Goal: Use online tool/utility: Use online tool/utility

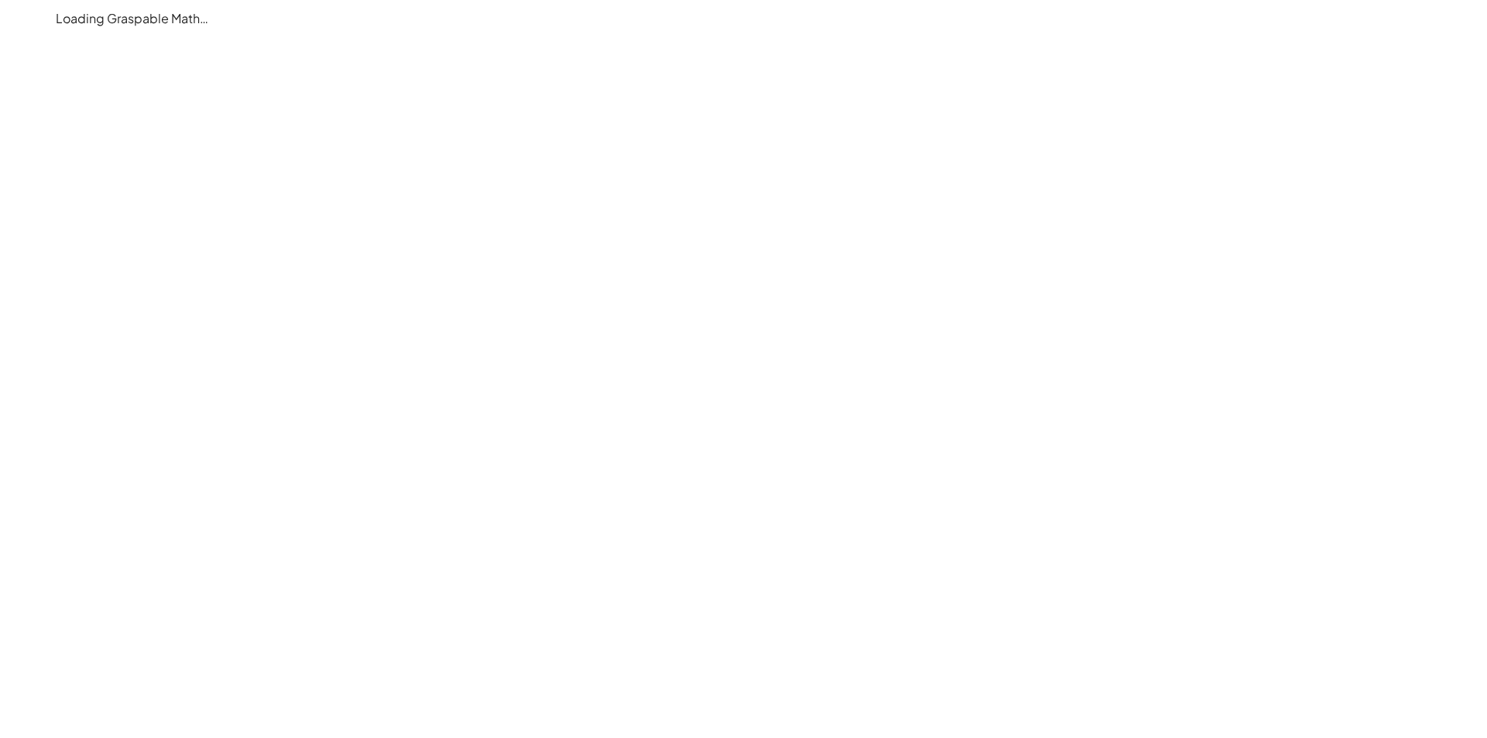
drag, startPoint x: 1397, startPoint y: 26, endPoint x: 1464, endPoint y: 84, distance: 89.5
drag, startPoint x: 1464, startPoint y: 84, endPoint x: 842, endPoint y: 247, distance: 643.5
click at [842, 247] on main "Loading Graspable Math…" at bounding box center [743, 369] width 1487 height 738
click at [987, 280] on main "Loading Graspable Math…" at bounding box center [743, 369] width 1487 height 738
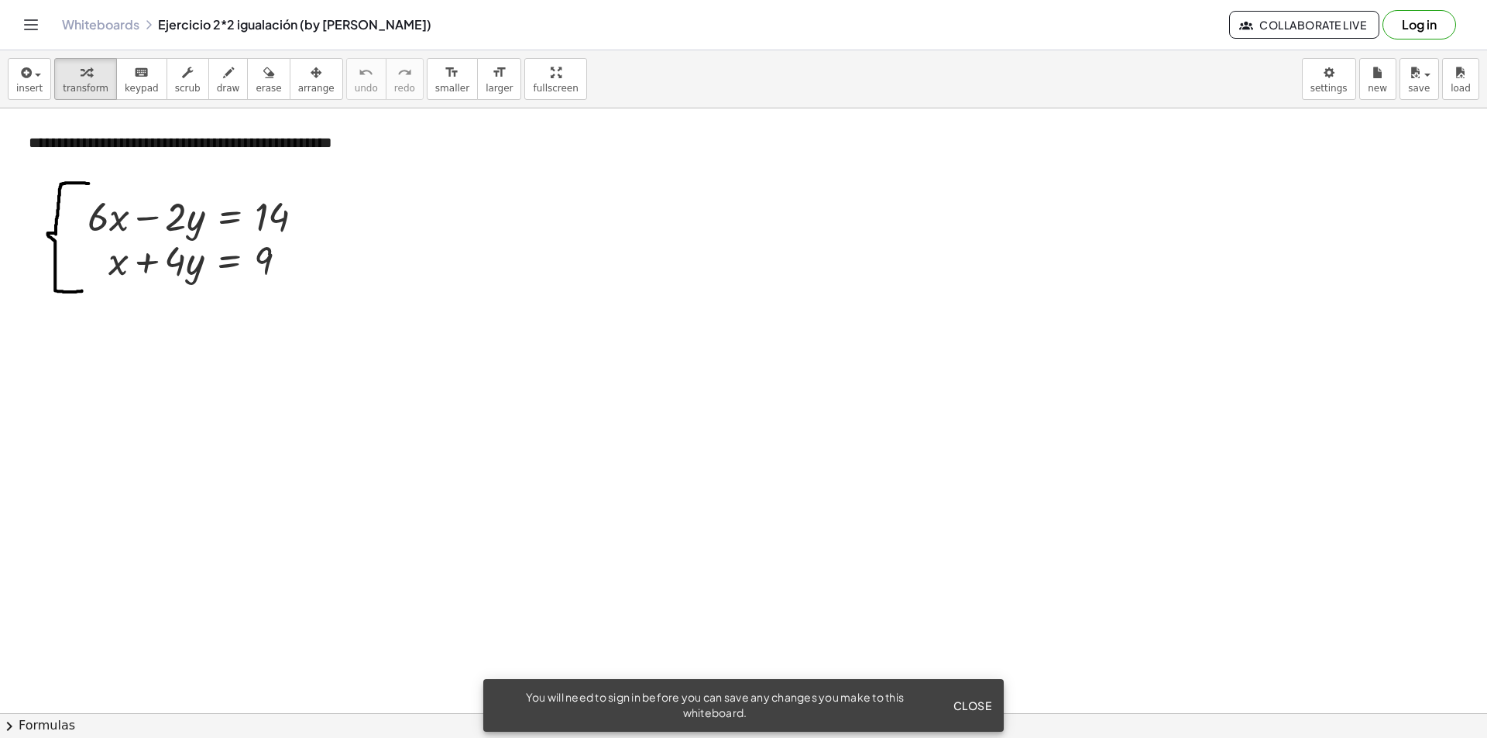
click at [956, 728] on div "You will need to sign in before you can save any changes you make to this white…" at bounding box center [743, 705] width 520 height 53
click at [964, 700] on span "Close" at bounding box center [972, 706] width 39 height 14
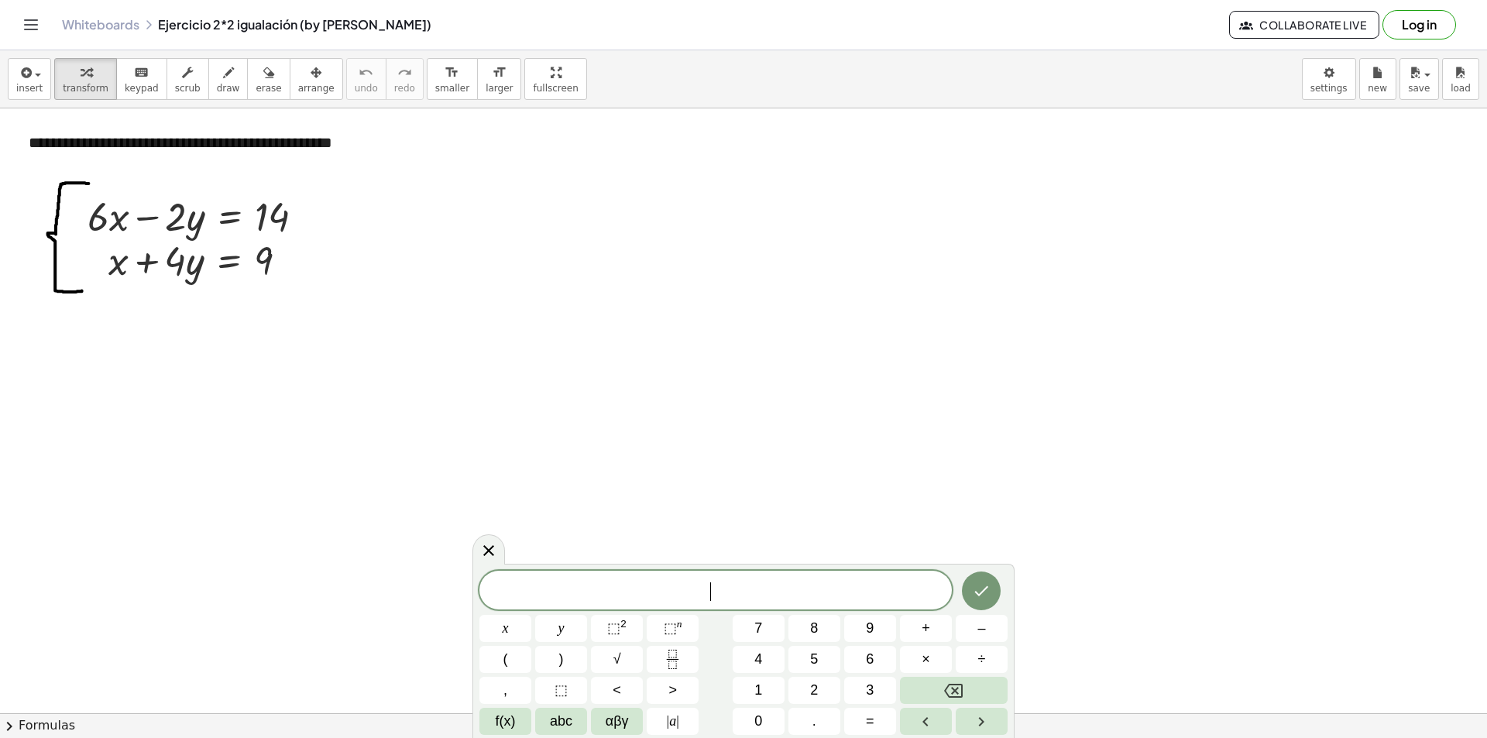
click at [717, 597] on span "​" at bounding box center [715, 592] width 472 height 22
click at [996, 579] on button "Done" at bounding box center [981, 591] width 39 height 39
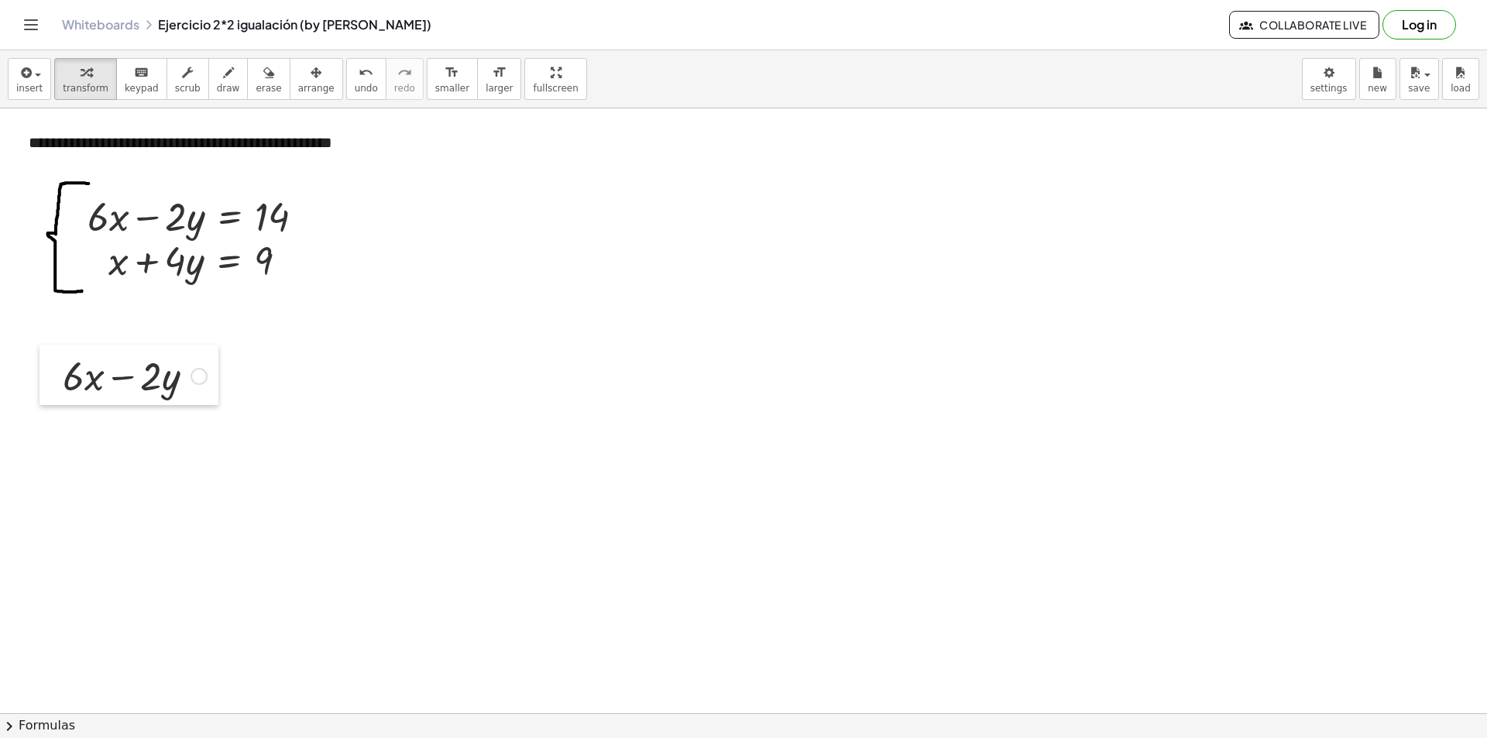
drag, startPoint x: 425, startPoint y: 415, endPoint x: 102, endPoint y: 381, distance: 324.7
click at [52, 390] on div at bounding box center [50, 375] width 23 height 60
click at [125, 379] on div at bounding box center [137, 374] width 160 height 53
click at [191, 381] on div at bounding box center [137, 374] width 160 height 53
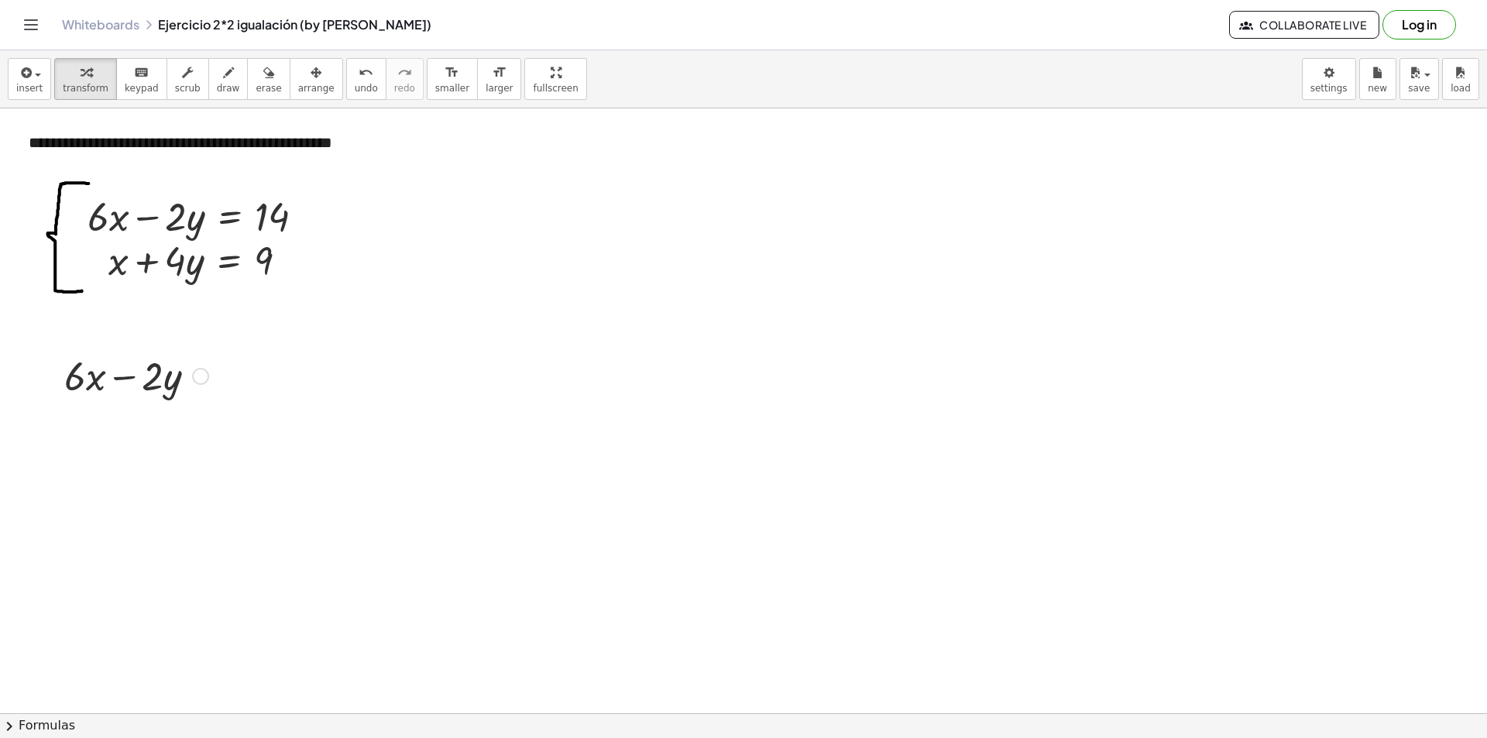
click at [201, 381] on div at bounding box center [200, 376] width 17 height 17
click at [268, 346] on li "Transform line" at bounding box center [295, 353] width 132 height 23
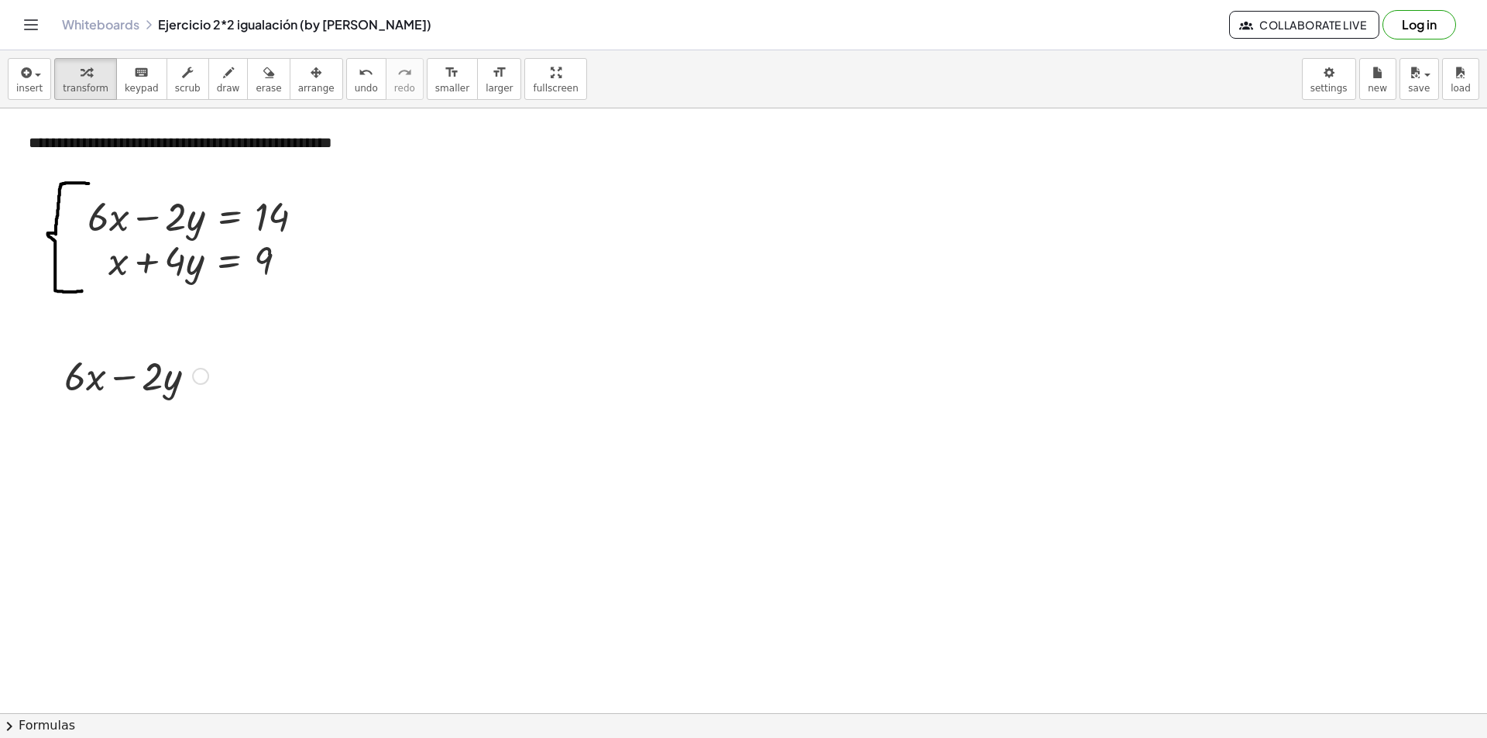
click at [200, 379] on div "Fix a mistake Transform line Copy line as LaTeX Copy derivation as LaTeX Expand…" at bounding box center [200, 376] width 17 height 17
click at [263, 355] on span "Transform line" at bounding box center [267, 352] width 69 height 12
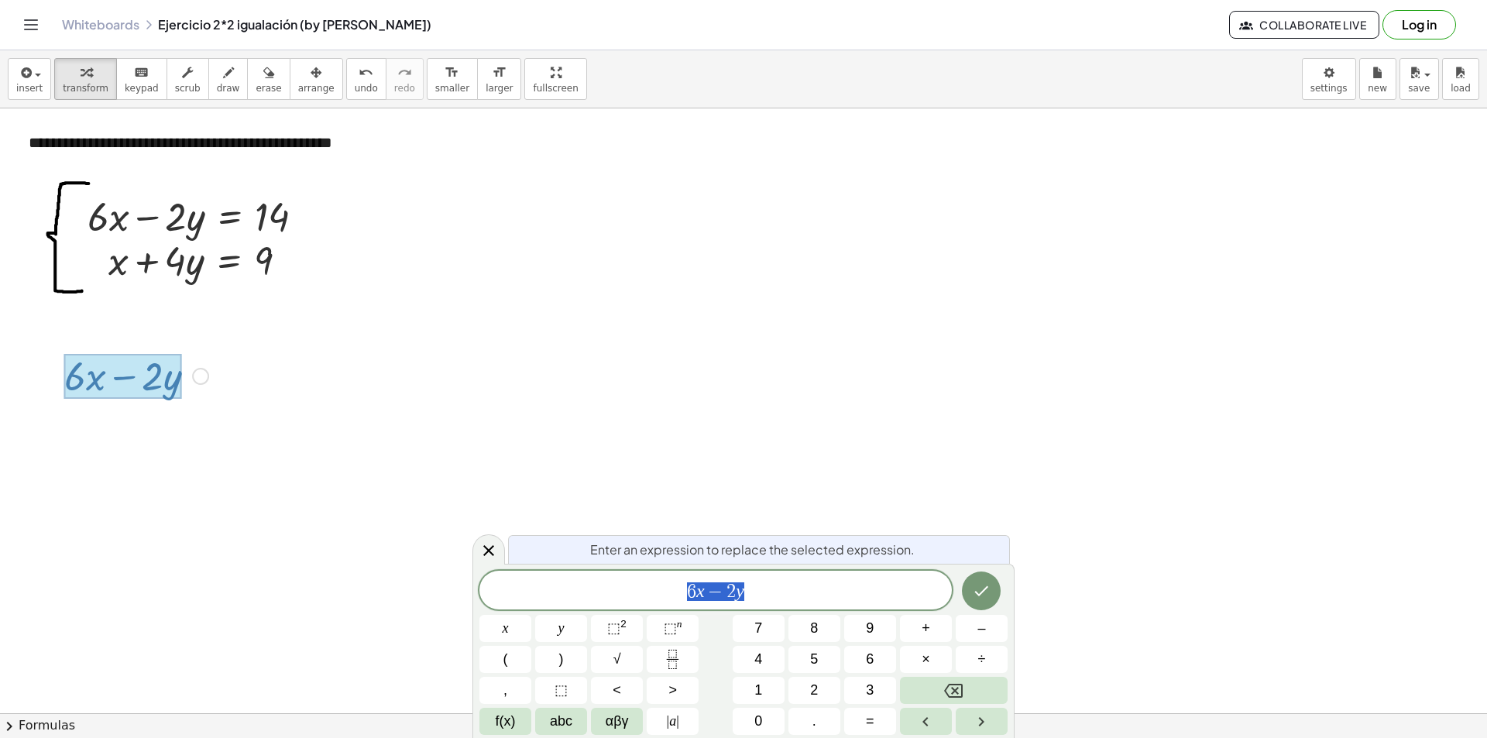
click at [764, 578] on div "6 x − 2 y" at bounding box center [715, 590] width 472 height 39
click at [987, 594] on icon "Done" at bounding box center [981, 591] width 19 height 19
click at [785, 588] on span "6 x − 2 y = 1 4 ​" at bounding box center [715, 592] width 472 height 22
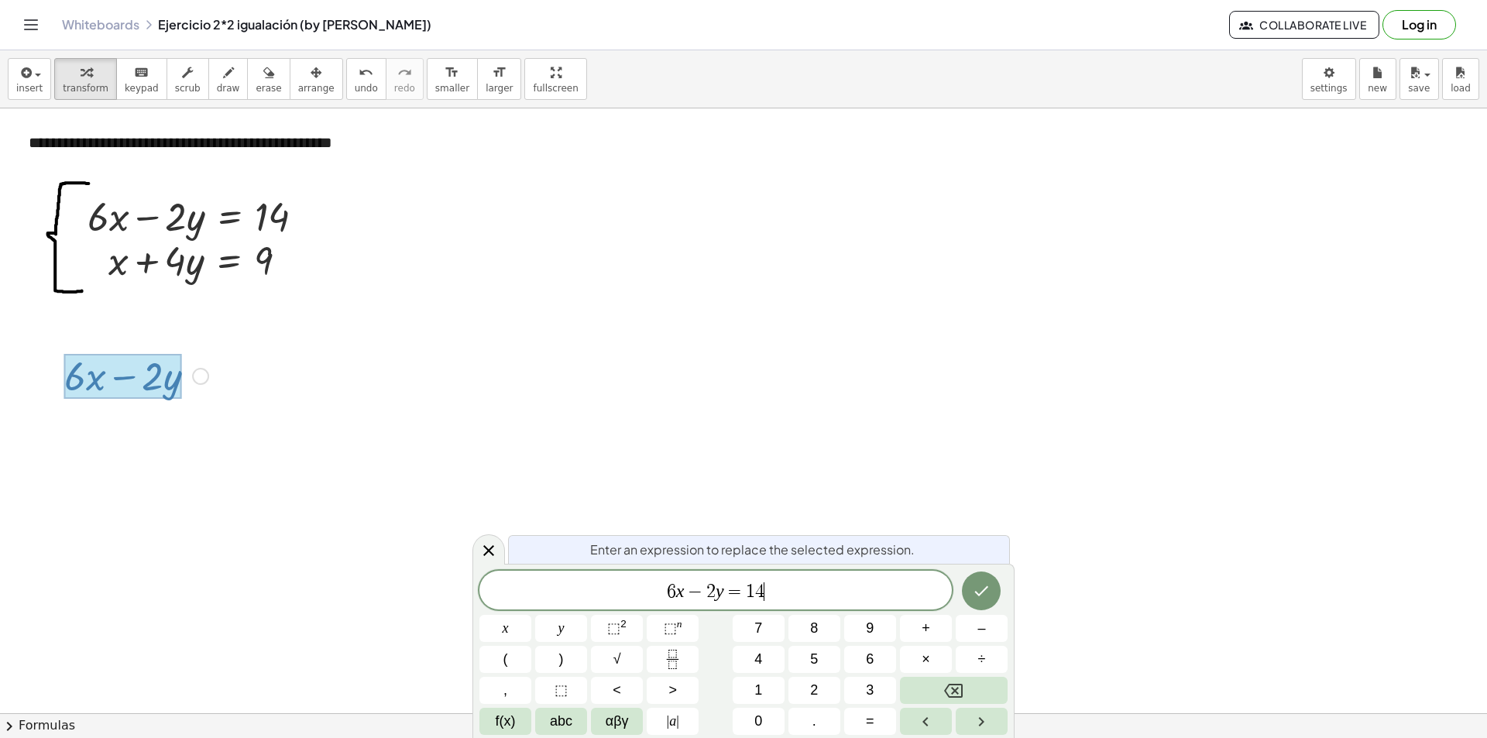
click at [153, 379] on div at bounding box center [137, 374] width 160 height 53
click at [981, 592] on icon "Done" at bounding box center [982, 591] width 14 height 10
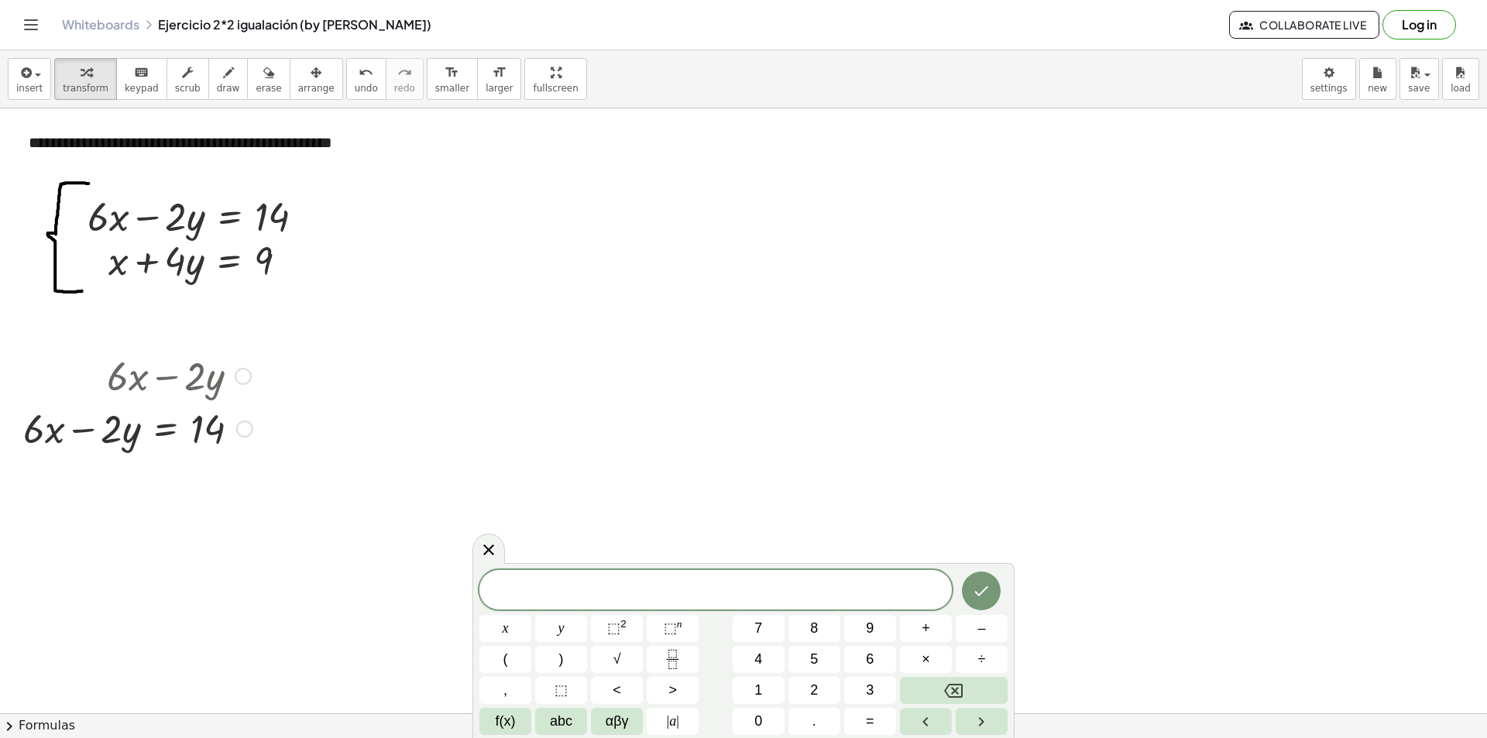
click at [118, 365] on div at bounding box center [137, 374] width 245 height 53
click at [119, 376] on div at bounding box center [137, 374] width 245 height 53
click at [990, 590] on button "Done" at bounding box center [981, 591] width 39 height 39
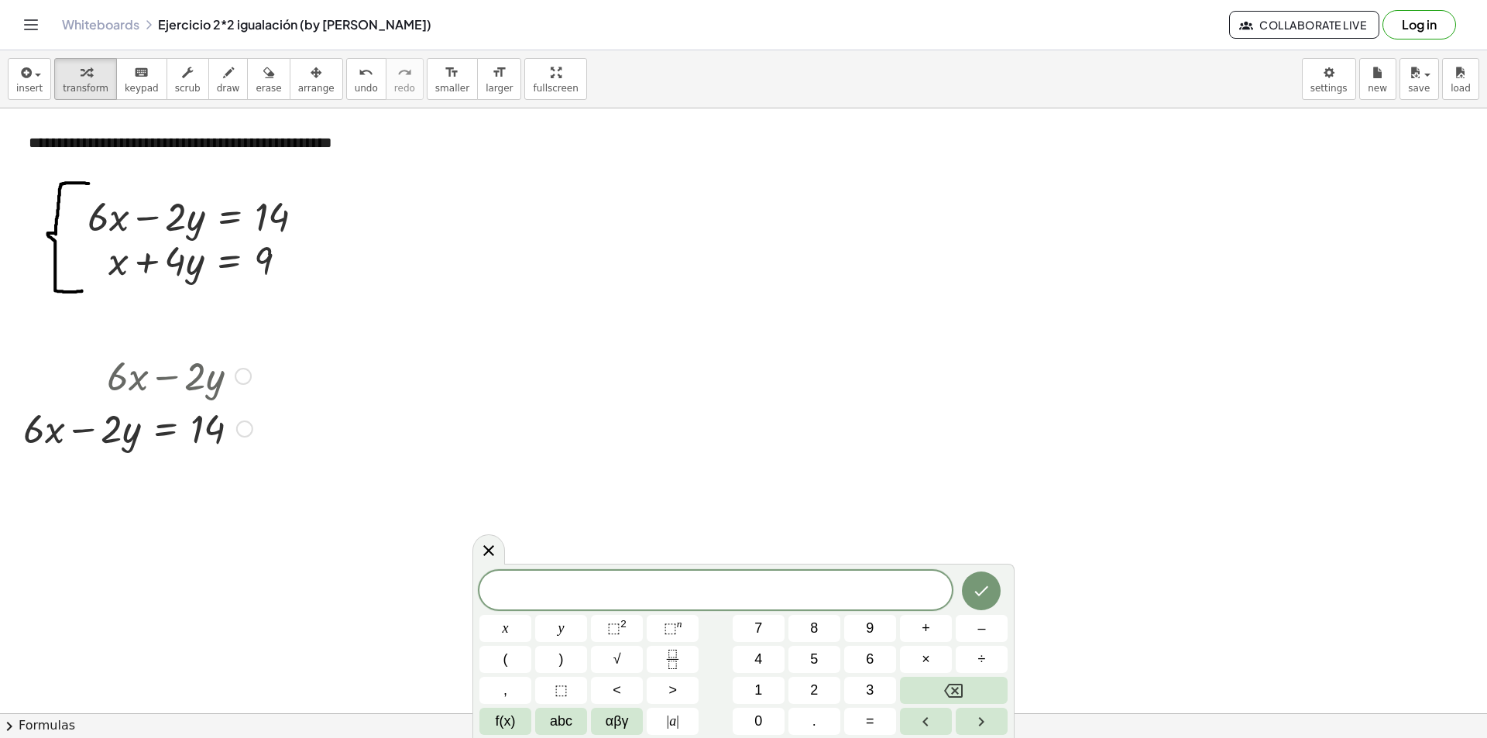
click at [80, 363] on div at bounding box center [137, 374] width 245 height 53
click at [997, 585] on button "Done" at bounding box center [981, 591] width 39 height 39
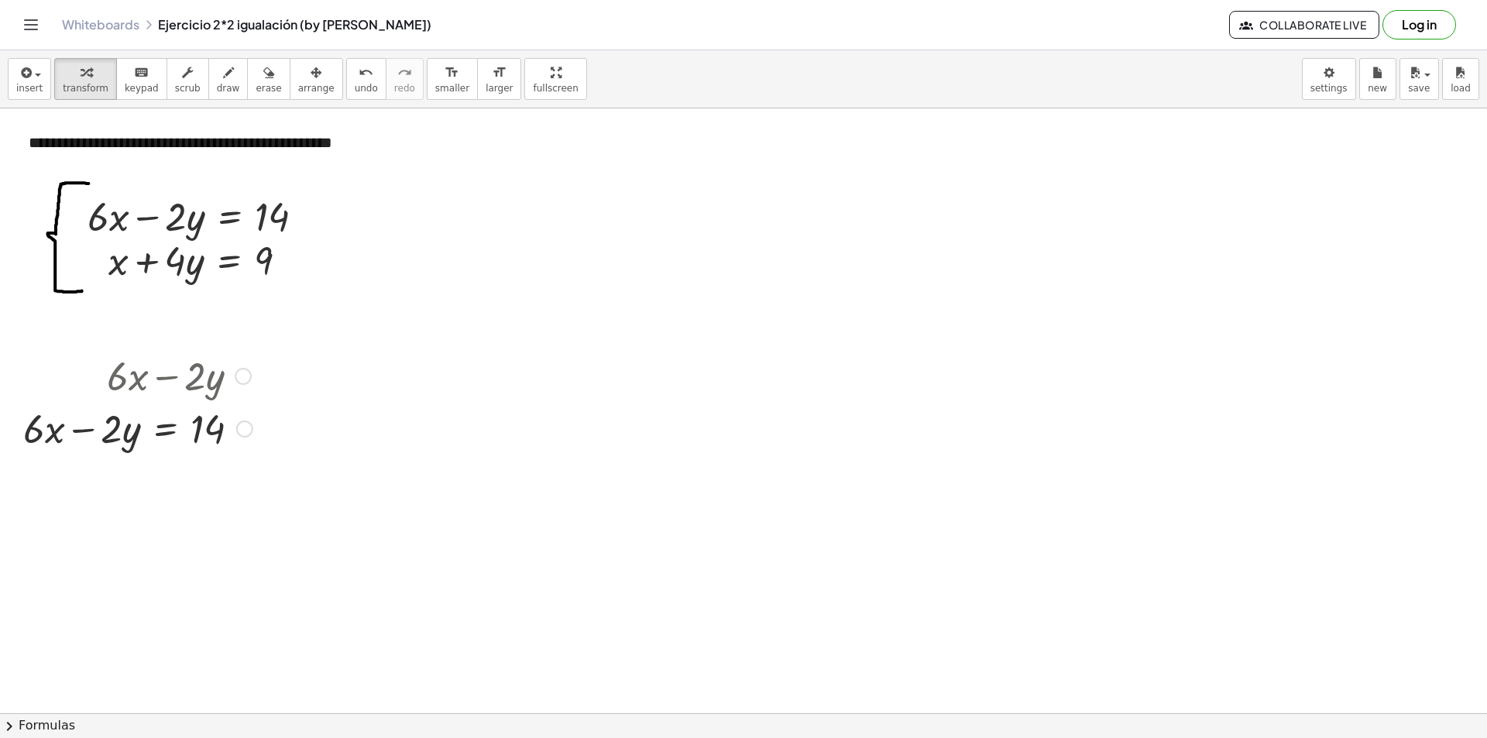
click at [122, 383] on div at bounding box center [137, 374] width 245 height 53
drag, startPoint x: 232, startPoint y: 432, endPoint x: 239, endPoint y: 381, distance: 51.6
click at [166, 376] on div "+ · 6 · x − · 2 · y 14 + · 6 · x − · 2 · y = 14 Fix a mistake Transform line Co…" at bounding box center [166, 376] width 0 height 0
click at [108, 383] on div at bounding box center [137, 374] width 245 height 53
drag, startPoint x: 93, startPoint y: 375, endPoint x: 0, endPoint y: 345, distance: 97.7
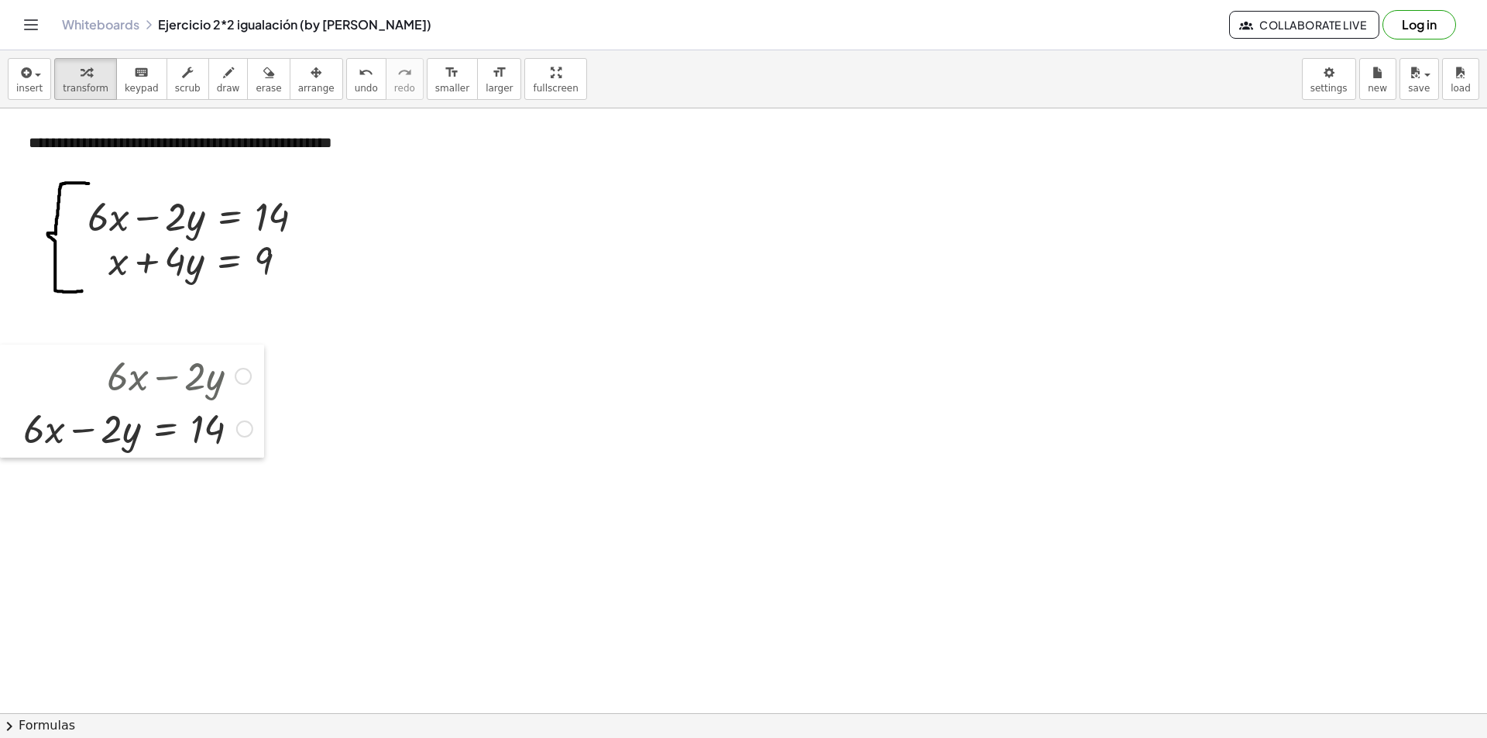
click at [0, 345] on div at bounding box center [11, 401] width 23 height 113
click at [355, 84] on span "undo" at bounding box center [366, 88] width 23 height 11
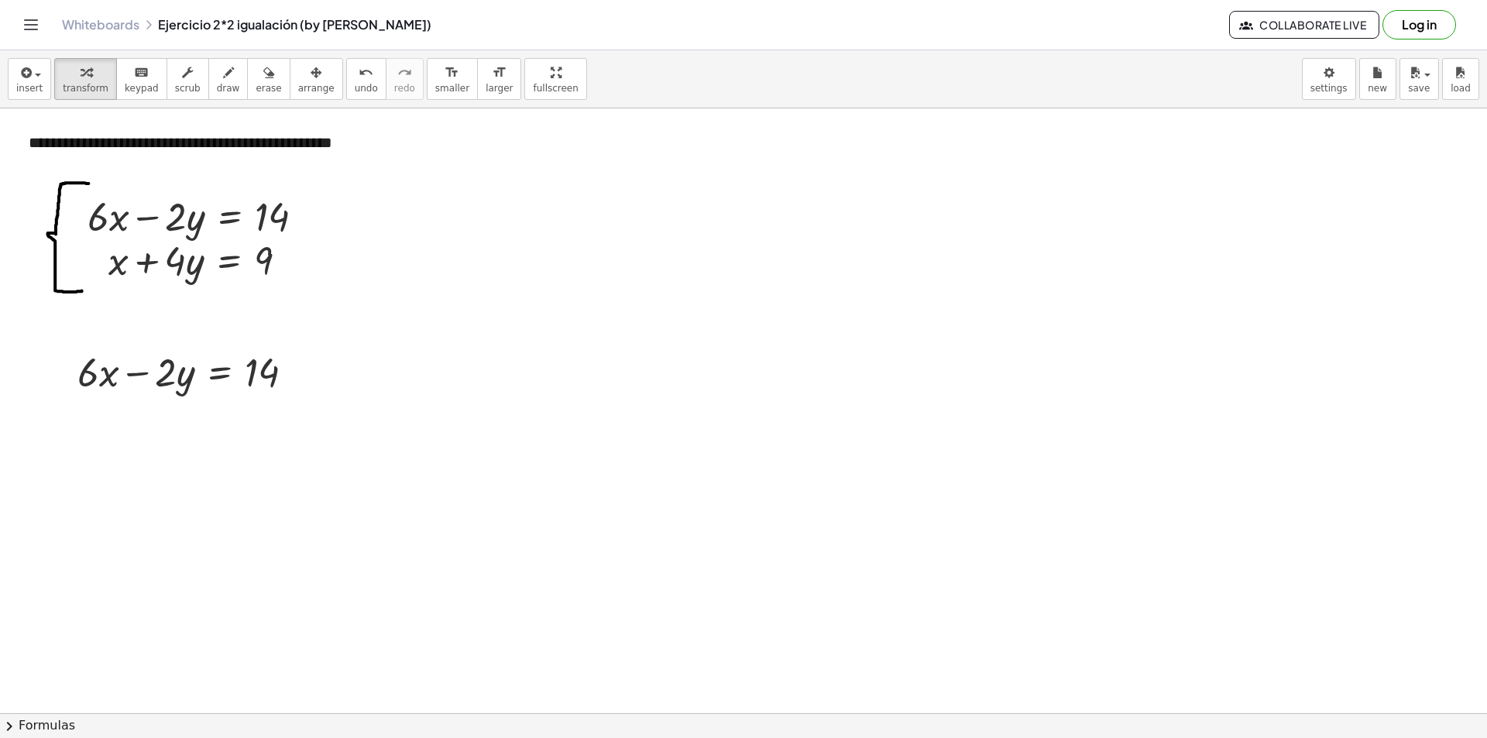
drag, startPoint x: 87, startPoint y: 458, endPoint x: 69, endPoint y: 444, distance: 22.6
click at [69, 444] on div at bounding box center [68, 435] width 23 height 60
drag, startPoint x: 100, startPoint y: 513, endPoint x: 64, endPoint y: 502, distance: 37.5
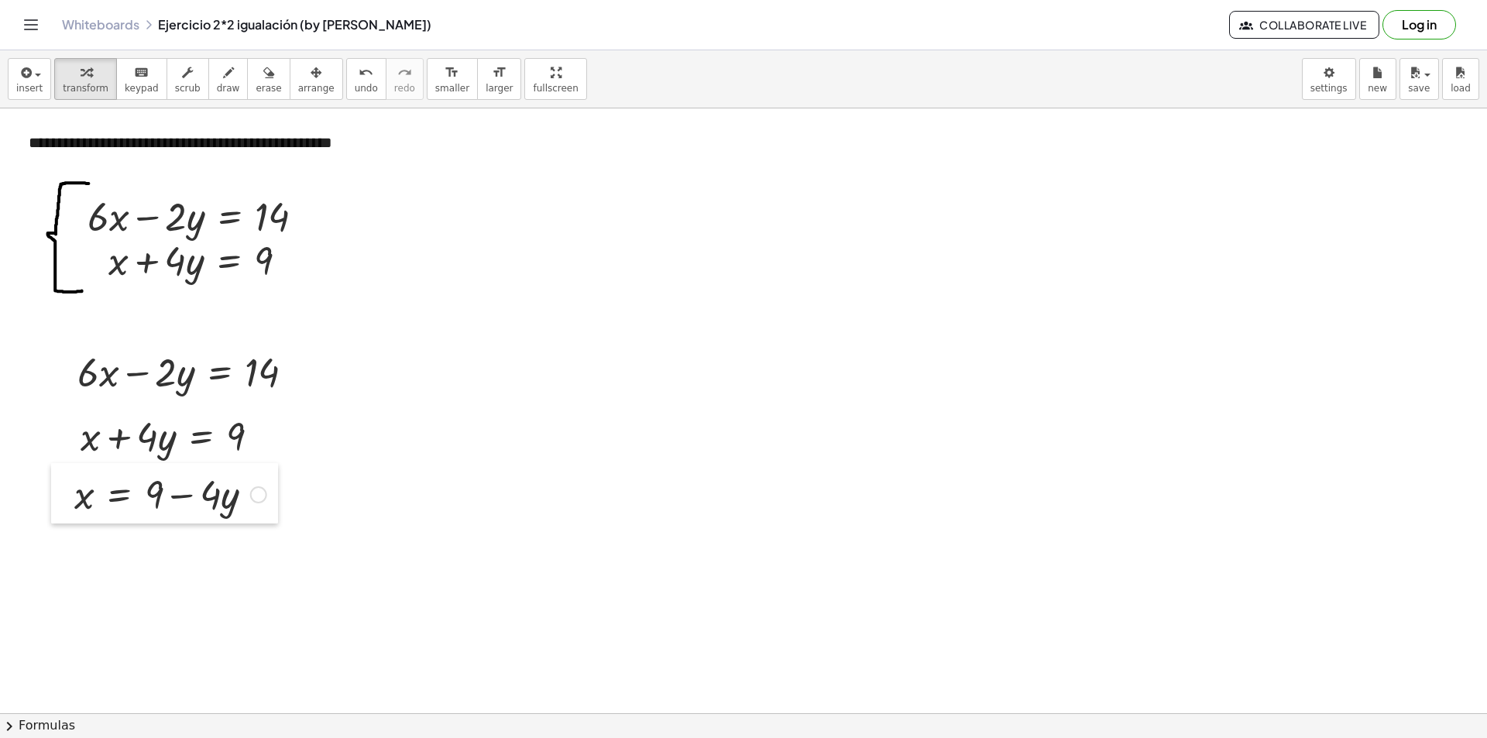
click at [64, 502] on div at bounding box center [62, 493] width 23 height 60
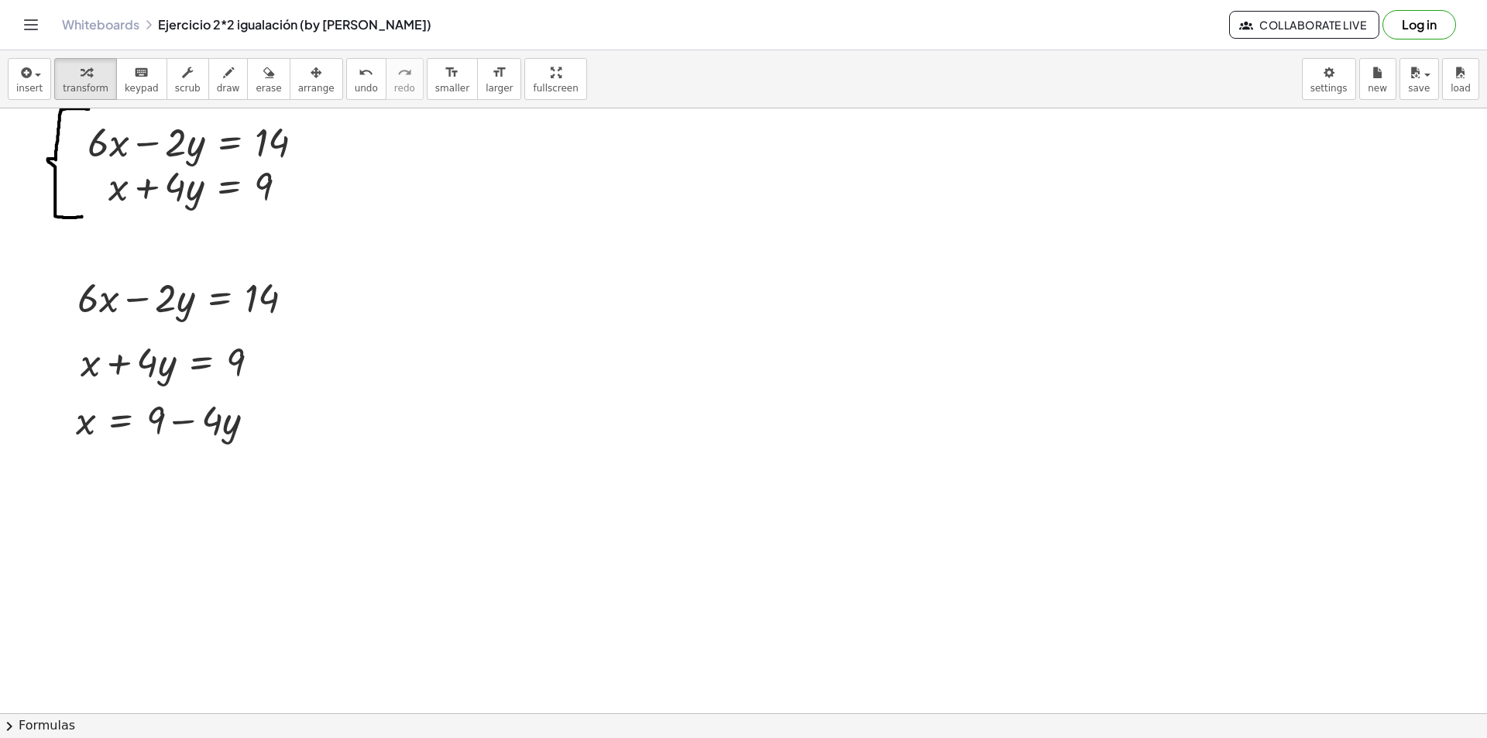
scroll to position [77, 0]
click at [84, 459] on div at bounding box center [743, 686] width 1487 height 1310
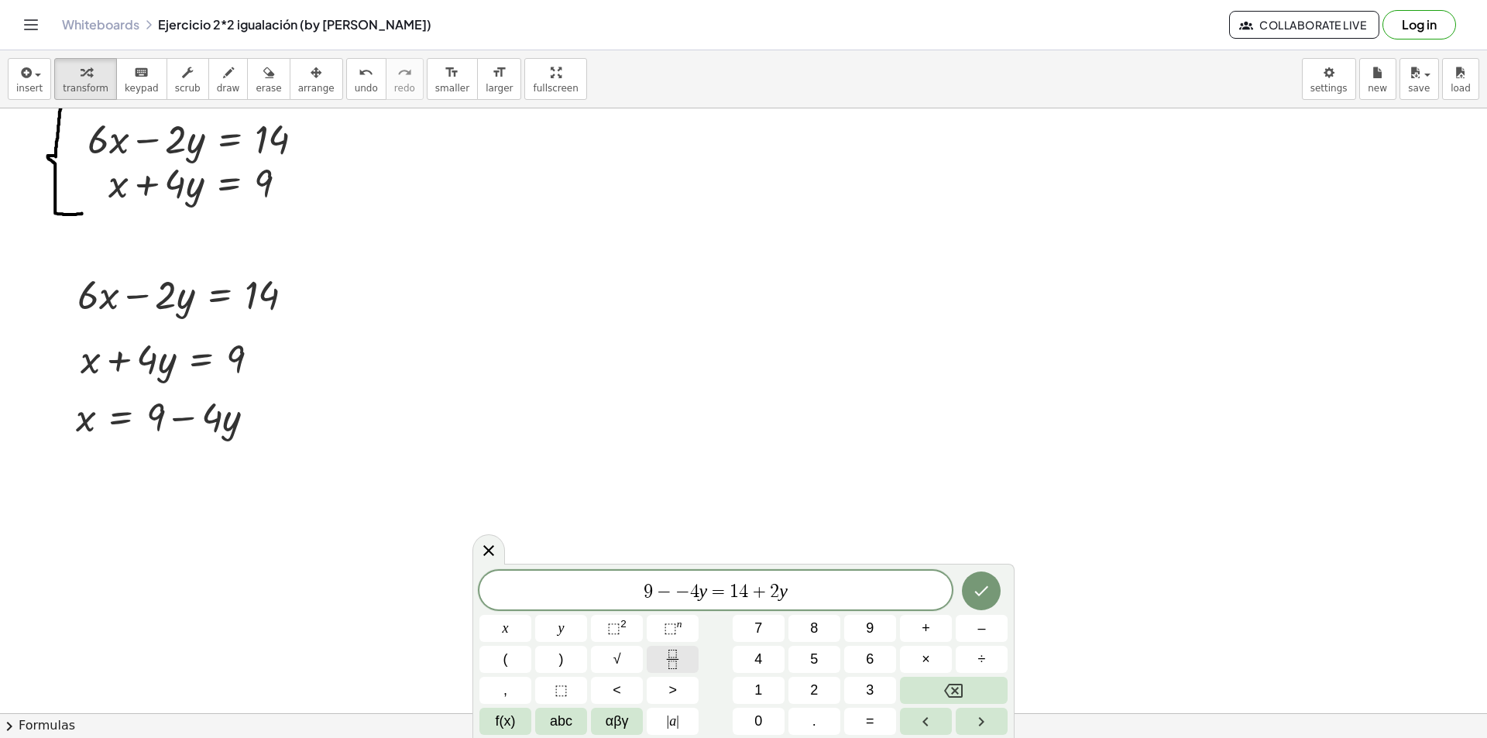
click at [671, 661] on icon "Fraction" at bounding box center [672, 665] width 8 height 8
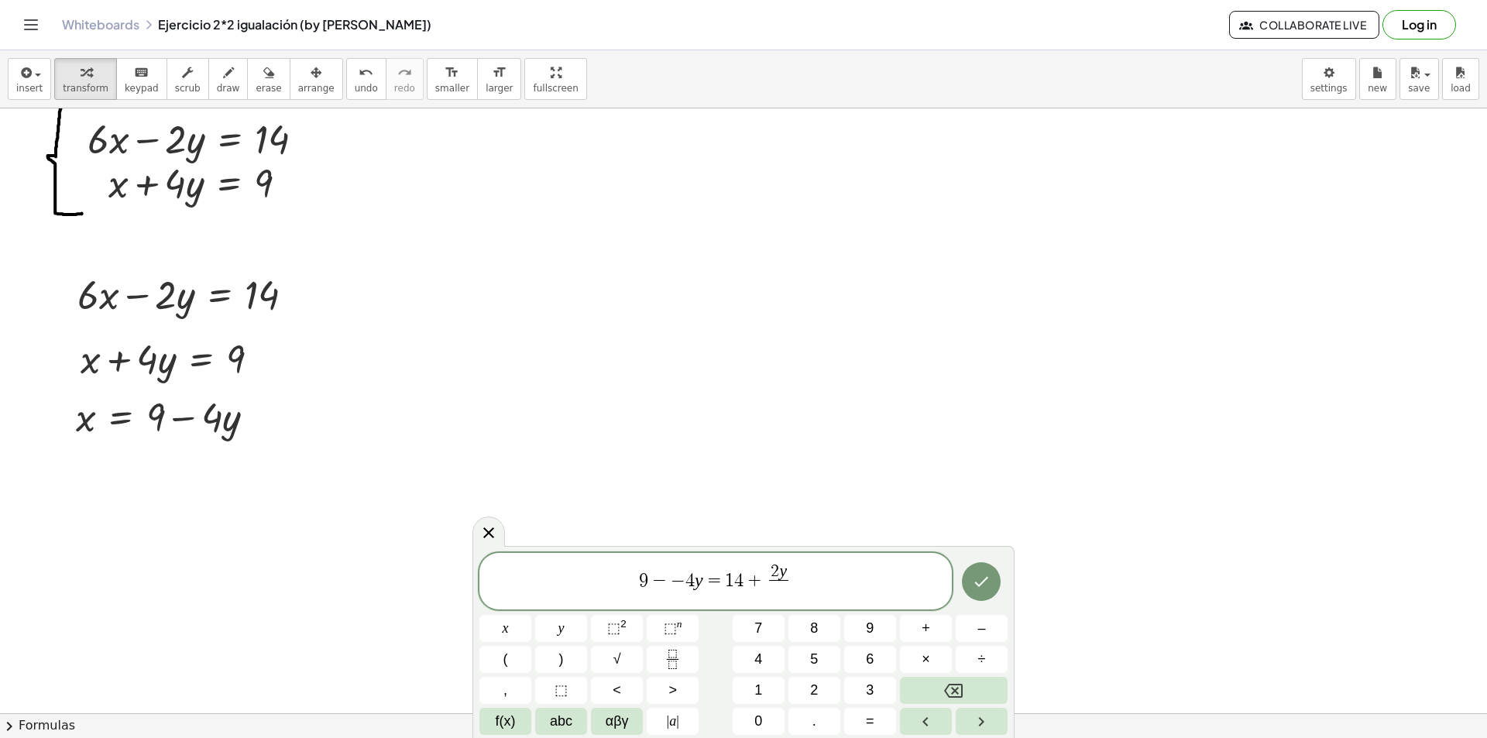
click at [764, 589] on span "9 − − 4 y = 1 4 + 2 y ​ ​" at bounding box center [715, 582] width 472 height 41
click at [746, 589] on span "+" at bounding box center [754, 580] width 22 height 19
click at [735, 589] on span "4" at bounding box center [738, 580] width 9 height 19
click at [678, 662] on icon "Fraction" at bounding box center [672, 659] width 19 height 19
click at [990, 700] on button "Backspace" at bounding box center [954, 690] width 108 height 27
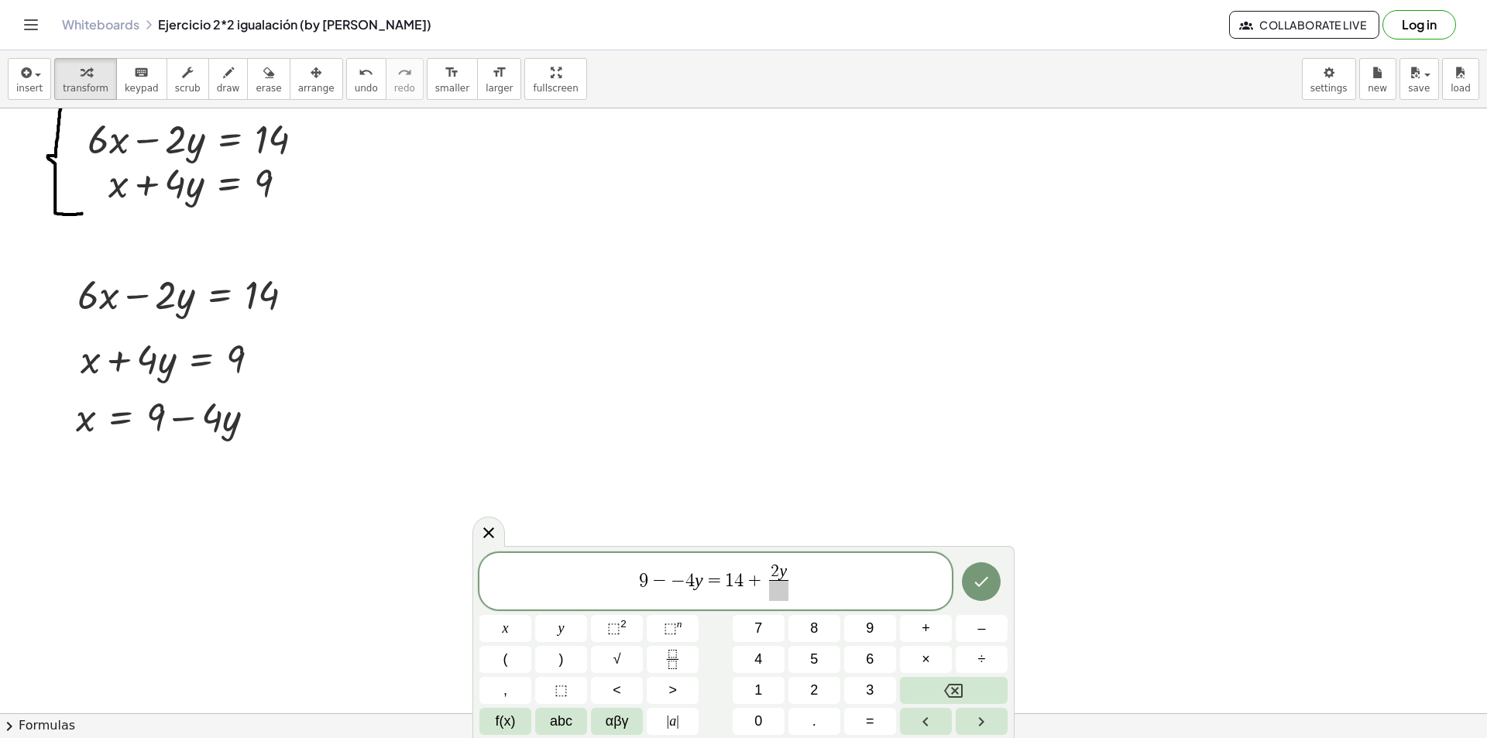
click at [752, 592] on span "9 − − 4 y = 1 ​ 4 + 2 y ​" at bounding box center [715, 582] width 472 height 41
click at [670, 657] on icon "Fraction" at bounding box center [672, 659] width 19 height 19
click at [771, 577] on span "2 y ​" at bounding box center [783, 583] width 26 height 38
click at [759, 564] on span "2 y ​" at bounding box center [772, 583] width 26 height 38
click at [764, 564] on span "2 y" at bounding box center [771, 572] width 19 height 17
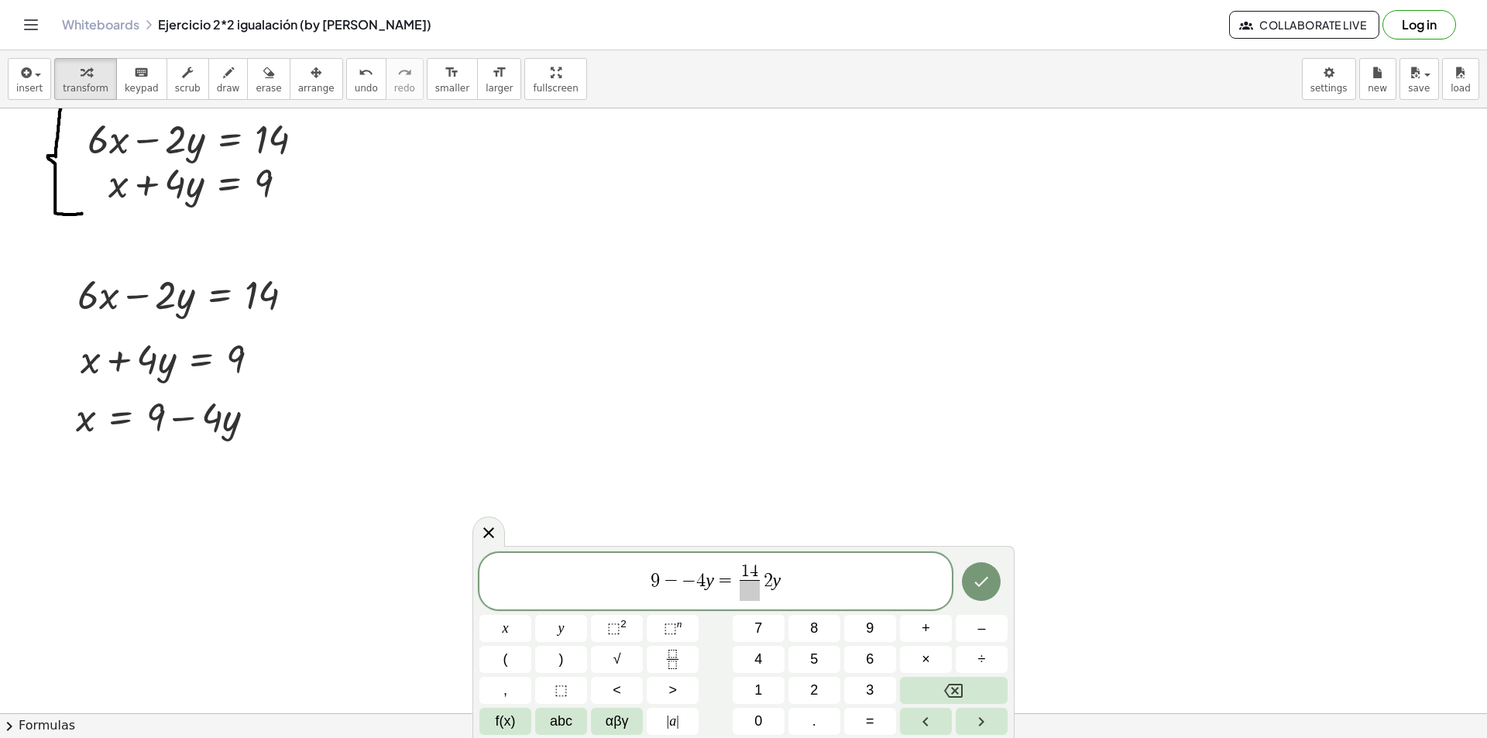
click at [802, 575] on span "9 − − 4 y = 1 4 ​ ​ 2 y" at bounding box center [715, 582] width 472 height 41
click at [784, 563] on span "9 − − 4 y = 1 4 6 ​ ​" at bounding box center [715, 582] width 472 height 41
click at [770, 569] on span "1 4 6 ​ ​" at bounding box center [758, 583] width 27 height 38
click at [769, 569] on span "1 4 6 ​ ​" at bounding box center [758, 583] width 27 height 38
click at [764, 568] on span "4" at bounding box center [762, 571] width 9 height 17
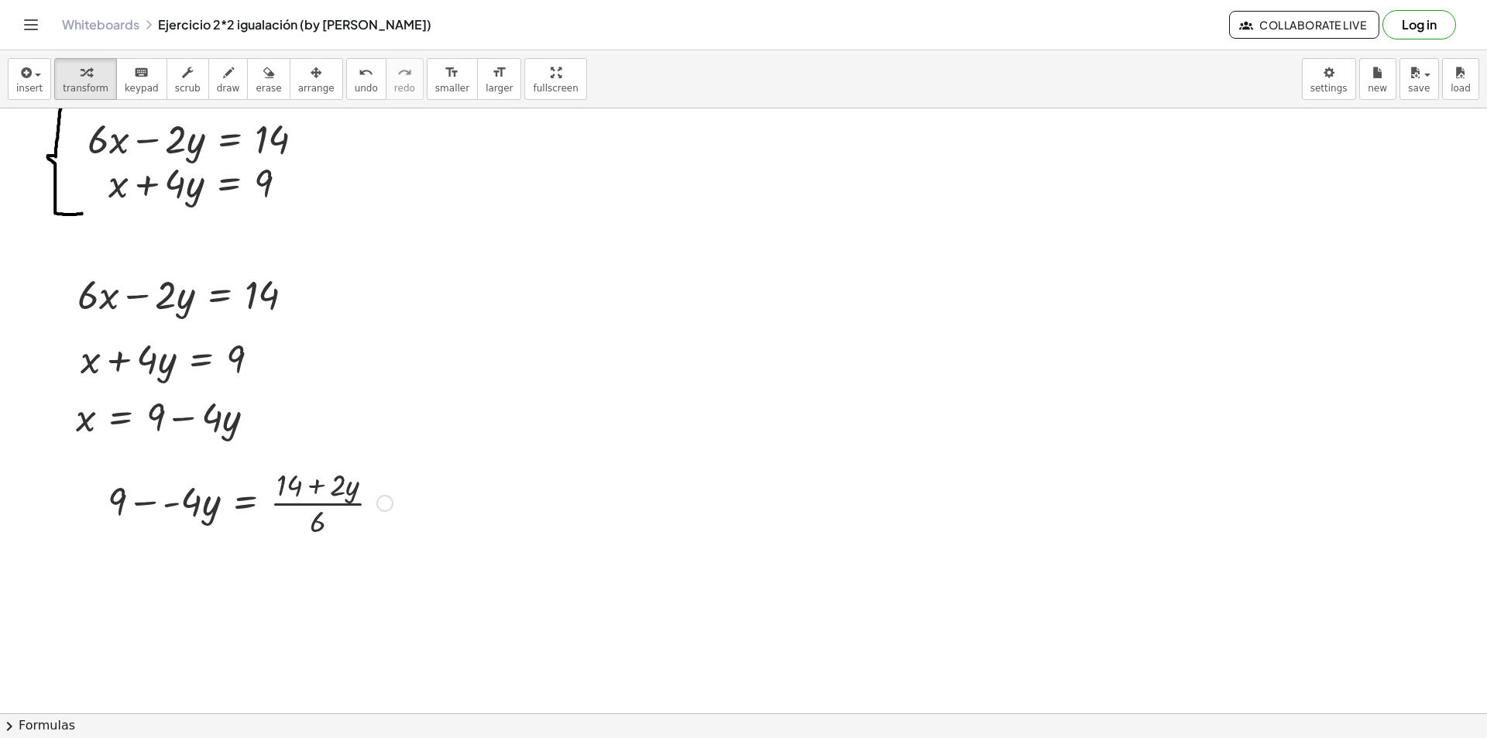
click at [168, 509] on div at bounding box center [250, 501] width 300 height 77
click at [232, 490] on div at bounding box center [250, 501] width 300 height 77
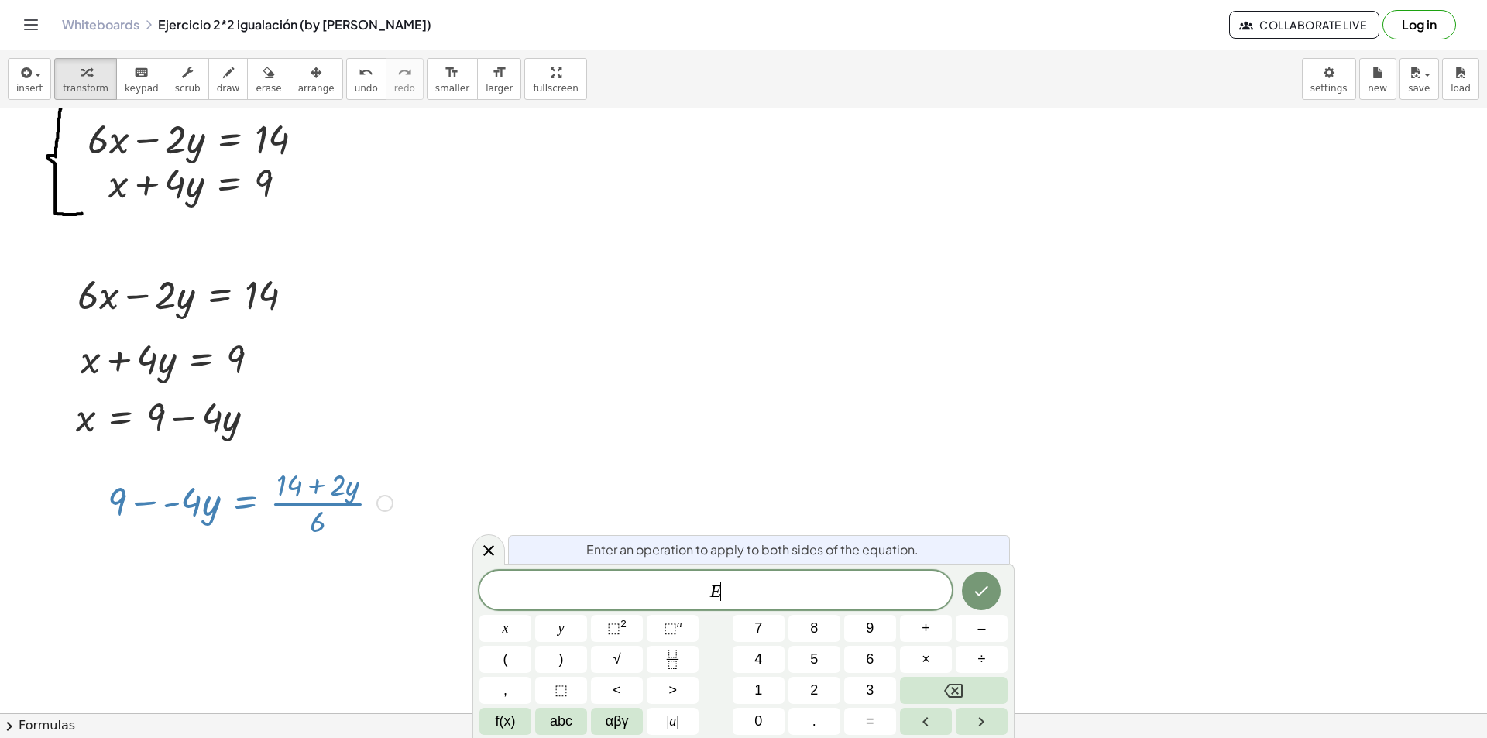
click at [531, 615] on div at bounding box center [505, 628] width 52 height 27
click at [984, 585] on icon "Done" at bounding box center [981, 591] width 19 height 19
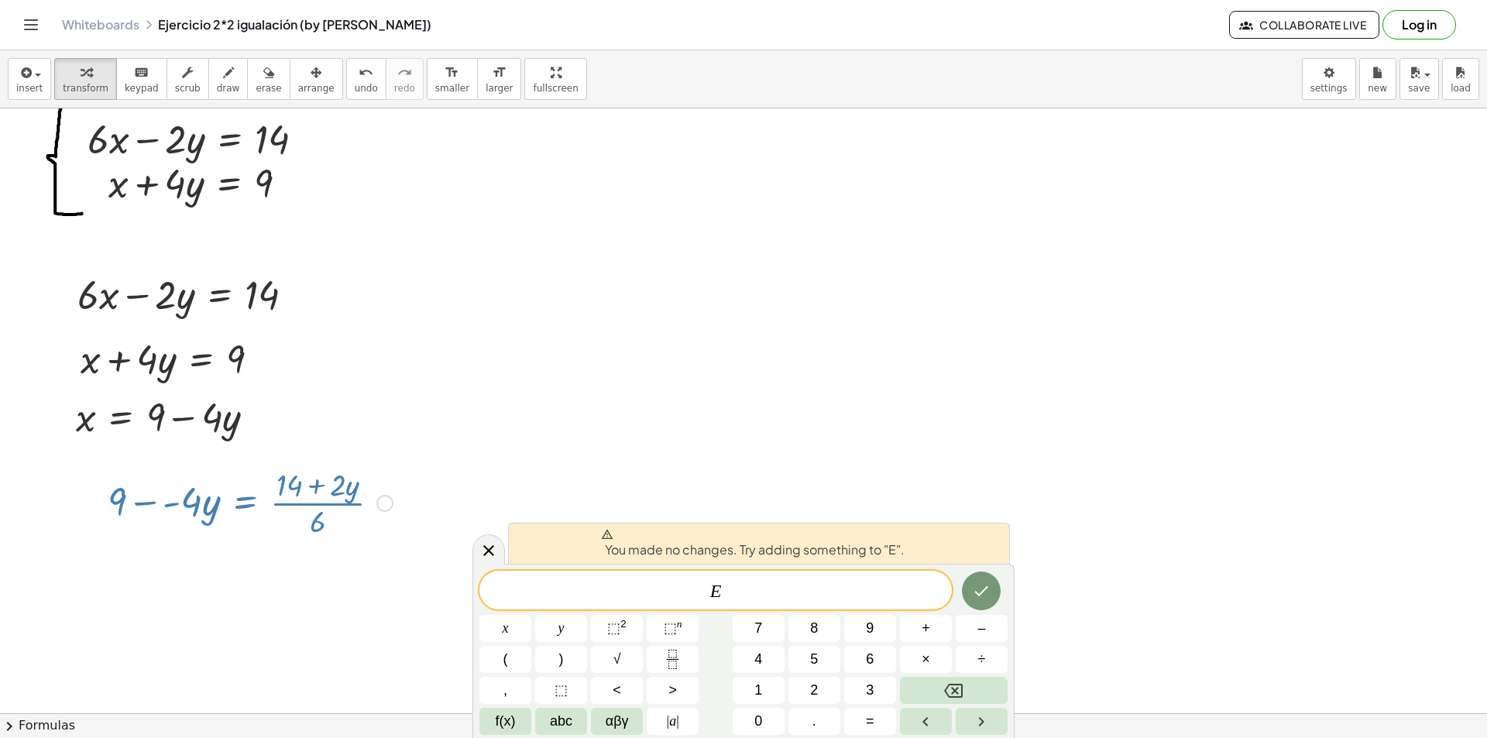
click at [328, 534] on div at bounding box center [250, 501] width 300 height 77
click at [497, 551] on icon at bounding box center [488, 550] width 19 height 19
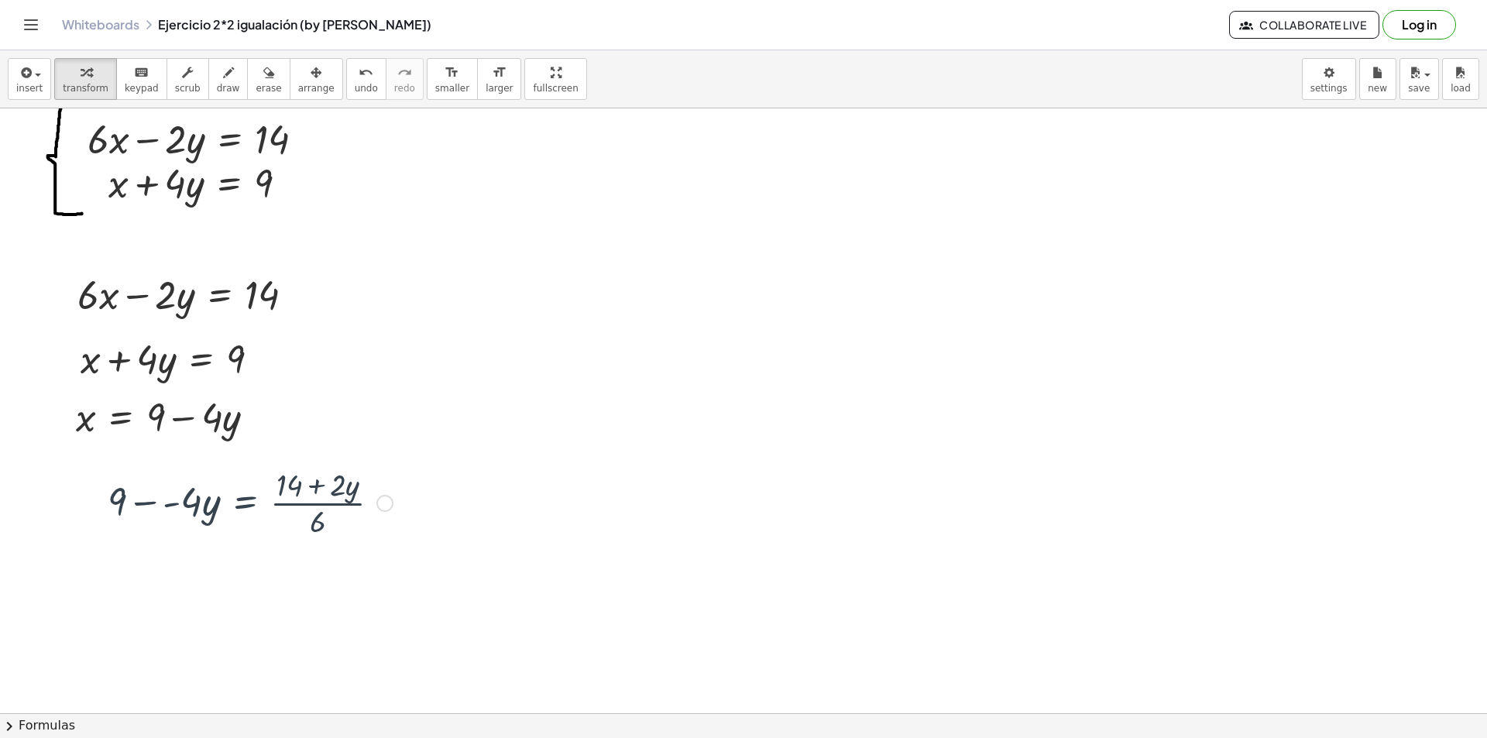
drag, startPoint x: 363, startPoint y: 494, endPoint x: 341, endPoint y: 491, distance: 22.7
click at [344, 491] on div at bounding box center [250, 501] width 300 height 77
click at [379, 503] on div at bounding box center [384, 503] width 17 height 17
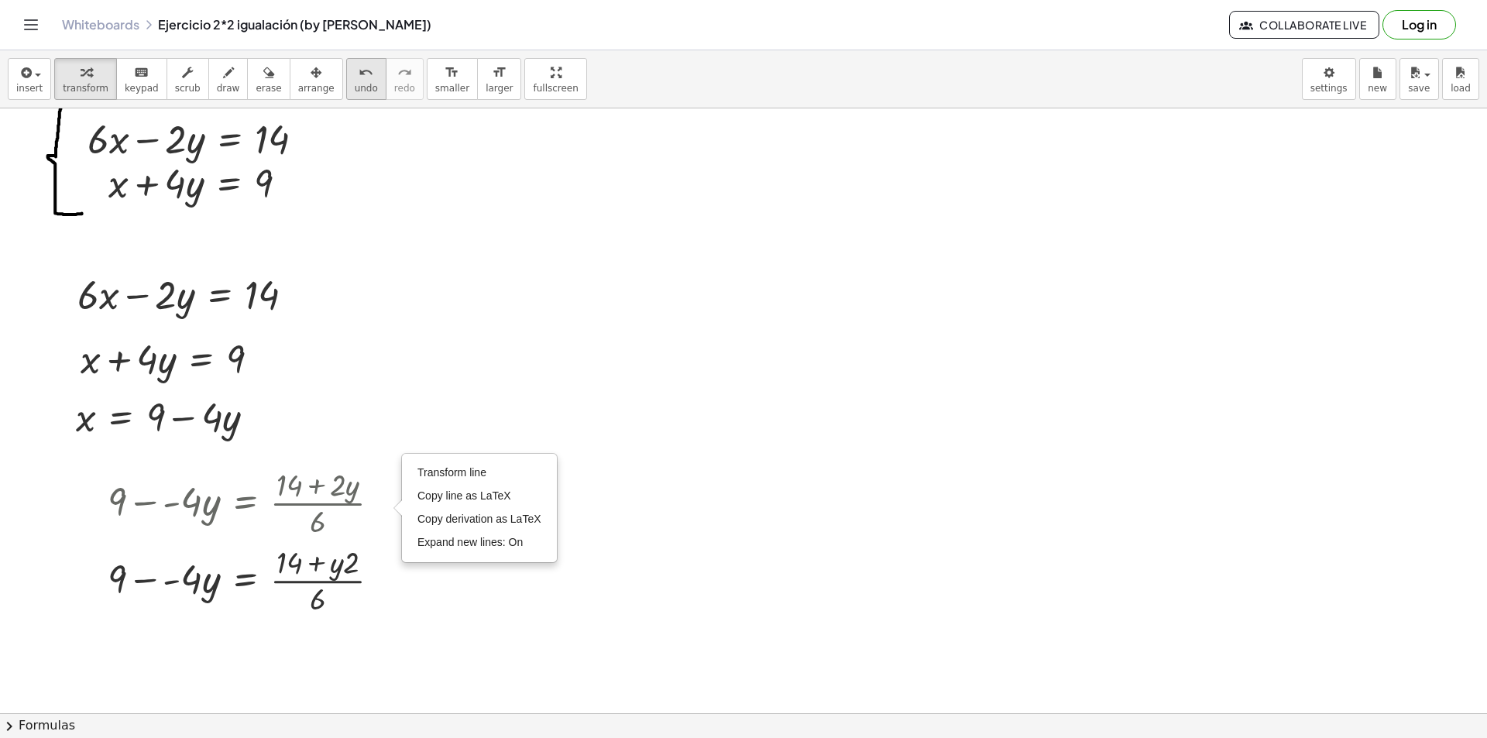
click at [350, 87] on button "undo undo" at bounding box center [366, 79] width 40 height 42
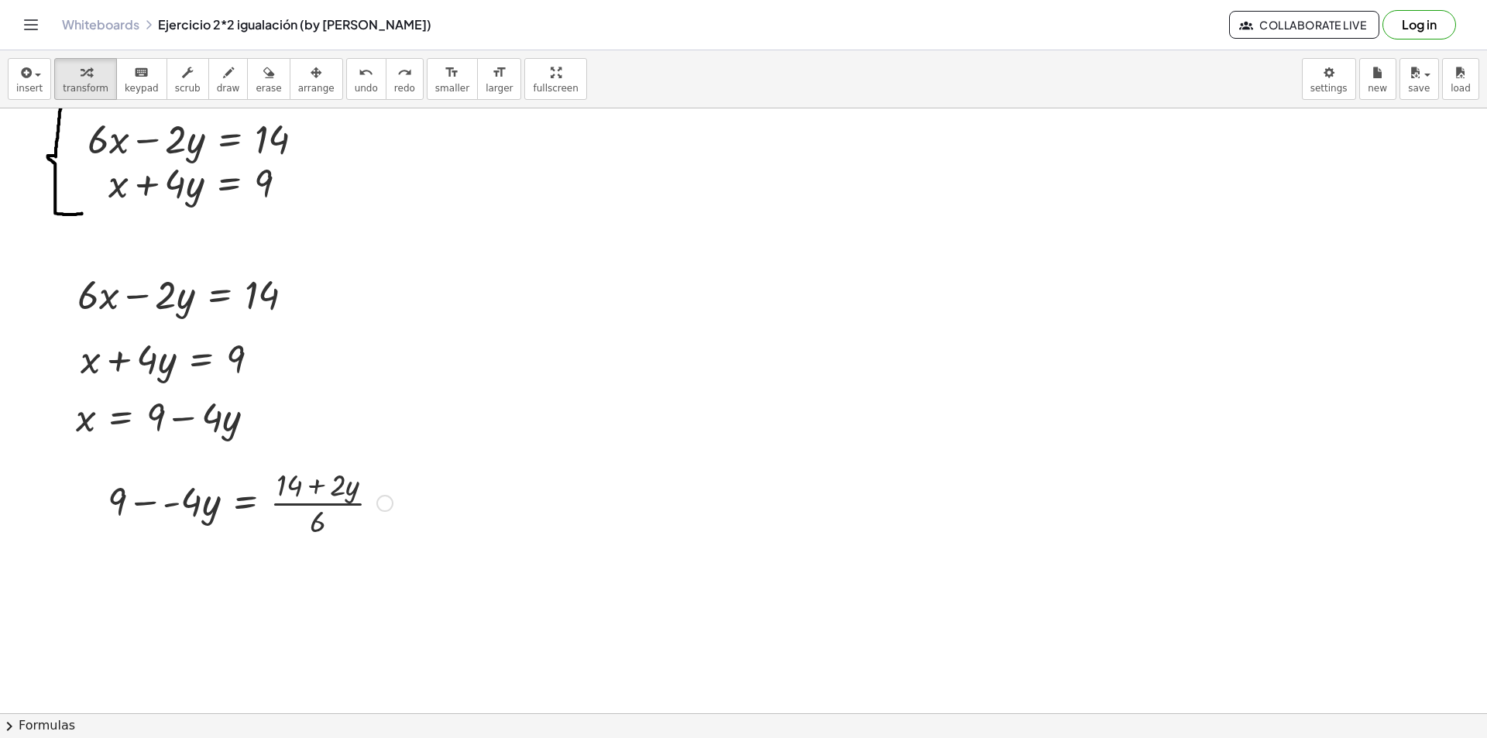
click at [325, 496] on div at bounding box center [250, 501] width 300 height 77
click at [361, 502] on div at bounding box center [250, 501] width 300 height 77
click at [387, 507] on div at bounding box center [384, 503] width 17 height 17
click at [463, 475] on span "Transform line" at bounding box center [451, 479] width 69 height 12
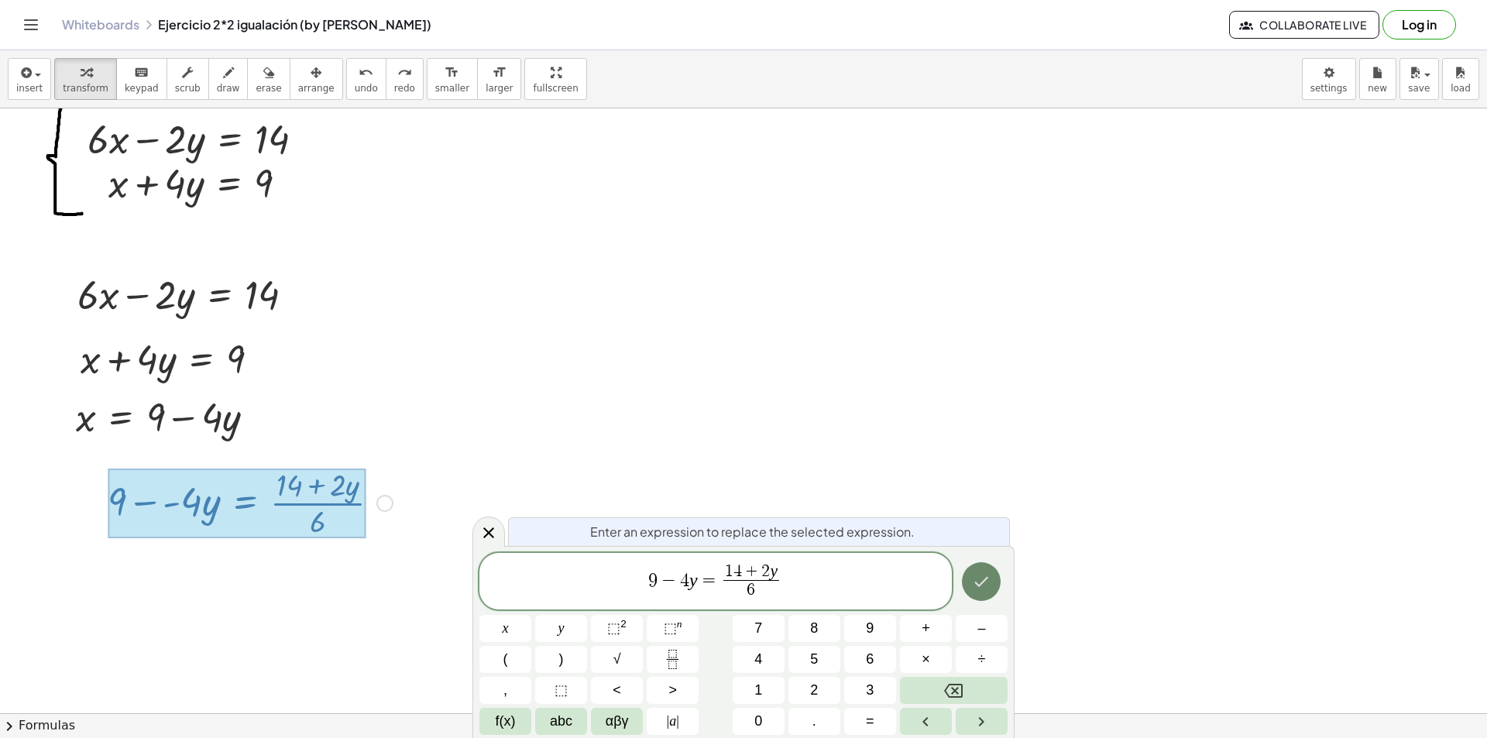
click at [987, 589] on icon "Done" at bounding box center [981, 581] width 19 height 19
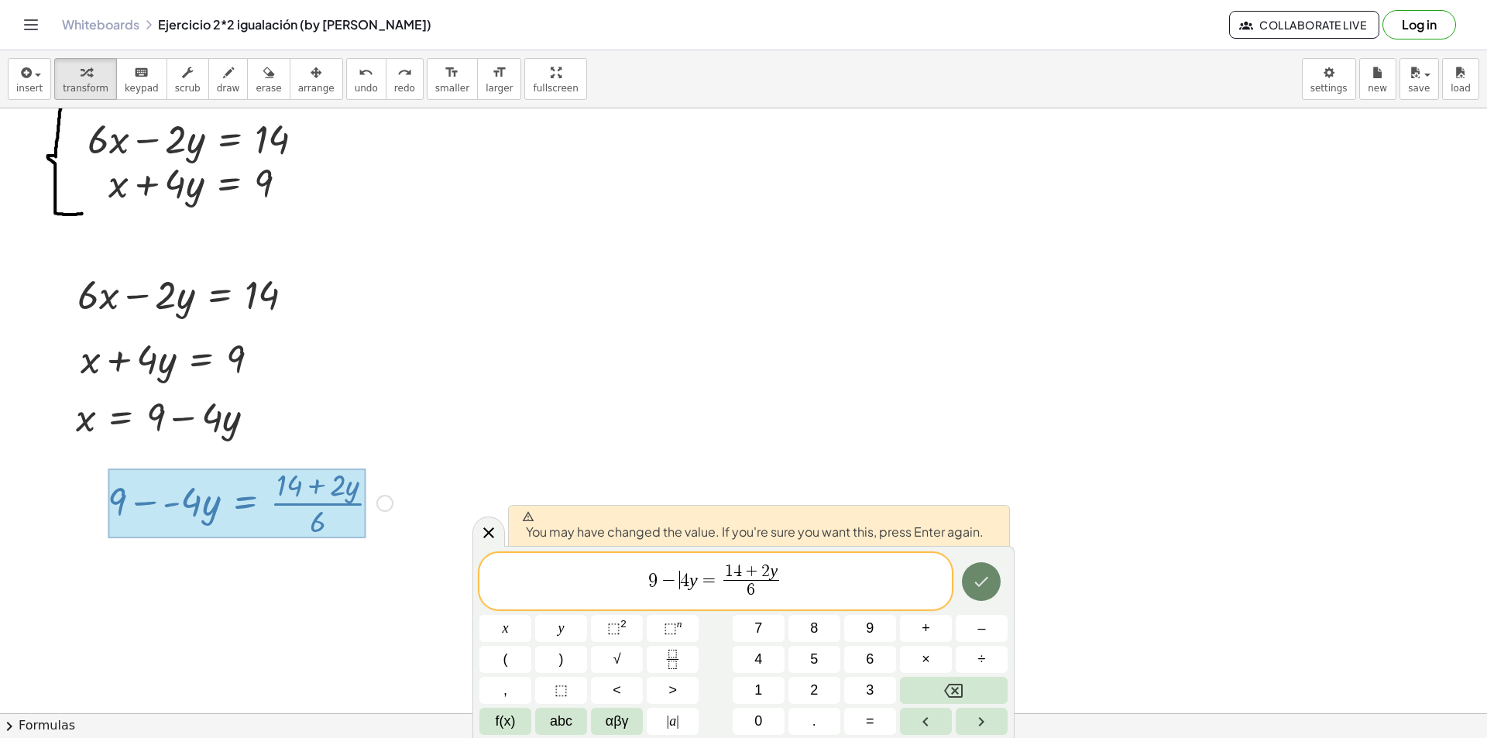
click at [990, 587] on icon "Done" at bounding box center [981, 581] width 19 height 19
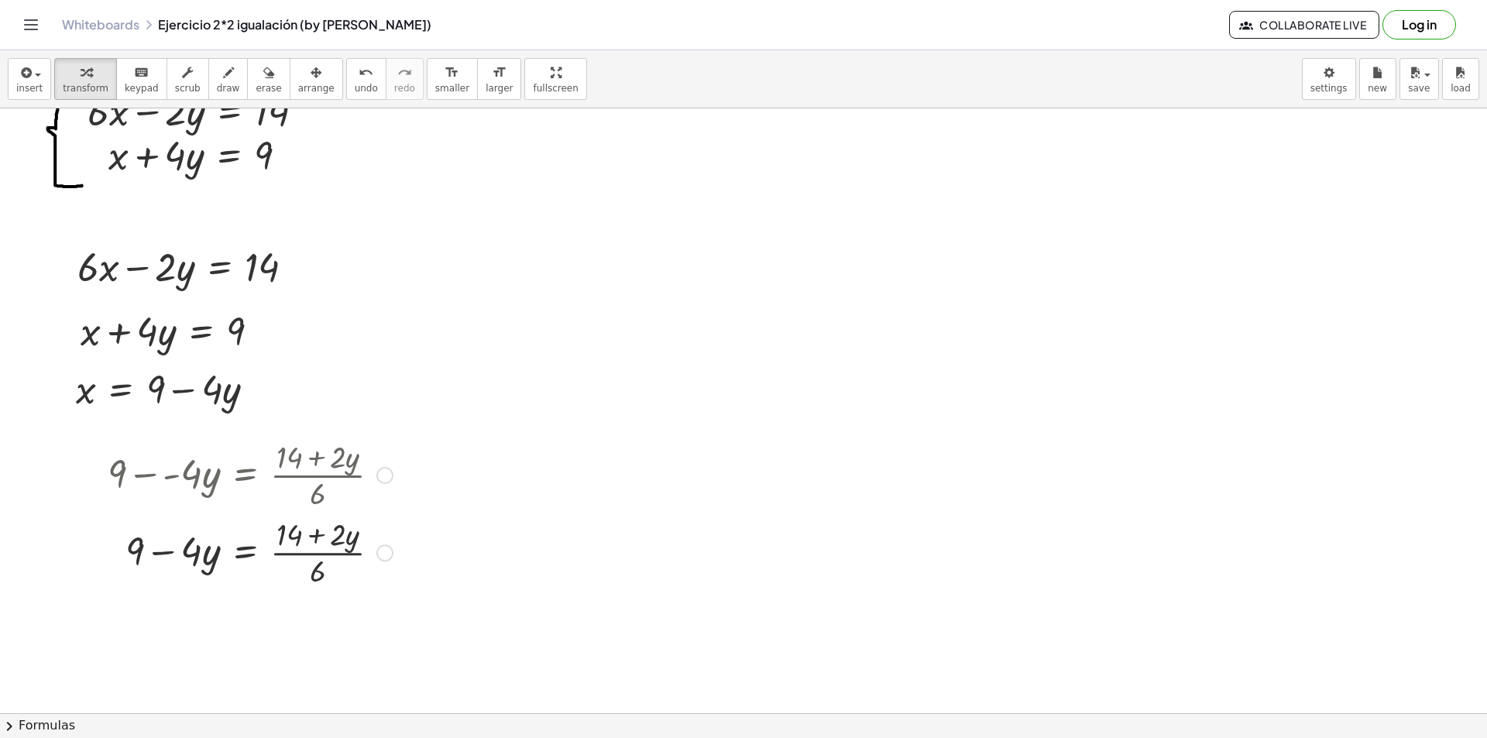
scroll to position [155, 0]
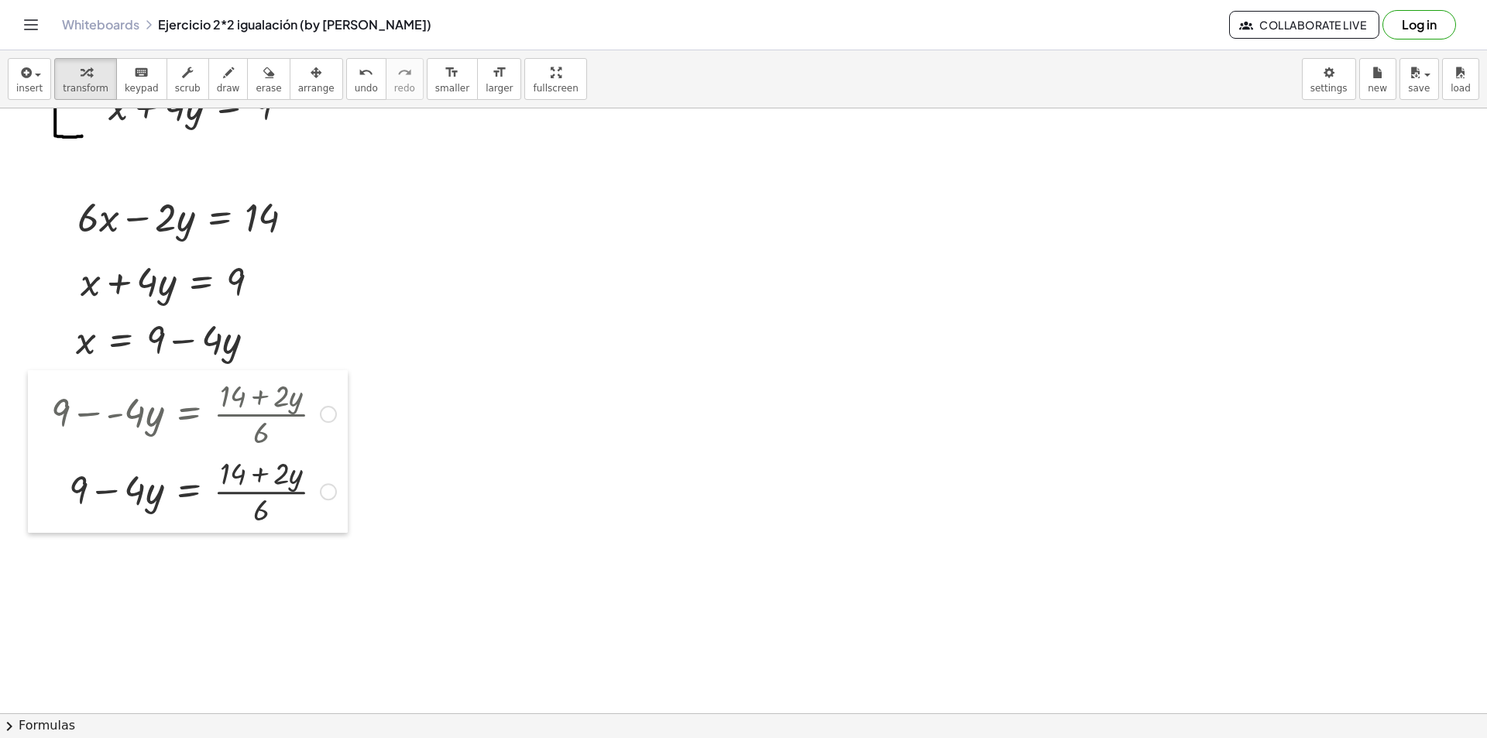
drag, startPoint x: 99, startPoint y: 426, endPoint x: 43, endPoint y: 414, distance: 57.7
click at [43, 414] on div at bounding box center [39, 451] width 23 height 163
drag, startPoint x: 43, startPoint y: 403, endPoint x: 53, endPoint y: 403, distance: 10.8
click at [53, 403] on div at bounding box center [51, 451] width 23 height 163
click at [72, 491] on div at bounding box center [206, 489] width 300 height 77
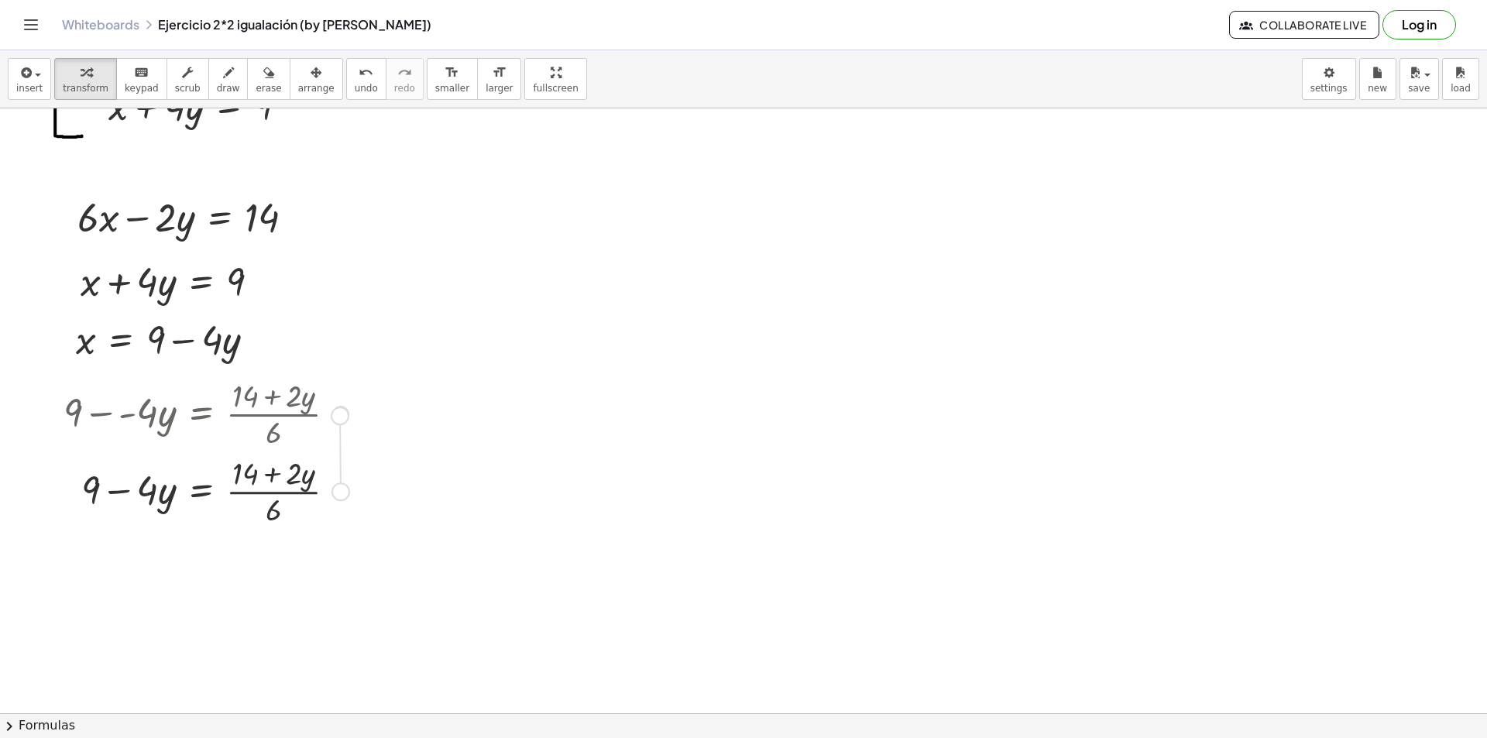
drag, startPoint x: 333, startPoint y: 488, endPoint x: 338, endPoint y: 408, distance: 79.9
click at [201, 414] on div "+ 9 − · - 4 · y = · ( + 14 + · 2 · y ) · 6 + 9 − · 4 · y = · ( + 14 + · 2 · y )…" at bounding box center [201, 414] width 0 height 0
drag, startPoint x: 338, startPoint y: 495, endPoint x: 369, endPoint y: 366, distance: 133.0
click at [369, 366] on div "**********" at bounding box center [743, 609] width 1487 height 1310
click at [355, 87] on span "undo" at bounding box center [366, 88] width 23 height 11
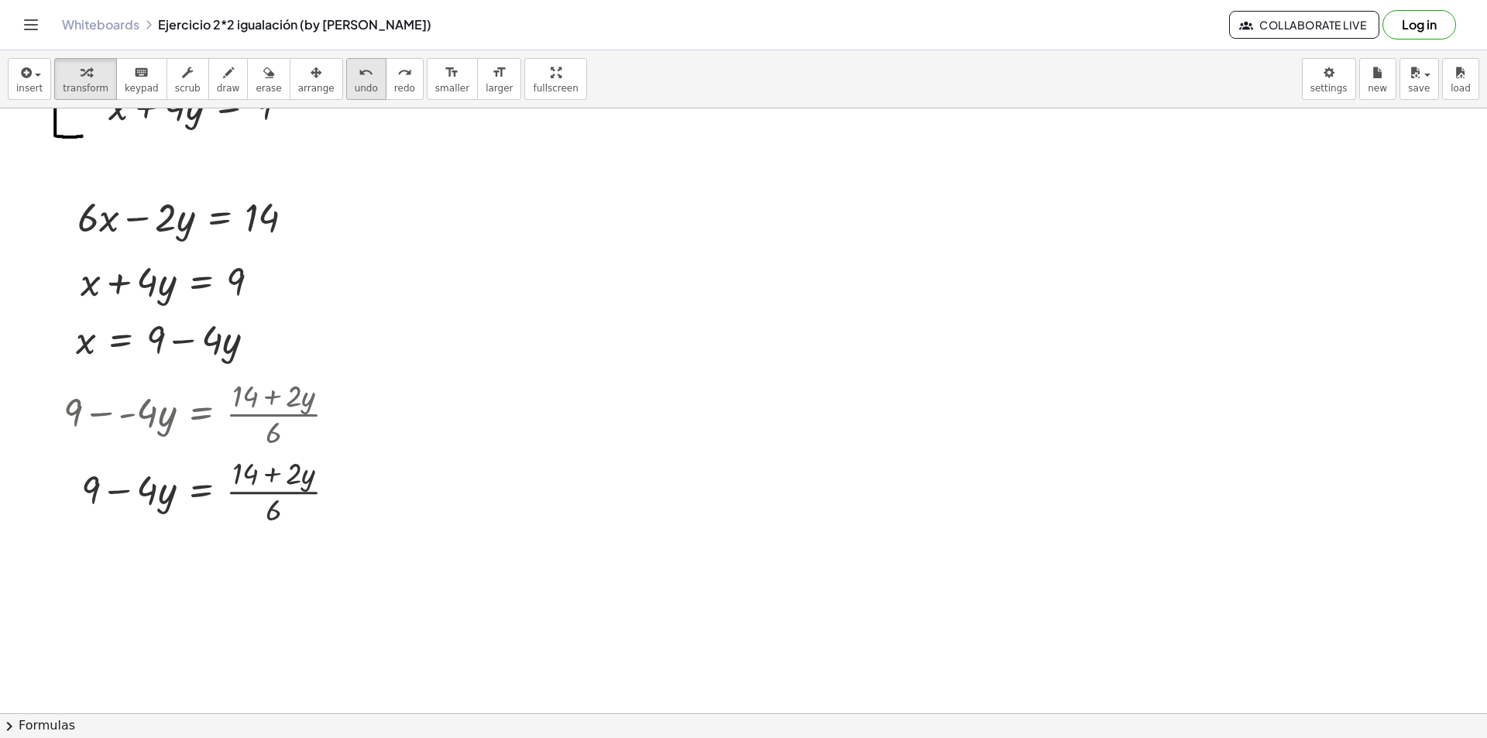
click at [355, 87] on span "undo" at bounding box center [366, 88] width 23 height 11
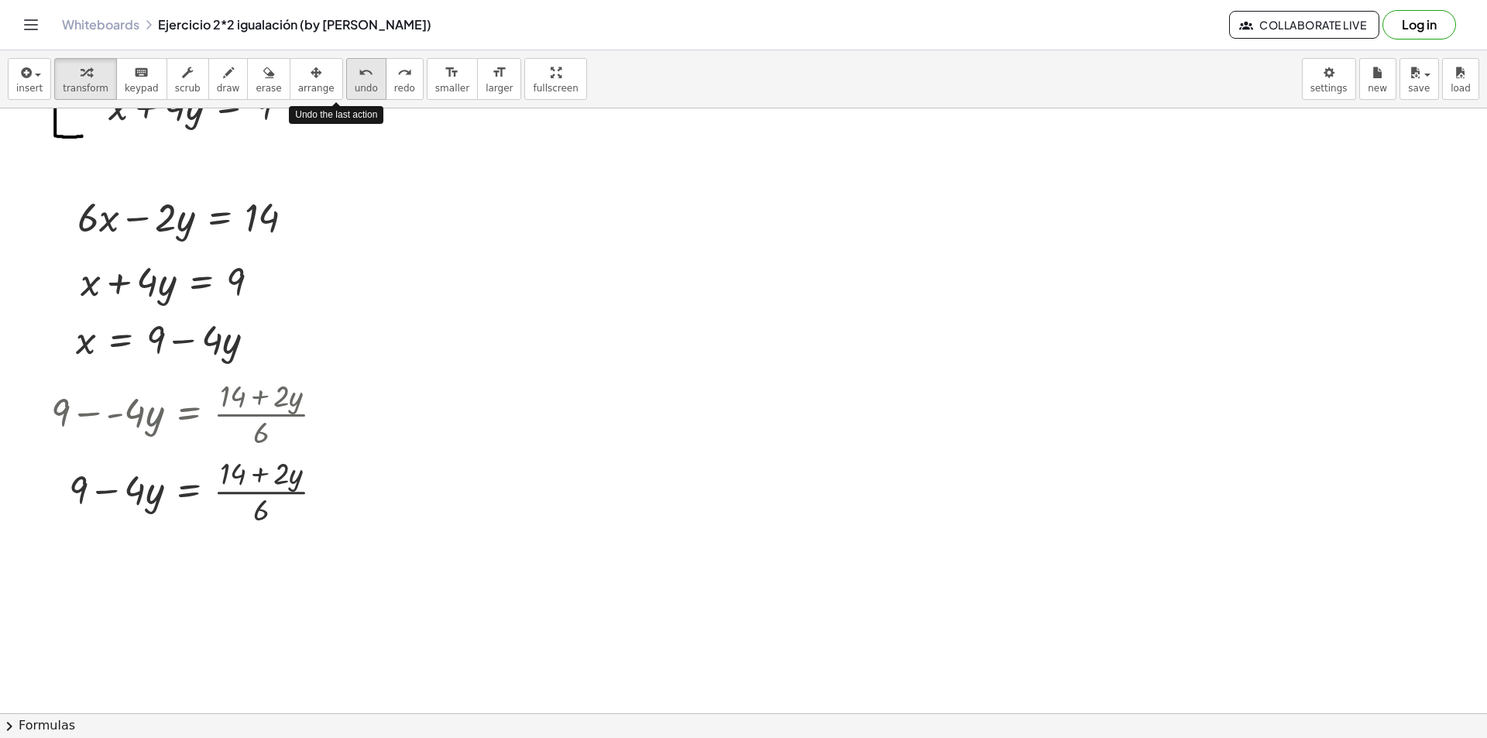
click at [355, 87] on span "undo" at bounding box center [366, 88] width 23 height 11
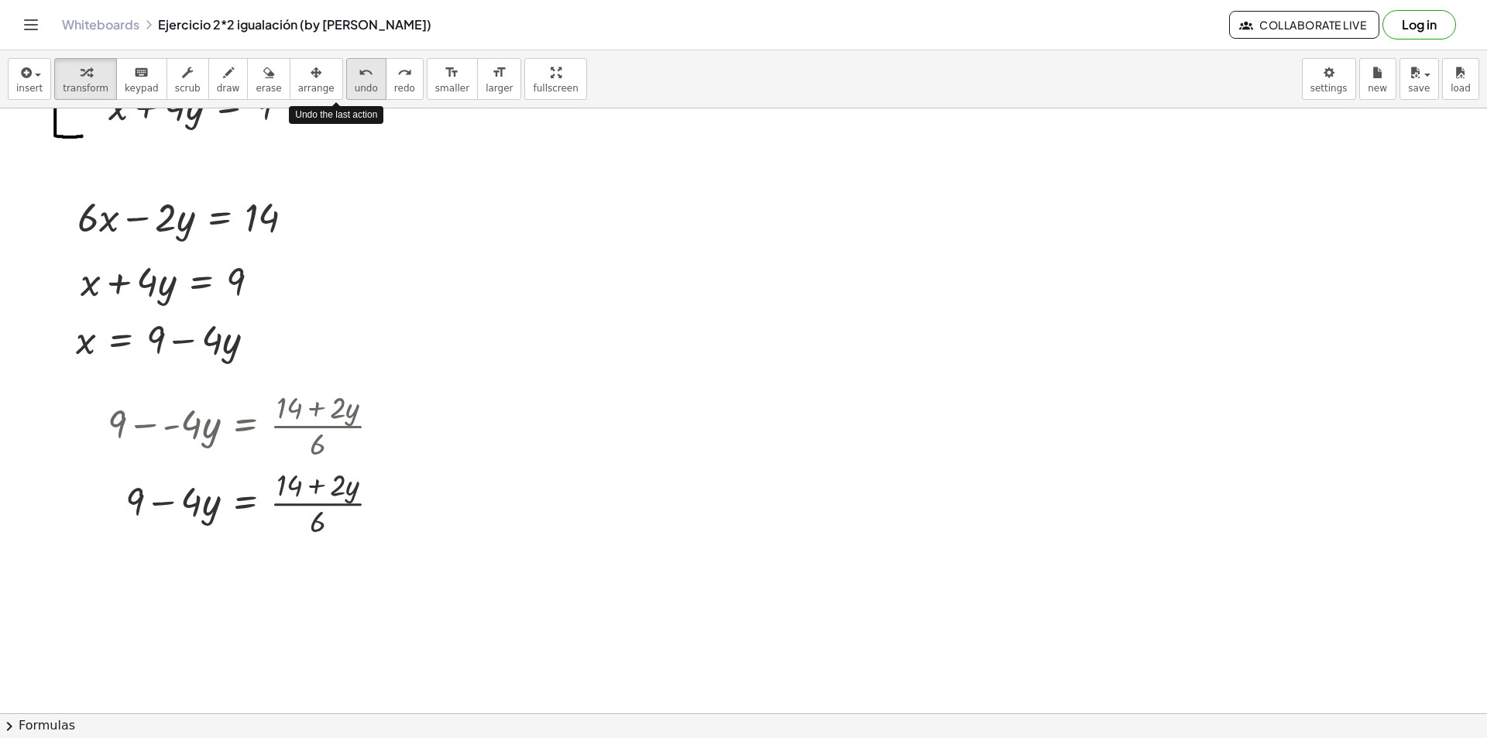
click at [355, 87] on span "undo" at bounding box center [366, 88] width 23 height 11
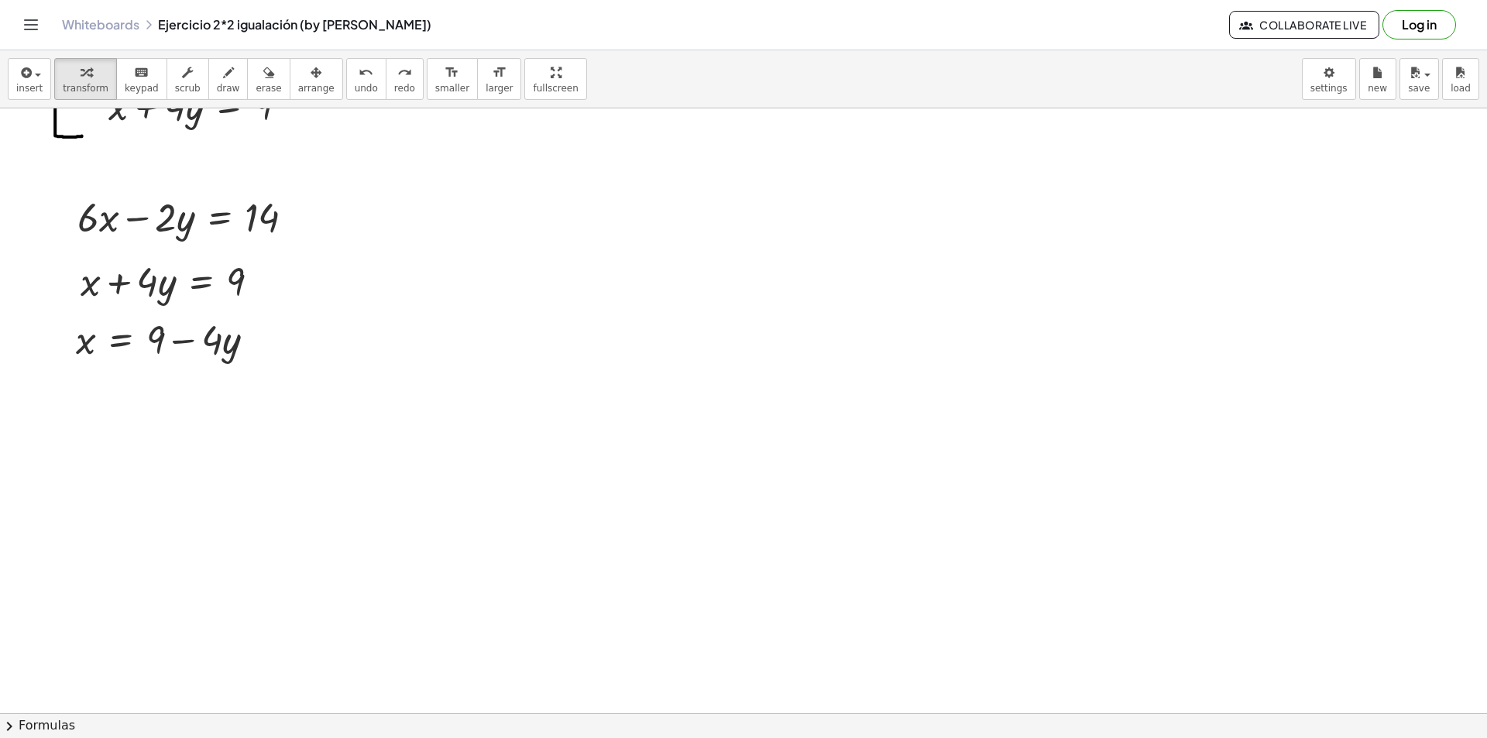
click at [70, 417] on div at bounding box center [743, 609] width 1487 height 1310
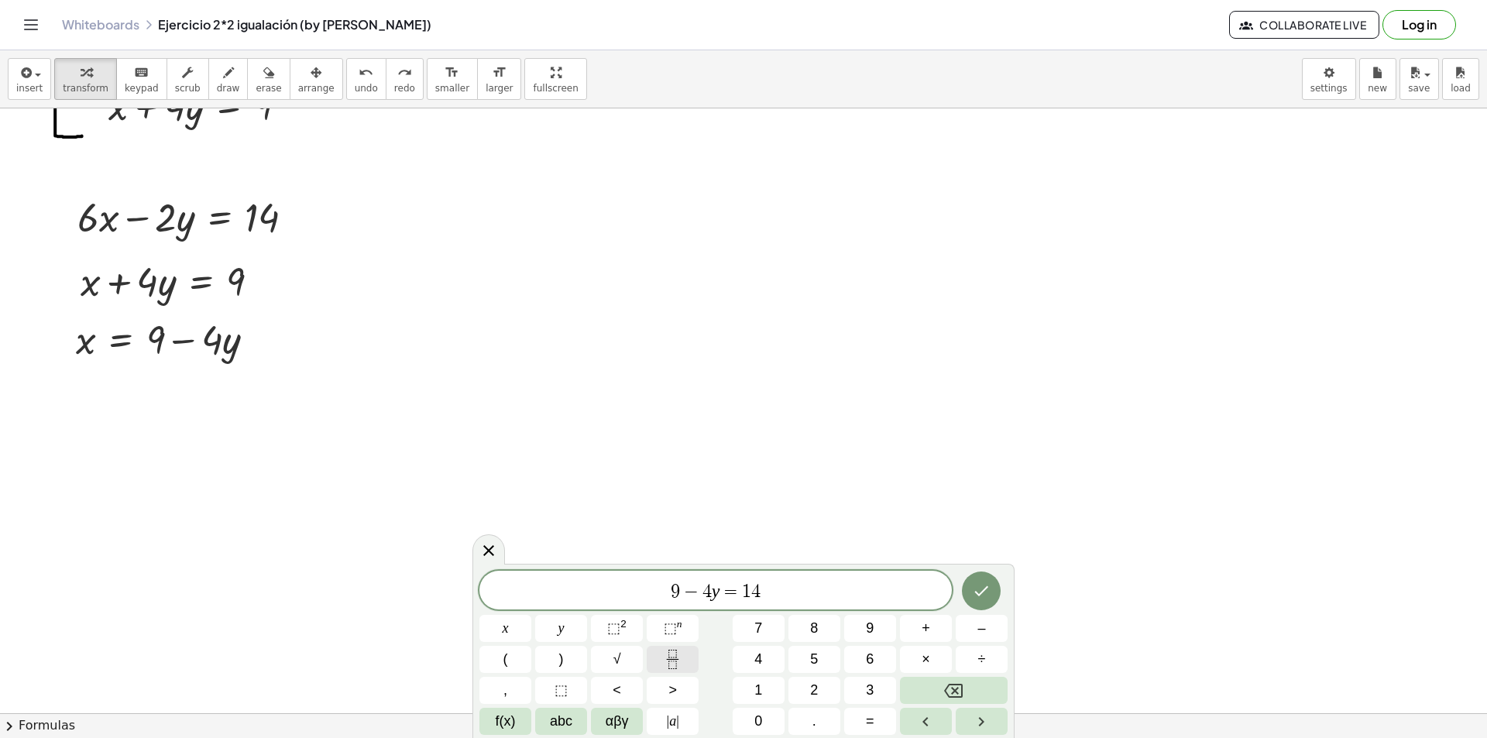
click at [664, 661] on icon "Fraction" at bounding box center [672, 659] width 19 height 19
click at [774, 575] on span "9 − 4 y = 1 4 6 ​ ​" at bounding box center [715, 582] width 472 height 41
click at [762, 569] on span "1 4 6 ​" at bounding box center [750, 583] width 27 height 38
click at [761, 566] on span "1 4 6 ​ ​" at bounding box center [750, 583] width 27 height 38
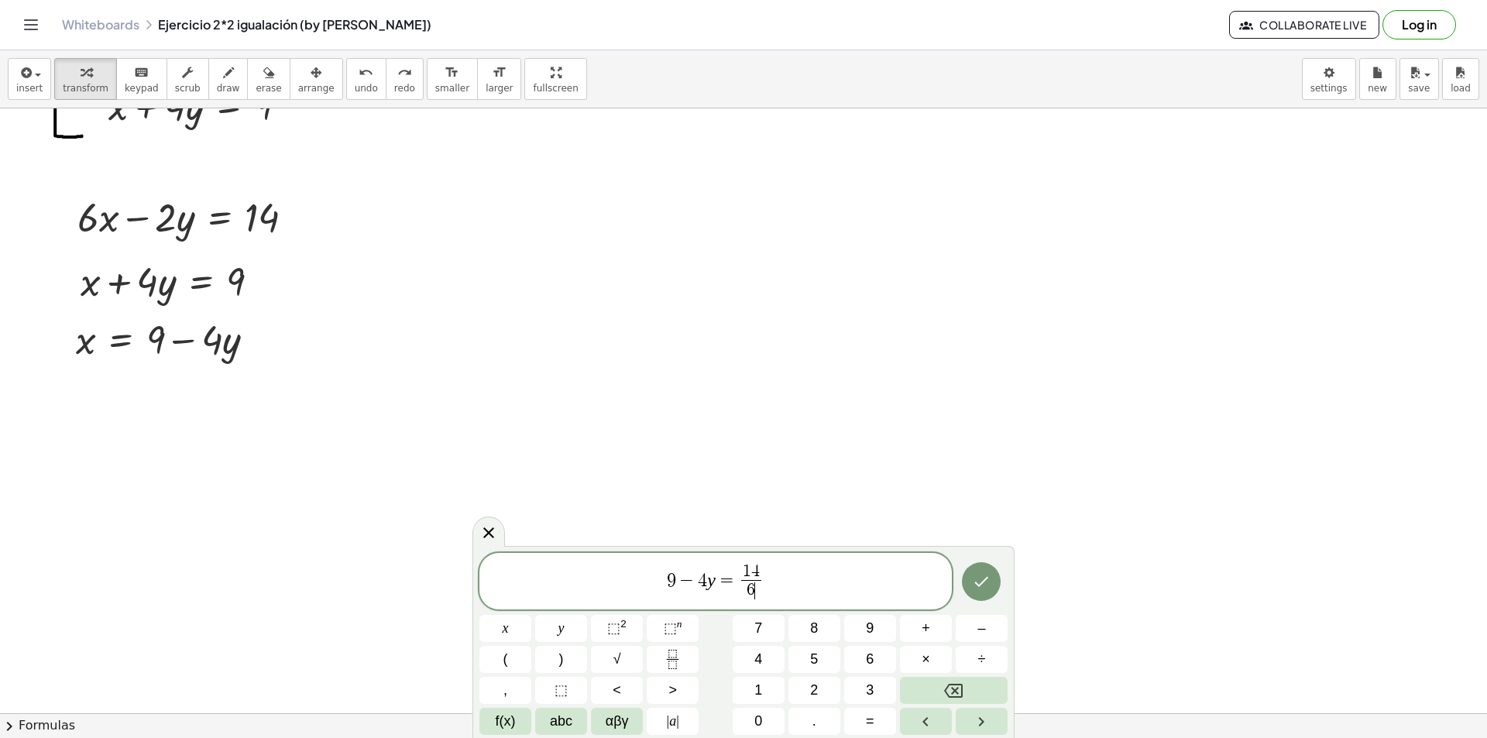
click at [756, 566] on span "1 4" at bounding box center [751, 572] width 20 height 17
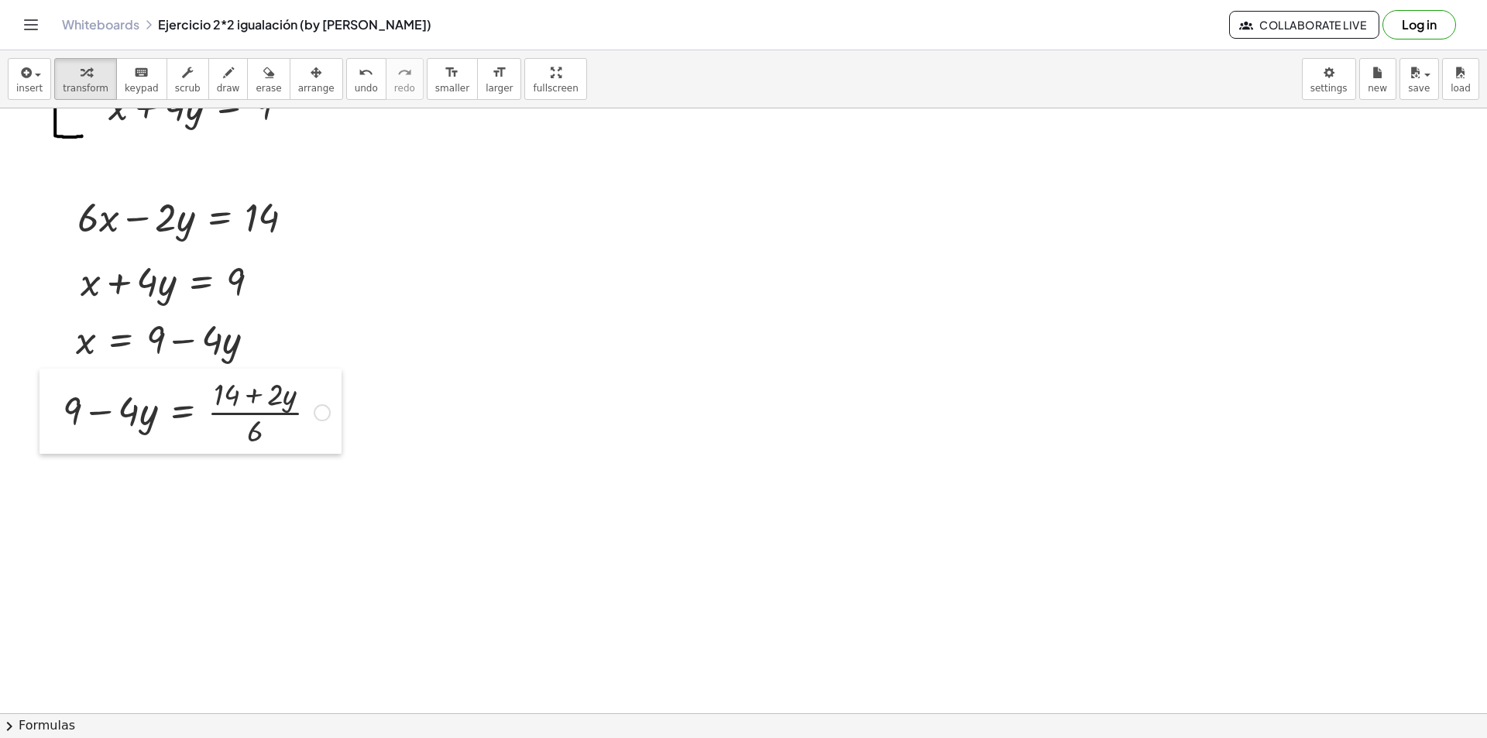
drag, startPoint x: 84, startPoint y: 463, endPoint x: 55, endPoint y: 412, distance: 59.0
click at [55, 412] on div at bounding box center [50, 411] width 23 height 85
click at [72, 472] on div at bounding box center [743, 609] width 1487 height 1310
drag, startPoint x: 88, startPoint y: 506, endPoint x: 31, endPoint y: 481, distance: 62.0
click at [31, 481] on div at bounding box center [26, 479] width 23 height 67
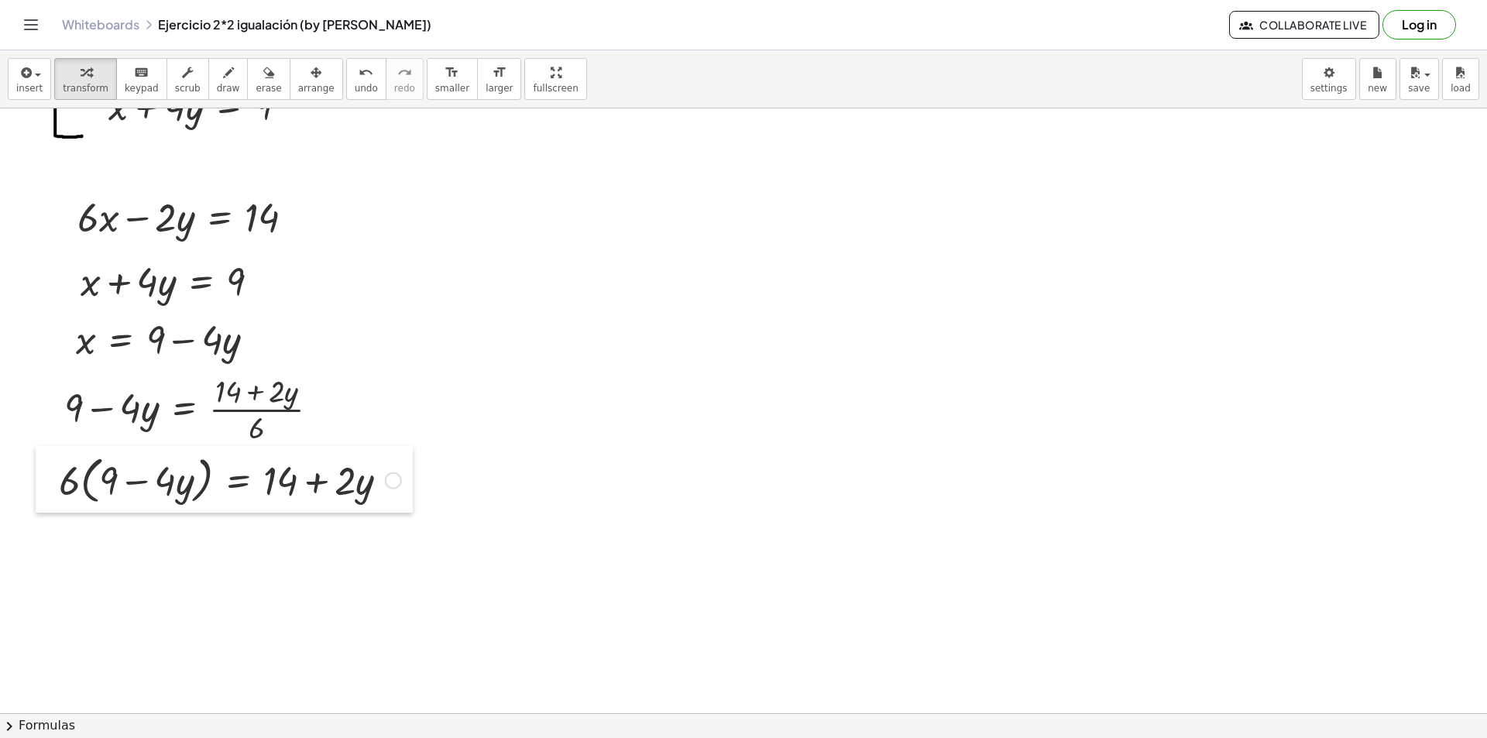
drag, startPoint x: 27, startPoint y: 488, endPoint x: 47, endPoint y: 488, distance: 20.1
click at [47, 488] on div at bounding box center [47, 479] width 23 height 67
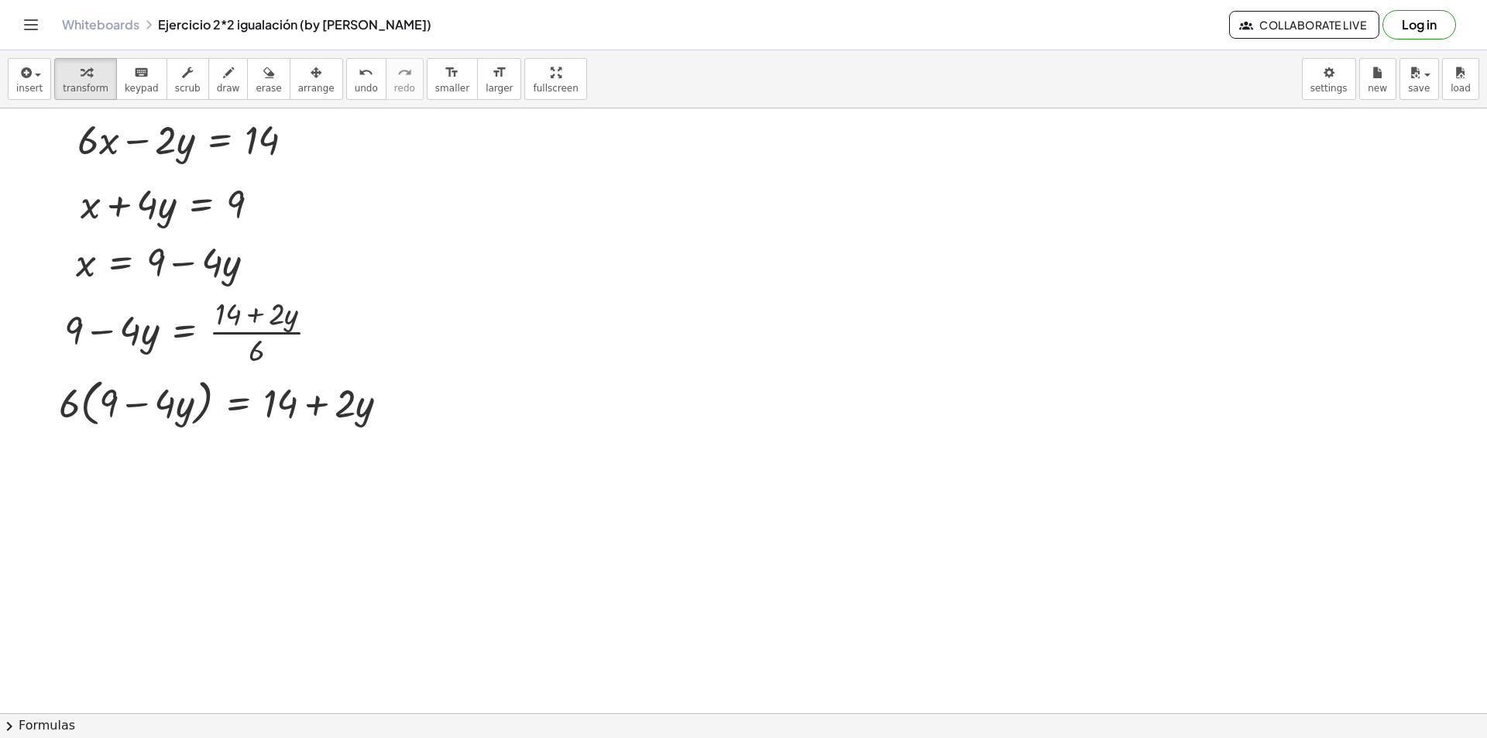
click at [66, 447] on div at bounding box center [743, 531] width 1487 height 1310
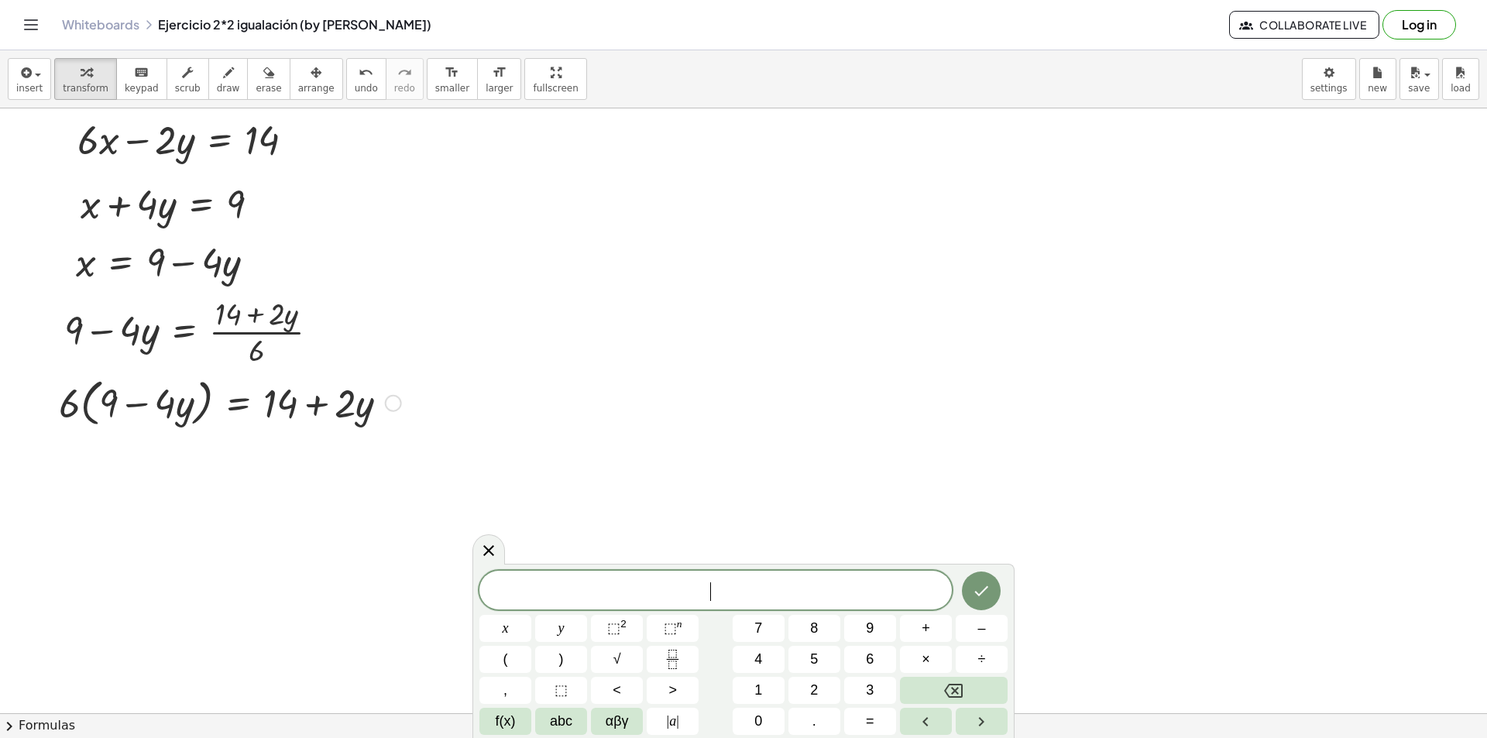
click at [86, 414] on div at bounding box center [230, 401] width 358 height 59
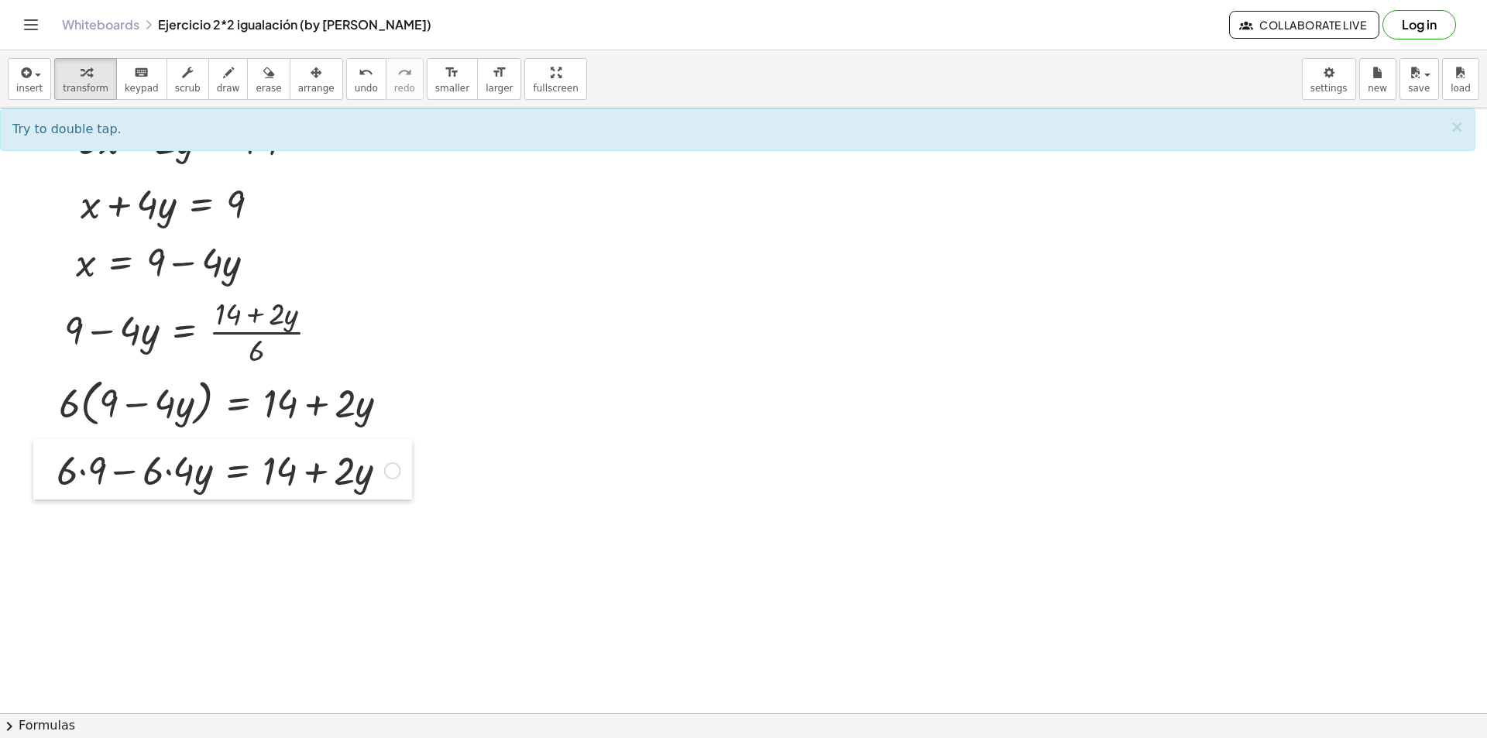
drag, startPoint x: 74, startPoint y: 483, endPoint x: 41, endPoint y: 475, distance: 33.4
click at [41, 475] on div at bounding box center [44, 469] width 23 height 60
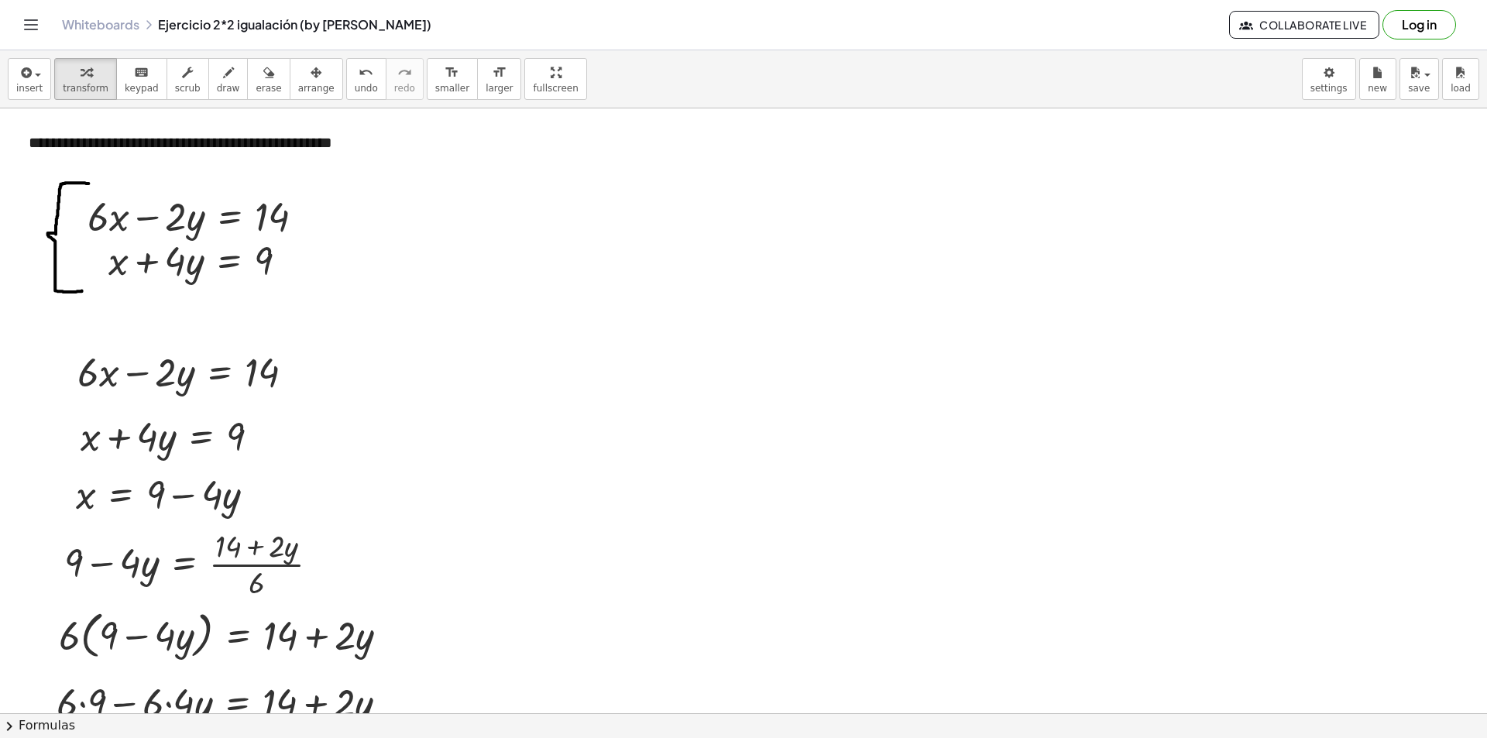
scroll to position [77, 0]
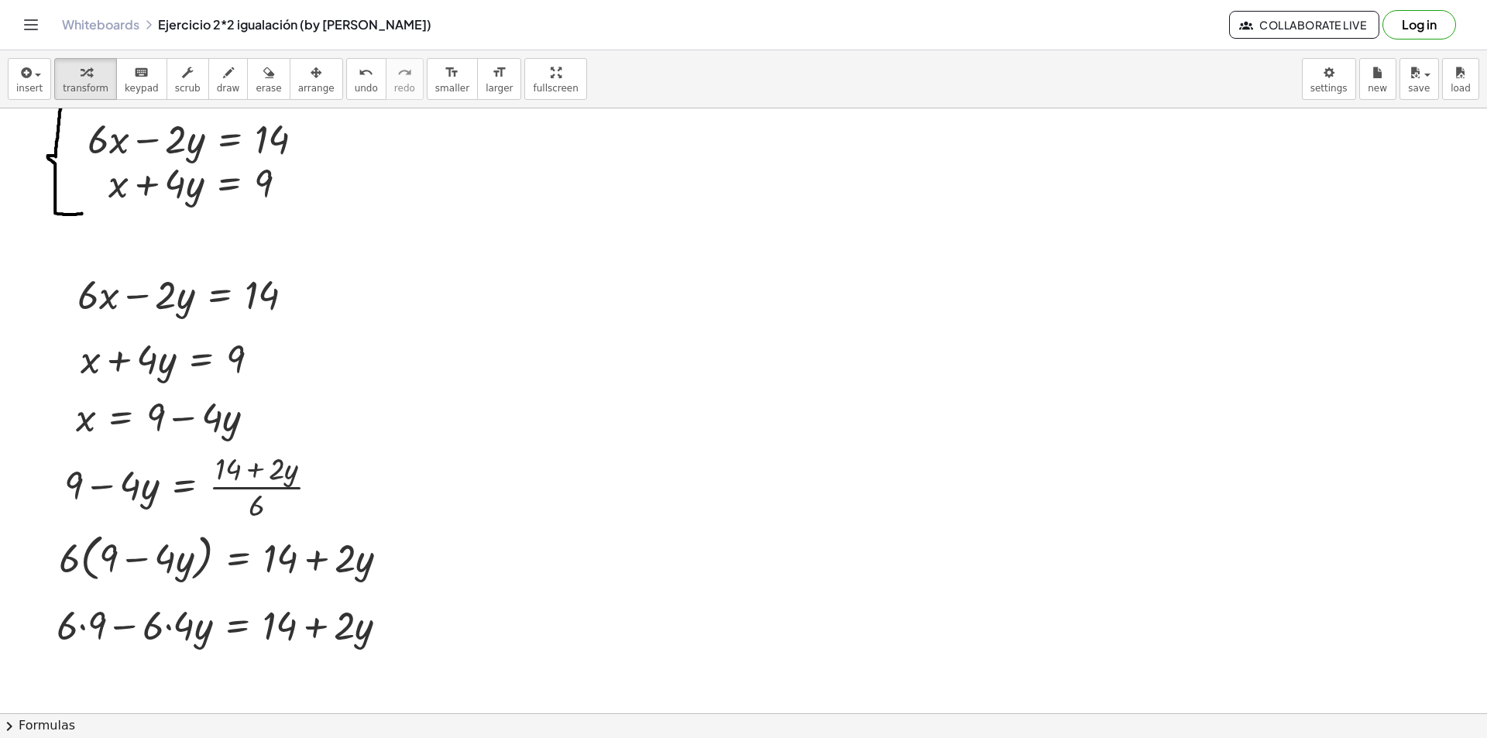
click at [523, 276] on div at bounding box center [743, 686] width 1487 height 1310
click at [359, 78] on icon "undo" at bounding box center [366, 73] width 15 height 19
click at [546, 289] on div at bounding box center [743, 686] width 1487 height 1310
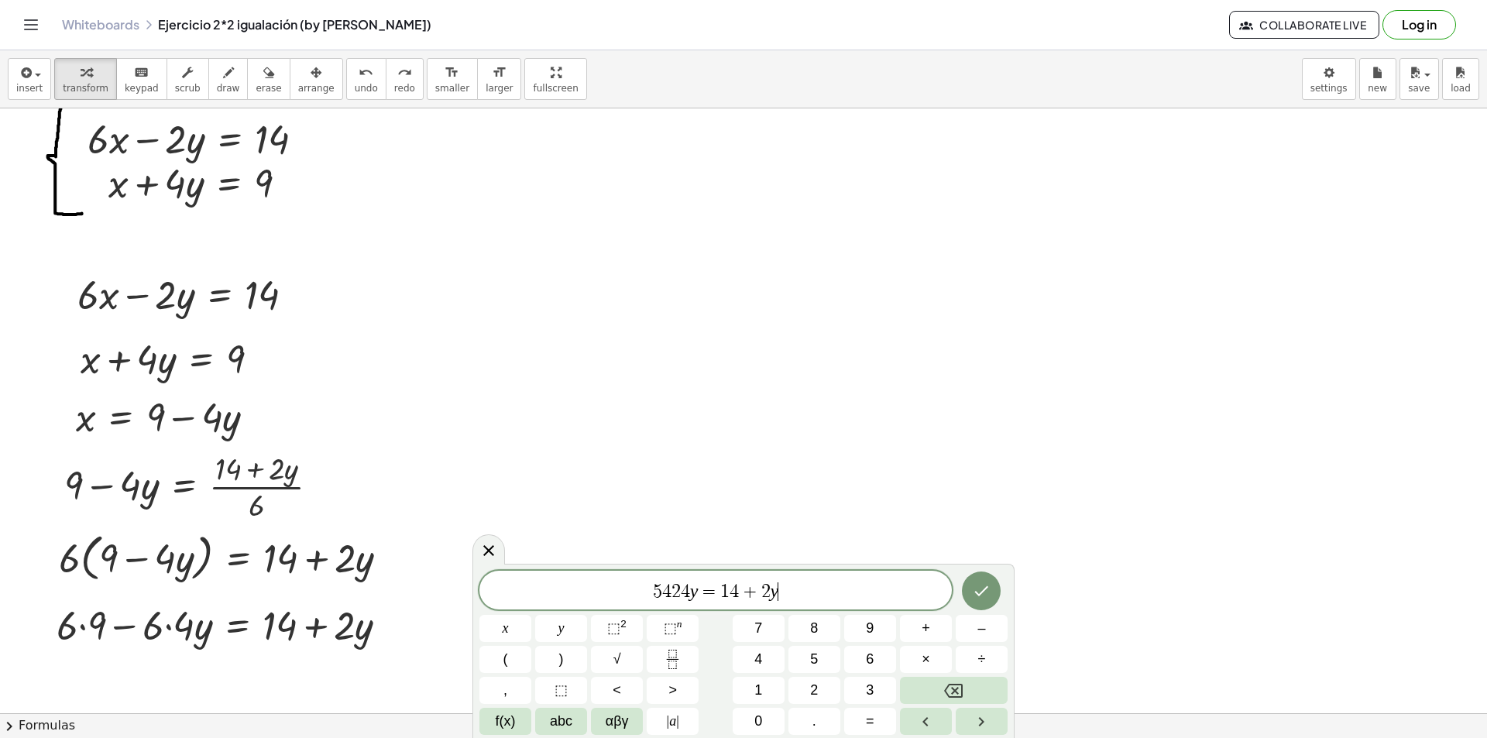
click at [674, 598] on span "2" at bounding box center [675, 591] width 9 height 19
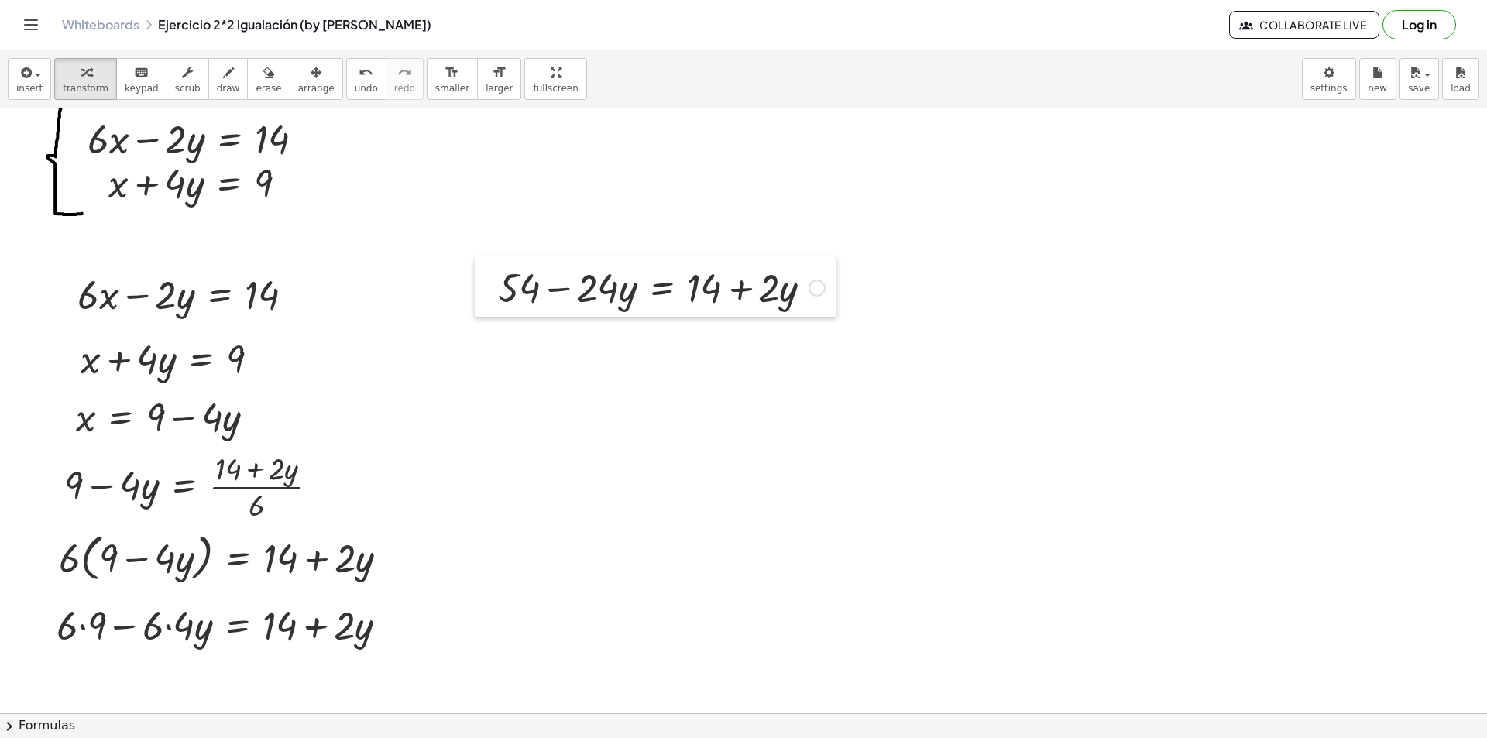
drag, startPoint x: 558, startPoint y: 309, endPoint x: 487, endPoint y: 276, distance: 78.3
click at [487, 276] on div at bounding box center [486, 286] width 23 height 60
click at [506, 331] on div at bounding box center [743, 686] width 1487 height 1310
drag, startPoint x: 503, startPoint y: 345, endPoint x: 479, endPoint y: 342, distance: 24.2
click at [479, 342] on div at bounding box center [473, 348] width 23 height 60
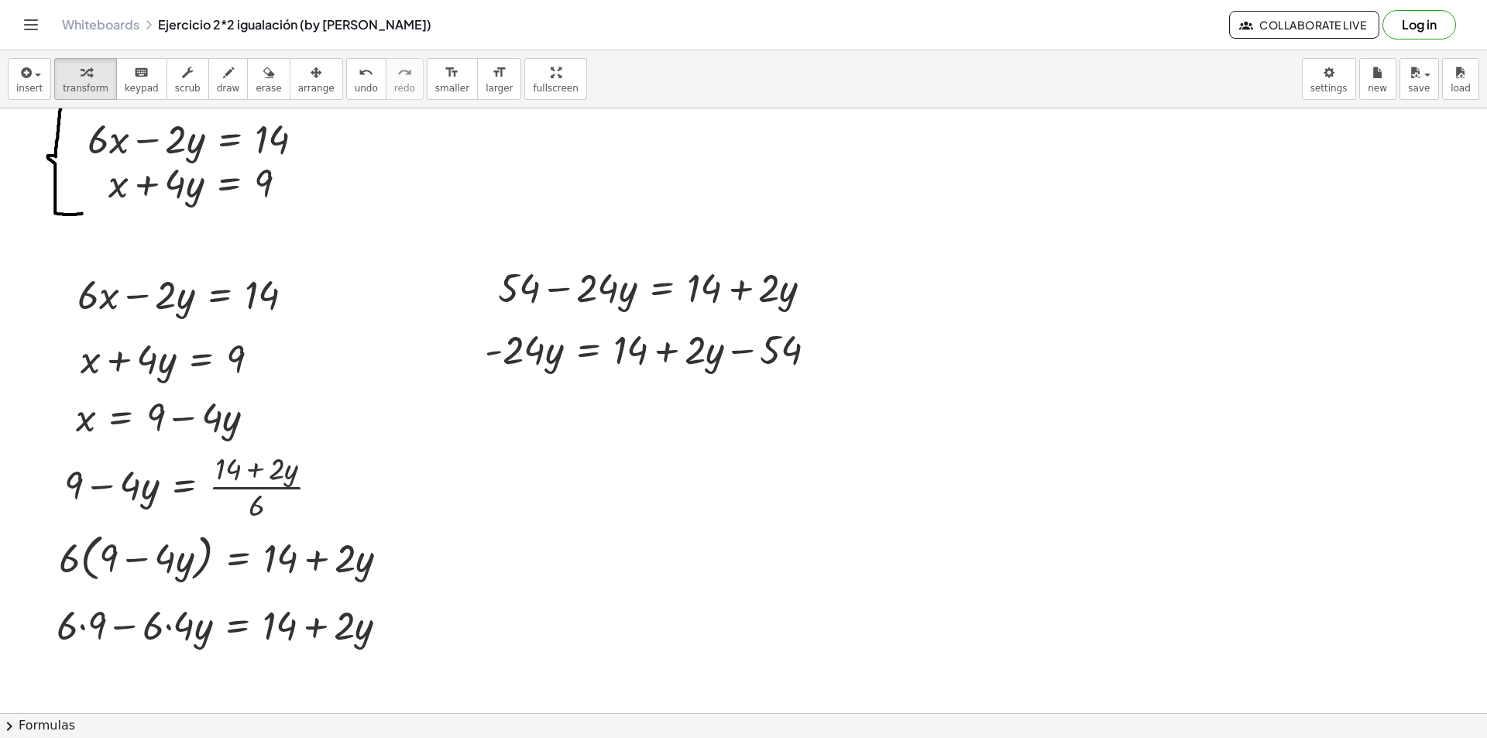
click at [489, 403] on div at bounding box center [743, 686] width 1487 height 1310
drag, startPoint x: 510, startPoint y: 445, endPoint x: 464, endPoint y: 421, distance: 52.3
click at [464, 421] on div at bounding box center [454, 409] width 23 height 60
click at [494, 471] on div at bounding box center [743, 686] width 1487 height 1310
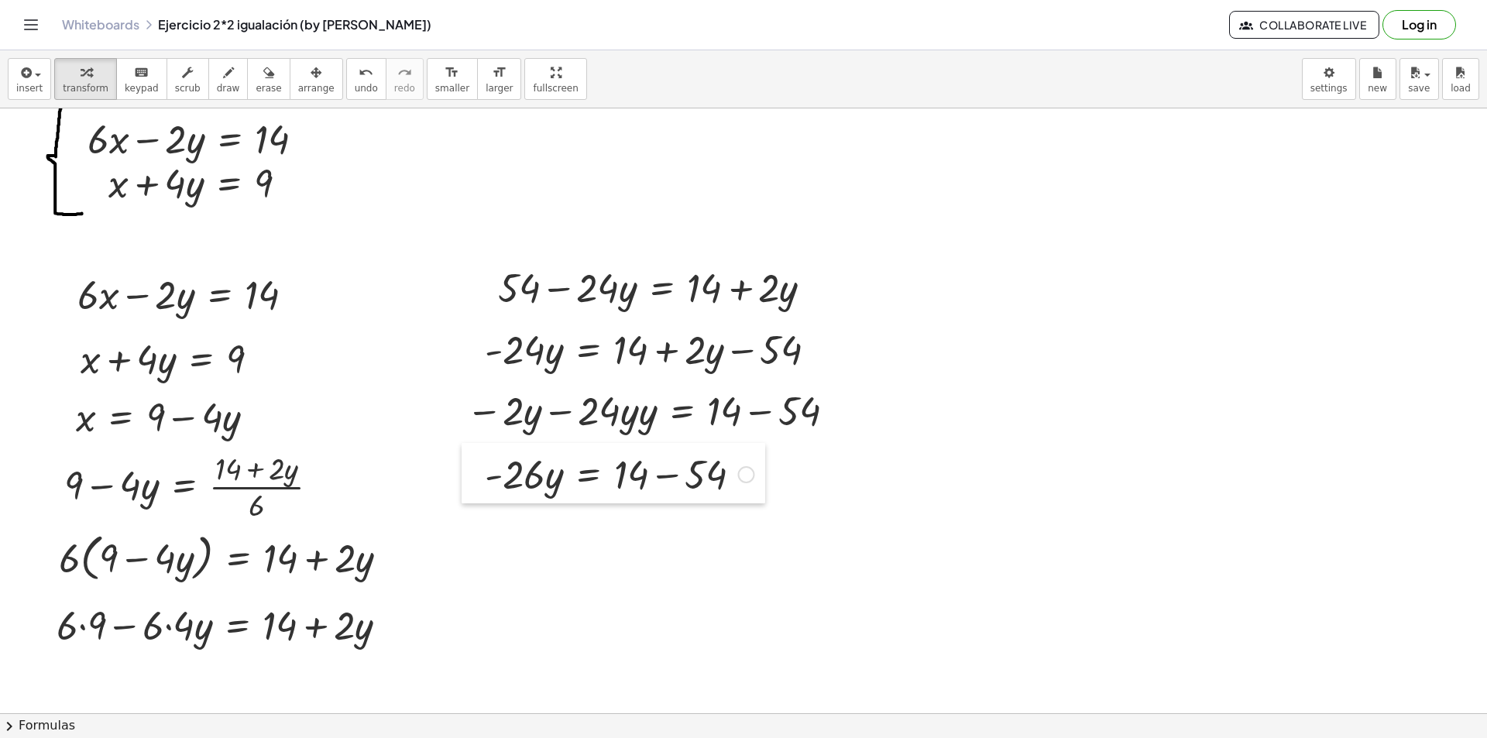
drag, startPoint x: 501, startPoint y: 503, endPoint x: 469, endPoint y: 475, distance: 42.8
click at [469, 475] on div at bounding box center [473, 473] width 23 height 60
click at [479, 523] on div at bounding box center [743, 686] width 1487 height 1310
drag, startPoint x: 486, startPoint y: 547, endPoint x: 476, endPoint y: 537, distance: 13.7
click at [476, 537] on div at bounding box center [471, 541] width 23 height 60
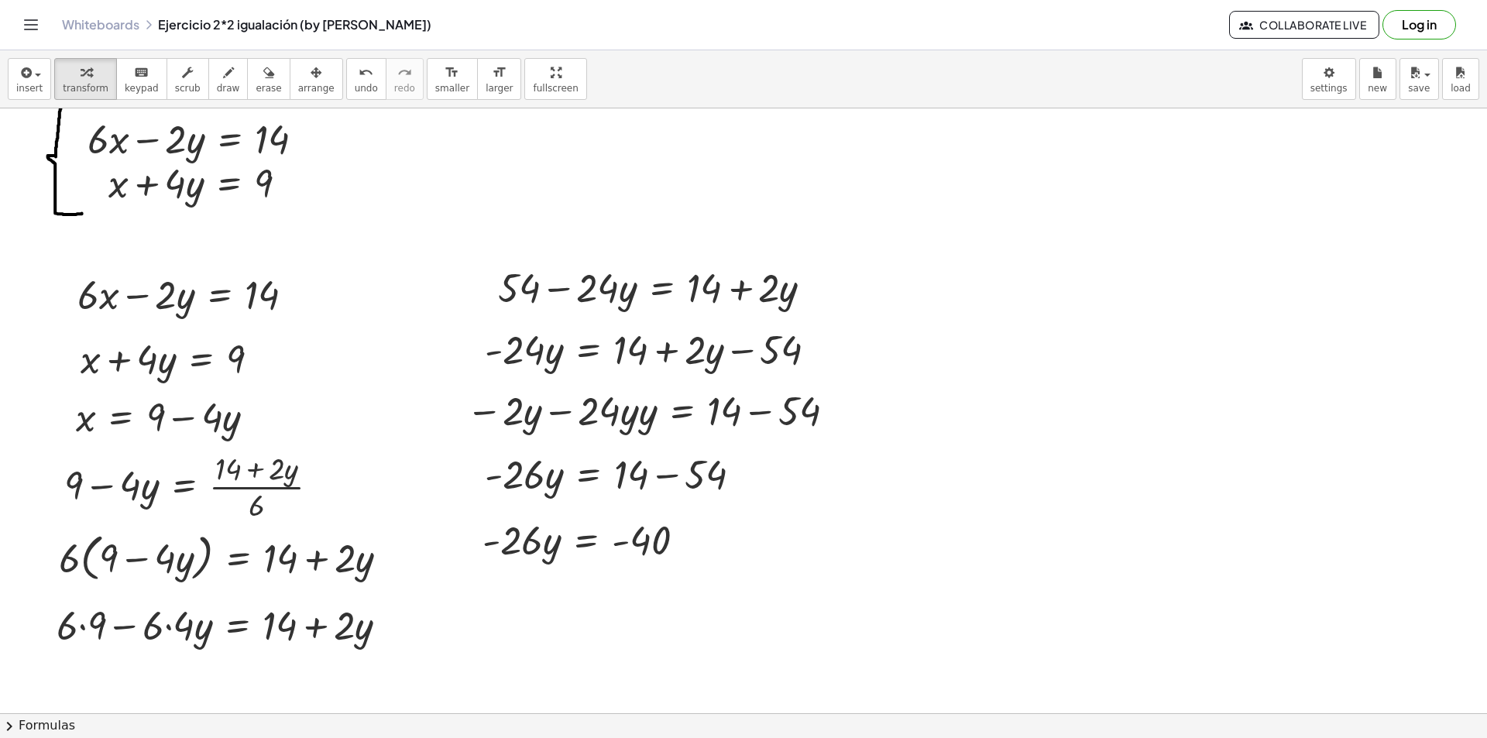
click at [485, 611] on div at bounding box center [743, 686] width 1487 height 1310
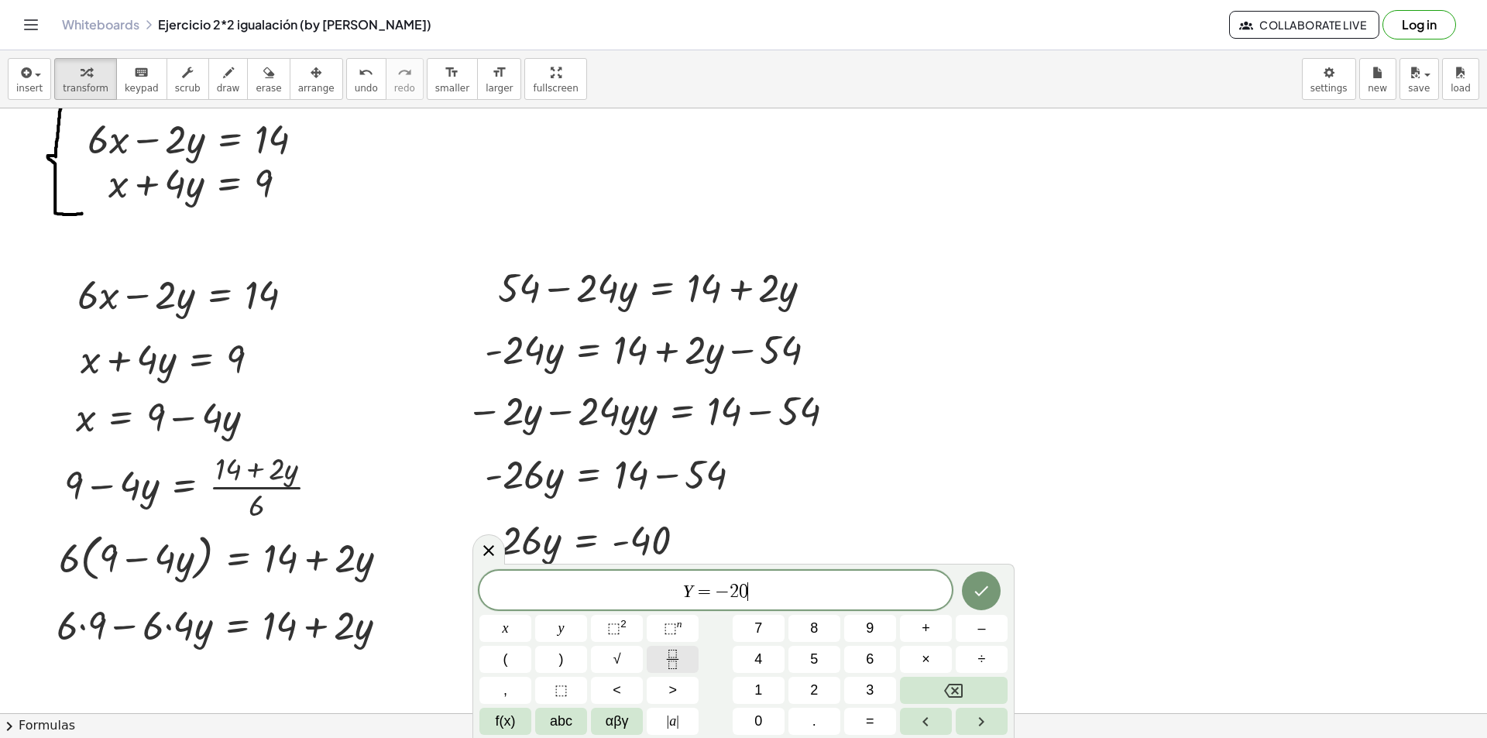
click at [668, 654] on icon "Fraction" at bounding box center [672, 659] width 19 height 19
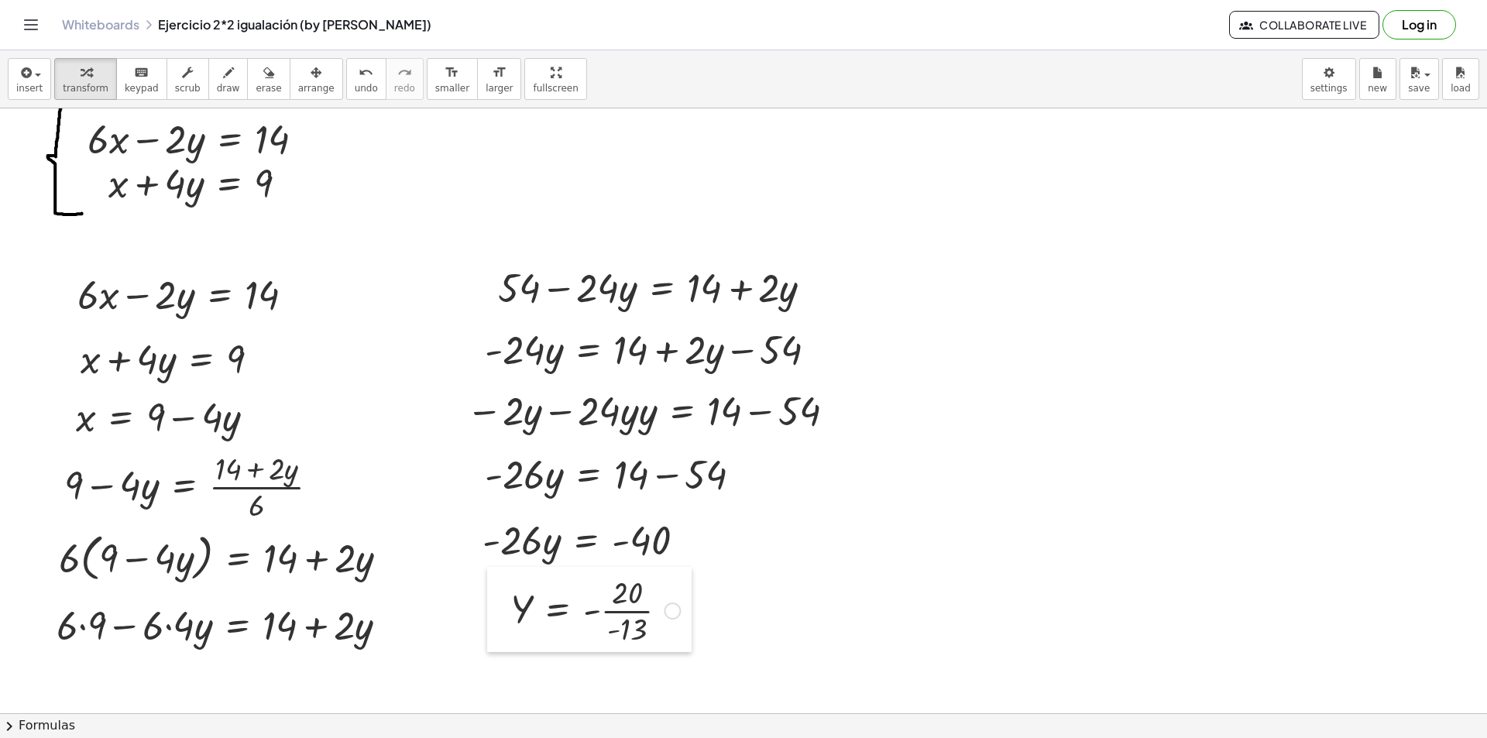
drag, startPoint x: 499, startPoint y: 649, endPoint x: 501, endPoint y: 605, distance: 44.2
click at [501, 605] on div at bounding box center [498, 609] width 23 height 85
click at [1075, 558] on div at bounding box center [743, 686] width 1487 height 1310
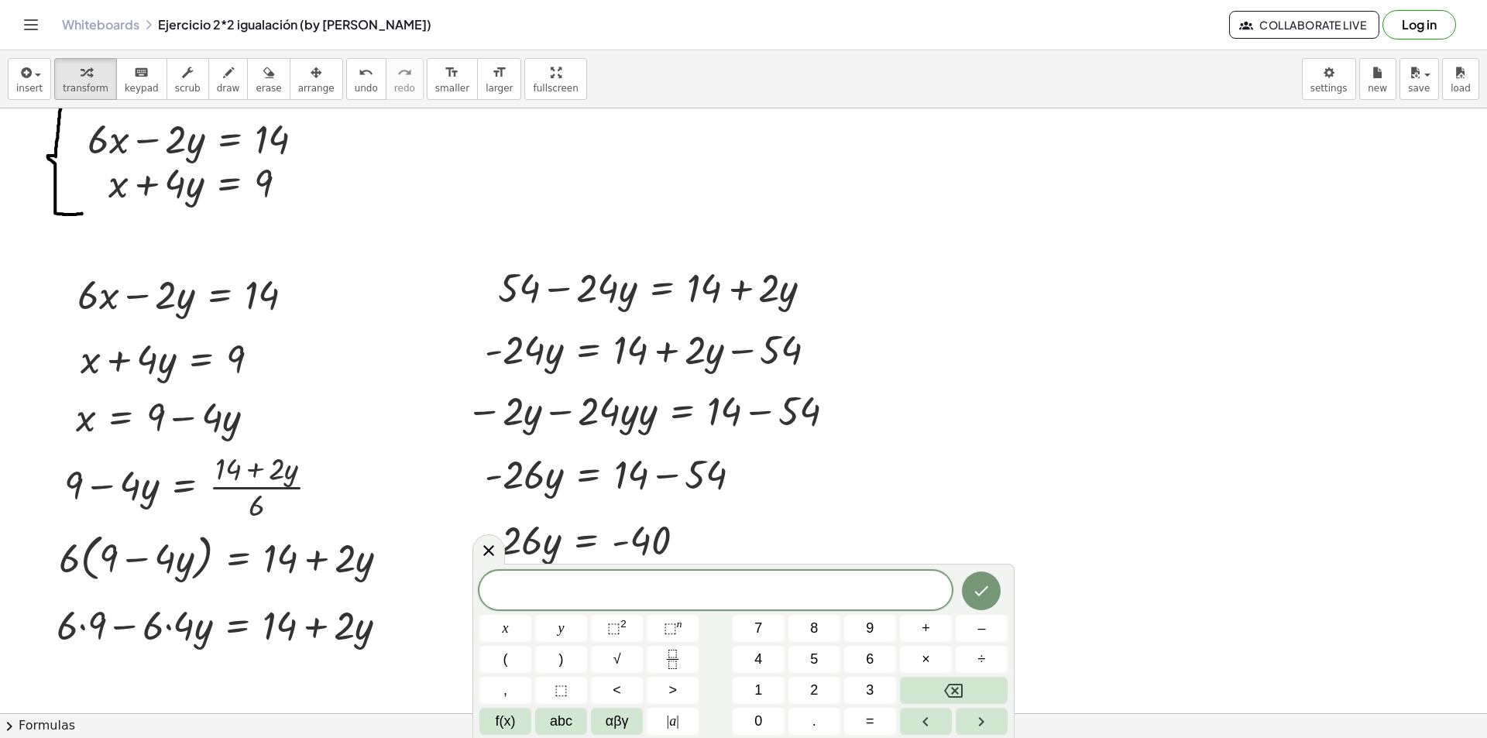
click at [414, 313] on div at bounding box center [743, 686] width 1487 height 1310
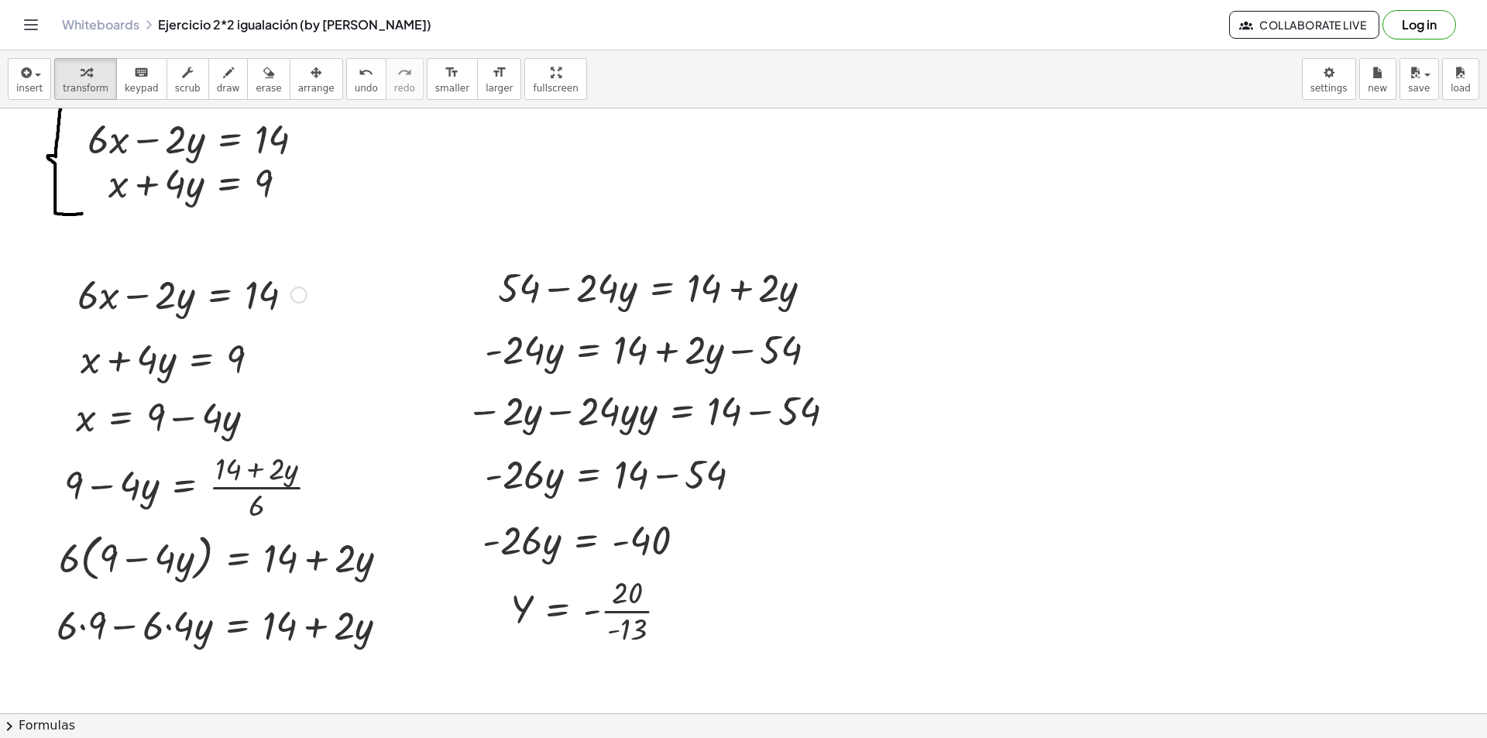
click at [130, 305] on div at bounding box center [192, 293] width 245 height 53
click at [133, 296] on div at bounding box center [192, 293] width 245 height 53
drag, startPoint x: 160, startPoint y: 302, endPoint x: 293, endPoint y: 290, distance: 133.7
click at [293, 290] on div at bounding box center [192, 293] width 245 height 53
click at [346, 81] on button "undo undo" at bounding box center [366, 79] width 40 height 42
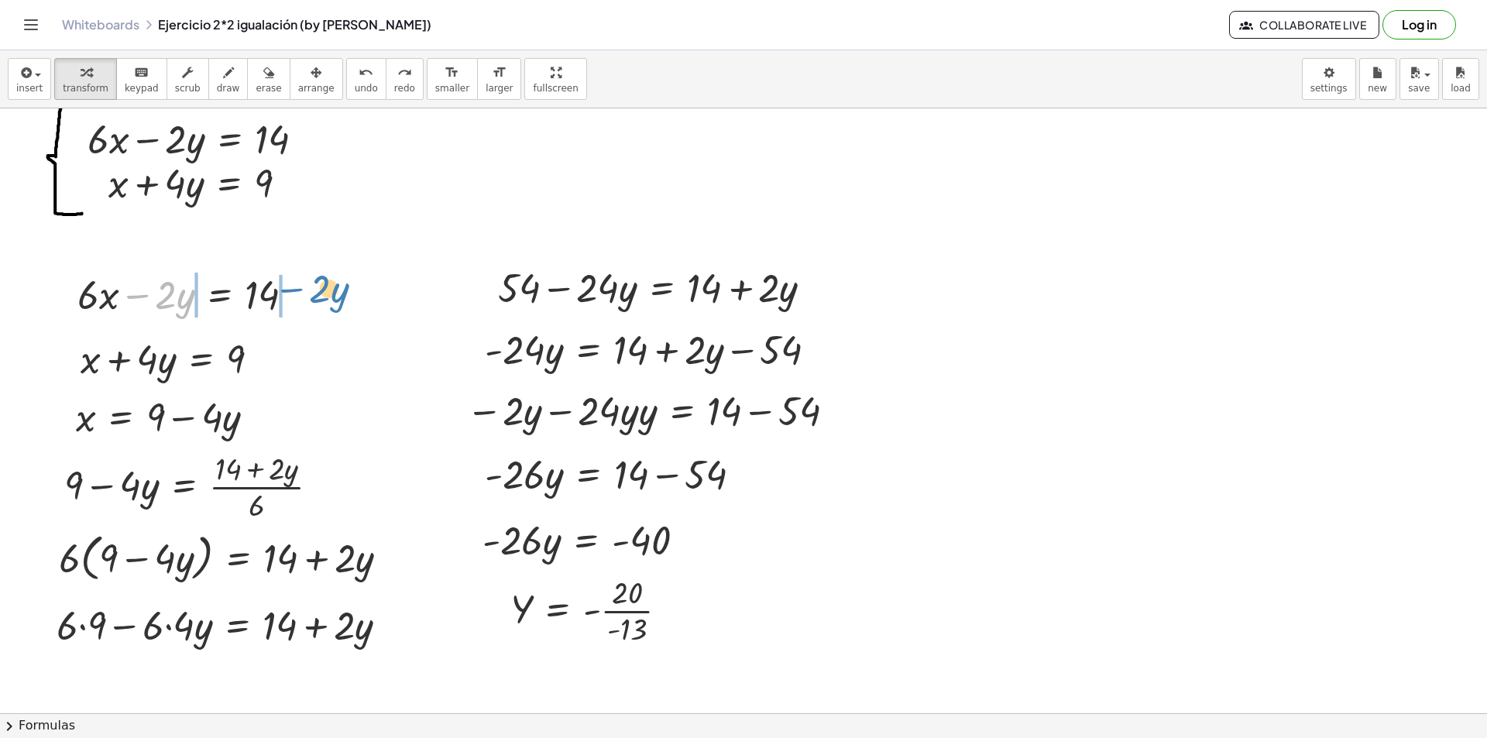
drag, startPoint x: 148, startPoint y: 293, endPoint x: 299, endPoint y: 287, distance: 151.1
click at [299, 287] on div at bounding box center [192, 293] width 245 height 53
click at [346, 81] on button "undo undo" at bounding box center [366, 79] width 40 height 42
drag, startPoint x: 129, startPoint y: 303, endPoint x: 171, endPoint y: 303, distance: 41.8
click at [173, 303] on div at bounding box center [213, 293] width 245 height 53
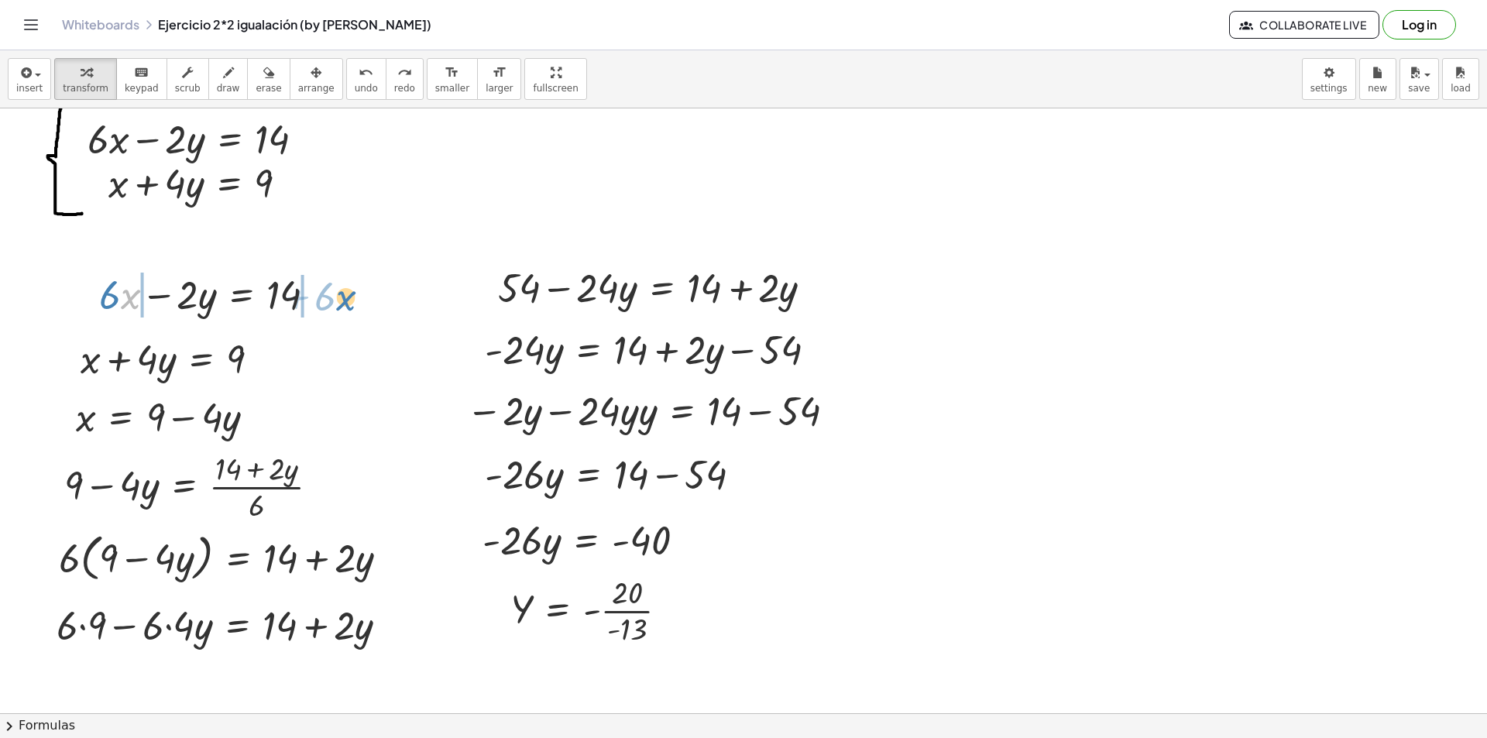
drag, startPoint x: 139, startPoint y: 299, endPoint x: 358, endPoint y: 300, distance: 219.2
click at [348, 82] on button "undo undo" at bounding box center [366, 79] width 40 height 42
click at [256, 69] on div "button" at bounding box center [269, 72] width 26 height 19
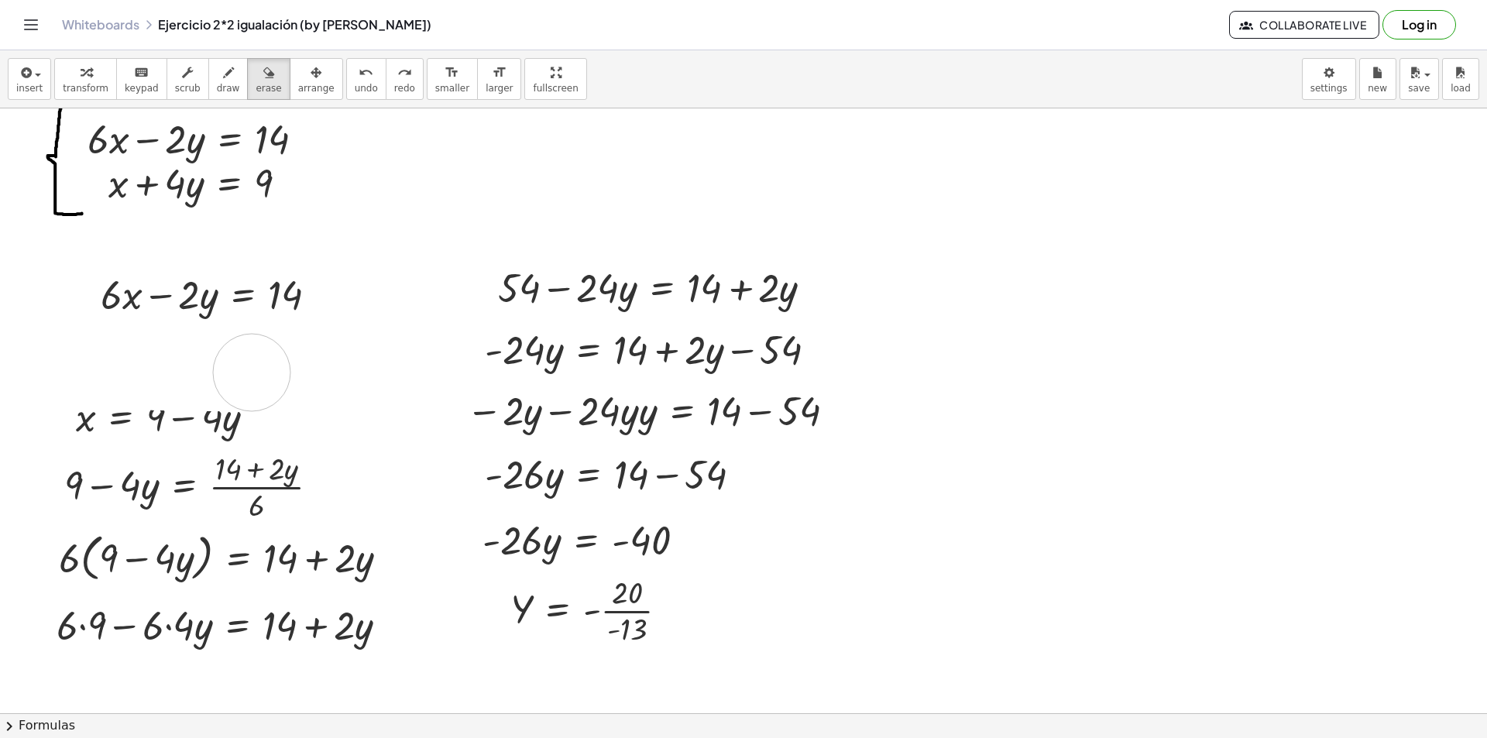
drag, startPoint x: 67, startPoint y: 362, endPoint x: 257, endPoint y: 372, distance: 190.0
click at [257, 372] on div at bounding box center [743, 686] width 1487 height 1310
drag, startPoint x: 129, startPoint y: 352, endPoint x: 139, endPoint y: 349, distance: 9.8
click at [147, 352] on div at bounding box center [743, 686] width 1487 height 1310
drag, startPoint x: 218, startPoint y: 355, endPoint x: 142, endPoint y: 359, distance: 76.7
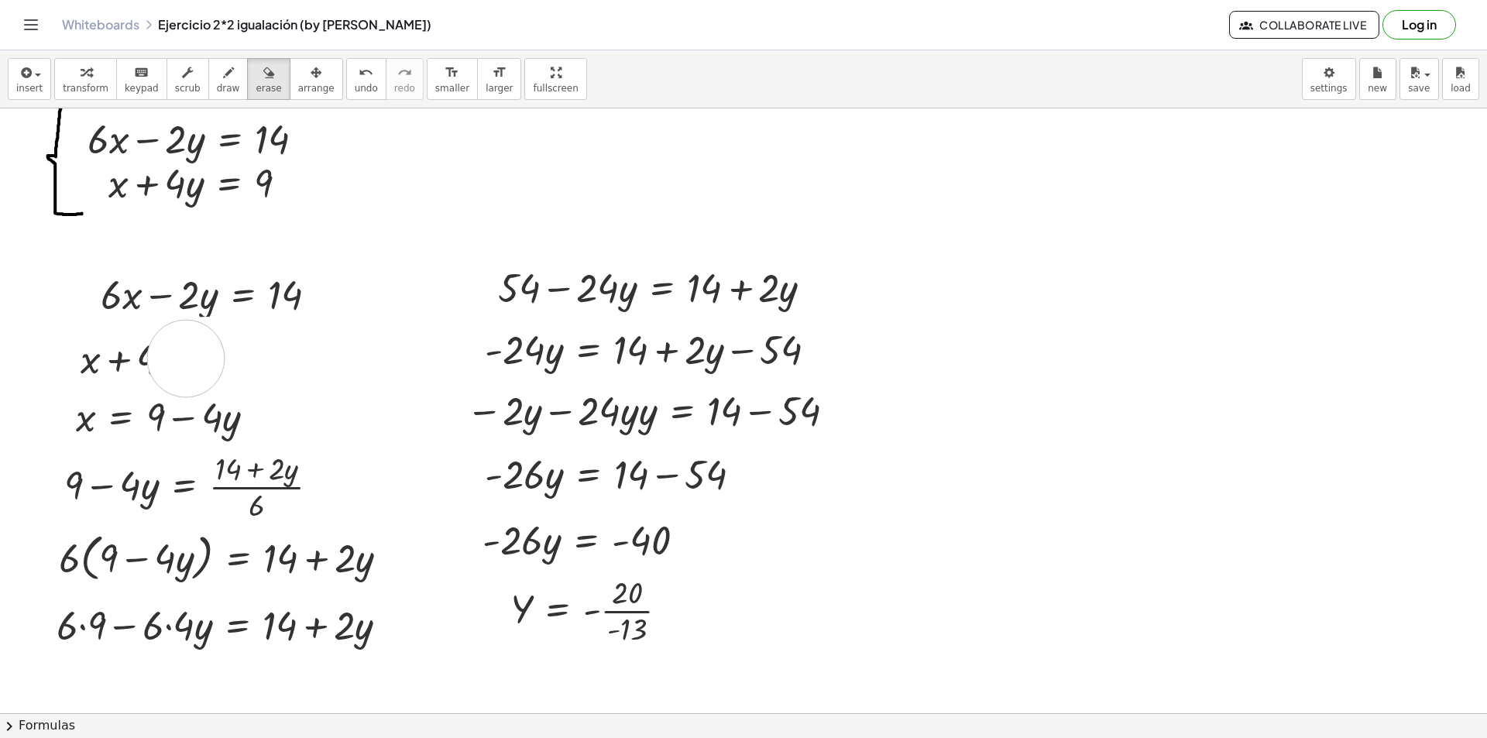
click at [147, 359] on div at bounding box center [743, 686] width 1487 height 1310
click at [325, 289] on div at bounding box center [743, 686] width 1487 height 1310
click at [88, 73] on div "button" at bounding box center [86, 72] width 46 height 19
click at [117, 336] on div at bounding box center [177, 357] width 208 height 53
click at [94, 330] on div "+ x + · 4 · y = 9" at bounding box center [170, 358] width 227 height 60
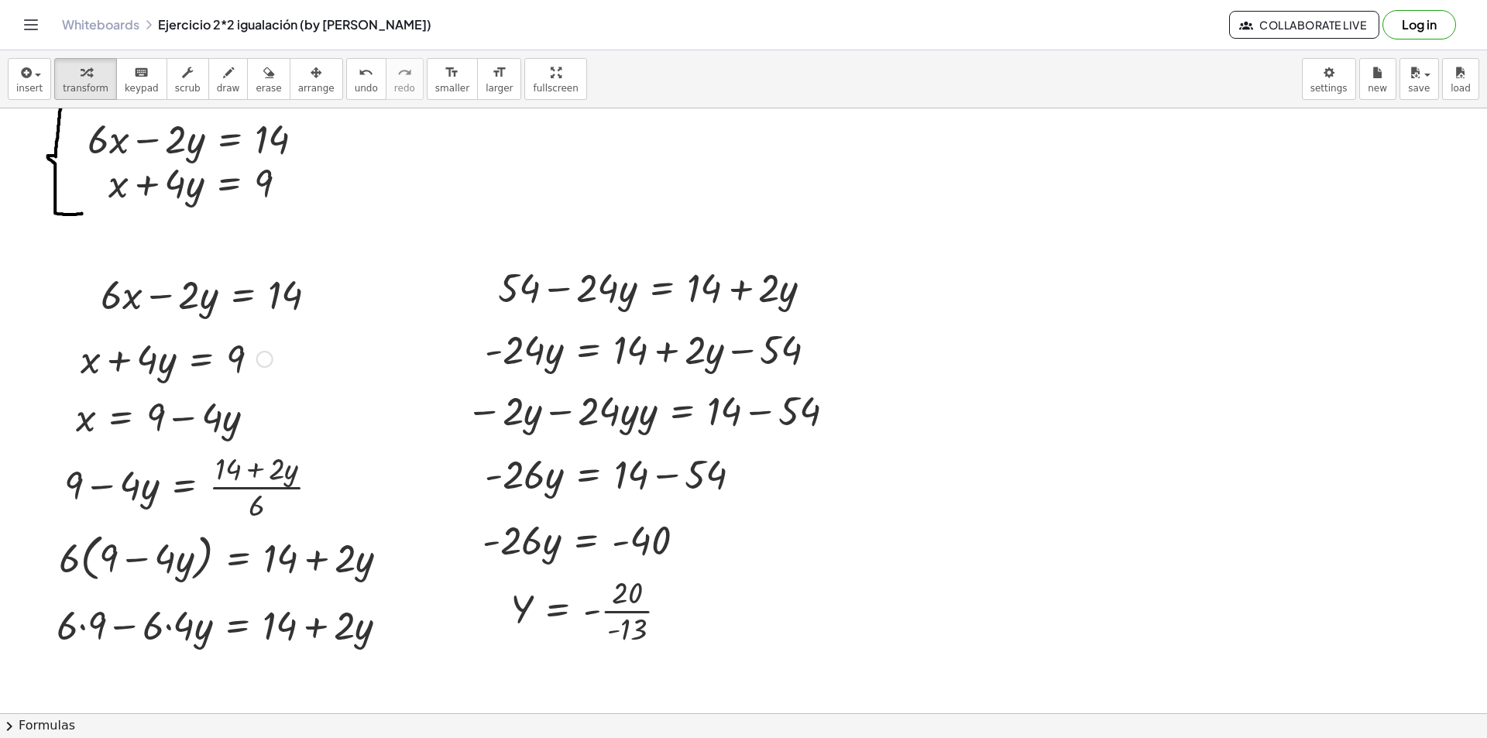
click at [113, 367] on div at bounding box center [177, 357] width 208 height 53
drag, startPoint x: 263, startPoint y: 360, endPoint x: 359, endPoint y: 382, distance: 98.4
click at [359, 382] on div "**********" at bounding box center [743, 686] width 1487 height 1310
click at [350, 81] on button "undo undo" at bounding box center [366, 79] width 40 height 42
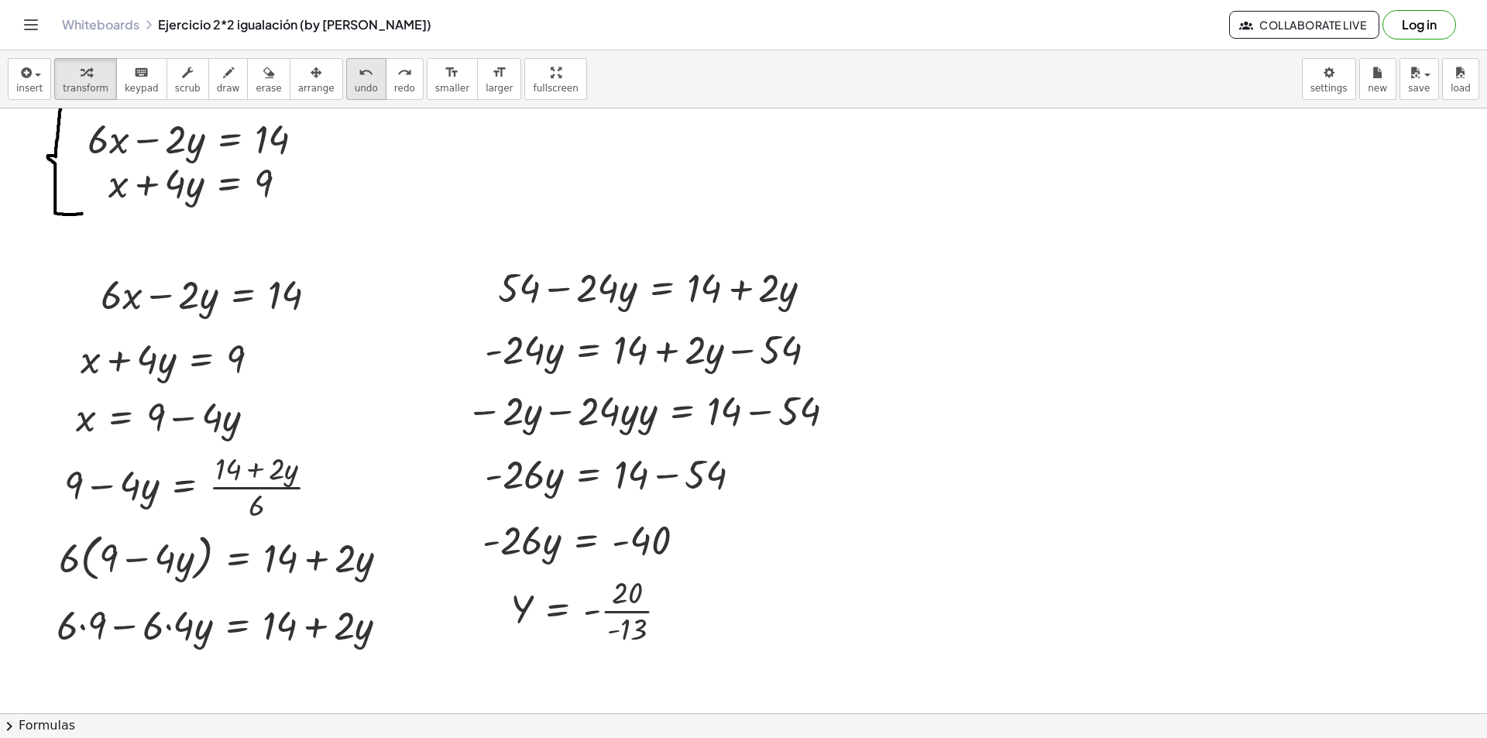
click at [346, 81] on button "undo undo" at bounding box center [366, 79] width 40 height 42
click at [346, 80] on button "undo undo" at bounding box center [366, 79] width 40 height 42
click at [355, 80] on div "undo" at bounding box center [366, 72] width 23 height 19
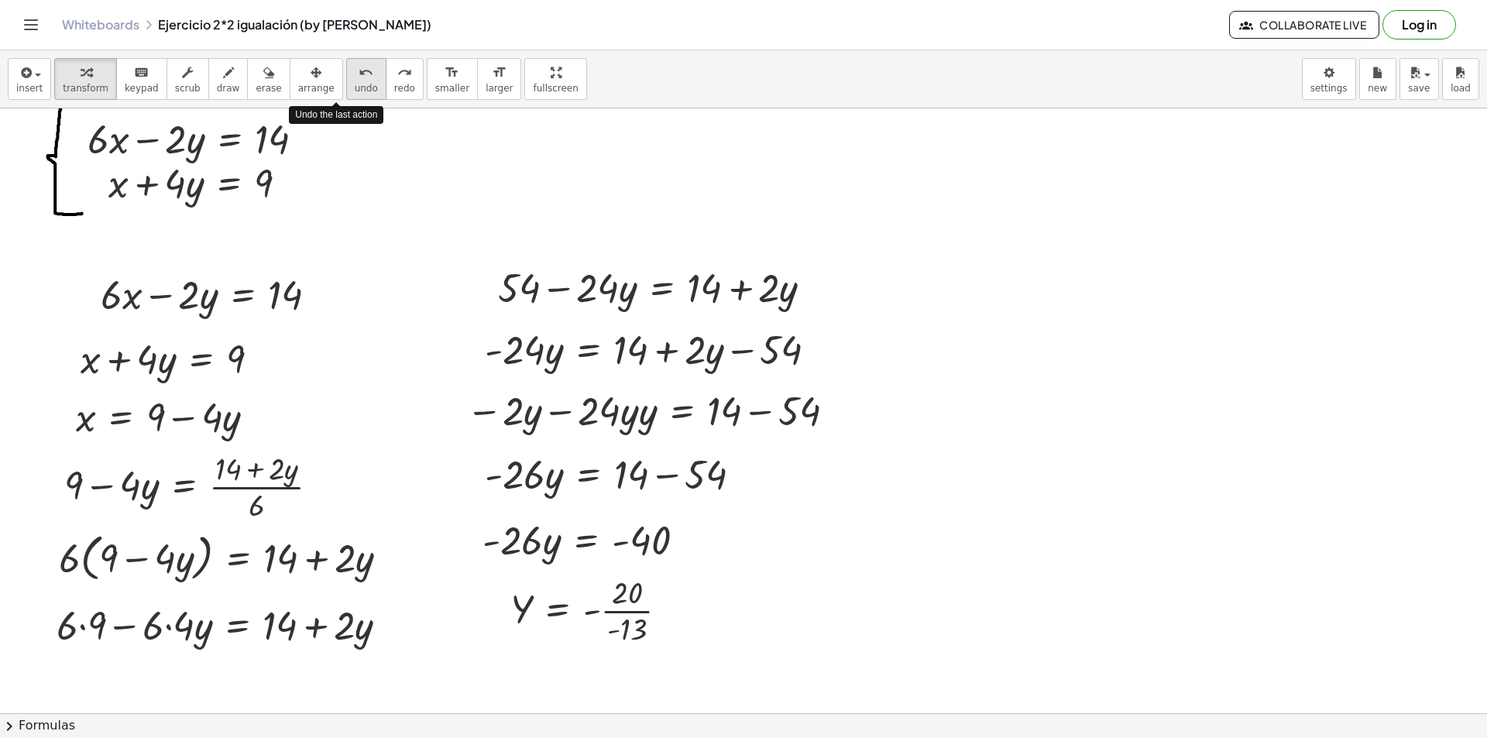
click at [355, 80] on div "undo" at bounding box center [366, 72] width 23 height 19
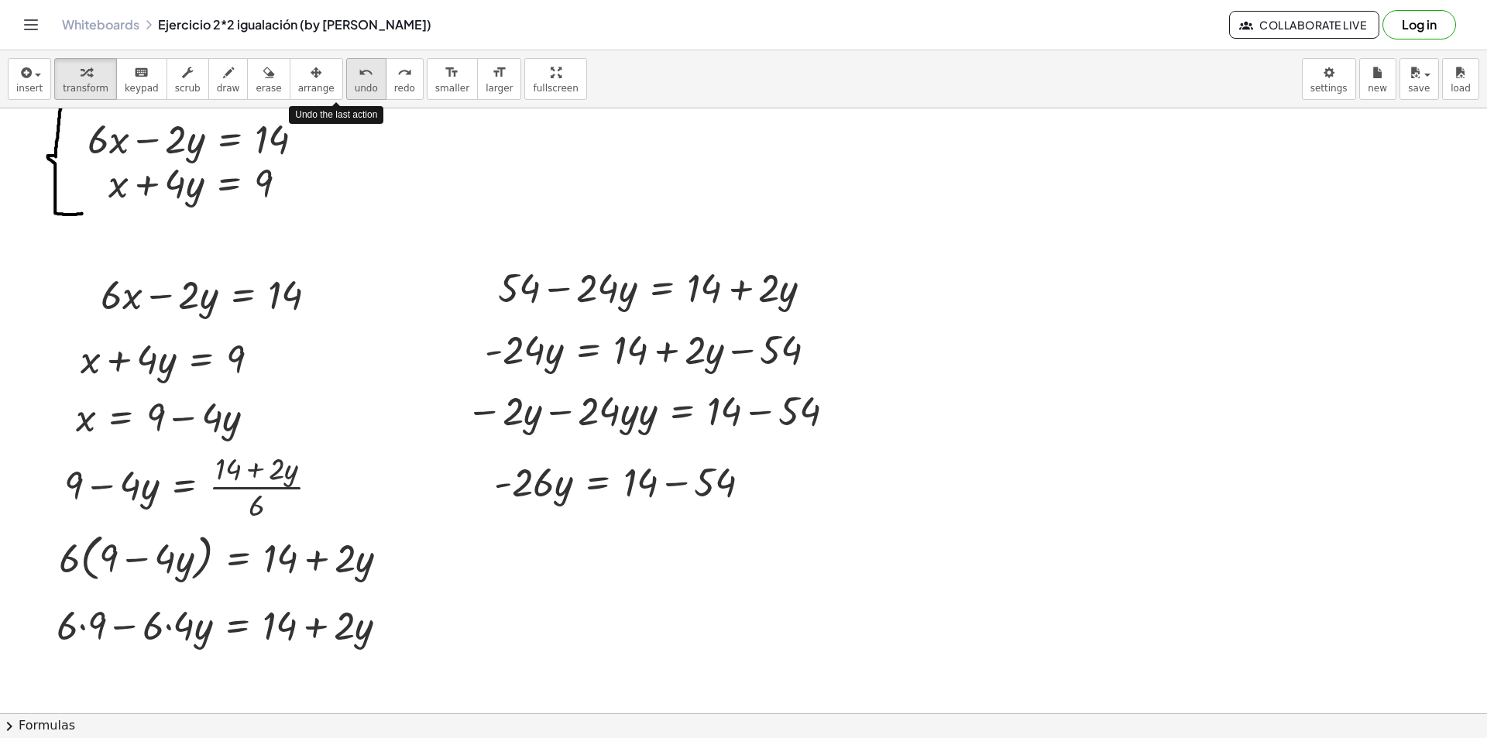
click at [355, 80] on div "undo" at bounding box center [366, 72] width 23 height 19
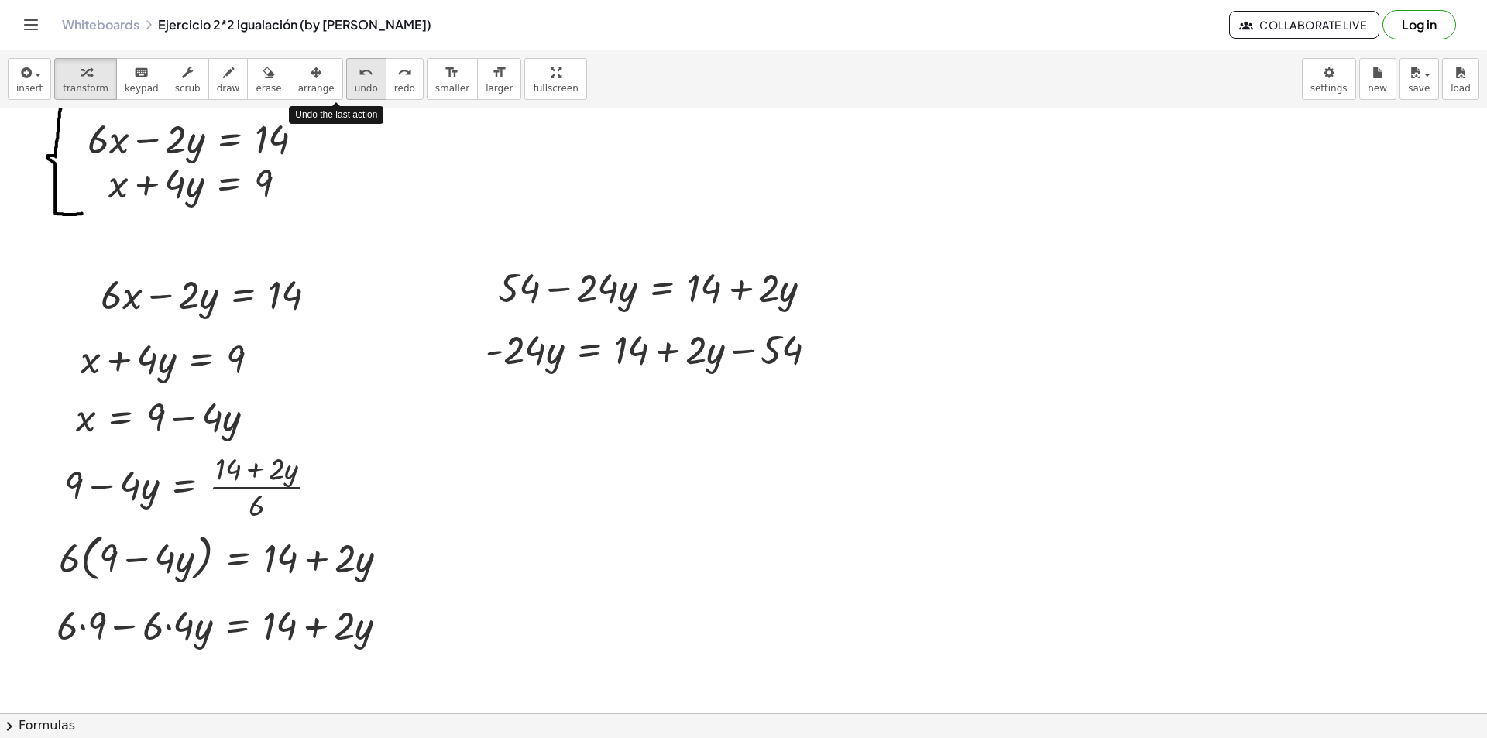
click at [355, 80] on div "undo" at bounding box center [366, 72] width 23 height 19
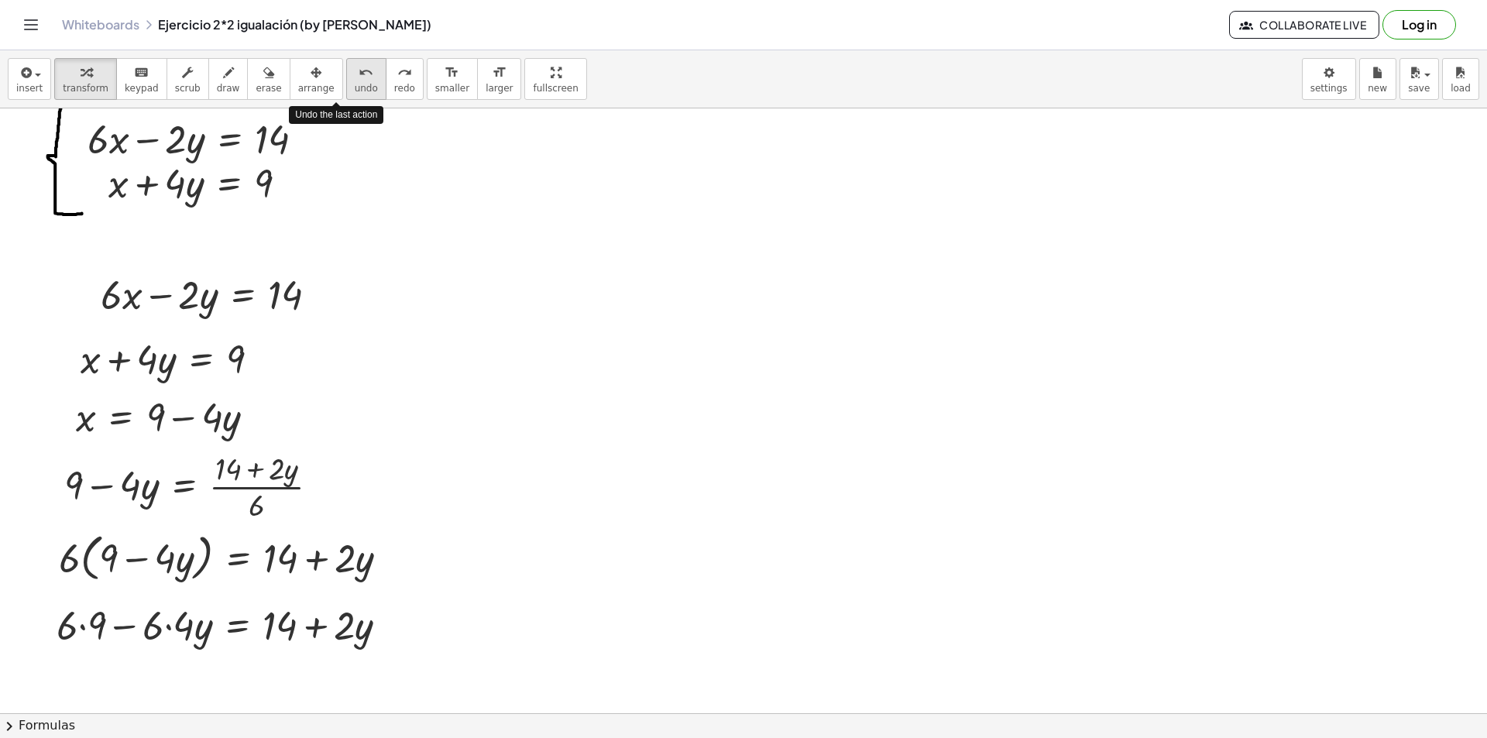
click at [355, 80] on div "undo" at bounding box center [366, 72] width 23 height 19
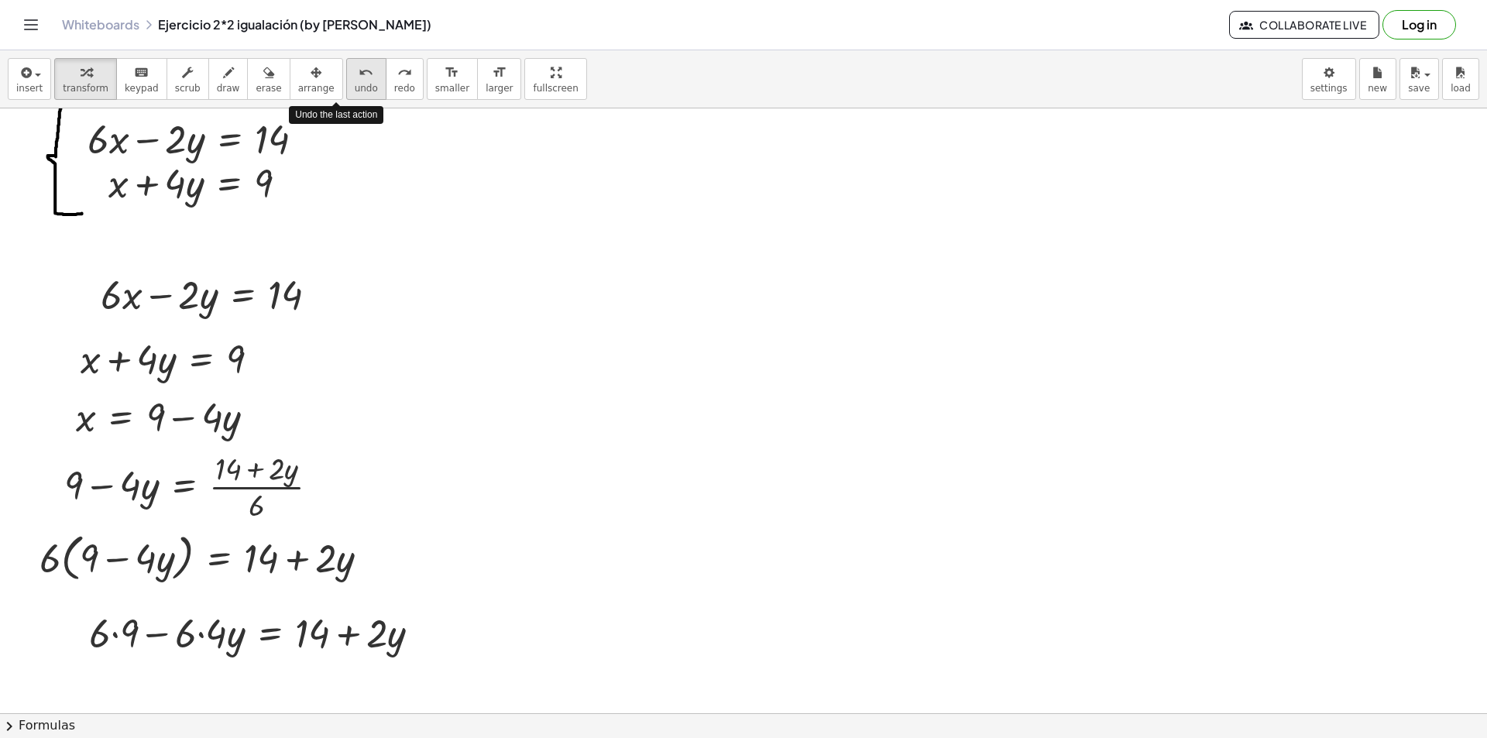
click at [355, 80] on div "undo" at bounding box center [366, 72] width 23 height 19
click at [355, 79] on div "undo" at bounding box center [366, 72] width 23 height 19
click at [359, 79] on icon "undo" at bounding box center [366, 73] width 15 height 19
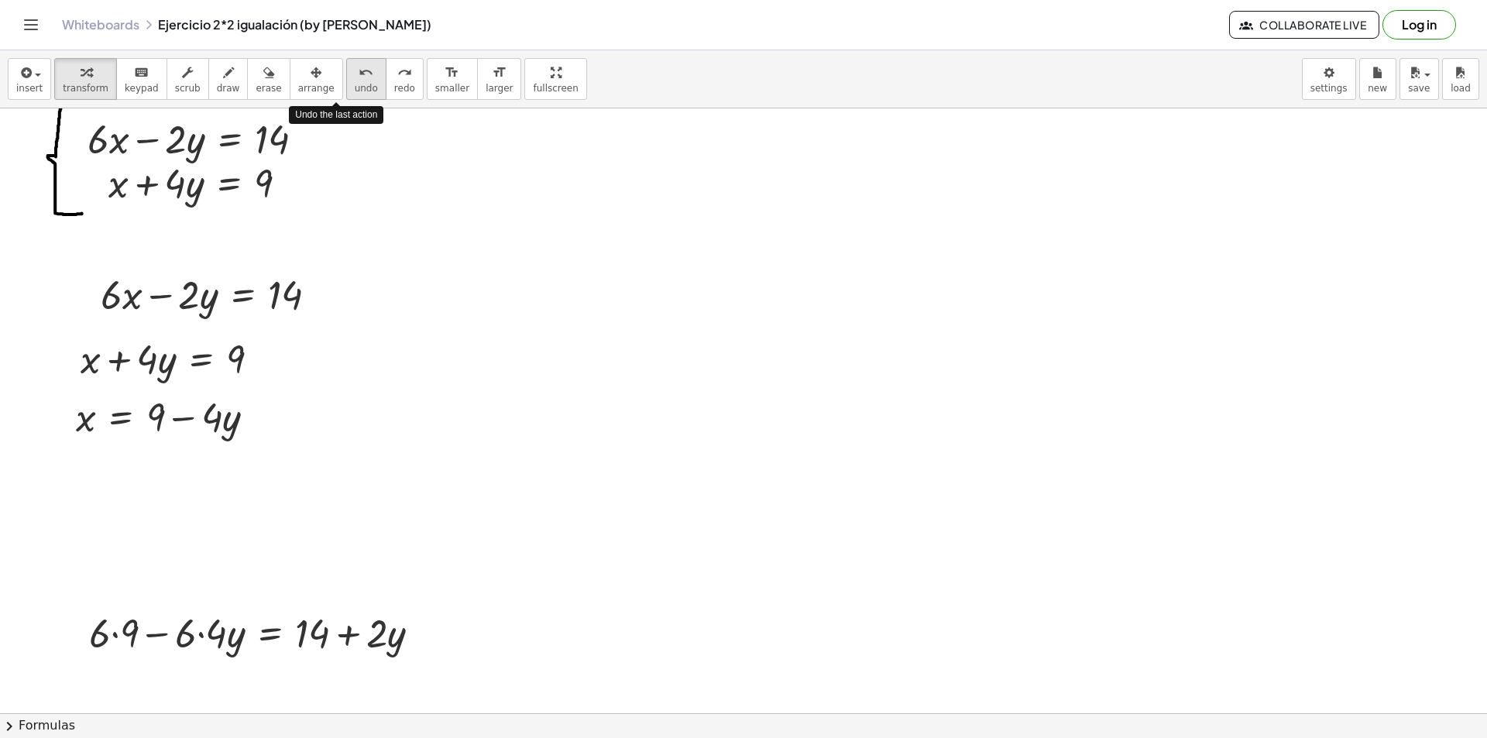
click at [359, 79] on icon "undo" at bounding box center [366, 73] width 15 height 19
click at [346, 84] on button "undo undo" at bounding box center [366, 79] width 40 height 42
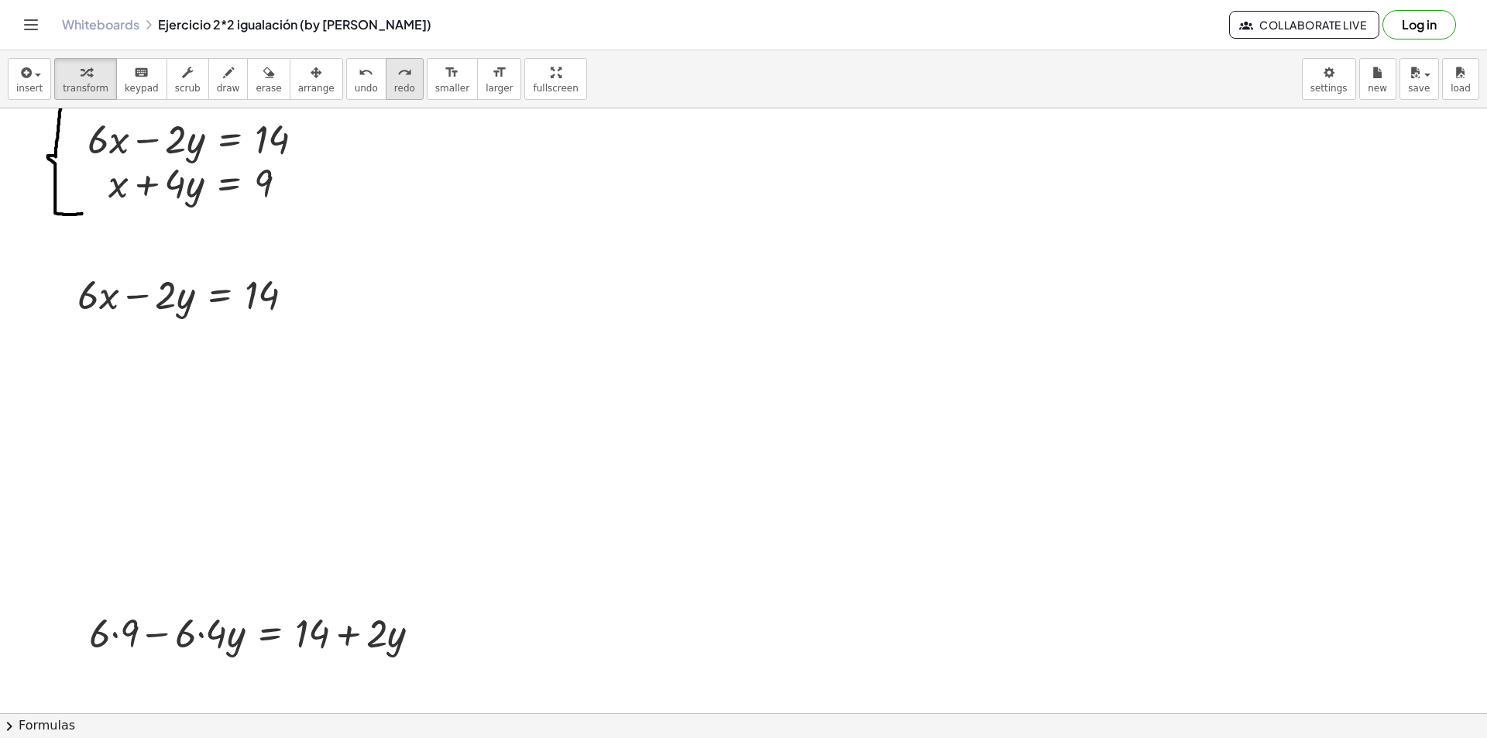
click at [394, 91] on span "redo" at bounding box center [404, 88] width 21 height 11
click at [394, 89] on span "redo" at bounding box center [404, 88] width 21 height 11
click at [355, 90] on span "undo" at bounding box center [366, 88] width 23 height 11
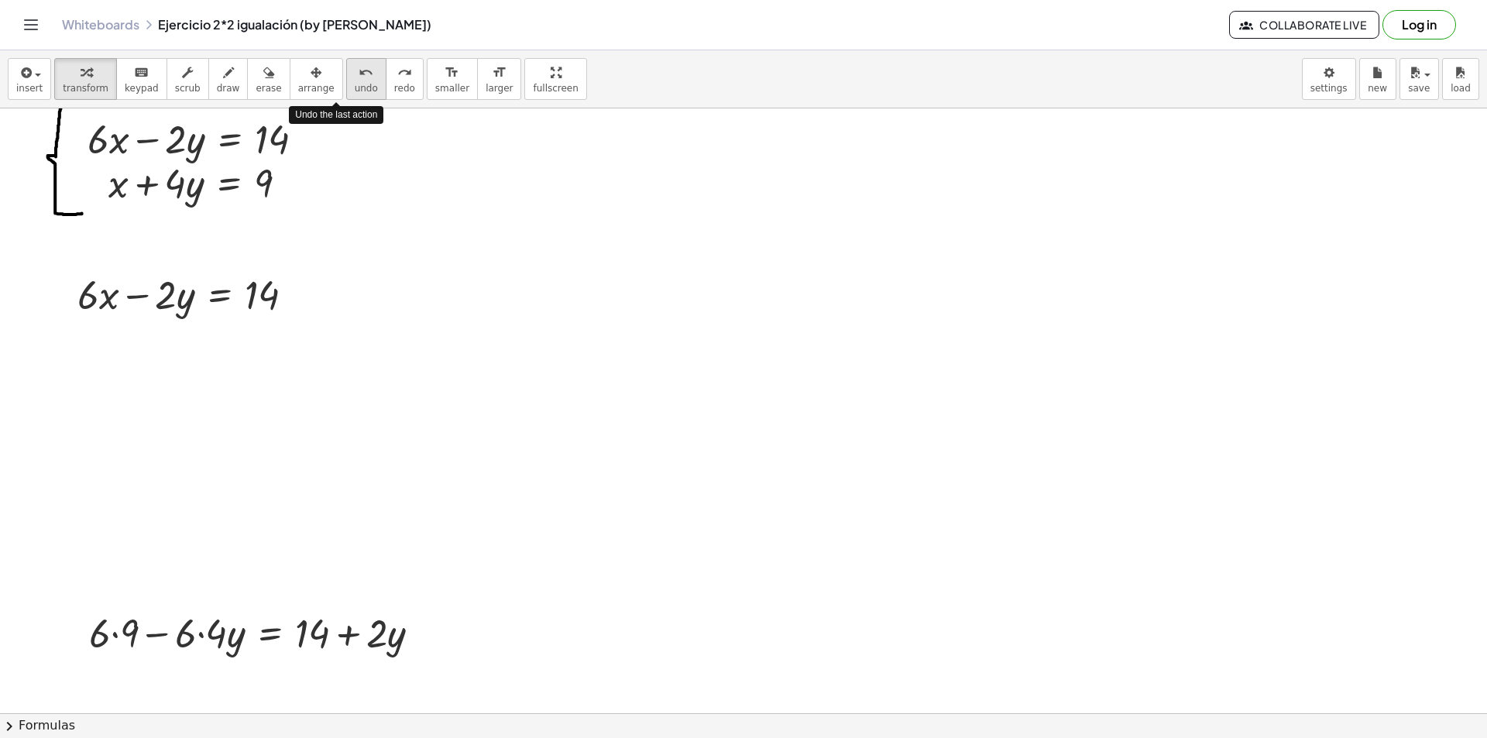
click at [355, 90] on span "undo" at bounding box center [366, 88] width 23 height 11
click at [289, 629] on div at bounding box center [260, 632] width 359 height 53
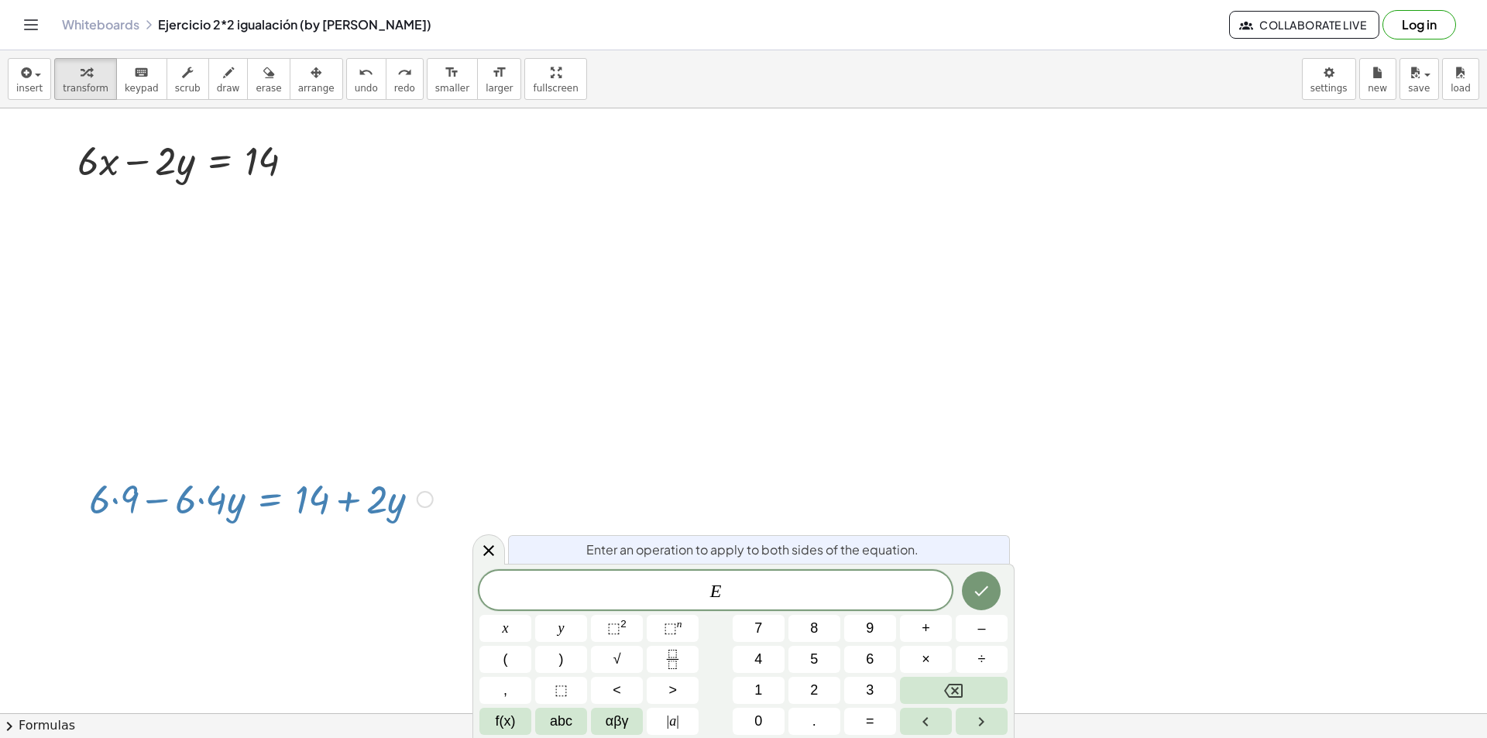
scroll to position [215, 0]
click at [940, 701] on button "Backspace" at bounding box center [954, 690] width 108 height 27
click at [922, 355] on div at bounding box center [743, 549] width 1487 height 1310
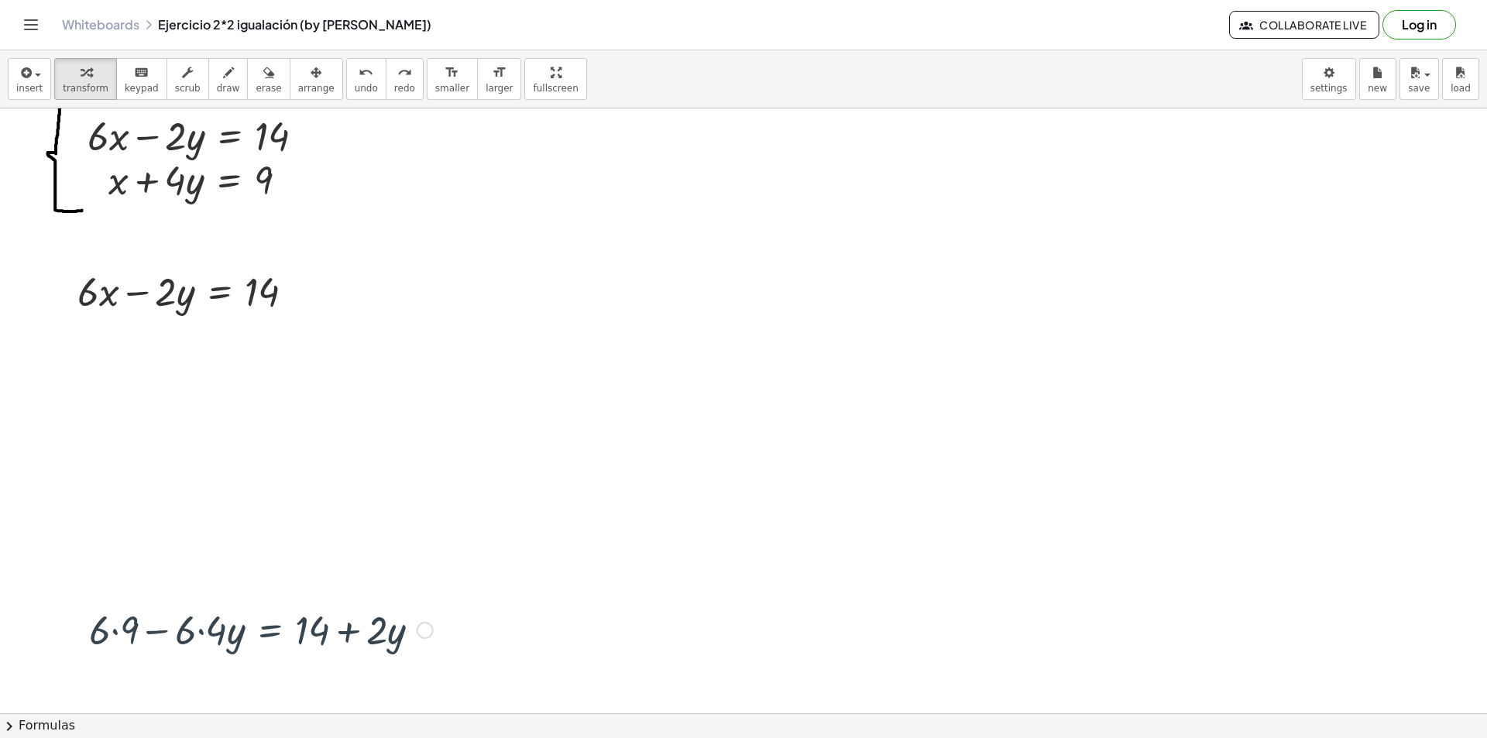
scroll to position [77, 0]
drag, startPoint x: 426, startPoint y: 640, endPoint x: 417, endPoint y: 644, distance: 10.1
click at [270, 633] on div "+ · 6 · 9 − · 6 · 4 · y = + 14 + · 2 · y" at bounding box center [270, 633] width 0 height 0
drag, startPoint x: 417, startPoint y: 644, endPoint x: 396, endPoint y: 647, distance: 21.1
click at [396, 647] on div at bounding box center [260, 632] width 359 height 53
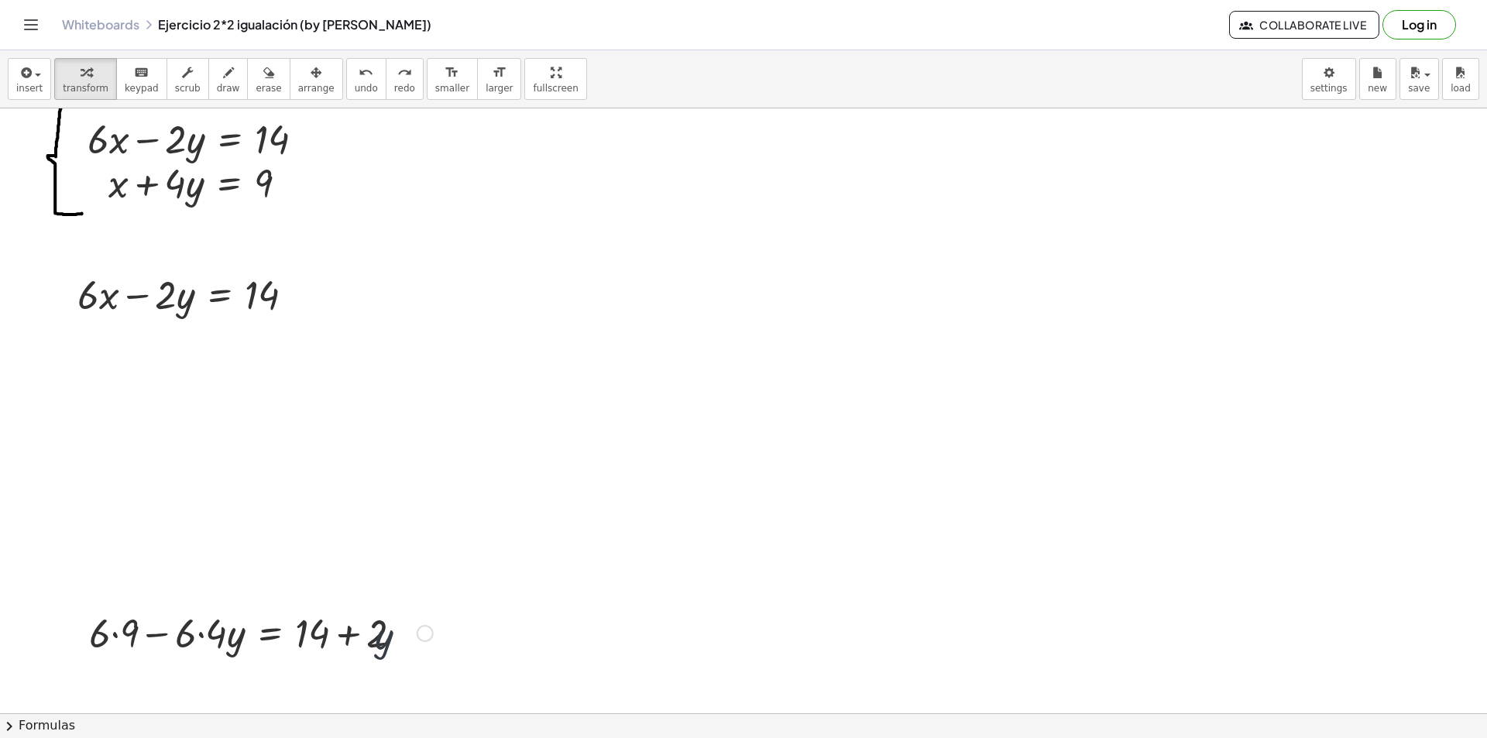
drag, startPoint x: 396, startPoint y: 647, endPoint x: 349, endPoint y: 650, distance: 46.6
click at [349, 650] on div at bounding box center [260, 632] width 359 height 53
click at [436, 638] on div at bounding box center [260, 632] width 359 height 53
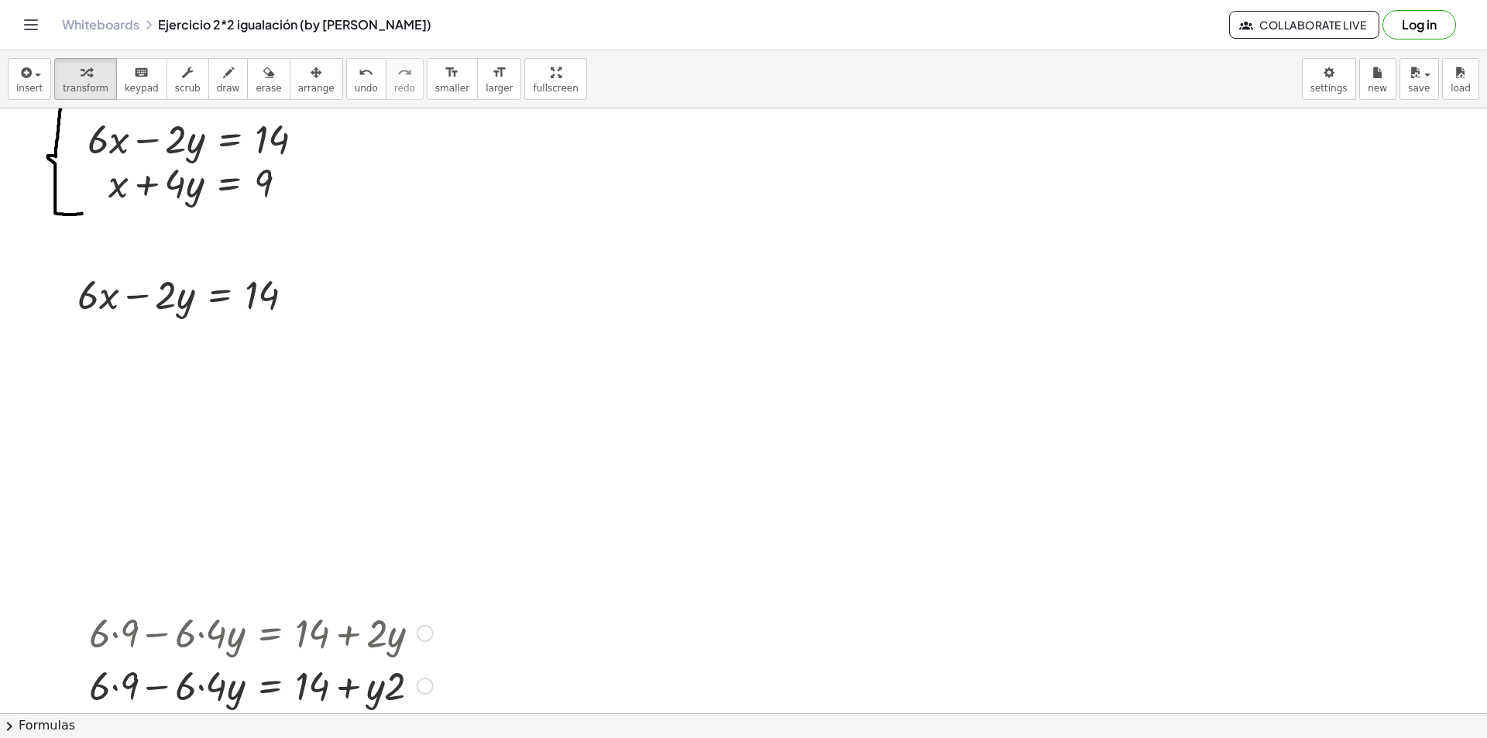
click at [430, 664] on div at bounding box center [260, 684] width 359 height 53
click at [430, 682] on div at bounding box center [425, 686] width 17 height 17
click at [753, 660] on div at bounding box center [743, 686] width 1487 height 1310
click at [354, 94] on div "undo undo redo redo" at bounding box center [384, 79] width 77 height 42
click at [351, 94] on button "undo undo" at bounding box center [366, 79] width 40 height 42
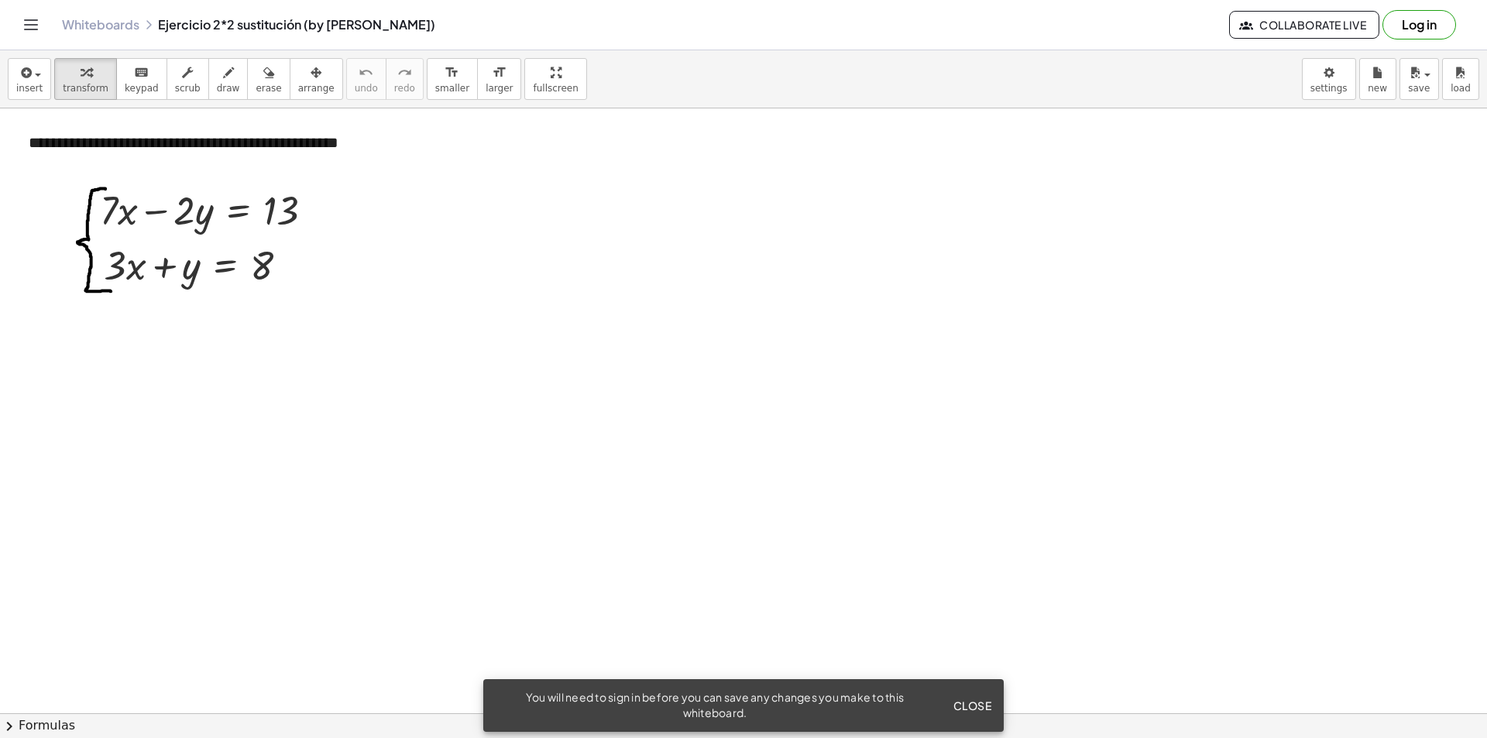
click at [986, 699] on span "Close" at bounding box center [972, 706] width 39 height 14
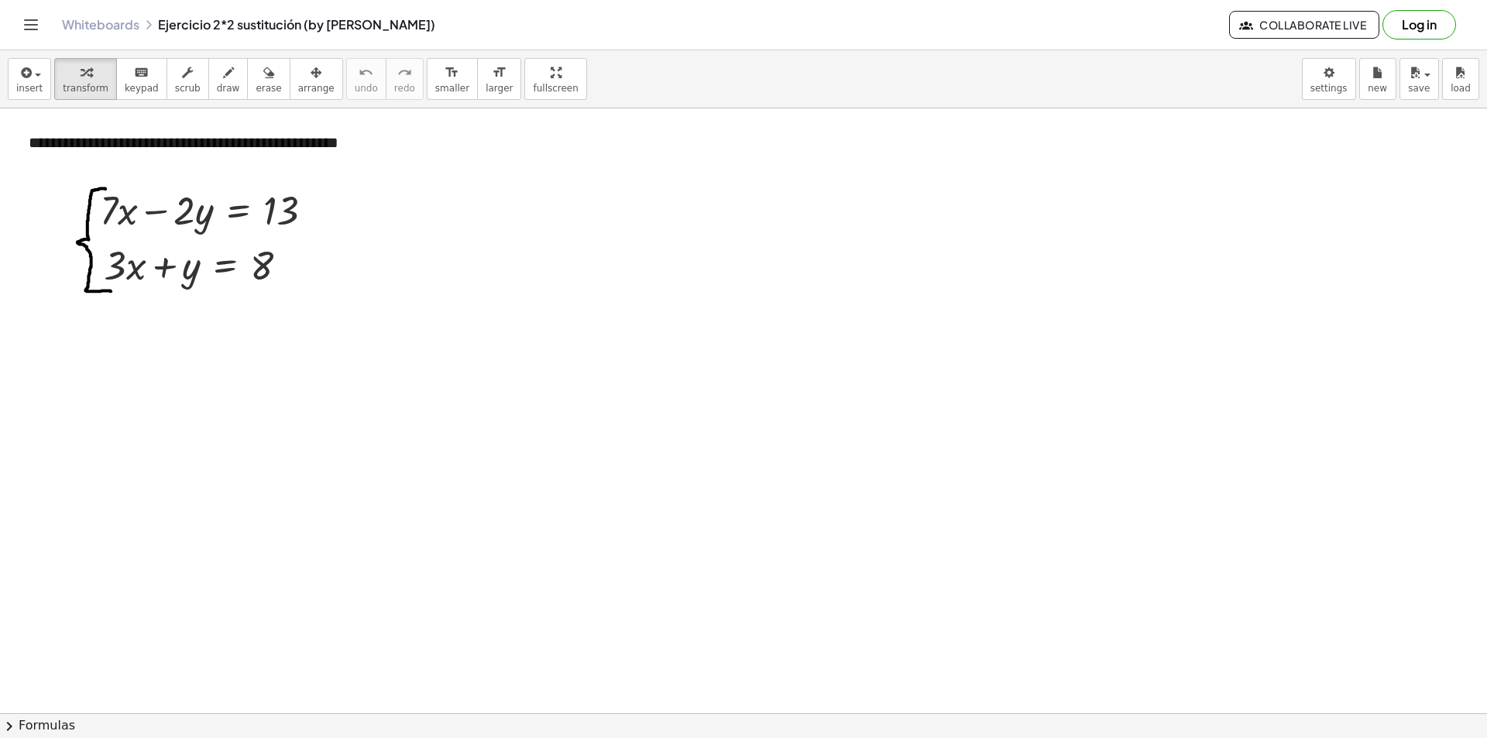
drag, startPoint x: 82, startPoint y: 441, endPoint x: 66, endPoint y: 398, distance: 45.6
click at [66, 398] on div at bounding box center [69, 389] width 23 height 67
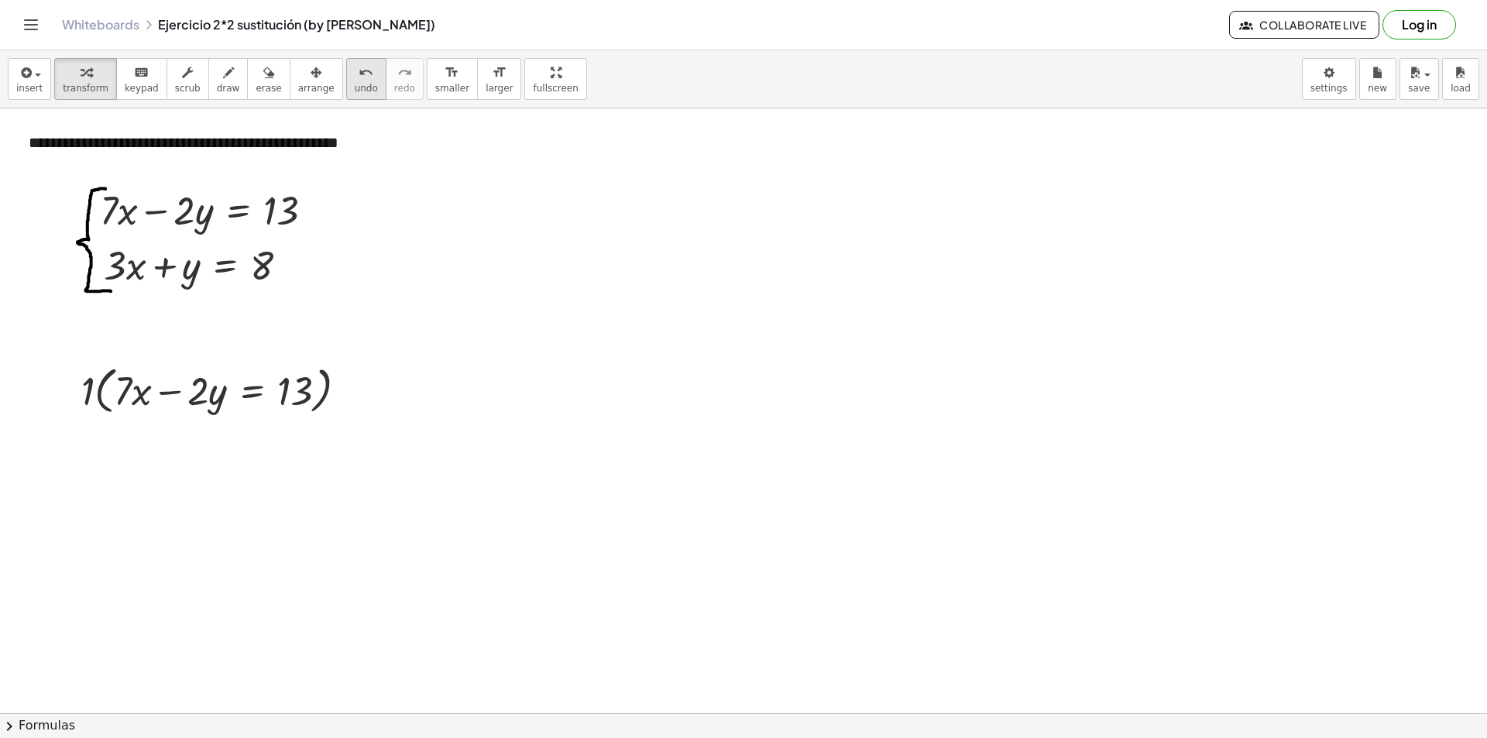
click at [346, 80] on button "undo undo" at bounding box center [366, 79] width 40 height 42
drag, startPoint x: 87, startPoint y: 417, endPoint x: 60, endPoint y: 402, distance: 30.8
click at [60, 402] on div at bounding box center [50, 405] width 23 height 60
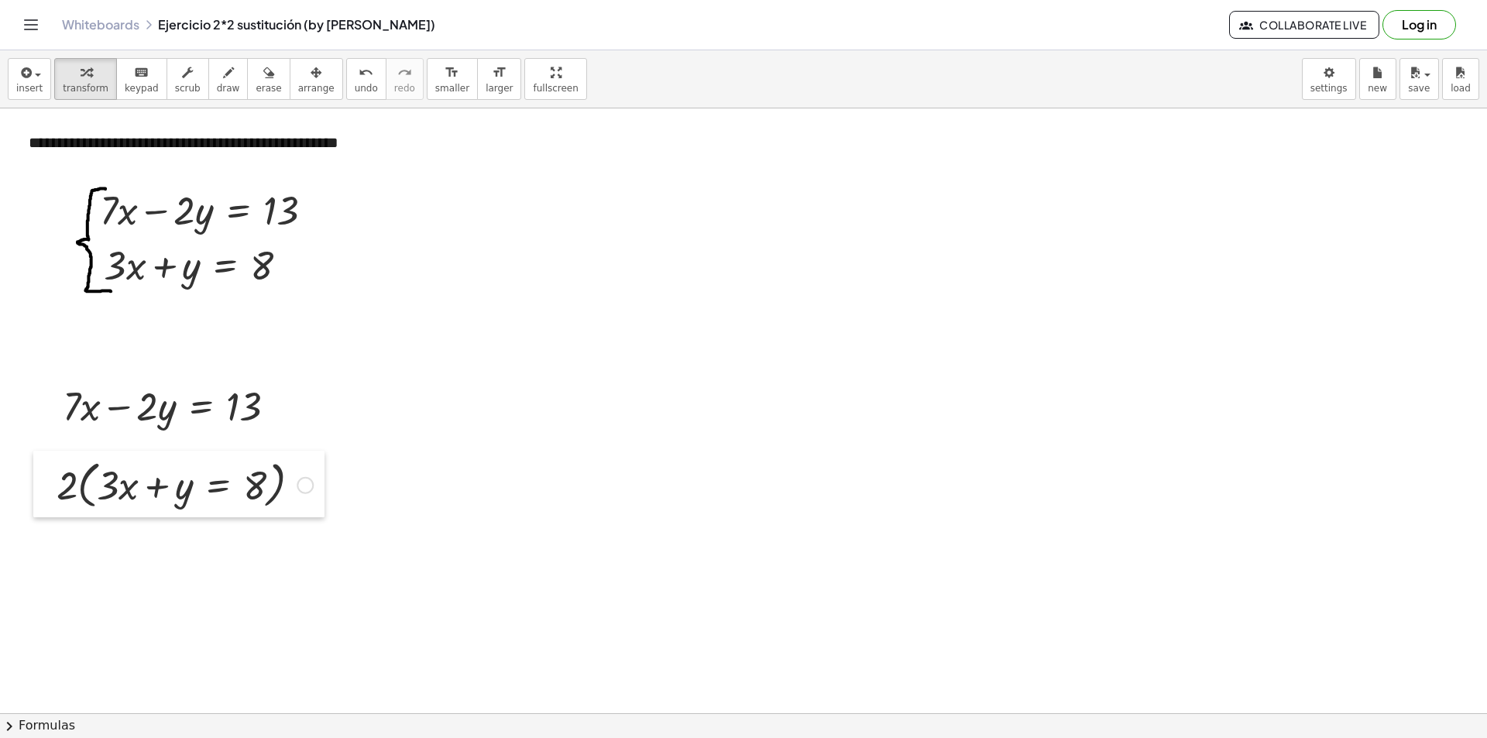
drag, startPoint x: 74, startPoint y: 492, endPoint x: 38, endPoint y: 480, distance: 37.5
click at [38, 480] on div at bounding box center [44, 484] width 23 height 67
click at [83, 495] on div at bounding box center [185, 484] width 272 height 59
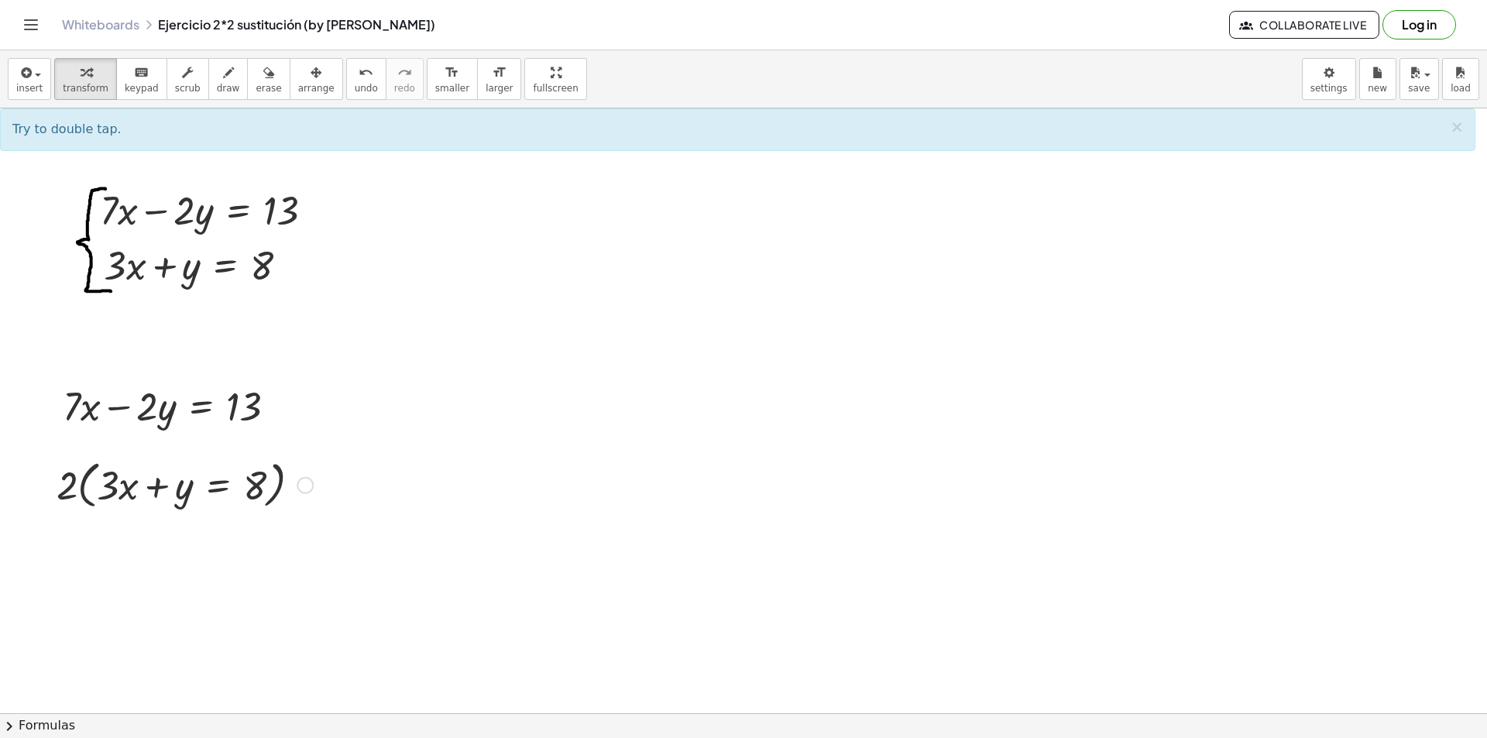
click at [80, 481] on div at bounding box center [185, 484] width 272 height 59
click at [78, 481] on div at bounding box center [185, 484] width 272 height 59
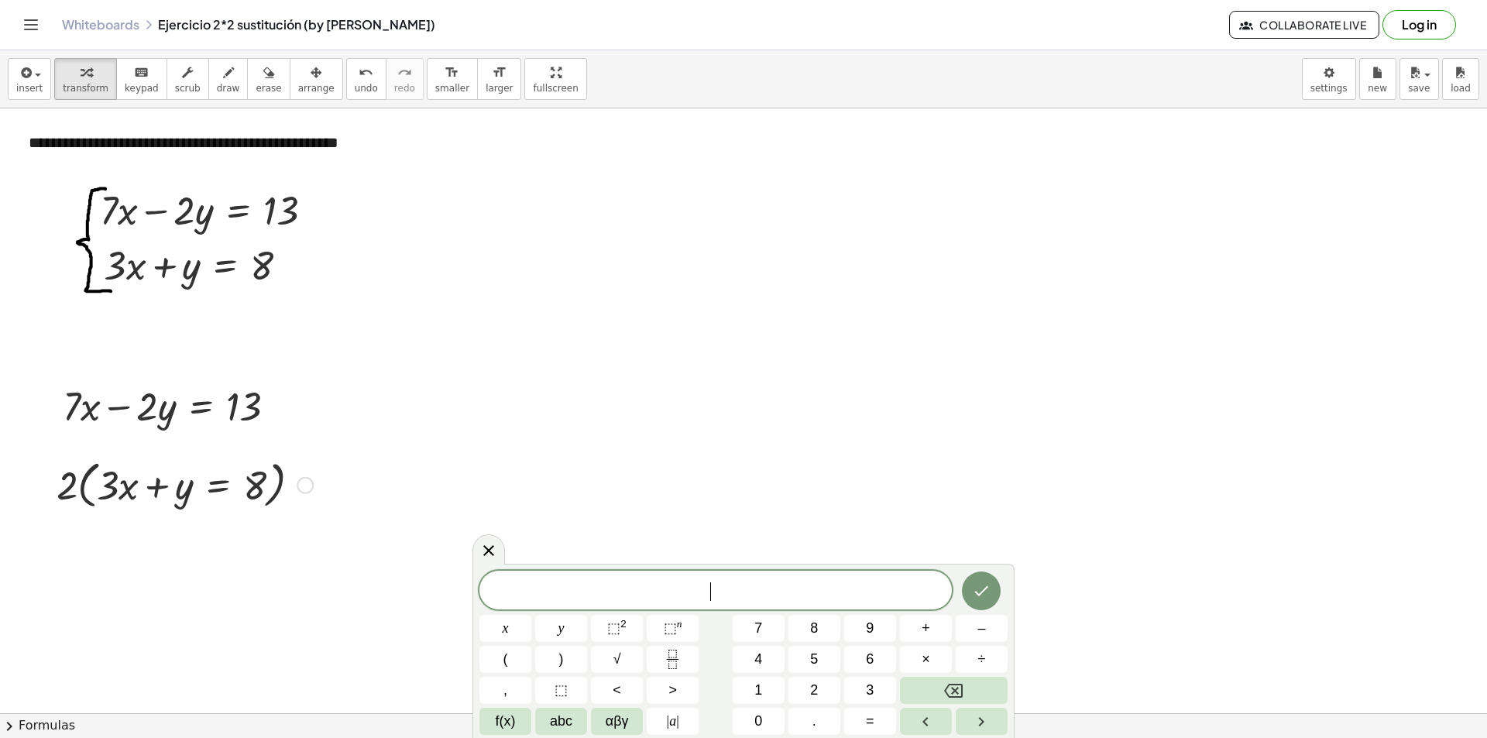
click at [85, 466] on div at bounding box center [185, 484] width 272 height 59
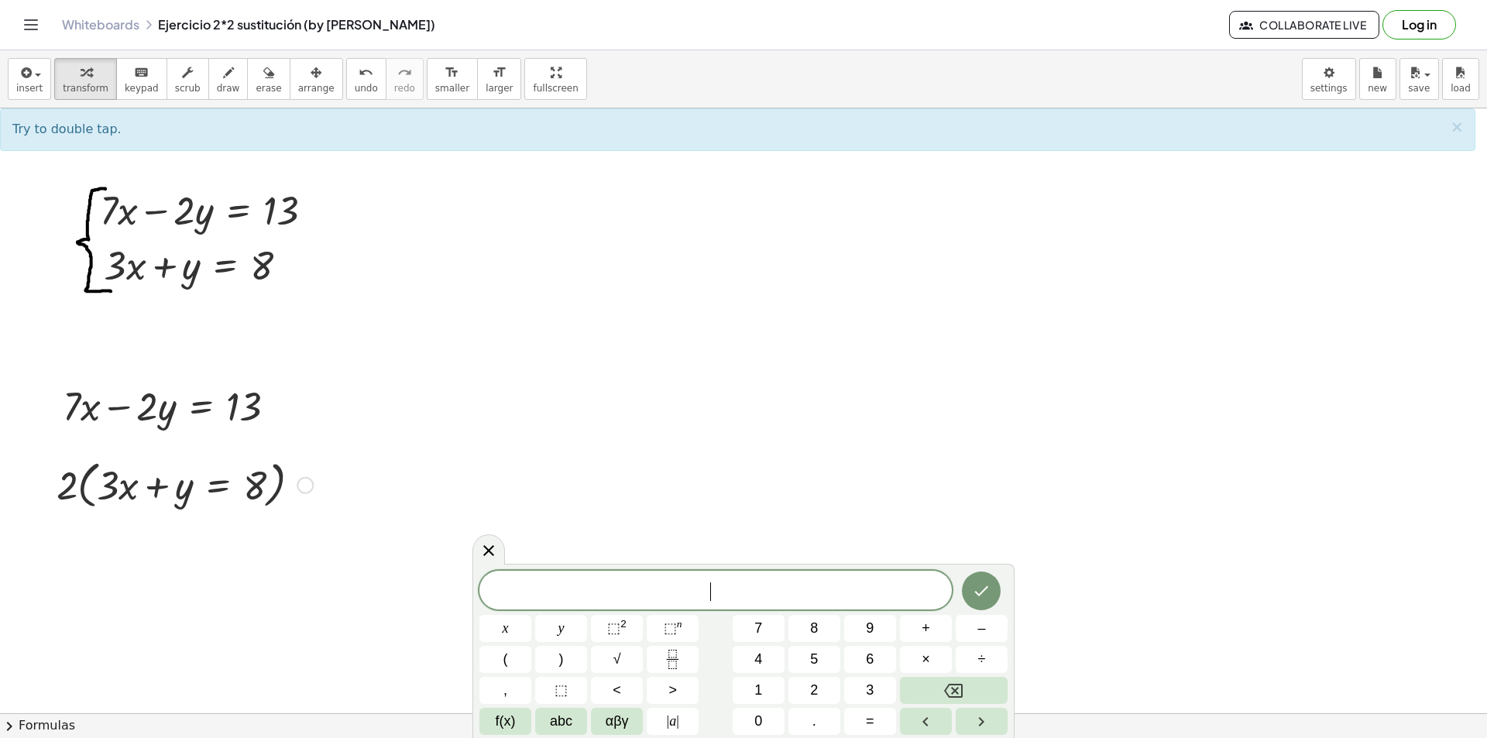
click at [97, 488] on div at bounding box center [185, 484] width 272 height 59
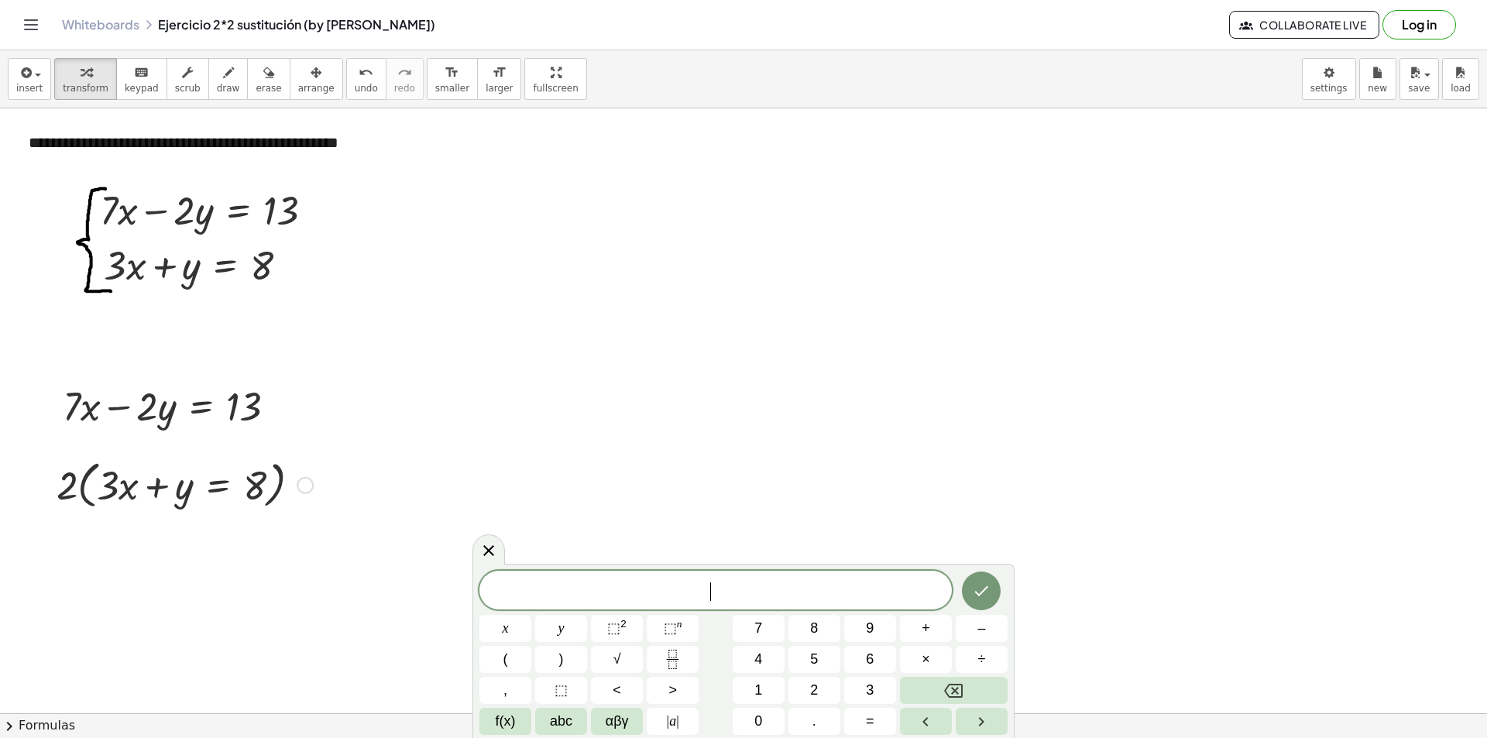
click at [83, 485] on div at bounding box center [185, 484] width 272 height 59
click at [81, 485] on div at bounding box center [185, 484] width 272 height 59
click at [984, 599] on icon "Done" at bounding box center [981, 591] width 19 height 19
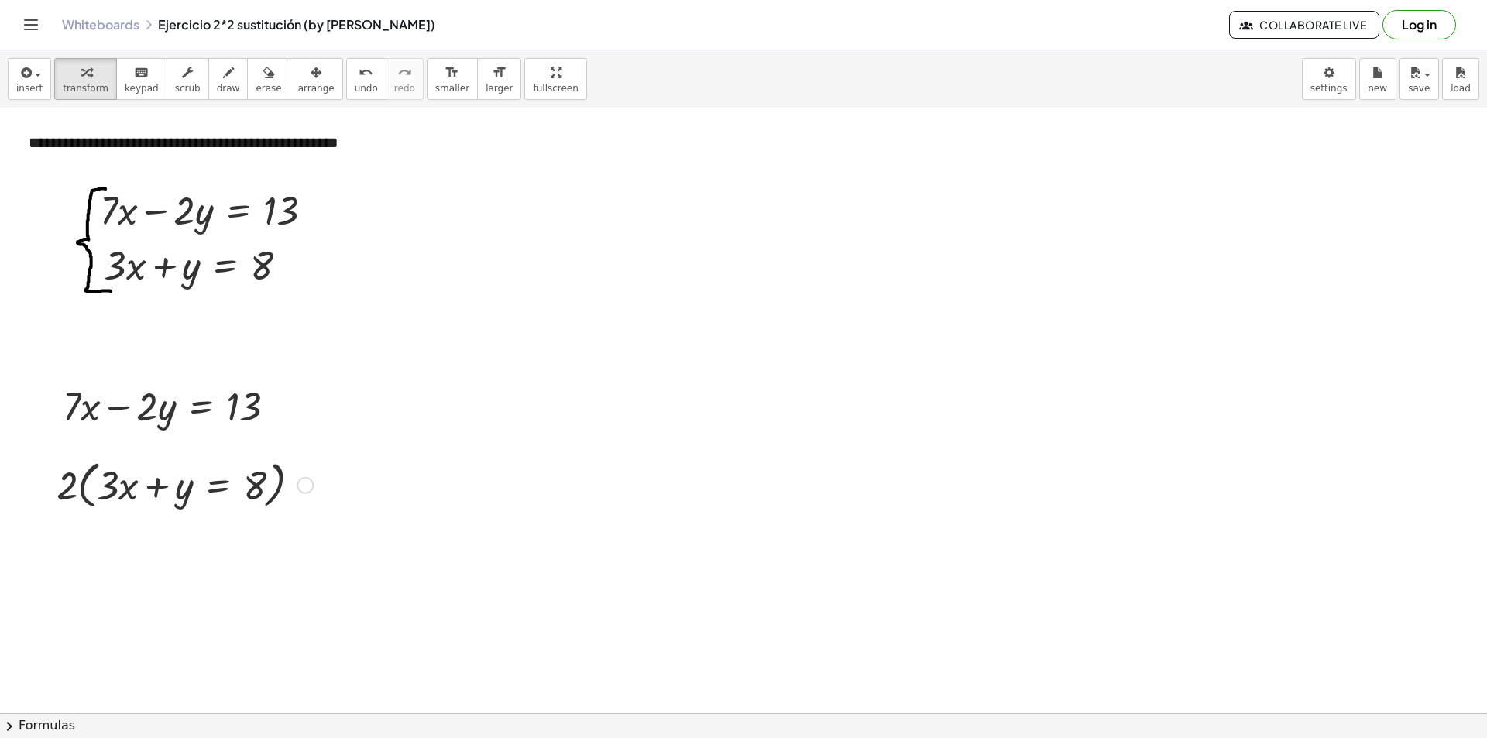
click at [86, 483] on div at bounding box center [185, 484] width 272 height 59
click at [85, 483] on div at bounding box center [185, 484] width 272 height 59
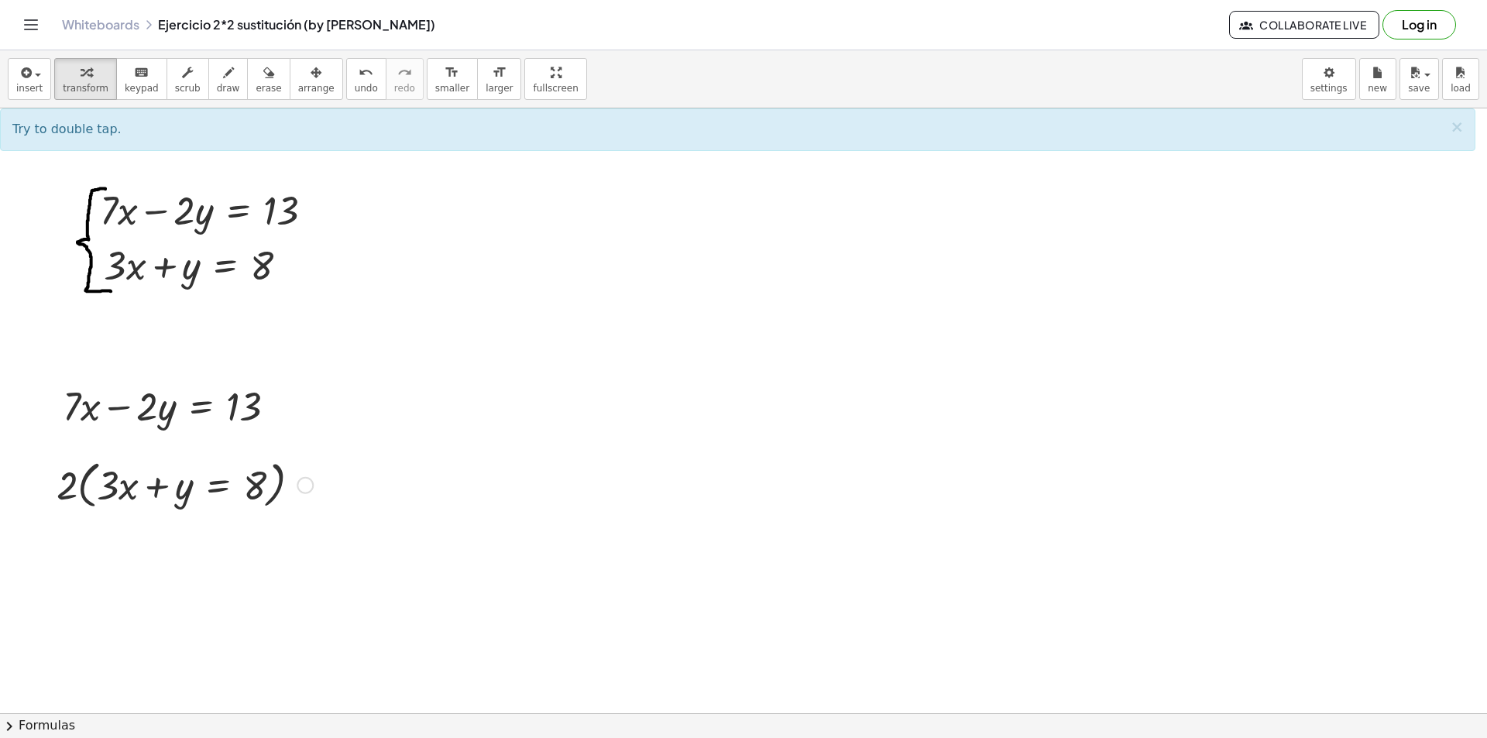
click at [66, 483] on div at bounding box center [185, 484] width 272 height 59
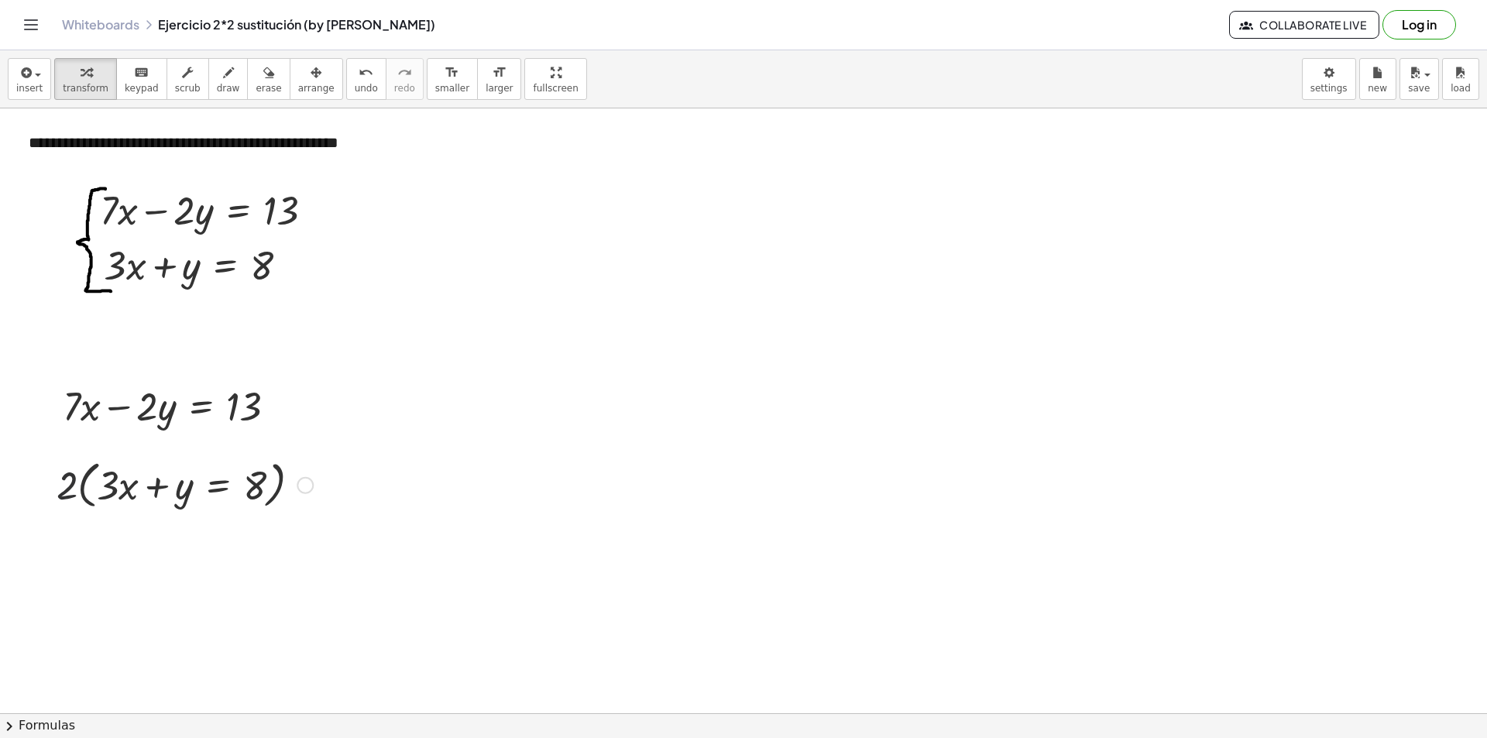
click at [66, 483] on div at bounding box center [185, 484] width 272 height 59
click at [53, 512] on div at bounding box center [44, 484] width 23 height 67
click at [115, 489] on div at bounding box center [185, 484] width 272 height 59
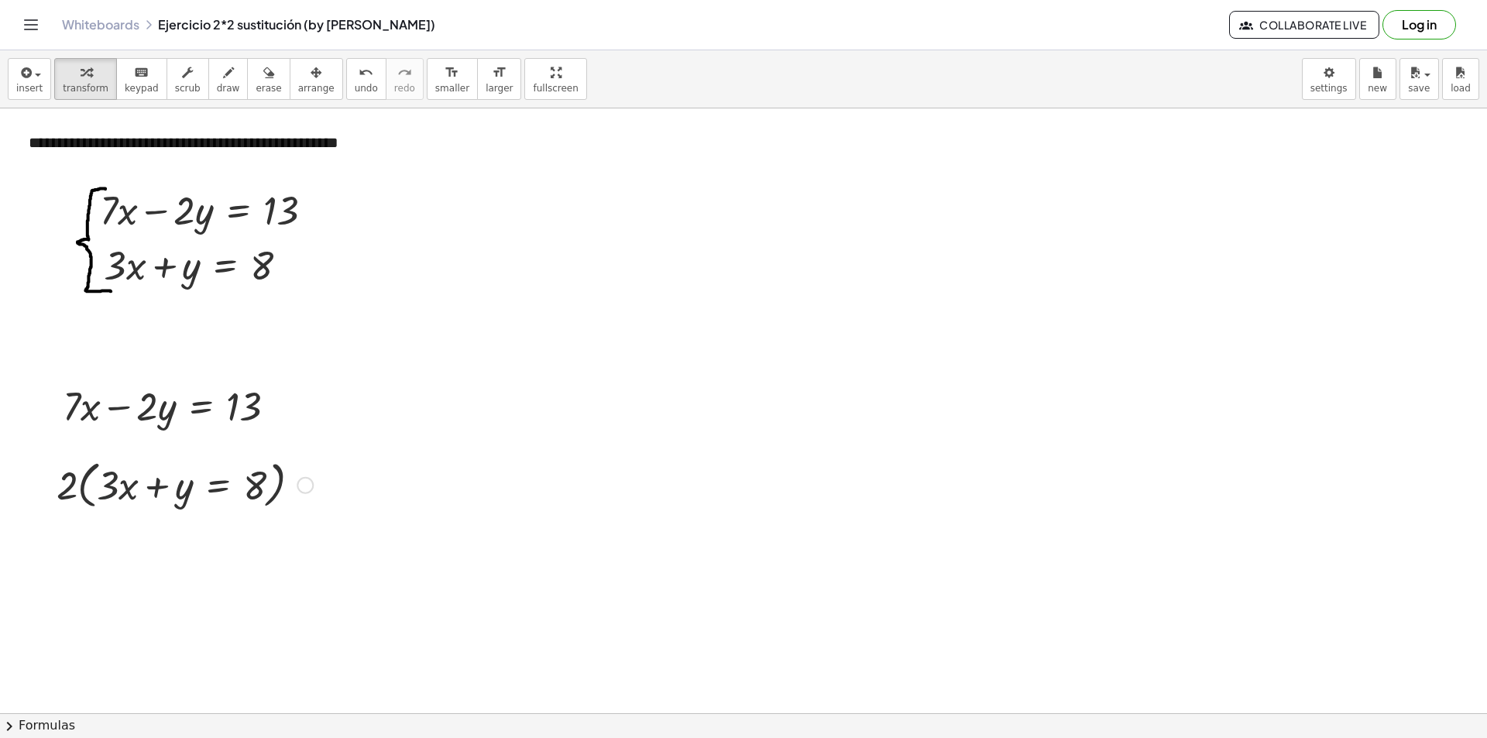
click at [115, 489] on div at bounding box center [185, 484] width 272 height 59
click at [148, 482] on div at bounding box center [185, 484] width 272 height 59
click at [96, 486] on div at bounding box center [185, 484] width 272 height 59
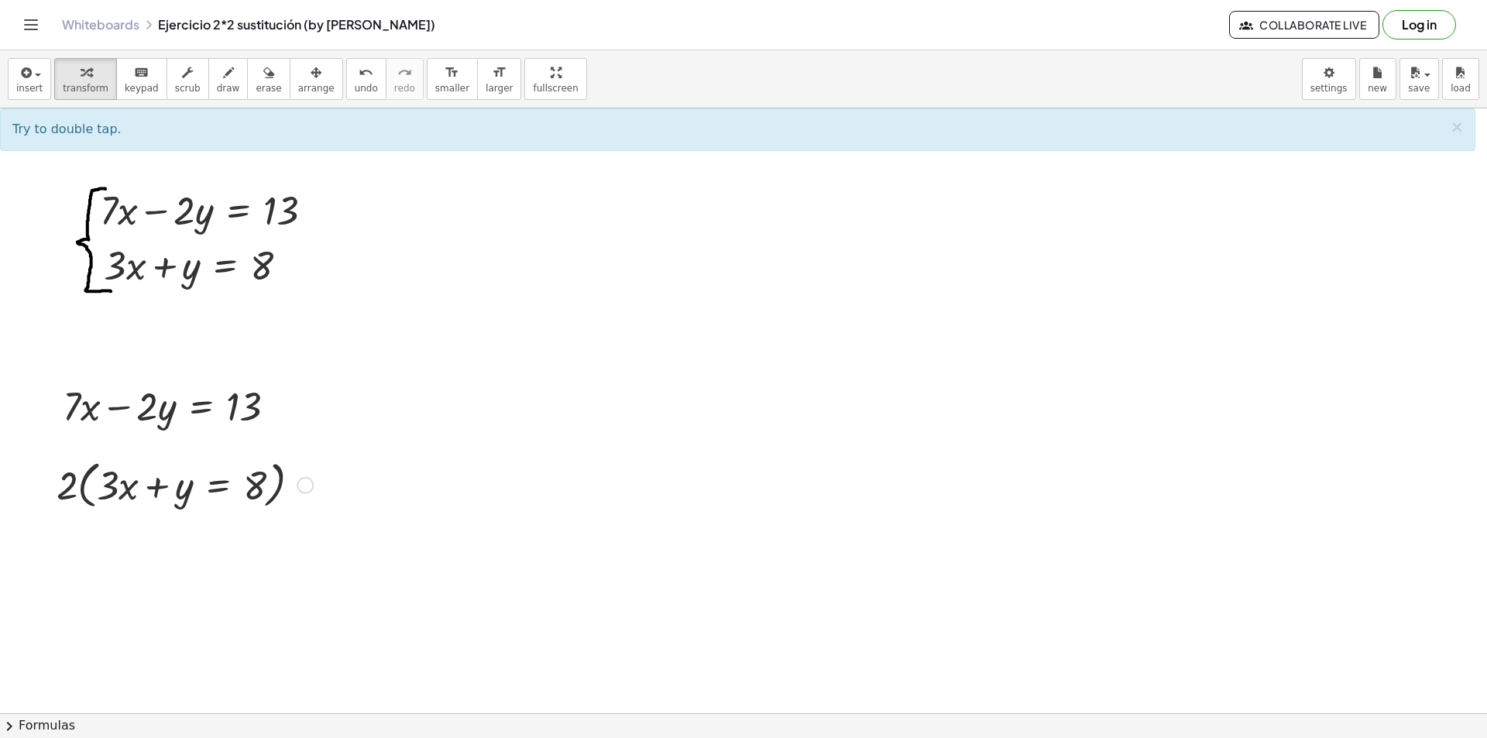
click at [112, 483] on div at bounding box center [185, 484] width 272 height 59
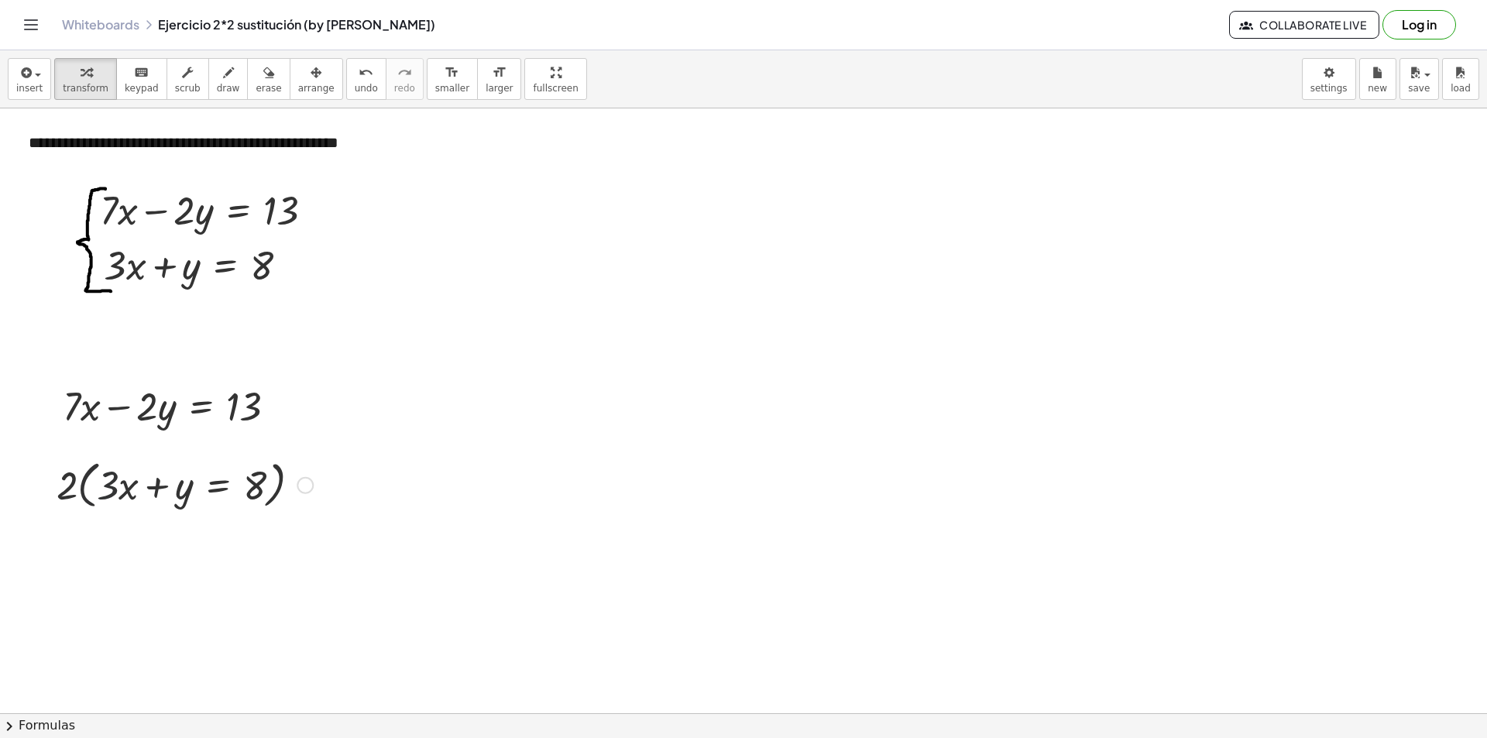
click at [112, 483] on div at bounding box center [185, 484] width 272 height 59
click at [83, 486] on div at bounding box center [185, 484] width 272 height 59
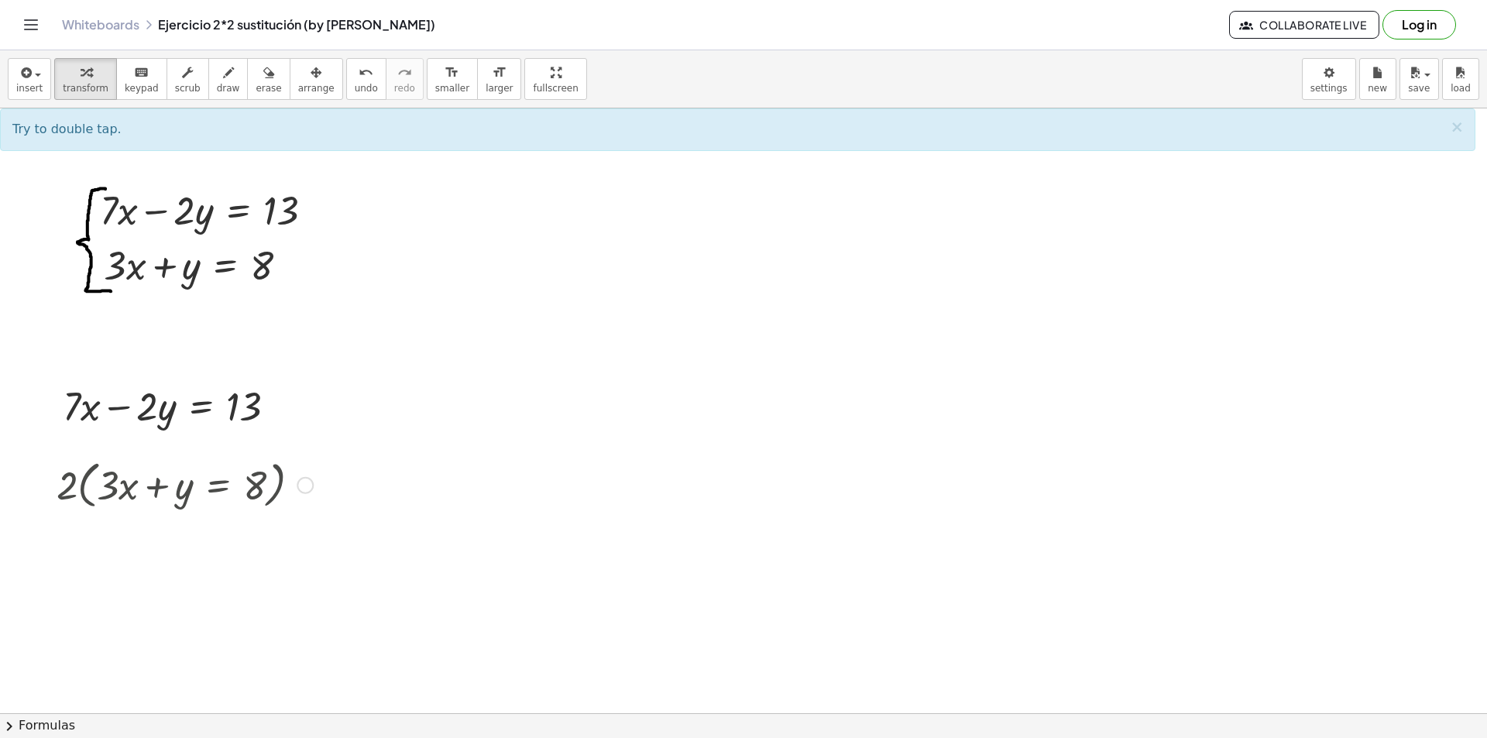
click at [83, 486] on div at bounding box center [185, 484] width 272 height 59
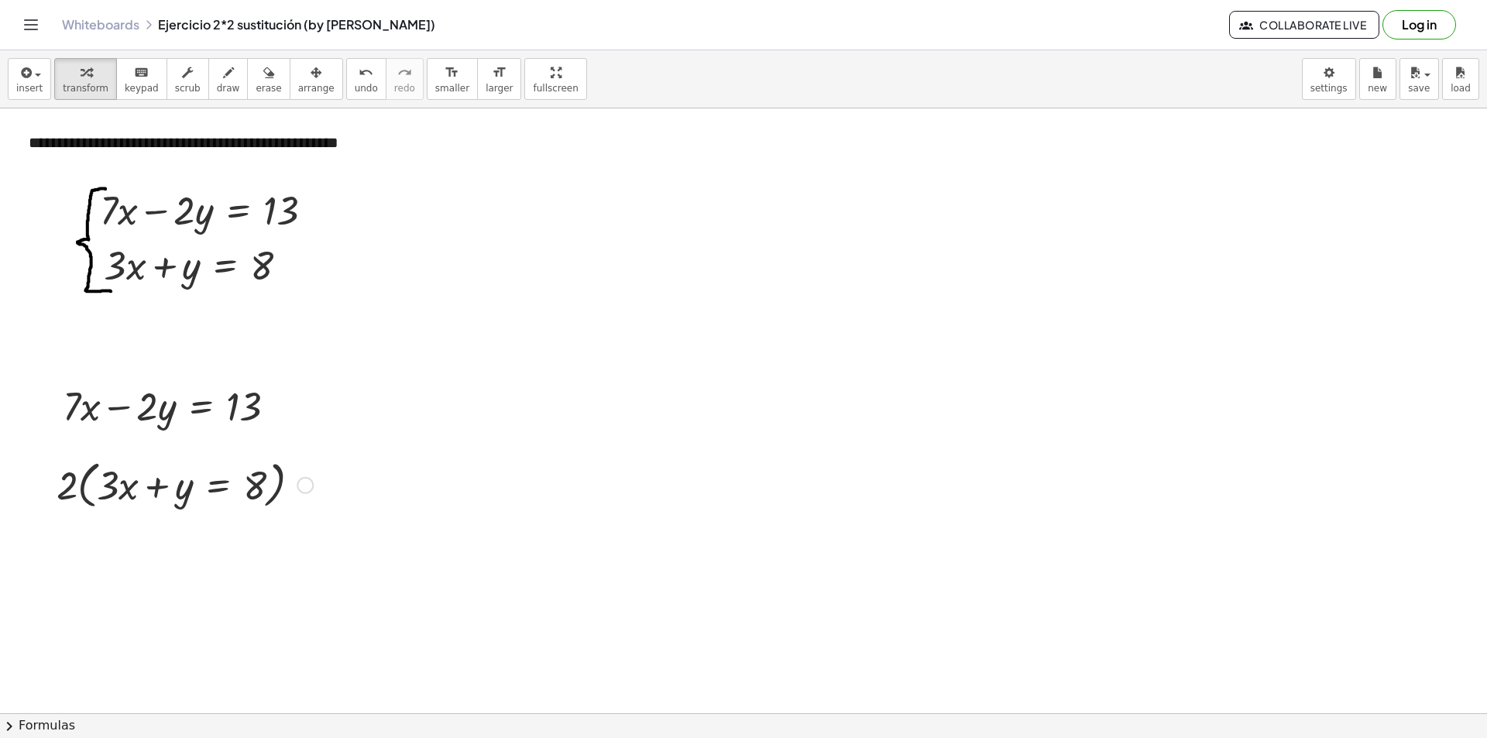
click at [105, 489] on div at bounding box center [185, 484] width 272 height 59
click at [83, 487] on div at bounding box center [185, 484] width 272 height 59
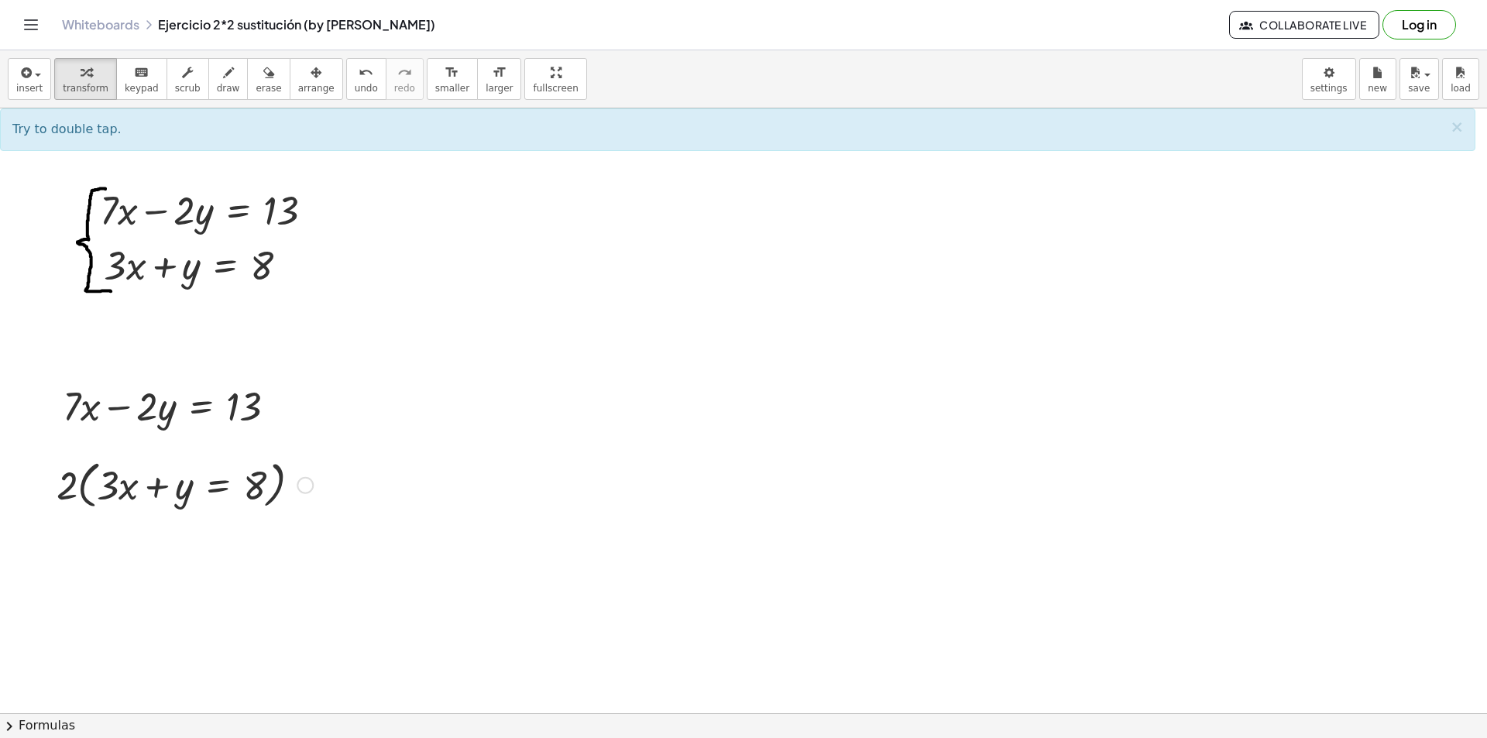
click at [80, 487] on div at bounding box center [185, 484] width 272 height 59
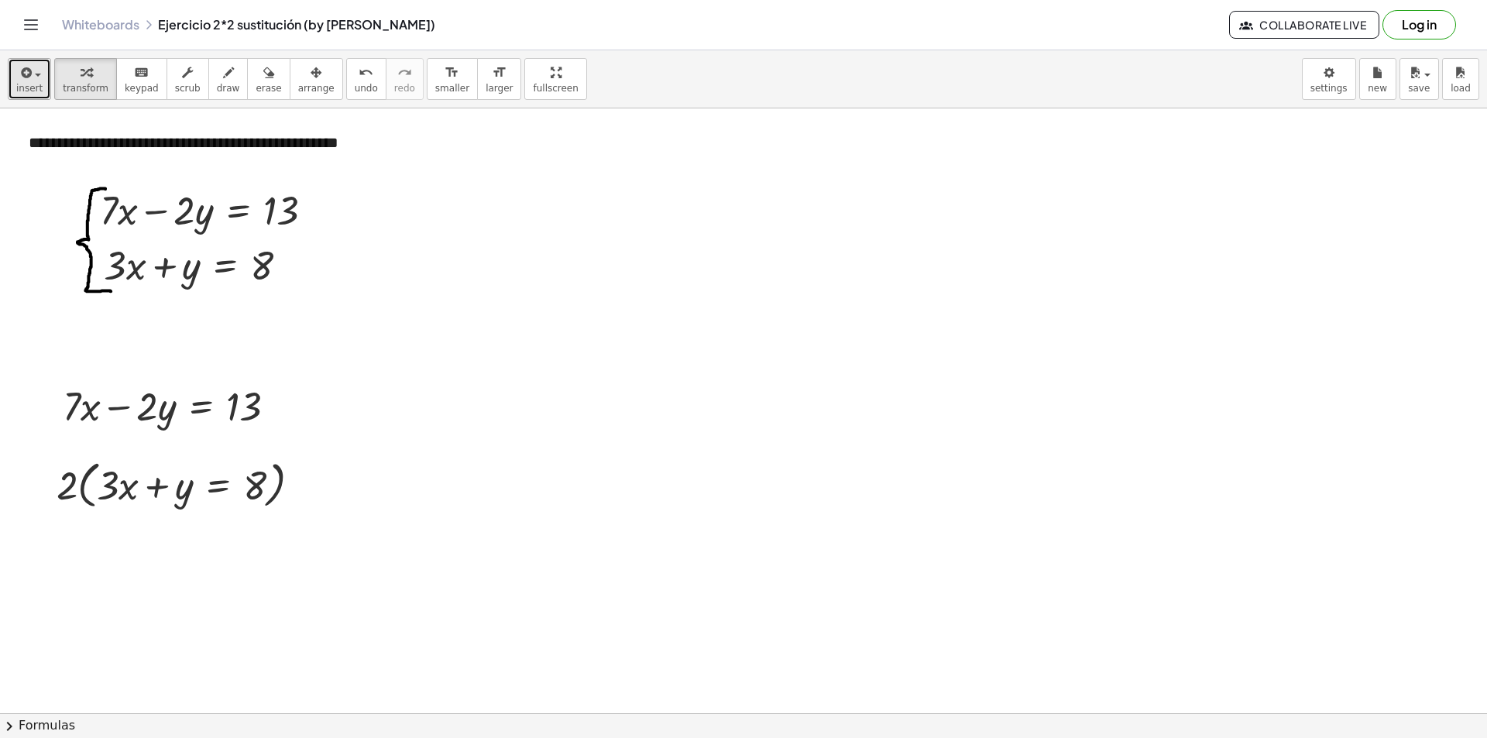
click at [41, 88] on button "insert" at bounding box center [29, 79] width 43 height 42
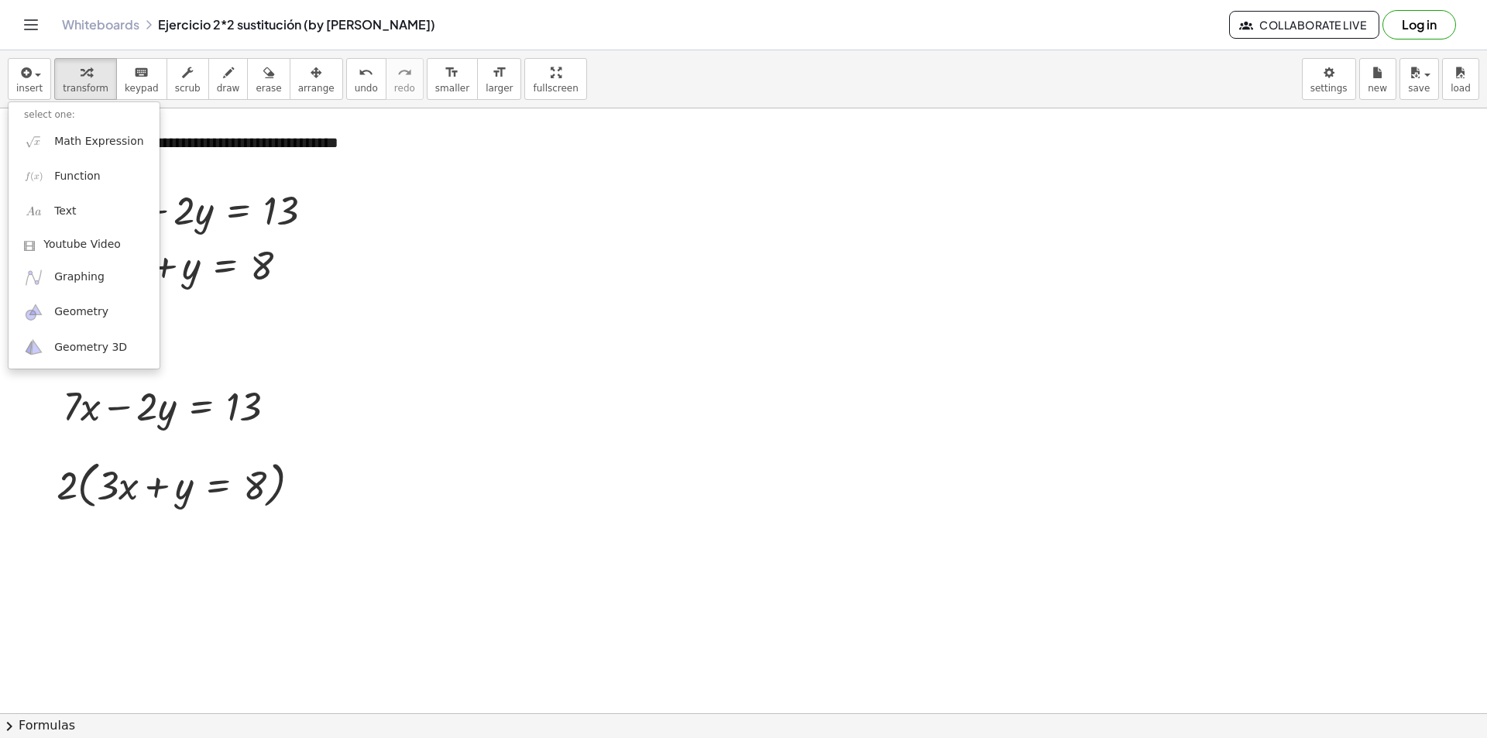
click at [311, 285] on div "+ · 3 · x + y = 8" at bounding box center [197, 264] width 232 height 60
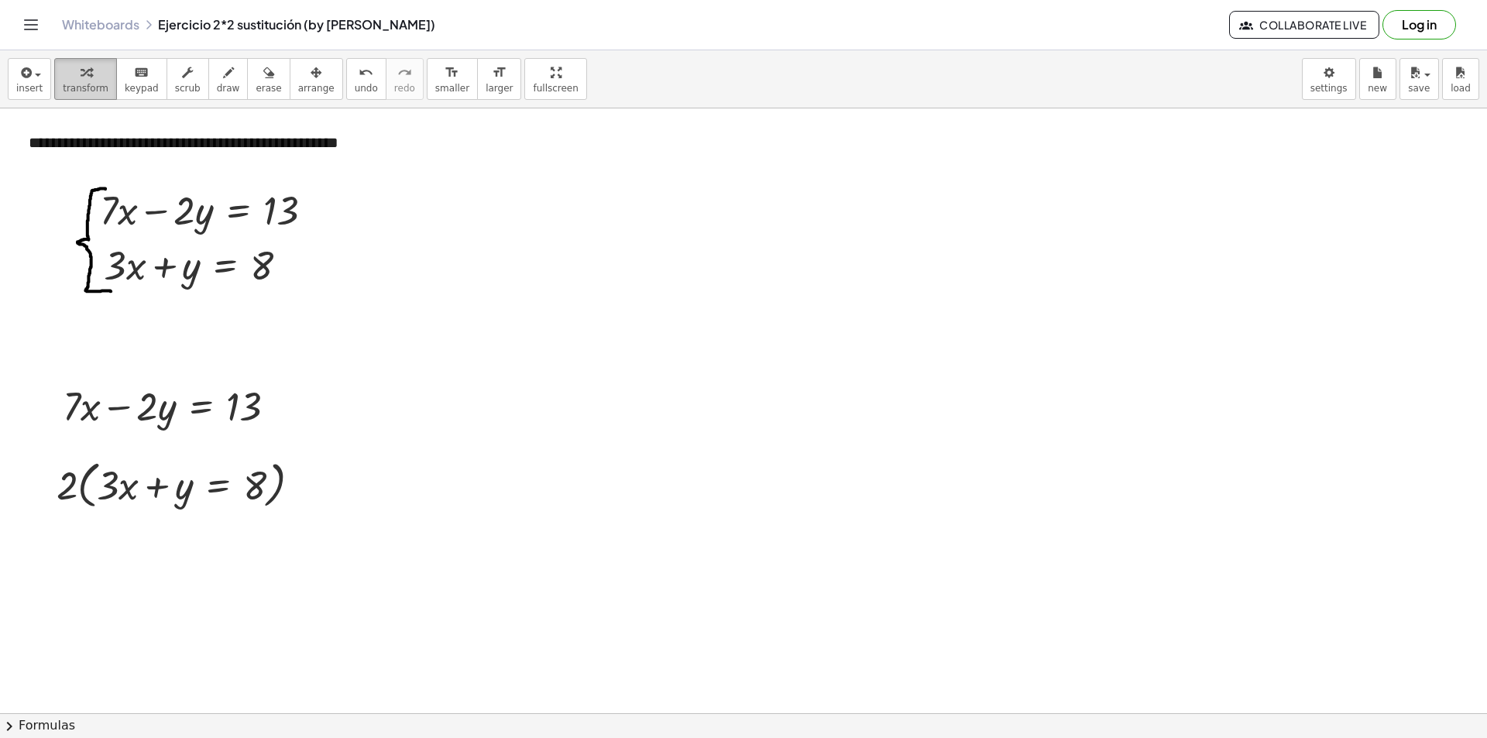
click at [72, 81] on div "button" at bounding box center [86, 72] width 46 height 19
click at [112, 414] on div at bounding box center [176, 405] width 242 height 53
click at [156, 273] on div at bounding box center [202, 264] width 212 height 53
click at [157, 489] on div at bounding box center [185, 484] width 272 height 59
click at [84, 493] on div at bounding box center [185, 484] width 272 height 59
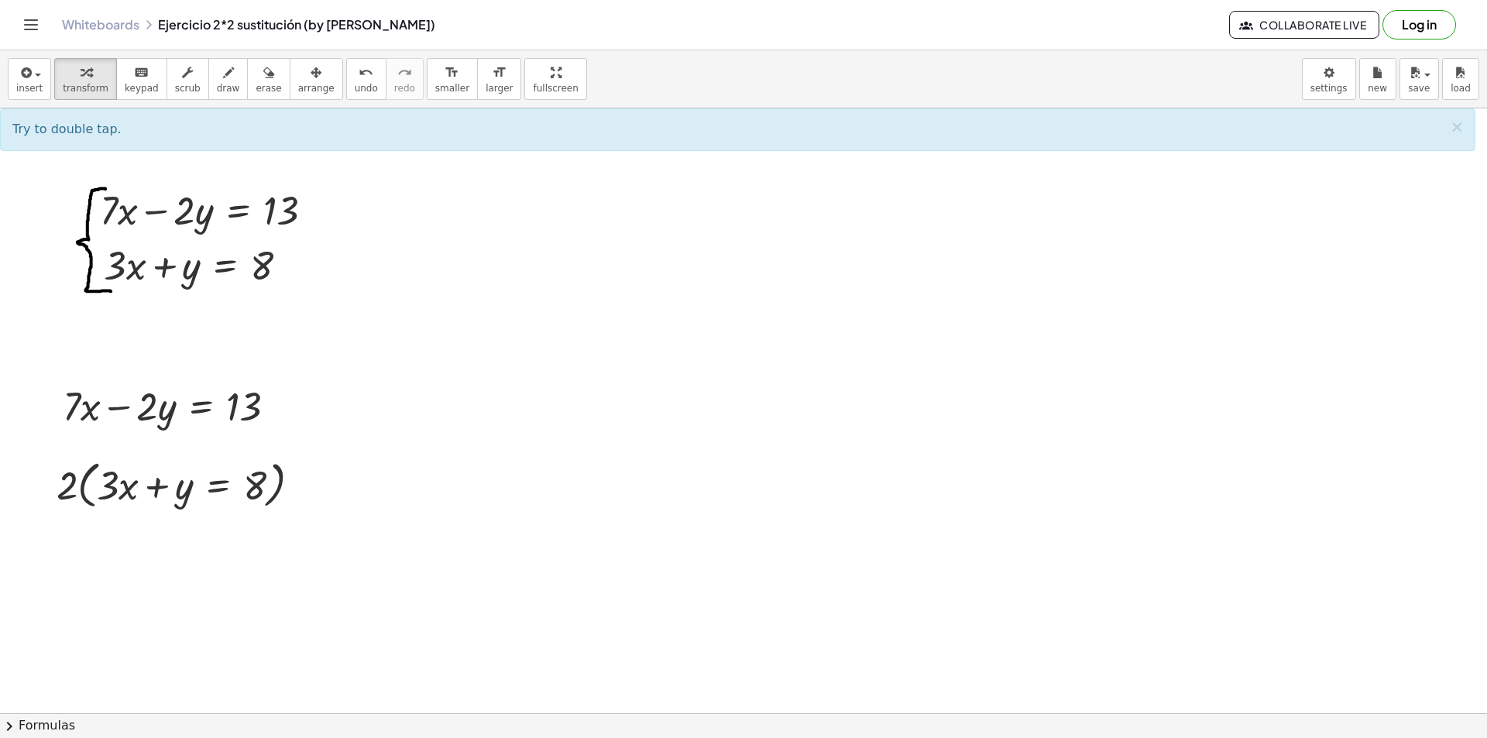
click at [60, 128] on span "Try to double tap." at bounding box center [66, 129] width 109 height 15
click at [1469, 132] on div "Try to double tap. ×" at bounding box center [737, 129] width 1475 height 43
click at [1454, 129] on span "×" at bounding box center [1457, 127] width 14 height 19
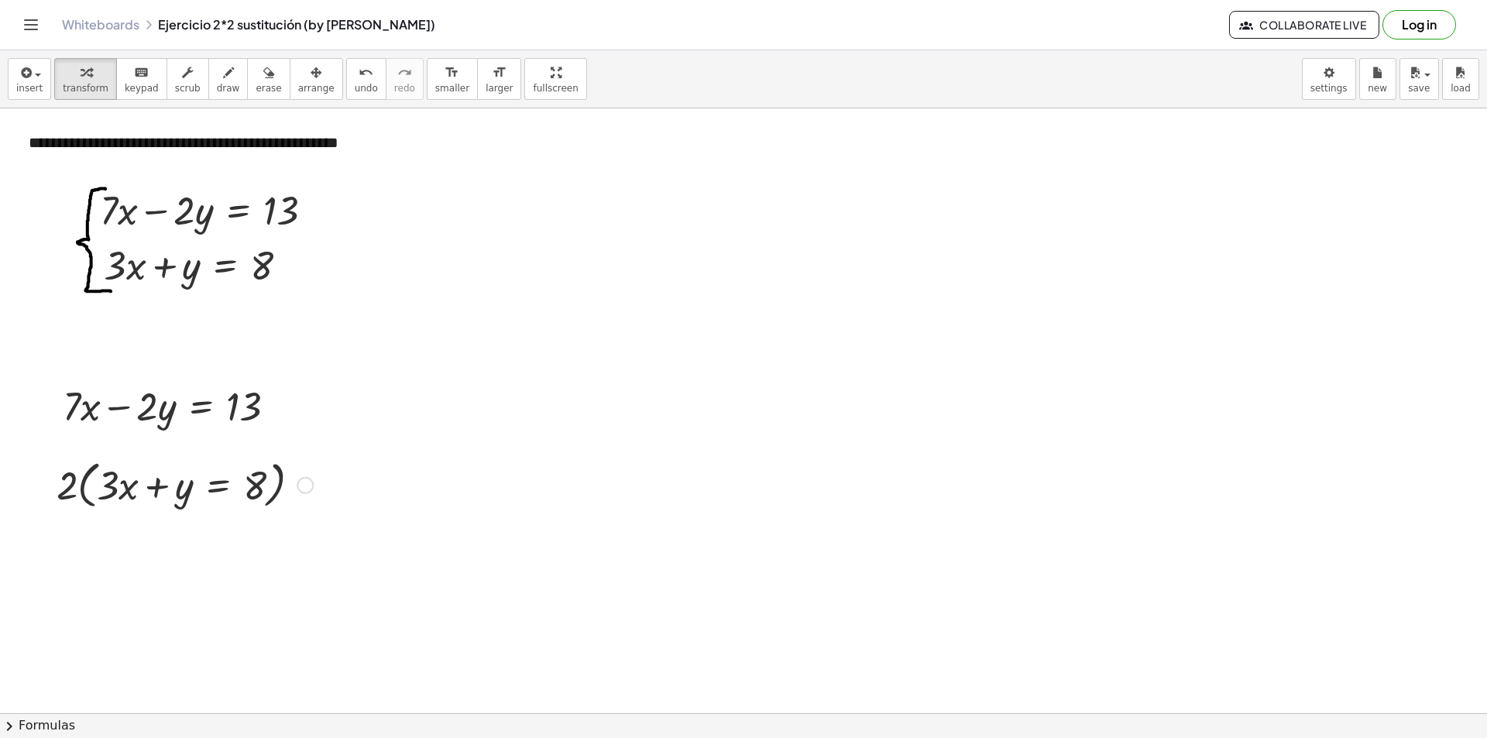
click at [91, 478] on div at bounding box center [185, 484] width 272 height 59
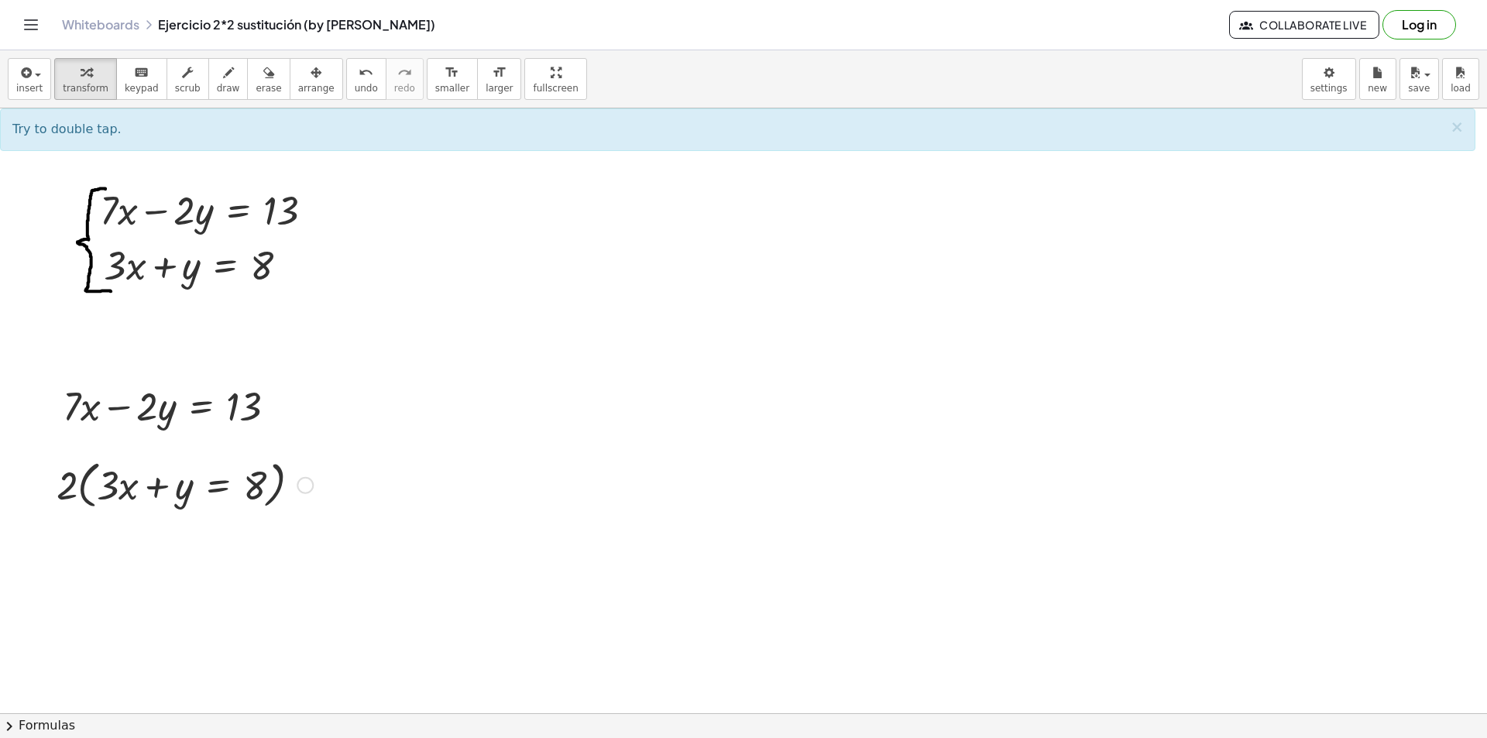
click at [77, 488] on div at bounding box center [185, 484] width 272 height 59
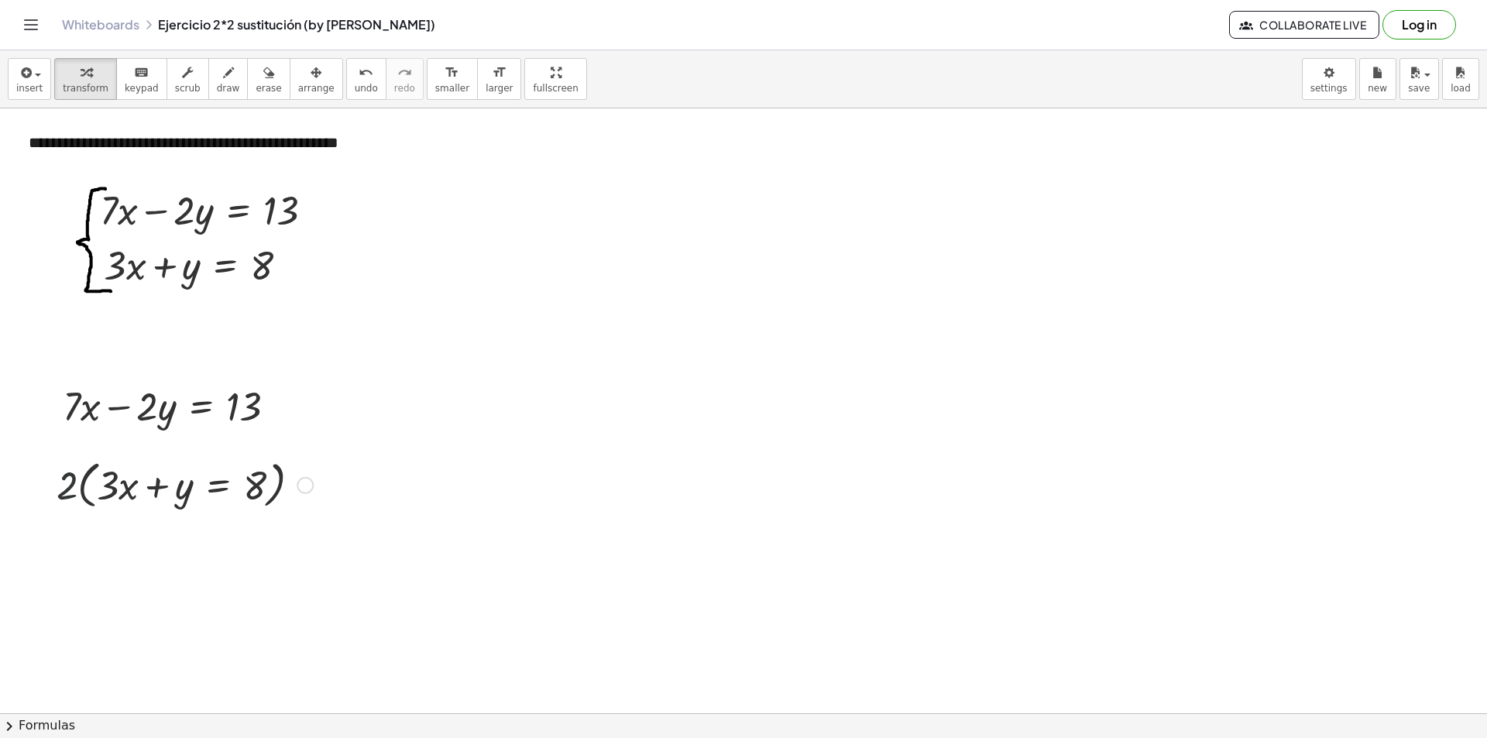
click at [78, 488] on div at bounding box center [185, 484] width 272 height 59
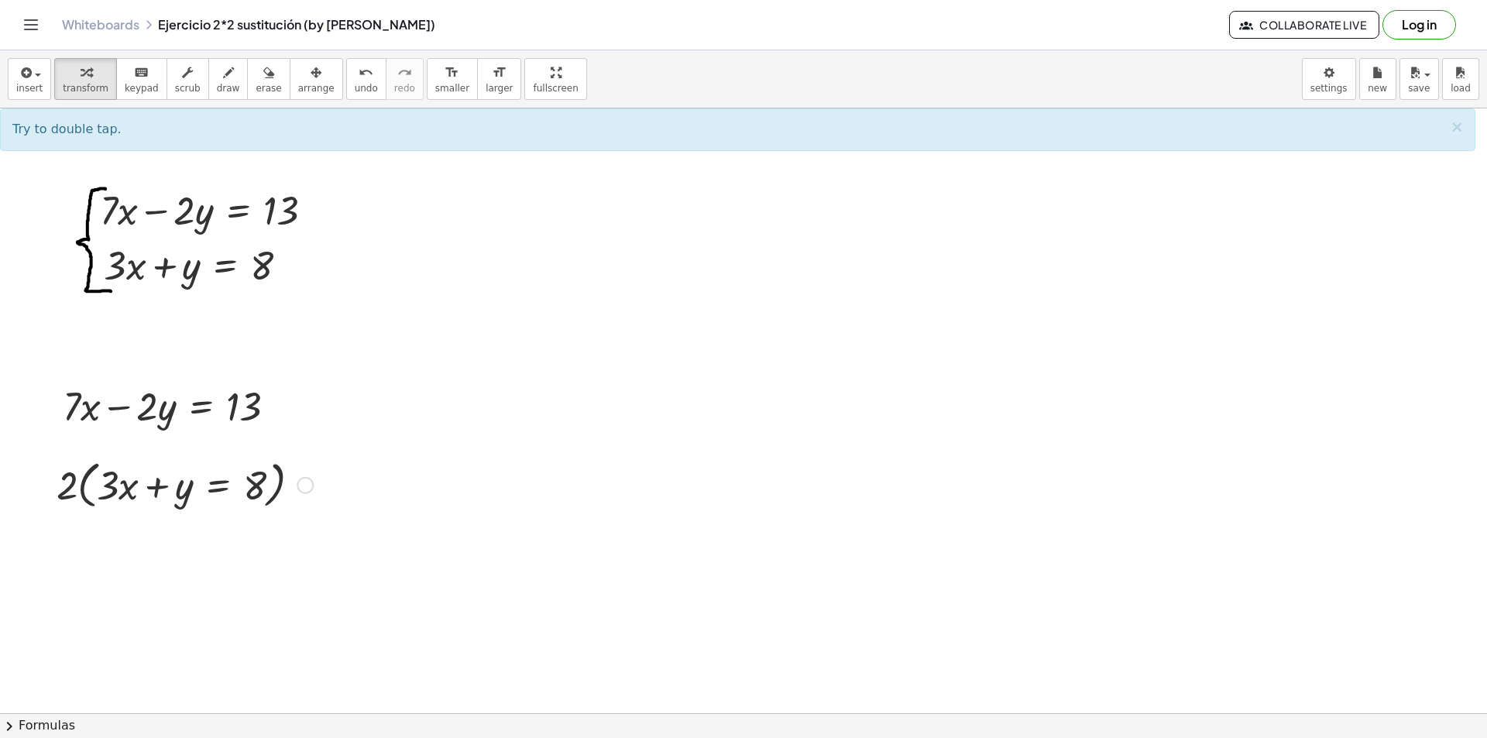
click at [83, 489] on div at bounding box center [185, 484] width 272 height 59
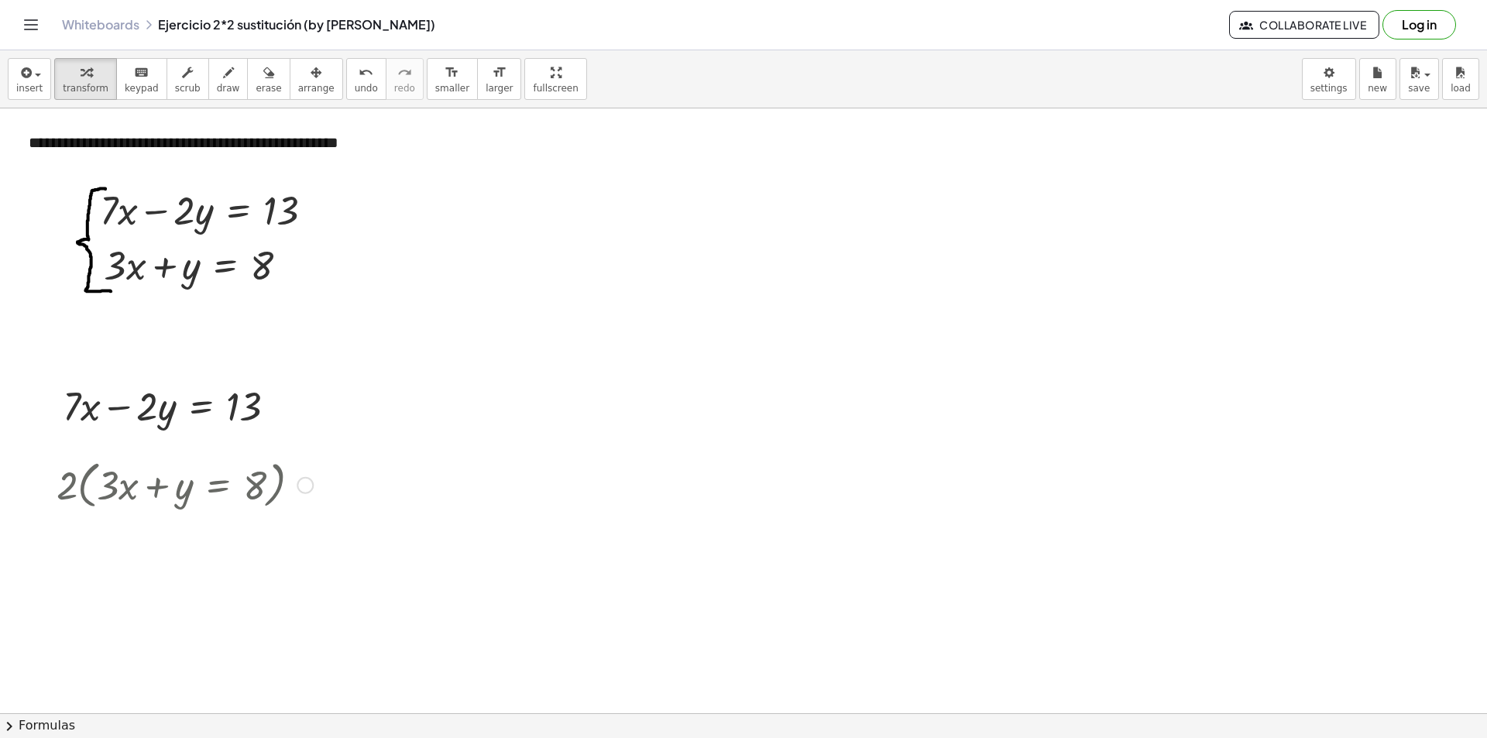
click at [85, 490] on div at bounding box center [185, 484] width 272 height 59
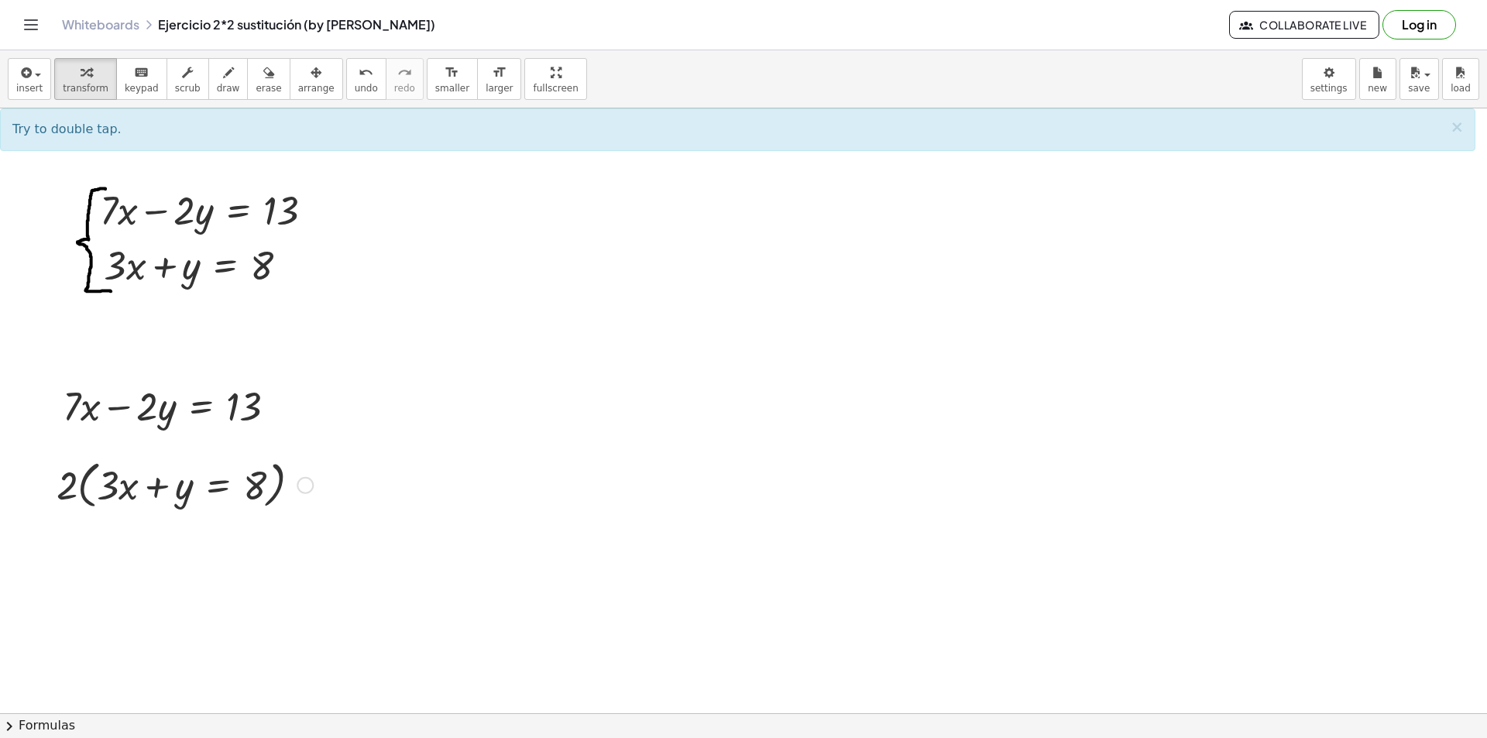
click at [82, 496] on div at bounding box center [185, 484] width 272 height 59
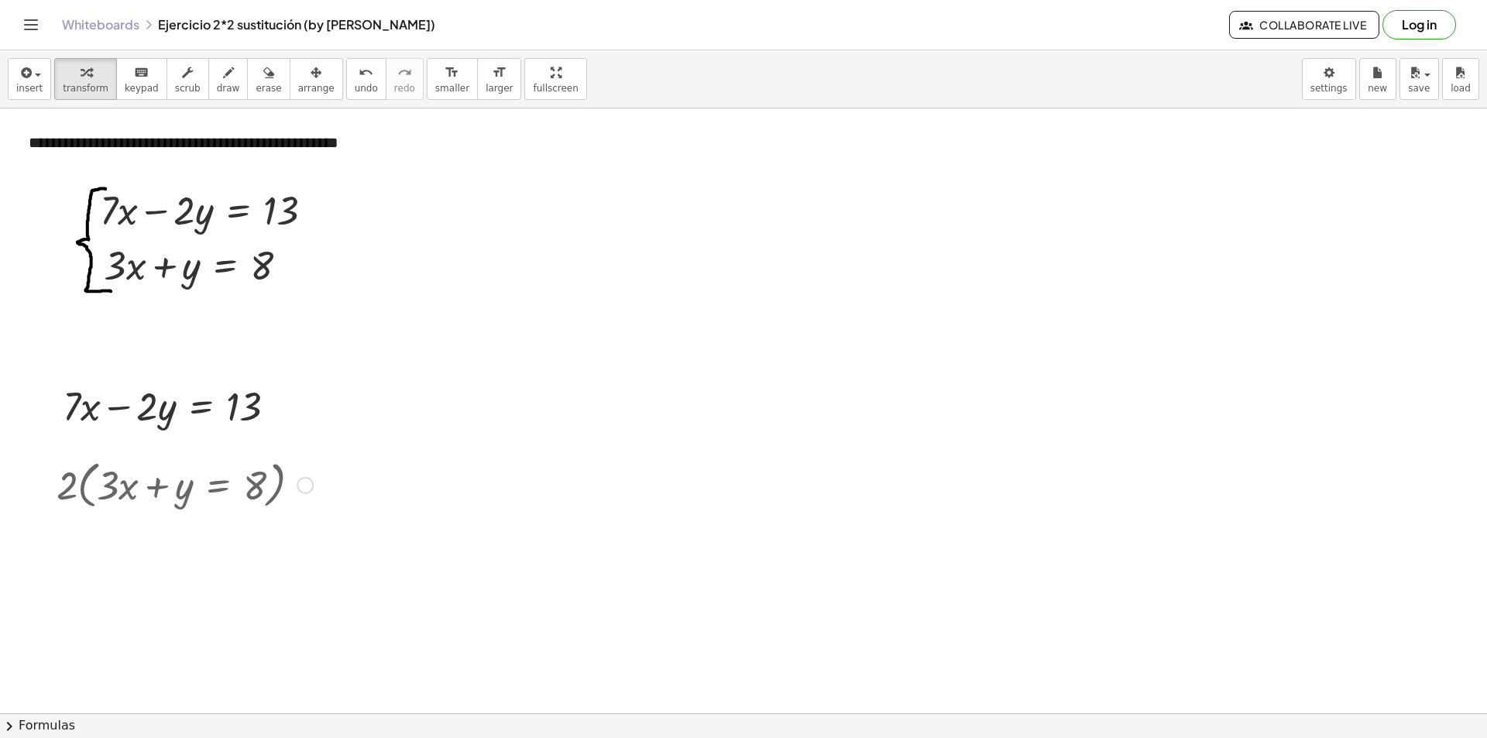
click at [82, 496] on div at bounding box center [185, 484] width 272 height 59
click at [312, 492] on div at bounding box center [185, 484] width 272 height 59
click at [302, 487] on div at bounding box center [305, 485] width 17 height 17
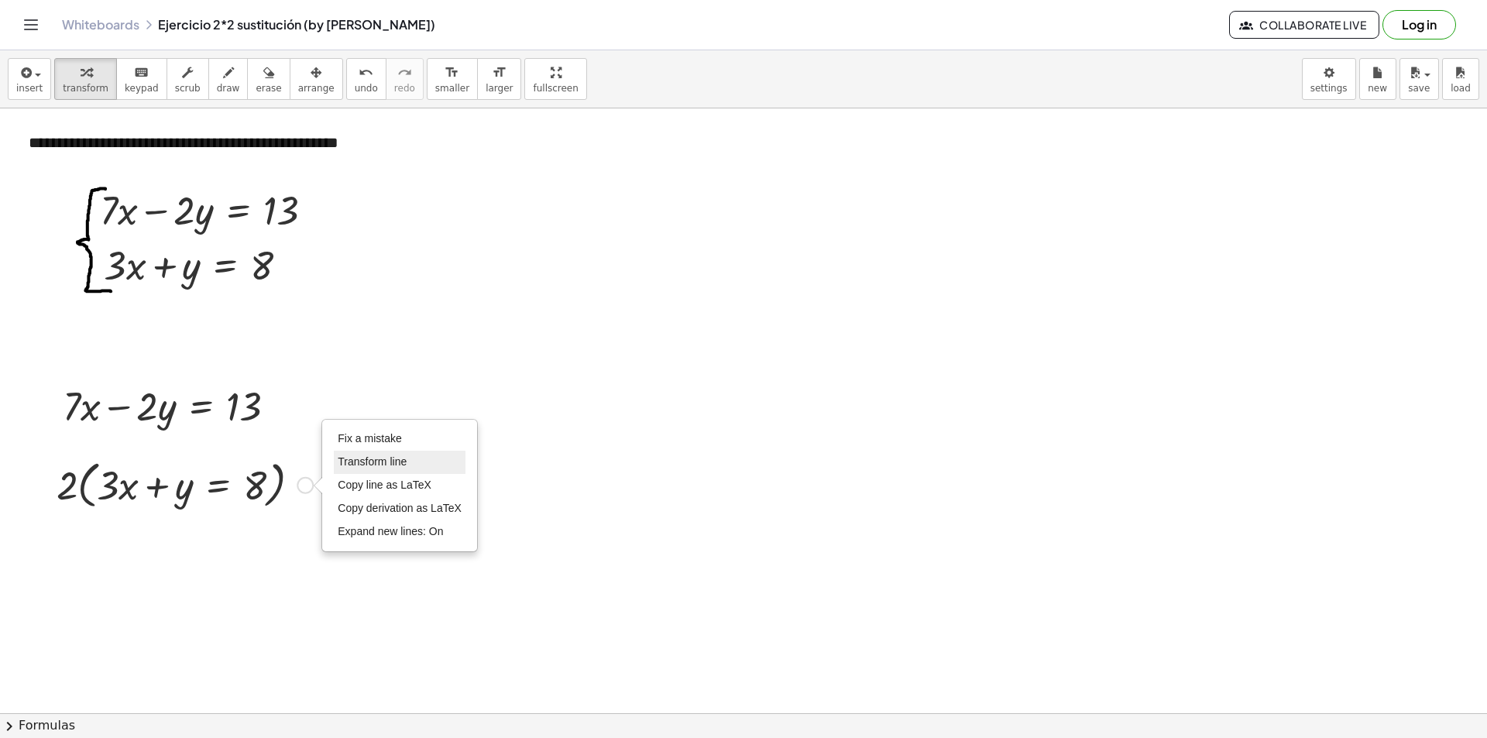
click at [349, 464] on span "Transform line" at bounding box center [372, 461] width 69 height 12
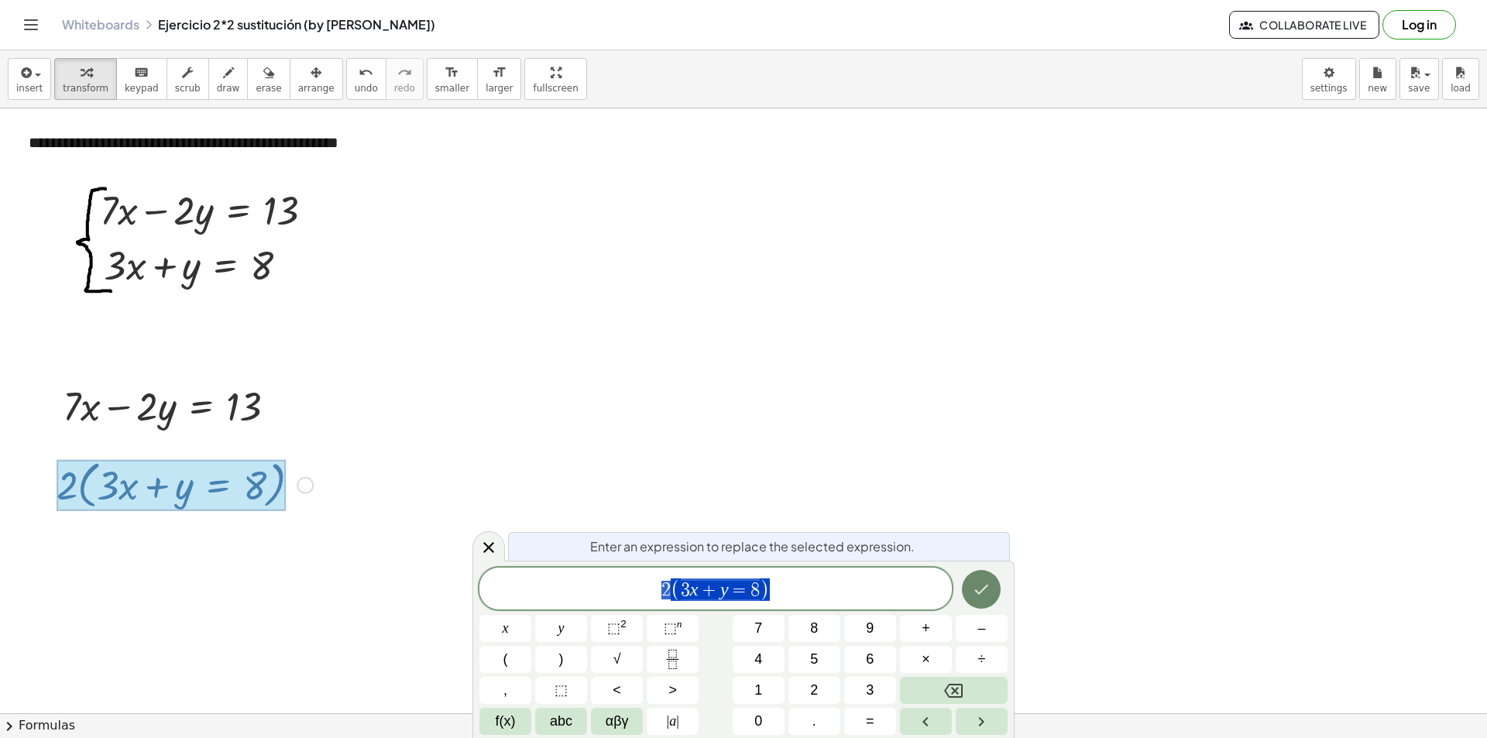
click at [990, 602] on button "Done" at bounding box center [981, 589] width 39 height 39
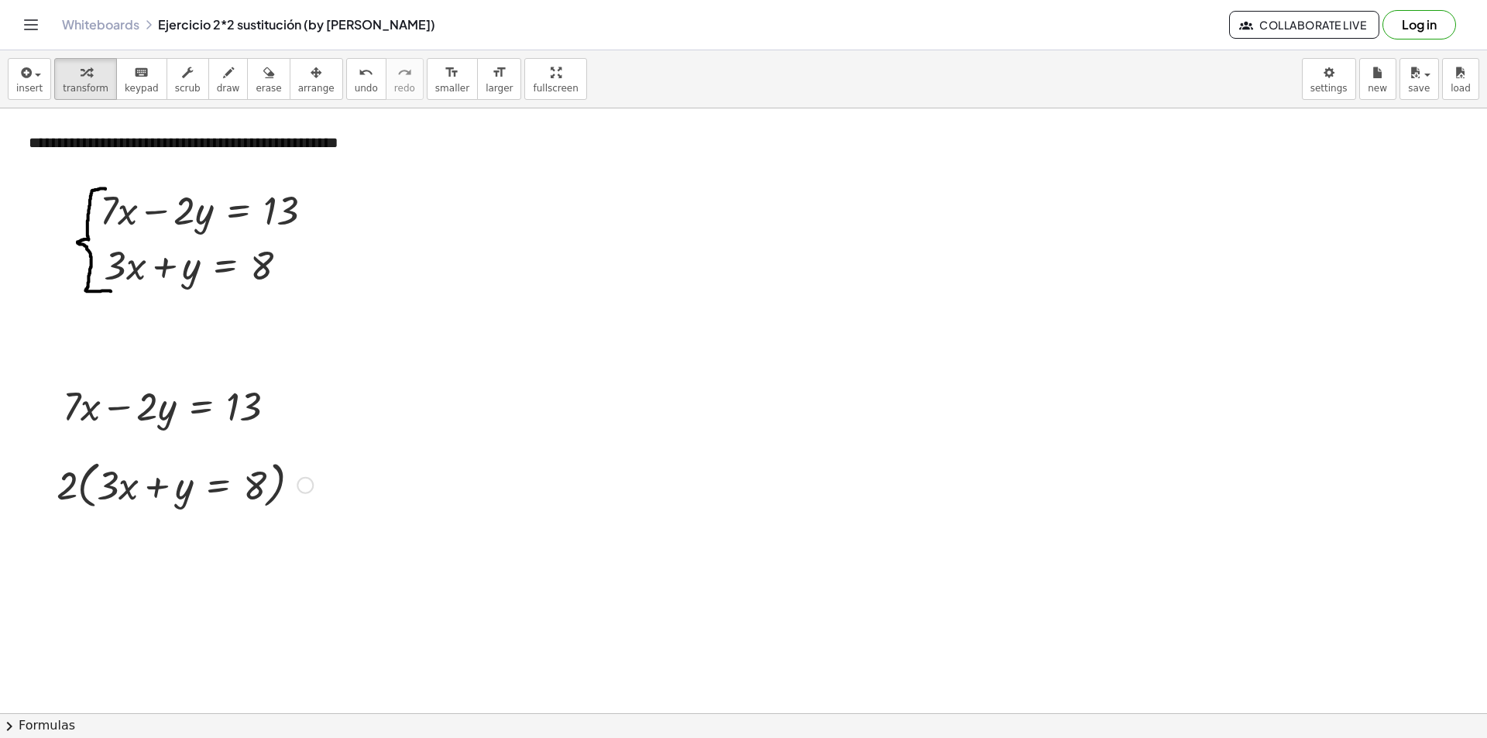
click at [82, 492] on div at bounding box center [185, 484] width 272 height 59
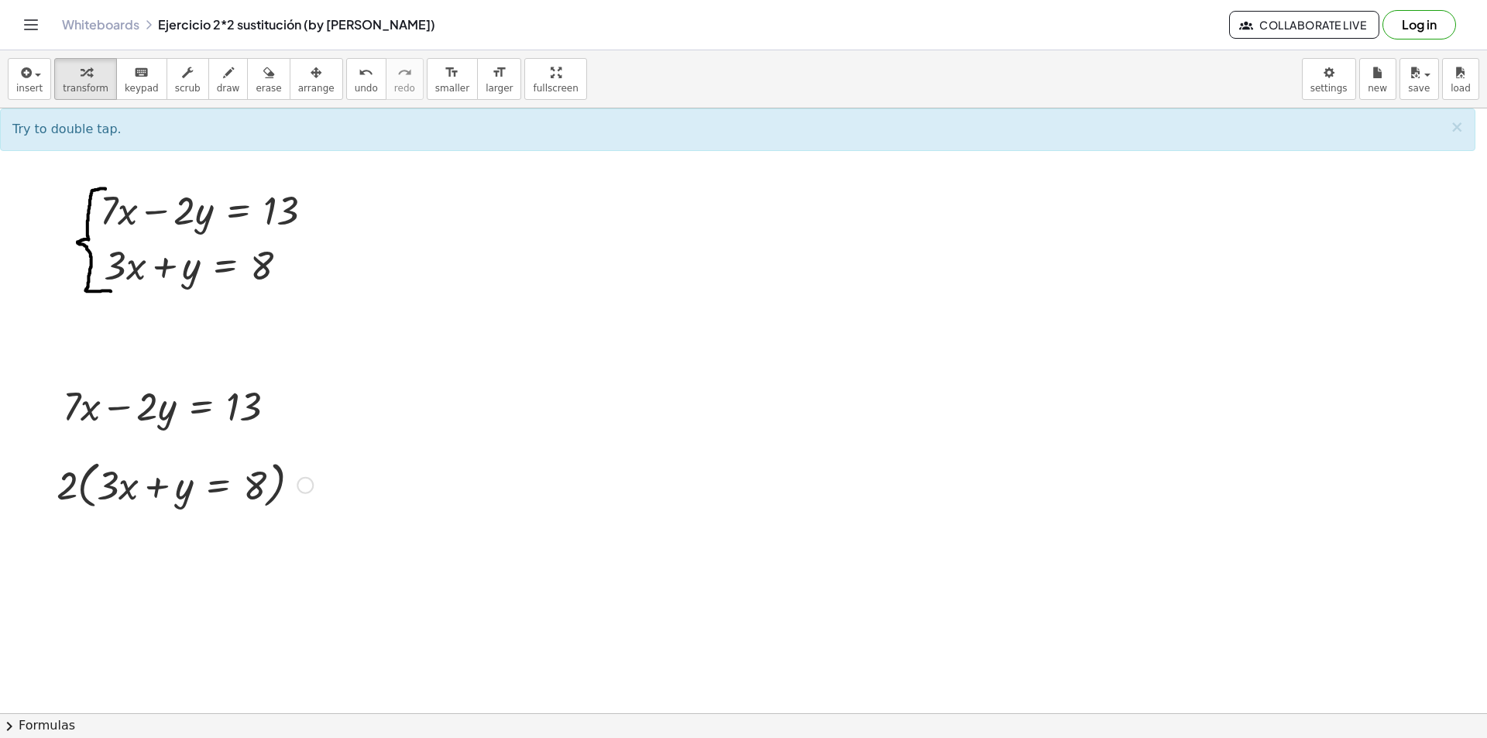
click at [77, 489] on div at bounding box center [185, 484] width 272 height 59
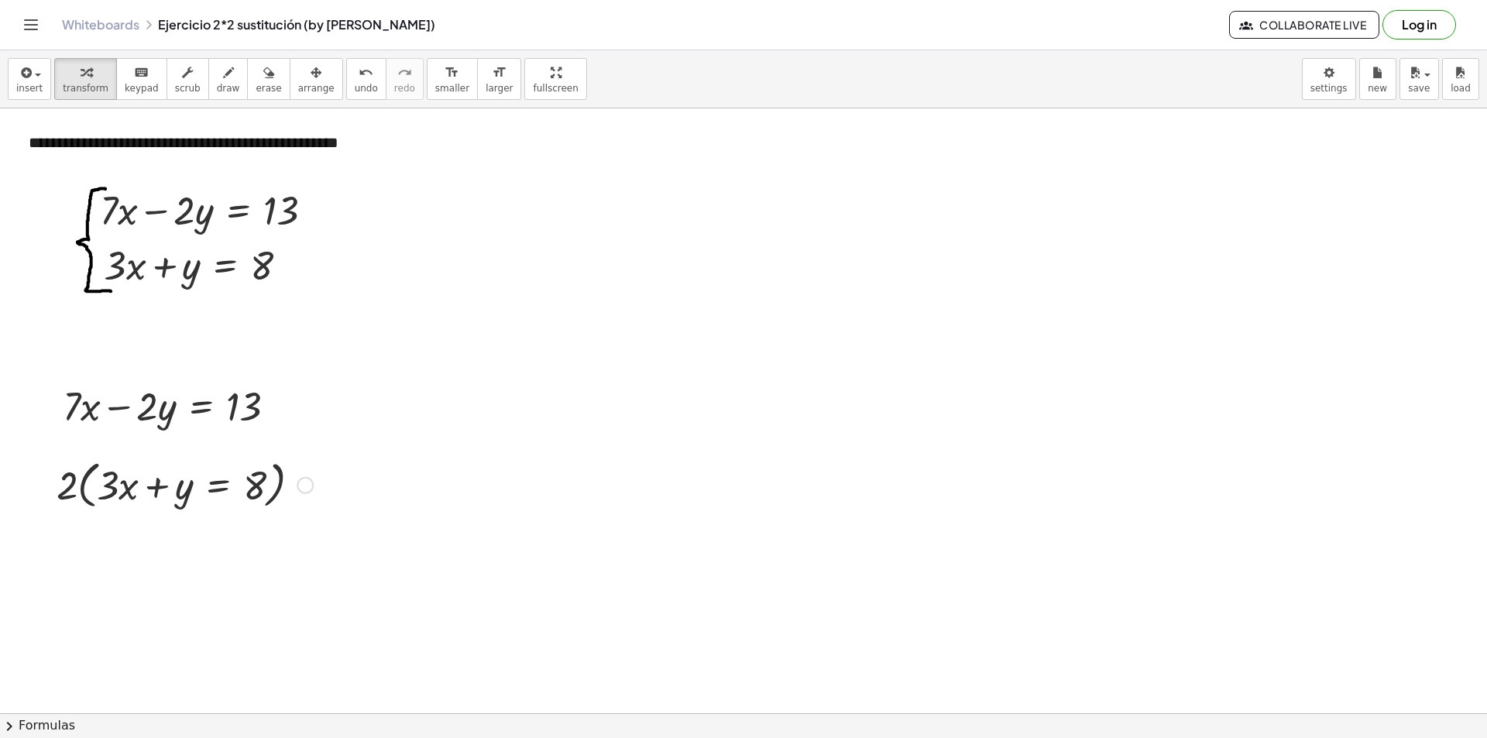
click at [63, 489] on div at bounding box center [185, 484] width 272 height 59
click at [64, 493] on div at bounding box center [185, 484] width 272 height 59
click at [59, 489] on div at bounding box center [185, 484] width 272 height 59
drag, startPoint x: 59, startPoint y: 489, endPoint x: 69, endPoint y: 490, distance: 10.1
click at [62, 490] on div at bounding box center [185, 484] width 272 height 59
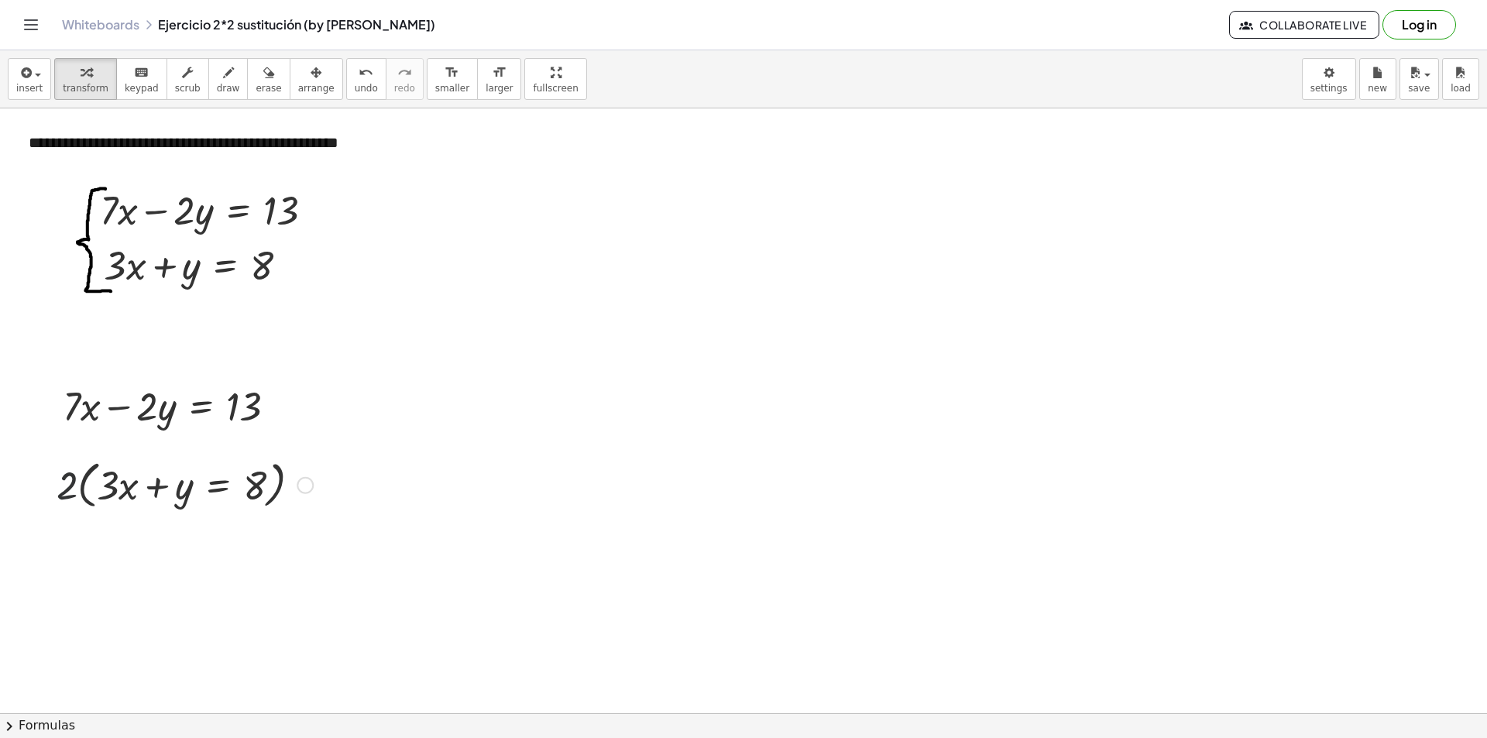
click at [72, 493] on div at bounding box center [185, 484] width 272 height 59
click at [53, 502] on div "· 2 · ( + · 3 · x + y = 8 )" at bounding box center [178, 484] width 291 height 67
click at [52, 505] on div at bounding box center [44, 484] width 23 height 67
click at [57, 506] on div at bounding box center [185, 484] width 272 height 59
click at [63, 507] on div at bounding box center [185, 484] width 272 height 59
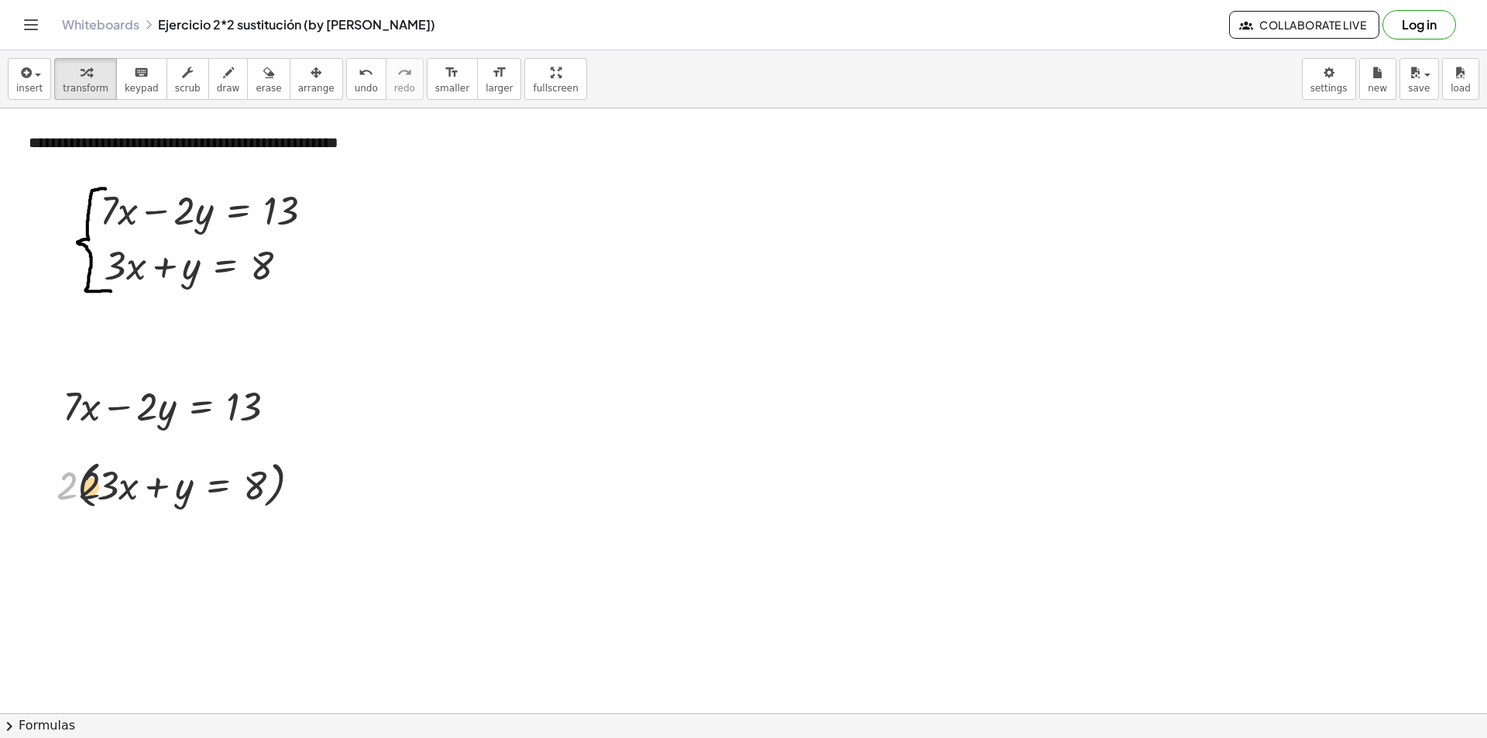
drag, startPoint x: 82, startPoint y: 499, endPoint x: 96, endPoint y: 499, distance: 13.9
click at [96, 499] on div at bounding box center [185, 484] width 272 height 59
drag, startPoint x: 100, startPoint y: 478, endPoint x: 24, endPoint y: 452, distance: 80.1
drag, startPoint x: 117, startPoint y: 496, endPoint x: 33, endPoint y: 492, distance: 84.5
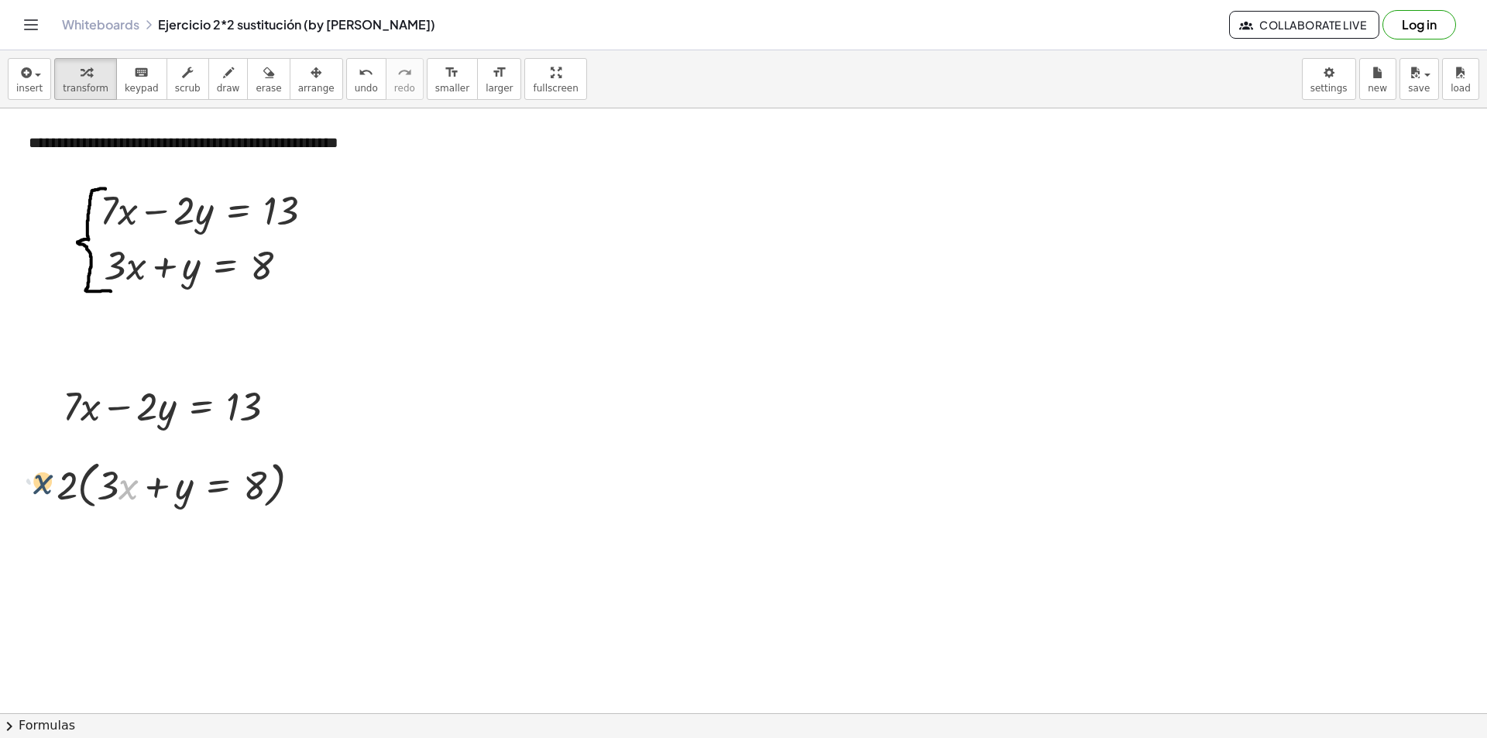
click at [83, 499] on div at bounding box center [185, 484] width 272 height 59
click at [105, 491] on div at bounding box center [185, 484] width 272 height 59
click at [99, 488] on div at bounding box center [185, 484] width 272 height 59
click at [81, 486] on div at bounding box center [185, 484] width 272 height 59
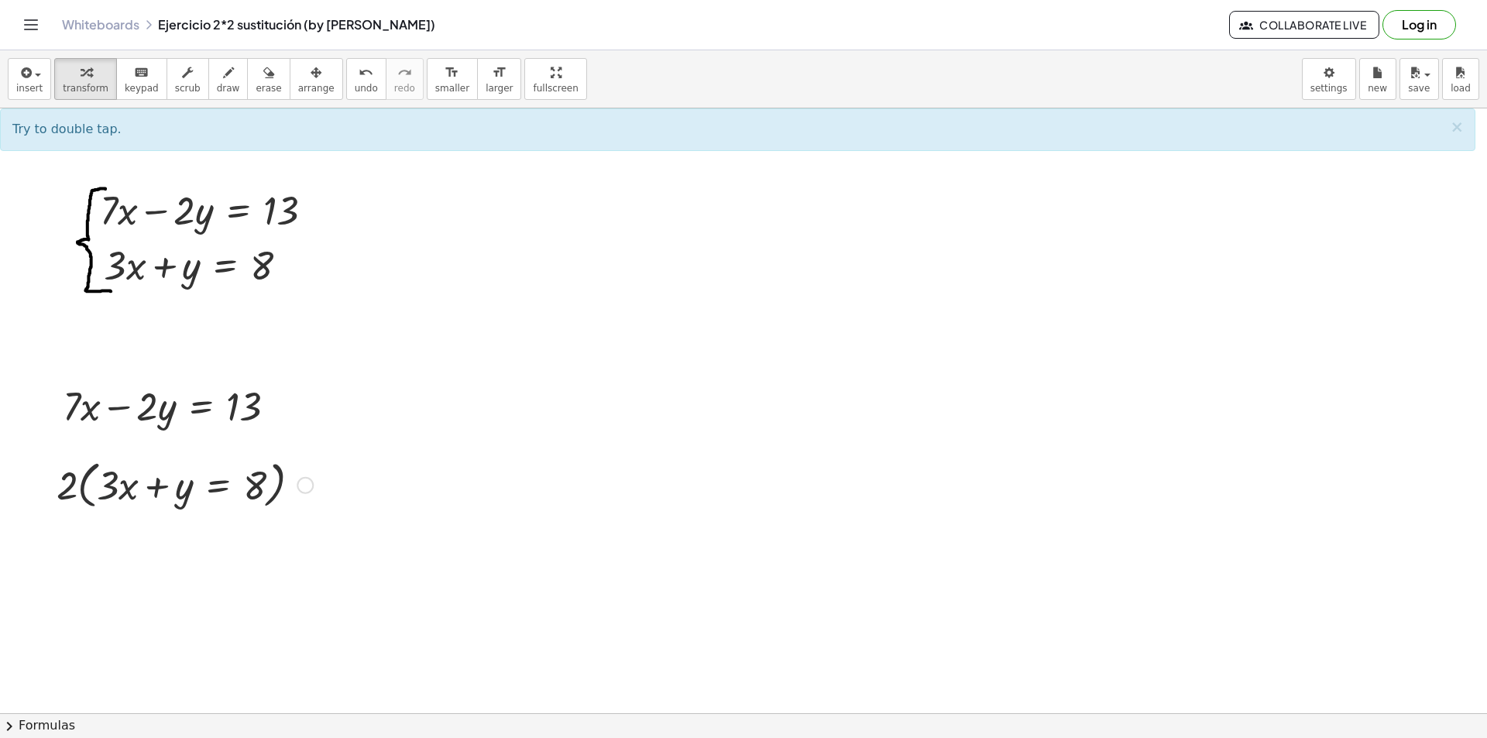
click at [71, 482] on div at bounding box center [185, 484] width 272 height 59
click at [72, 482] on div at bounding box center [185, 484] width 272 height 59
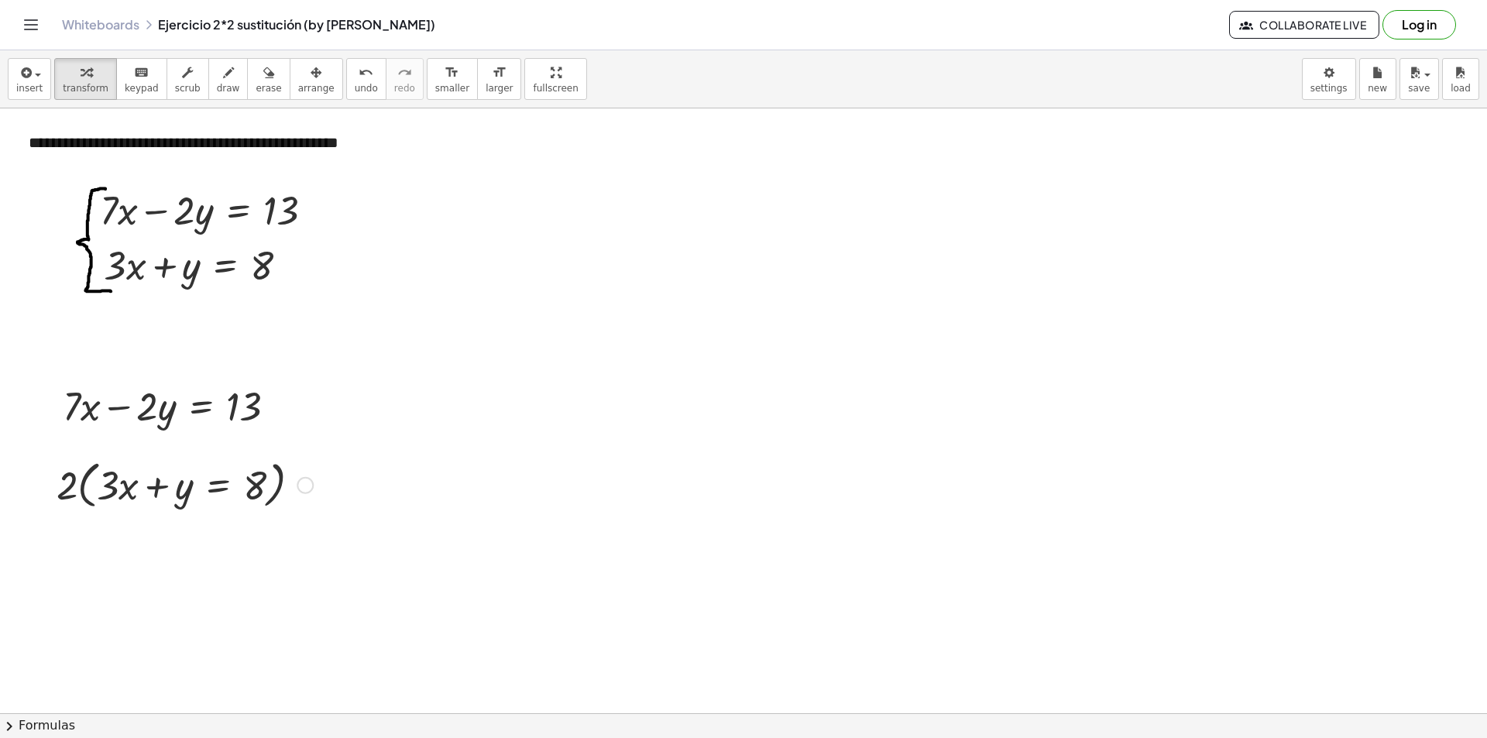
click at [159, 496] on div at bounding box center [185, 484] width 272 height 59
click at [156, 495] on div at bounding box center [185, 484] width 272 height 59
click at [153, 492] on div at bounding box center [185, 484] width 272 height 59
click at [81, 477] on div at bounding box center [185, 484] width 272 height 59
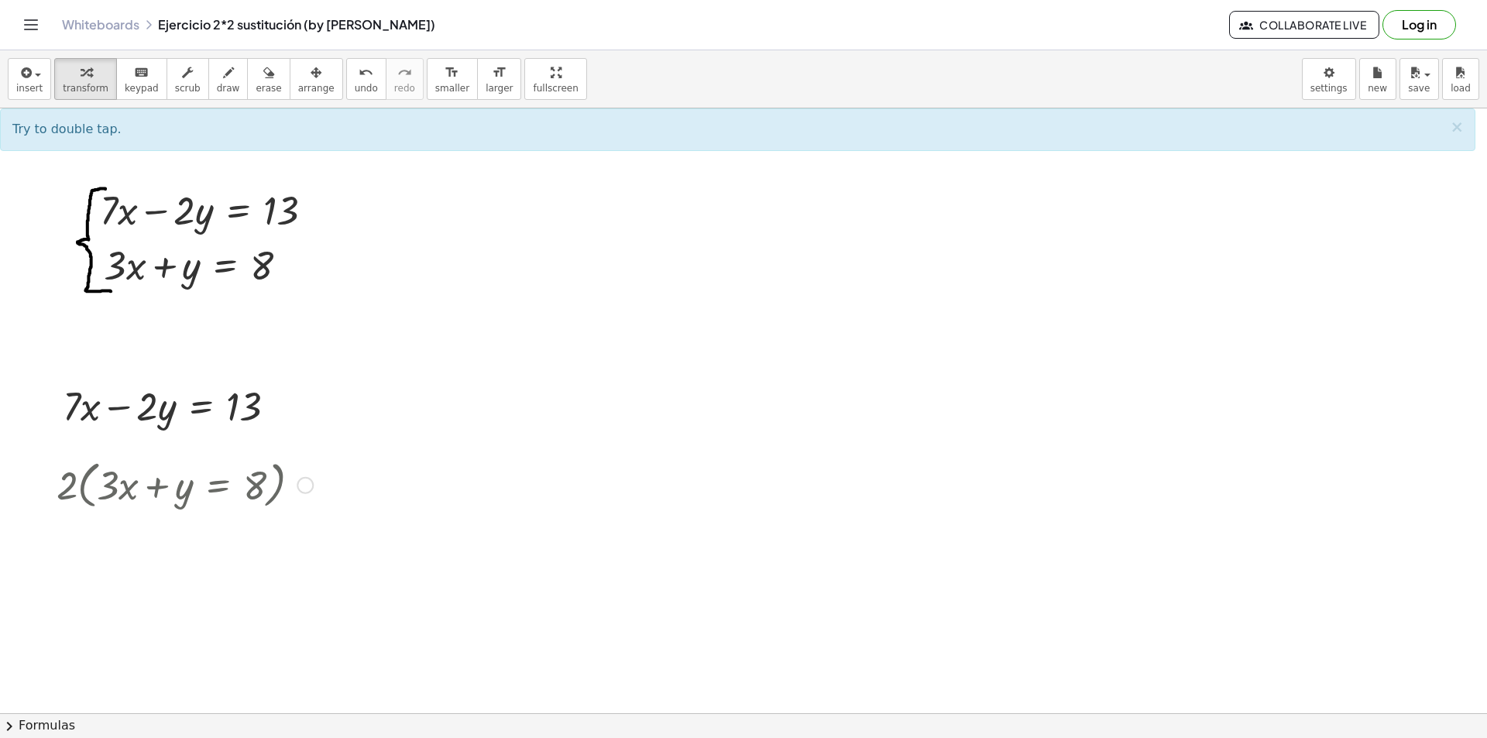
click at [87, 477] on div at bounding box center [185, 484] width 272 height 59
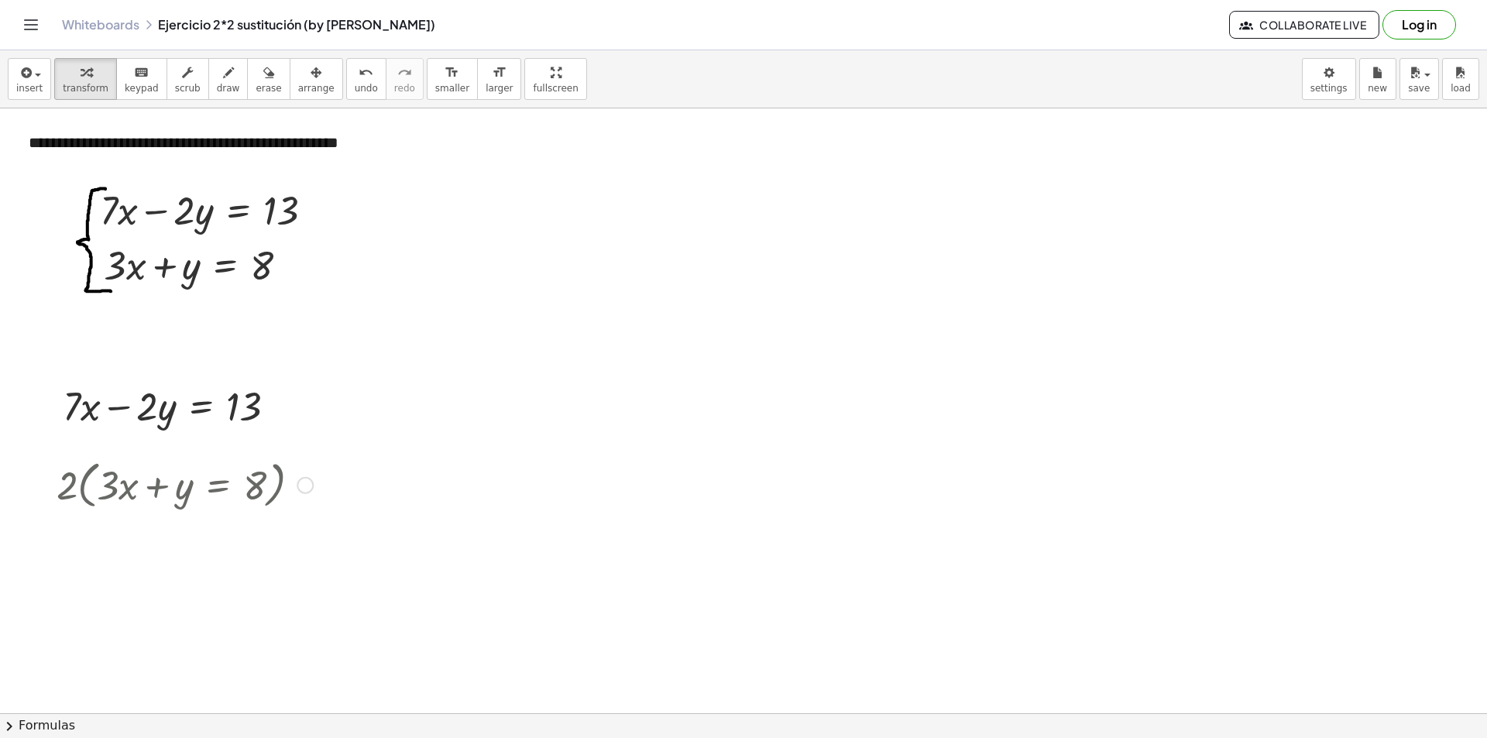
click at [87, 479] on div at bounding box center [185, 484] width 272 height 59
click at [90, 483] on div at bounding box center [185, 484] width 272 height 59
drag, startPoint x: 89, startPoint y: 481, endPoint x: 84, endPoint y: 475, distance: 8.2
click at [84, 478] on div at bounding box center [185, 484] width 272 height 59
click at [84, 475] on div at bounding box center [185, 484] width 272 height 59
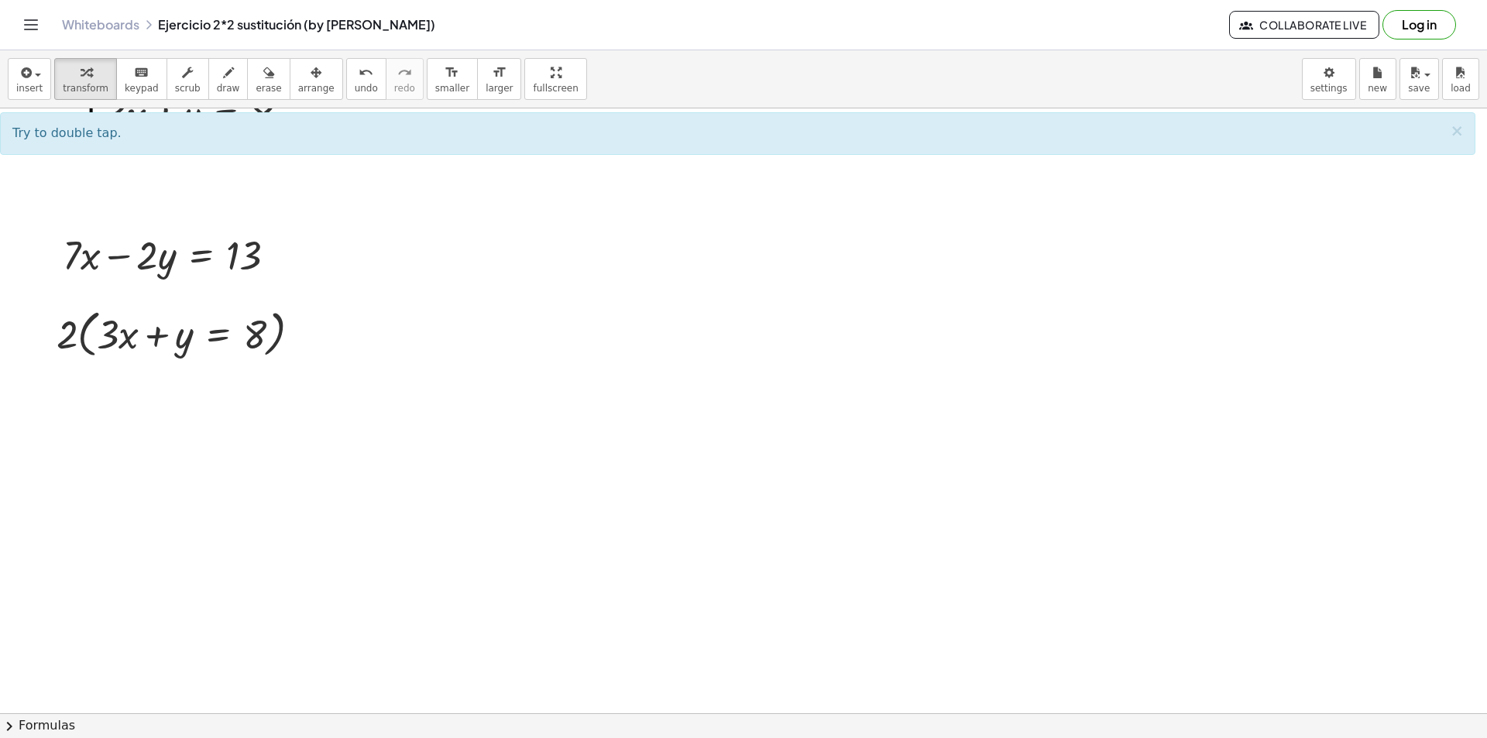
scroll to position [155, 0]
click at [269, 322] on div at bounding box center [185, 329] width 272 height 59
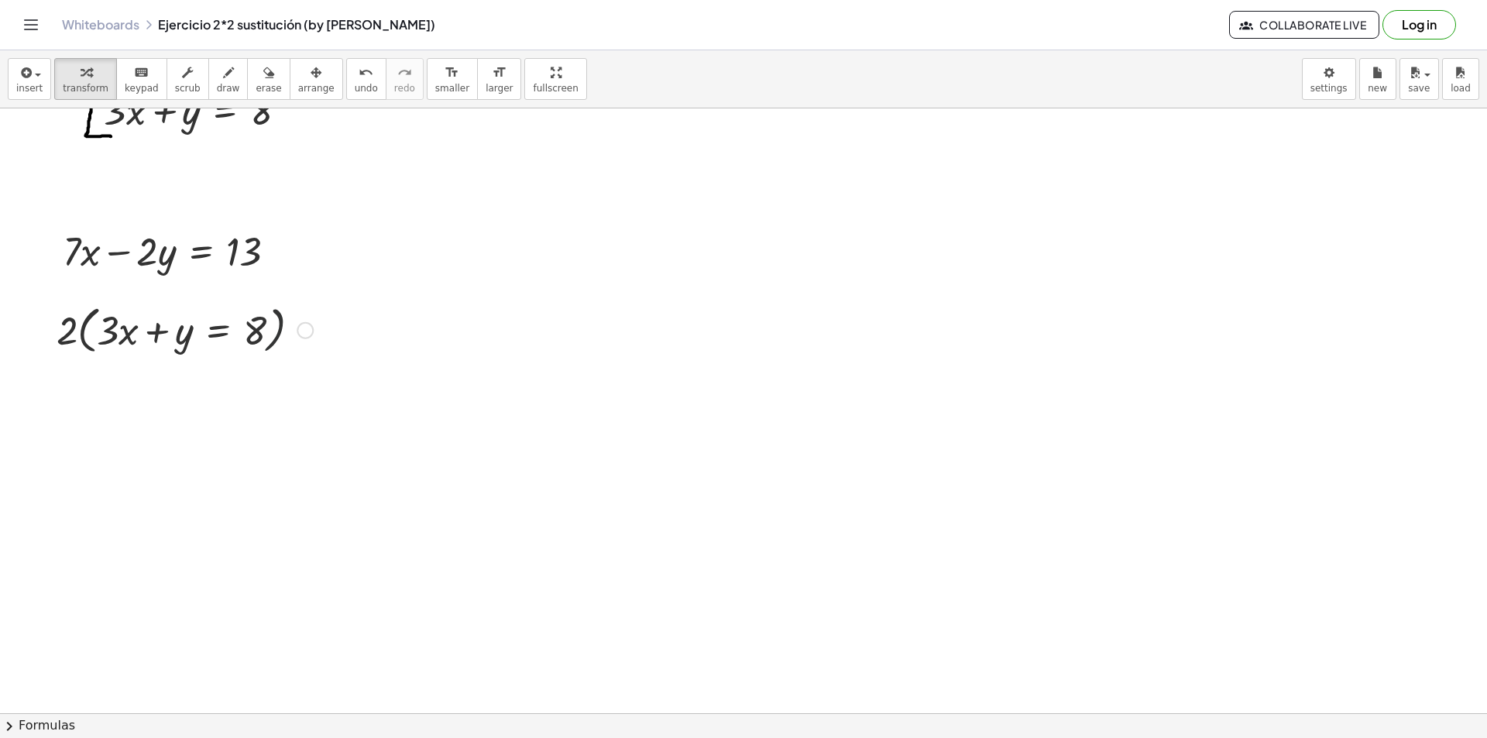
click at [298, 335] on div at bounding box center [305, 330] width 17 height 17
click at [380, 359] on span "Copy derivation as LaTeX" at bounding box center [400, 353] width 124 height 12
click at [302, 335] on div "Copied done" at bounding box center [305, 330] width 17 height 17
click at [386, 367] on li "Expand new lines: On" at bounding box center [400, 377] width 132 height 23
click at [300, 339] on div at bounding box center [185, 329] width 272 height 59
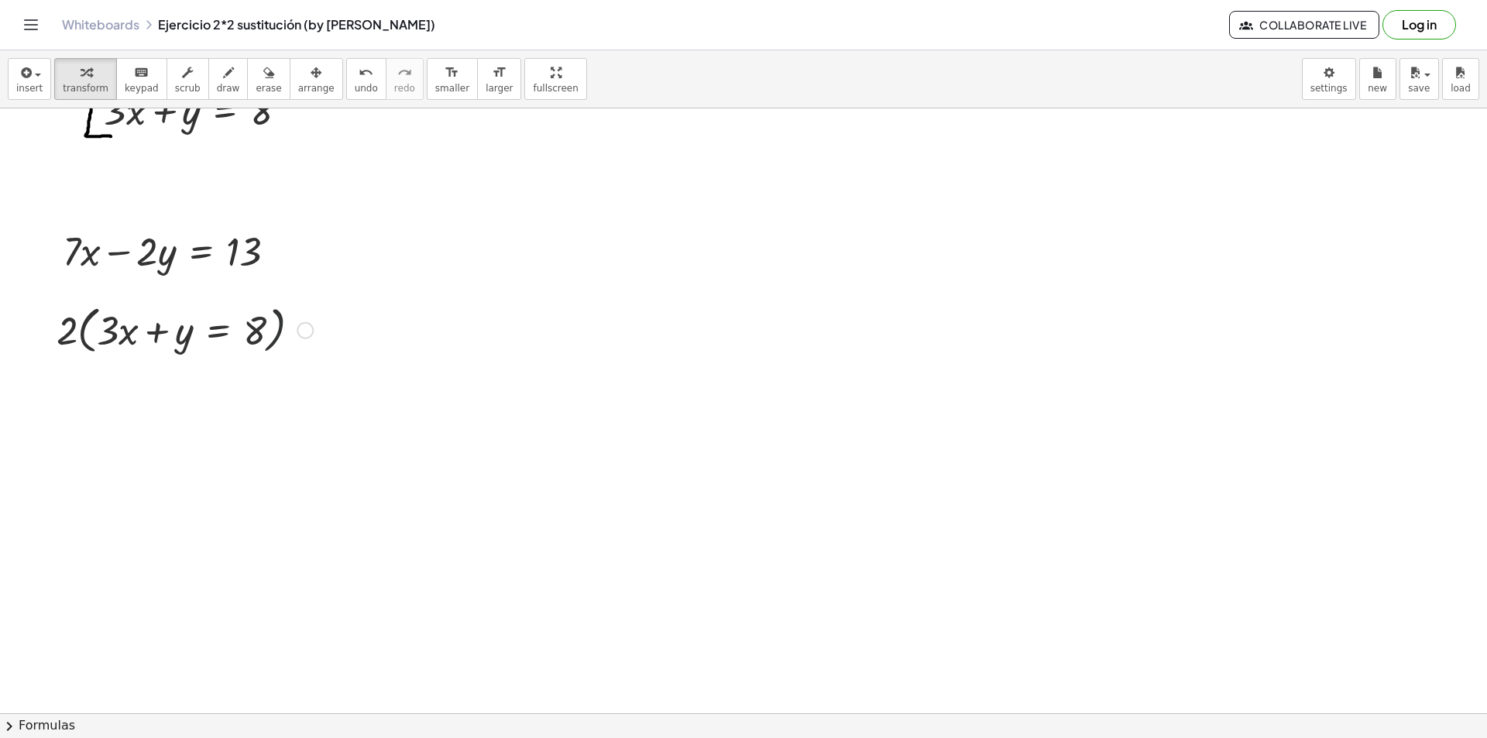
click at [303, 312] on div at bounding box center [185, 329] width 272 height 59
click at [303, 327] on div "Fix a mistake Transform line Copy line as LaTeX Copy derivation as LaTeX Expand…" at bounding box center [305, 330] width 17 height 17
click at [385, 369] on li "Expand new lines: Off" at bounding box center [400, 377] width 132 height 23
click at [305, 331] on div "Fix a mistake Transform line Copy line as LaTeX Copy derivation as LaTeX Expand…" at bounding box center [305, 330] width 17 height 17
click at [361, 285] on span "Fix a mistake" at bounding box center [370, 283] width 64 height 12
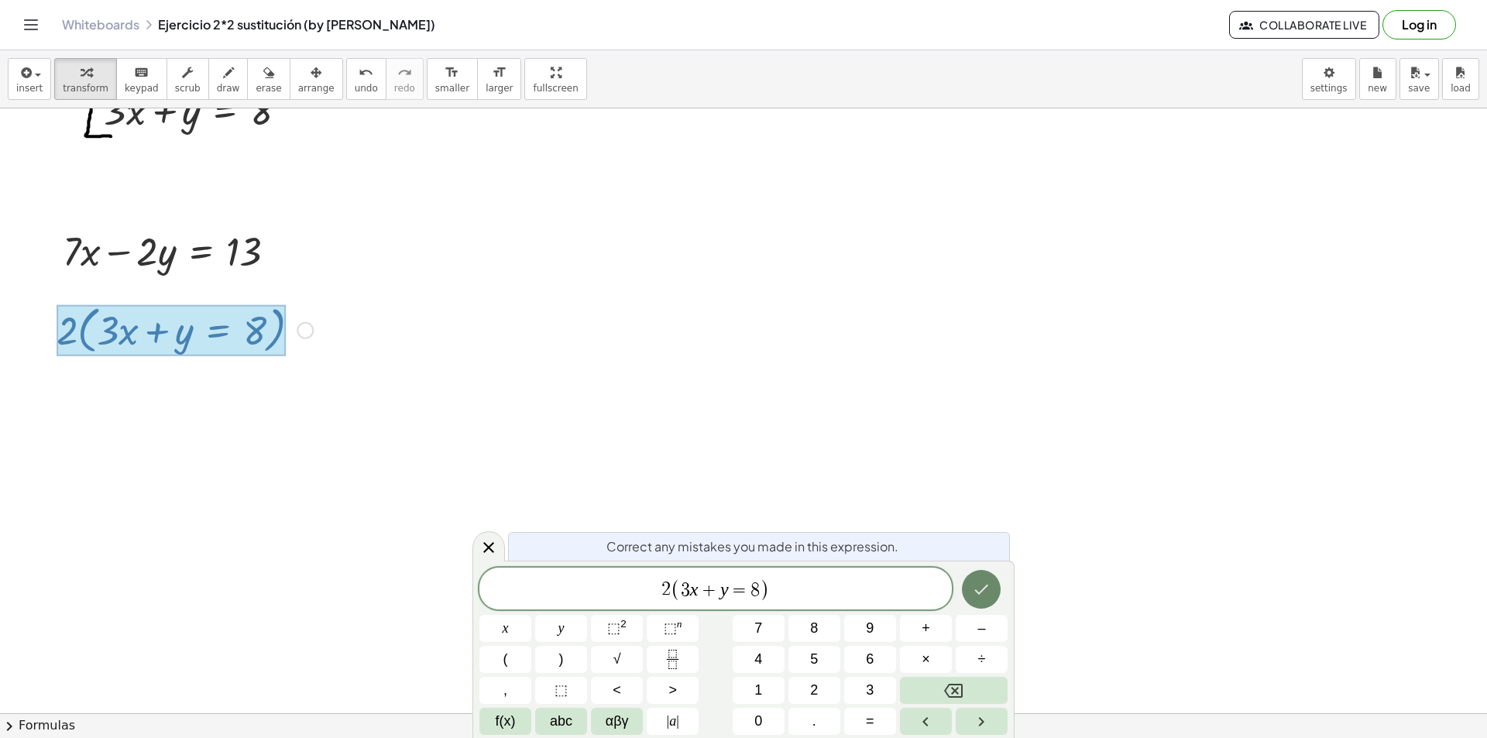
click at [969, 600] on button "Done" at bounding box center [981, 589] width 39 height 39
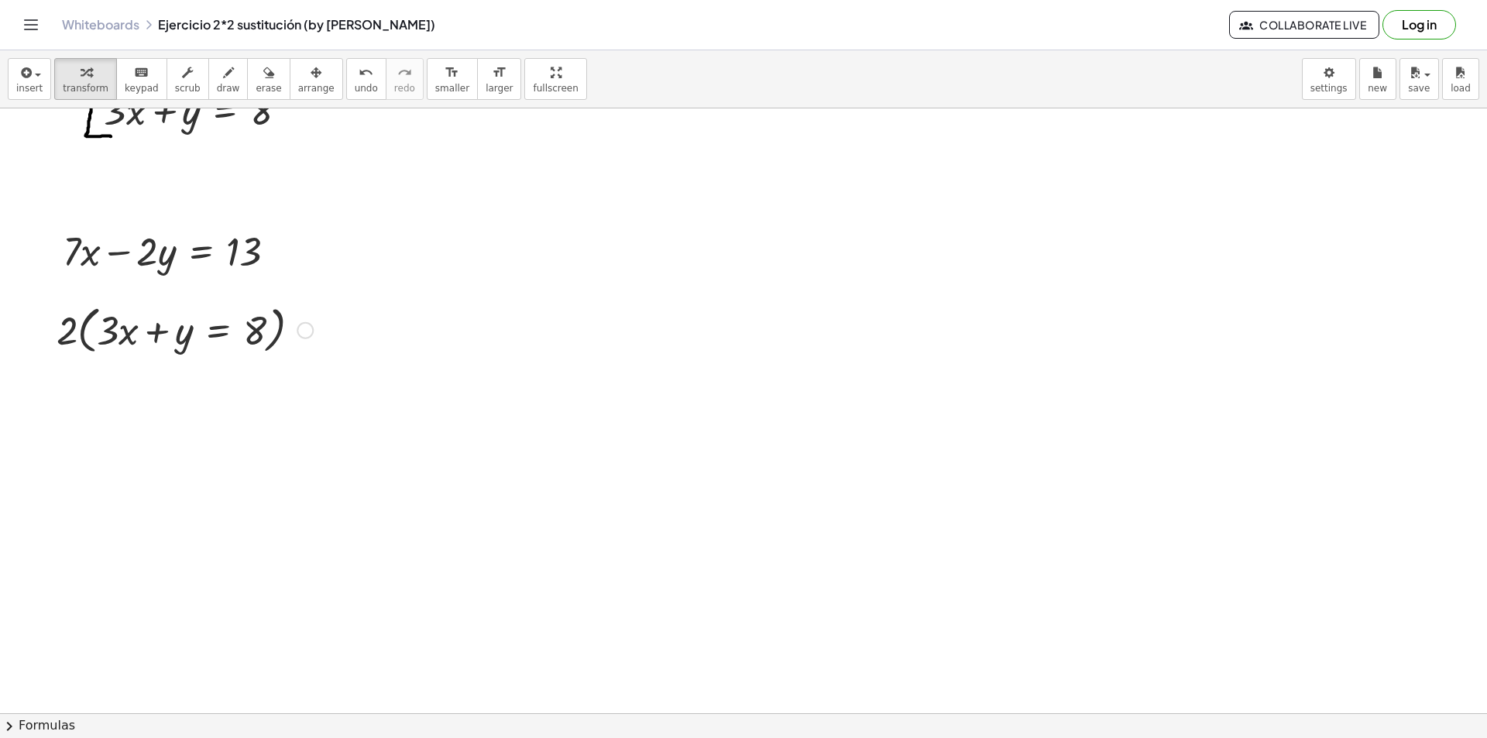
click at [84, 328] on div at bounding box center [185, 329] width 272 height 59
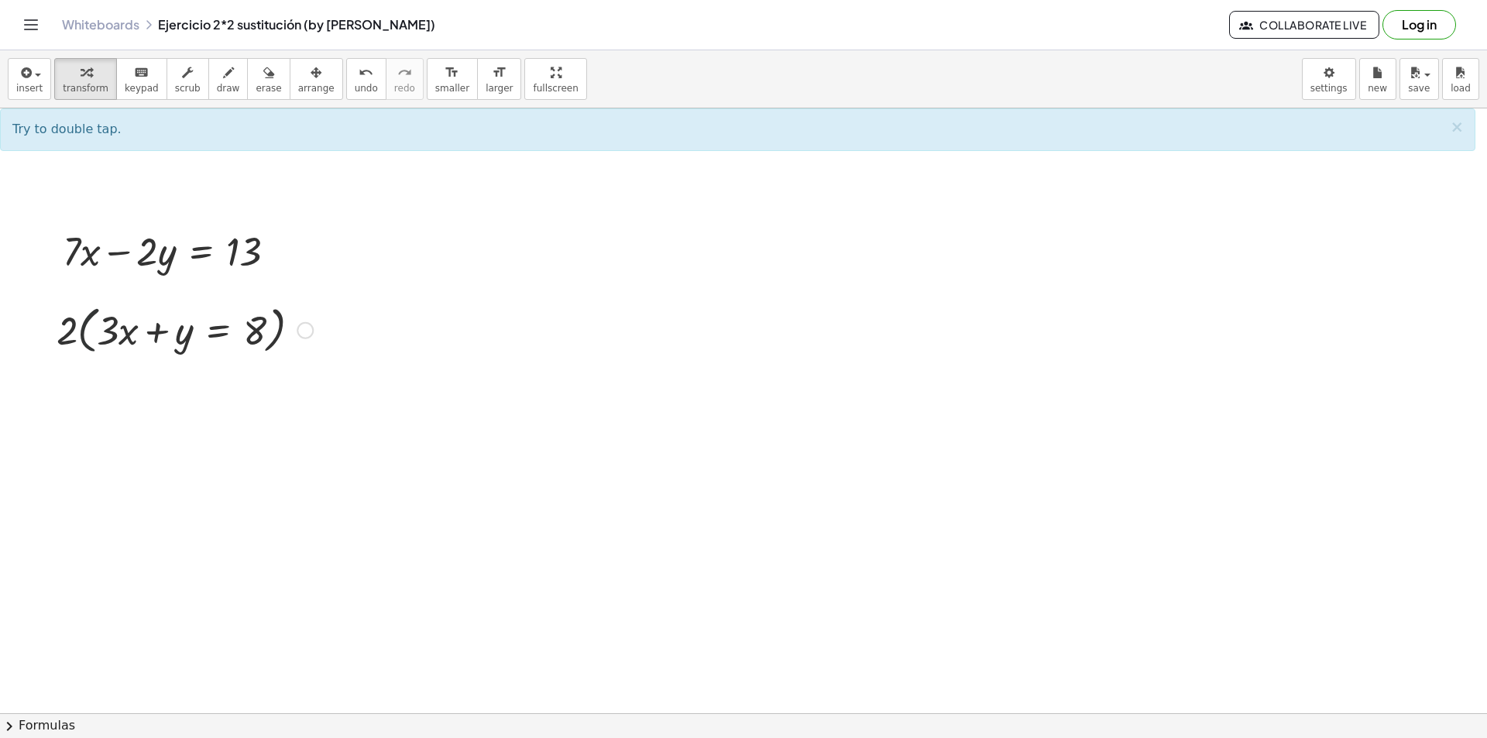
click at [84, 328] on div at bounding box center [185, 329] width 272 height 59
click at [84, 333] on div at bounding box center [185, 329] width 272 height 59
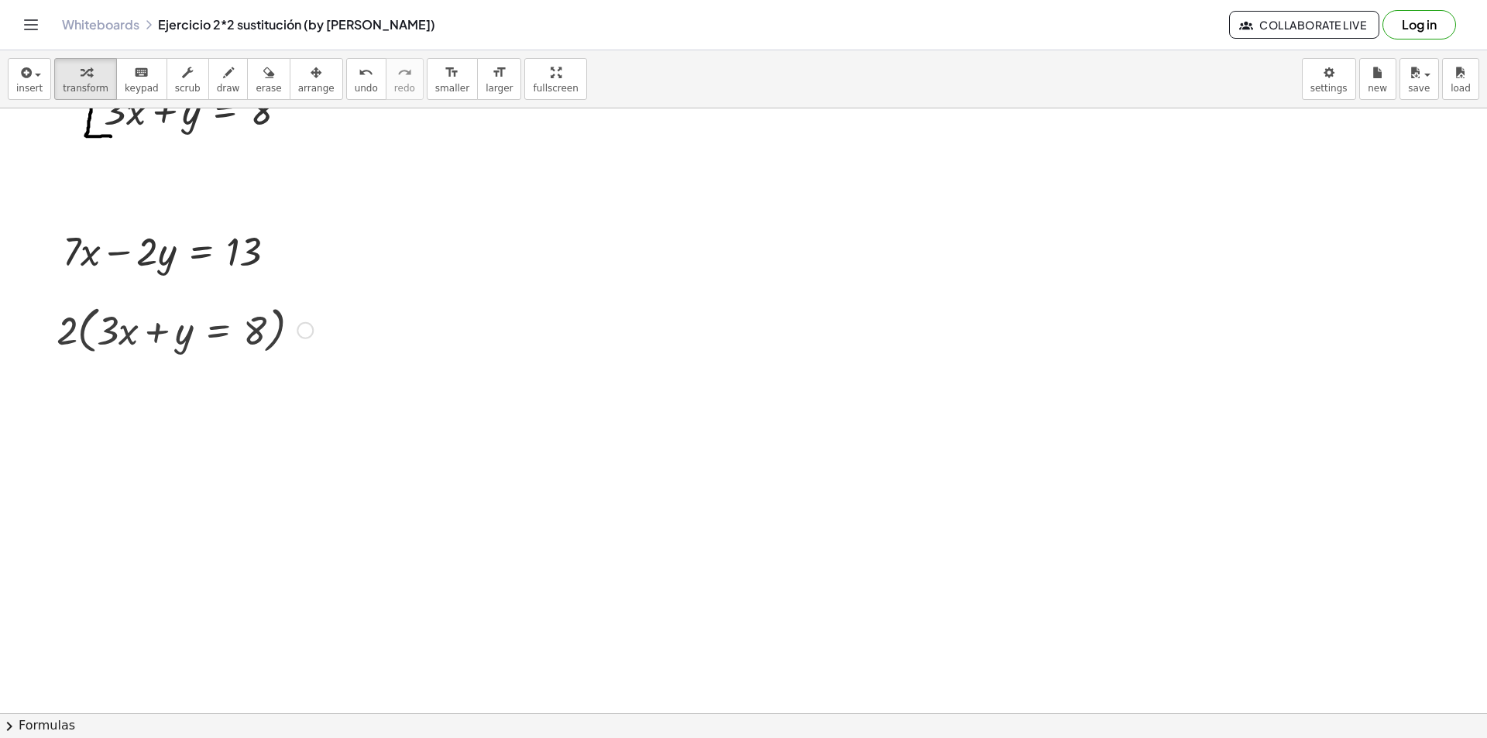
click at [84, 335] on div at bounding box center [185, 329] width 272 height 59
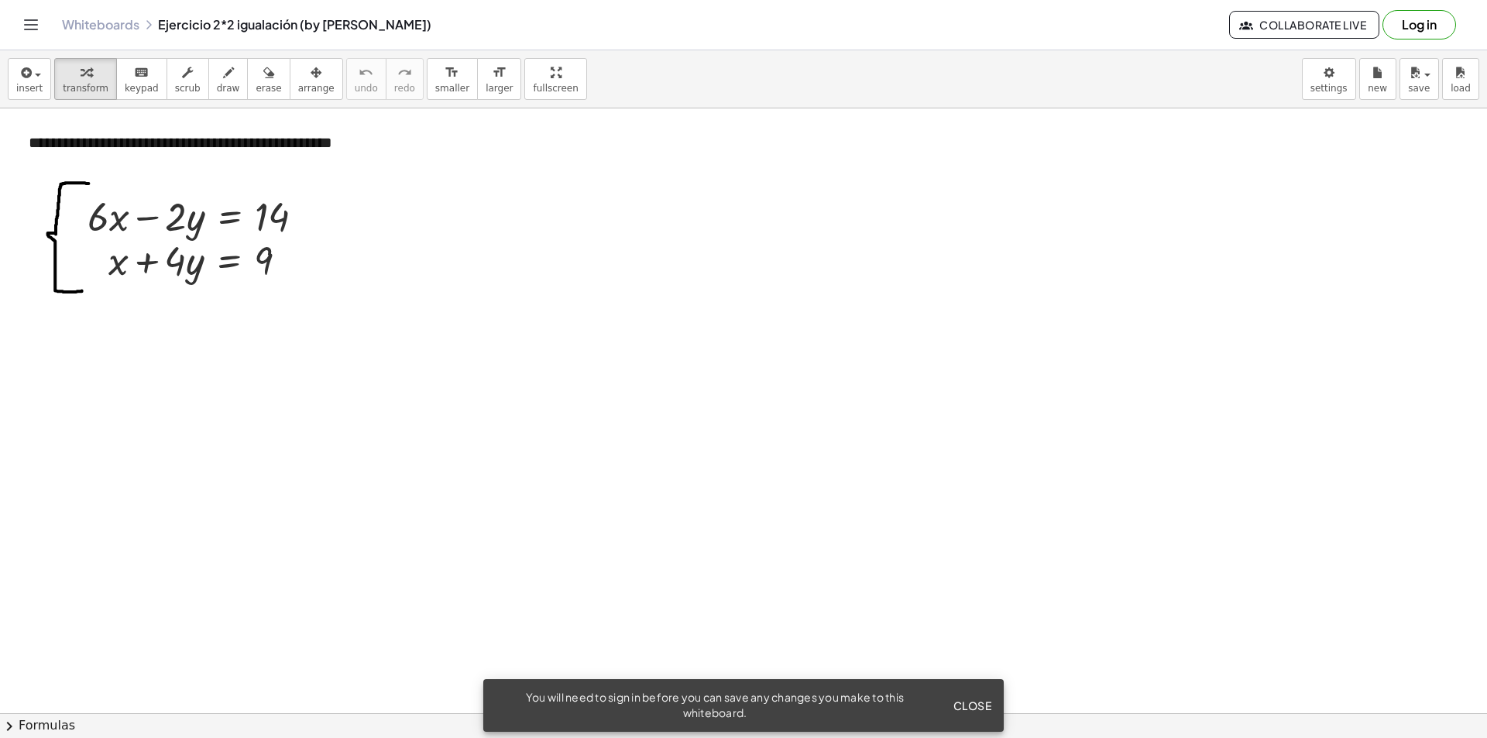
drag, startPoint x: 114, startPoint y: 372, endPoint x: 53, endPoint y: 366, distance: 60.6
click at [53, 366] on div at bounding box center [60, 359] width 23 height 60
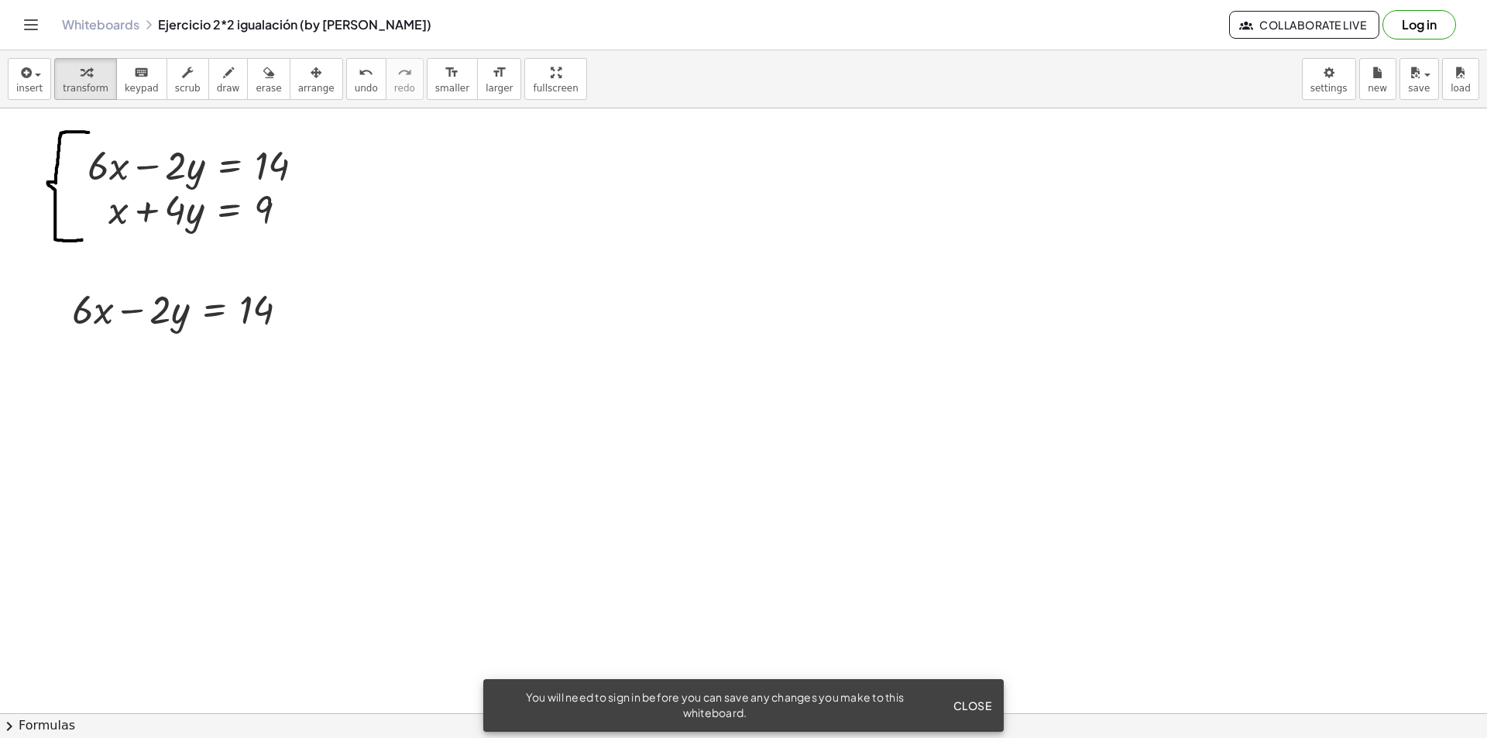
scroll to position [77, 0]
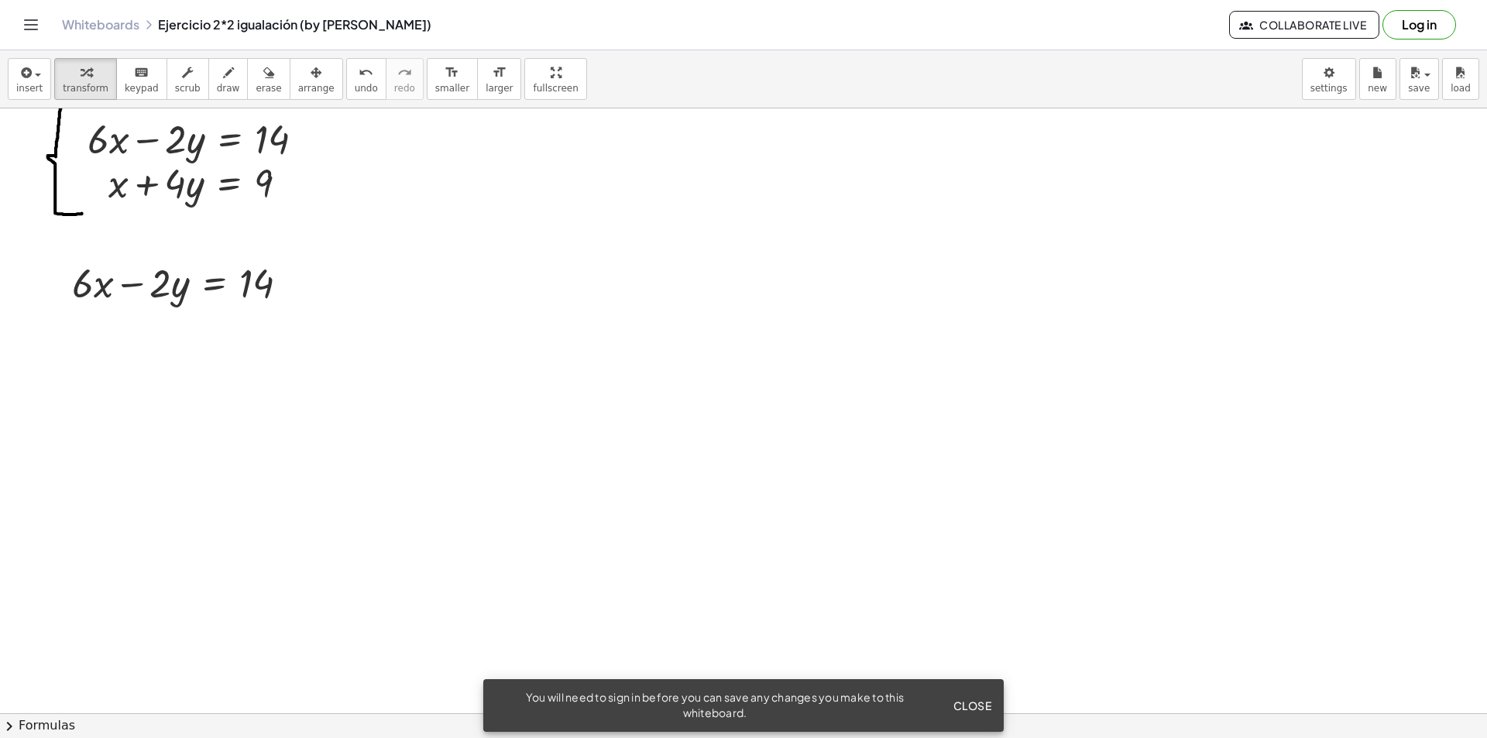
click at [64, 331] on div at bounding box center [743, 686] width 1487 height 1310
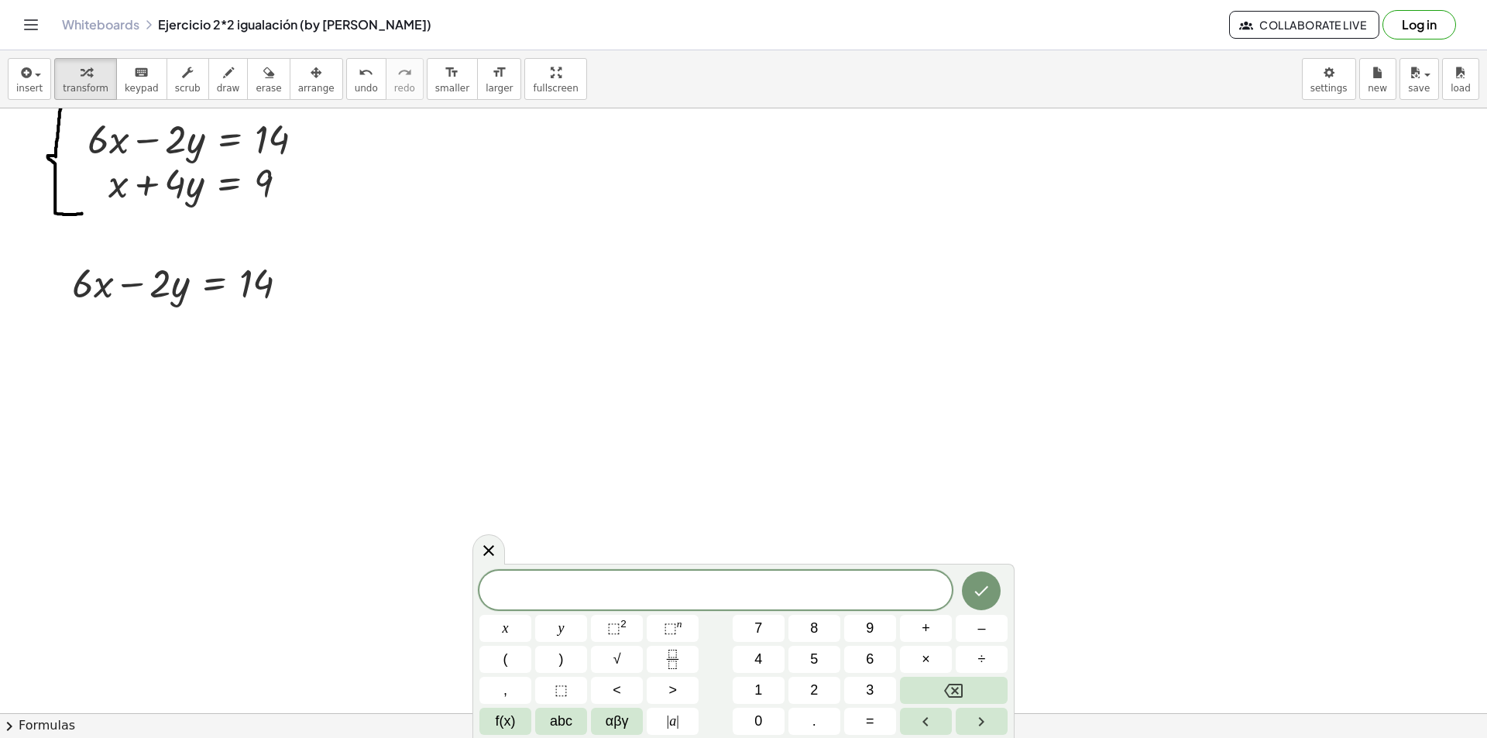
click at [166, 353] on div at bounding box center [743, 686] width 1487 height 1310
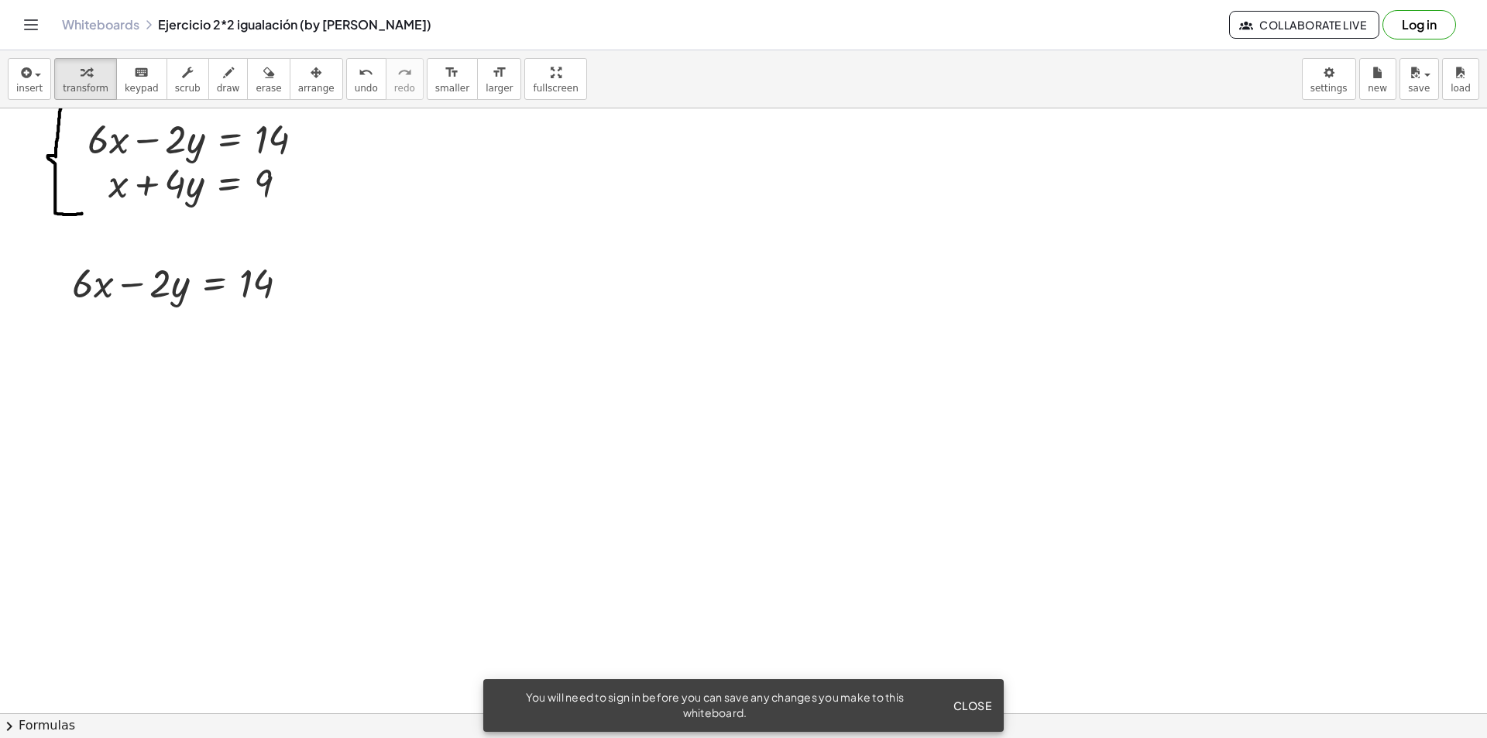
click at [166, 353] on div at bounding box center [743, 686] width 1487 height 1310
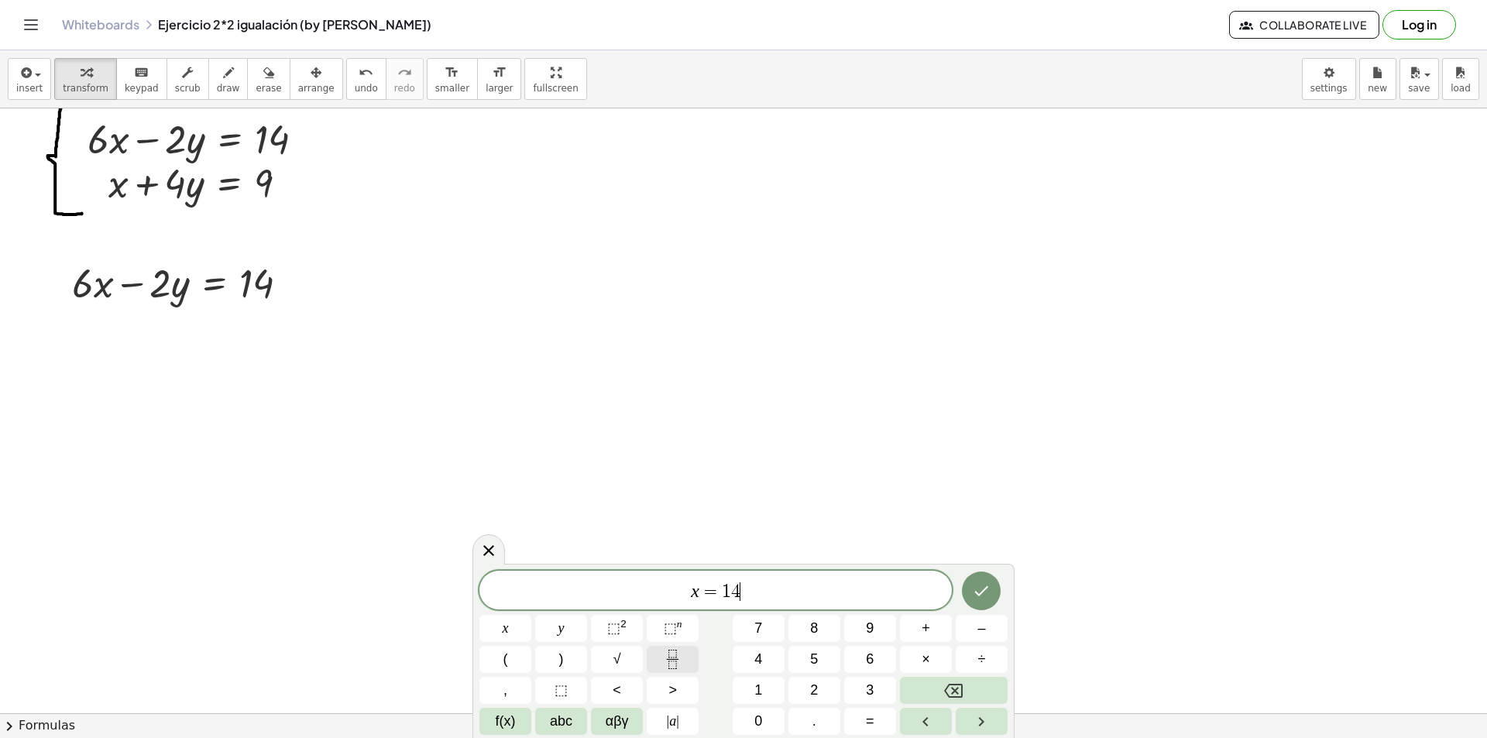
click at [658, 656] on button "Fraction" at bounding box center [673, 659] width 52 height 27
click at [746, 575] on span "x = 1 4 6 ​ ​" at bounding box center [715, 582] width 472 height 41
click at [735, 569] on span "4" at bounding box center [735, 571] width 9 height 17
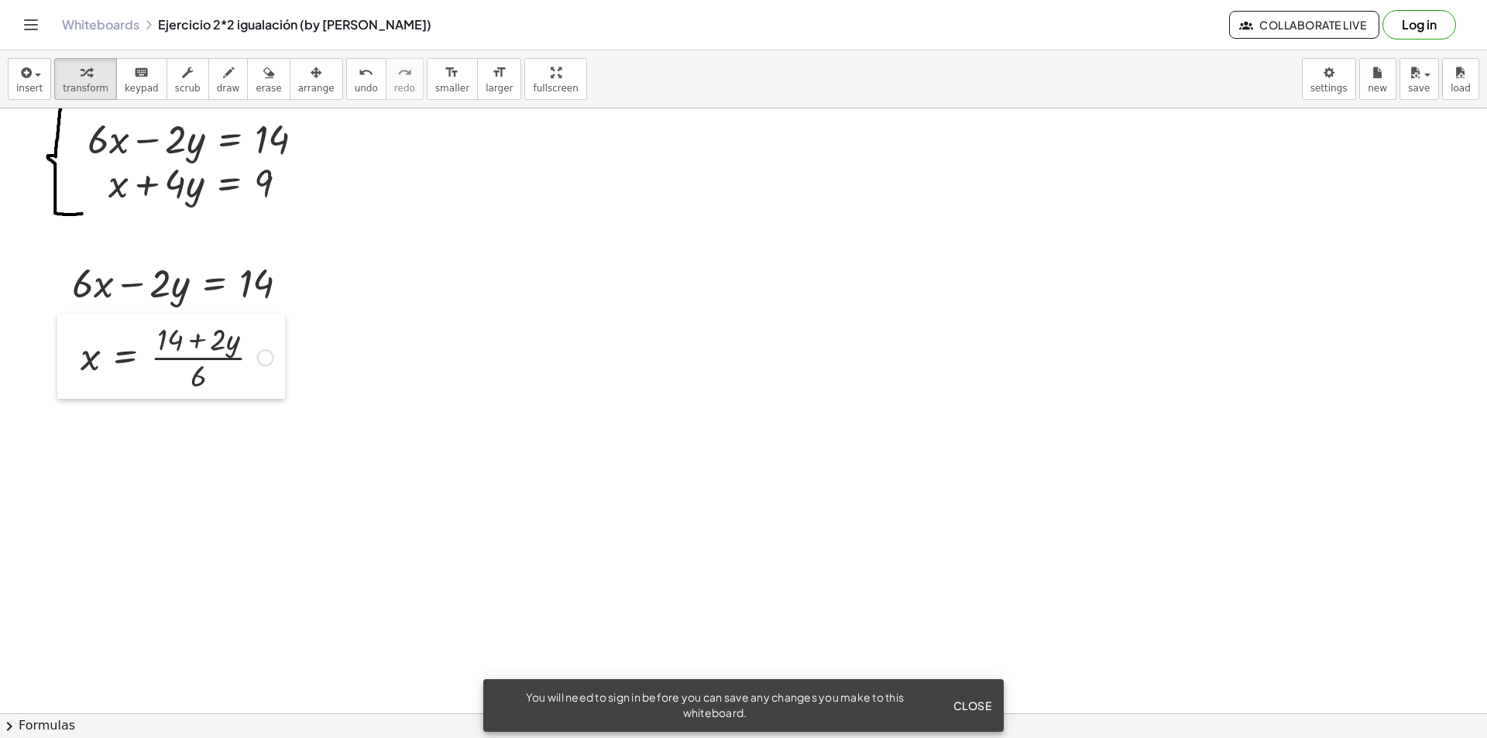
drag, startPoint x: 185, startPoint y: 399, endPoint x: 76, endPoint y: 359, distance: 116.1
click at [76, 359] on div at bounding box center [68, 356] width 23 height 85
click at [206, 353] on div at bounding box center [177, 356] width 208 height 77
click at [201, 359] on div at bounding box center [177, 356] width 208 height 77
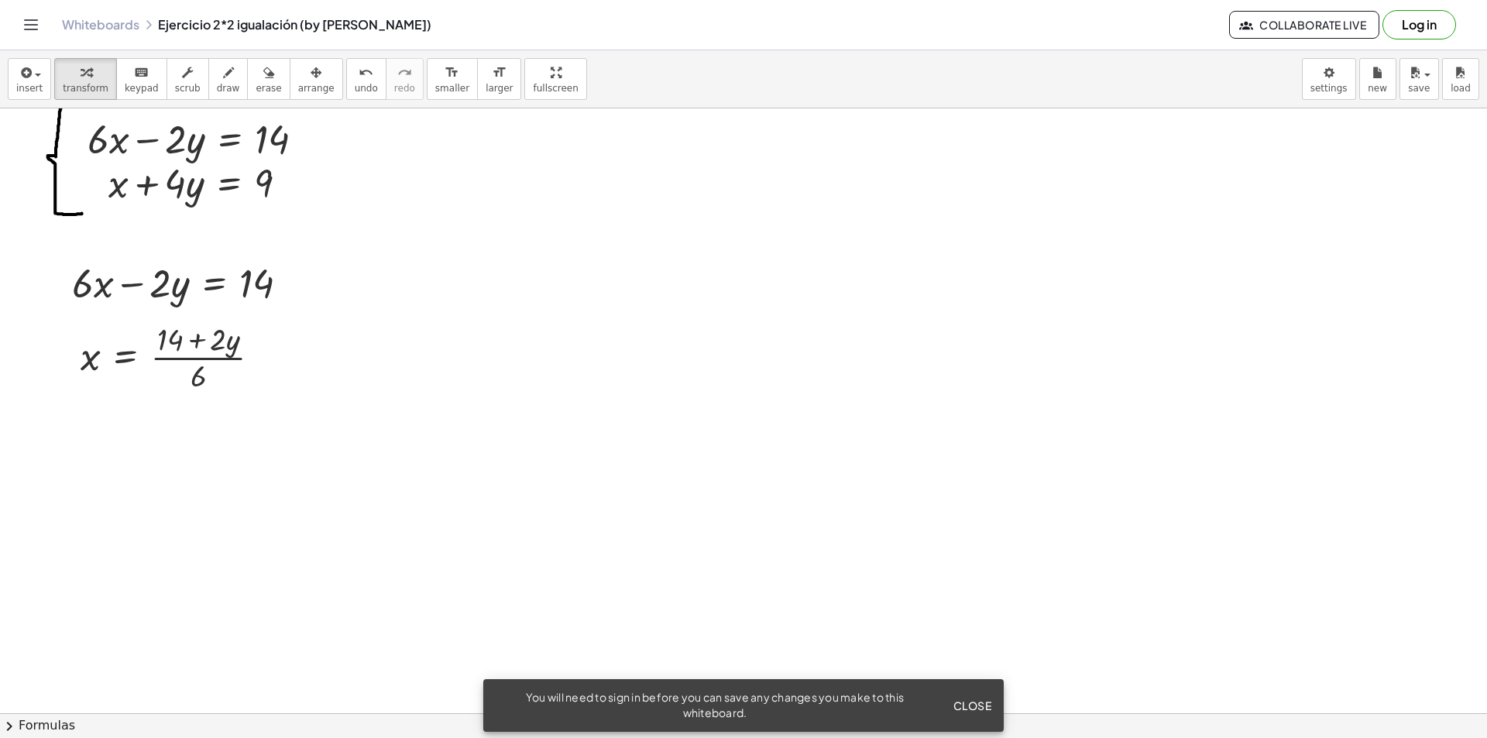
click at [964, 718] on button "Close" at bounding box center [971, 706] width 51 height 28
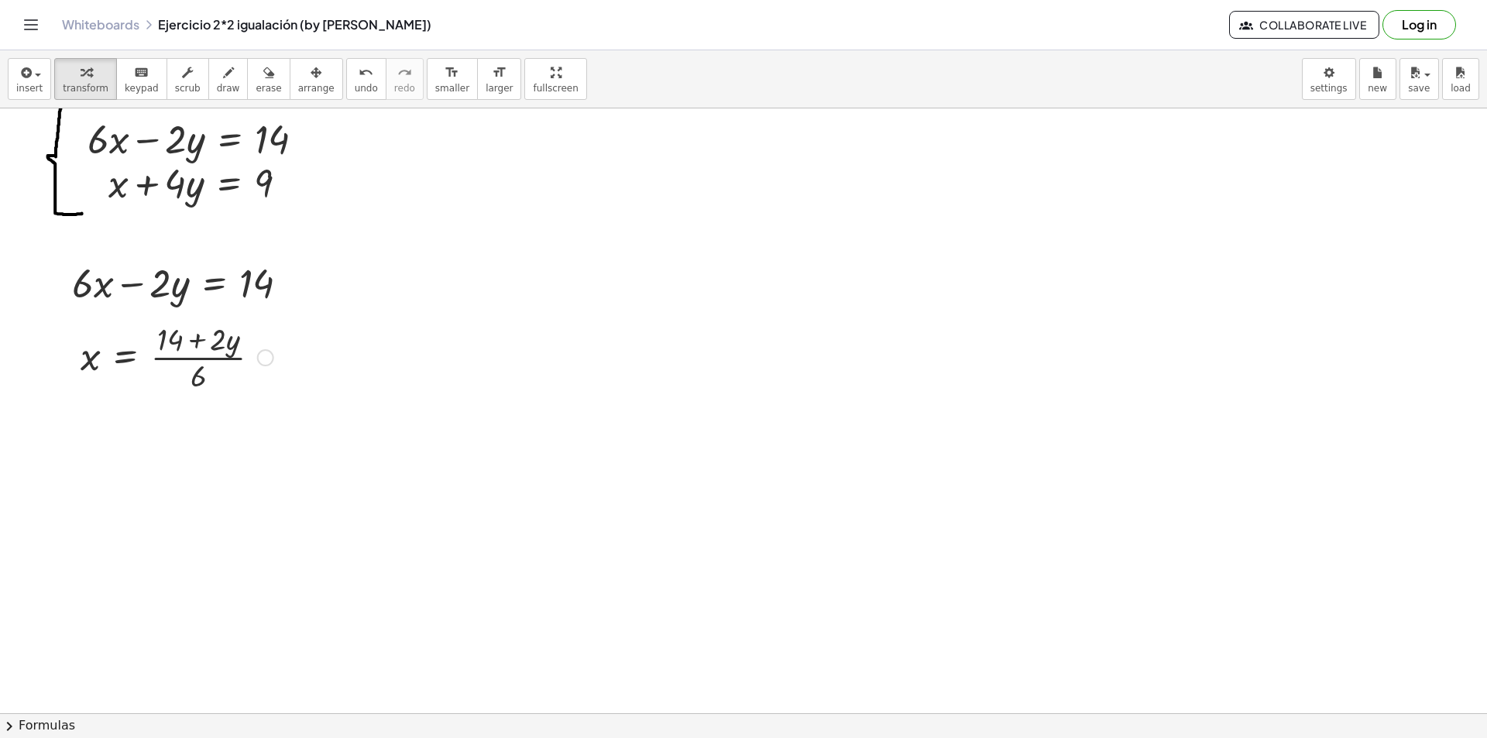
click at [195, 362] on div at bounding box center [177, 356] width 208 height 77
click at [197, 355] on div at bounding box center [177, 356] width 208 height 77
click at [201, 353] on div at bounding box center [177, 356] width 208 height 77
drag, startPoint x: 219, startPoint y: 345, endPoint x: 205, endPoint y: 362, distance: 22.6
click at [205, 362] on div at bounding box center [177, 356] width 208 height 77
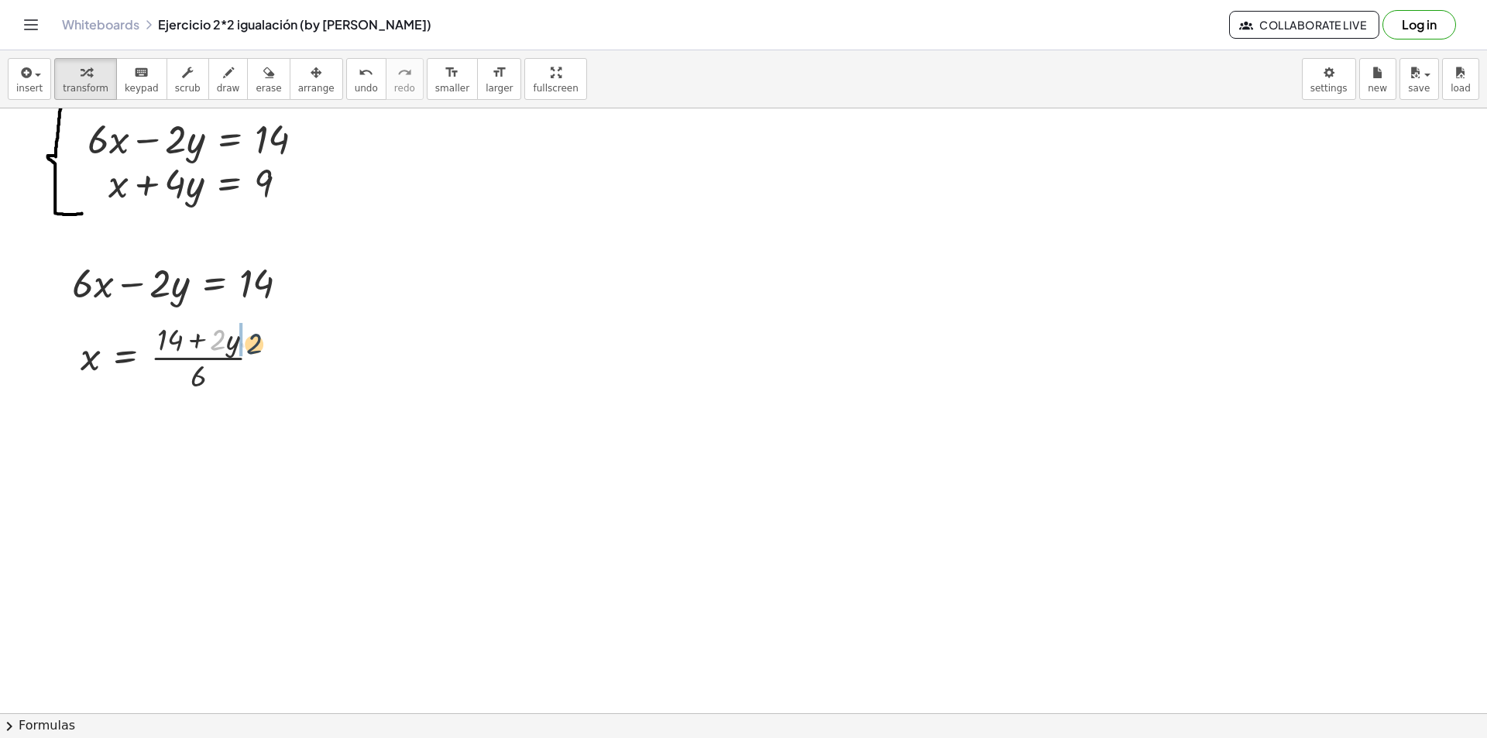
drag, startPoint x: 215, startPoint y: 335, endPoint x: 227, endPoint y: 335, distance: 12.4
click at [229, 335] on div at bounding box center [177, 356] width 208 height 77
drag, startPoint x: 227, startPoint y: 335, endPoint x: 217, endPoint y: 332, distance: 10.5
click at [225, 336] on div at bounding box center [177, 356] width 208 height 77
drag, startPoint x: 215, startPoint y: 330, endPoint x: 227, endPoint y: 338, distance: 15.0
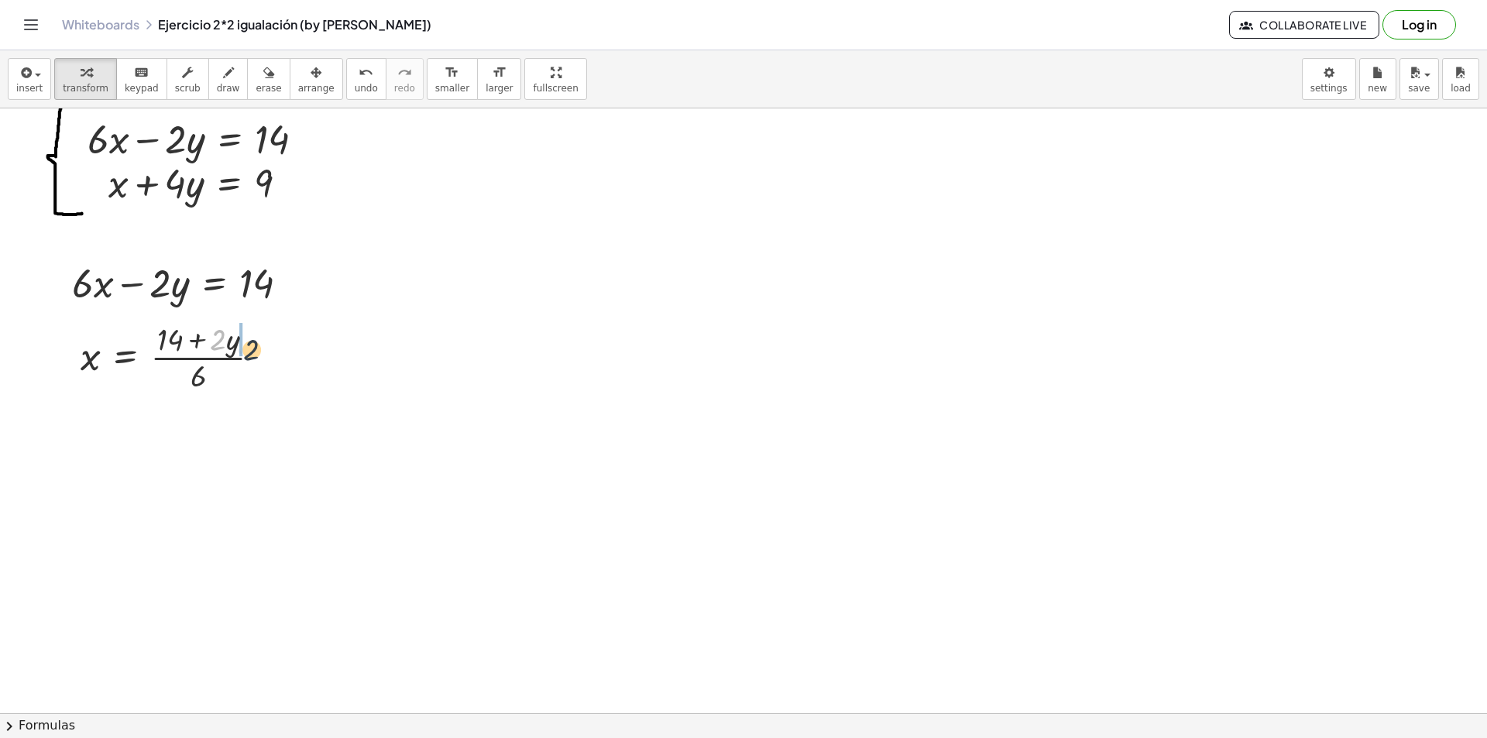
click at [230, 338] on div at bounding box center [177, 356] width 208 height 77
click at [227, 338] on div at bounding box center [177, 356] width 208 height 77
click at [359, 80] on icon "undo" at bounding box center [366, 73] width 15 height 19
click at [229, 345] on div at bounding box center [177, 356] width 208 height 77
drag, startPoint x: 206, startPoint y: 315, endPoint x: 255, endPoint y: 345, distance: 57.4
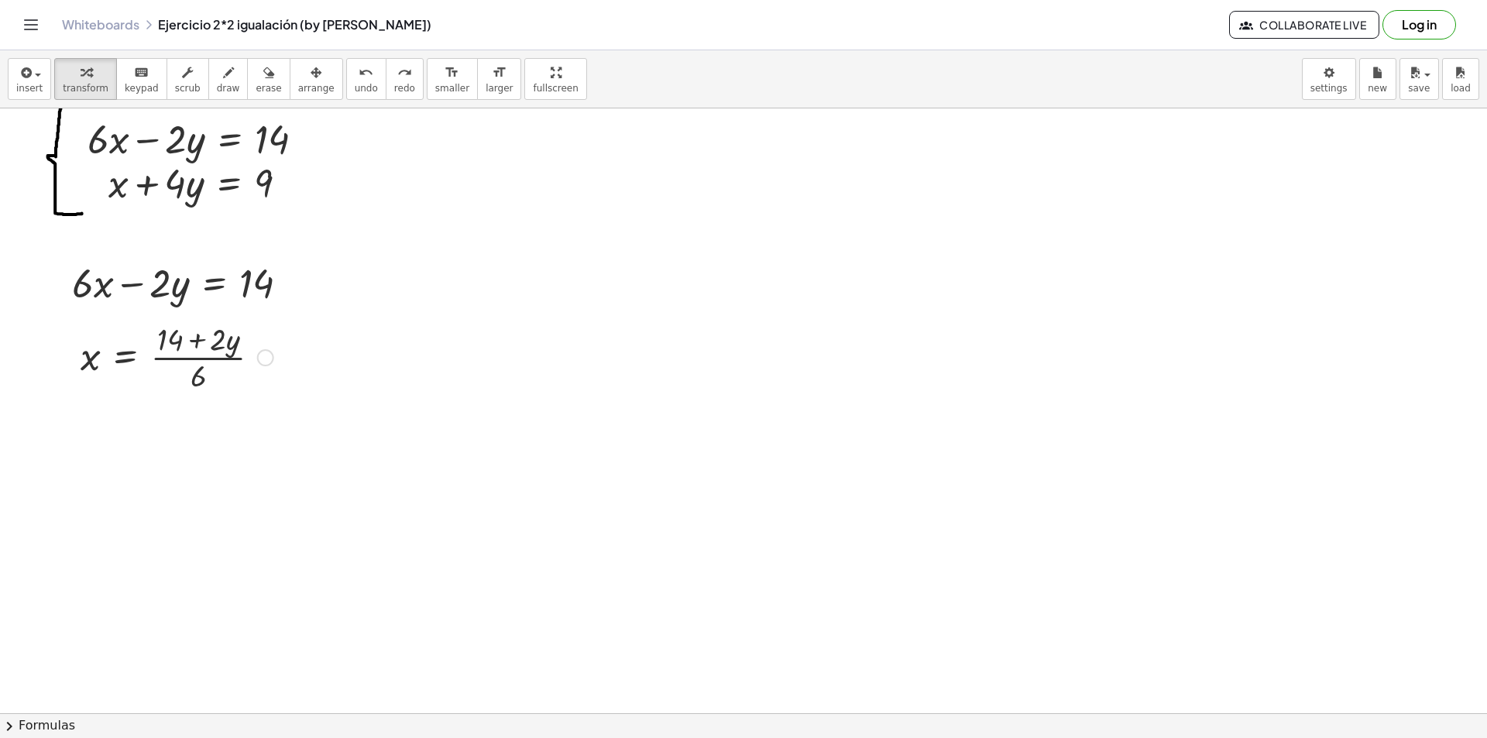
click at [251, 345] on div "x = · ( + 14 + · 2 · y ) · 6" at bounding box center [171, 356] width 228 height 85
drag, startPoint x: 211, startPoint y: 341, endPoint x: 112, endPoint y: 362, distance: 100.5
click at [355, 90] on span "undo" at bounding box center [366, 88] width 23 height 11
drag, startPoint x: 208, startPoint y: 347, endPoint x: 88, endPoint y: 366, distance: 121.6
click at [88, 366] on div at bounding box center [177, 356] width 208 height 77
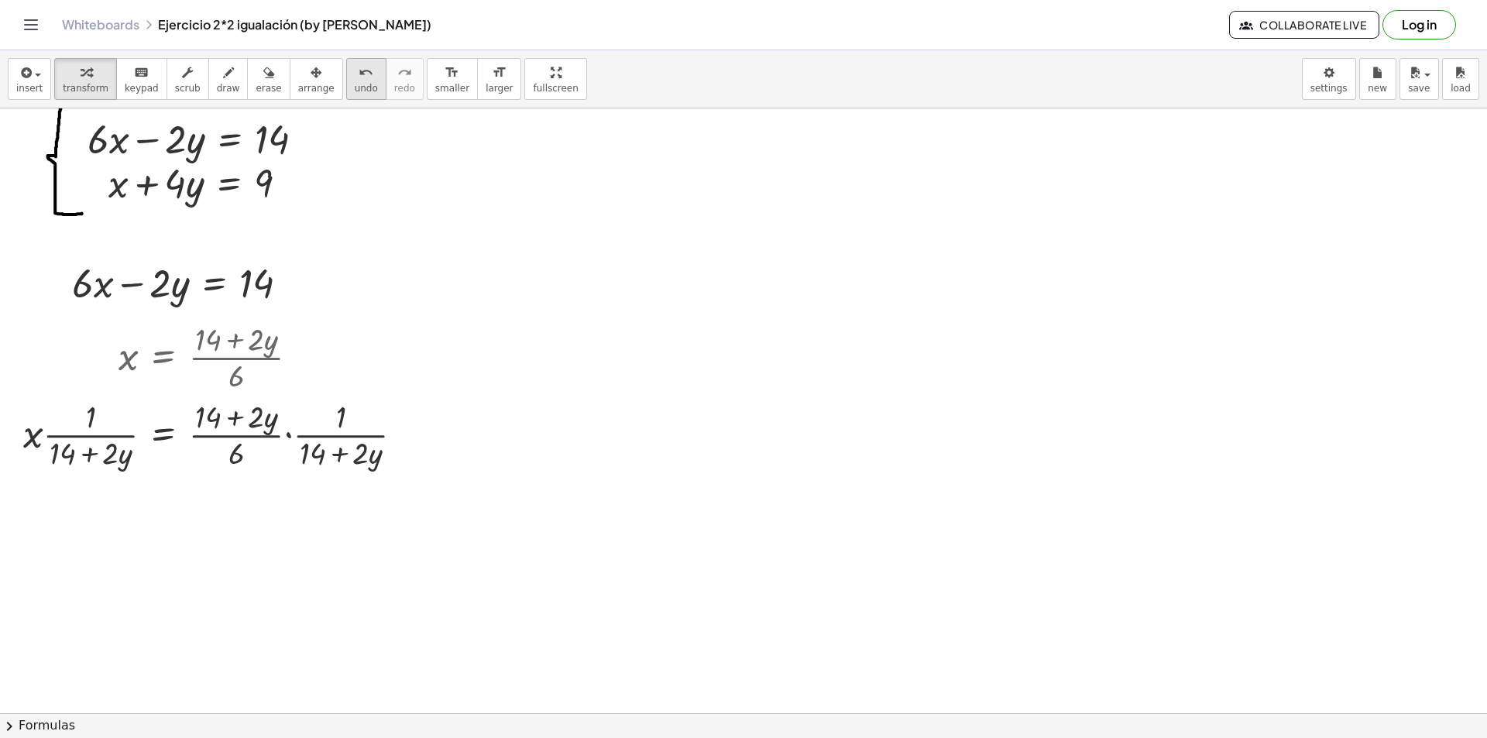
click at [348, 85] on button "undo undo" at bounding box center [366, 79] width 40 height 42
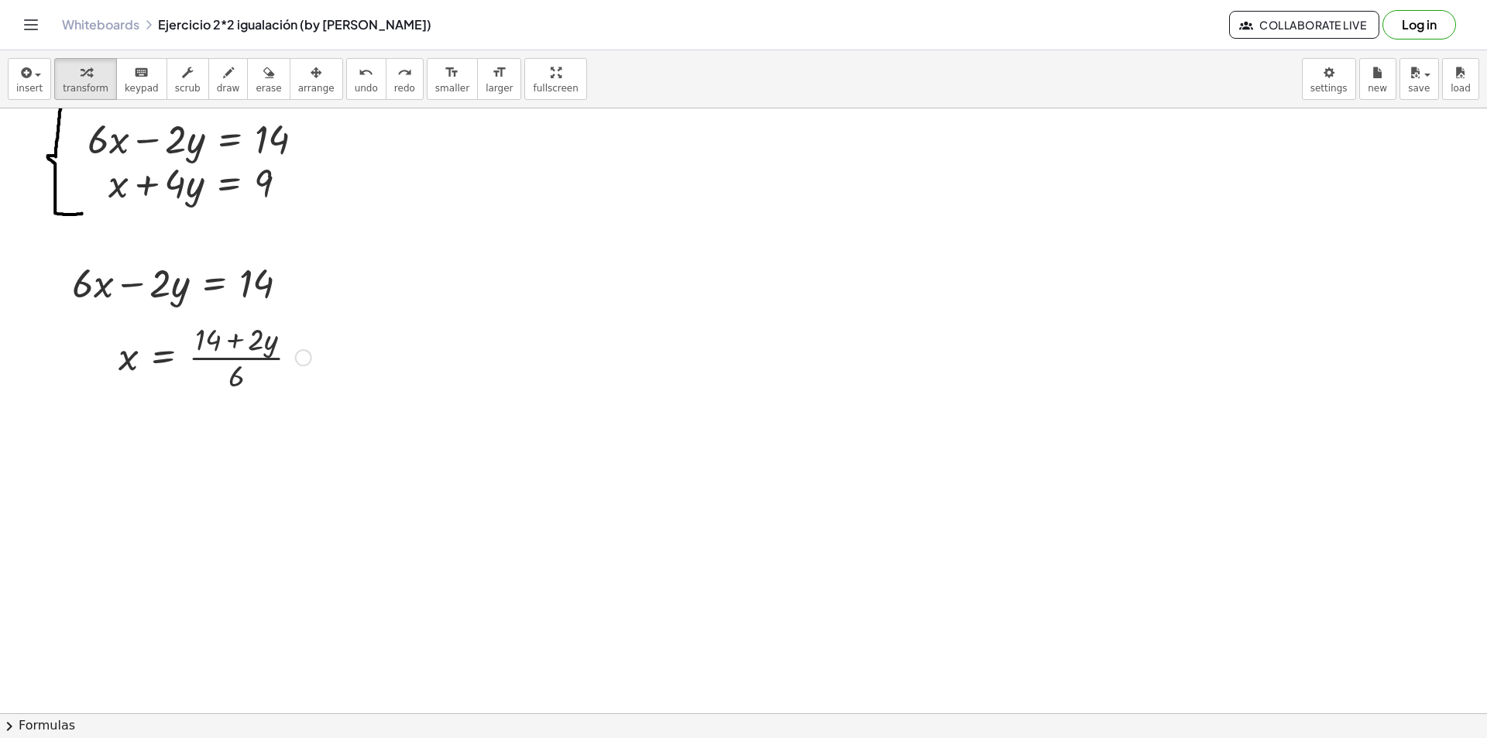
click at [221, 356] on div at bounding box center [215, 356] width 208 height 77
click at [242, 342] on div at bounding box center [215, 356] width 208 height 77
drag, startPoint x: 255, startPoint y: 347, endPoint x: 245, endPoint y: 346, distance: 9.3
click at [245, 346] on div at bounding box center [215, 356] width 208 height 77
drag, startPoint x: 271, startPoint y: 346, endPoint x: 252, endPoint y: 362, distance: 24.8
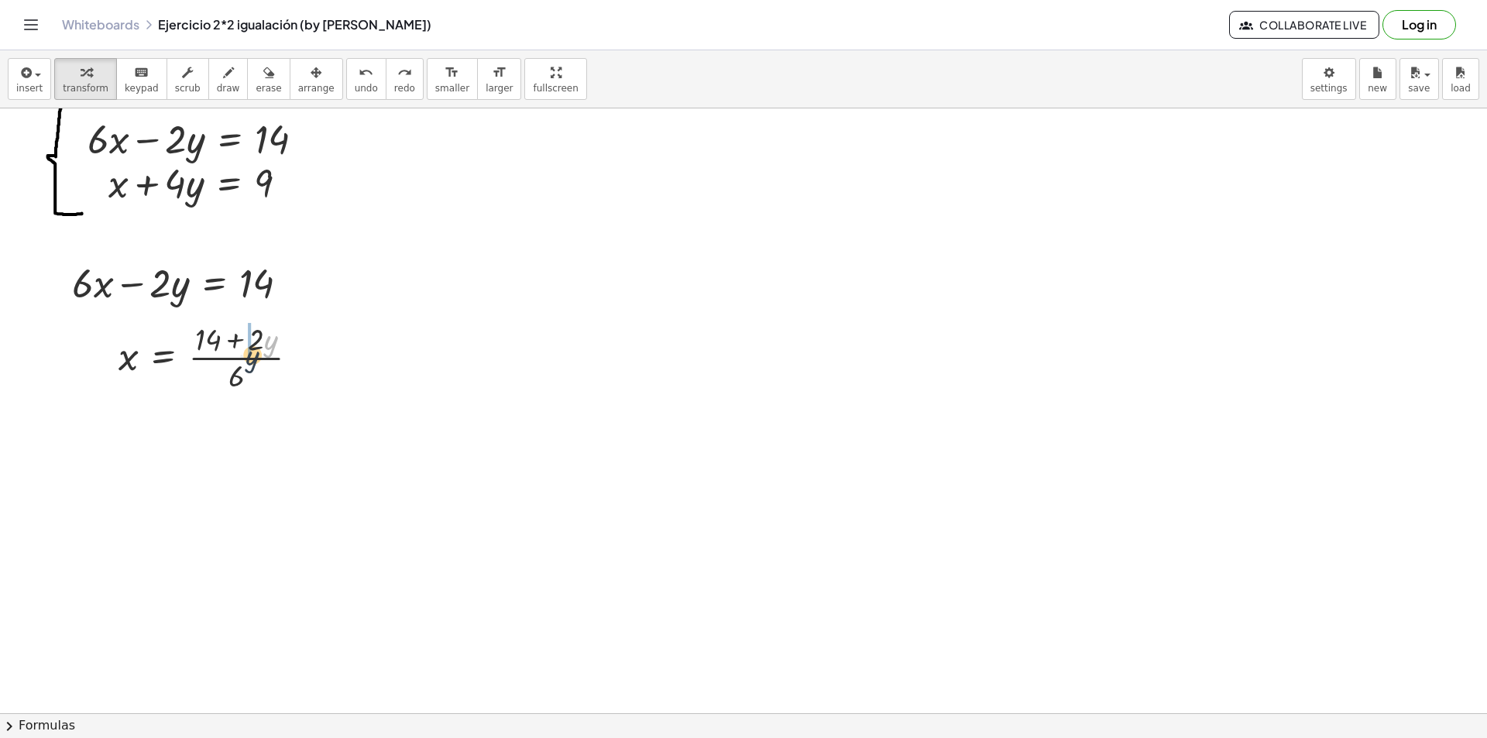
click at [252, 362] on div at bounding box center [215, 356] width 208 height 77
click at [355, 84] on span "undo" at bounding box center [366, 88] width 23 height 11
drag, startPoint x: 204, startPoint y: 339, endPoint x: 92, endPoint y: 359, distance: 113.3
drag, startPoint x: 201, startPoint y: 340, endPoint x: 139, endPoint y: 362, distance: 64.9
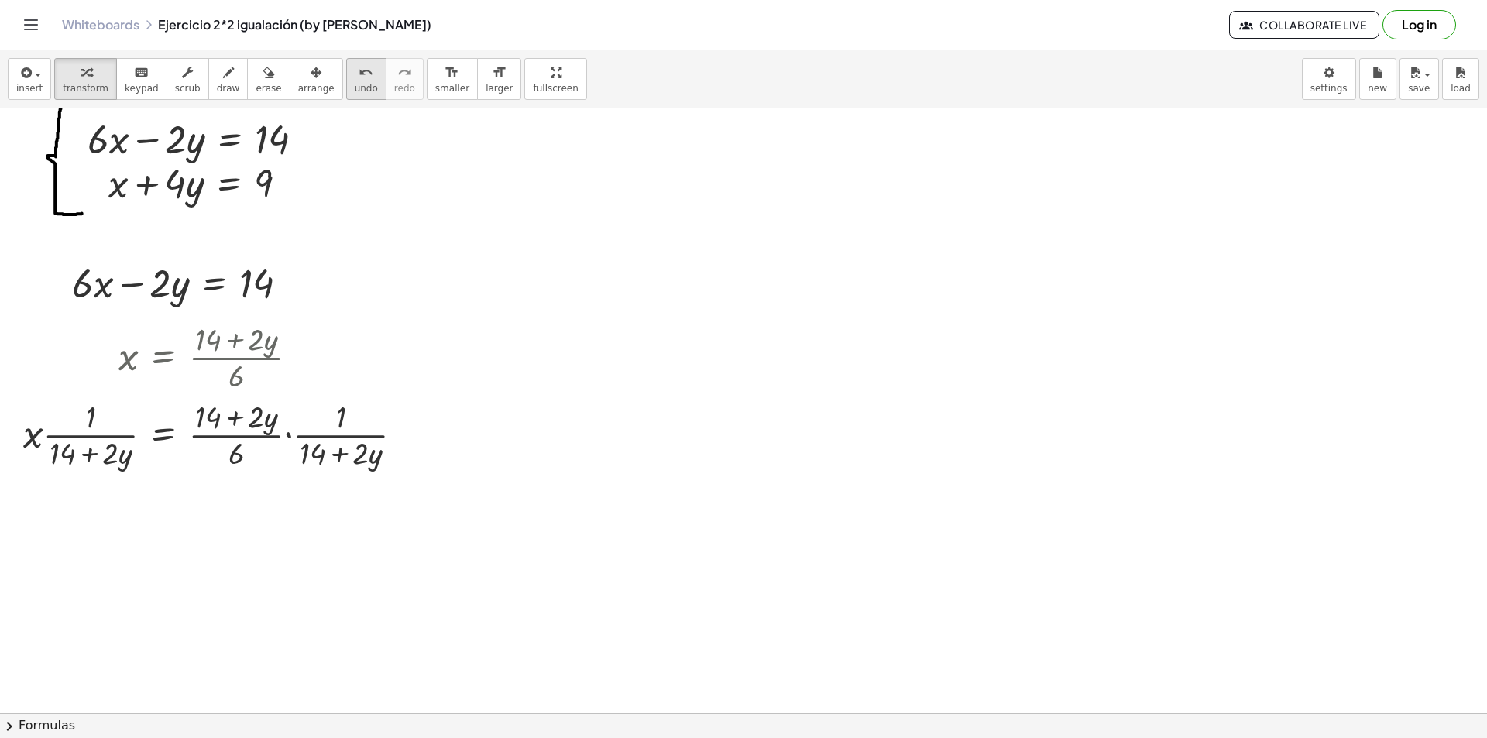
click at [355, 84] on span "undo" at bounding box center [366, 88] width 23 height 11
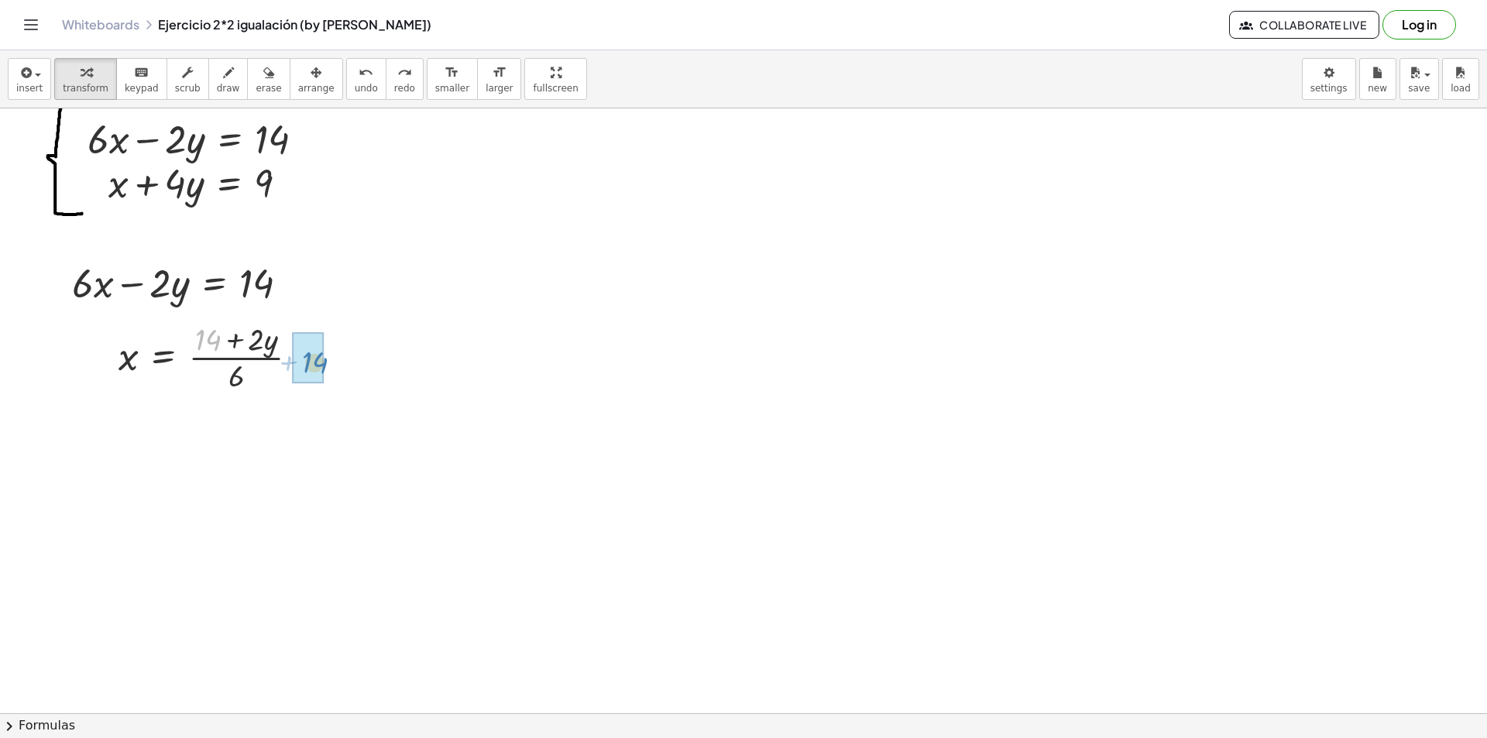
drag, startPoint x: 215, startPoint y: 338, endPoint x: 323, endPoint y: 360, distance: 109.8
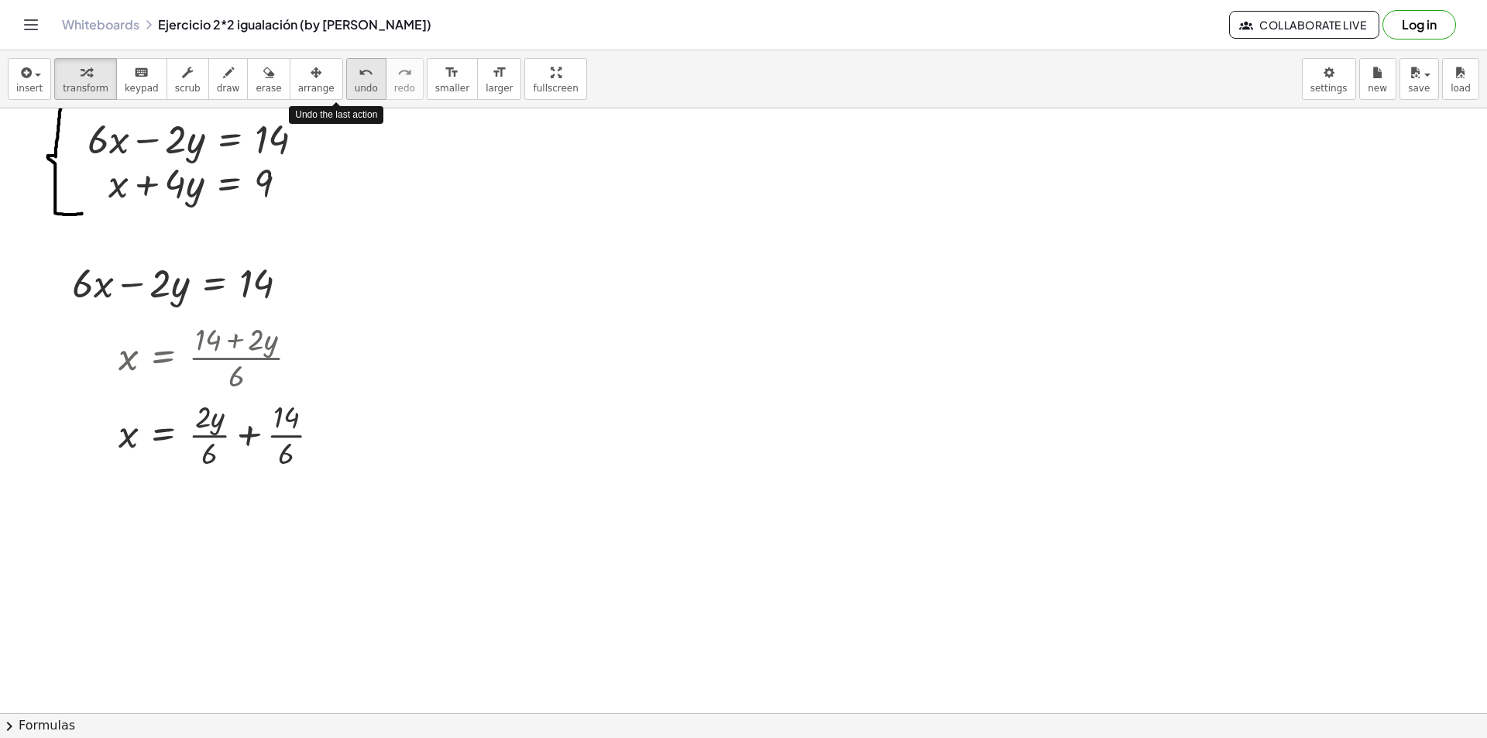
click at [346, 98] on button "undo undo" at bounding box center [366, 79] width 40 height 42
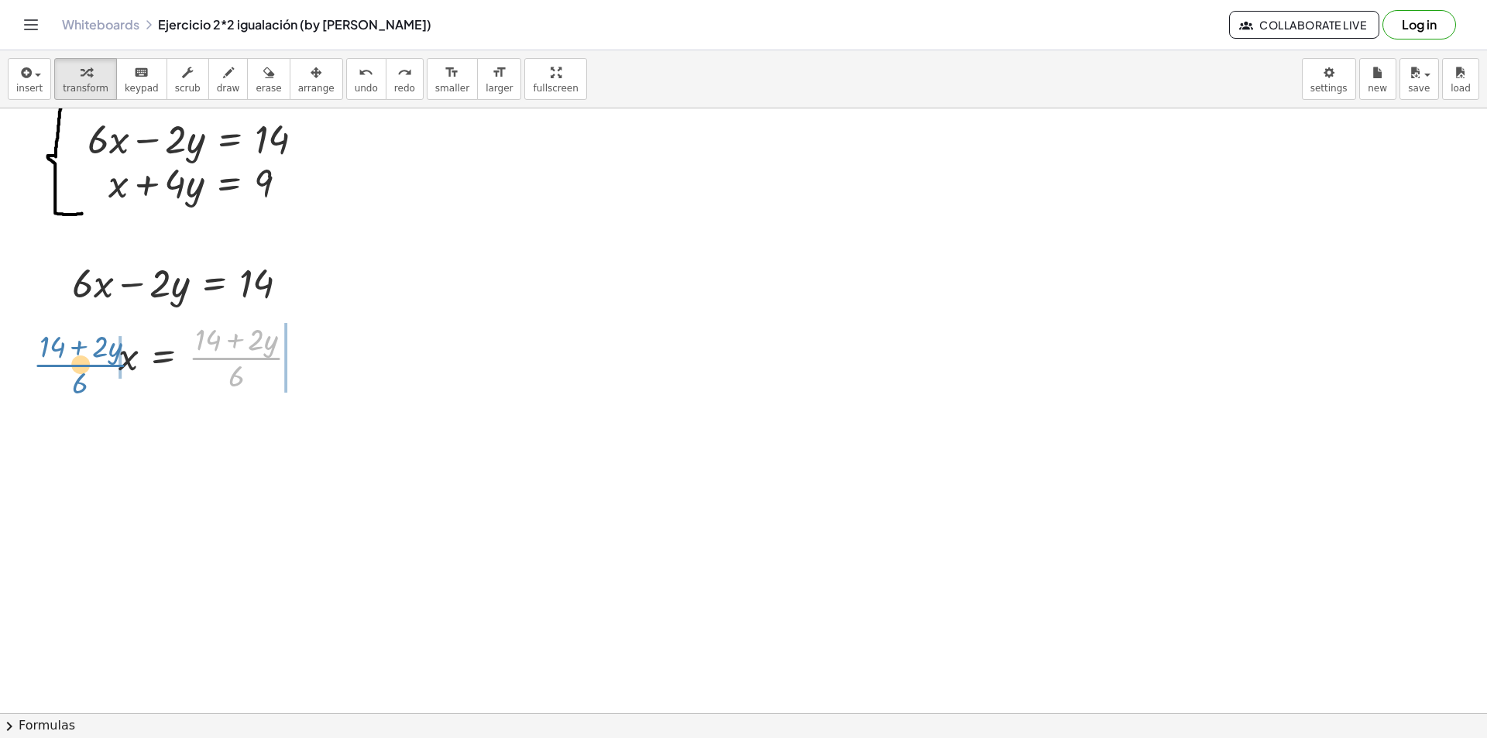
drag, startPoint x: 246, startPoint y: 351, endPoint x: 92, endPoint y: 358, distance: 154.3
click at [92, 358] on div "**********" at bounding box center [743, 686] width 1487 height 1310
click at [355, 90] on span "undo" at bounding box center [366, 88] width 23 height 11
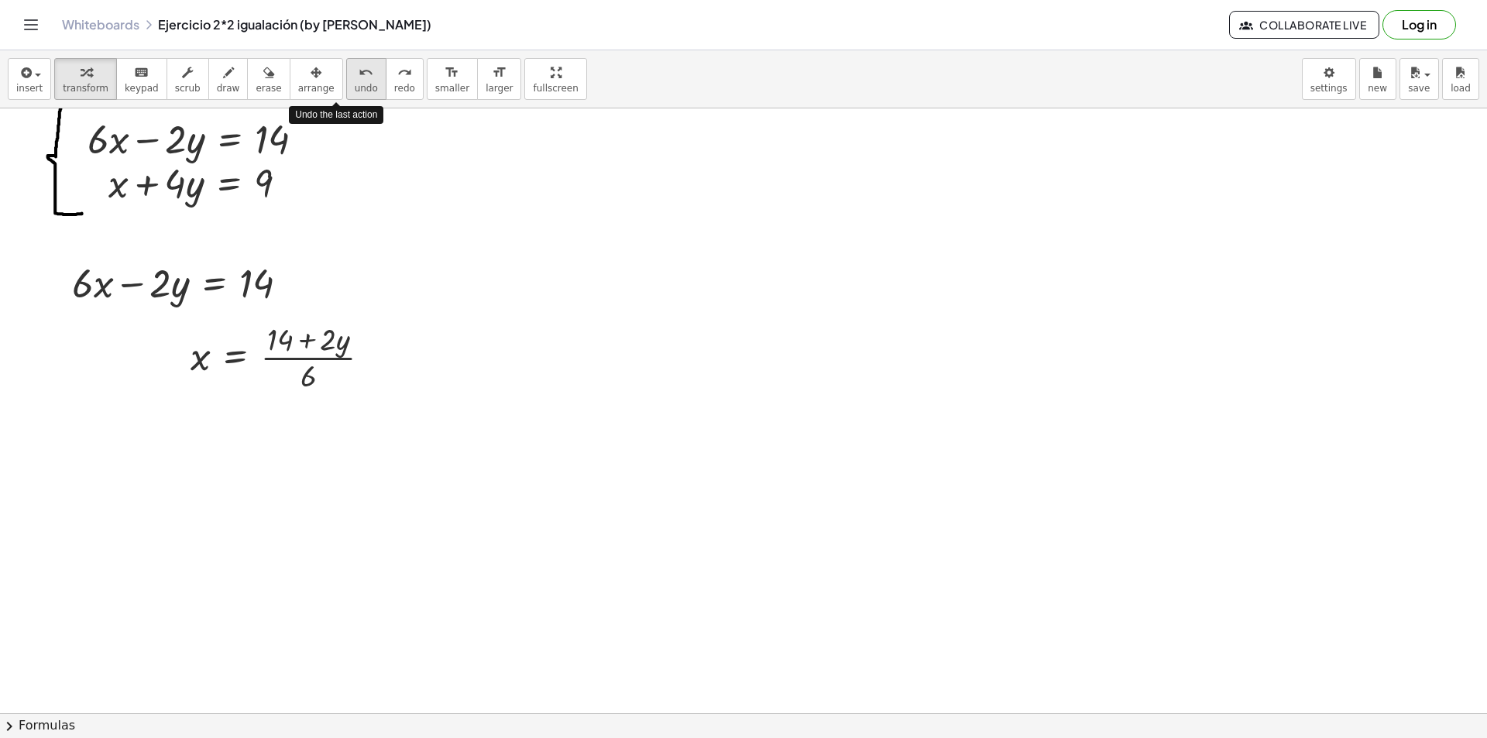
click at [355, 90] on span "undo" at bounding box center [366, 88] width 23 height 11
click at [394, 89] on span "redo" at bounding box center [404, 88] width 21 height 11
click at [355, 84] on span "undo" at bounding box center [366, 88] width 23 height 11
click at [126, 305] on div at bounding box center [186, 282] width 245 height 53
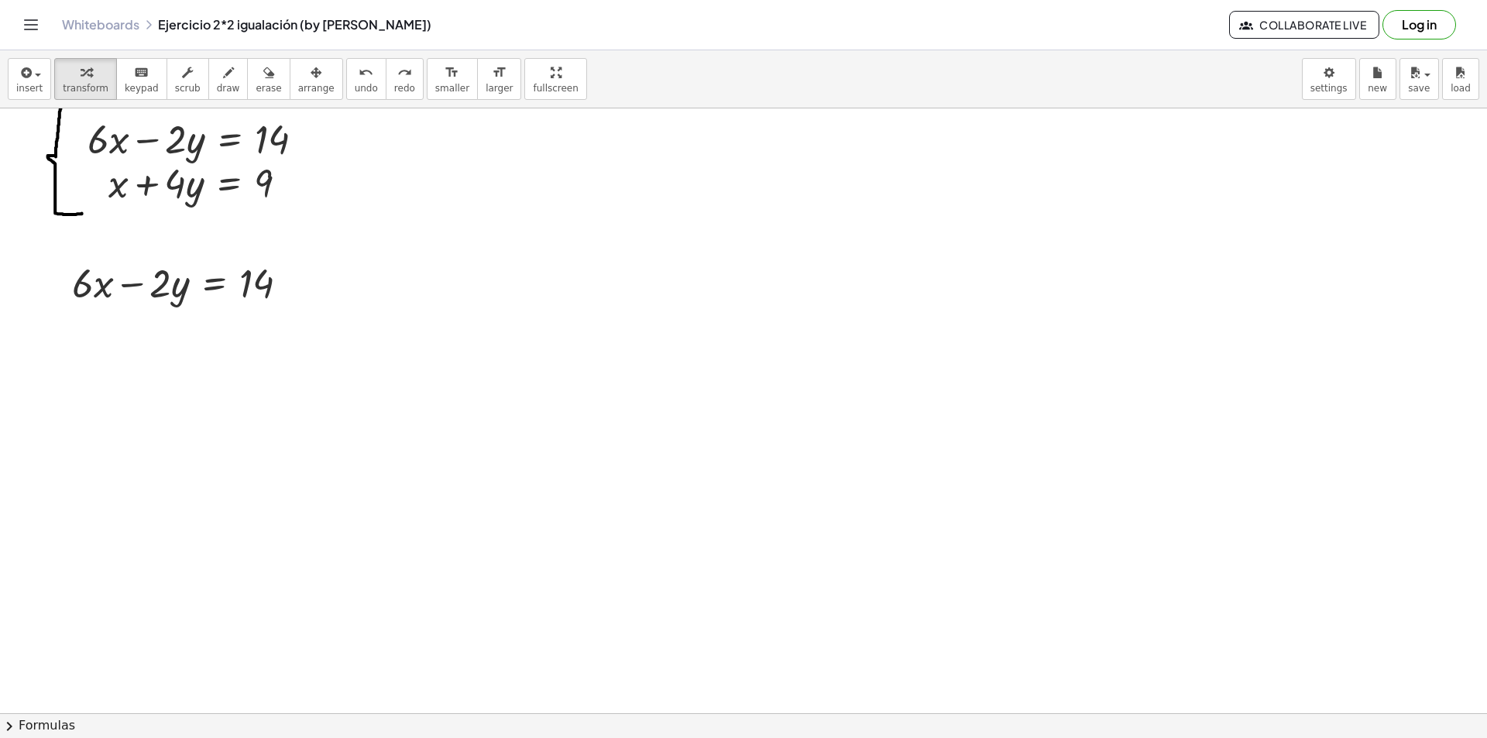
click at [60, 334] on div at bounding box center [743, 686] width 1487 height 1310
click at [81, 342] on div at bounding box center [743, 686] width 1487 height 1310
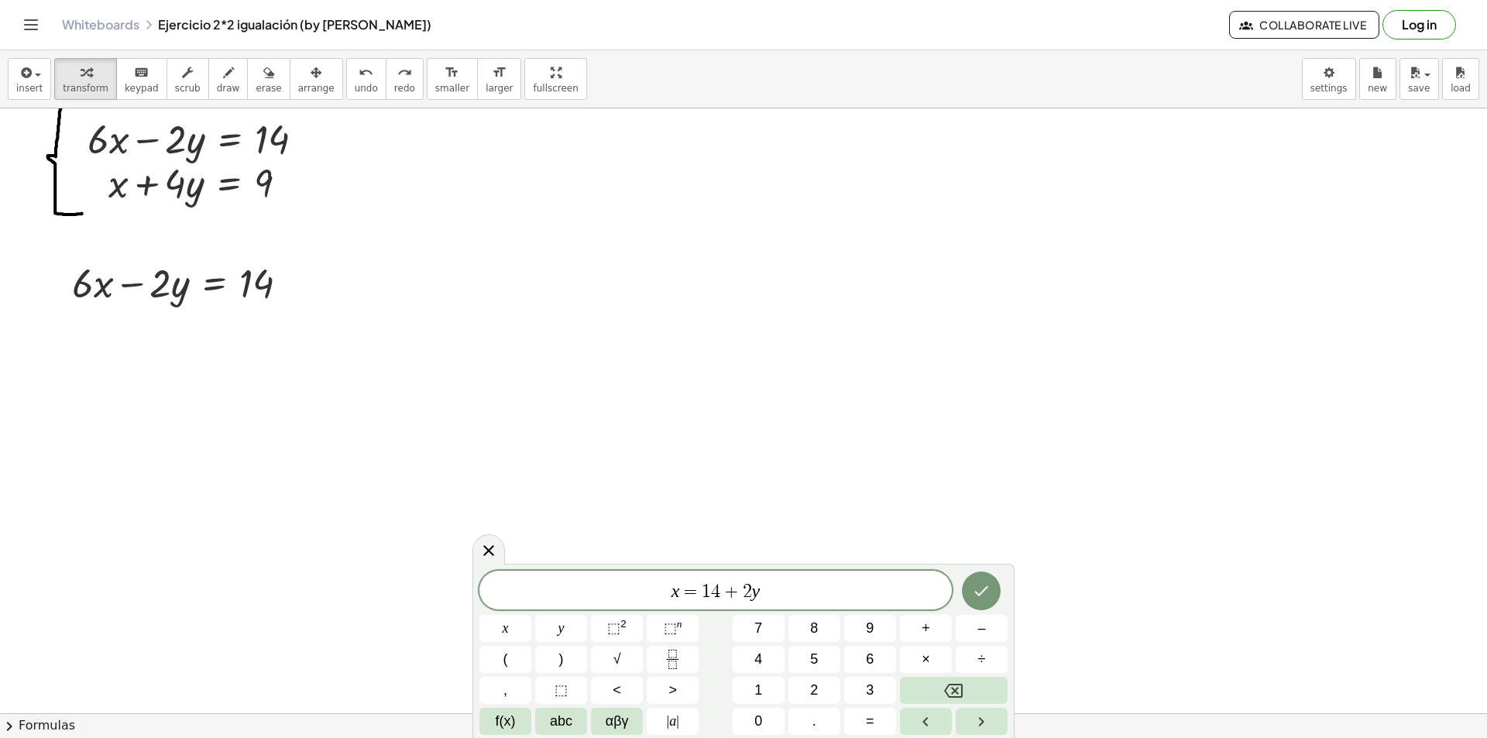
click at [726, 598] on span "+" at bounding box center [731, 591] width 22 height 19
click at [722, 603] on div "x = 1 4 ​ + 2 y" at bounding box center [715, 590] width 472 height 39
click at [709, 606] on div "x = 1 ​ 4 + 2 y" at bounding box center [715, 590] width 472 height 39
click at [784, 598] on span "x = 1 ​ 4 + 2 y" at bounding box center [715, 592] width 472 height 22
click at [743, 559] on div "x = 1 4 6 ​ ​" at bounding box center [715, 581] width 472 height 57
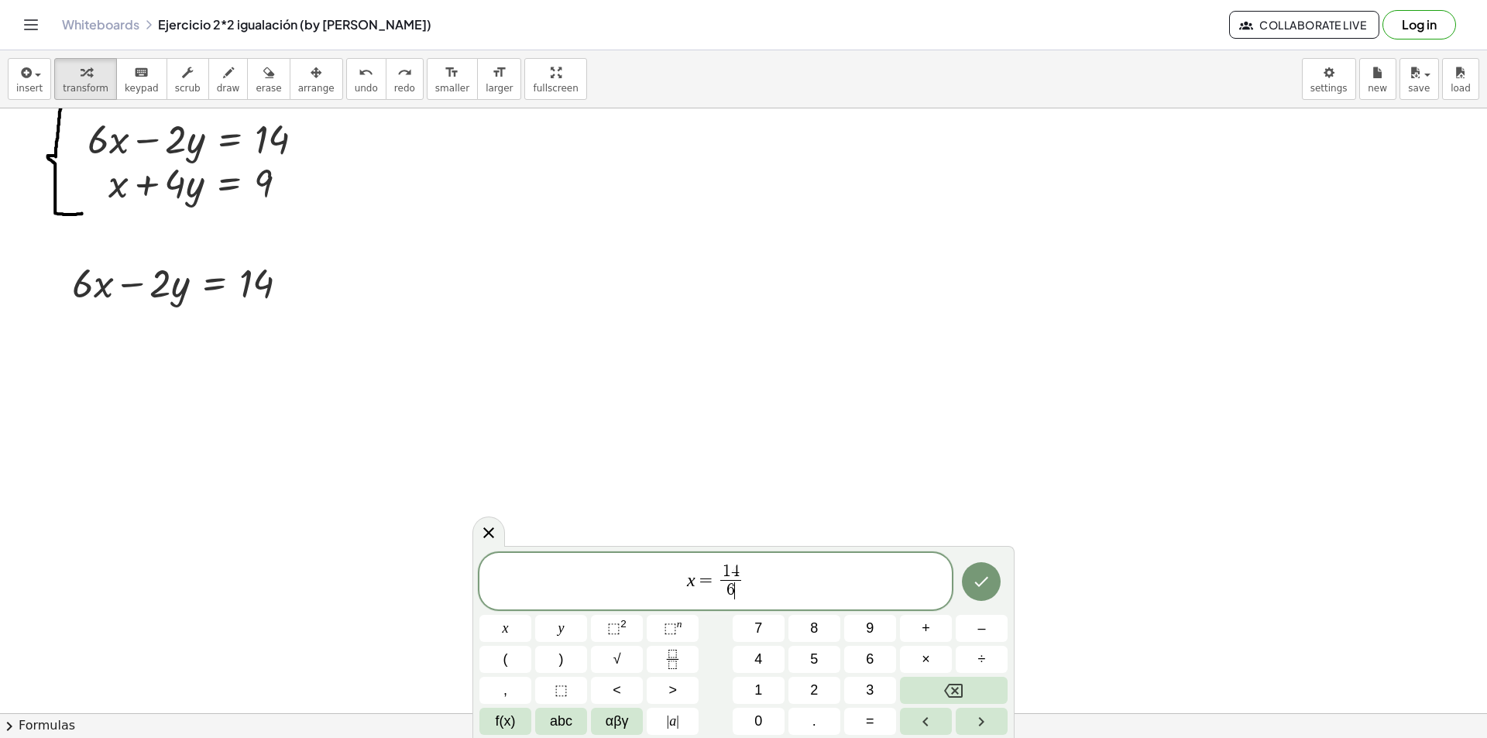
click at [742, 559] on div "x = 1 4 6 ​ ​" at bounding box center [715, 581] width 472 height 57
click at [741, 576] on span "1 4 6 ​ ​" at bounding box center [730, 583] width 27 height 38
click at [738, 570] on span "1 4 ​" at bounding box center [730, 572] width 20 height 17
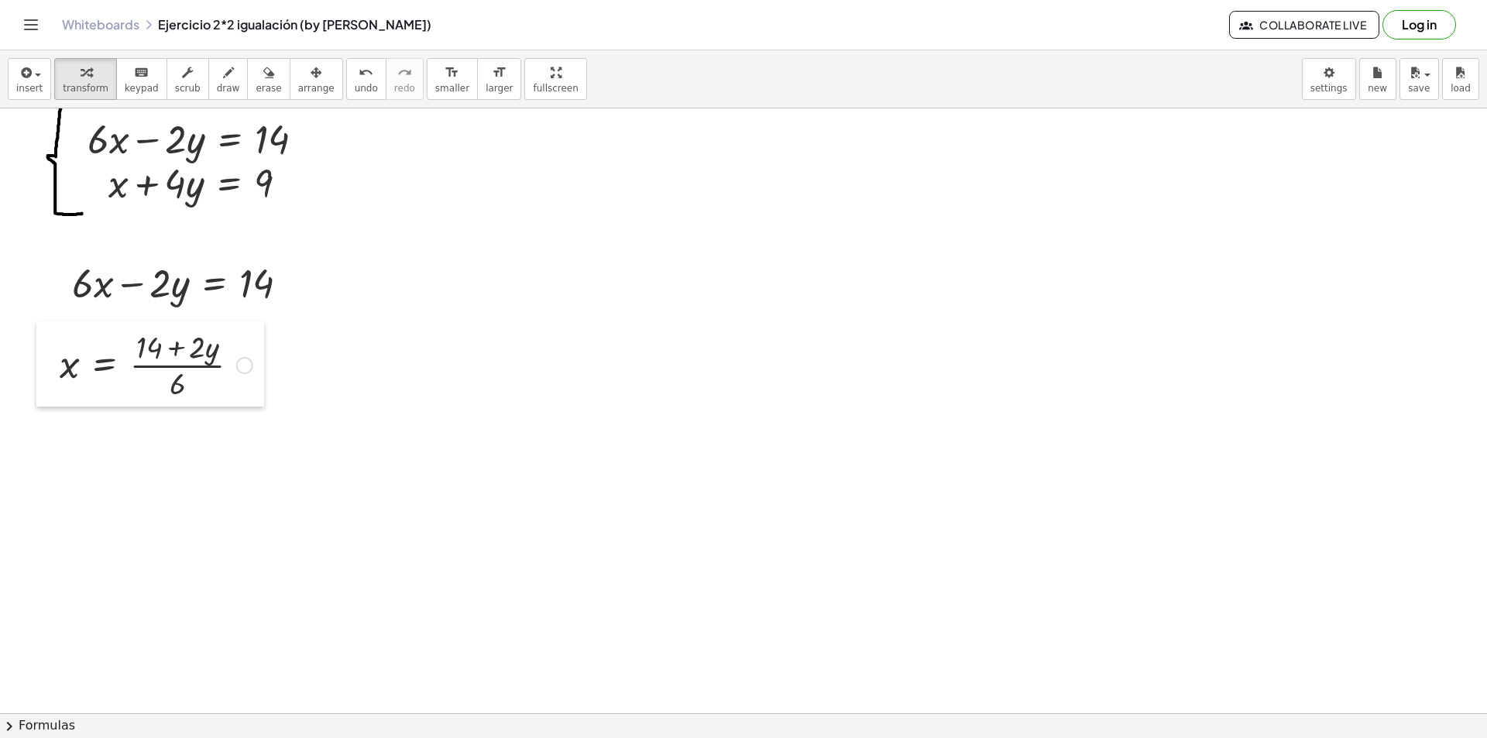
drag, startPoint x: 84, startPoint y: 395, endPoint x: 39, endPoint y: 375, distance: 49.2
click at [39, 375] on div at bounding box center [47, 363] width 23 height 85
click at [165, 366] on div at bounding box center [156, 363] width 208 height 77
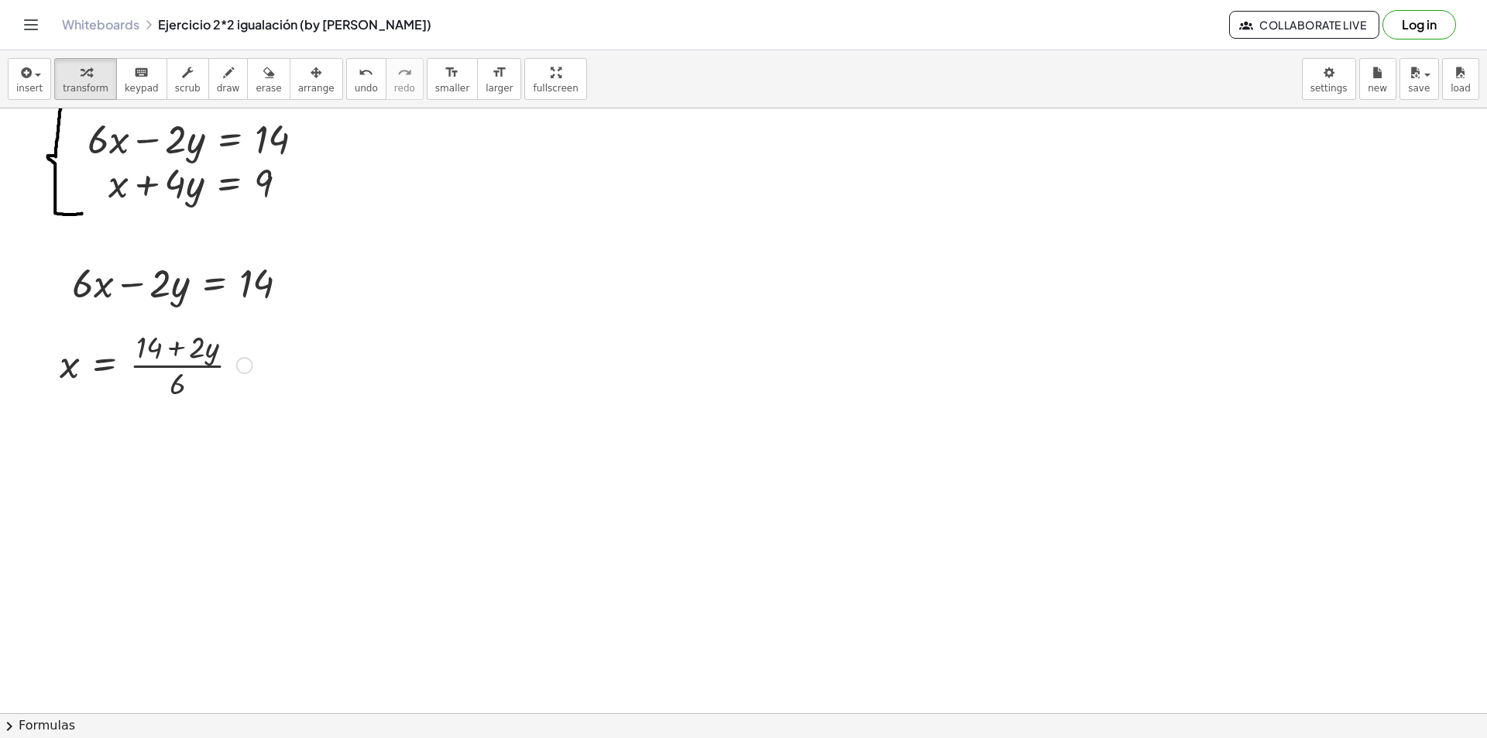
click at [165, 366] on div at bounding box center [156, 363] width 208 height 77
click at [163, 366] on div at bounding box center [156, 363] width 208 height 77
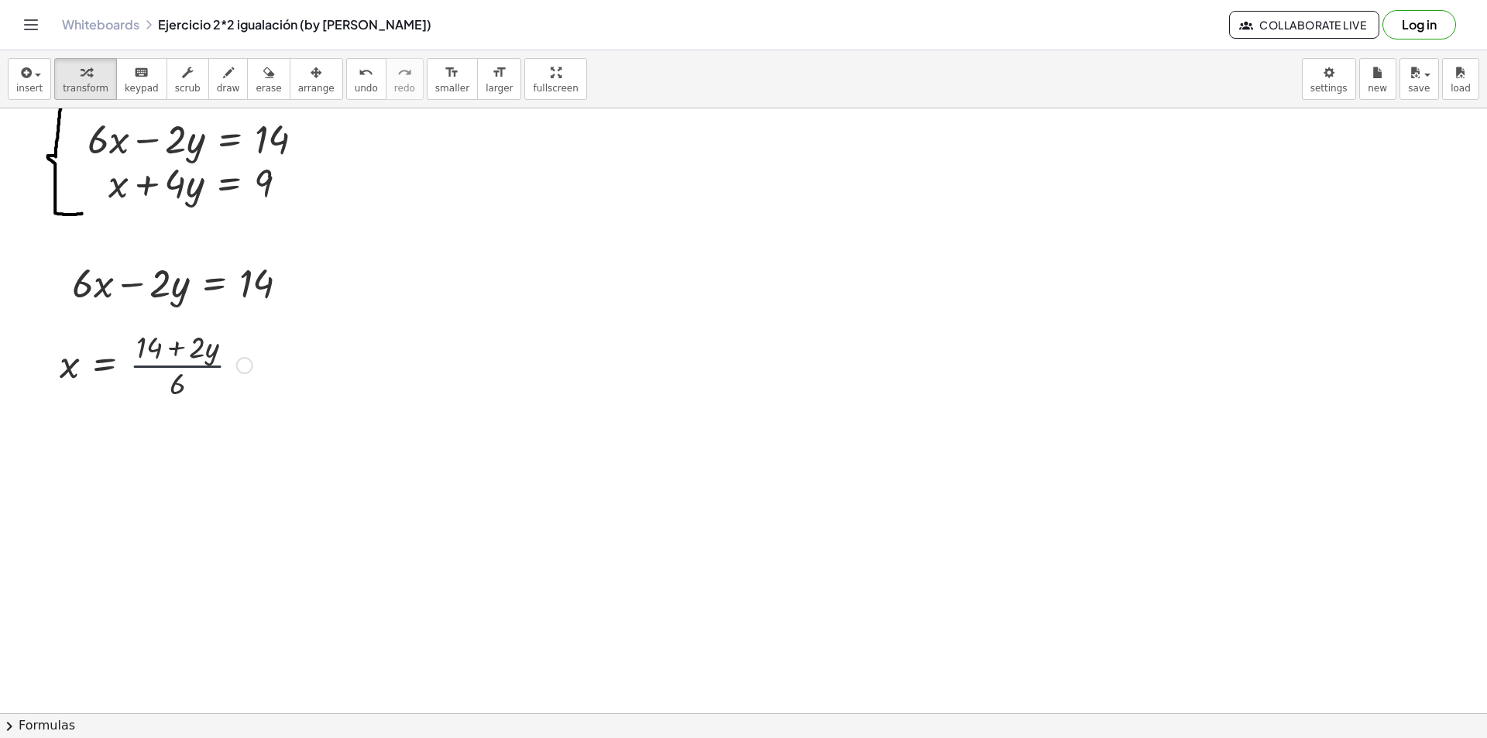
click at [163, 366] on div at bounding box center [156, 363] width 208 height 77
click at [160, 366] on div at bounding box center [156, 363] width 208 height 77
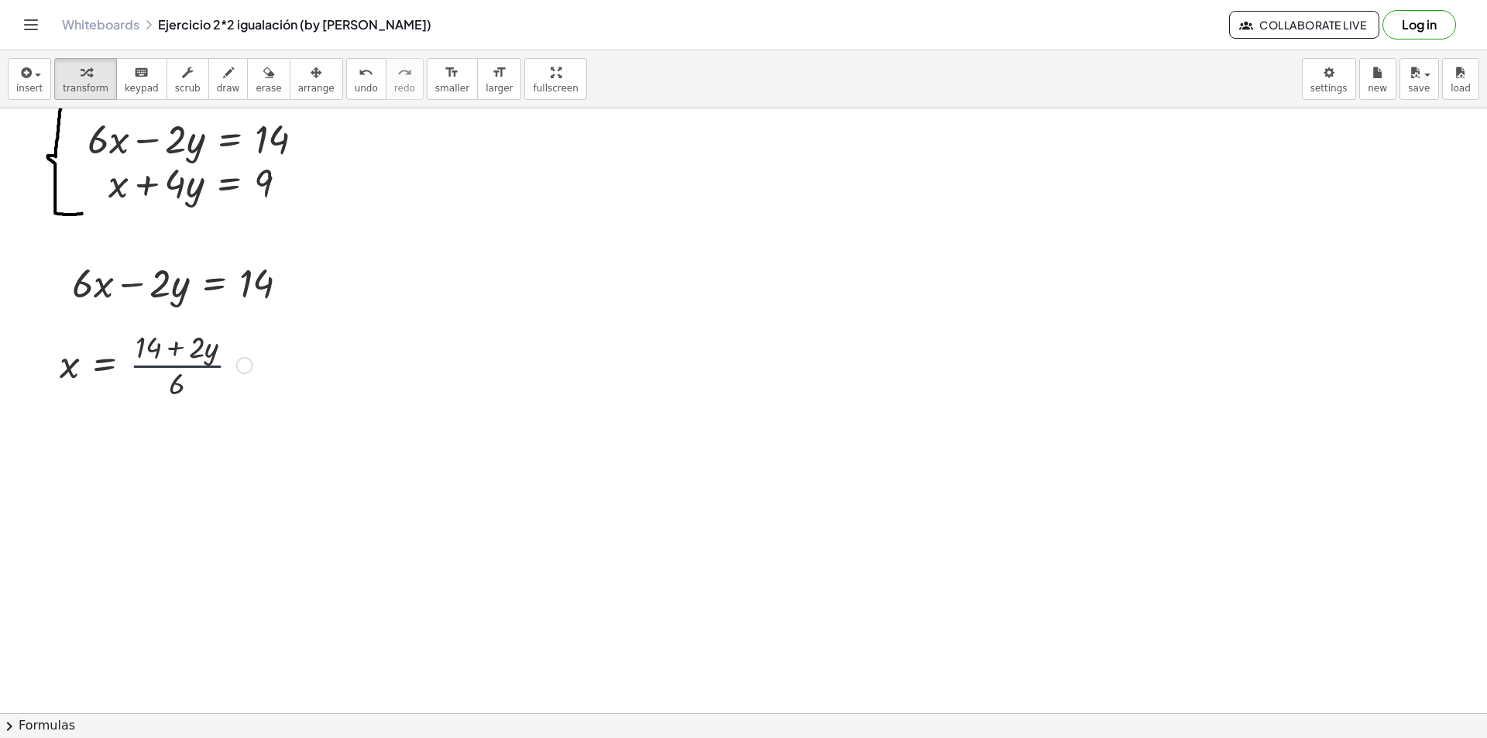
click at [160, 366] on div at bounding box center [156, 363] width 208 height 77
click at [160, 368] on div at bounding box center [156, 363] width 208 height 77
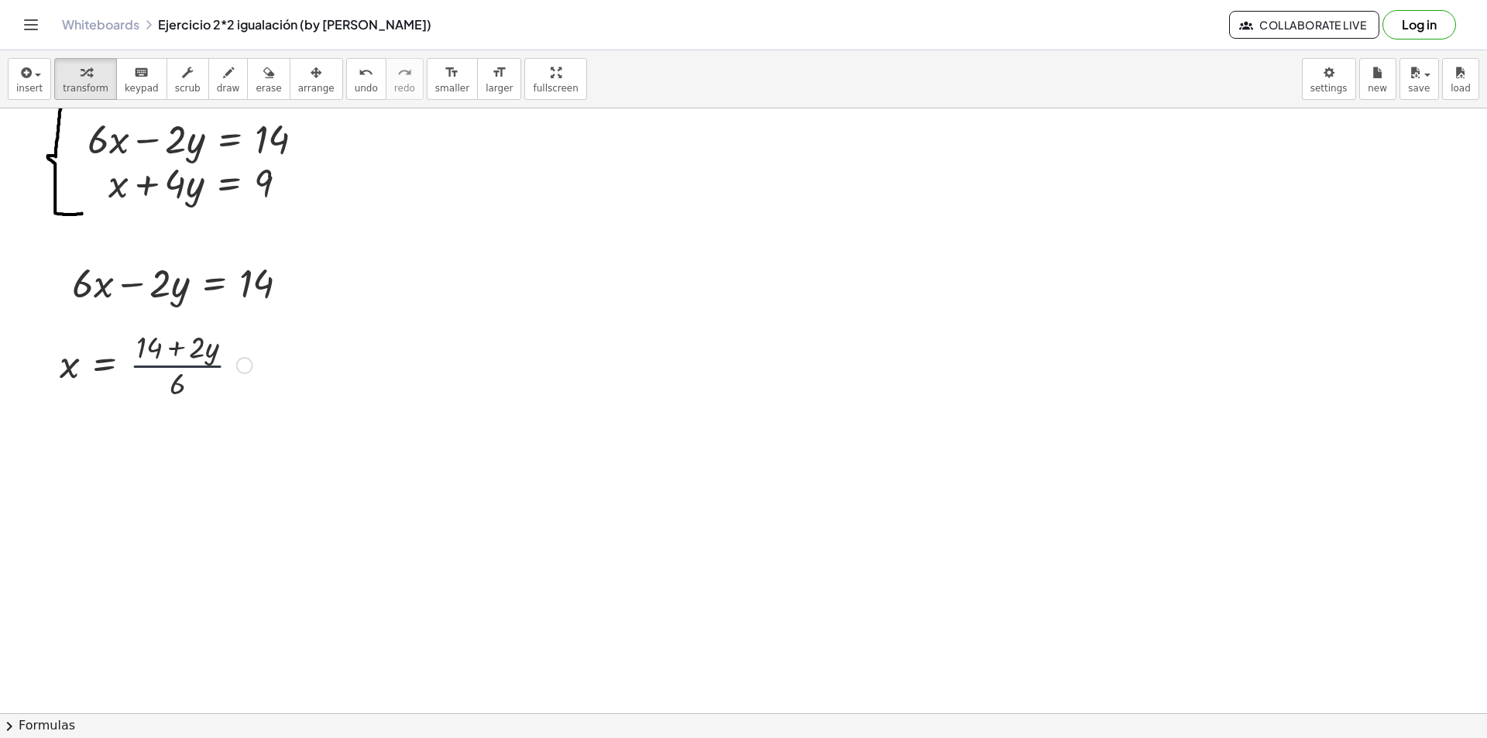
click at [160, 368] on div at bounding box center [156, 363] width 208 height 77
click at [160, 372] on div at bounding box center [156, 363] width 208 height 77
click at [160, 374] on div at bounding box center [156, 363] width 208 height 77
click at [160, 375] on div at bounding box center [156, 363] width 208 height 77
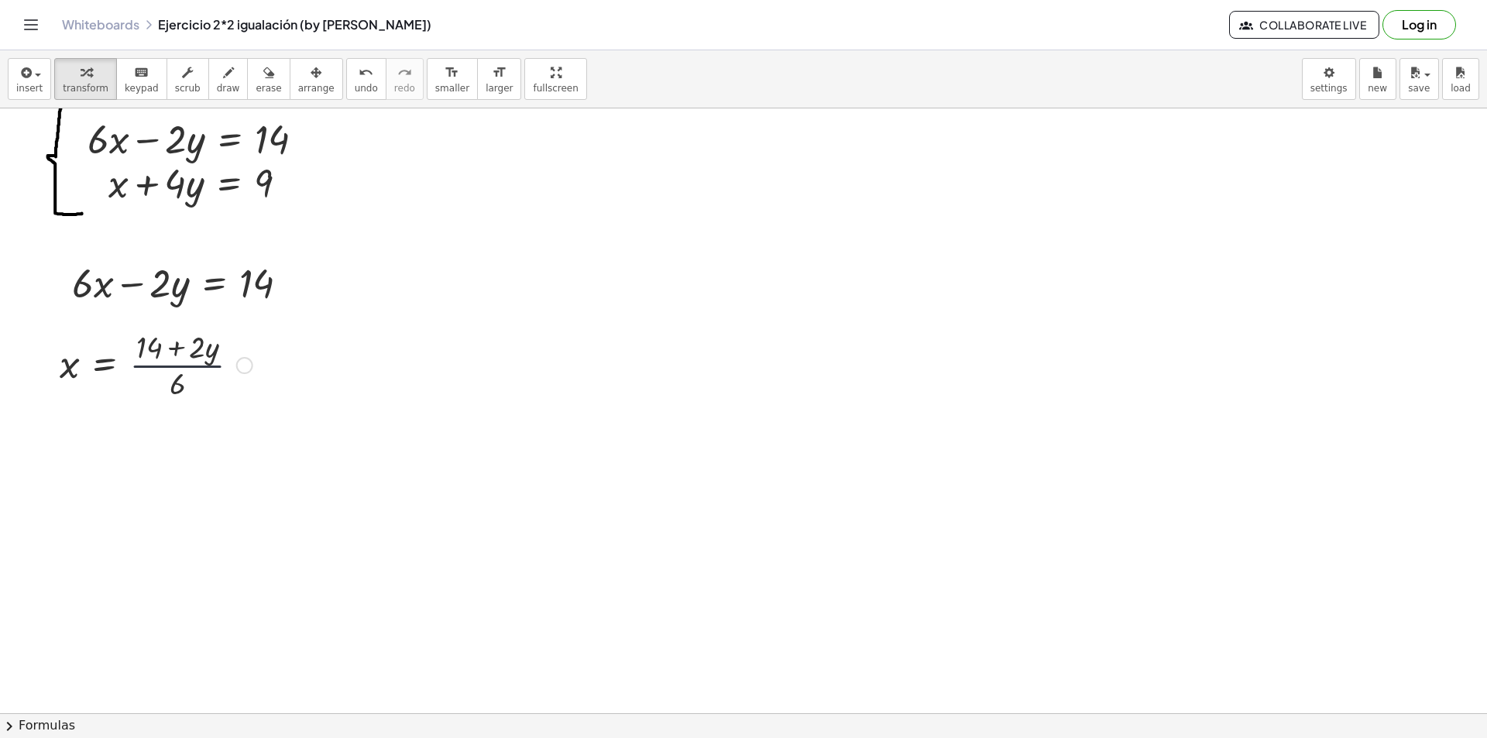
click at [160, 375] on div at bounding box center [156, 363] width 208 height 77
drag, startPoint x: 147, startPoint y: 351, endPoint x: 312, endPoint y: 348, distance: 165.0
drag, startPoint x: 141, startPoint y: 344, endPoint x: 167, endPoint y: 380, distance: 44.9
click at [167, 380] on div at bounding box center [156, 363] width 208 height 77
drag, startPoint x: 159, startPoint y: 377, endPoint x: 132, endPoint y: 375, distance: 26.4
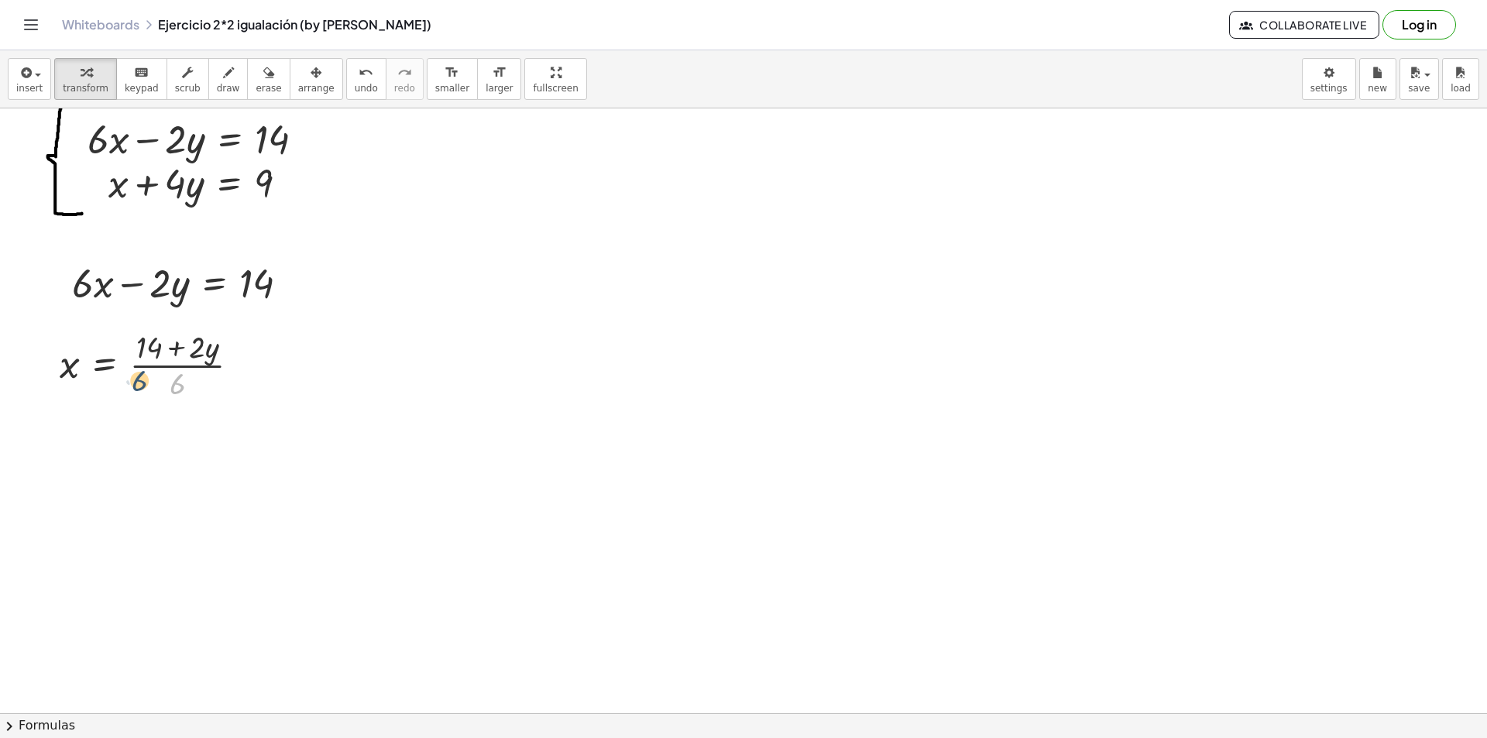
click at [132, 375] on div at bounding box center [156, 363] width 208 height 77
drag, startPoint x: 160, startPoint y: 376, endPoint x: 128, endPoint y: 376, distance: 32.5
click at [117, 376] on div at bounding box center [156, 363] width 208 height 77
click at [355, 85] on span "undo" at bounding box center [366, 88] width 23 height 11
click at [520, 358] on div at bounding box center [743, 686] width 1487 height 1310
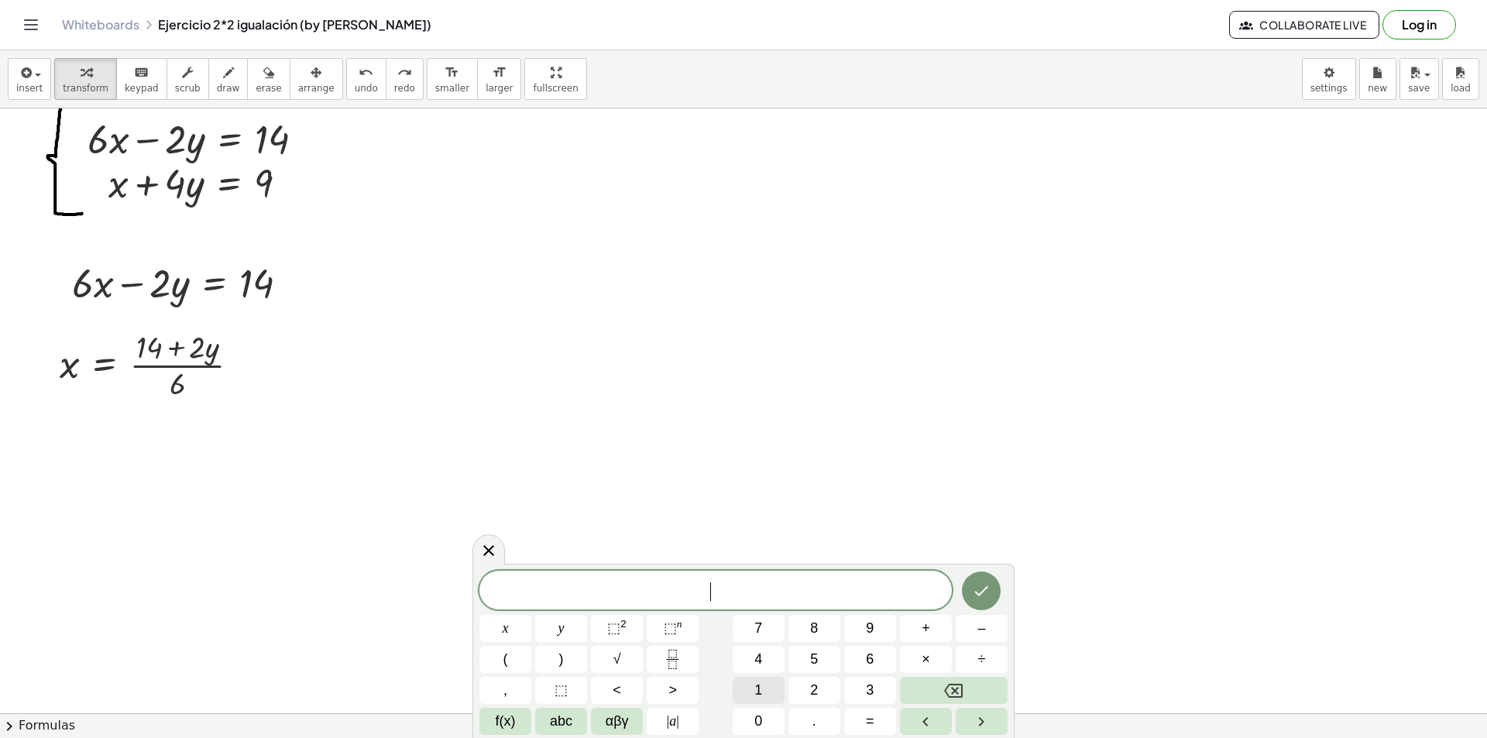
click at [758, 678] on button "1" at bounding box center [759, 690] width 52 height 27
click at [767, 654] on button "4" at bounding box center [759, 659] width 52 height 27
click at [972, 650] on button "÷" at bounding box center [982, 659] width 52 height 27
click at [942, 688] on button "Backspace" at bounding box center [954, 690] width 108 height 27
click at [752, 582] on span "1 4 6 ​ ​" at bounding box center [715, 582] width 472 height 41
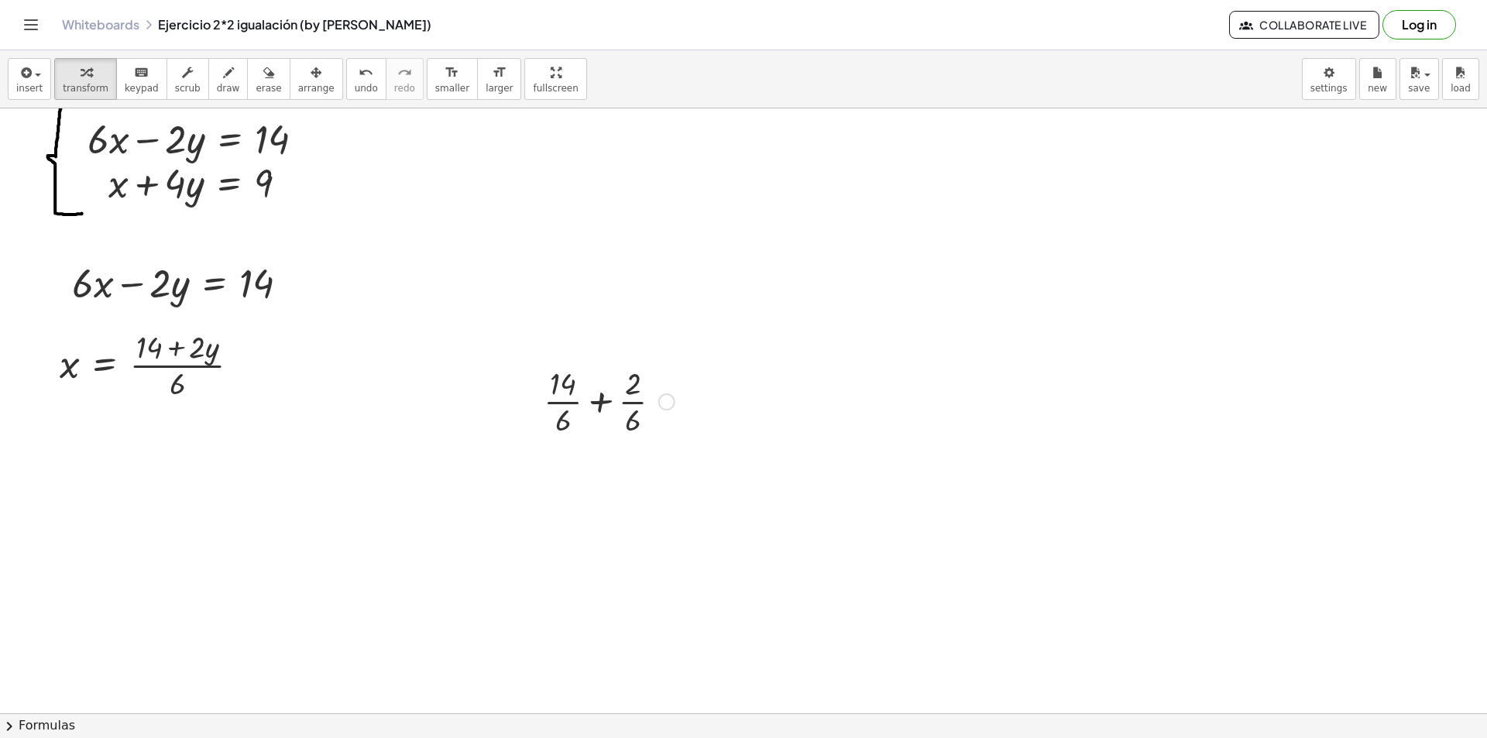
click at [562, 399] on div at bounding box center [609, 400] width 146 height 77
click at [626, 467] on div at bounding box center [609, 477] width 146 height 77
click at [627, 481] on div at bounding box center [609, 477] width 146 height 77
click at [626, 481] on div at bounding box center [609, 477] width 146 height 77
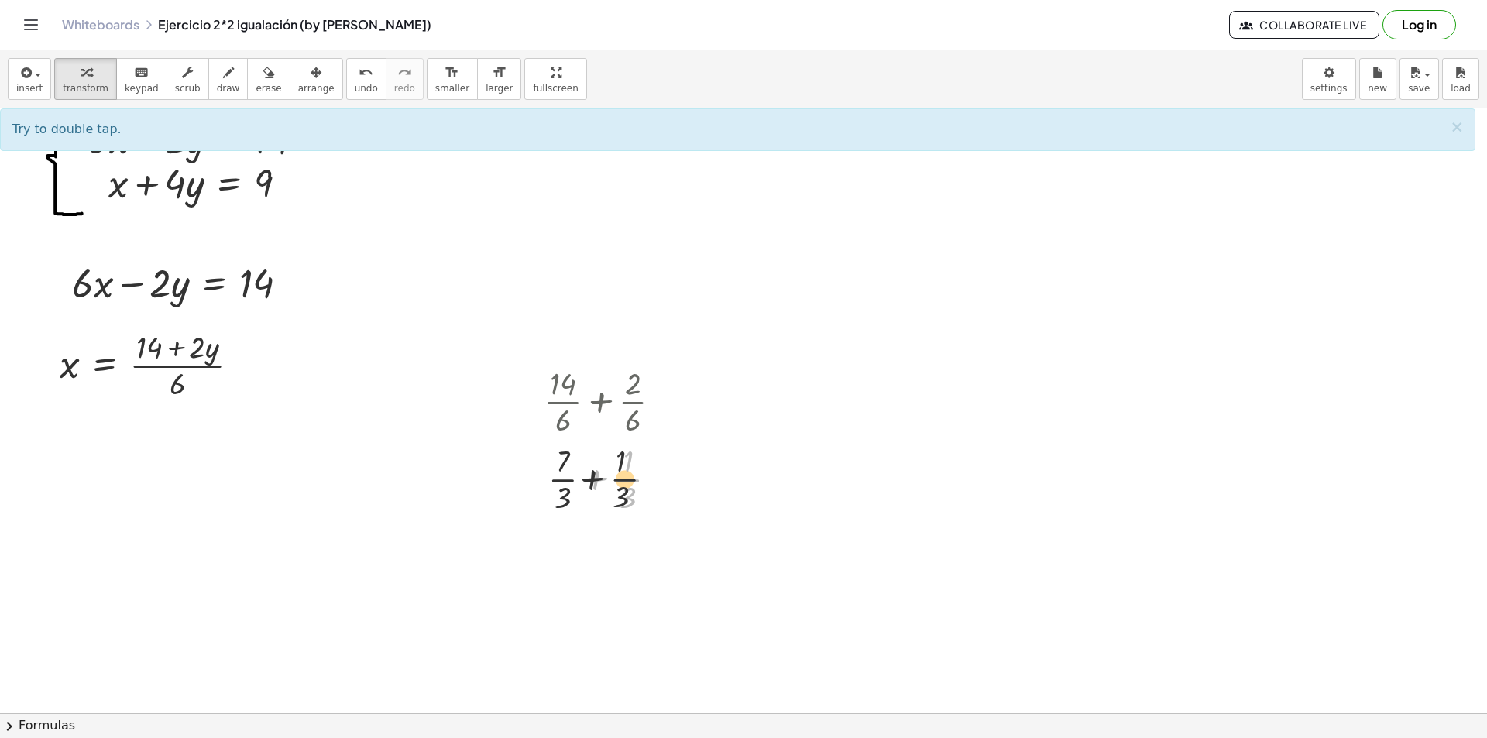
click at [610, 479] on div at bounding box center [609, 477] width 146 height 77
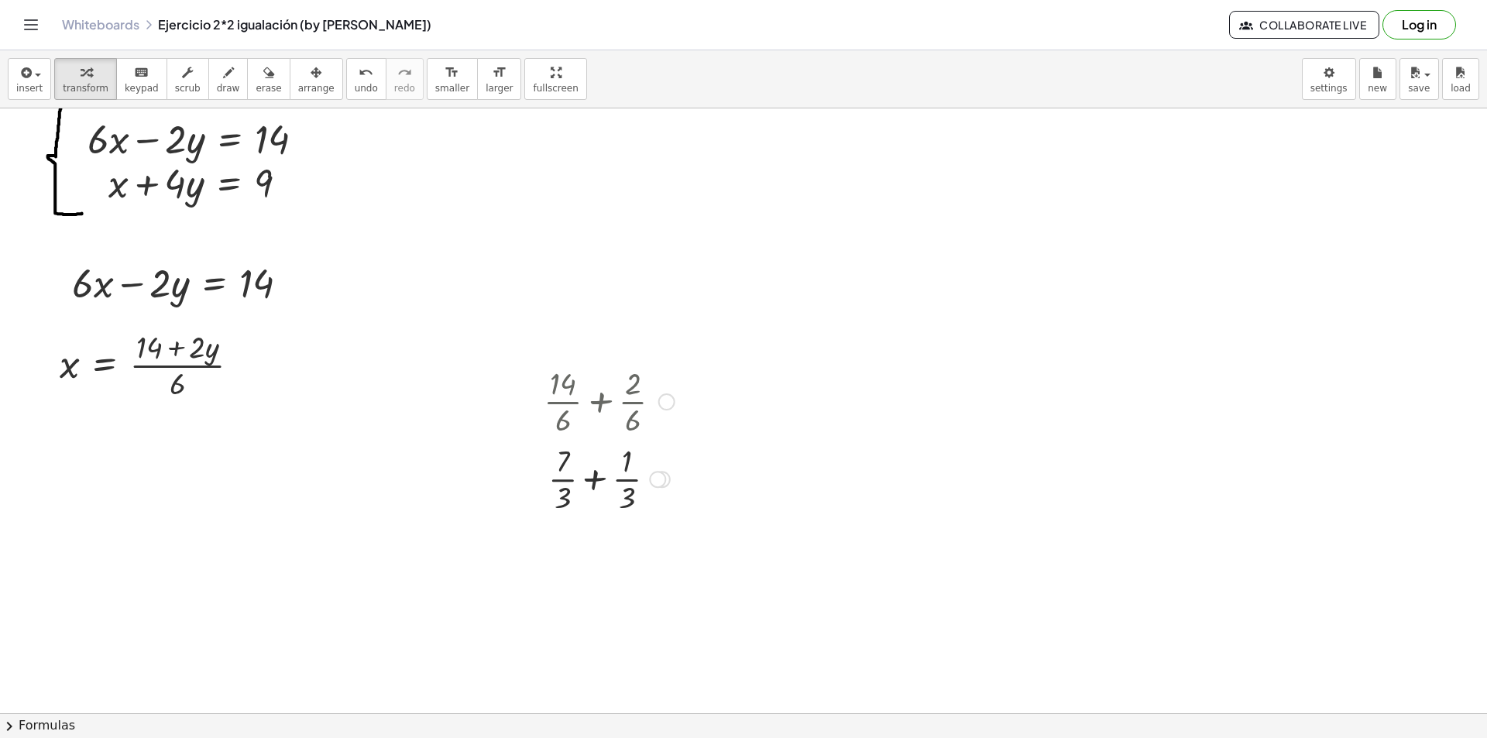
click at [555, 476] on div at bounding box center [609, 477] width 146 height 77
click at [355, 89] on span "undo" at bounding box center [366, 88] width 23 height 11
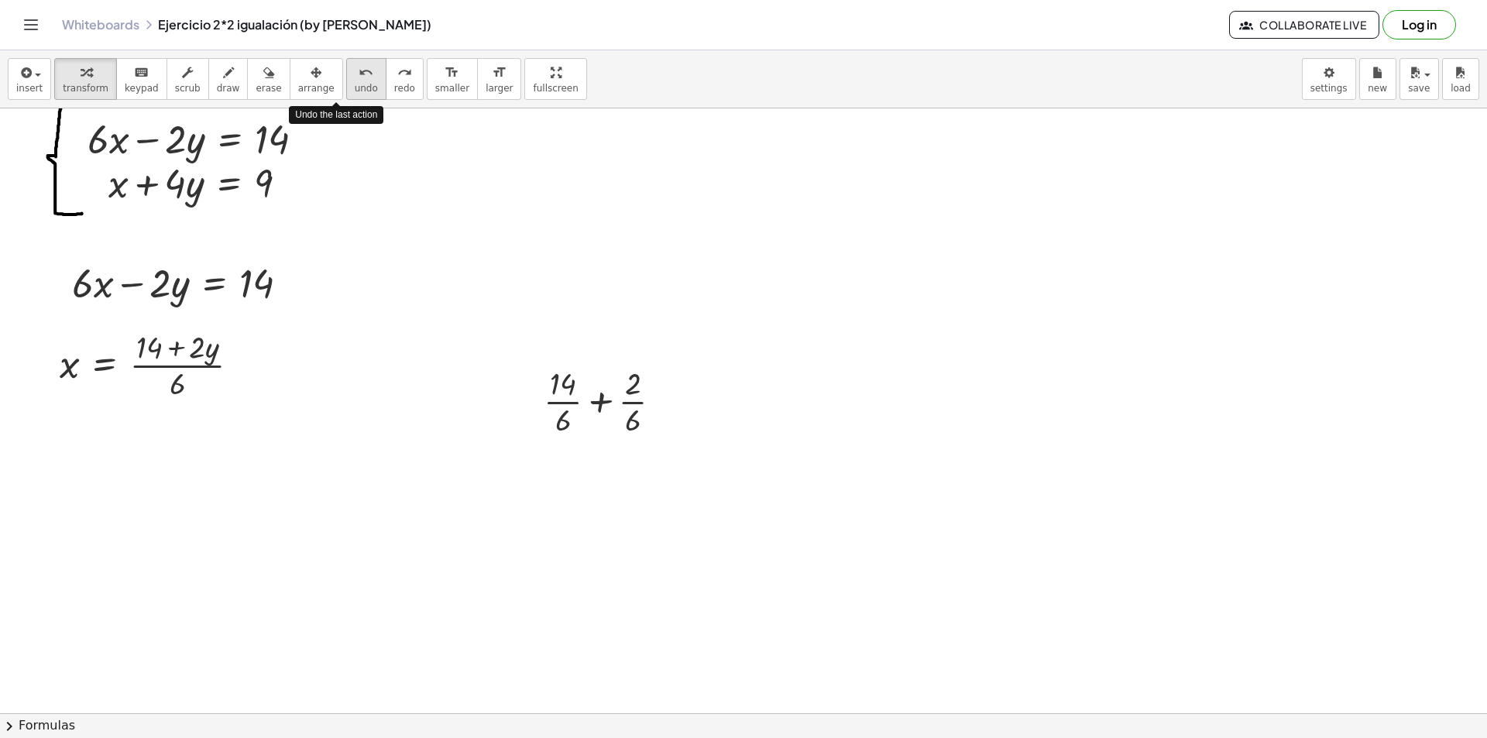
click at [352, 93] on button "undo undo" at bounding box center [366, 79] width 40 height 42
click at [491, 369] on div at bounding box center [743, 686] width 1487 height 1310
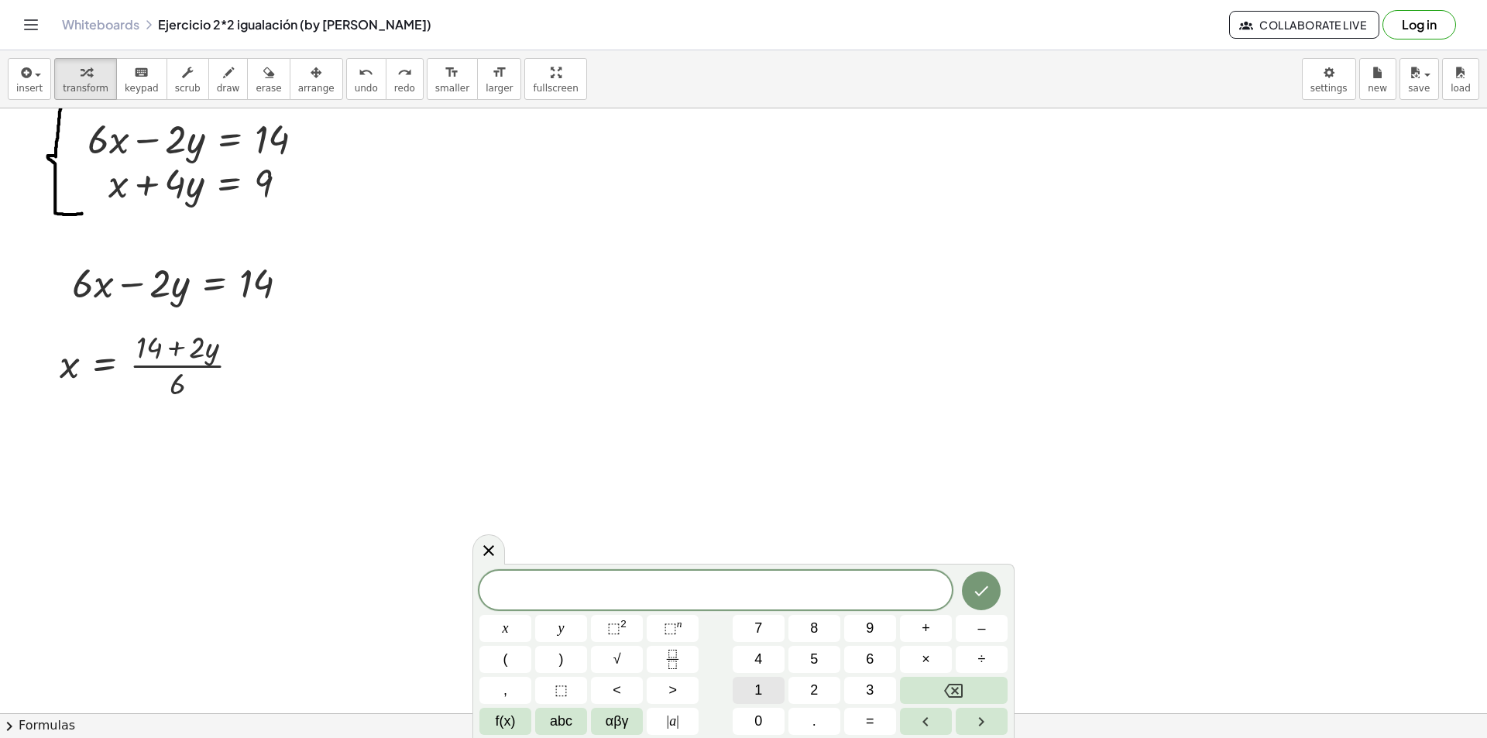
click at [758, 686] on span "1" at bounding box center [758, 690] width 8 height 21
click at [757, 657] on span "4" at bounding box center [758, 659] width 8 height 21
click at [987, 629] on button "–" at bounding box center [982, 628] width 52 height 27
click at [874, 665] on button "6" at bounding box center [870, 659] width 52 height 27
click at [983, 608] on button "Done" at bounding box center [981, 591] width 39 height 39
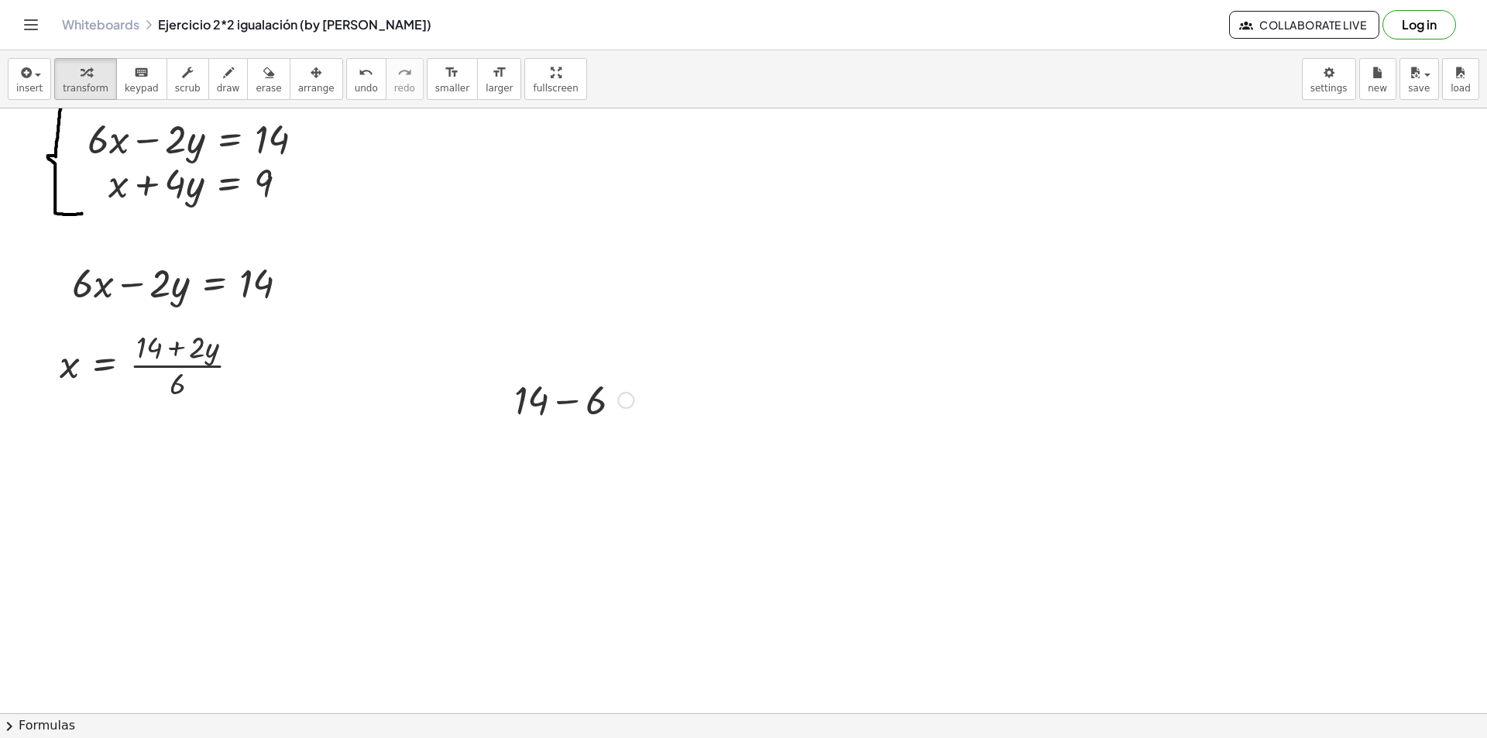
click at [567, 388] on div at bounding box center [573, 398] width 135 height 53
click at [359, 79] on icon "undo" at bounding box center [366, 73] width 15 height 19
click at [346, 81] on button "undo undo" at bounding box center [366, 79] width 40 height 42
click at [424, 228] on div at bounding box center [743, 686] width 1487 height 1310
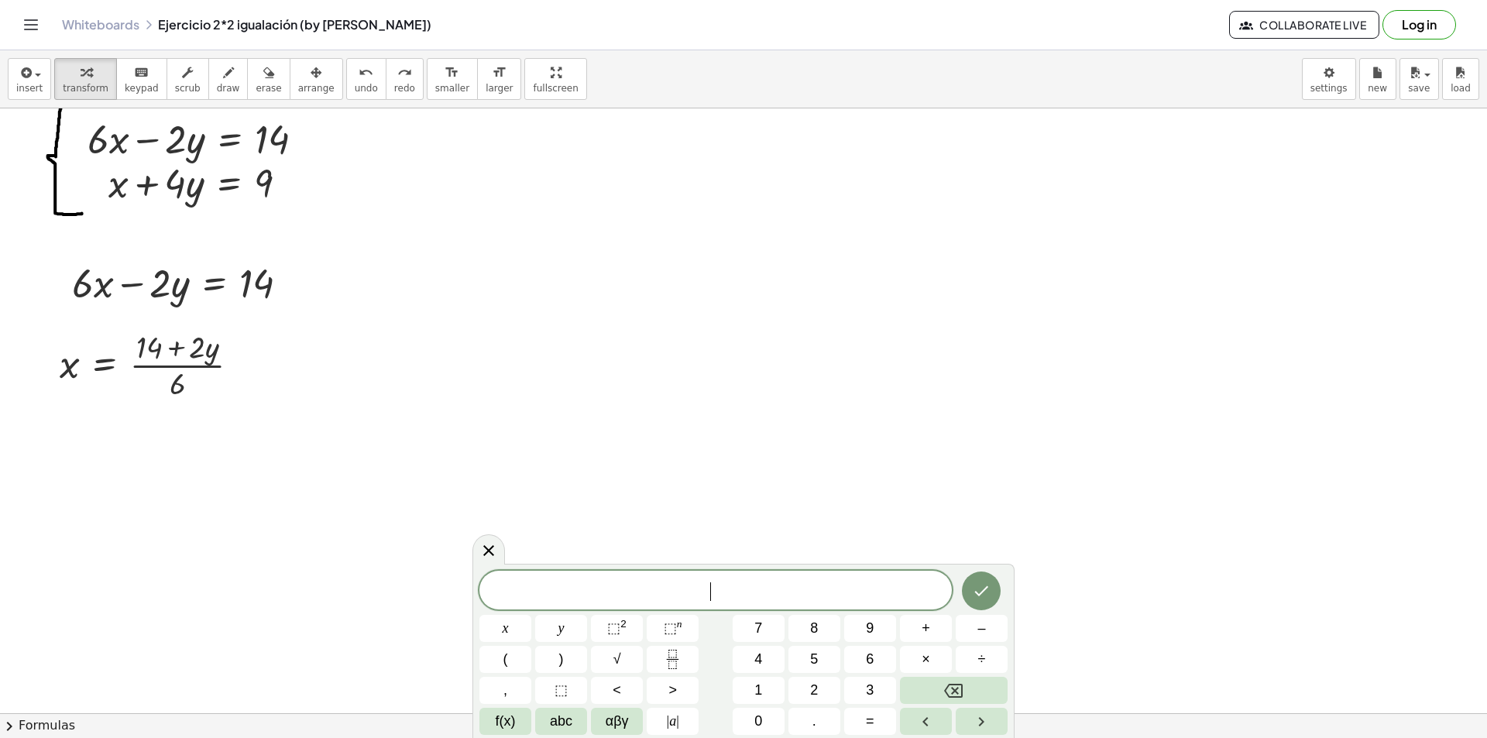
click at [424, 230] on div at bounding box center [743, 686] width 1487 height 1310
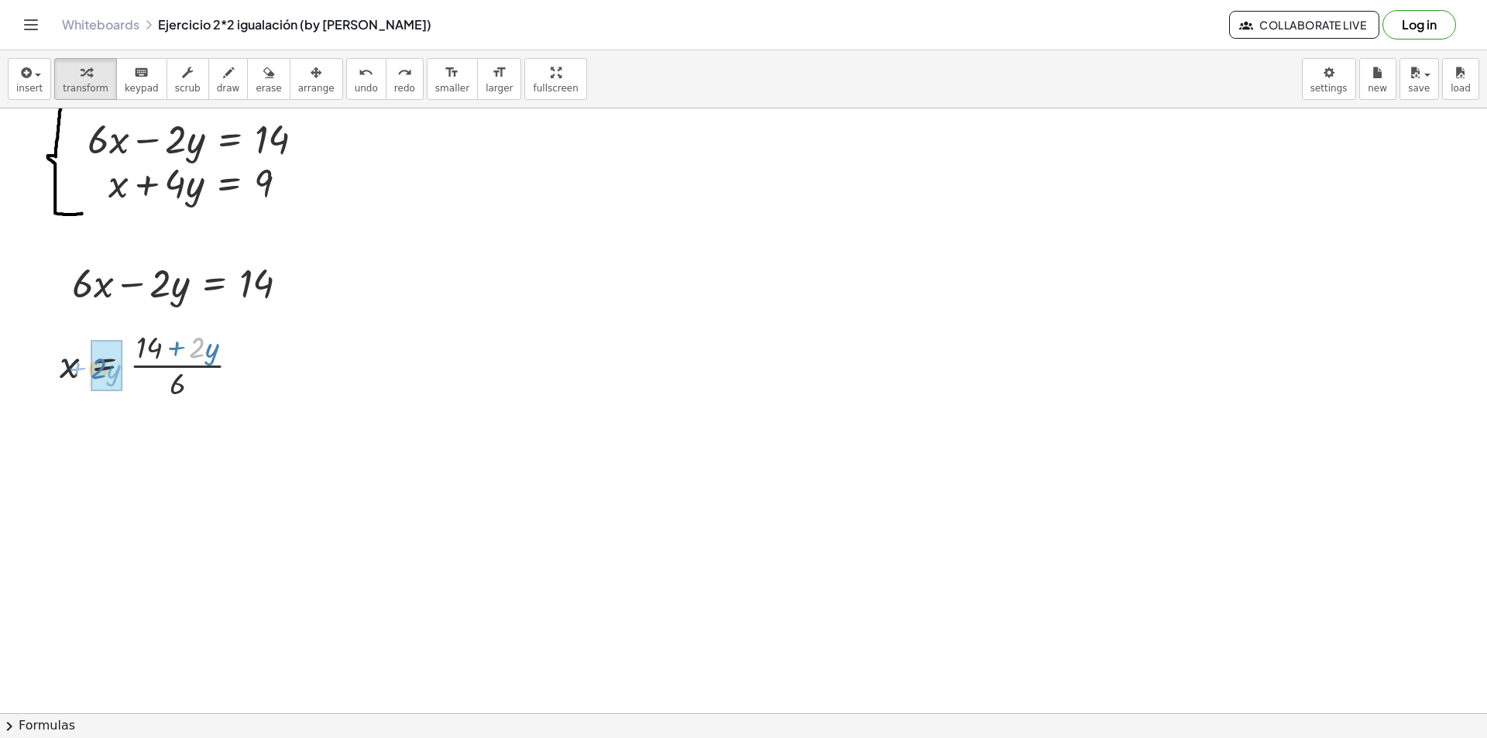
drag, startPoint x: 191, startPoint y: 350, endPoint x: 98, endPoint y: 371, distance: 96.0
click at [152, 438] on div at bounding box center [167, 441] width 230 height 77
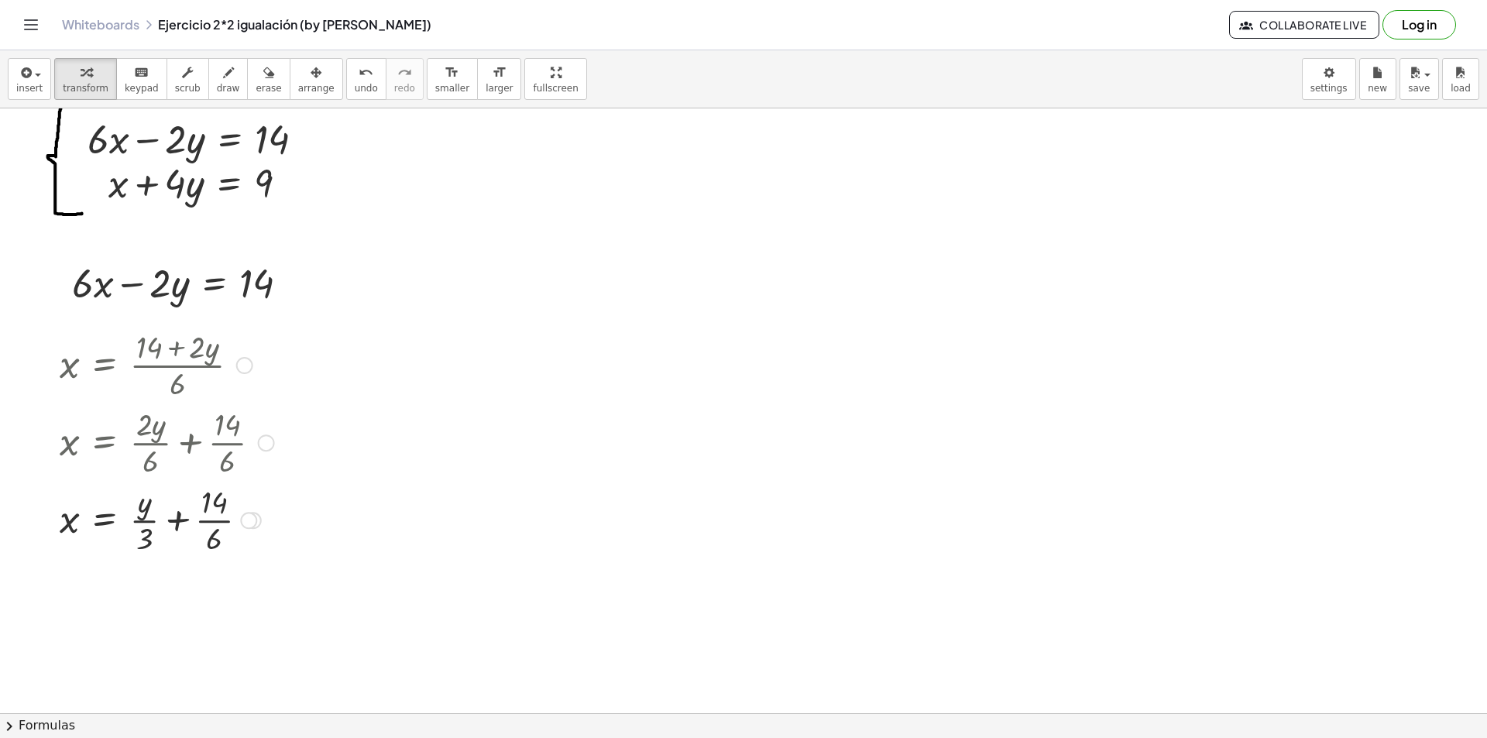
click at [212, 518] on div at bounding box center [167, 518] width 230 height 77
click at [355, 79] on div "undo" at bounding box center [366, 72] width 23 height 19
click at [355, 77] on div "undo" at bounding box center [366, 72] width 23 height 19
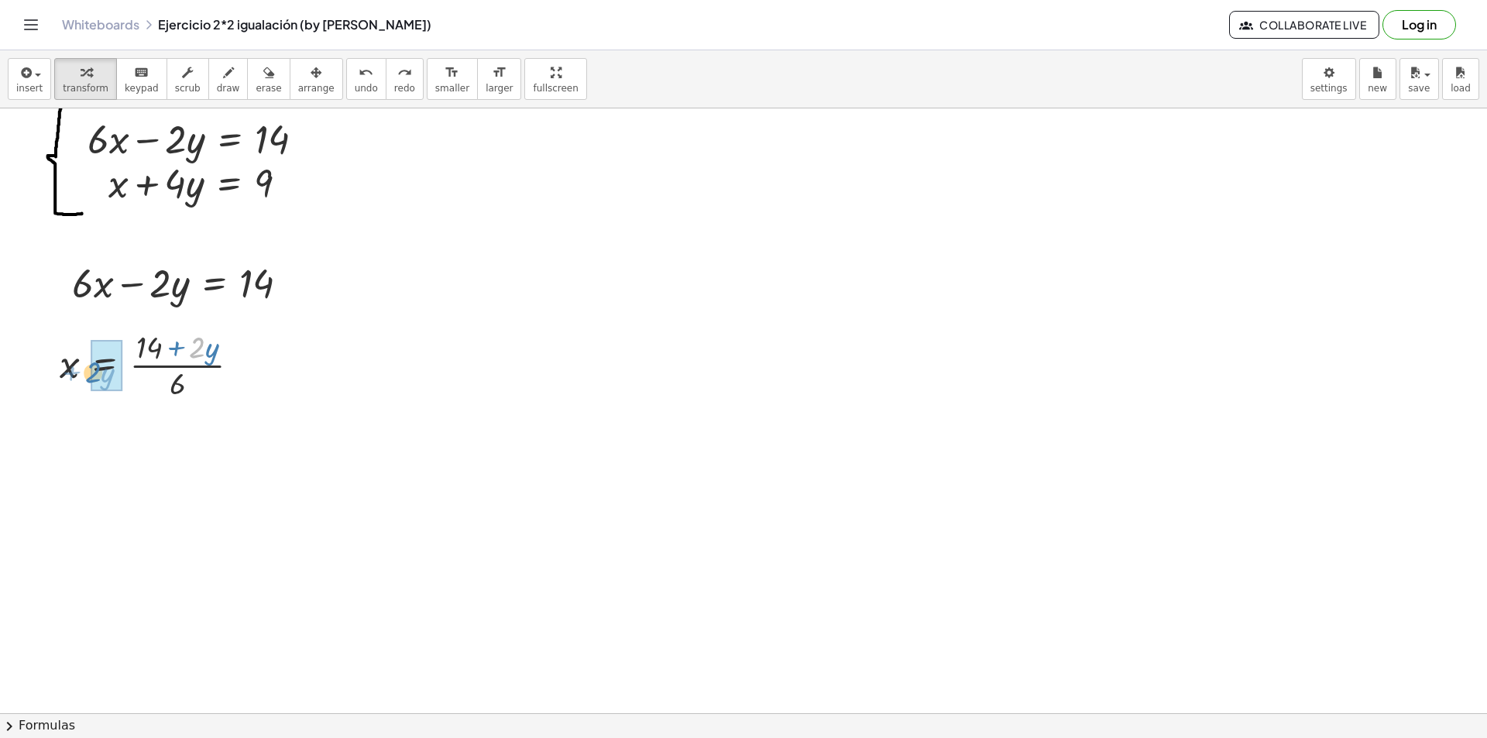
drag, startPoint x: 193, startPoint y: 351, endPoint x: 88, endPoint y: 376, distance: 107.4
click at [88, 376] on div at bounding box center [156, 363] width 208 height 77
click at [355, 86] on span "undo" at bounding box center [366, 88] width 23 height 11
drag, startPoint x: 170, startPoint y: 348, endPoint x: 122, endPoint y: 441, distance: 104.2
click at [122, 441] on div at bounding box center [743, 686] width 1487 height 1310
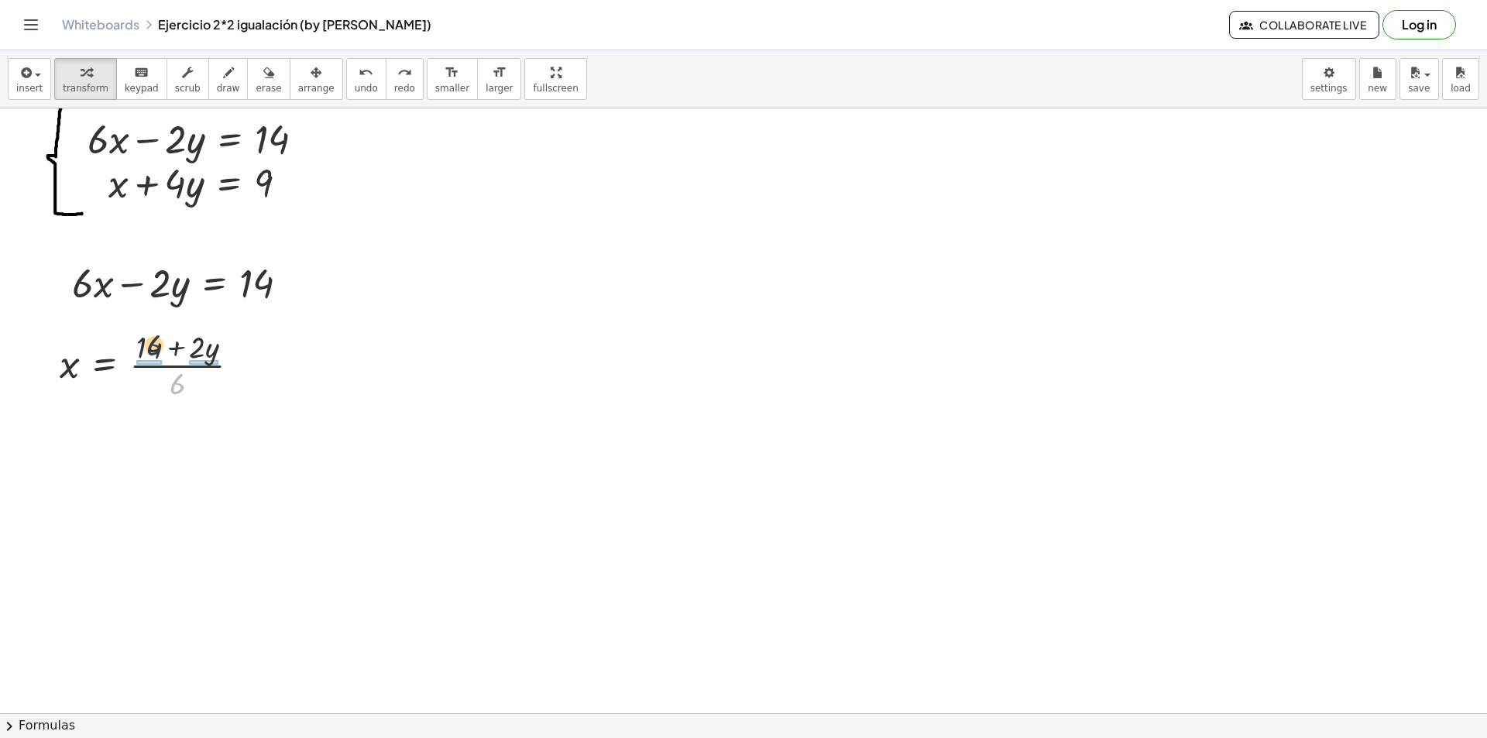
drag, startPoint x: 169, startPoint y: 390, endPoint x: 146, endPoint y: 352, distance: 45.2
click at [146, 352] on div at bounding box center [156, 363] width 208 height 77
click at [160, 428] on div at bounding box center [167, 441] width 230 height 77
click at [228, 448] on div at bounding box center [167, 441] width 230 height 77
click at [146, 441] on div at bounding box center [160, 441] width 217 height 77
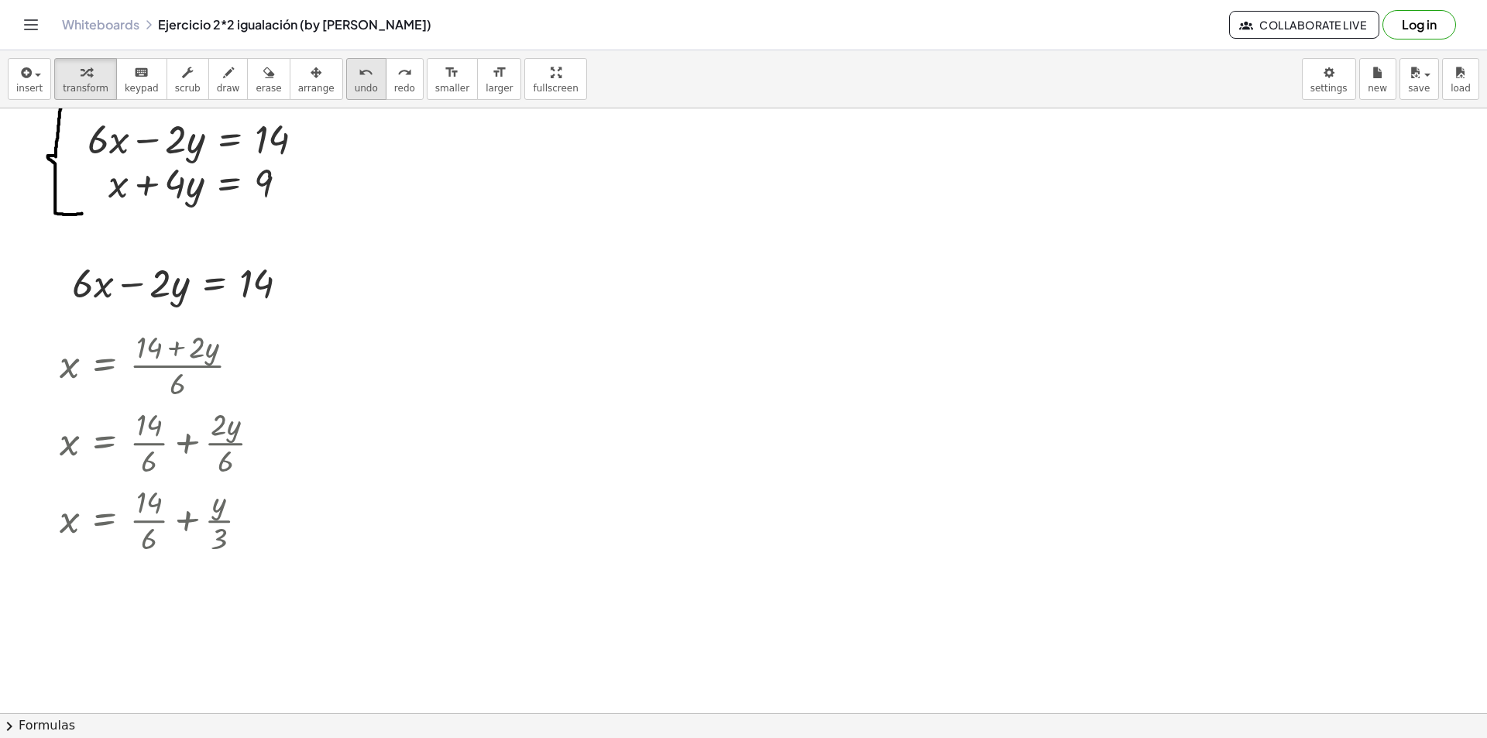
click at [355, 88] on span "undo" at bounding box center [366, 88] width 23 height 11
click at [355, 87] on span "undo" at bounding box center [366, 88] width 23 height 11
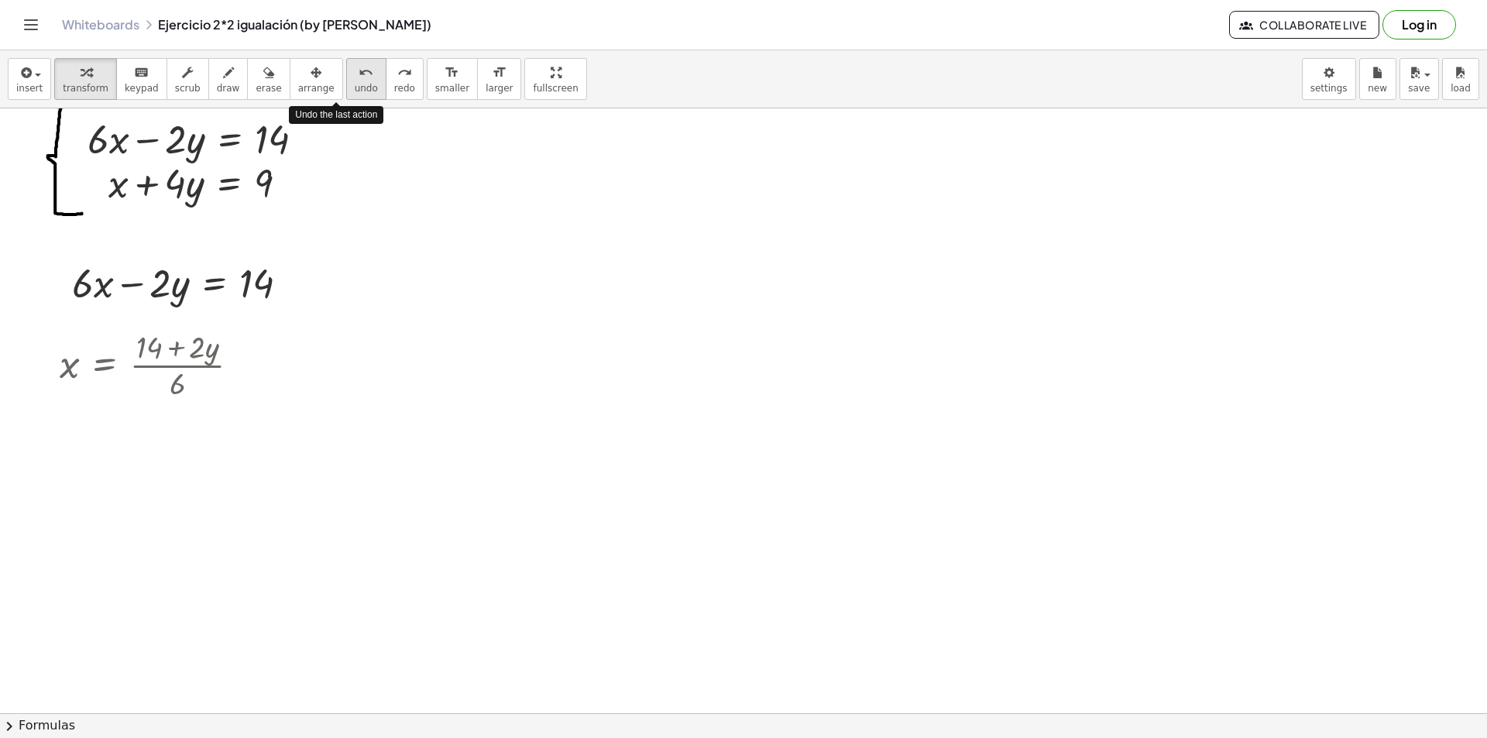
click at [355, 89] on span "undo" at bounding box center [366, 88] width 23 height 11
drag, startPoint x: 211, startPoint y: 350, endPoint x: 164, endPoint y: 348, distance: 47.3
click at [164, 348] on div at bounding box center [156, 363] width 208 height 77
drag, startPoint x: 213, startPoint y: 357, endPoint x: 149, endPoint y: 354, distance: 64.4
click at [149, 354] on div at bounding box center [156, 363] width 208 height 77
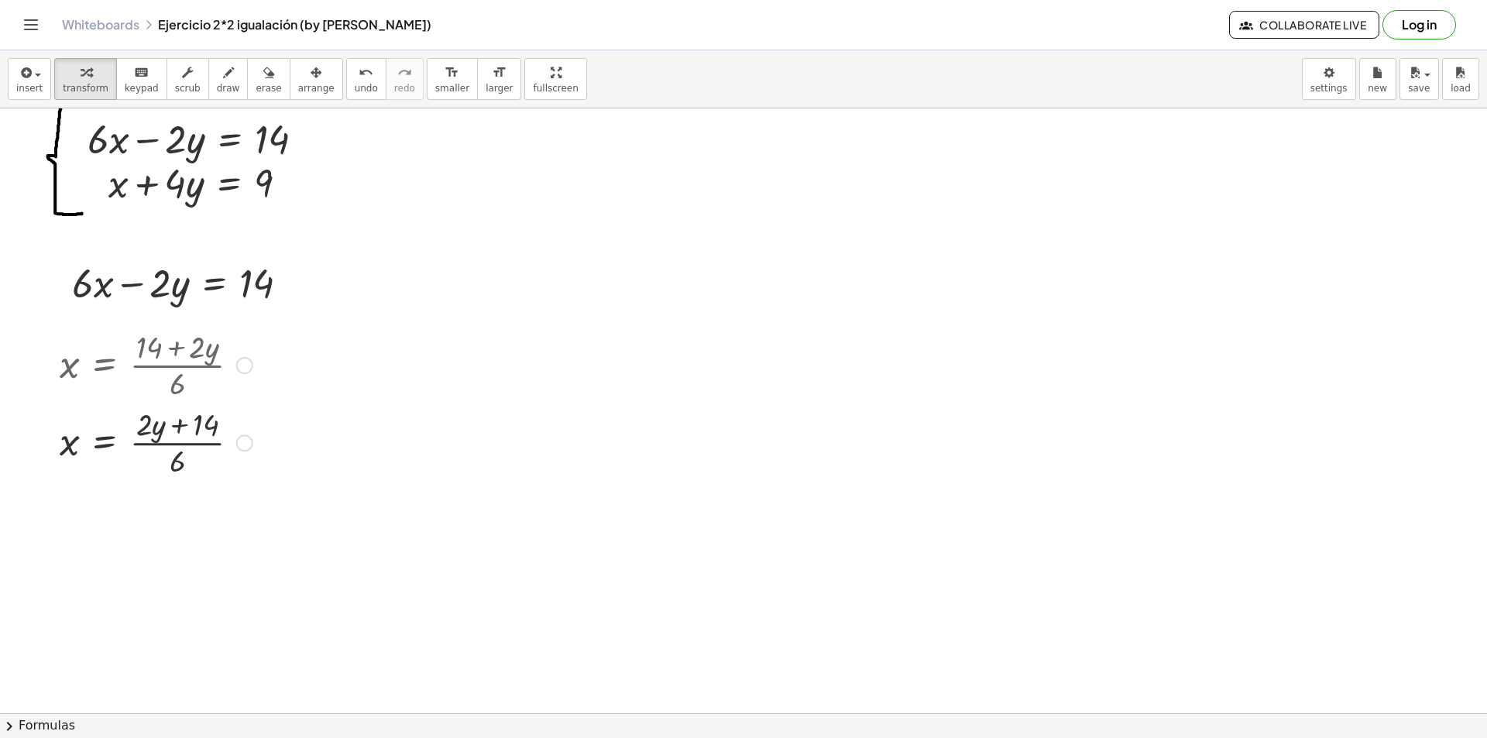
click at [174, 423] on div at bounding box center [156, 441] width 208 height 77
click at [178, 448] on div at bounding box center [156, 441] width 208 height 77
click at [178, 445] on div at bounding box center [156, 441] width 208 height 77
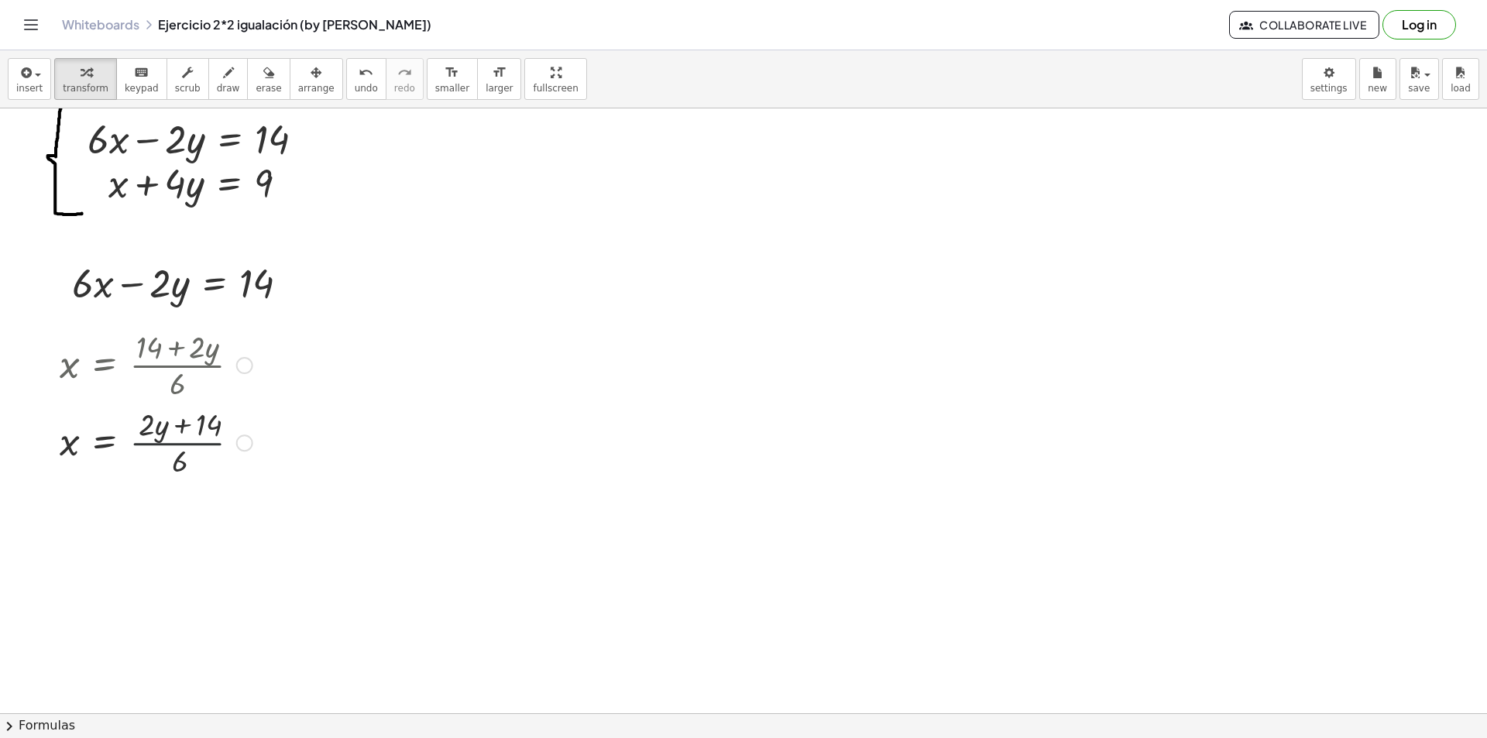
drag, startPoint x: 178, startPoint y: 445, endPoint x: 172, endPoint y: 439, distance: 8.2
click at [175, 443] on div at bounding box center [156, 441] width 208 height 77
click at [355, 94] on span "undo" at bounding box center [366, 88] width 23 height 11
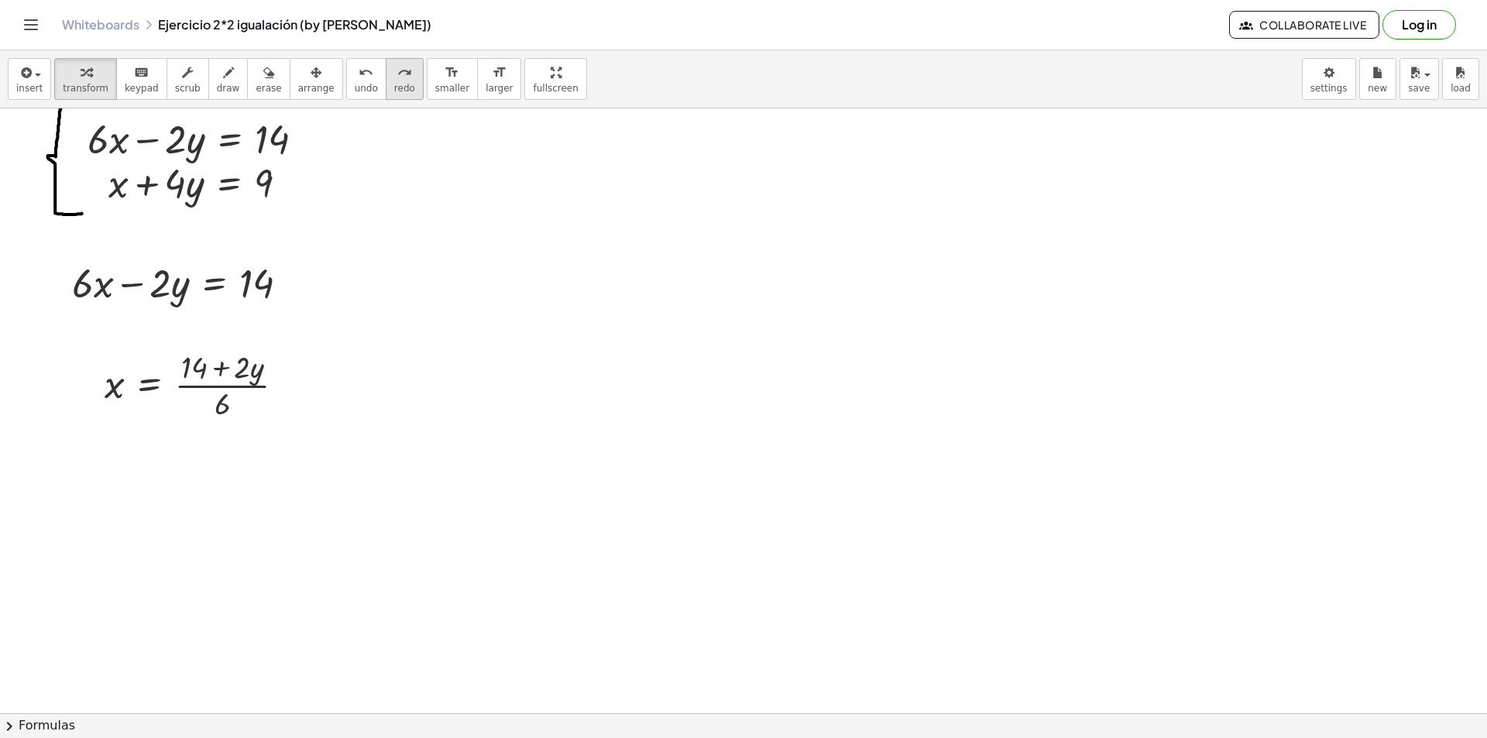
click at [386, 96] on button "redo redo" at bounding box center [405, 79] width 38 height 42
click at [355, 83] on span "undo" at bounding box center [366, 88] width 23 height 11
click at [390, 79] on button "redo redo" at bounding box center [405, 79] width 38 height 42
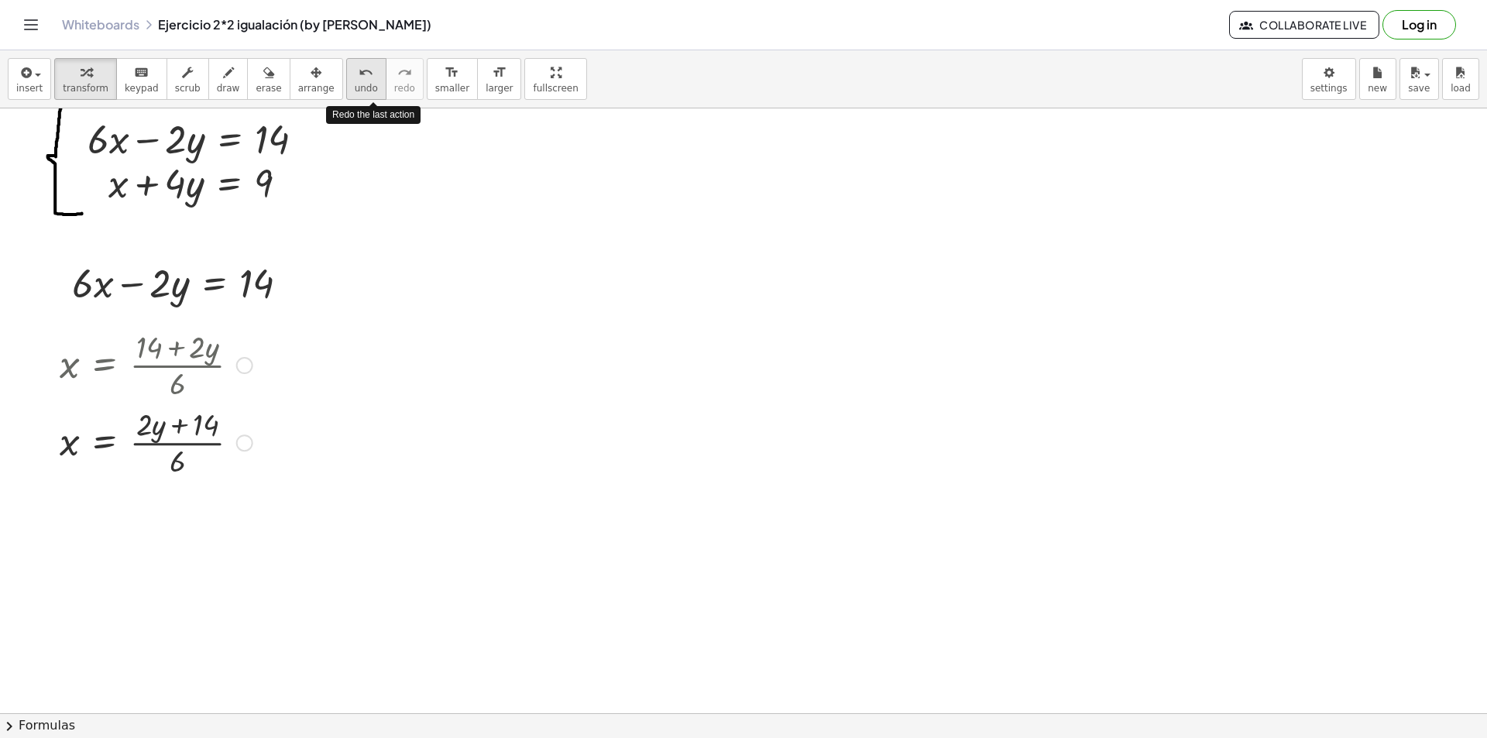
click at [359, 79] on icon "undo" at bounding box center [366, 73] width 15 height 19
click at [59, 431] on div at bounding box center [743, 686] width 1487 height 1310
drag, startPoint x: 73, startPoint y: 465, endPoint x: 49, endPoint y: 439, distance: 35.6
click at [49, 439] on div at bounding box center [46, 434] width 23 height 60
click at [55, 518] on div at bounding box center [743, 686] width 1487 height 1310
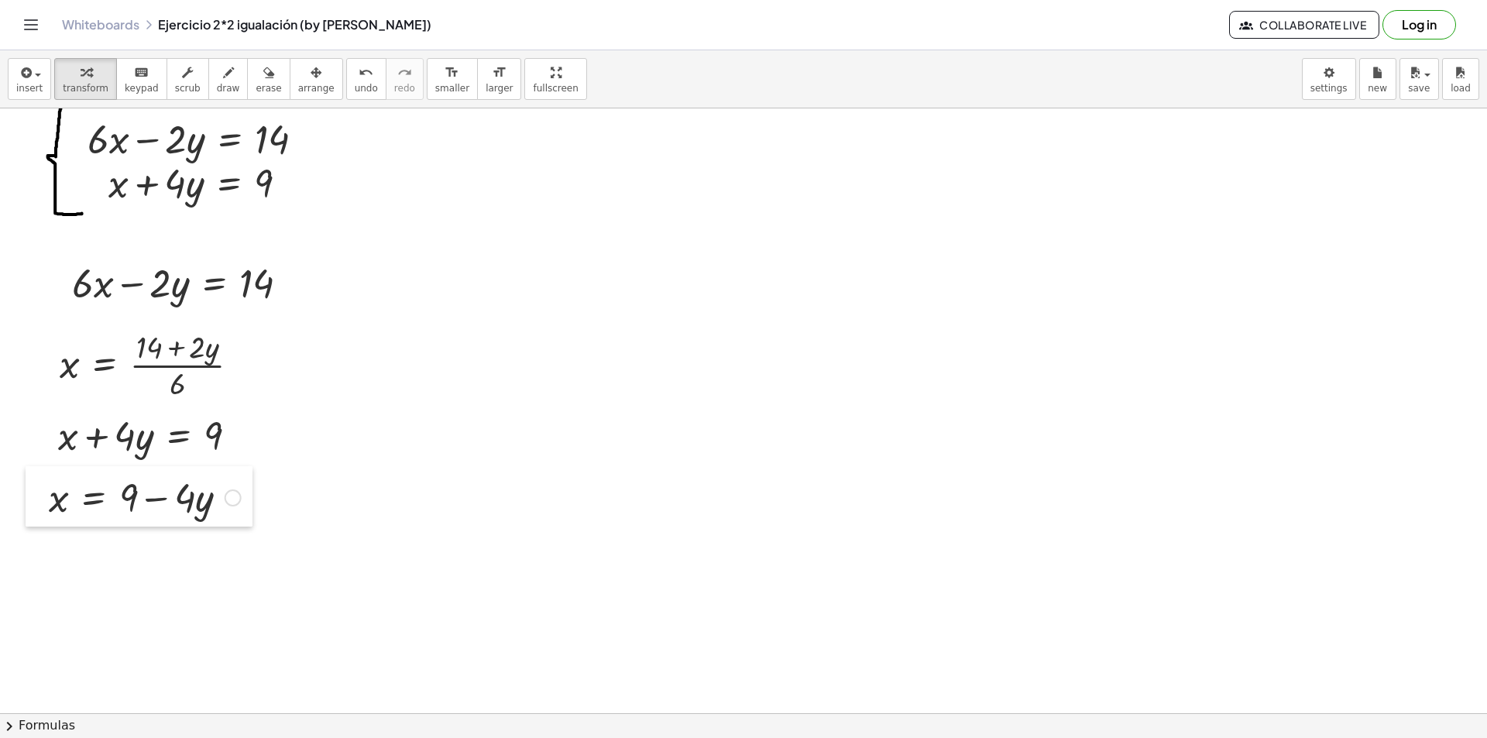
drag, startPoint x: 69, startPoint y: 552, endPoint x: 39, endPoint y: 500, distance: 59.6
click at [39, 500] on div at bounding box center [37, 496] width 23 height 60
click at [62, 553] on div at bounding box center [743, 686] width 1487 height 1310
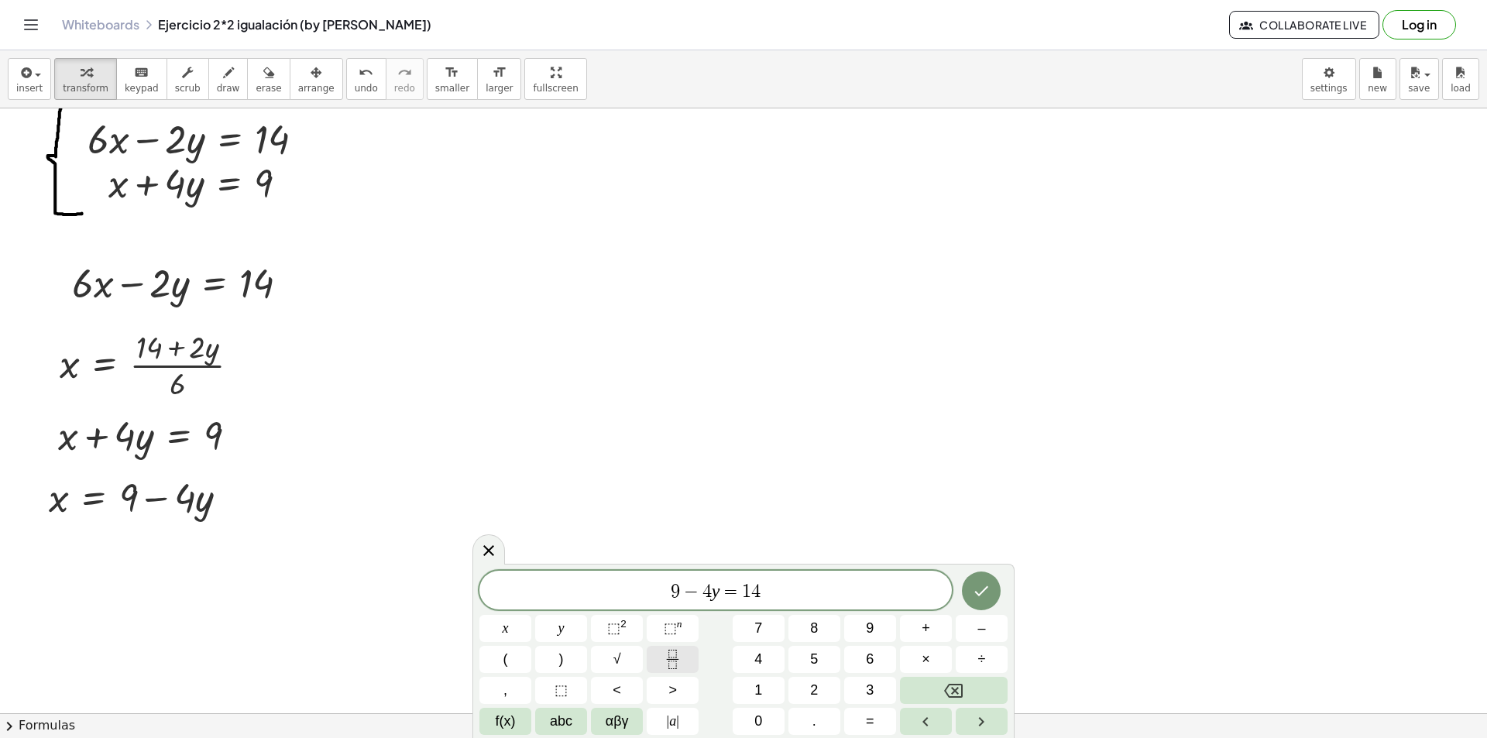
click at [668, 665] on icon "Fraction" at bounding box center [672, 659] width 19 height 19
click at [757, 572] on span "4" at bounding box center [755, 571] width 9 height 17
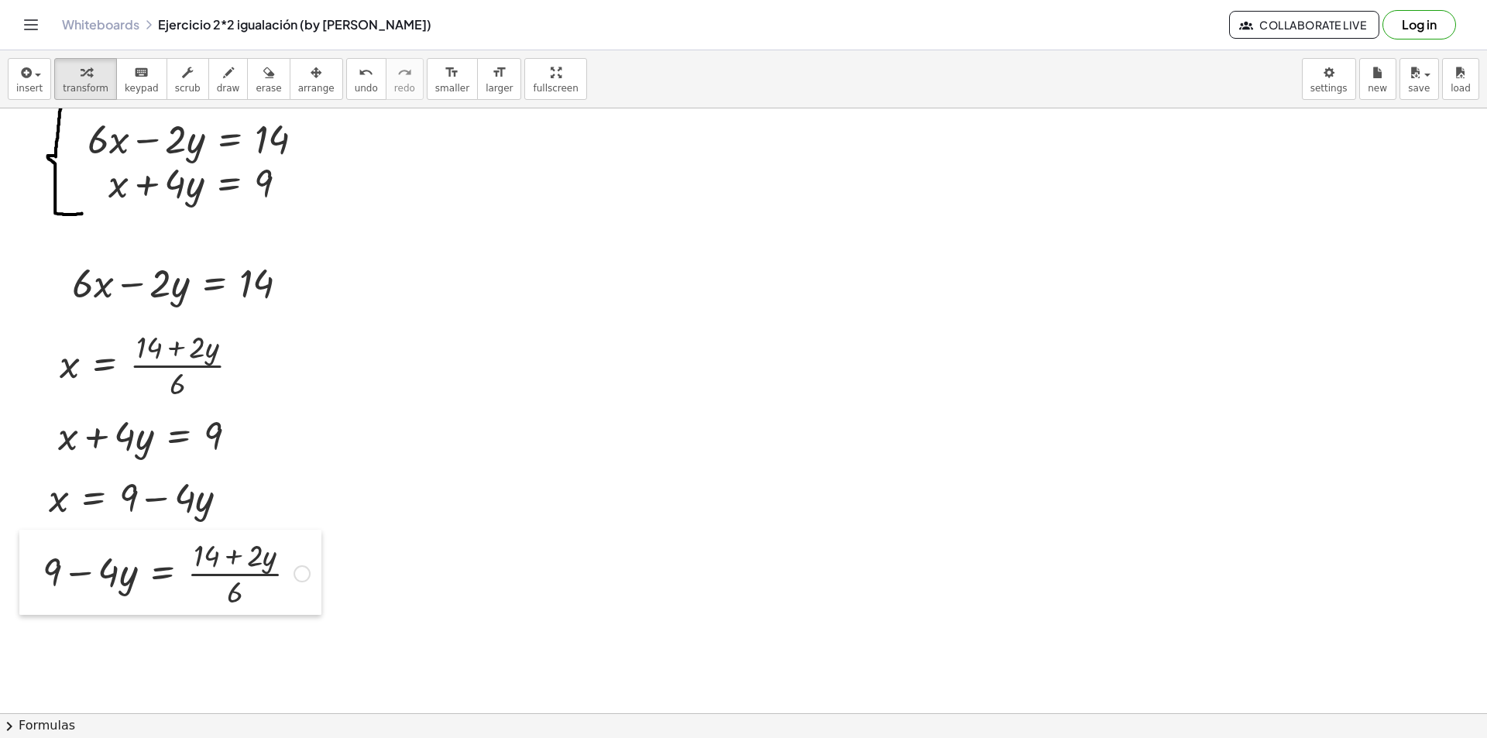
drag, startPoint x: 83, startPoint y: 594, endPoint x: 40, endPoint y: 571, distance: 48.5
click at [40, 571] on div at bounding box center [30, 572] width 23 height 85
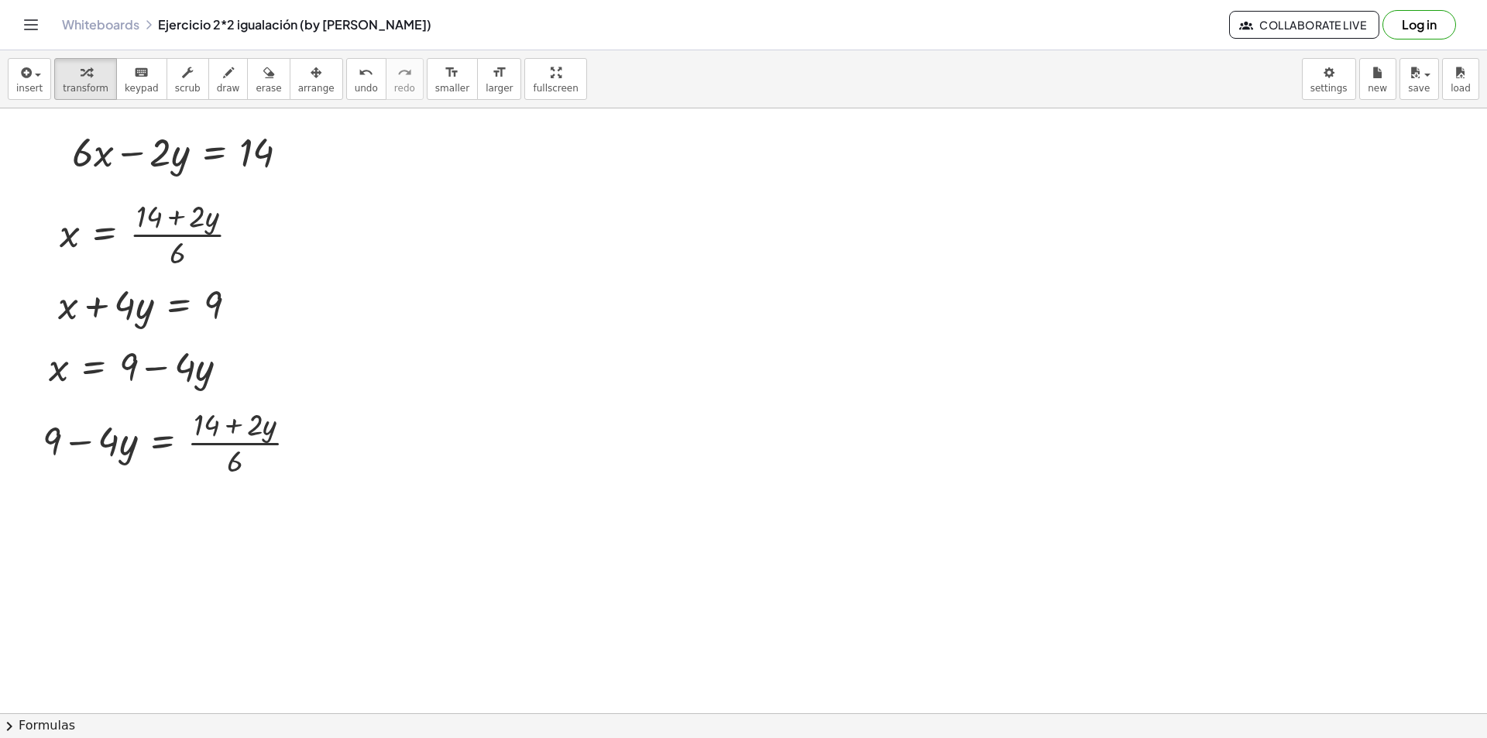
scroll to position [232, 0]
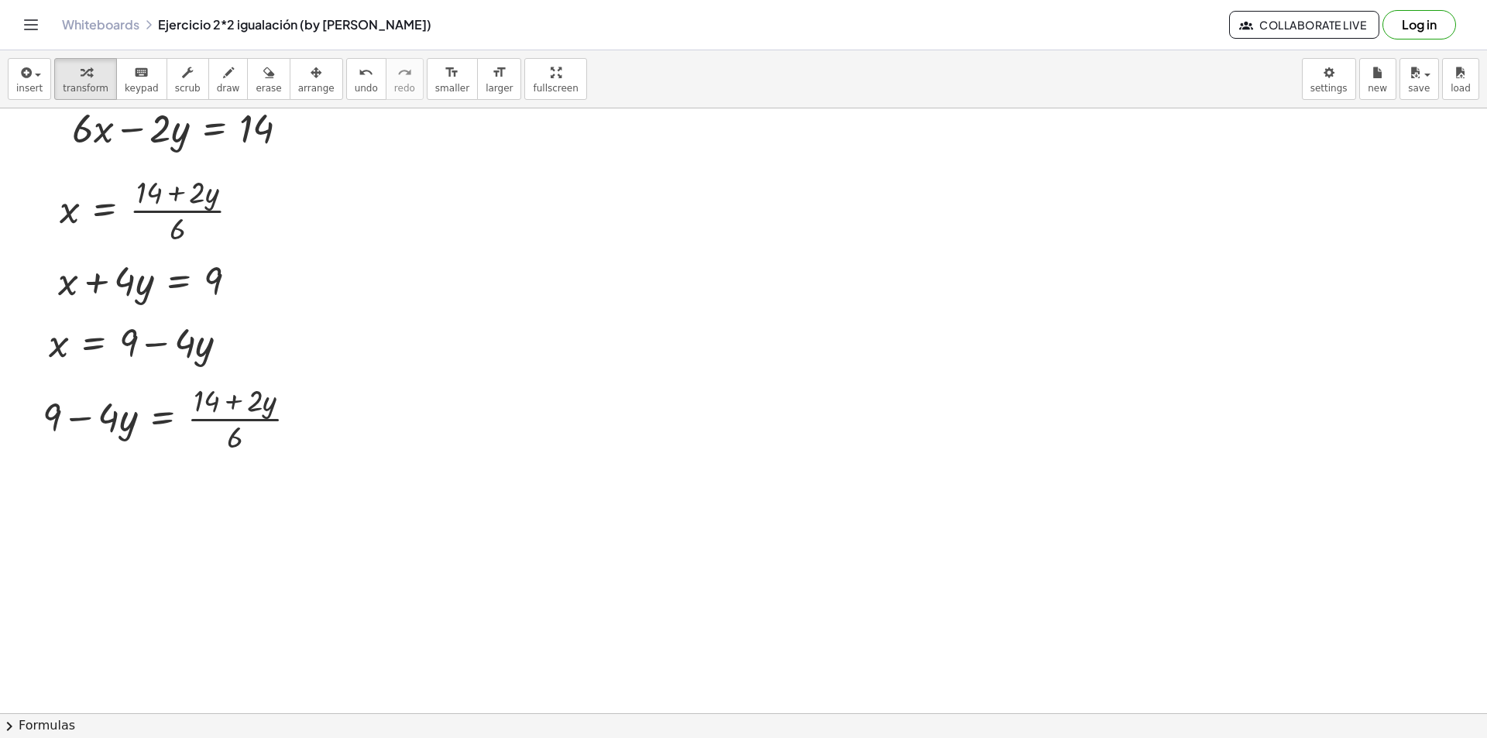
click at [49, 467] on div at bounding box center [743, 531] width 1487 height 1310
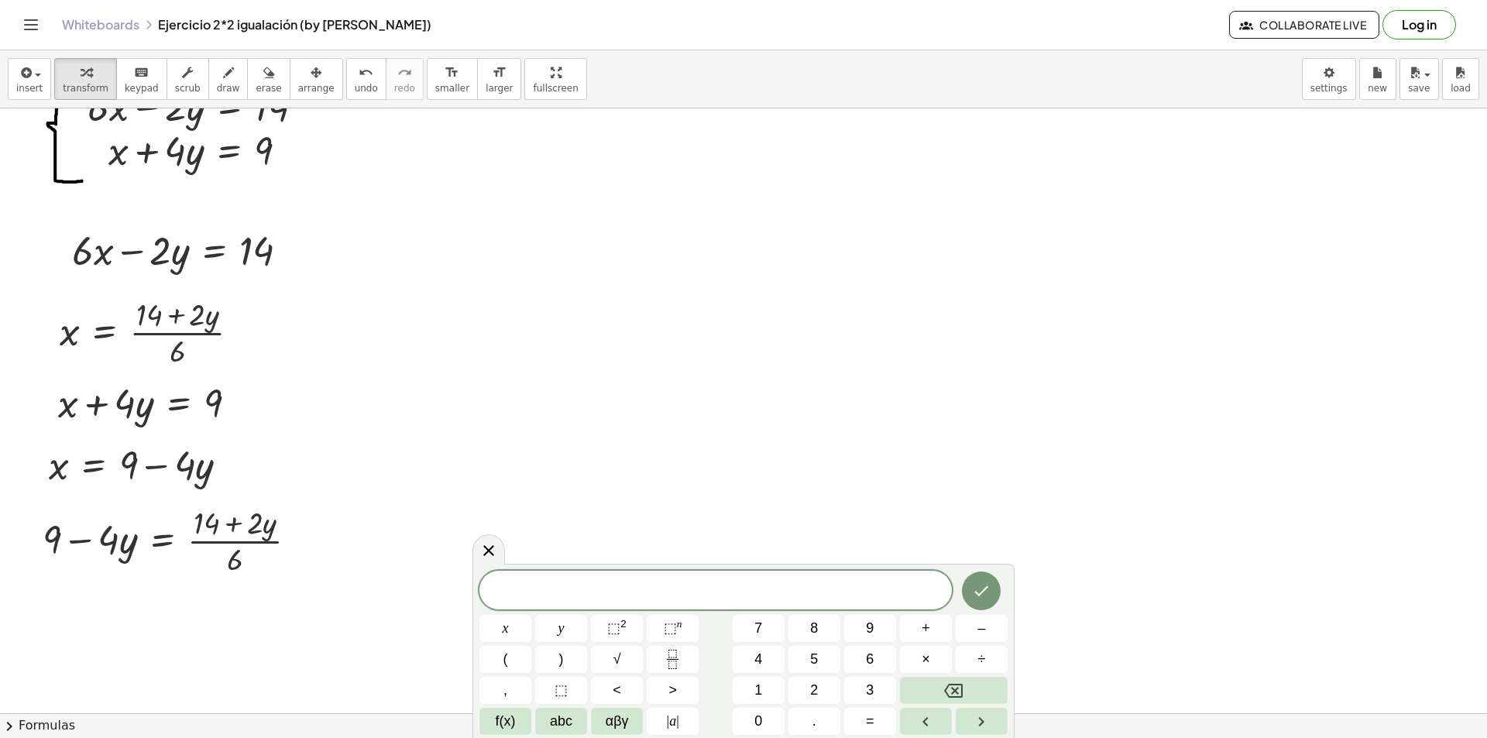
scroll to position [0, 0]
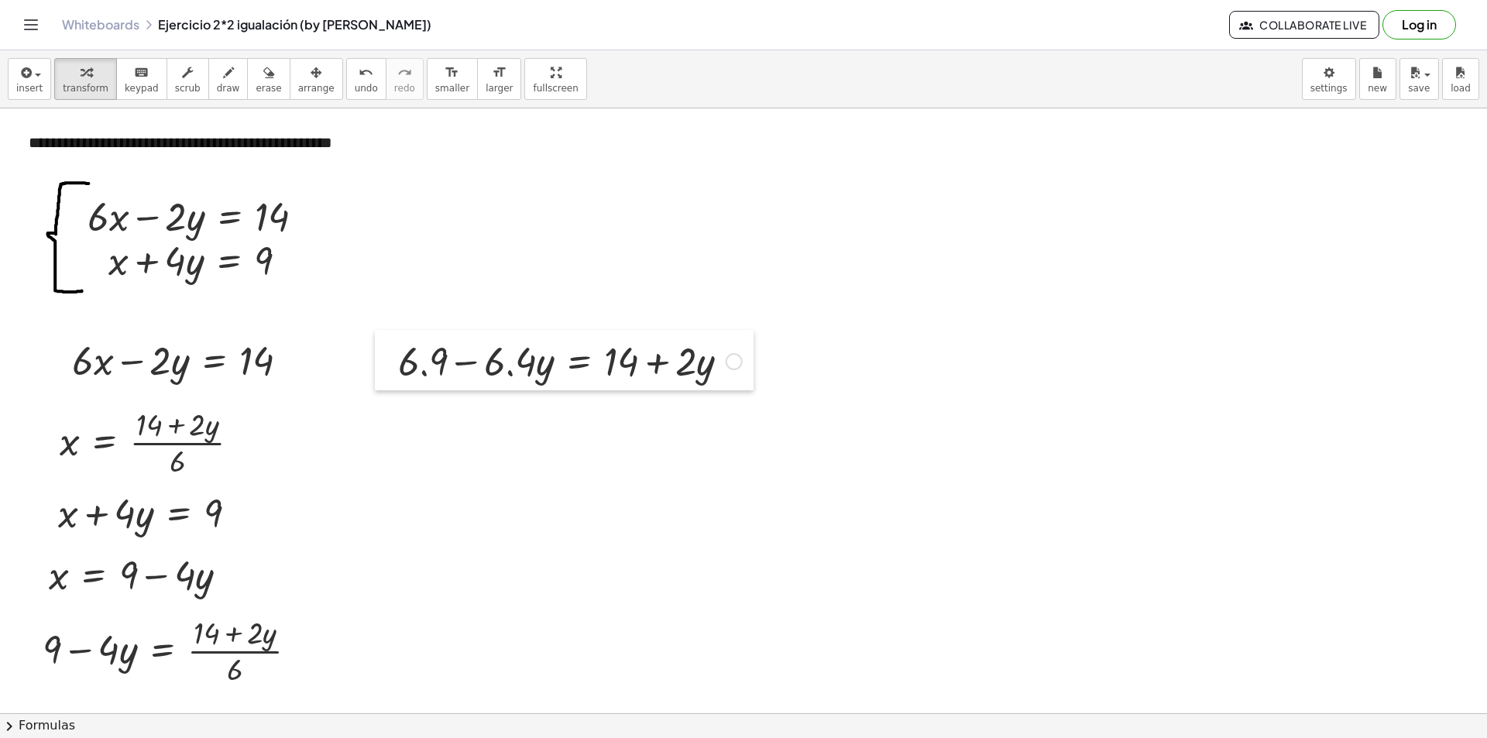
drag, startPoint x: 399, startPoint y: 400, endPoint x: 396, endPoint y: 368, distance: 31.8
click at [396, 368] on div at bounding box center [386, 360] width 23 height 60
click at [424, 367] on div at bounding box center [569, 360] width 359 height 53
click at [425, 362] on div at bounding box center [569, 360] width 359 height 53
click at [421, 373] on div at bounding box center [569, 360] width 359 height 53
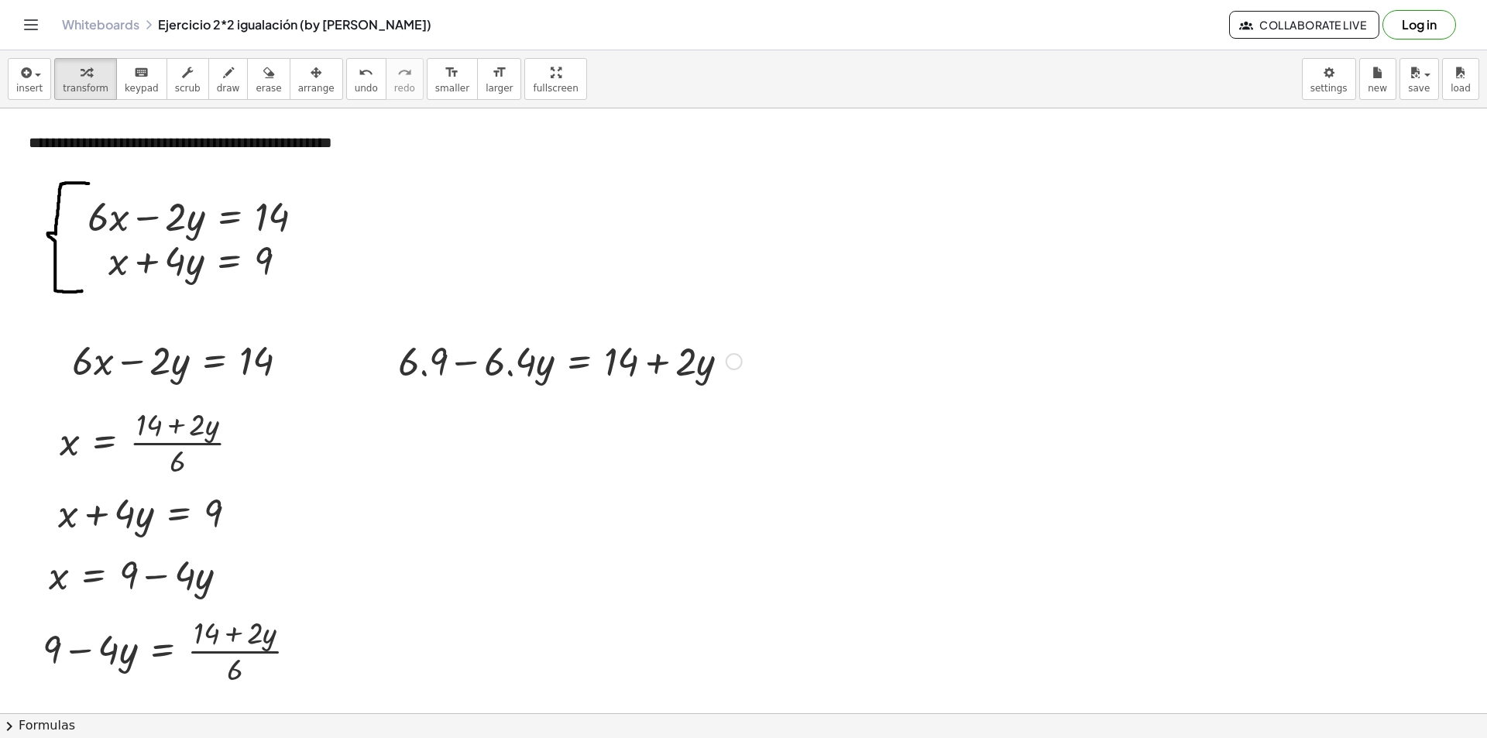
click at [441, 373] on div at bounding box center [569, 360] width 359 height 53
click at [486, 370] on div at bounding box center [569, 360] width 359 height 53
click at [541, 369] on div at bounding box center [569, 360] width 359 height 53
click at [736, 355] on div at bounding box center [734, 361] width 17 height 17
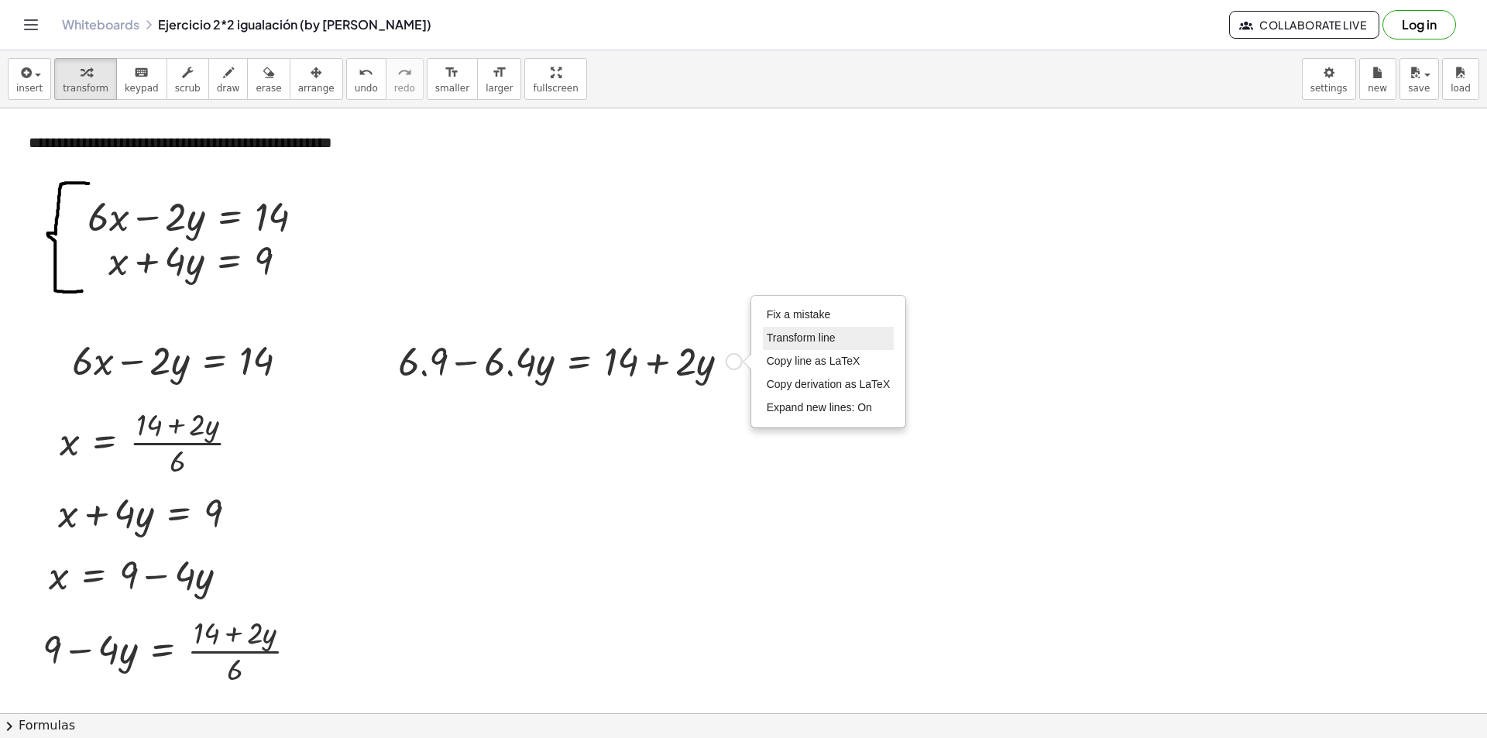
click at [781, 338] on span "Transform line" at bounding box center [801, 337] width 69 height 12
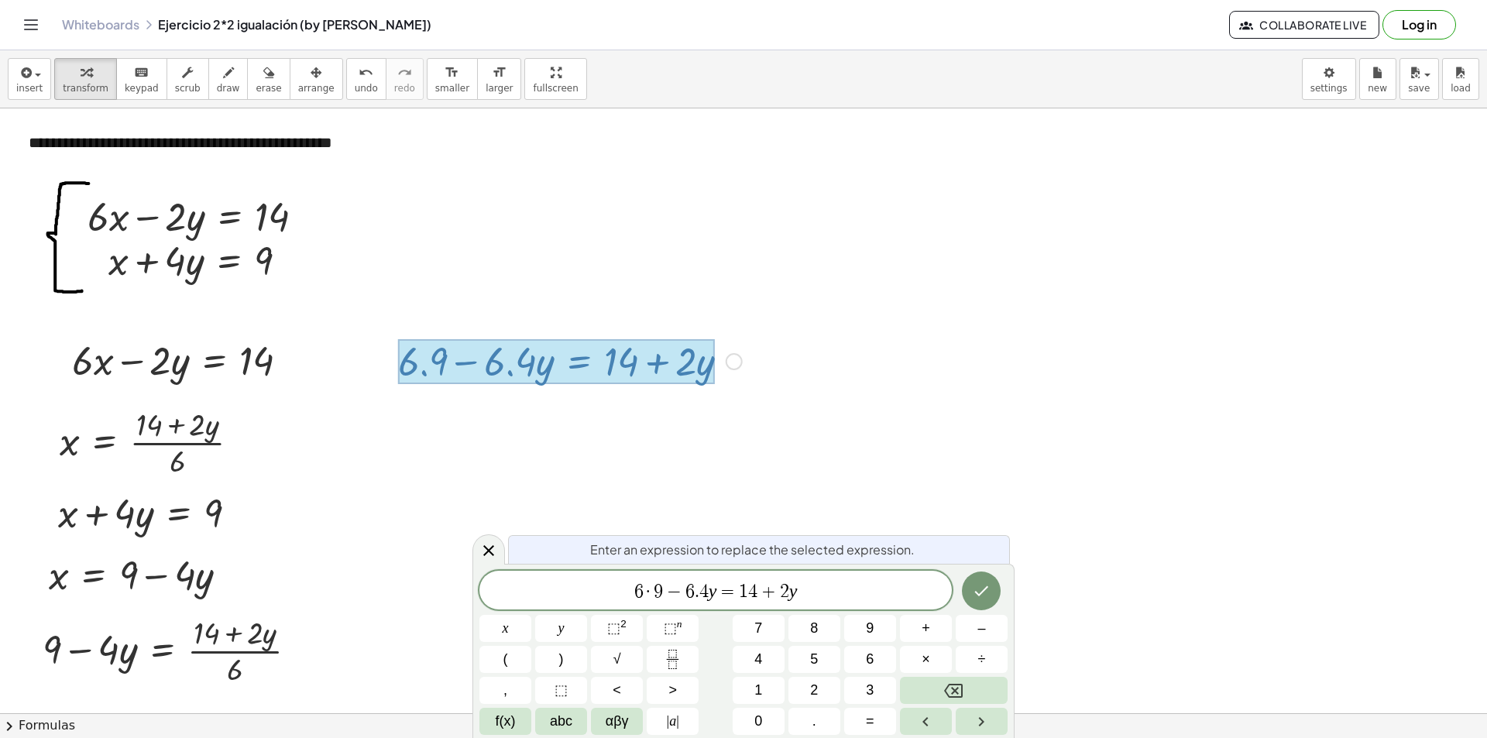
click at [696, 588] on span "." at bounding box center [697, 591] width 5 height 19
click at [702, 590] on span "4" at bounding box center [703, 591] width 9 height 19
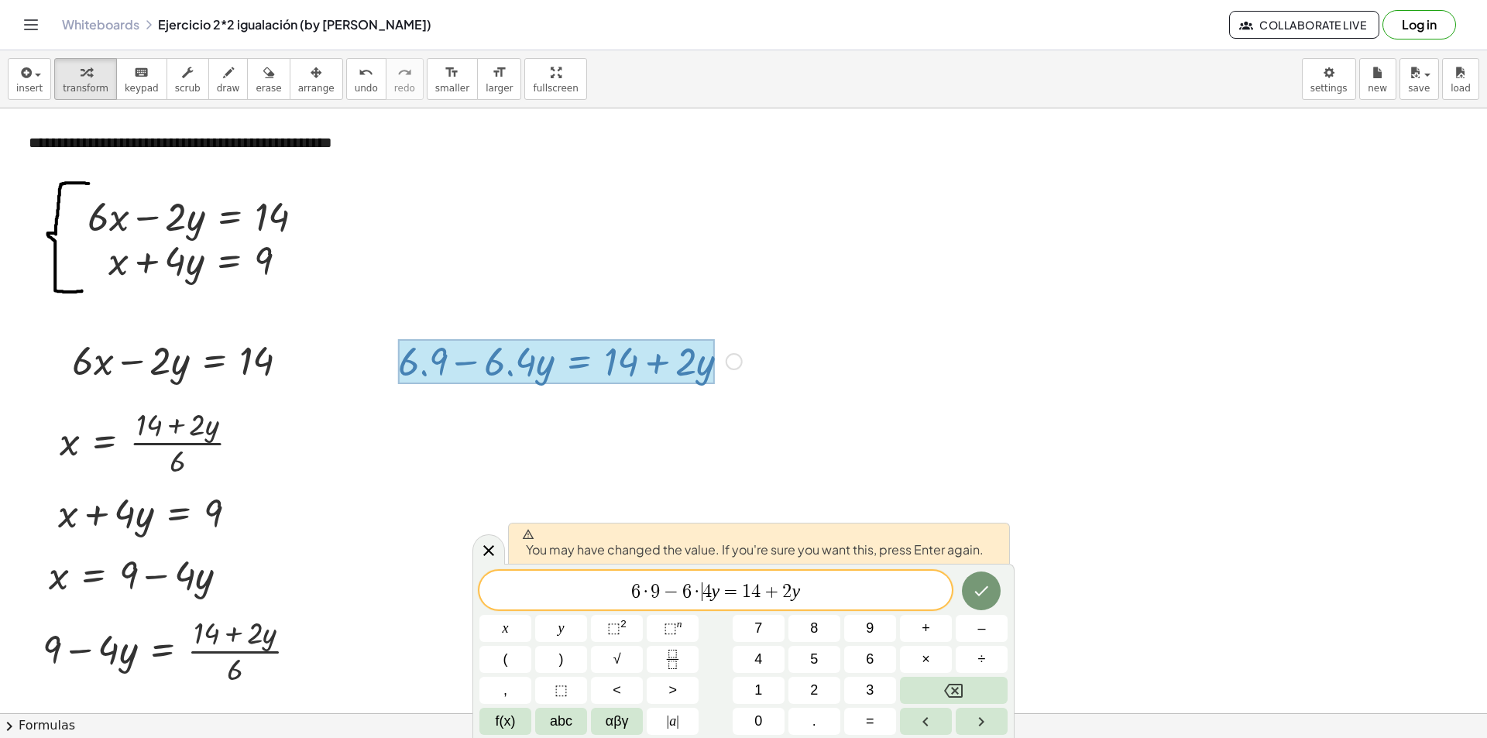
click at [987, 585] on icon "Done" at bounding box center [981, 591] width 19 height 19
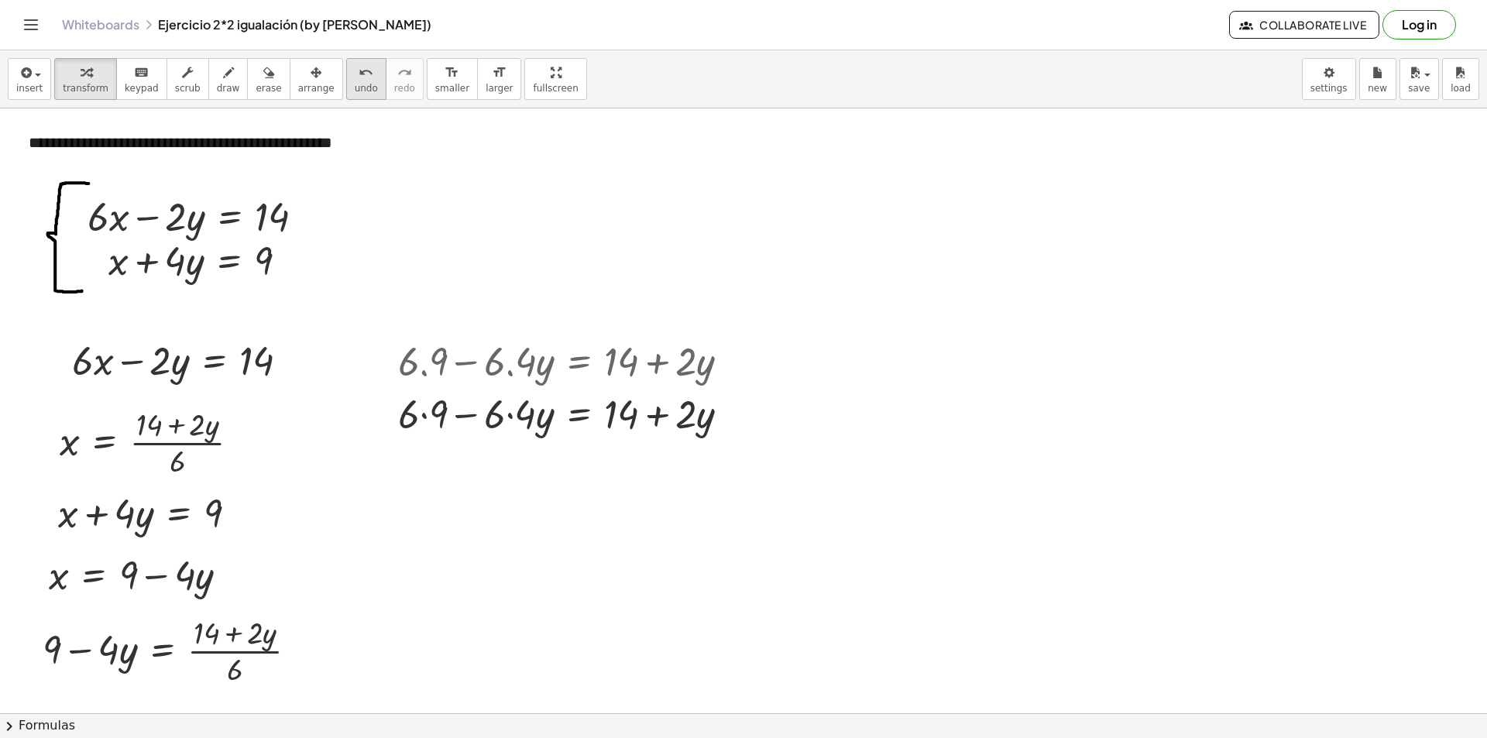
click at [355, 67] on div "undo" at bounding box center [366, 72] width 23 height 19
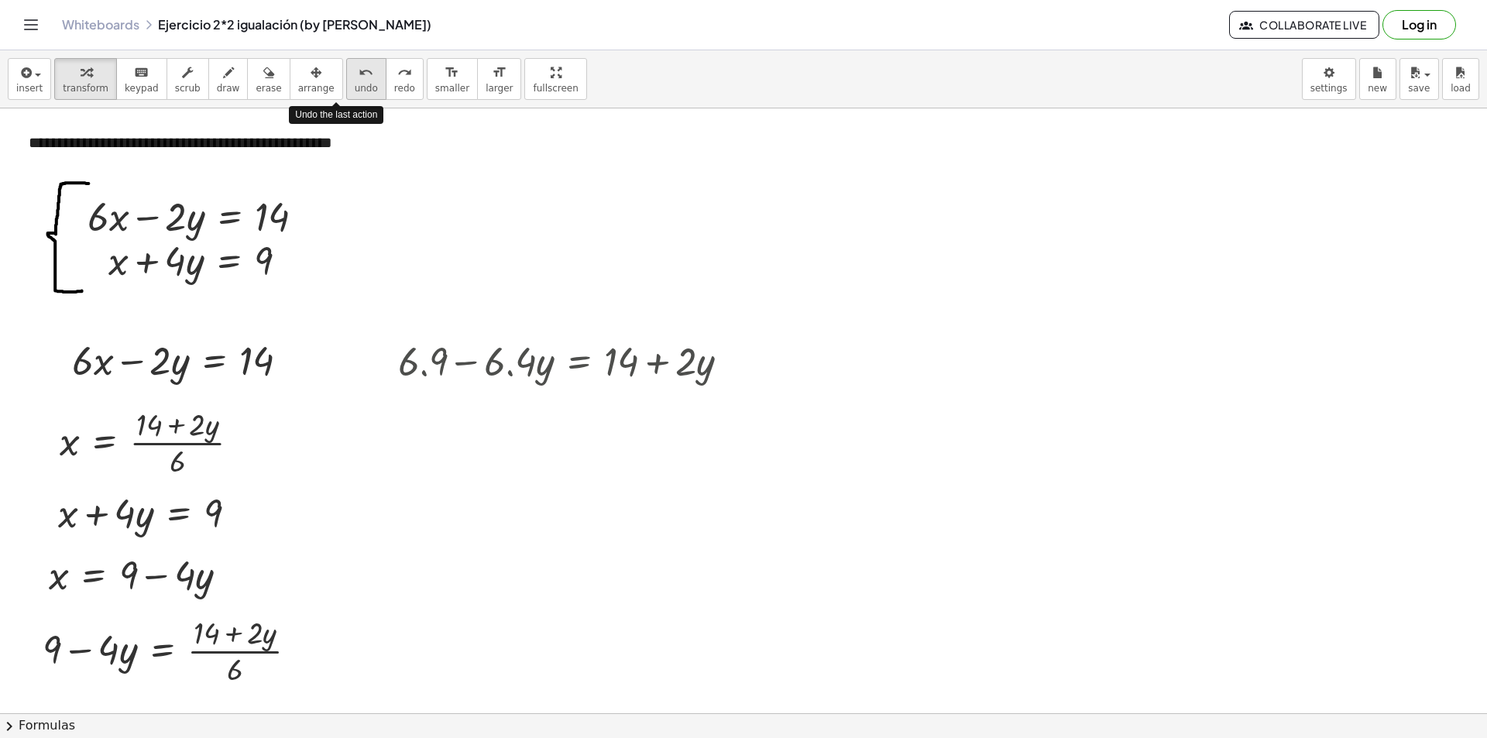
click at [355, 67] on div "undo" at bounding box center [366, 72] width 23 height 19
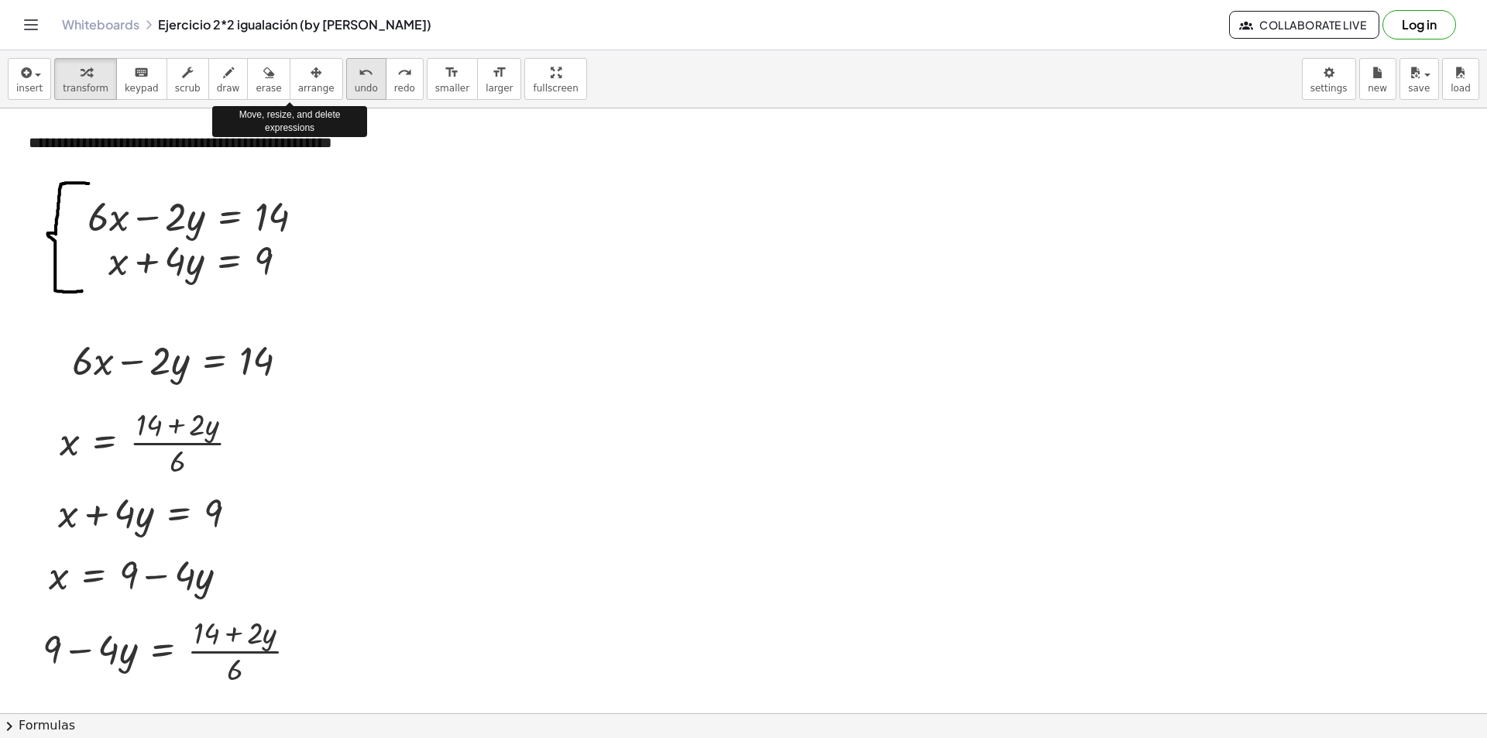
click at [346, 81] on button "undo undo" at bounding box center [366, 79] width 40 height 42
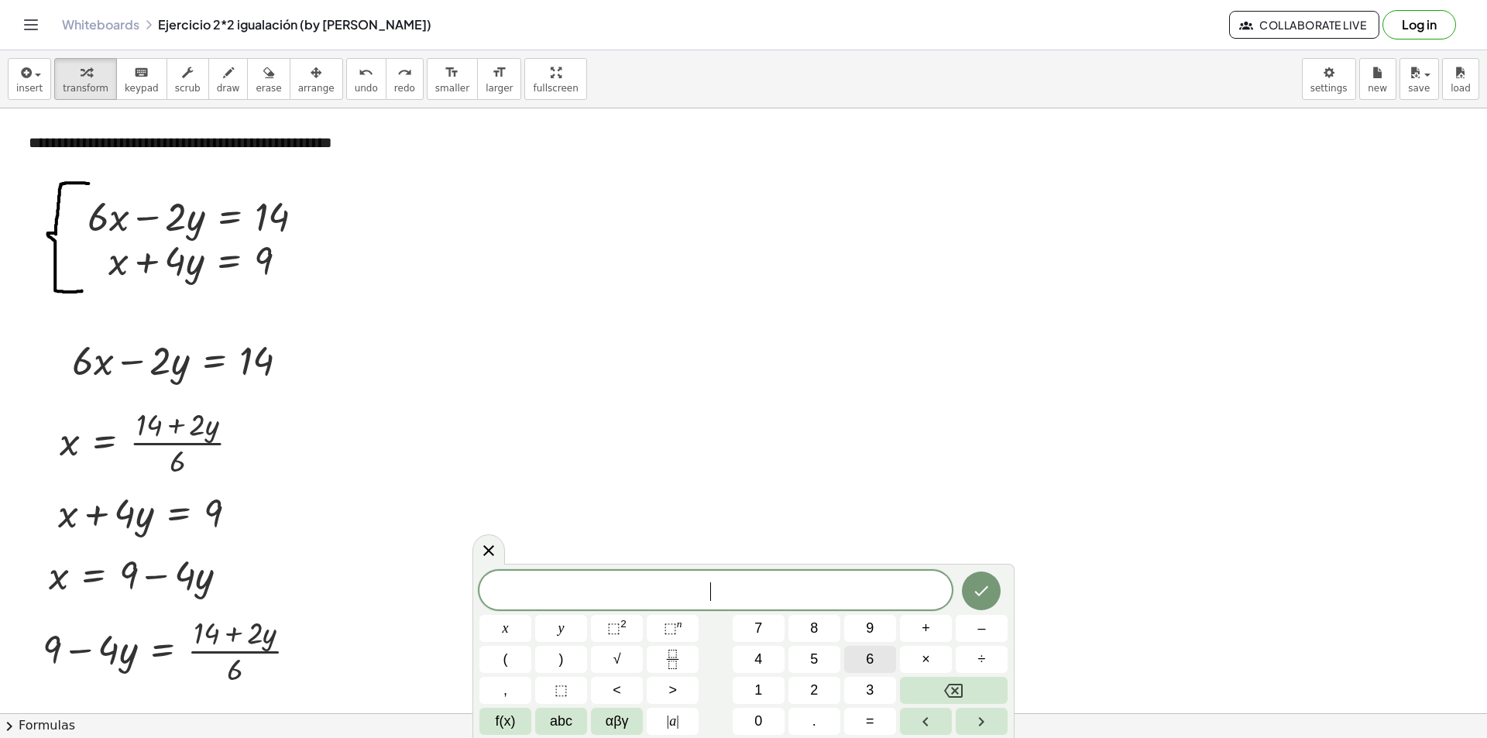
click at [869, 657] on span "6" at bounding box center [870, 659] width 8 height 21
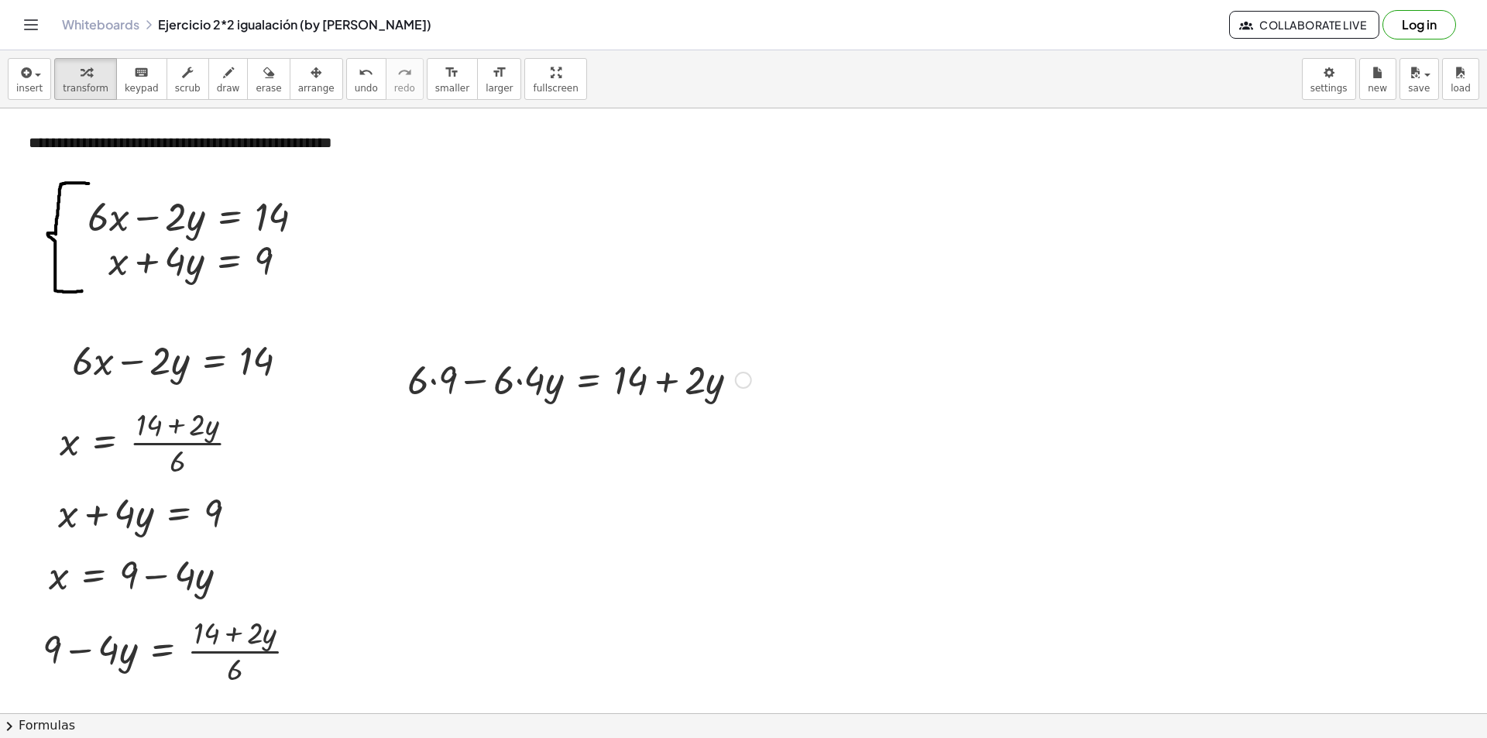
click at [431, 380] on div at bounding box center [579, 378] width 359 height 53
click at [519, 435] on div at bounding box center [579, 431] width 359 height 53
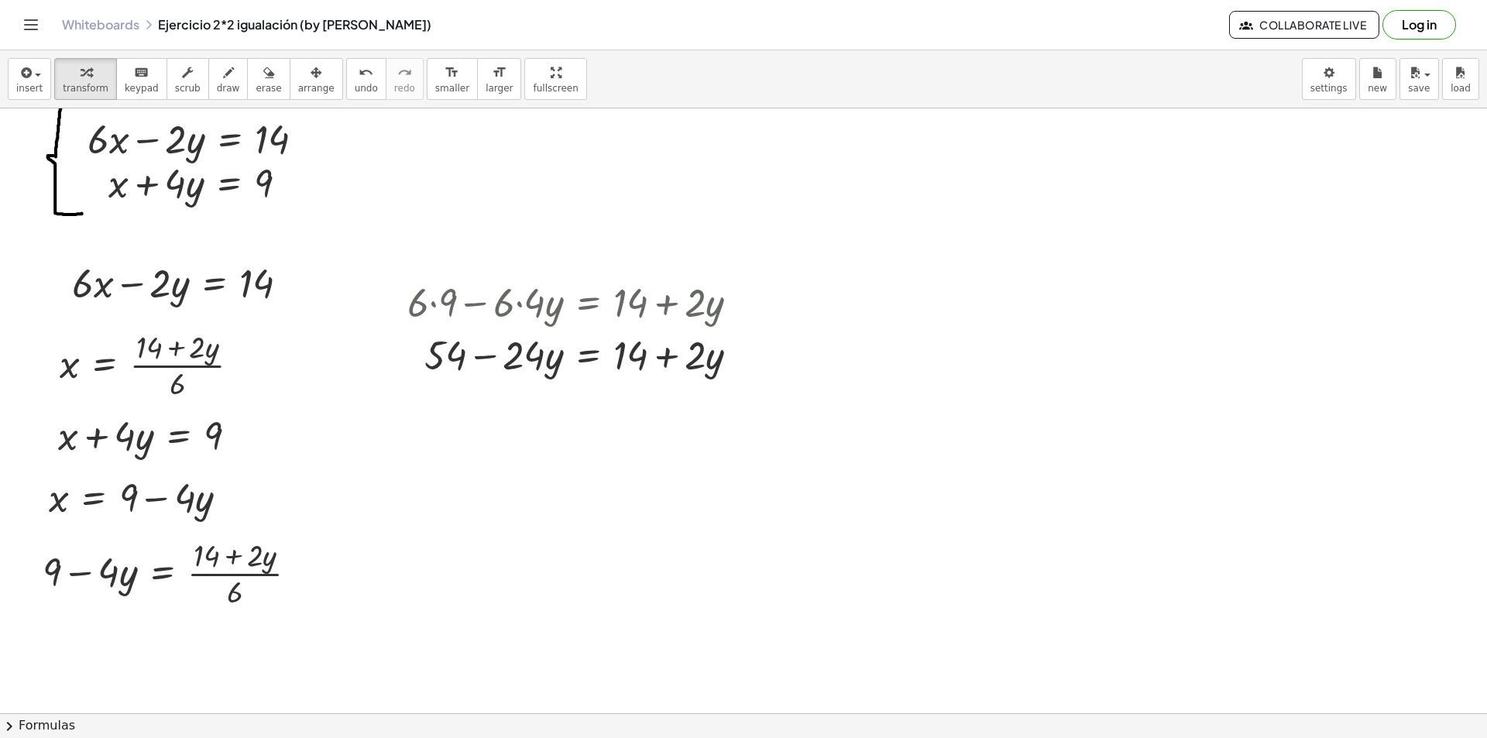
click at [383, 304] on div at bounding box center [743, 686] width 1487 height 1310
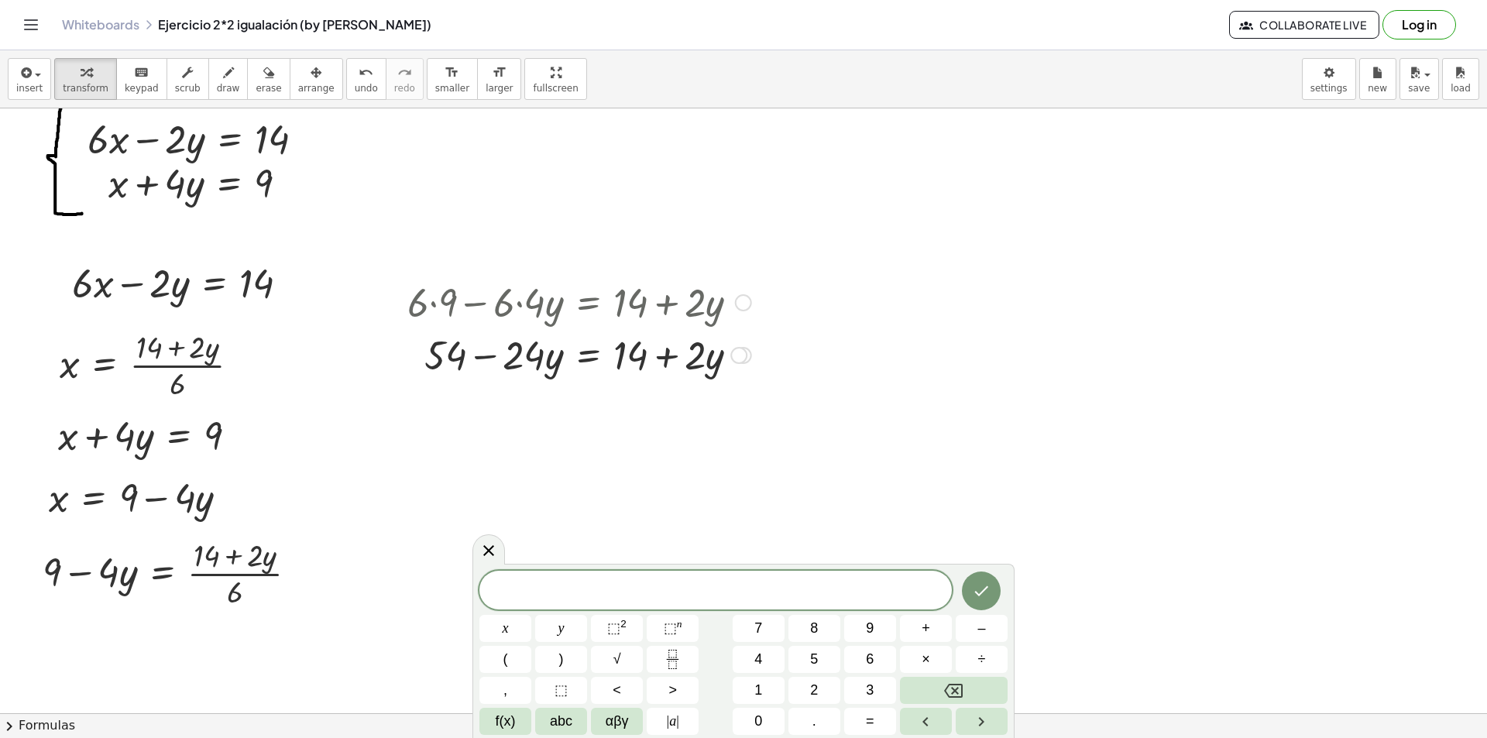
click at [402, 313] on div at bounding box center [395, 327] width 23 height 113
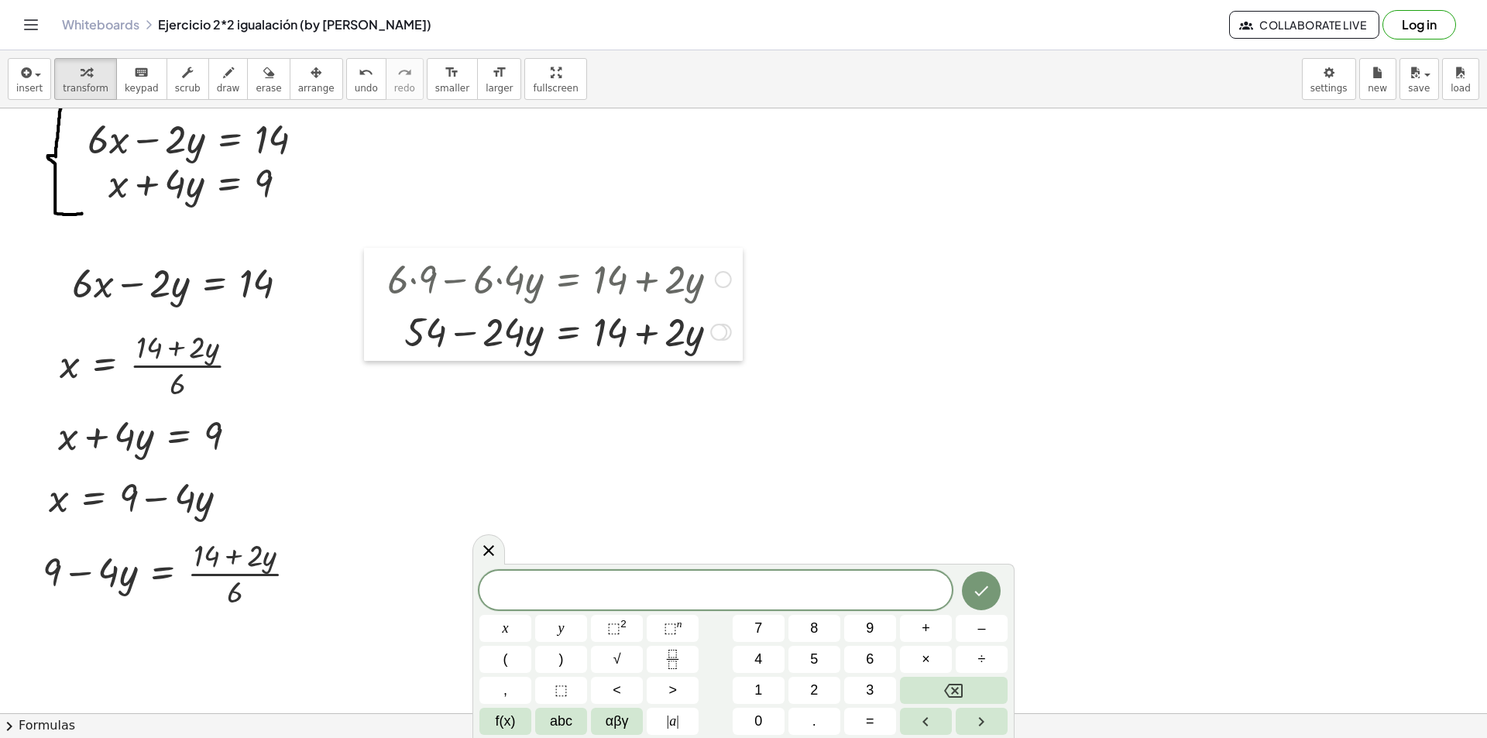
drag, startPoint x: 394, startPoint y: 313, endPoint x: 375, endPoint y: 290, distance: 30.2
click at [375, 290] on div at bounding box center [375, 304] width 23 height 113
click at [372, 397] on div at bounding box center [743, 686] width 1487 height 1310
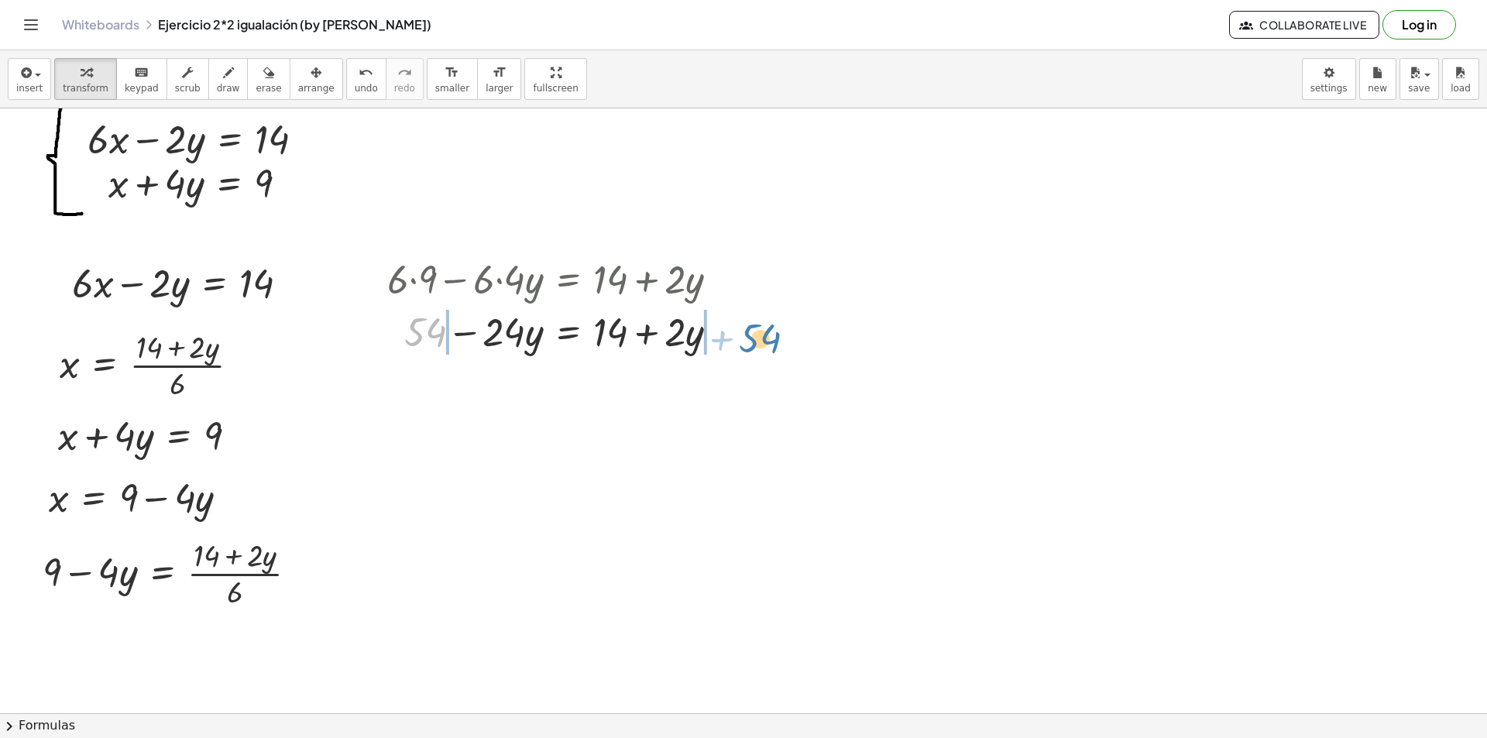
drag, startPoint x: 403, startPoint y: 338, endPoint x: 739, endPoint y: 343, distance: 335.4
click at [739, 343] on div "+ · 6 · 9 − · 6 · 4 · y = + 14 + · 2 · y + 54 − · 6 · 4 · y = + 14 + · 2 · y + …" at bounding box center [553, 304] width 379 height 113
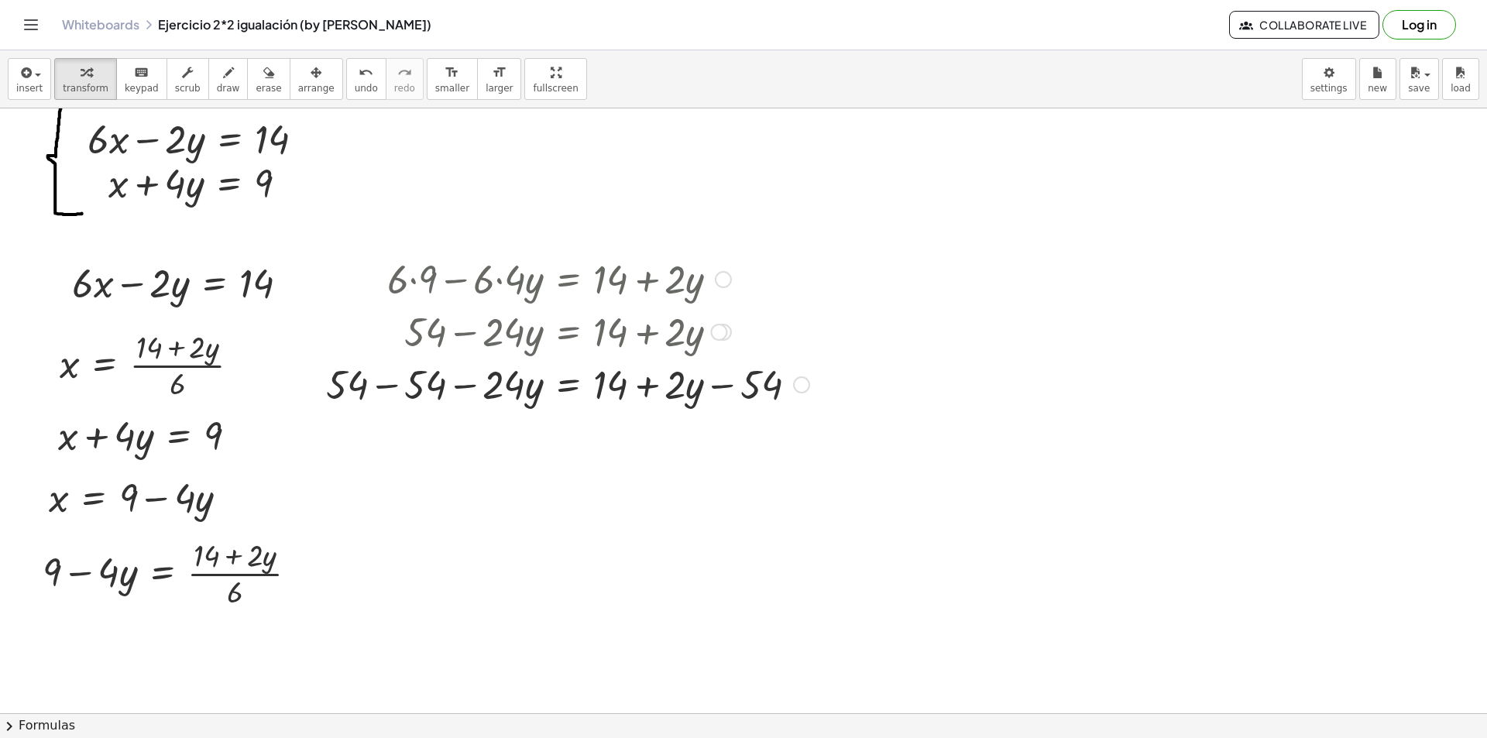
click at [390, 381] on div at bounding box center [567, 383] width 499 height 53
drag, startPoint x: 791, startPoint y: 434, endPoint x: 787, endPoint y: 372, distance: 61.4
click at [568, 386] on div "· · y = + 14 + · 2 · y 24 − 54 -" at bounding box center [568, 386] width 0 height 0
drag, startPoint x: 686, startPoint y: 399, endPoint x: 442, endPoint y: 379, distance: 244.8
click at [442, 379] on div at bounding box center [598, 383] width 438 height 53
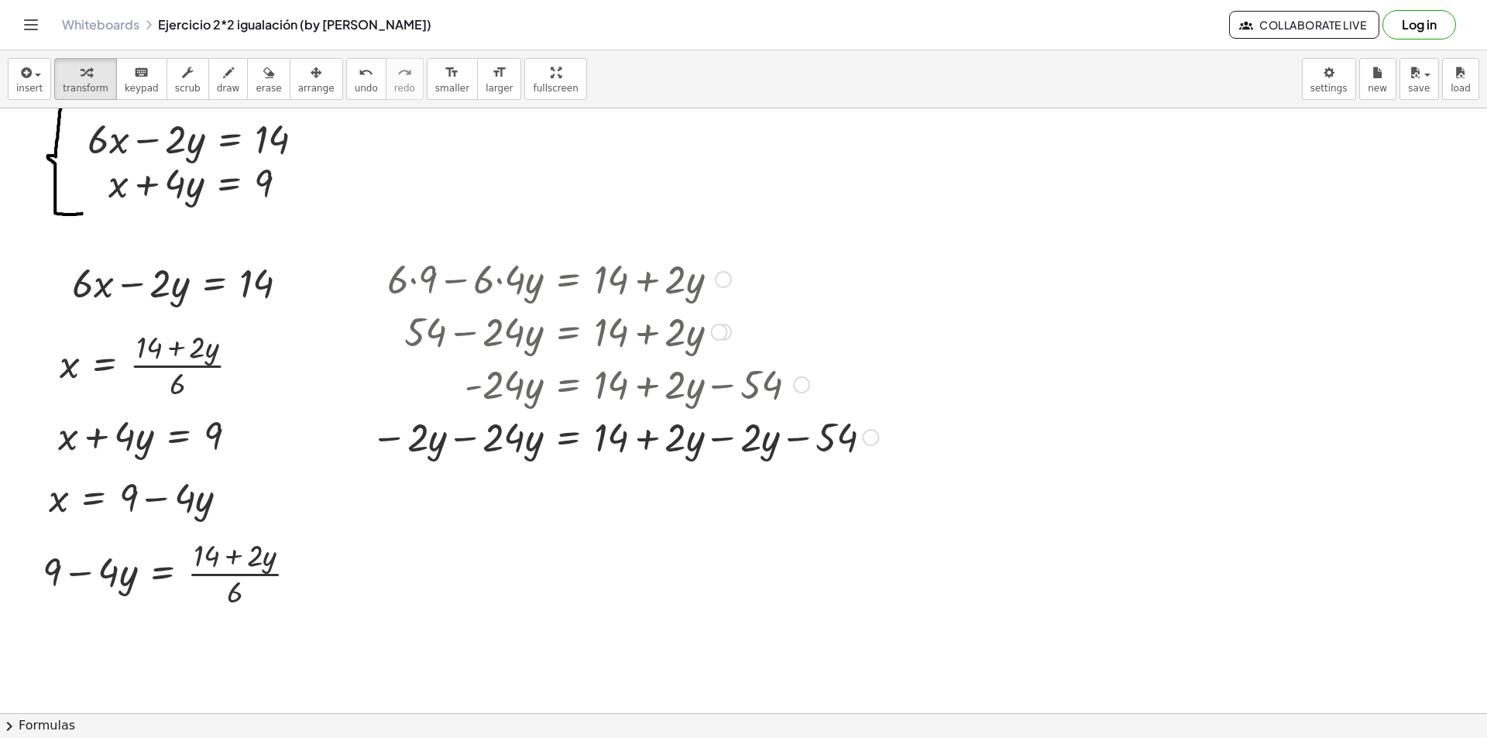
click at [719, 437] on div at bounding box center [624, 436] width 523 height 53
drag, startPoint x: 717, startPoint y: 484, endPoint x: 714, endPoint y: 435, distance: 48.9
click at [714, 435] on div at bounding box center [715, 443] width 17 height 17
click at [461, 438] on div at bounding box center [590, 436] width 454 height 53
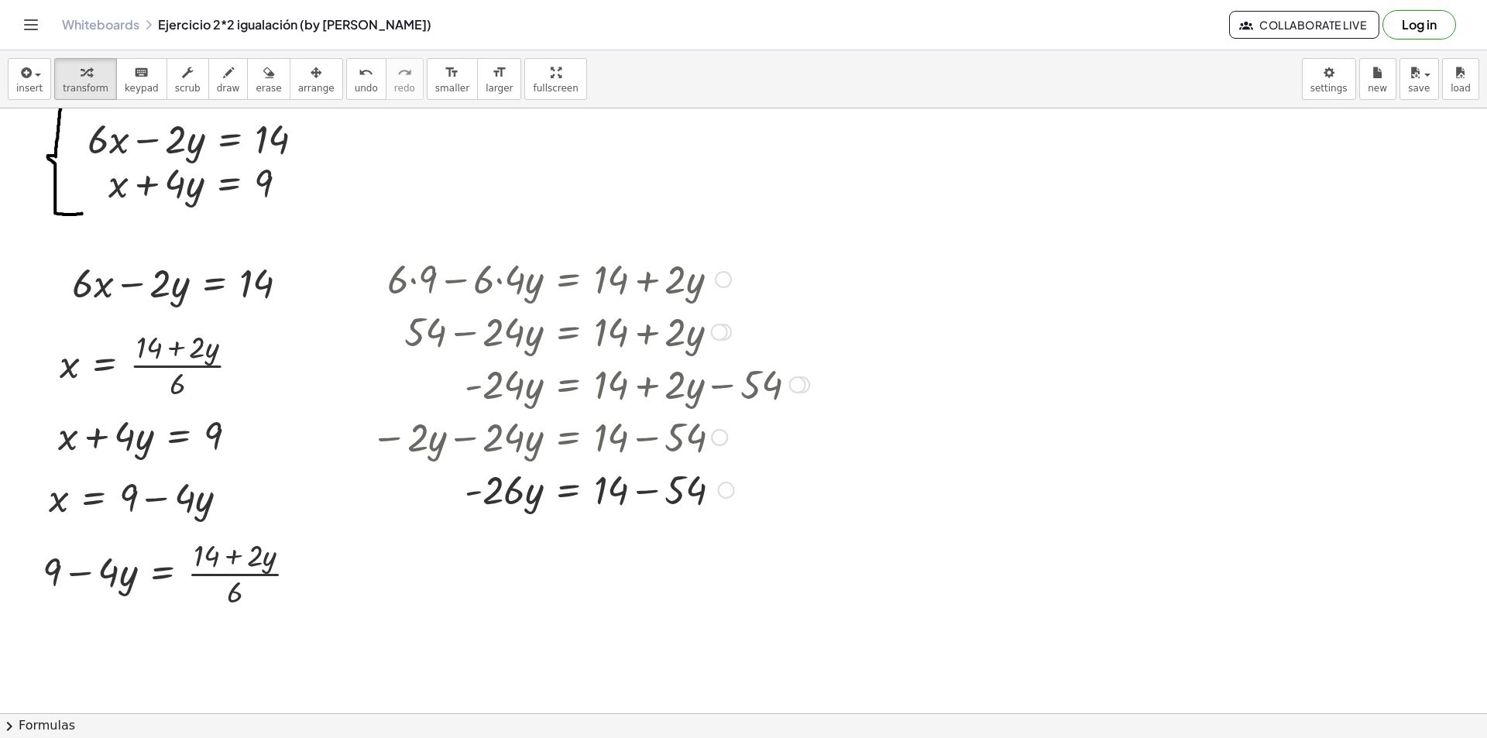
scroll to position [155, 0]
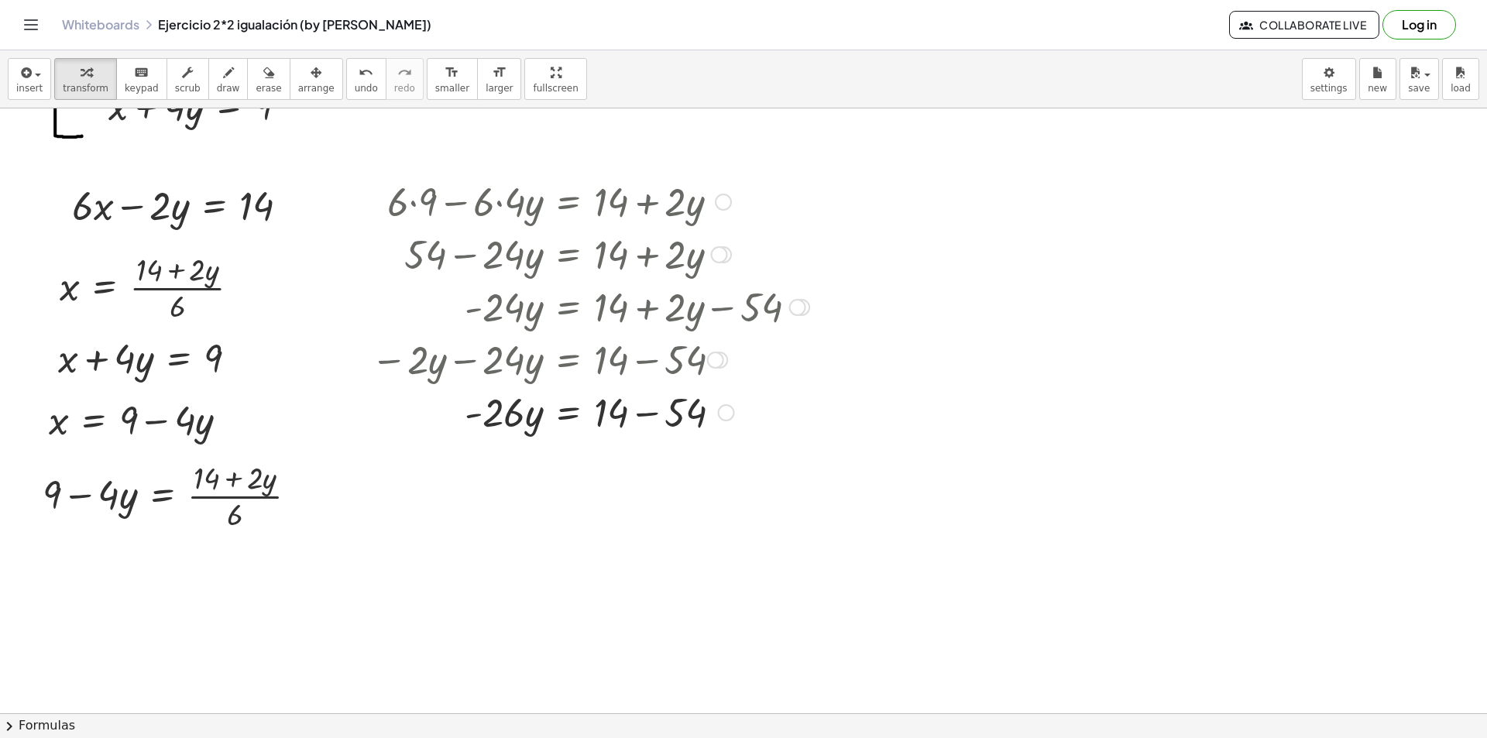
click at [650, 414] on div at bounding box center [590, 411] width 454 height 53
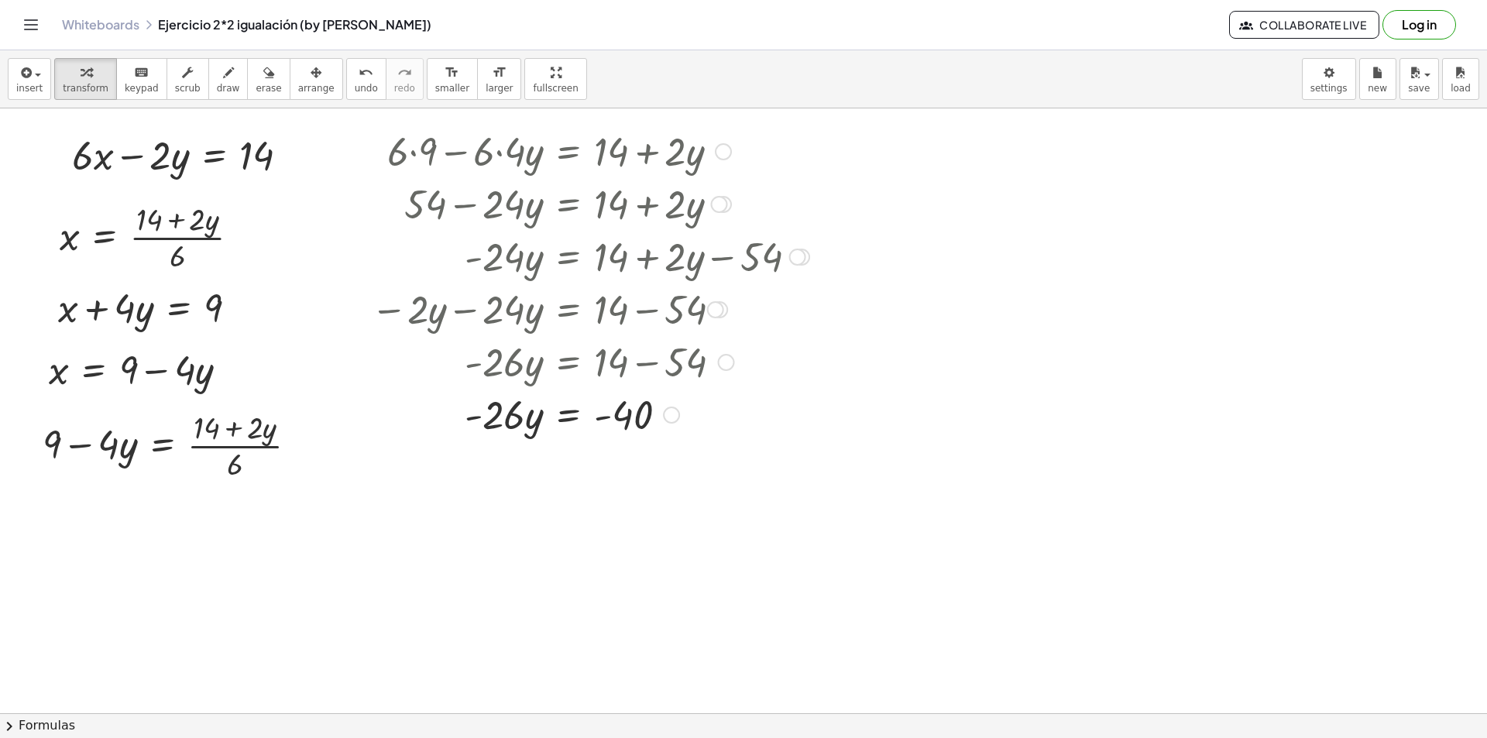
scroll to position [232, 0]
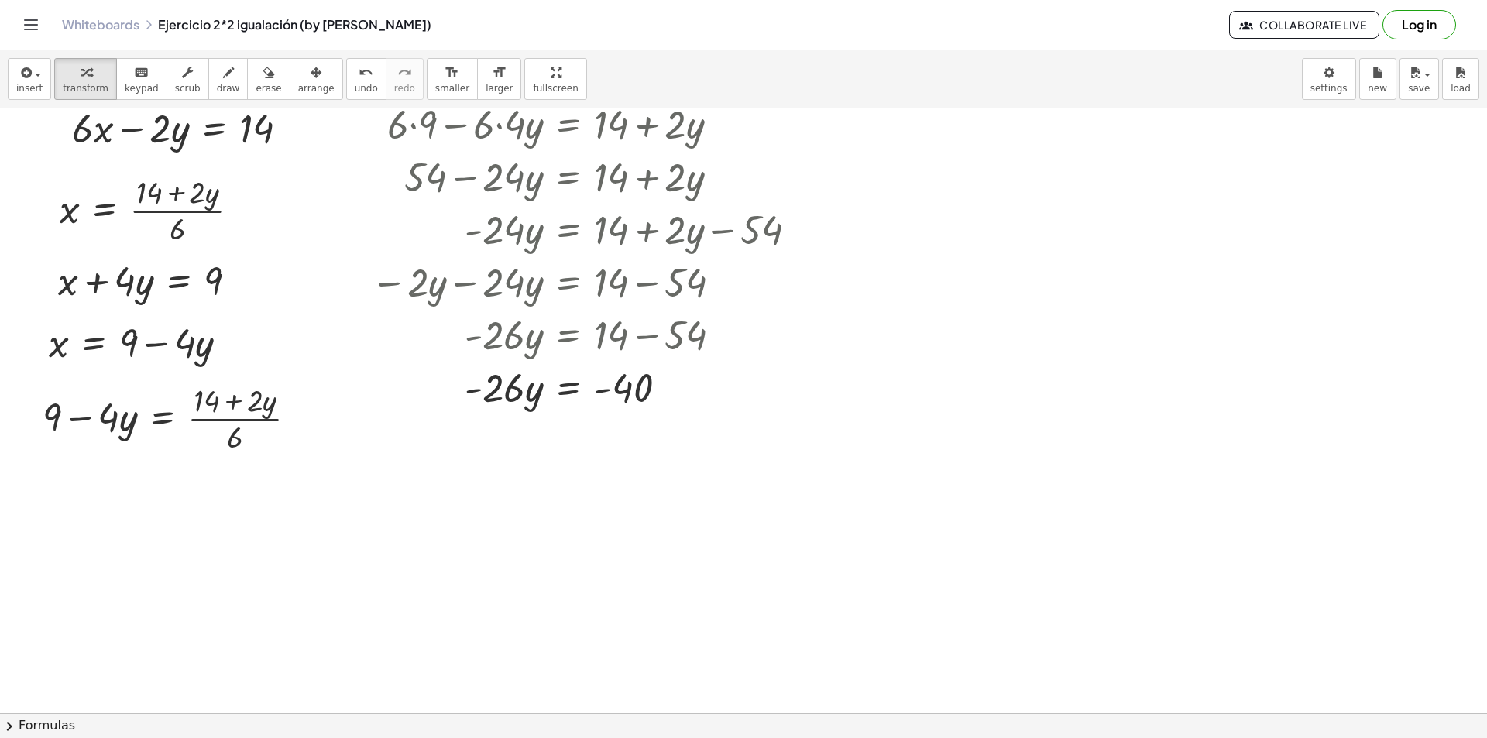
click at [495, 454] on div at bounding box center [743, 531] width 1487 height 1310
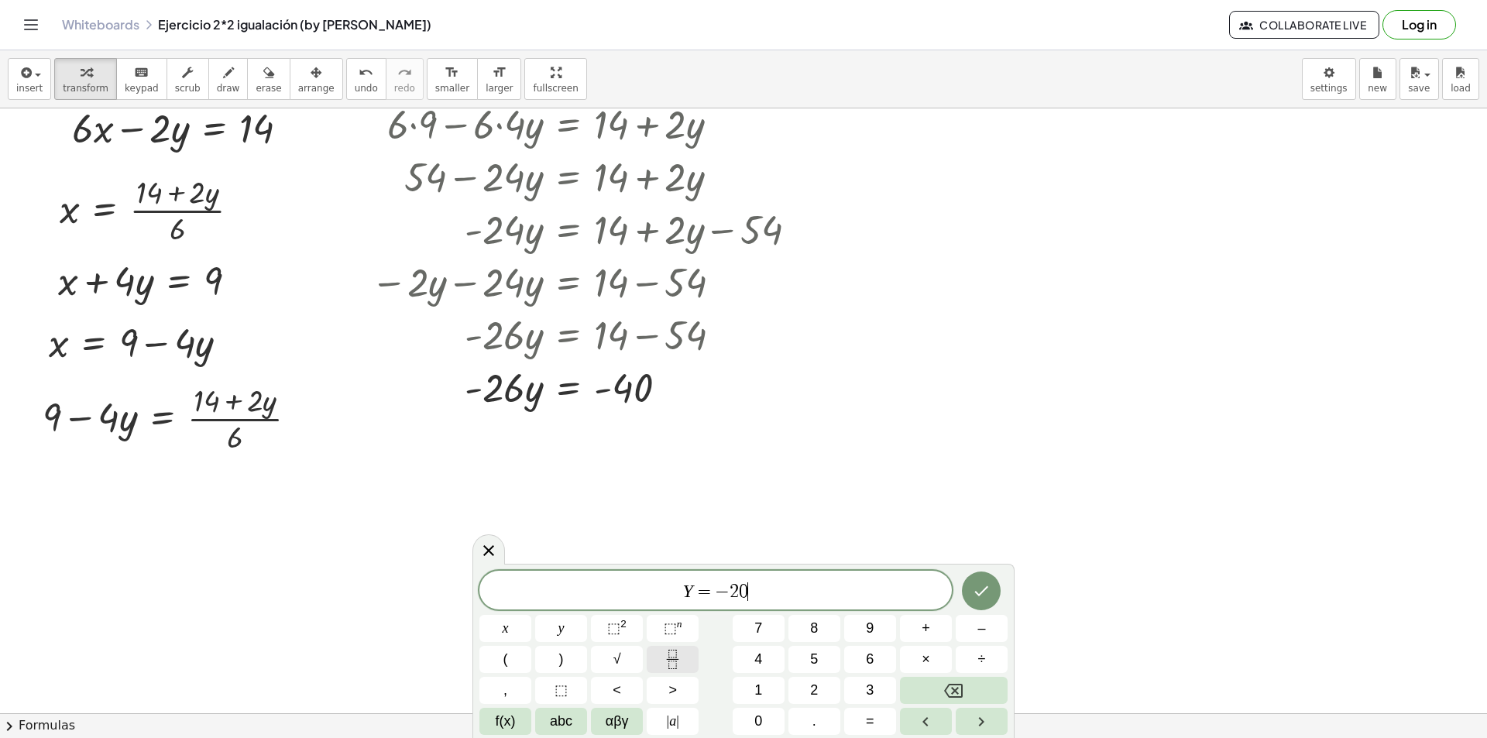
click at [664, 669] on button "Fraction" at bounding box center [673, 659] width 52 height 27
click at [993, 572] on button "Done" at bounding box center [981, 581] width 39 height 39
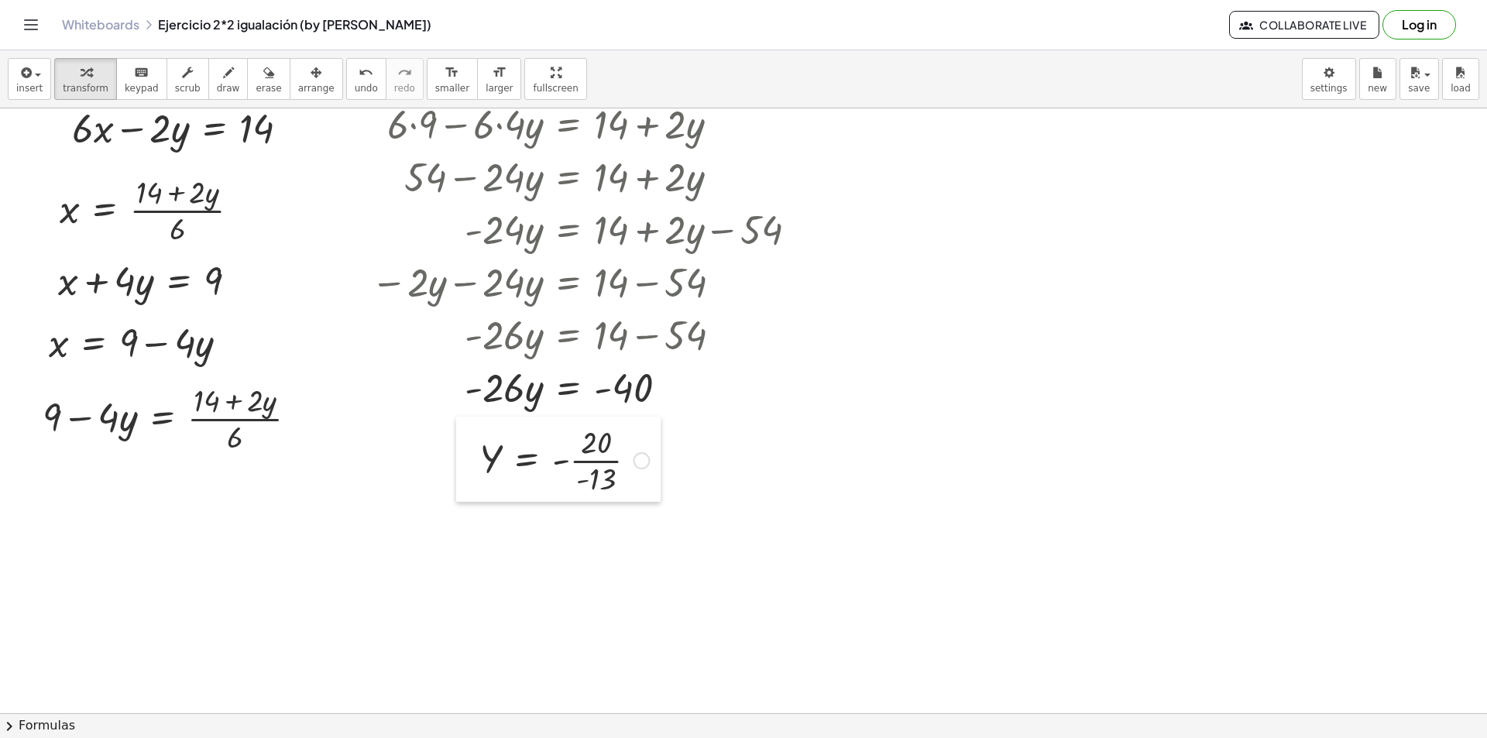
drag, startPoint x: 501, startPoint y: 499, endPoint x: 462, endPoint y: 462, distance: 53.7
click at [462, 462] on div at bounding box center [467, 459] width 23 height 85
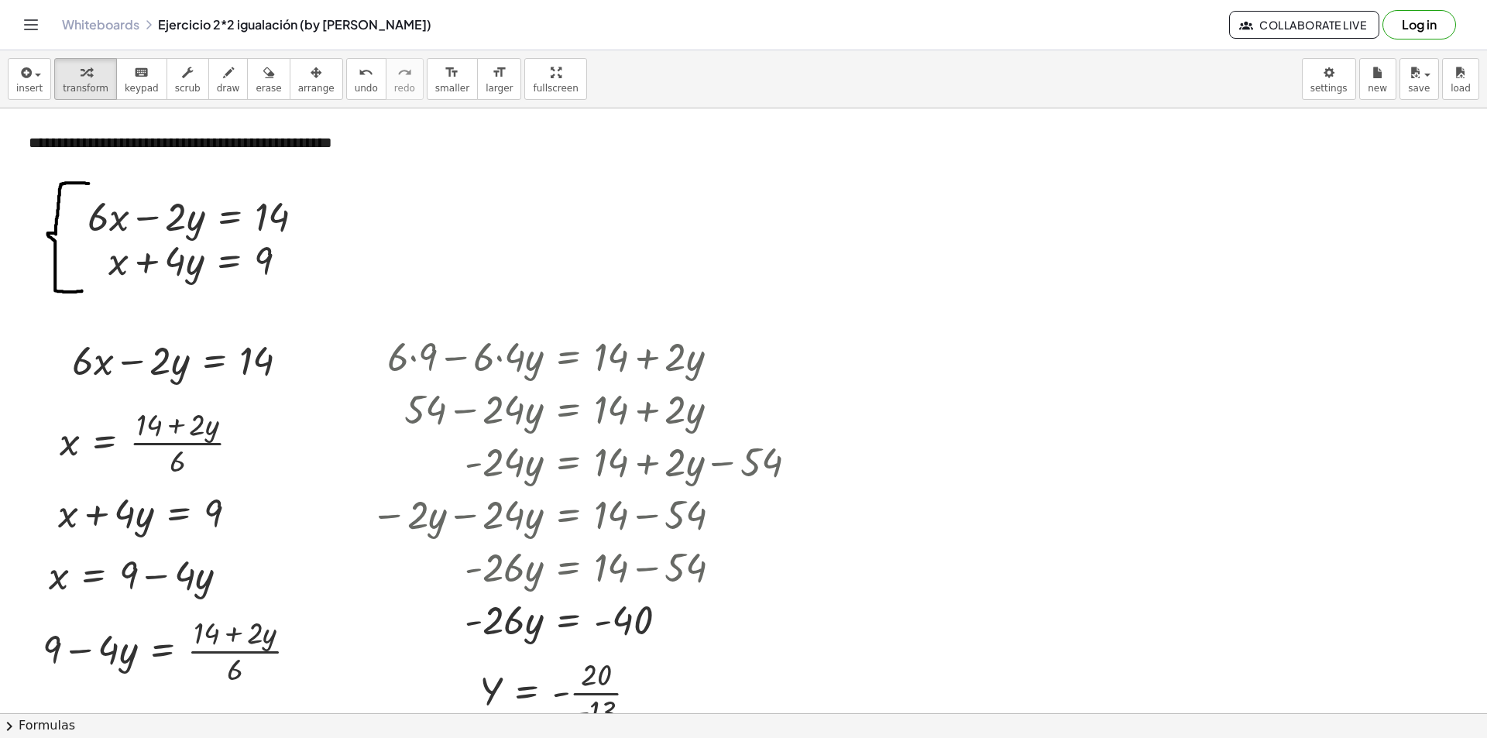
scroll to position [77, 0]
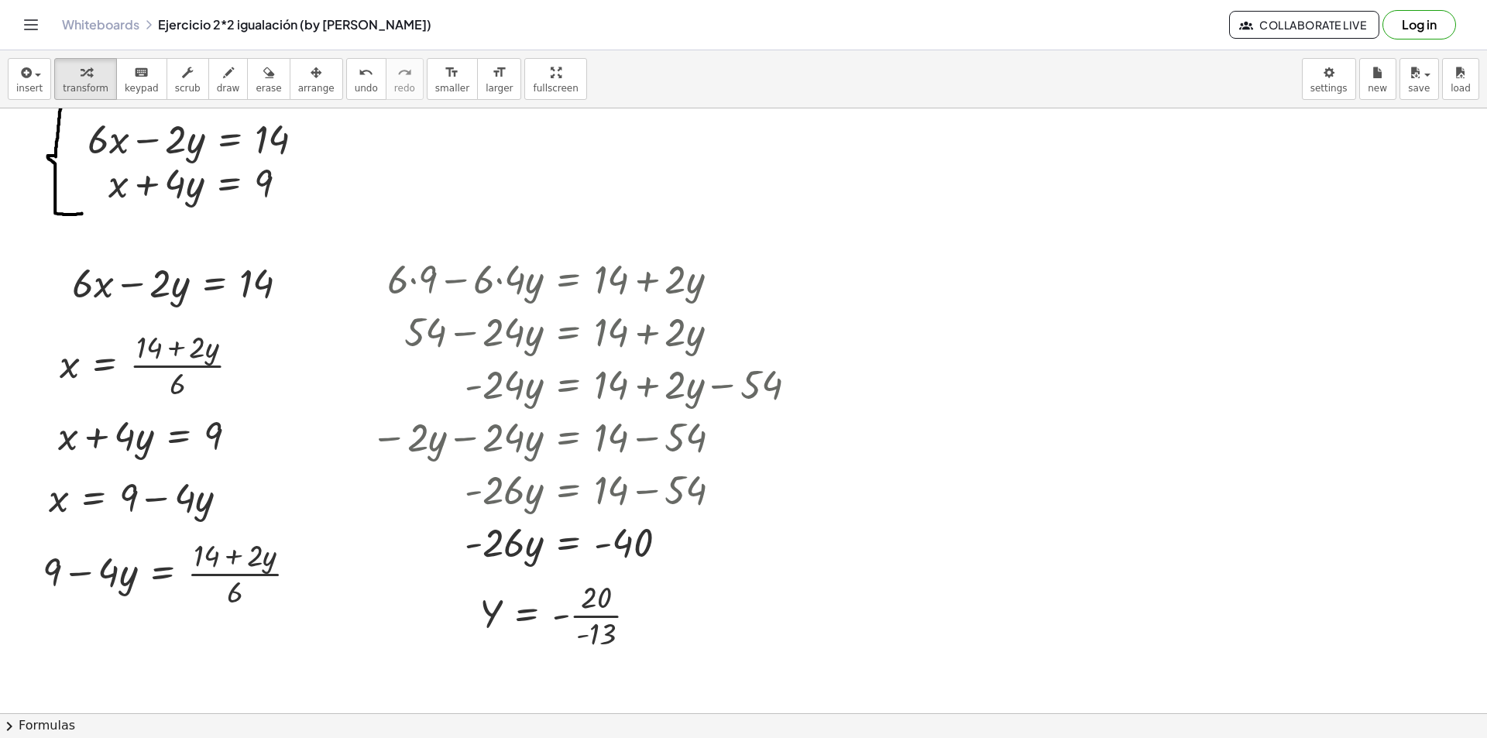
click at [922, 259] on div at bounding box center [743, 686] width 1487 height 1310
drag, startPoint x: 904, startPoint y: 263, endPoint x: 891, endPoint y: 260, distance: 13.4
click at [891, 260] on div at bounding box center [888, 268] width 23 height 60
click at [899, 310] on div at bounding box center [743, 686] width 1487 height 1310
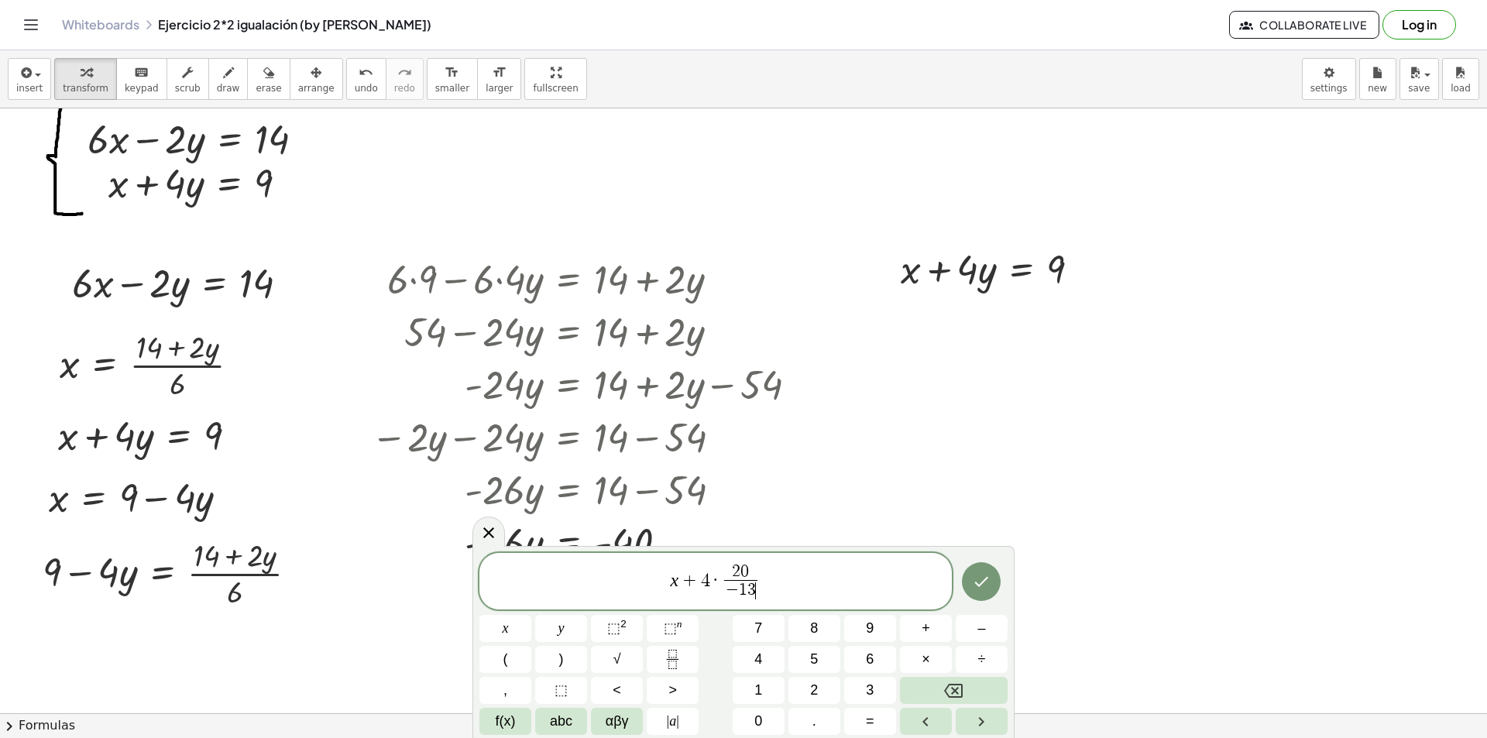
click at [732, 567] on span "2 0" at bounding box center [740, 572] width 33 height 17
click at [773, 572] on span "x + 4 · − ​ 2 0 − 1 3 ​" at bounding box center [715, 582] width 472 height 41
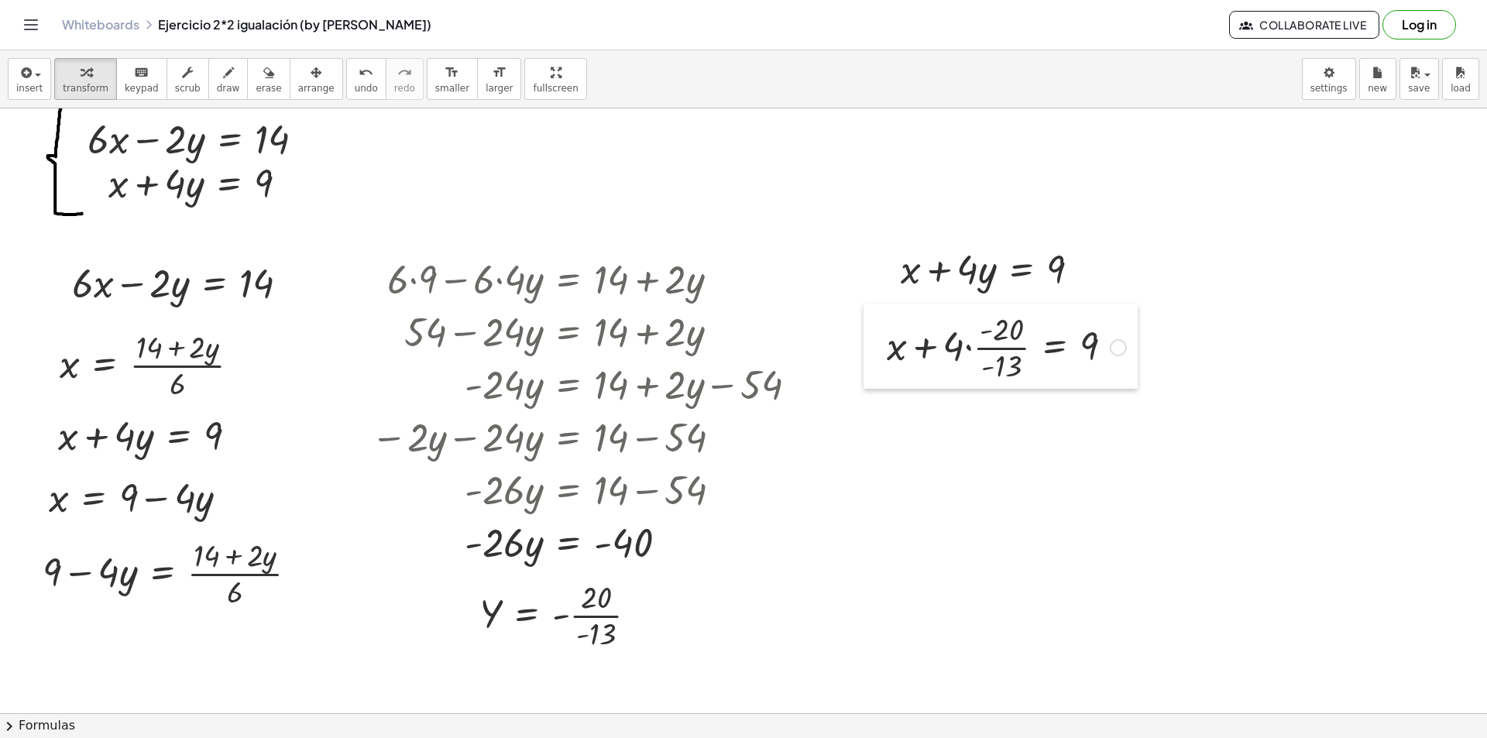
drag, startPoint x: 918, startPoint y: 358, endPoint x: 882, endPoint y: 352, distance: 36.2
click at [882, 352] on div at bounding box center [874, 346] width 23 height 85
drag, startPoint x: 959, startPoint y: 348, endPoint x: 983, endPoint y: 328, distance: 32.4
click at [983, 328] on div at bounding box center [1006, 345] width 255 height 77
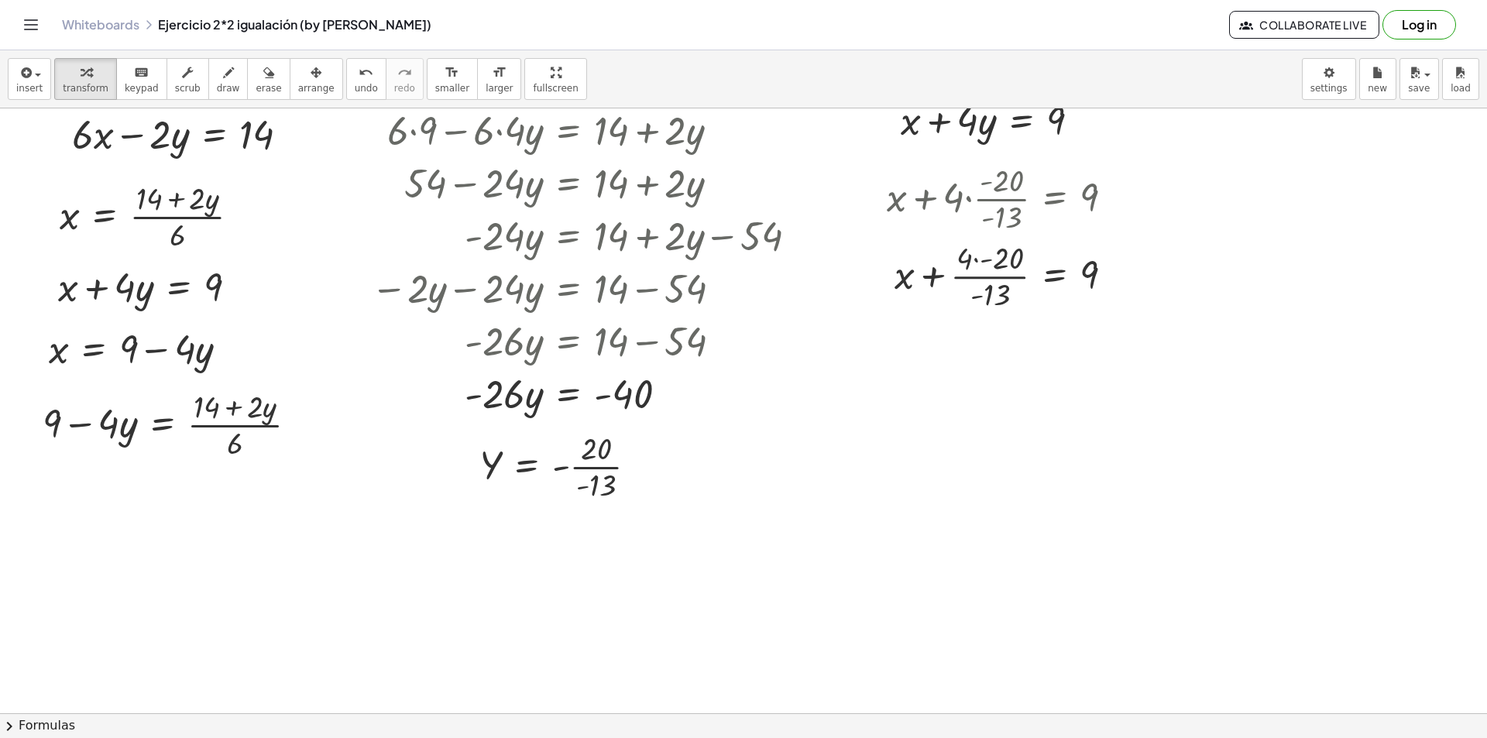
scroll to position [232, 0]
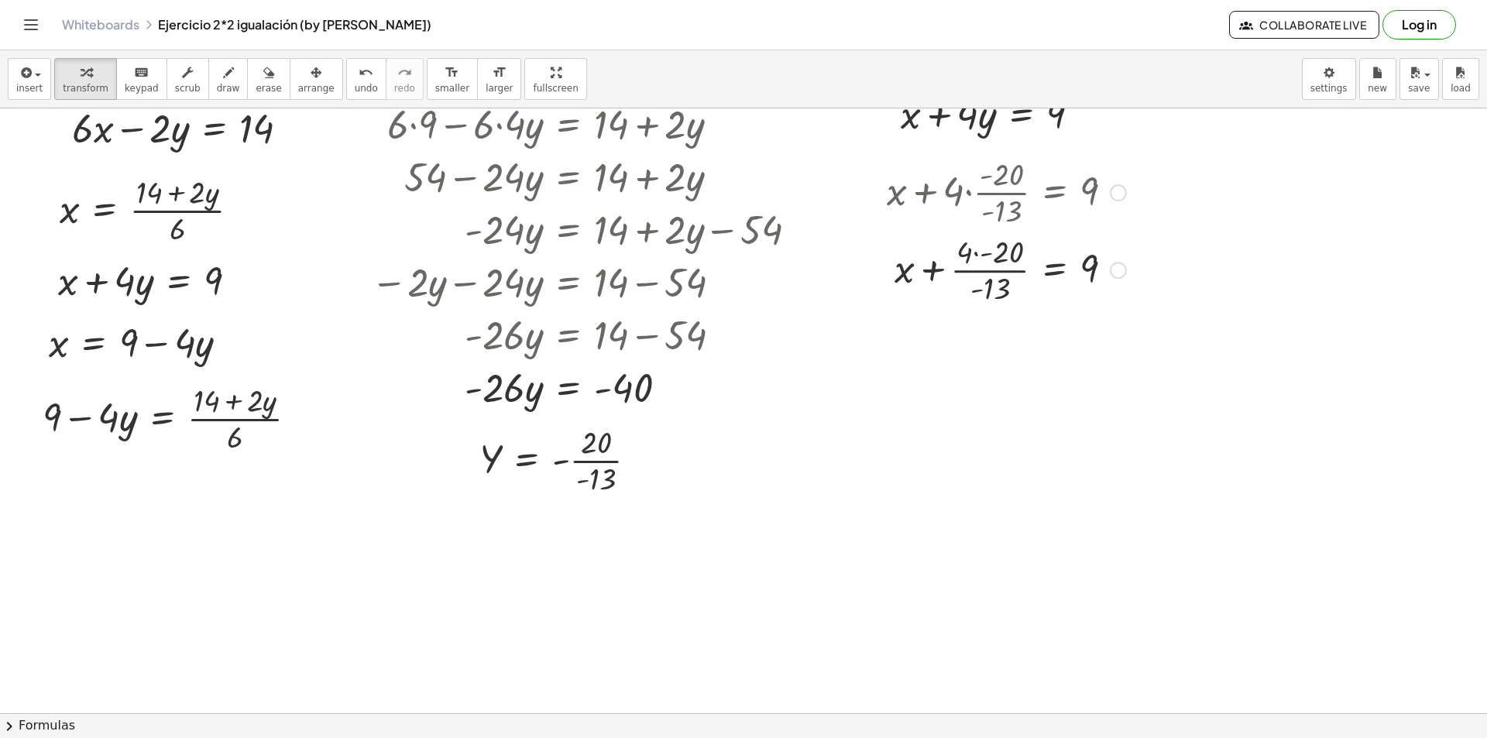
click at [973, 247] on div at bounding box center [1006, 268] width 255 height 77
click at [1049, 344] on div at bounding box center [1006, 345] width 255 height 77
drag, startPoint x: 982, startPoint y: 348, endPoint x: 1138, endPoint y: 338, distance: 156.0
click at [1144, 340] on div "**********" at bounding box center [743, 531] width 1487 height 1310
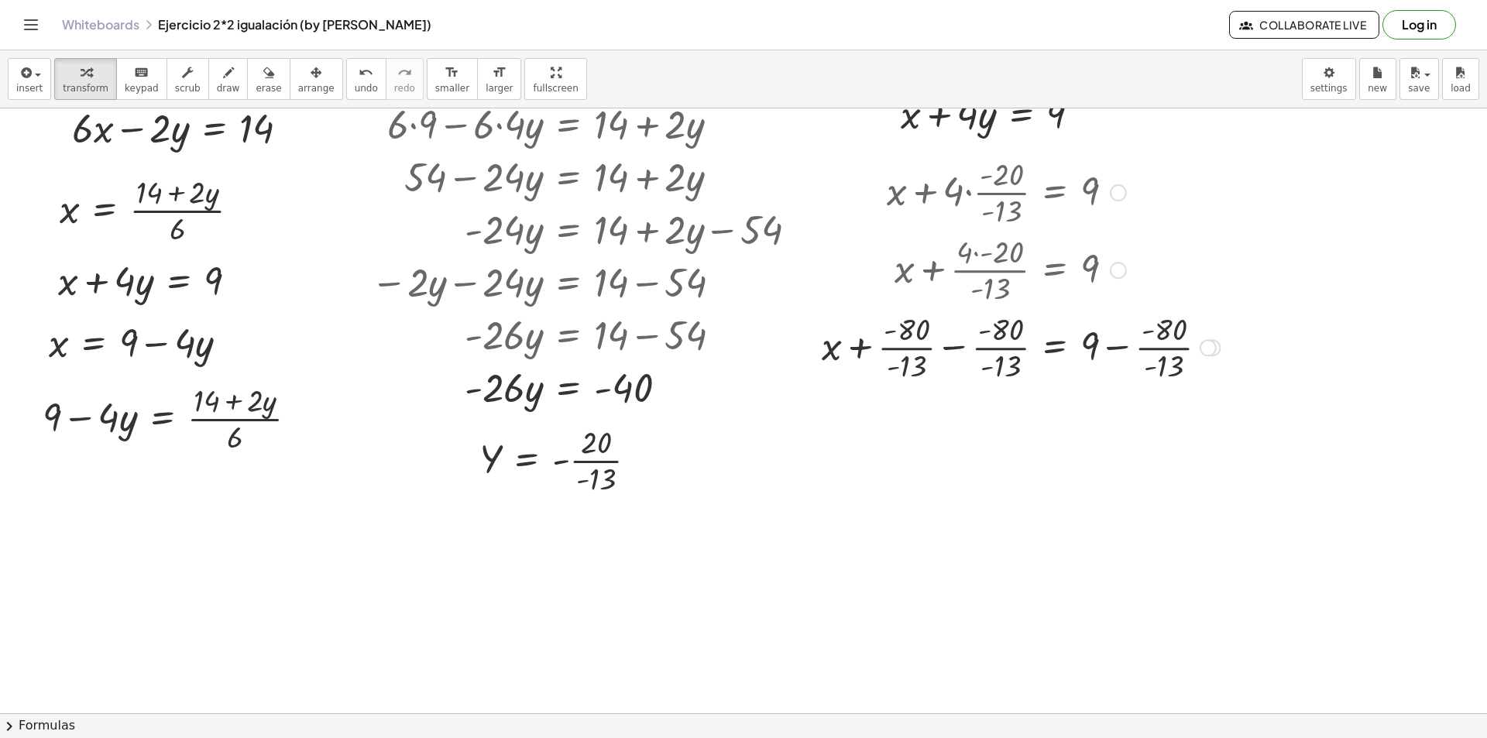
click at [958, 345] on div at bounding box center [1021, 345] width 414 height 77
drag, startPoint x: 1207, startPoint y: 418, endPoint x: 1198, endPoint y: 427, distance: 12.6
click at [1055, 425] on div "x = 9 + − · - 80 · - 13" at bounding box center [1055, 425] width 0 height 0
click at [1212, 416] on div at bounding box center [1021, 423] width 414 height 77
drag, startPoint x: 1212, startPoint y: 420, endPoint x: 1204, endPoint y: 414, distance: 9.9
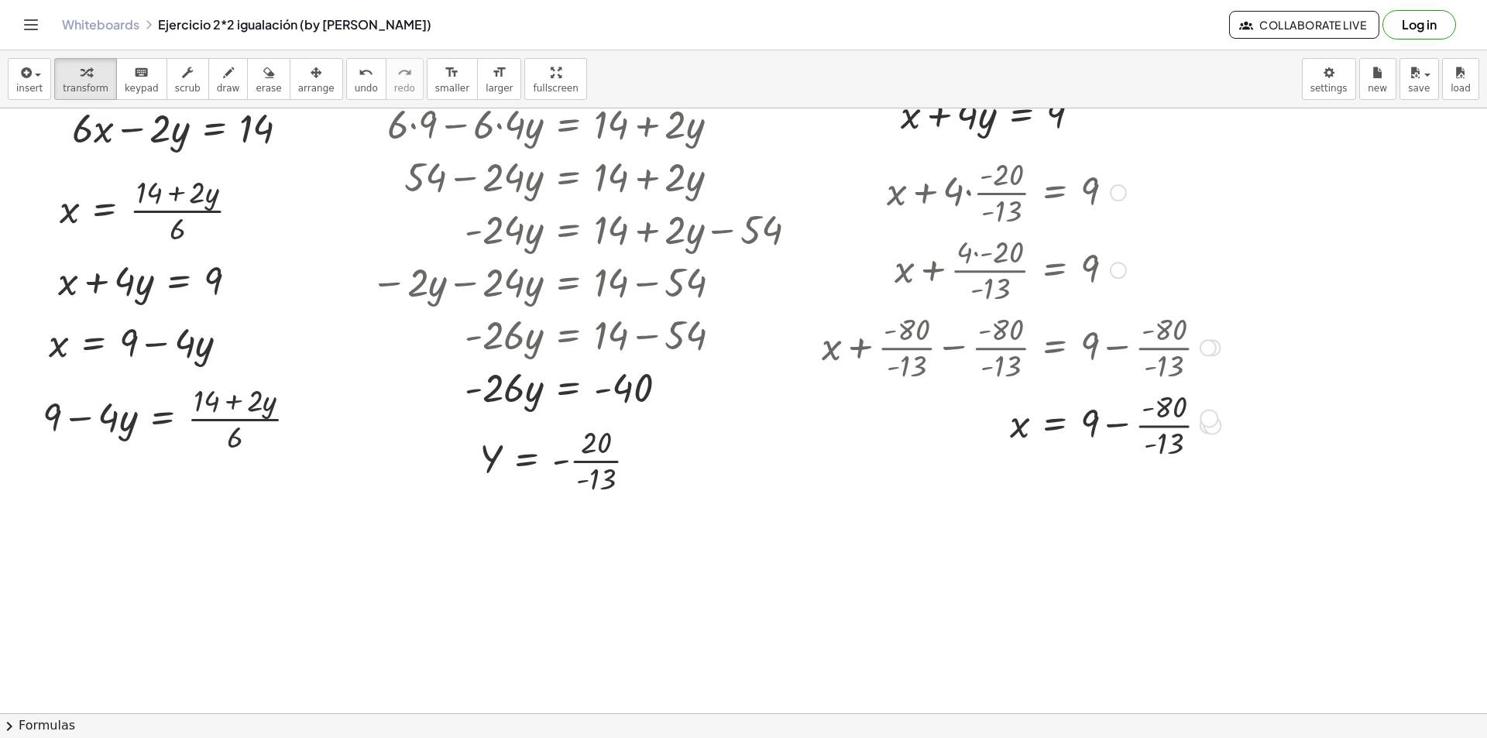
click at [1055, 425] on div "x = 9 + − · - 80 · - 13" at bounding box center [1055, 425] width 0 height 0
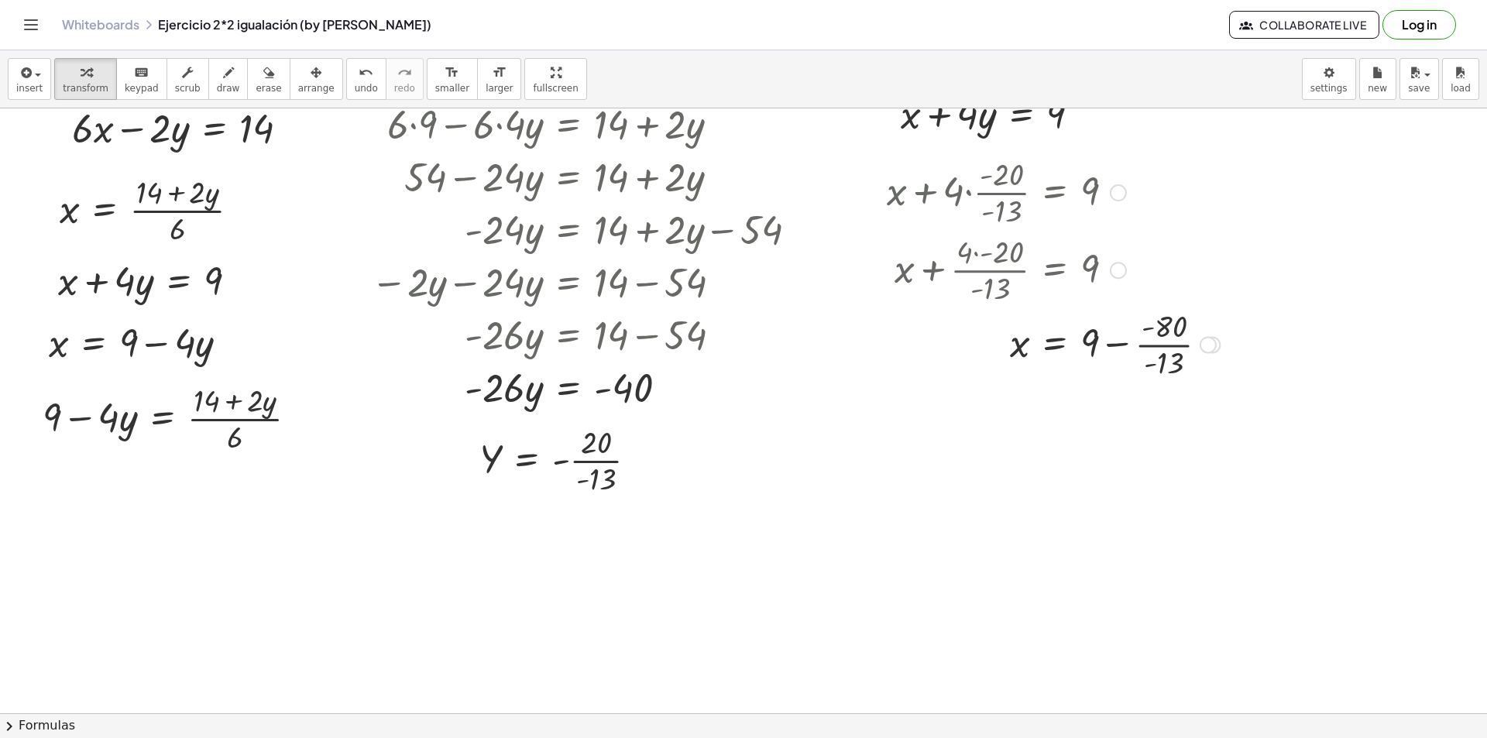
drag, startPoint x: 1214, startPoint y: 423, endPoint x: 1198, endPoint y: 343, distance: 81.4
click at [1055, 345] on div "x = 9 + − · - 80 · - 13" at bounding box center [1055, 345] width 0 height 0
click at [1110, 360] on div at bounding box center [1053, 345] width 348 height 77
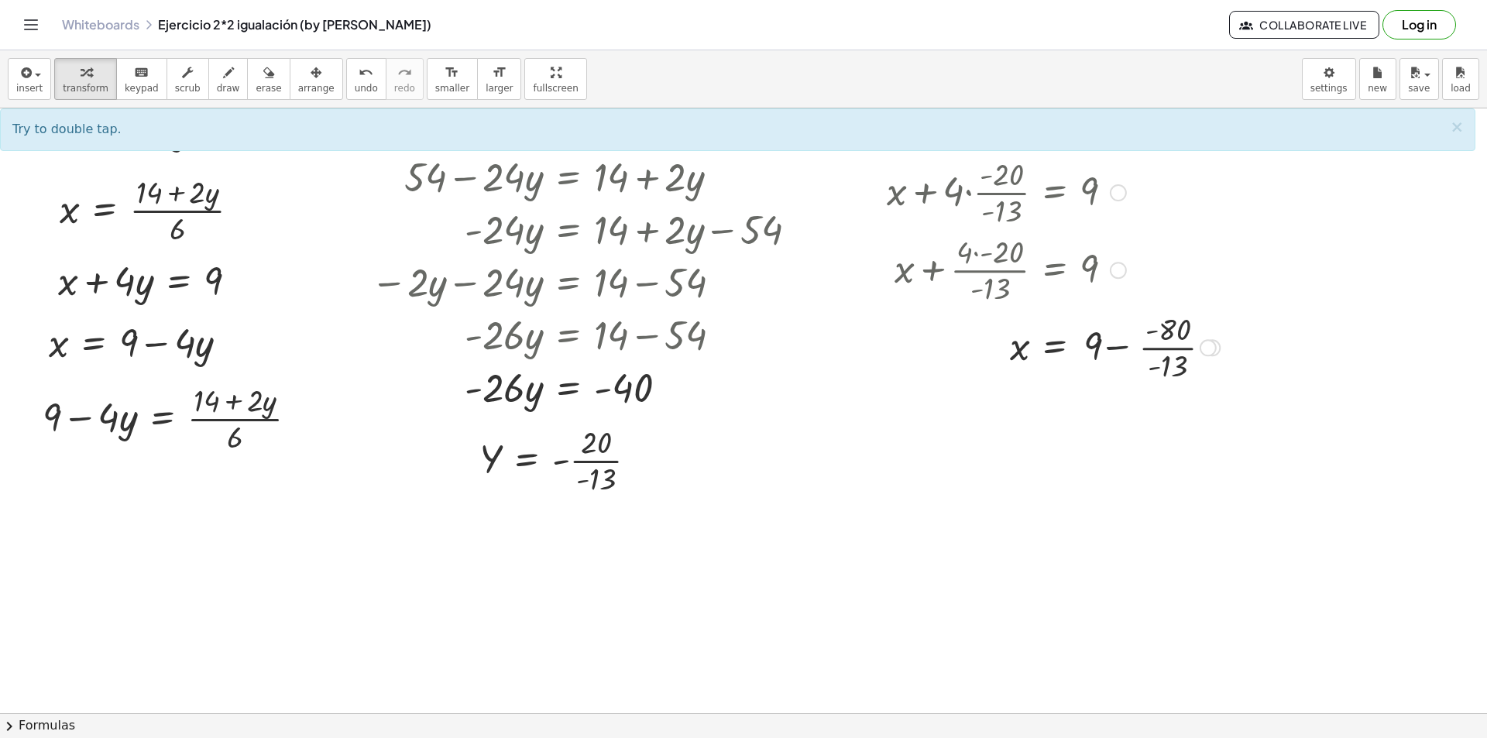
click at [1097, 363] on div at bounding box center [1053, 345] width 348 height 77
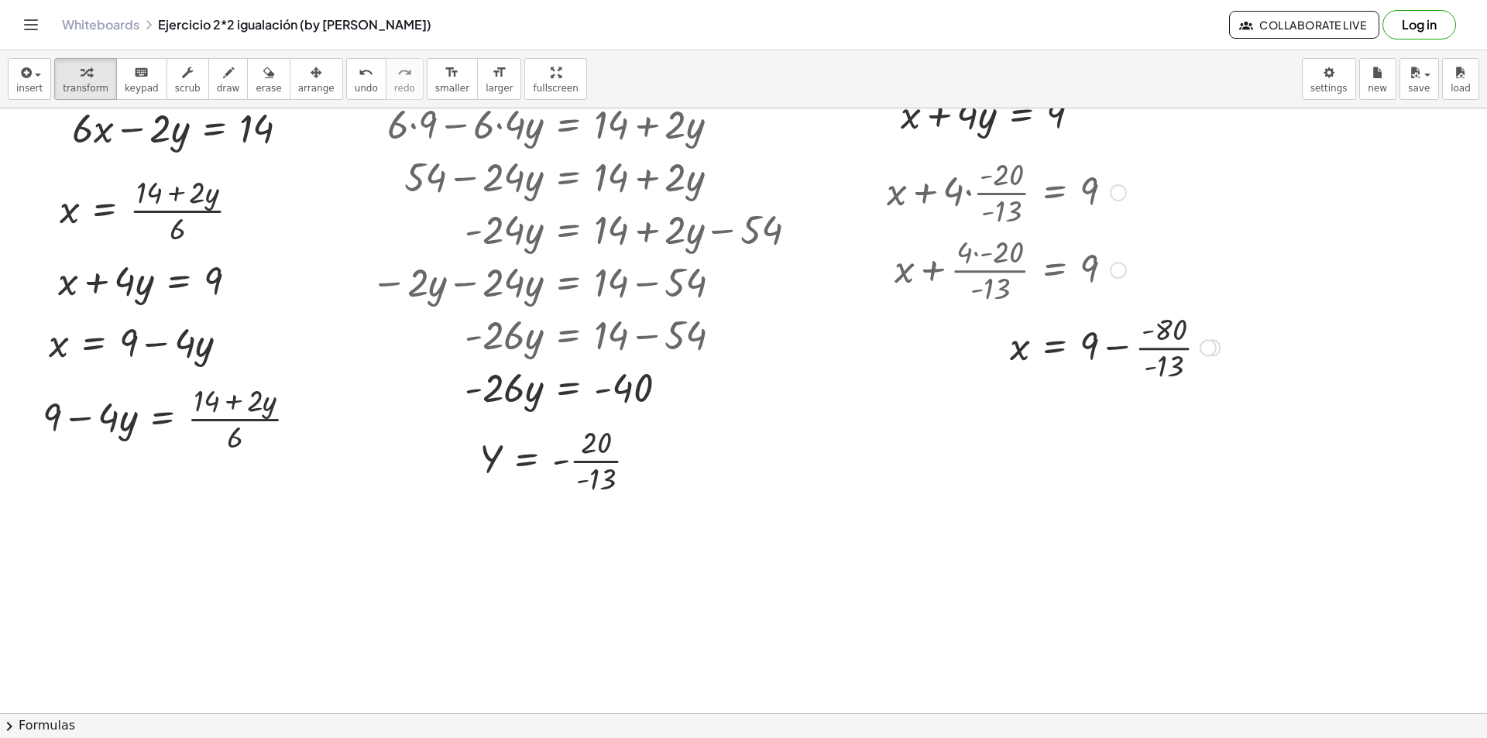
click at [1118, 350] on div at bounding box center [1053, 345] width 348 height 77
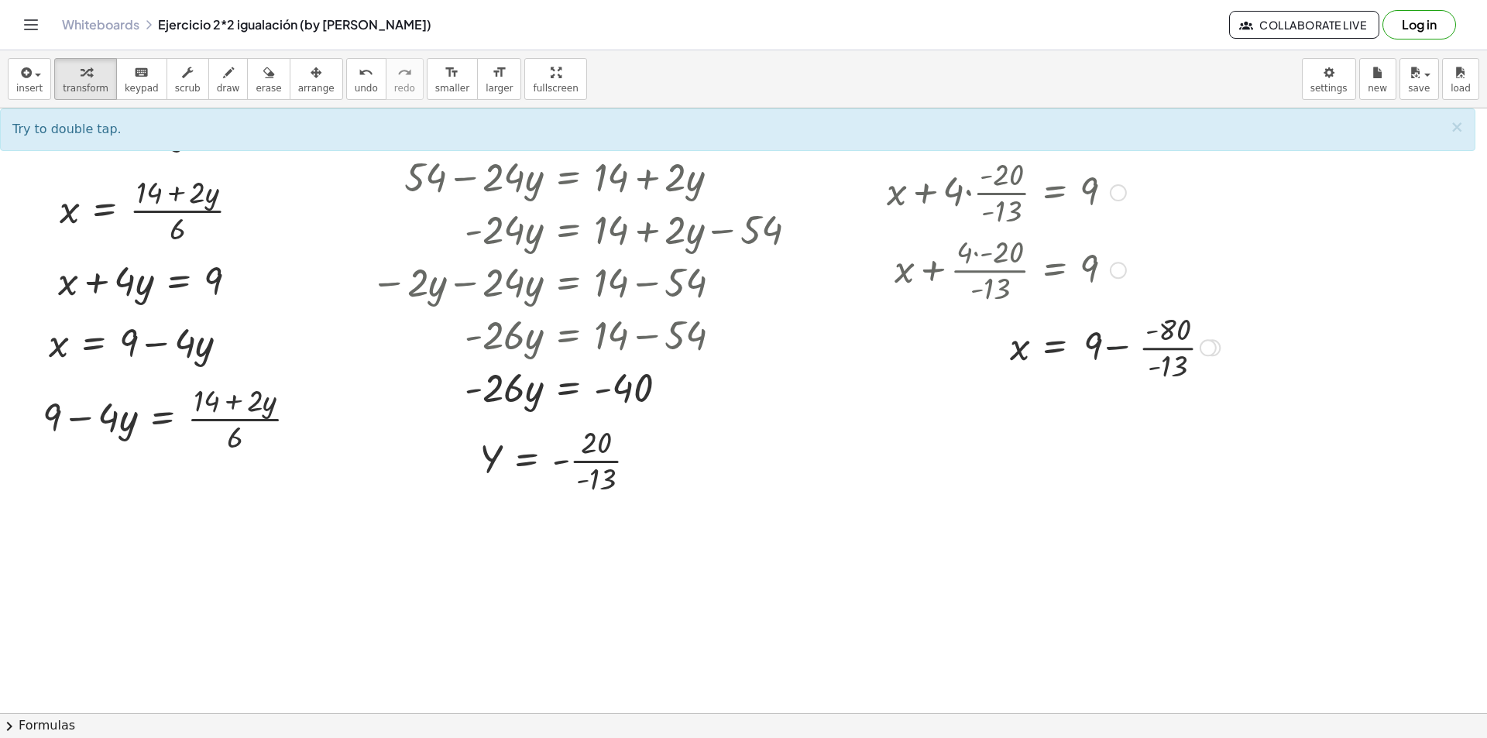
click at [1166, 355] on div at bounding box center [1053, 345] width 348 height 77
click at [1152, 349] on div at bounding box center [1053, 345] width 348 height 77
click at [1148, 349] on div at bounding box center [1053, 345] width 348 height 77
click at [1099, 379] on div at bounding box center [1053, 345] width 348 height 77
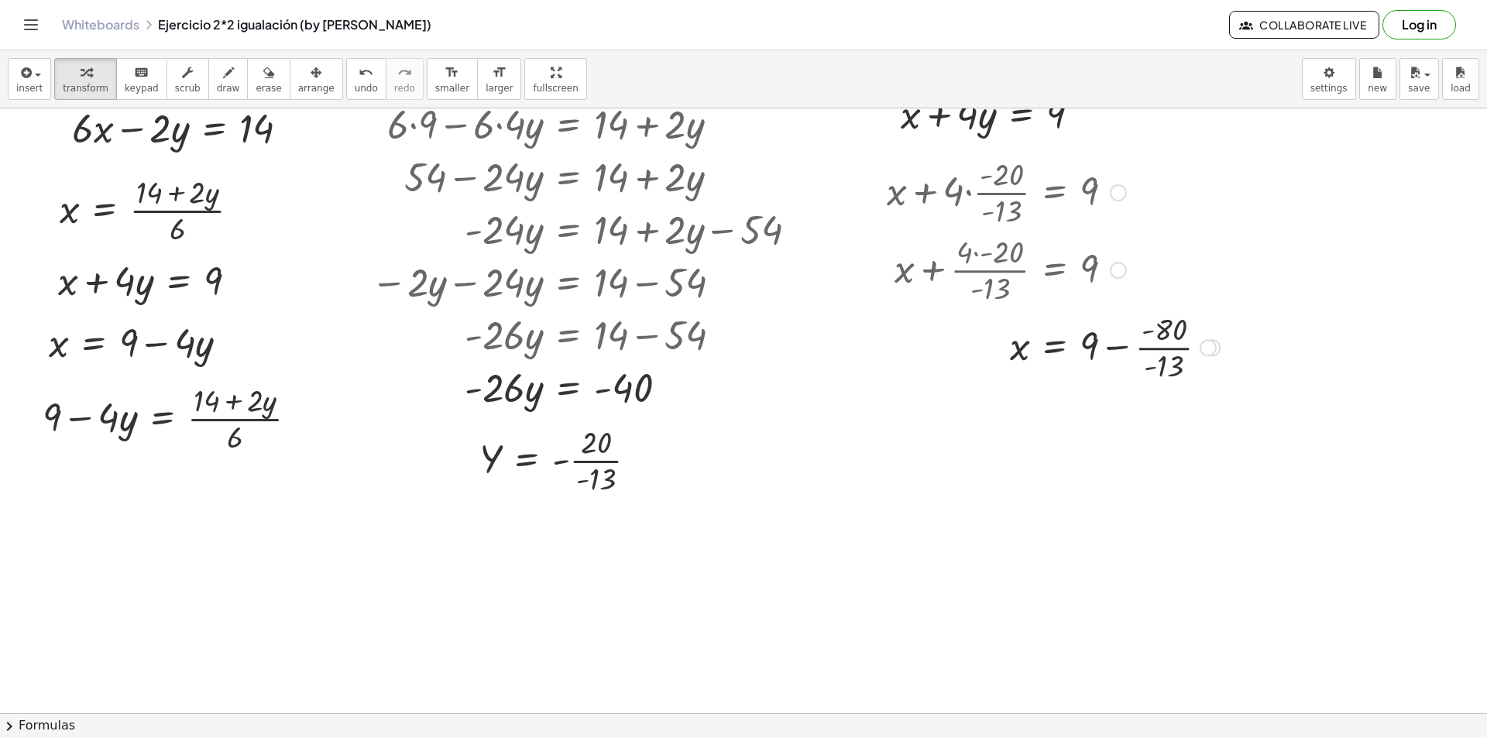
click at [1087, 359] on div at bounding box center [1053, 345] width 348 height 77
click at [1203, 352] on div at bounding box center [1208, 347] width 17 height 17
click at [1279, 318] on span "Transform line" at bounding box center [1275, 312] width 69 height 12
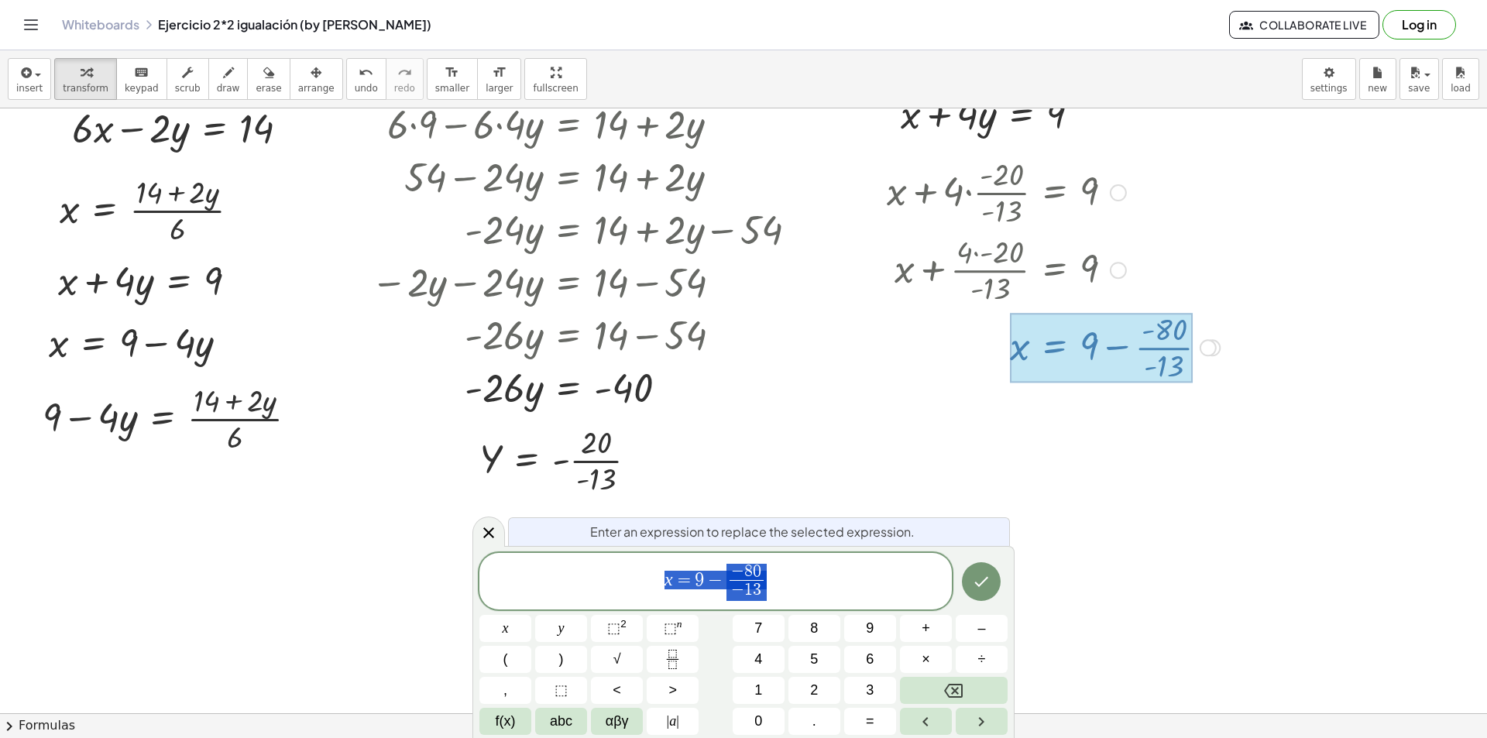
click at [694, 596] on span "x = 9 − − 8 0 − 1 3 ​" at bounding box center [715, 582] width 472 height 41
click at [687, 661] on button "Fraction" at bounding box center [673, 659] width 52 height 27
click at [945, 682] on icon "Backspace" at bounding box center [953, 690] width 19 height 19
click at [706, 577] on span "−" at bounding box center [715, 580] width 22 height 19
click at [674, 666] on icon "Fraction" at bounding box center [672, 659] width 19 height 19
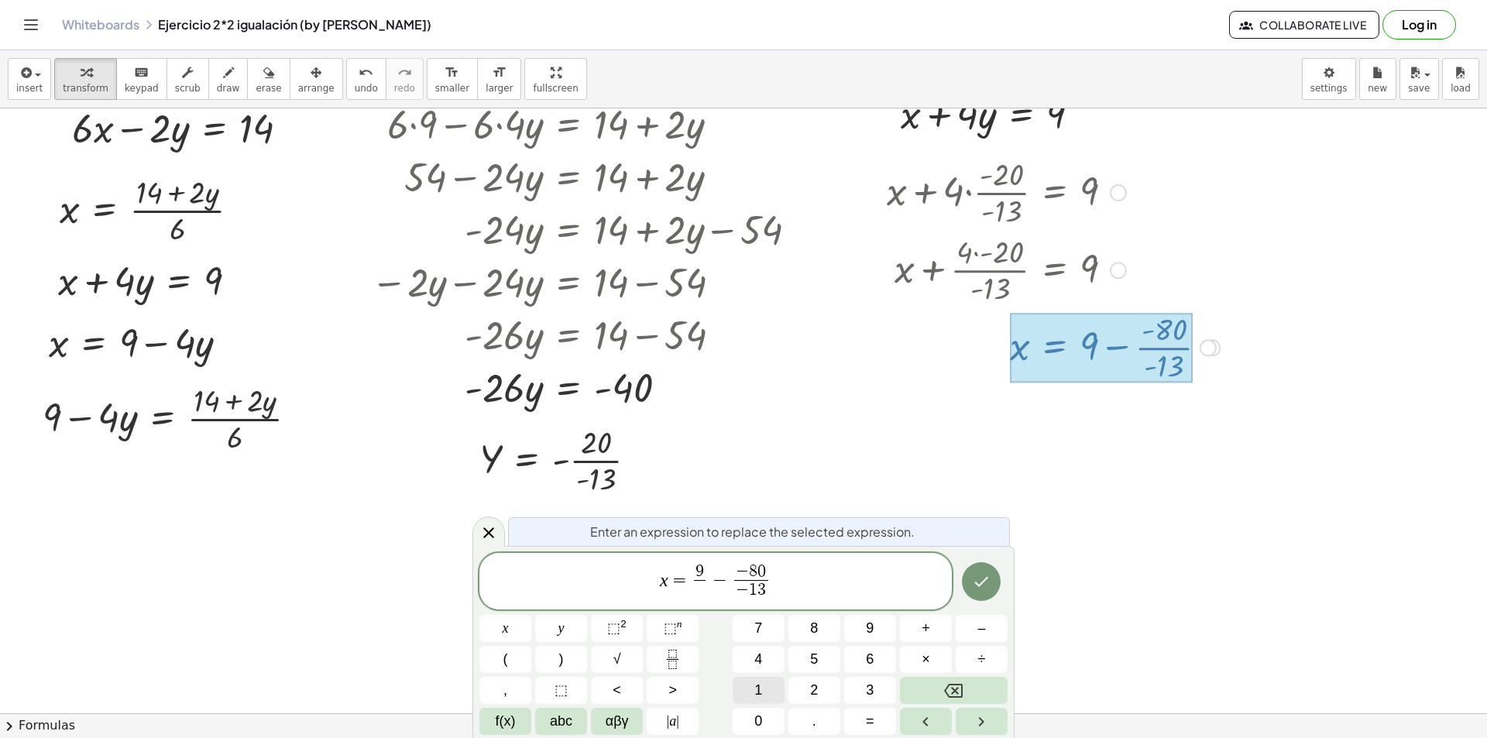
click at [767, 695] on button "1" at bounding box center [759, 690] width 52 height 27
click at [974, 589] on icon "Done" at bounding box center [981, 581] width 19 height 19
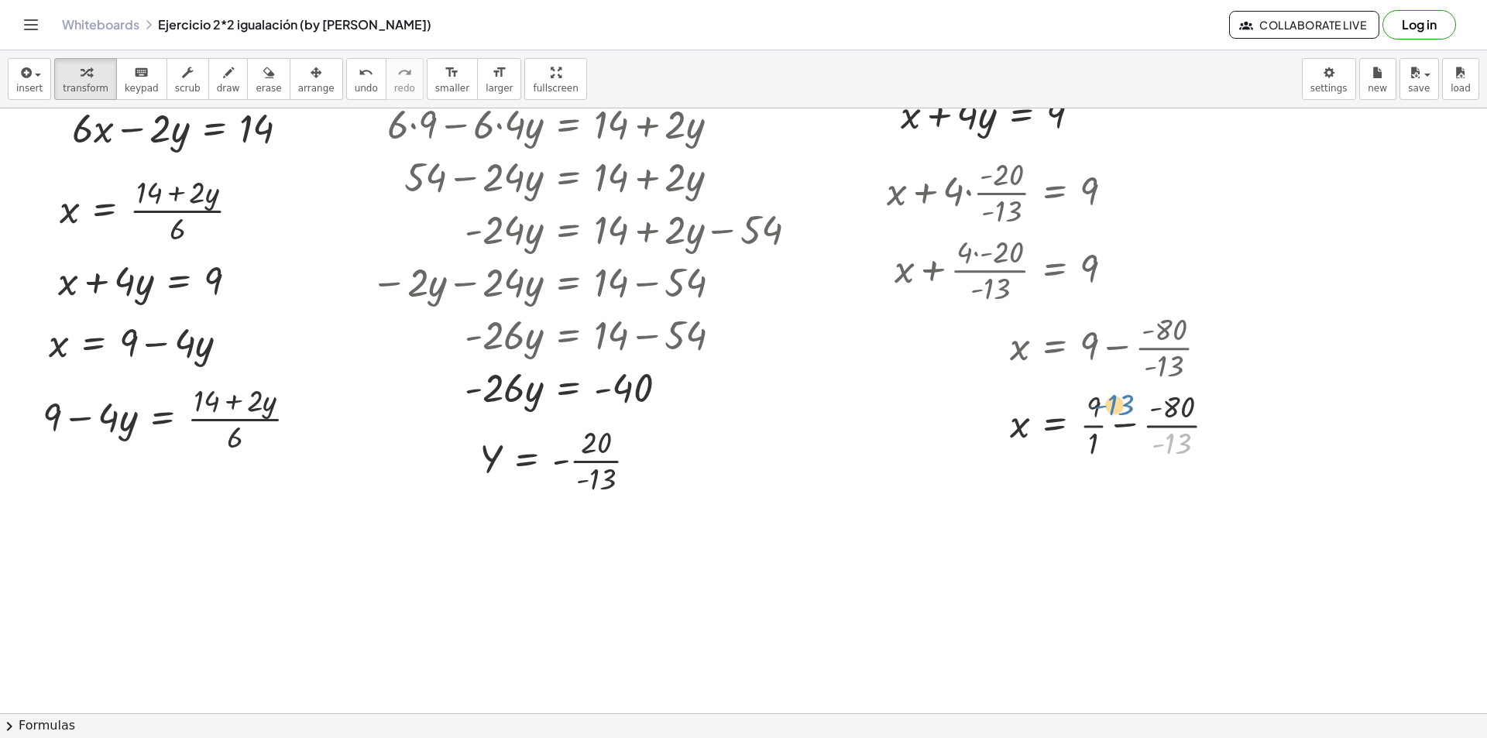
drag, startPoint x: 1174, startPoint y: 440, endPoint x: 1120, endPoint y: 399, distance: 68.0
click at [1120, 399] on div at bounding box center [1057, 423] width 356 height 77
drag, startPoint x: 1120, startPoint y: 424, endPoint x: 1100, endPoint y: 400, distance: 30.2
click at [1107, 482] on div at bounding box center [1080, 501] width 403 height 77
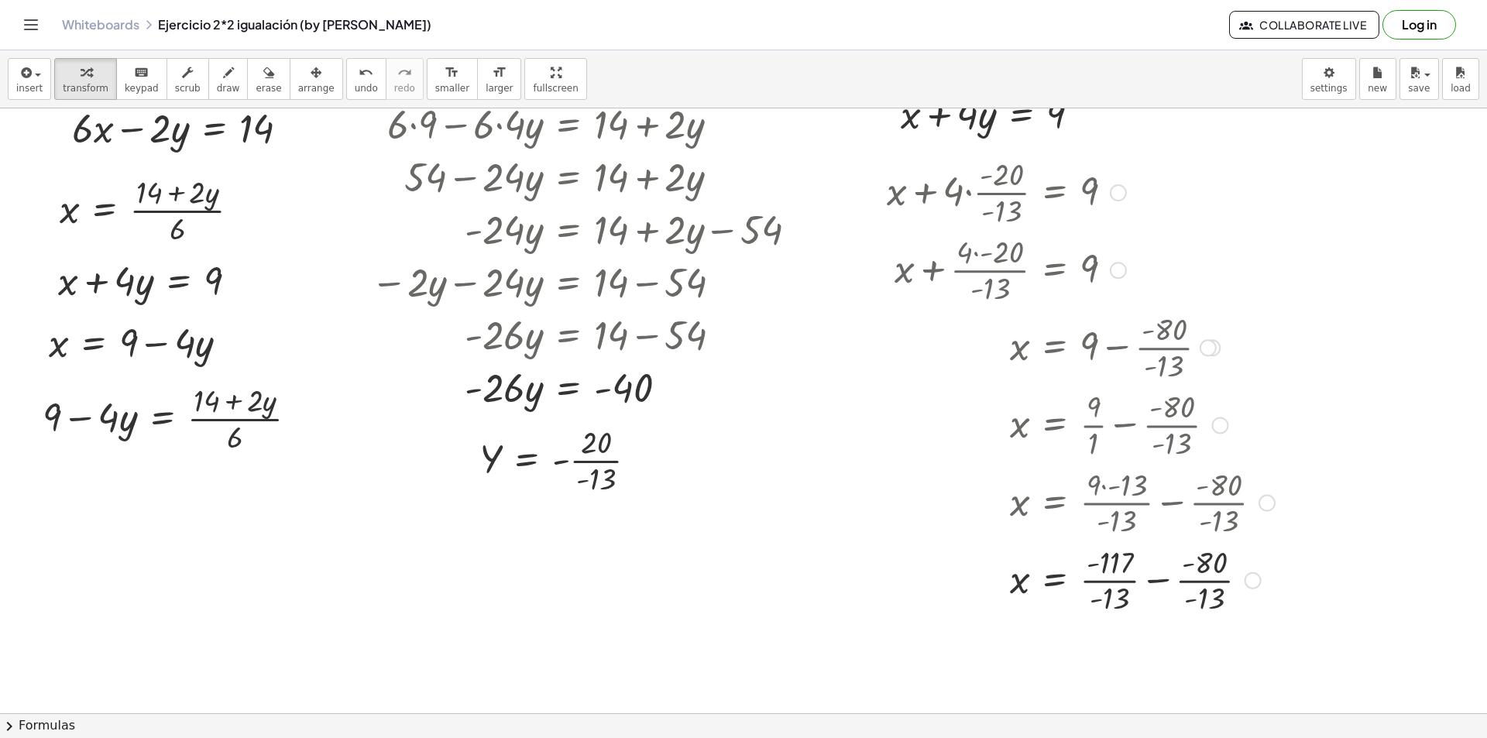
click at [1117, 576] on div at bounding box center [1080, 579] width 403 height 77
click at [355, 83] on span "undo" at bounding box center [366, 88] width 23 height 11
click at [346, 82] on button "undo undo" at bounding box center [366, 79] width 40 height 42
click at [1149, 580] on div at bounding box center [1101, 579] width 444 height 77
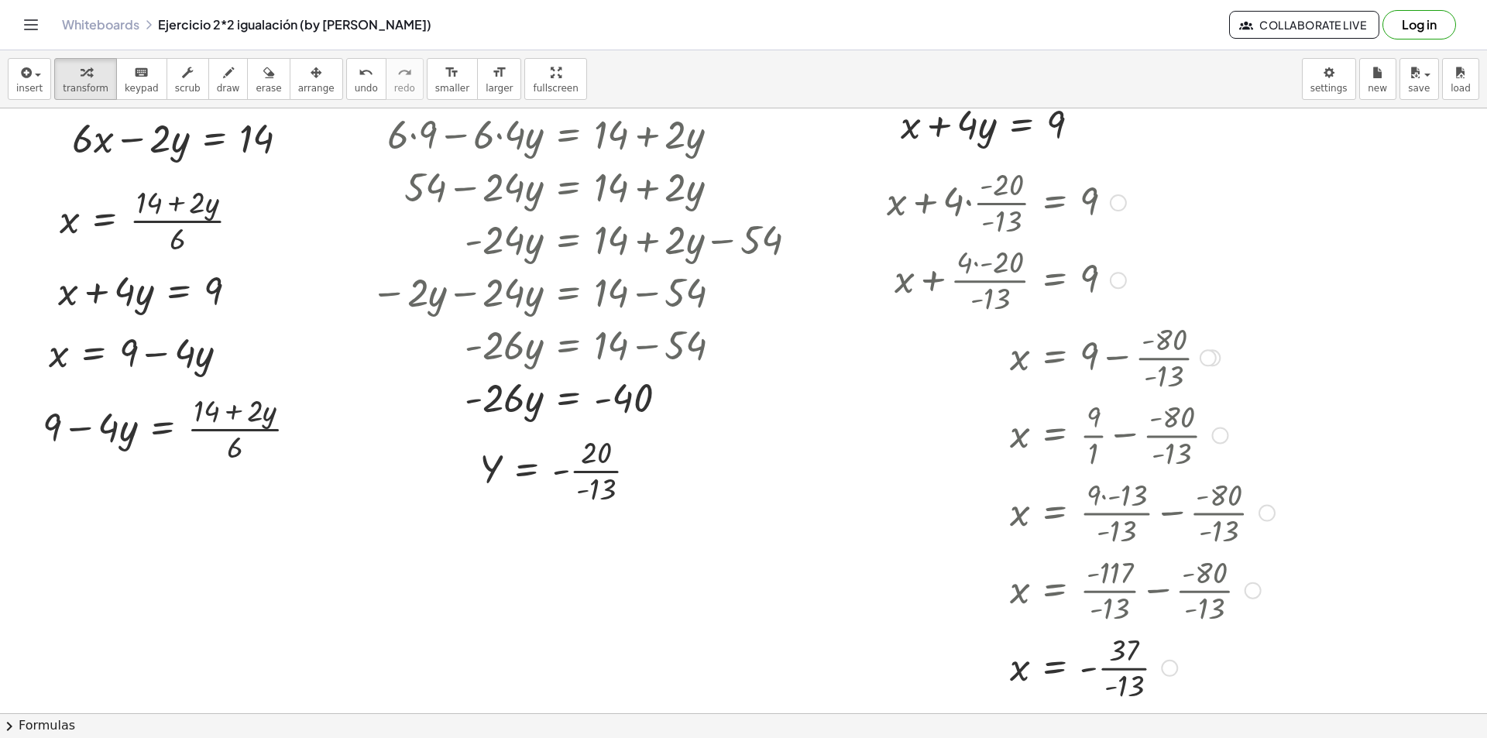
scroll to position [310, 0]
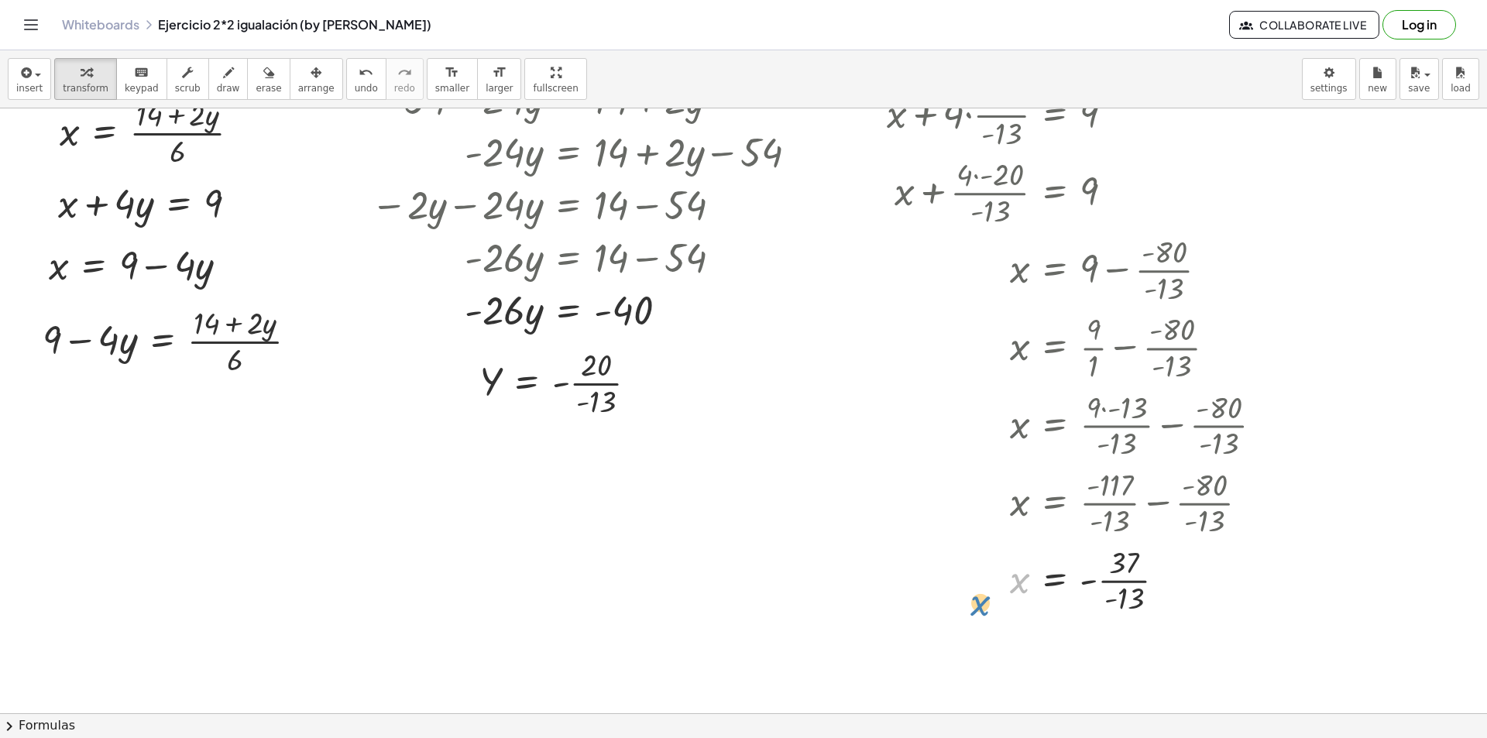
drag, startPoint x: 994, startPoint y: 582, endPoint x: 946, endPoint y: 608, distance: 54.4
click at [946, 608] on div at bounding box center [1080, 579] width 403 height 77
click at [970, 572] on div at bounding box center [1080, 579] width 403 height 77
click at [997, 570] on div at bounding box center [1080, 579] width 403 height 77
click at [1007, 572] on div at bounding box center [1080, 579] width 403 height 77
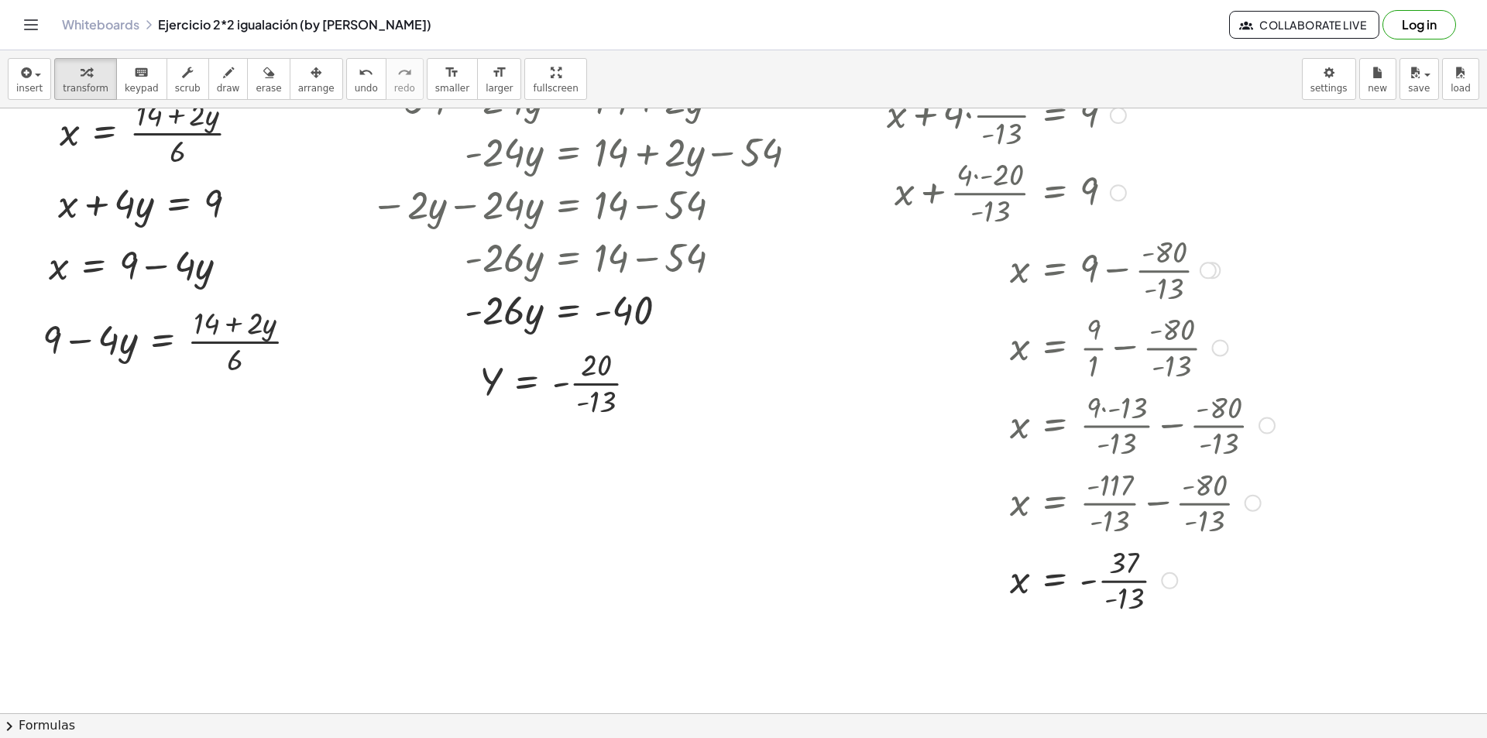
click at [1072, 575] on div at bounding box center [1080, 579] width 403 height 77
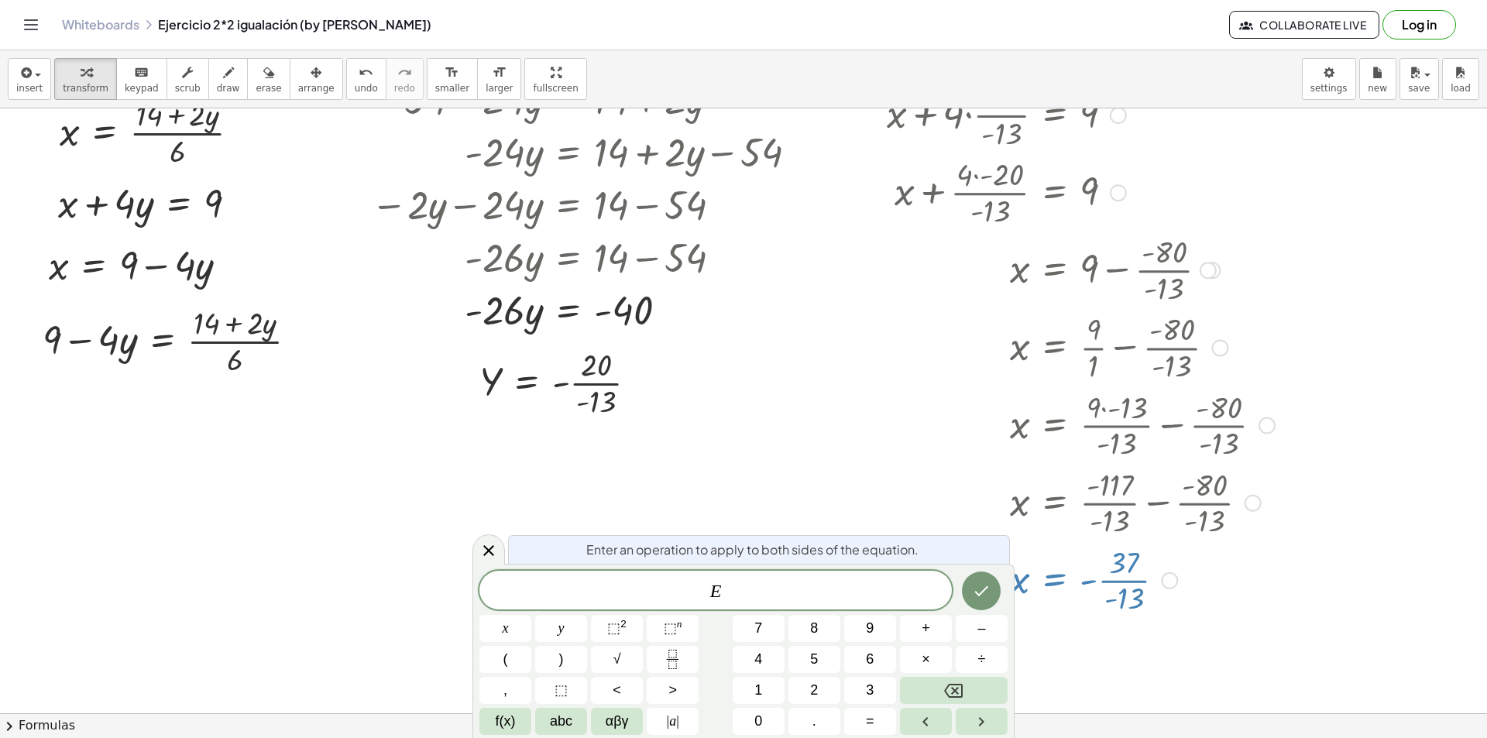
click at [1321, 609] on div at bounding box center [743, 454] width 1487 height 1310
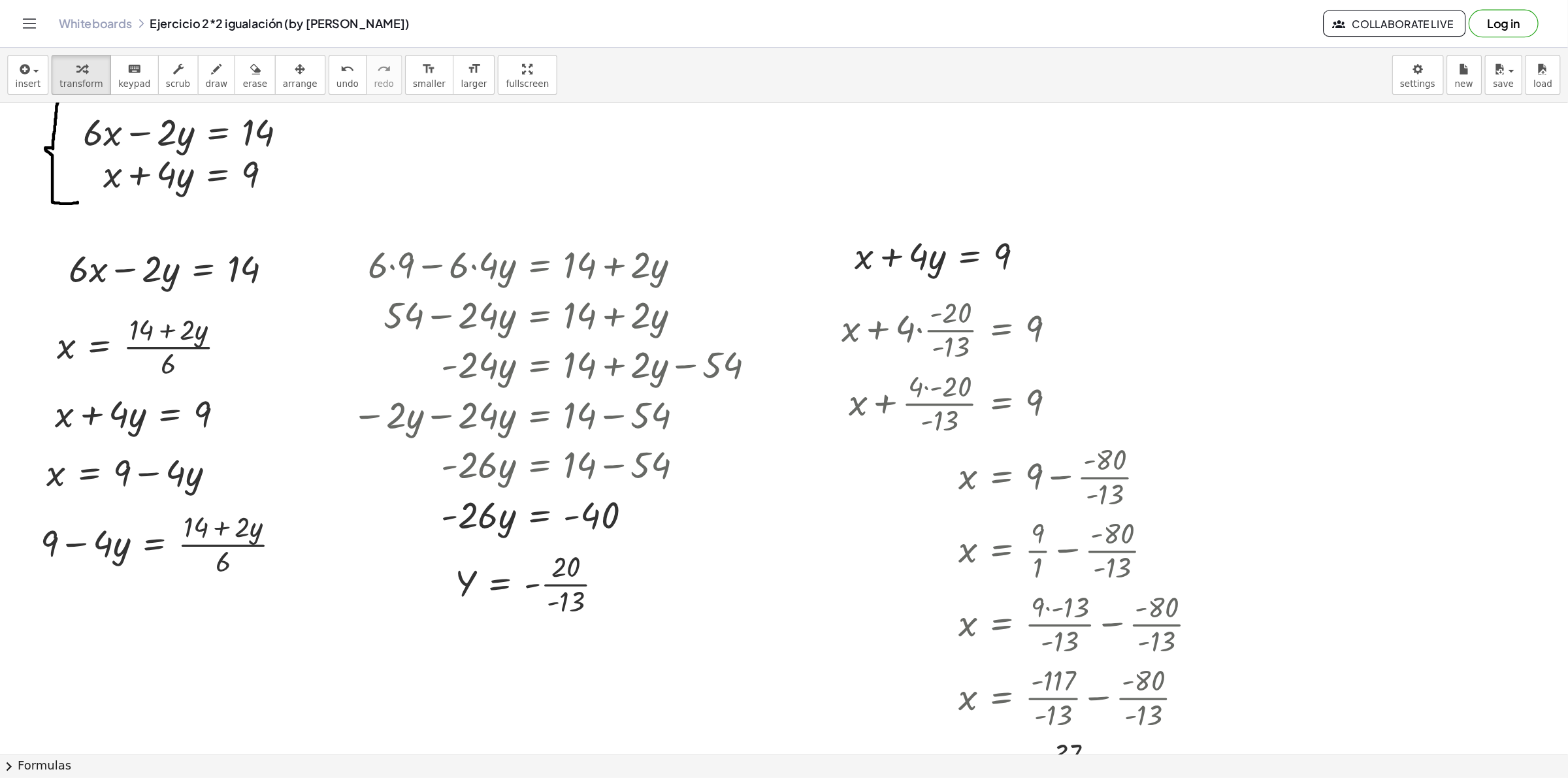
scroll to position [65, 0]
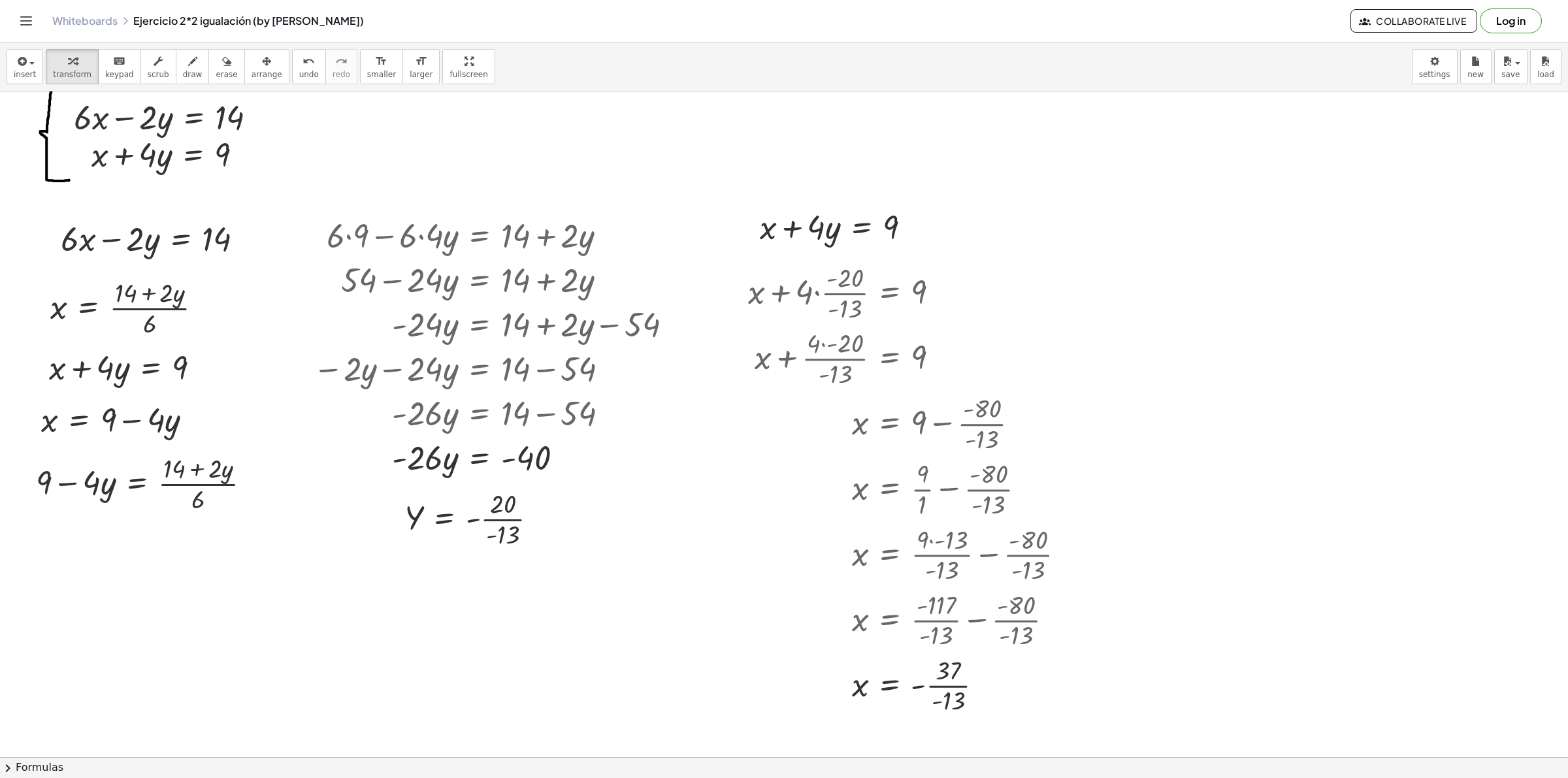
drag, startPoint x: 1184, startPoint y: 1, endPoint x: 977, endPoint y: 279, distance: 346.6
click at [977, 279] on div at bounding box center [911, 291] width 340 height 65
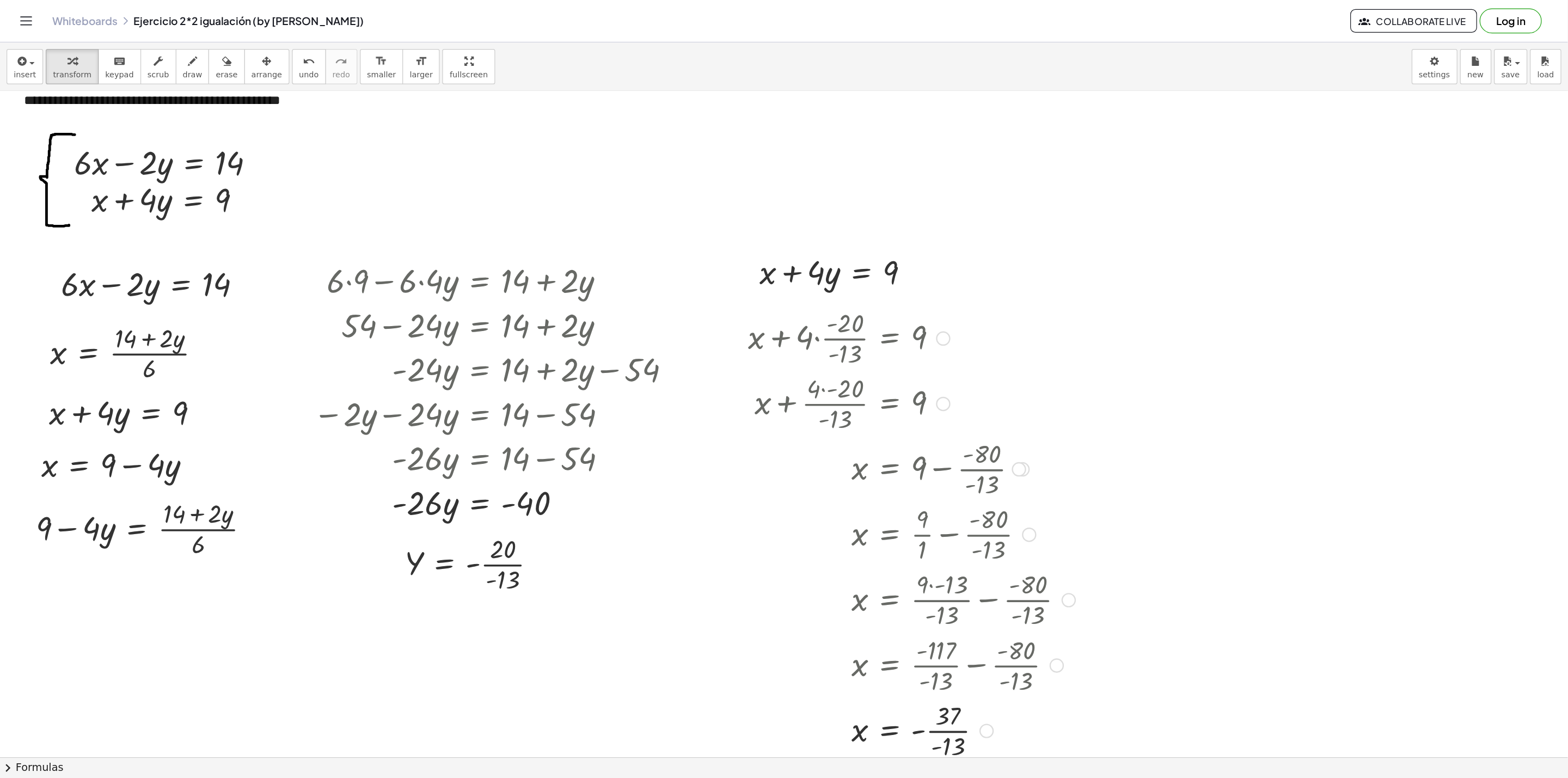
scroll to position [0, 0]
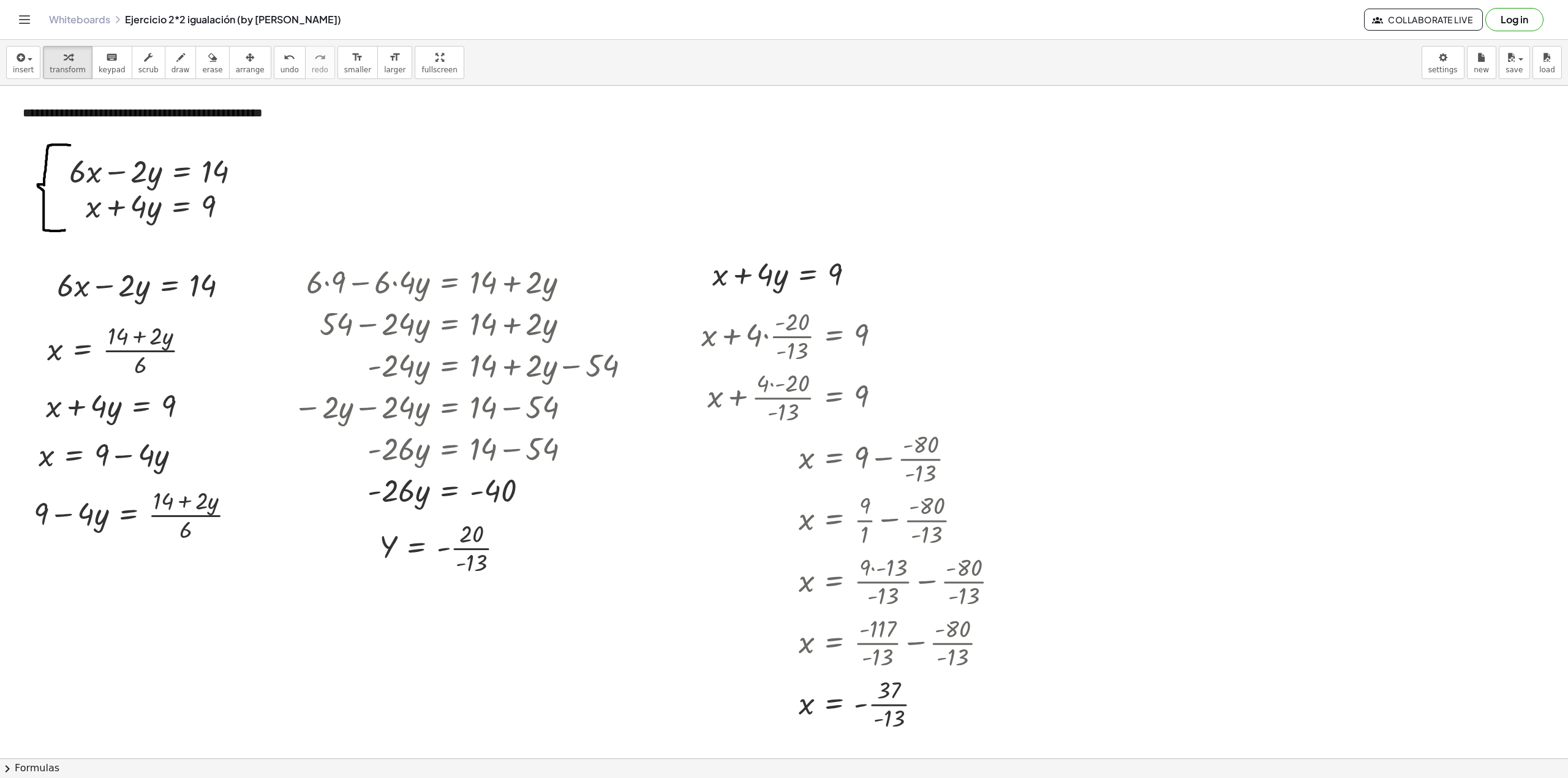
drag, startPoint x: 1447, startPoint y: 0, endPoint x: 1070, endPoint y: 275, distance: 466.6
click at [1085, 281] on div at bounding box center [784, 758] width 1568 height 1345
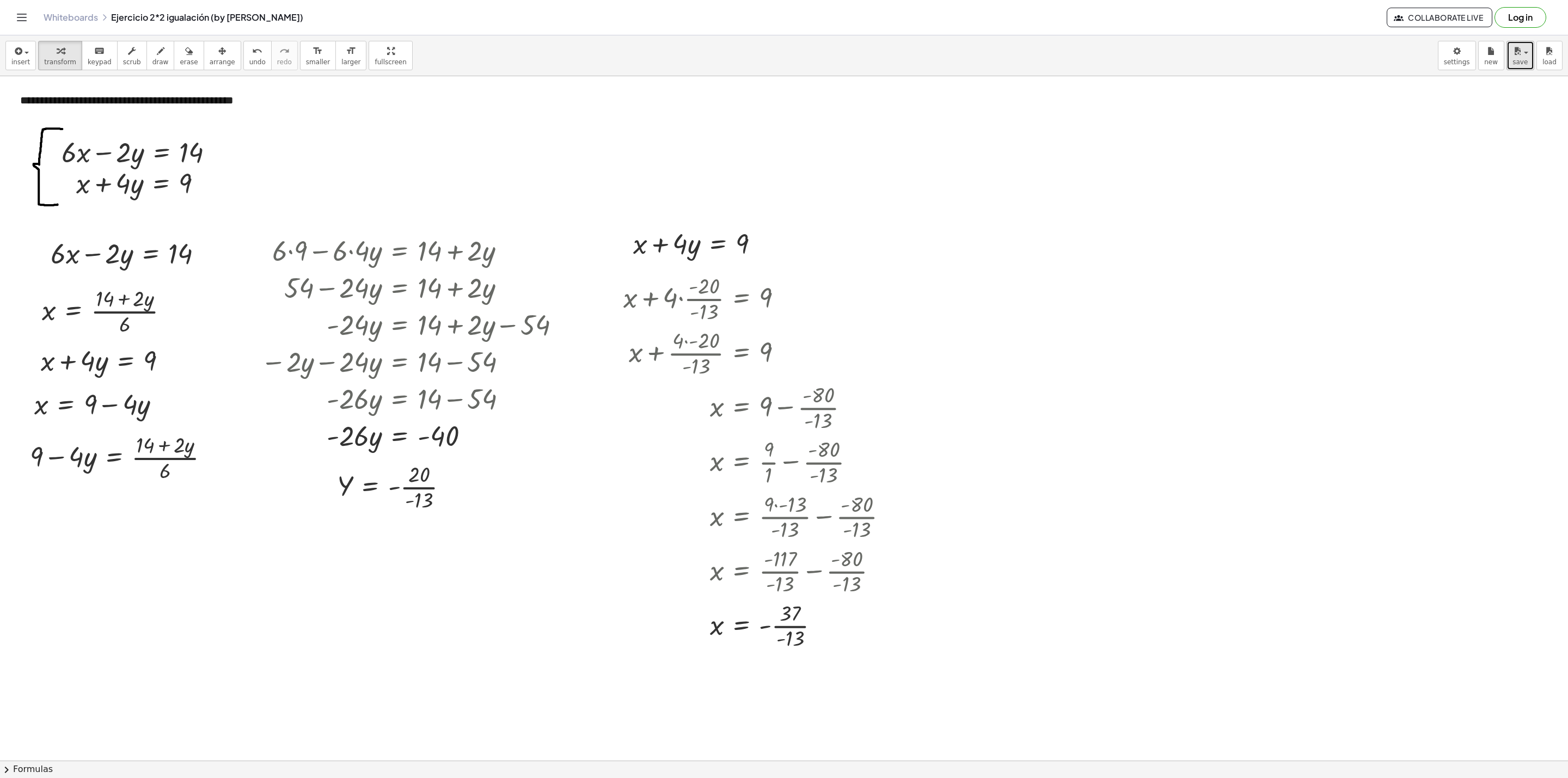
click at [1045, 47] on button "save" at bounding box center [1520, 56] width 27 height 30
click at [1045, 185] on div at bounding box center [784, 760] width 1568 height 1368
click at [1045, 7] on button "Log in" at bounding box center [1521, 17] width 52 height 20
click at [1045, 66] on span "save" at bounding box center [1520, 62] width 15 height 8
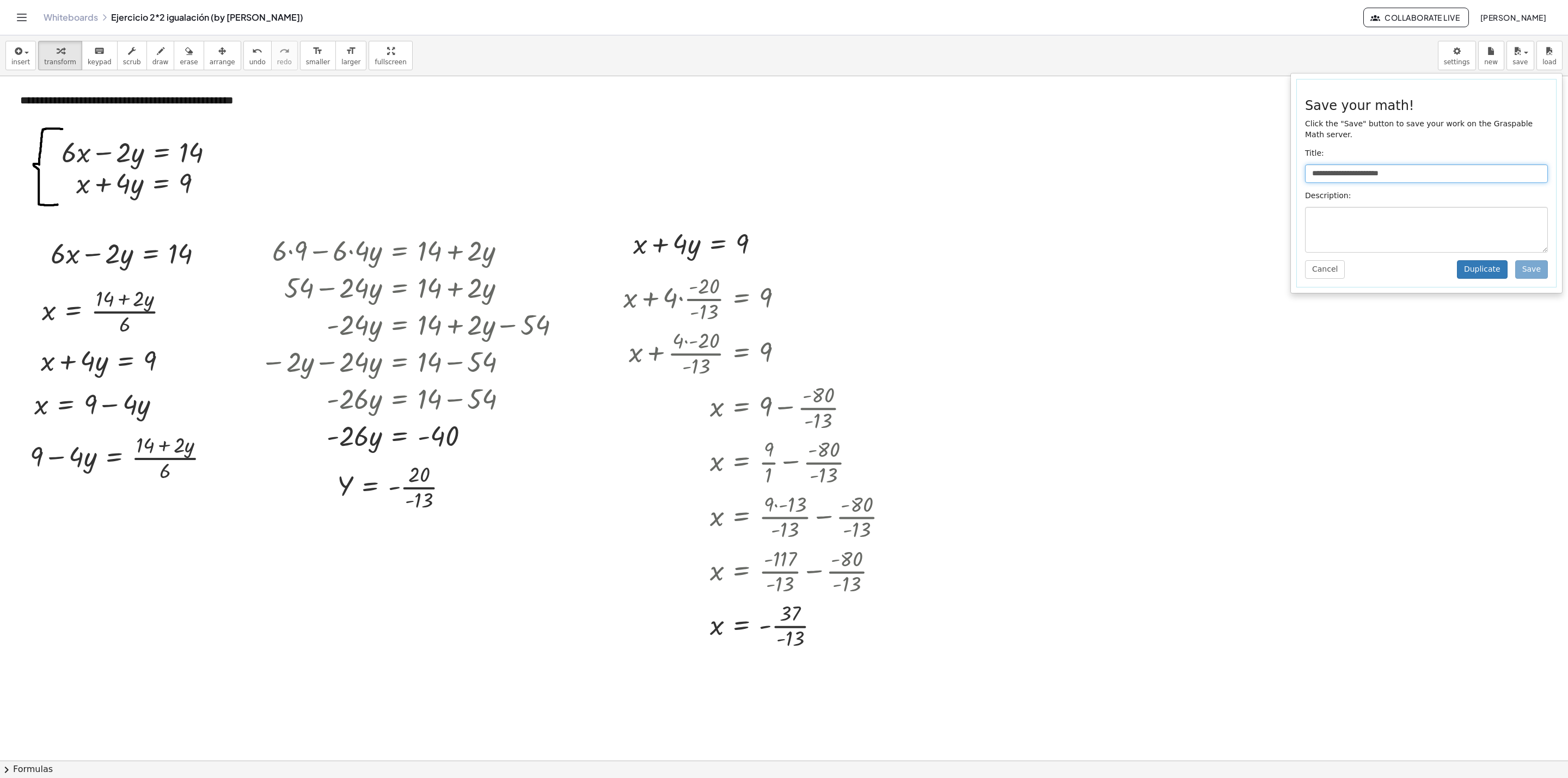
click at [1045, 167] on input "**********" at bounding box center [1426, 174] width 243 height 18
type input "**********"
click at [1045, 269] on button "Duplicate" at bounding box center [1482, 269] width 51 height 18
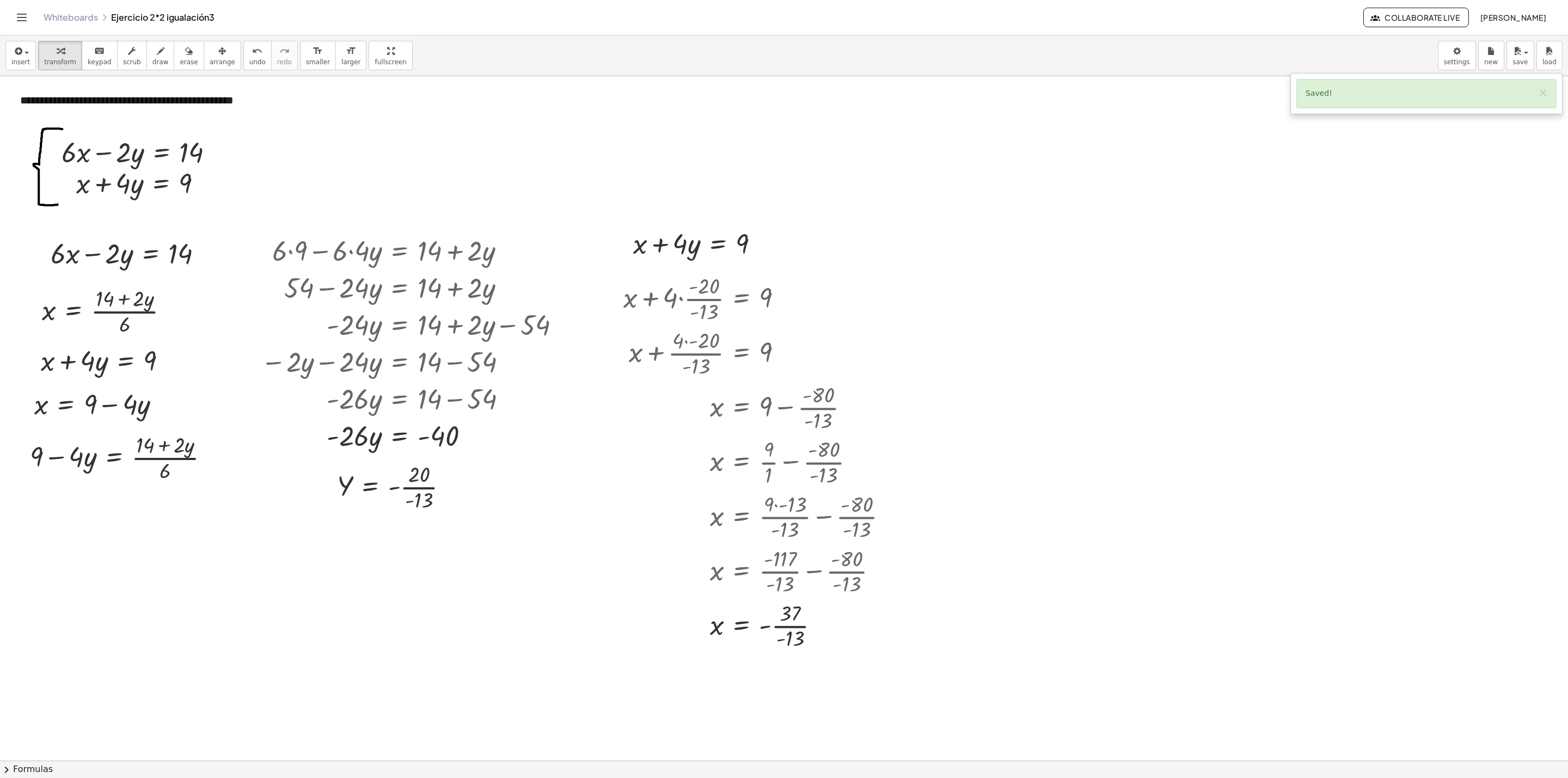
click at [1045, 269] on div at bounding box center [784, 760] width 1568 height 1368
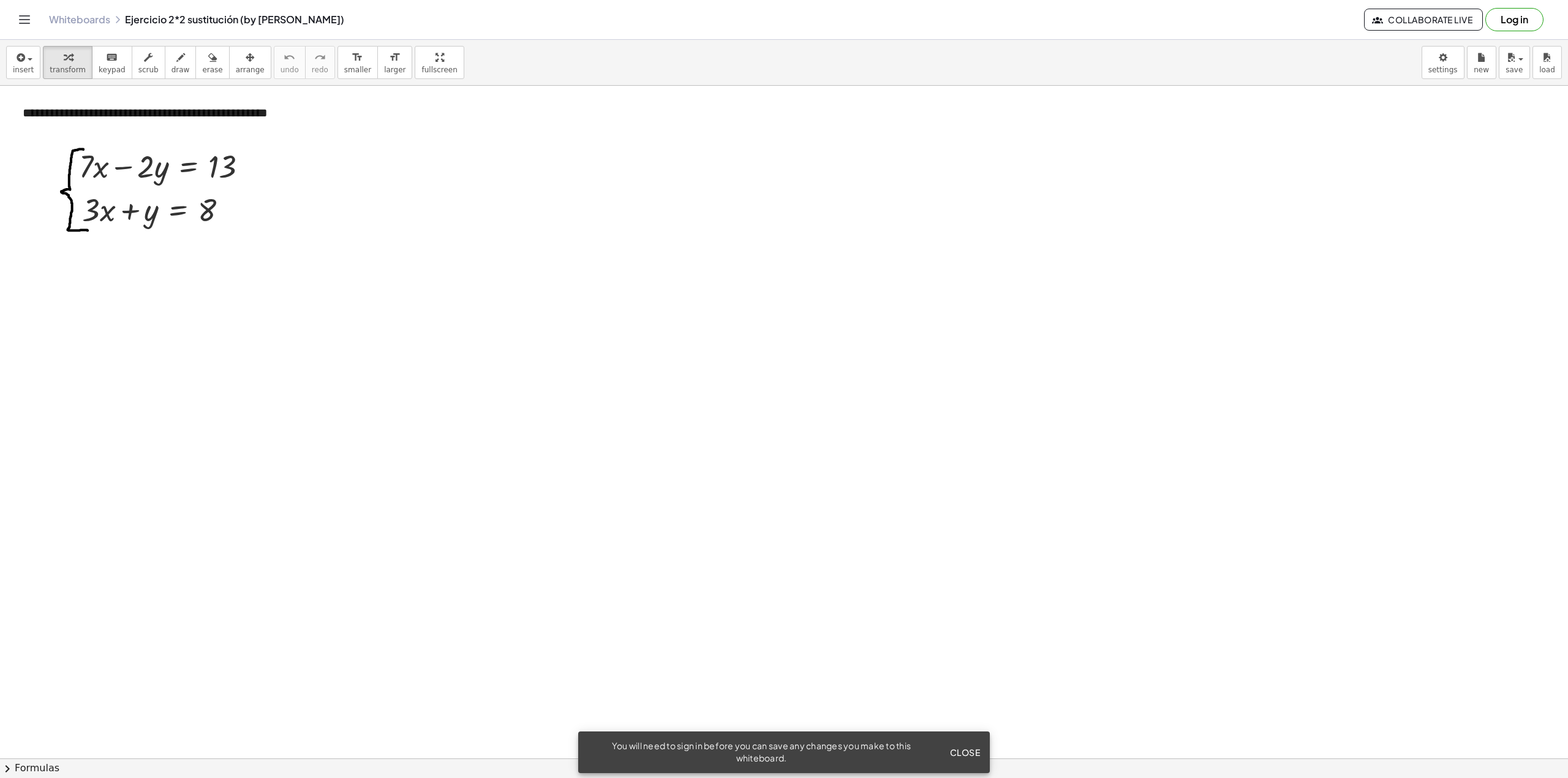
drag, startPoint x: 116, startPoint y: 300, endPoint x: 58, endPoint y: 283, distance: 60.4
click at [58, 283] on div at bounding box center [62, 286] width 18 height 47
drag, startPoint x: 92, startPoint y: 413, endPoint x: 51, endPoint y: 376, distance: 55.2
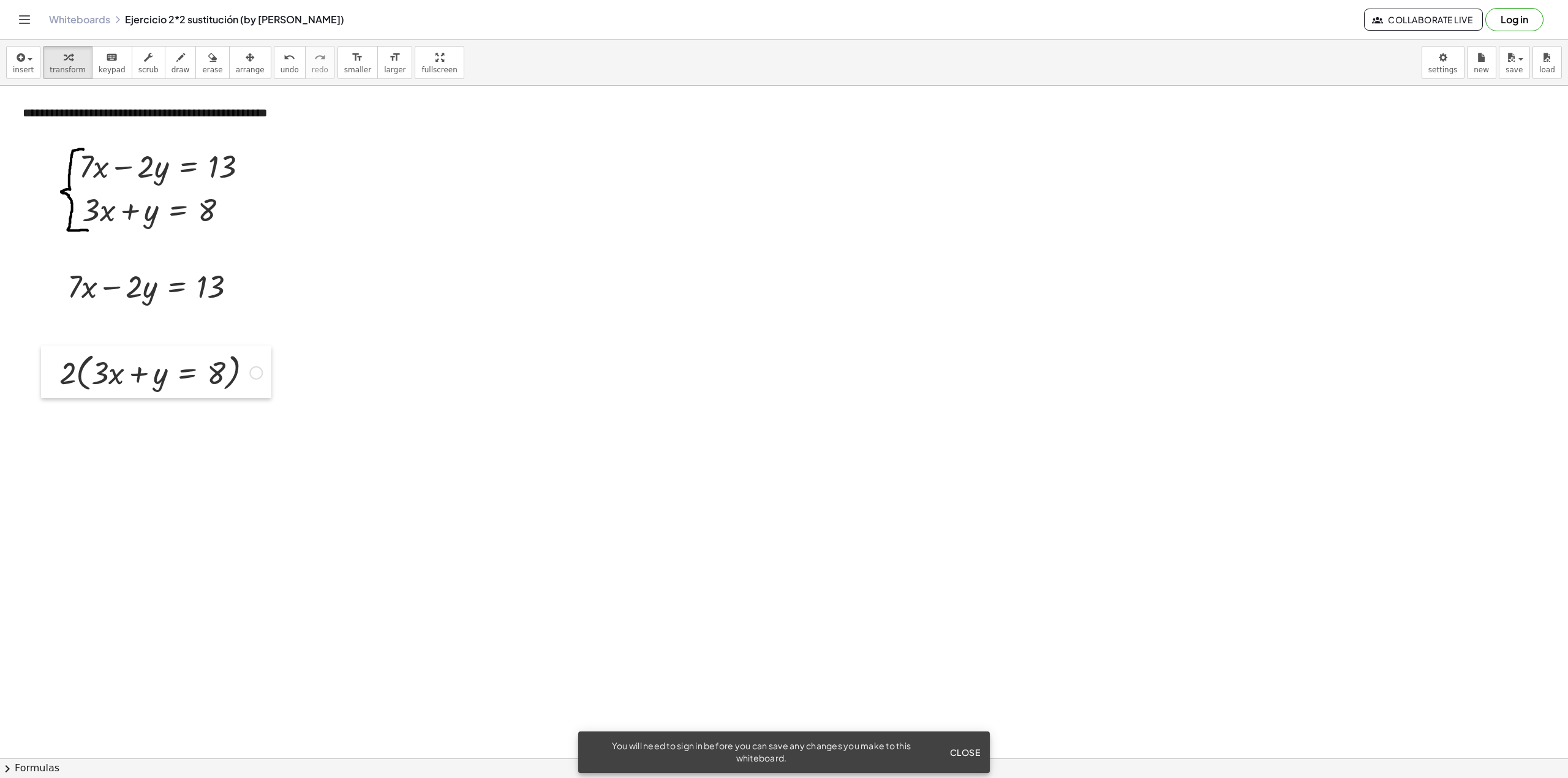
click at [51, 376] on div at bounding box center [50, 372] width 18 height 53
click at [94, 373] on div at bounding box center [161, 372] width 215 height 47
drag, startPoint x: 108, startPoint y: 383, endPoint x: 109, endPoint y: 393, distance: 10.0
click at [109, 393] on div at bounding box center [161, 372] width 215 height 47
drag, startPoint x: 59, startPoint y: 379, endPoint x: 192, endPoint y: 376, distance: 133.0
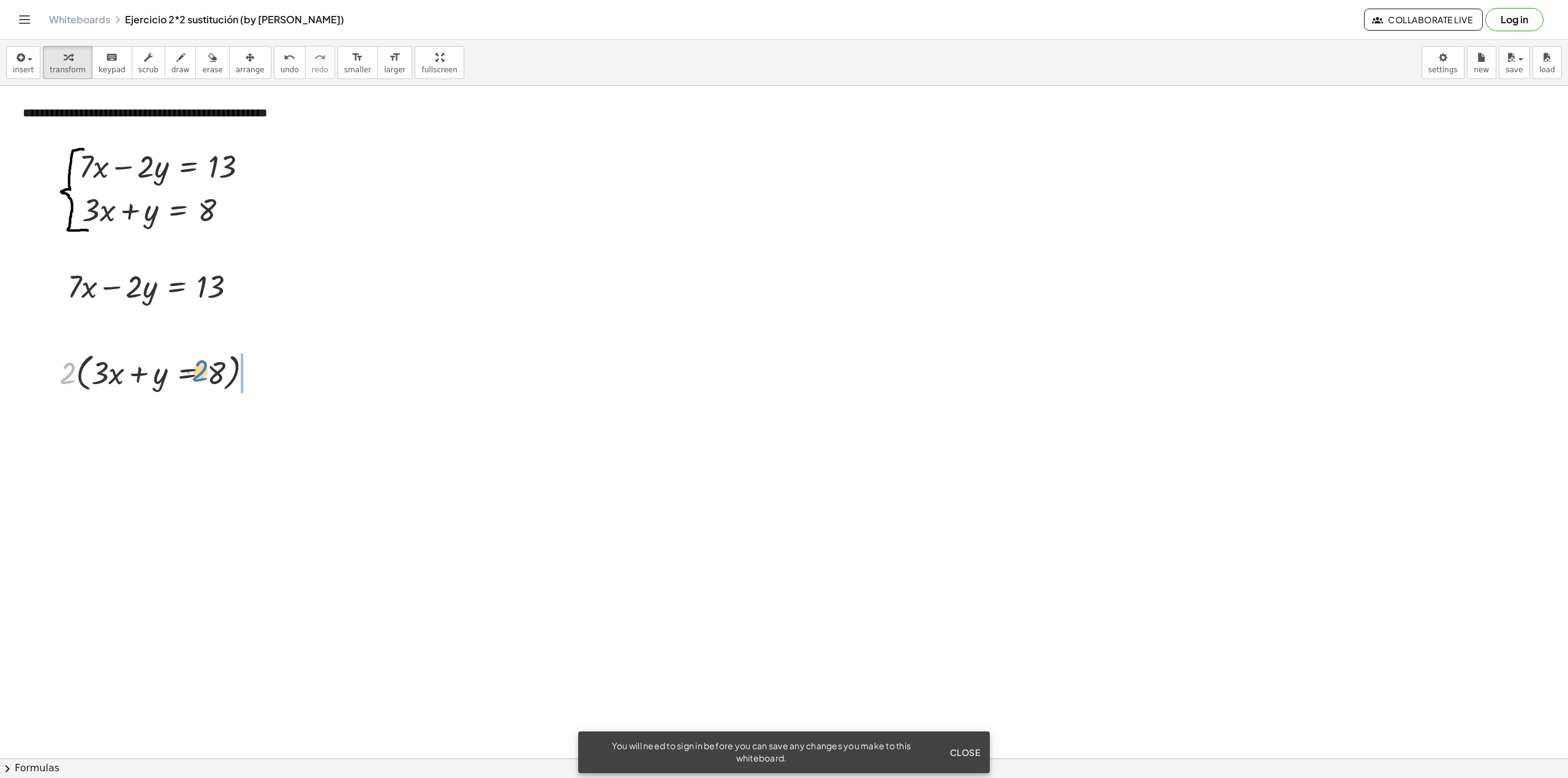
click at [192, 376] on div at bounding box center [161, 372] width 215 height 47
click at [281, 70] on button "undo undo" at bounding box center [290, 63] width 32 height 33
drag, startPoint x: 99, startPoint y: 371, endPoint x: 61, endPoint y: 371, distance: 38.0
click at [61, 371] on div at bounding box center [161, 372] width 215 height 47
drag, startPoint x: 104, startPoint y: 375, endPoint x: 87, endPoint y: 387, distance: 20.8
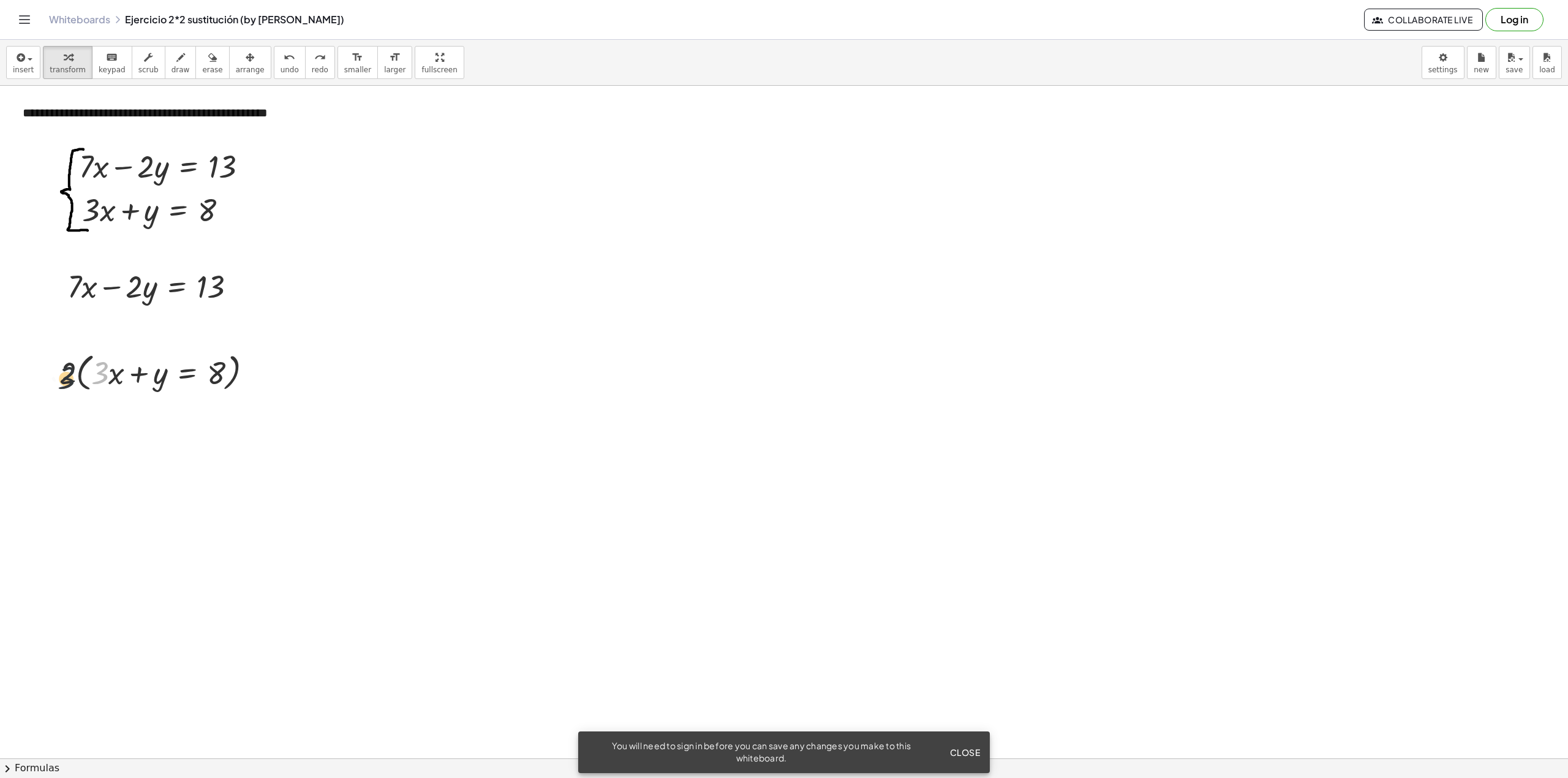
click at [70, 381] on div at bounding box center [161, 372] width 215 height 47
drag, startPoint x: 107, startPoint y: 371, endPoint x: 96, endPoint y: 378, distance: 13.0
drag, startPoint x: 106, startPoint y: 378, endPoint x: 89, endPoint y: 378, distance: 17.0
click at [89, 378] on div at bounding box center [161, 372] width 215 height 47
click at [281, 66] on span "undo" at bounding box center [290, 70] width 18 height 9
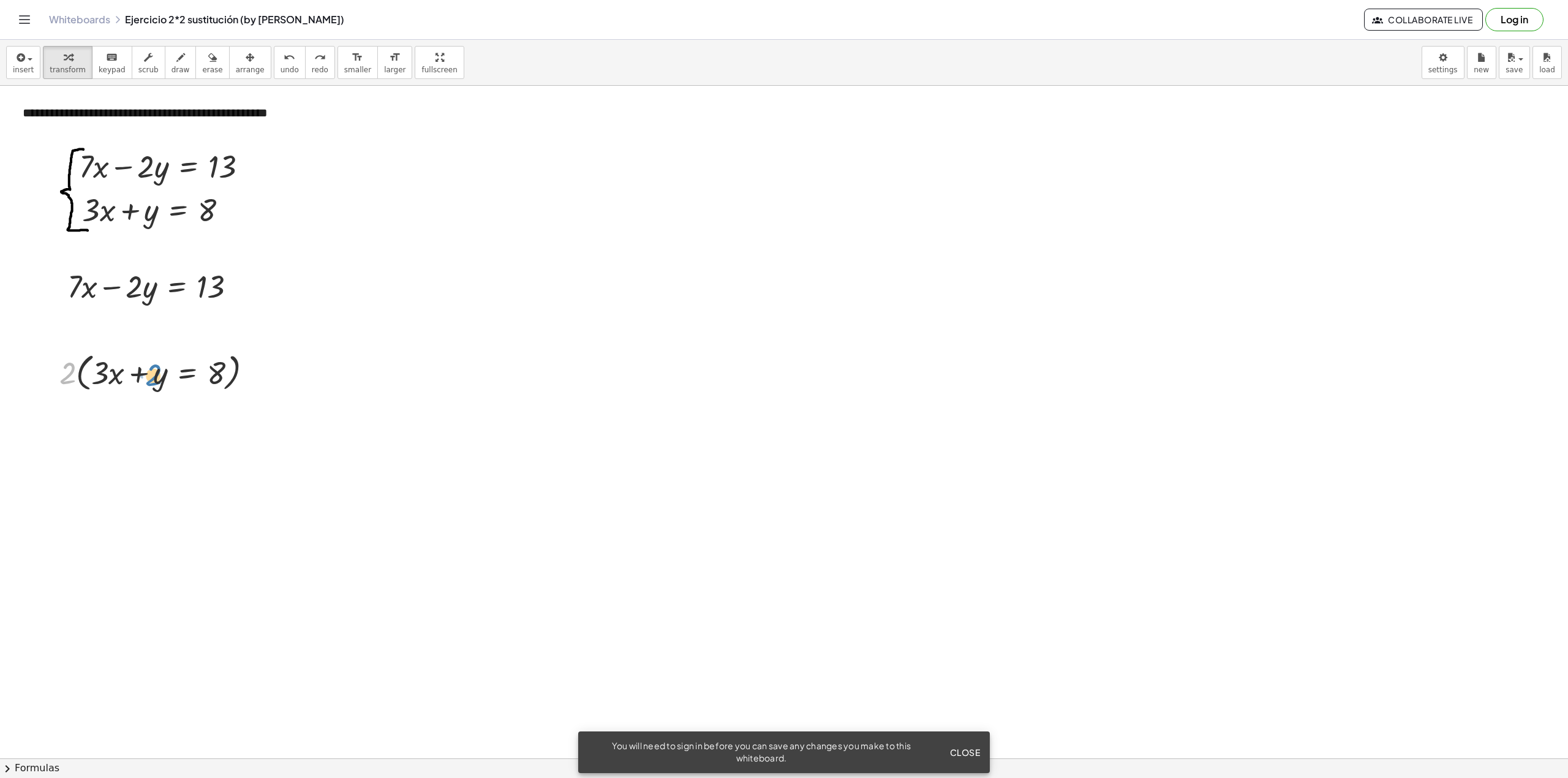
drag, startPoint x: 66, startPoint y: 379, endPoint x: 152, endPoint y: 381, distance: 86.0
click at [152, 381] on div at bounding box center [161, 372] width 215 height 47
drag, startPoint x: 60, startPoint y: 379, endPoint x: 151, endPoint y: 384, distance: 91.1
click at [150, 381] on div at bounding box center [161, 372] width 215 height 47
drag, startPoint x: 148, startPoint y: 382, endPoint x: 101, endPoint y: 379, distance: 47.1
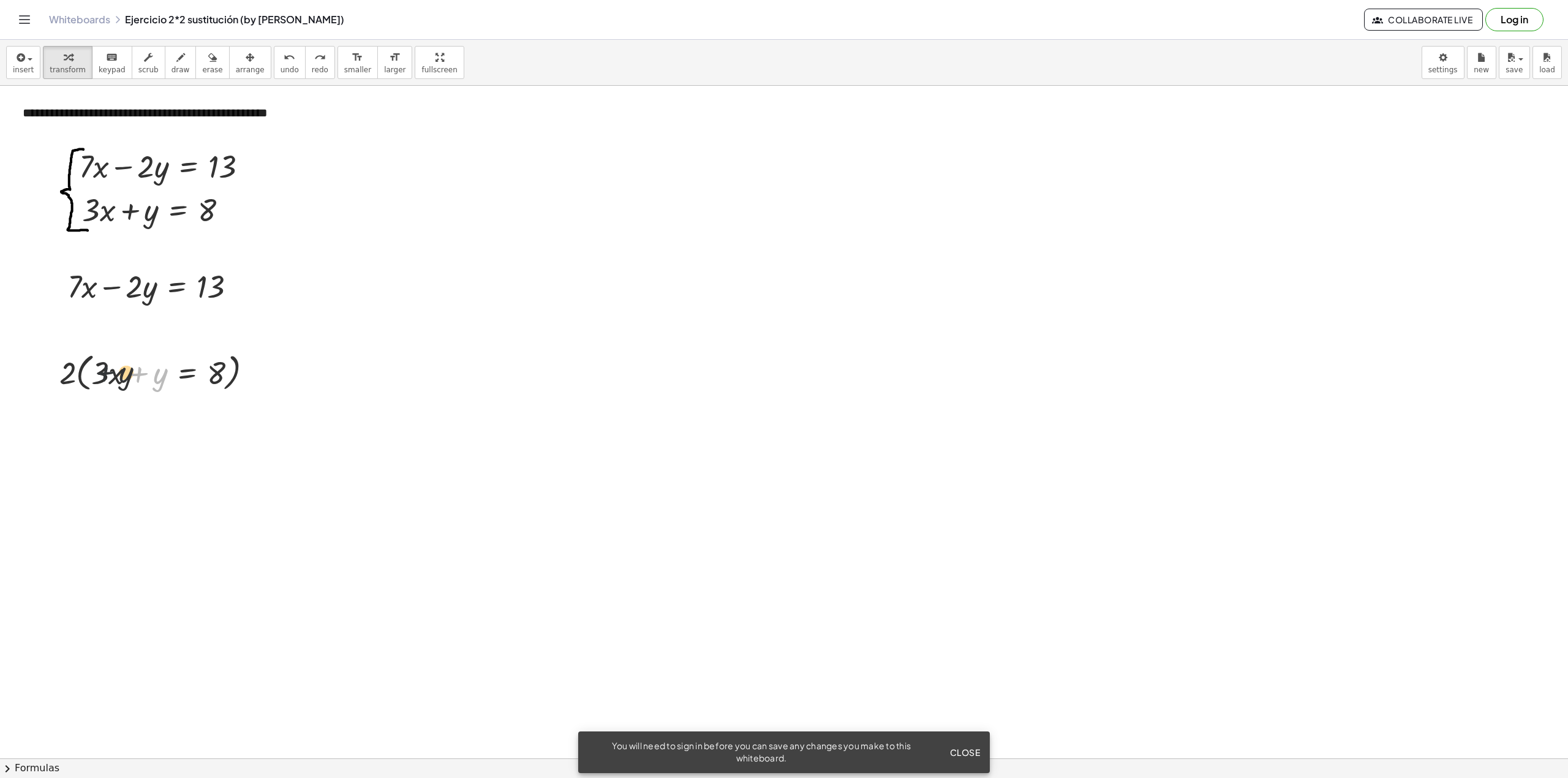
click at [101, 379] on div at bounding box center [161, 372] width 215 height 47
drag, startPoint x: 89, startPoint y: 378, endPoint x: 74, endPoint y: 378, distance: 15.0
click at [82, 378] on div at bounding box center [161, 372] width 215 height 47
click at [74, 378] on div at bounding box center [161, 372] width 215 height 47
click at [81, 380] on div at bounding box center [161, 372] width 215 height 47
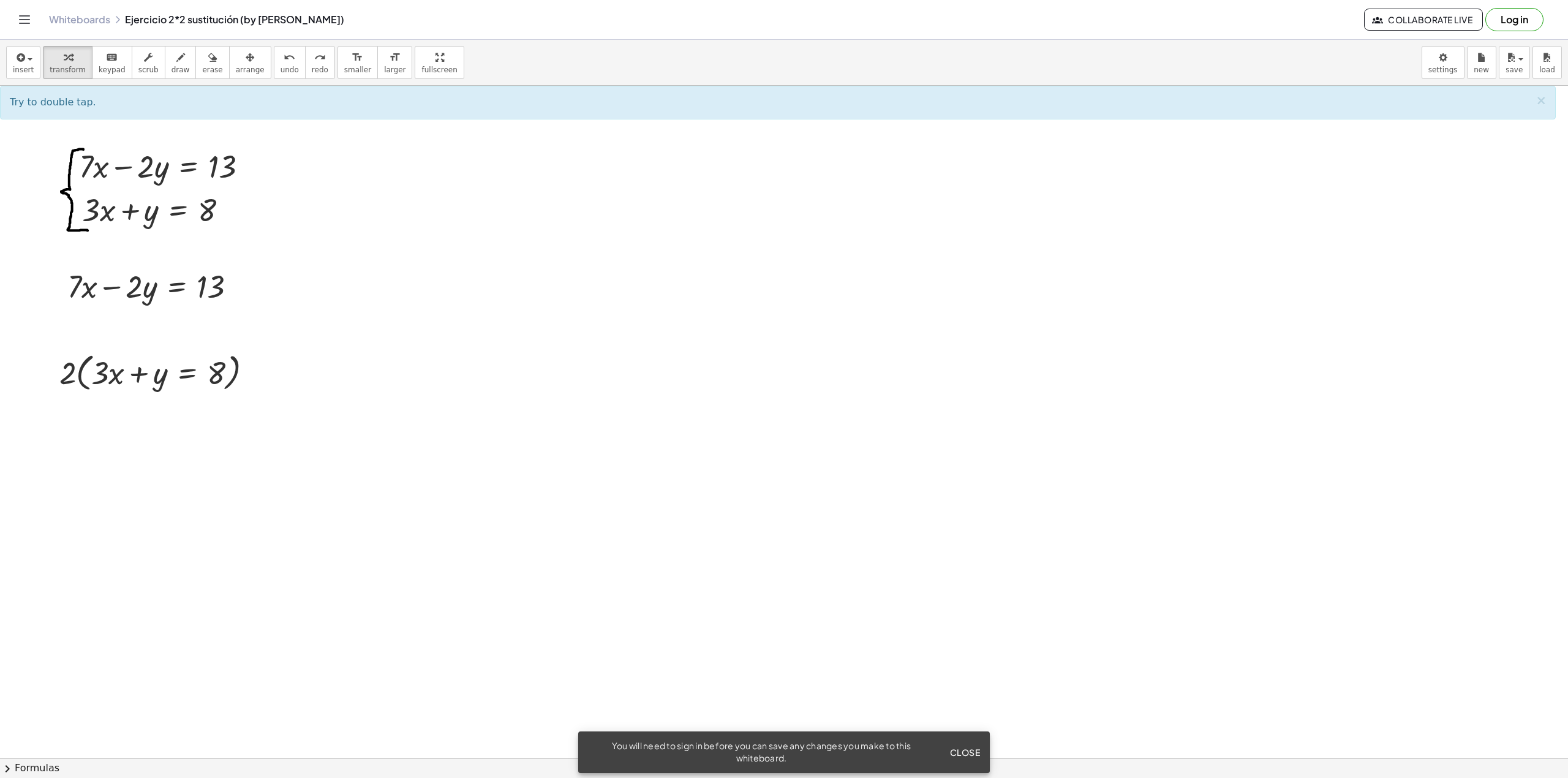
click at [981, 743] on button "Close" at bounding box center [964, 753] width 40 height 22
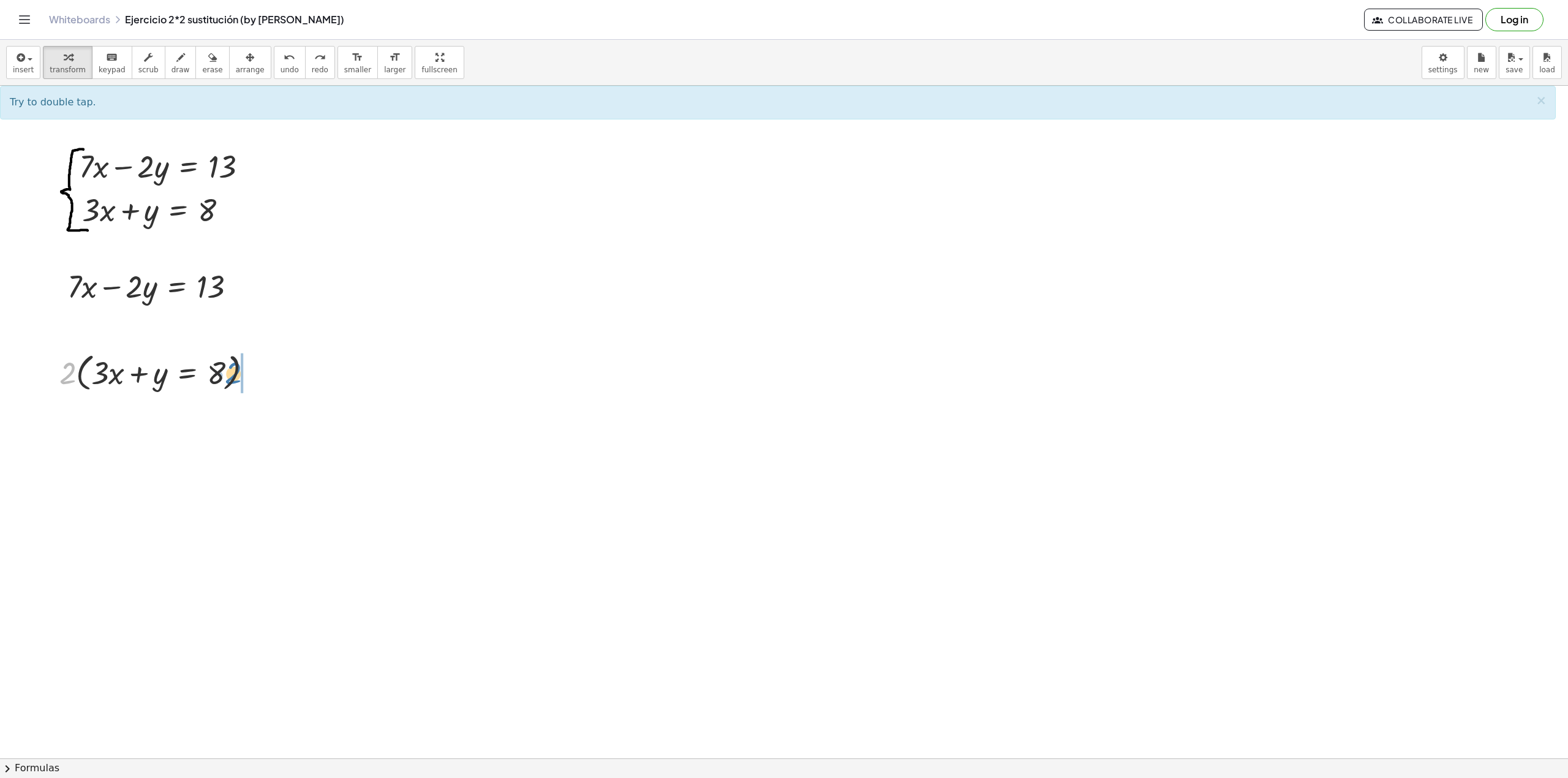
drag, startPoint x: 60, startPoint y: 375, endPoint x: 226, endPoint y: 375, distance: 166.0
click at [226, 375] on div at bounding box center [161, 372] width 215 height 47
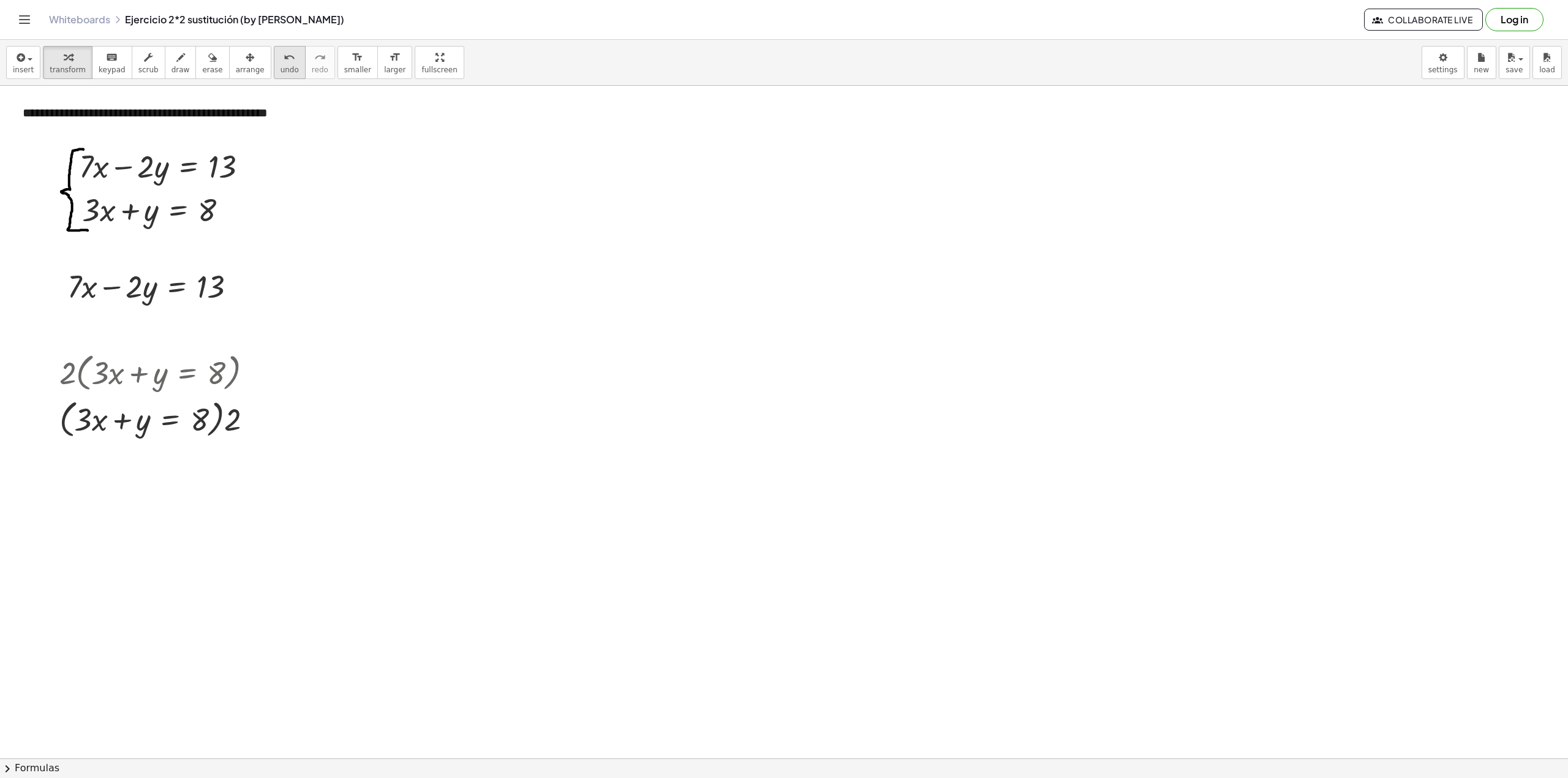
click at [281, 59] on div "undo" at bounding box center [290, 57] width 18 height 15
click at [212, 373] on div at bounding box center [161, 372] width 215 height 47
drag, startPoint x: 67, startPoint y: 380, endPoint x: 175, endPoint y: 378, distance: 108.0
click at [175, 378] on div at bounding box center [161, 372] width 215 height 47
click at [281, 66] on span "undo" at bounding box center [290, 70] width 18 height 9
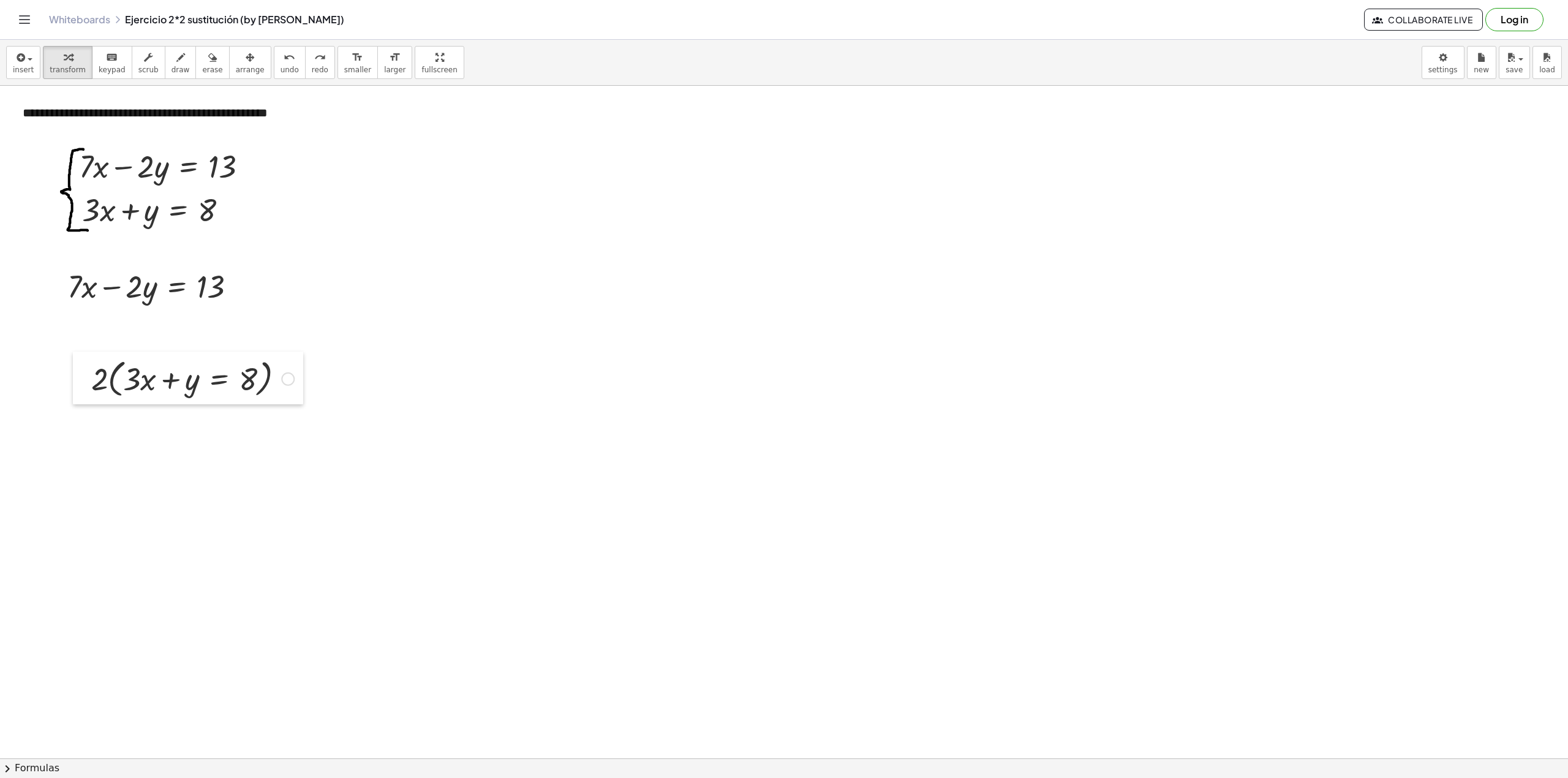
drag, startPoint x: 58, startPoint y: 375, endPoint x: 70, endPoint y: 375, distance: 12.0
click at [79, 378] on div at bounding box center [81, 378] width 18 height 53
drag, startPoint x: 83, startPoint y: 378, endPoint x: 100, endPoint y: 378, distance: 17.0
click at [100, 378] on div at bounding box center [182, 375] width 215 height 47
drag, startPoint x: 89, startPoint y: 376, endPoint x: 156, endPoint y: 379, distance: 67.1
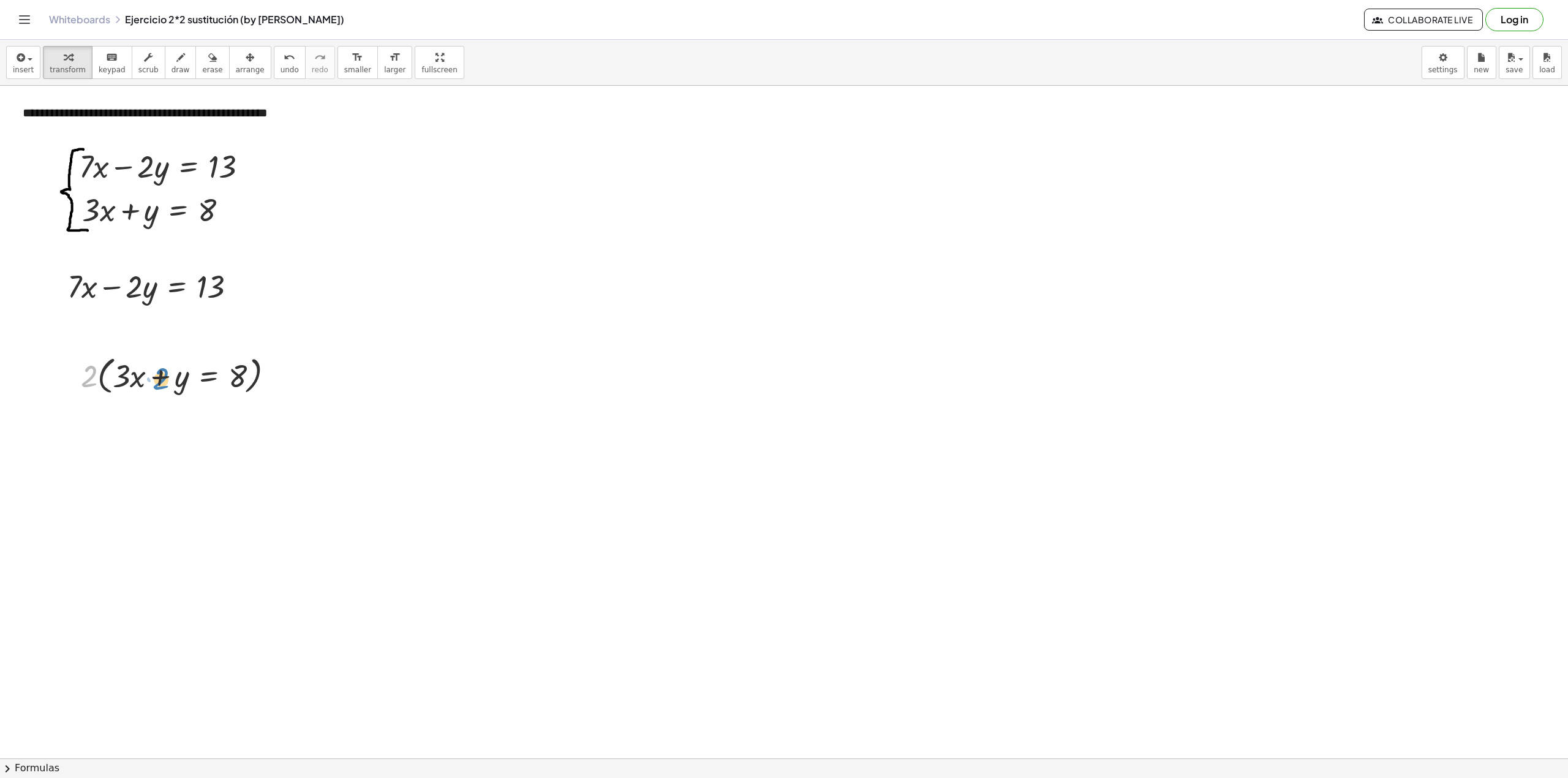
click at [159, 379] on div at bounding box center [182, 375] width 215 height 47
drag, startPoint x: 156, startPoint y: 376, endPoint x: 286, endPoint y: 369, distance: 130.2
click at [286, 369] on div at bounding box center [182, 375] width 215 height 47
drag, startPoint x: 163, startPoint y: 376, endPoint x: 64, endPoint y: 370, distance: 99.2
click at [64, 370] on div "+ y · 2 · ( + · 3 · x + y = 8 )" at bounding box center [177, 375] width 230 height 53
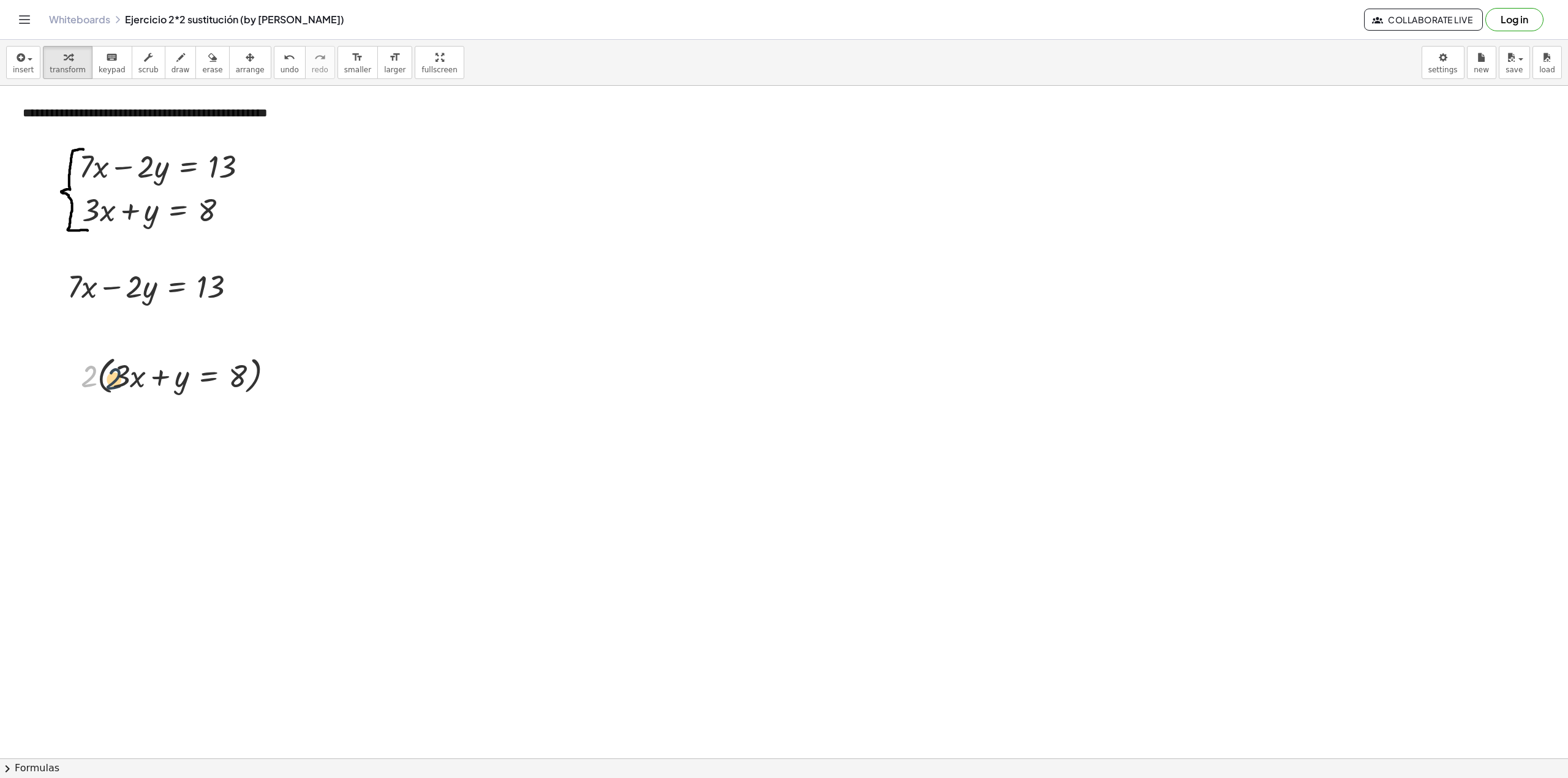
drag, startPoint x: 81, startPoint y: 385, endPoint x: 107, endPoint y: 388, distance: 26.2
click at [107, 388] on div at bounding box center [182, 375] width 215 height 47
drag, startPoint x: 85, startPoint y: 376, endPoint x: 134, endPoint y: 379, distance: 49.1
click at [134, 379] on div at bounding box center [182, 375] width 215 height 47
drag, startPoint x: 85, startPoint y: 388, endPoint x: 150, endPoint y: 395, distance: 65.4
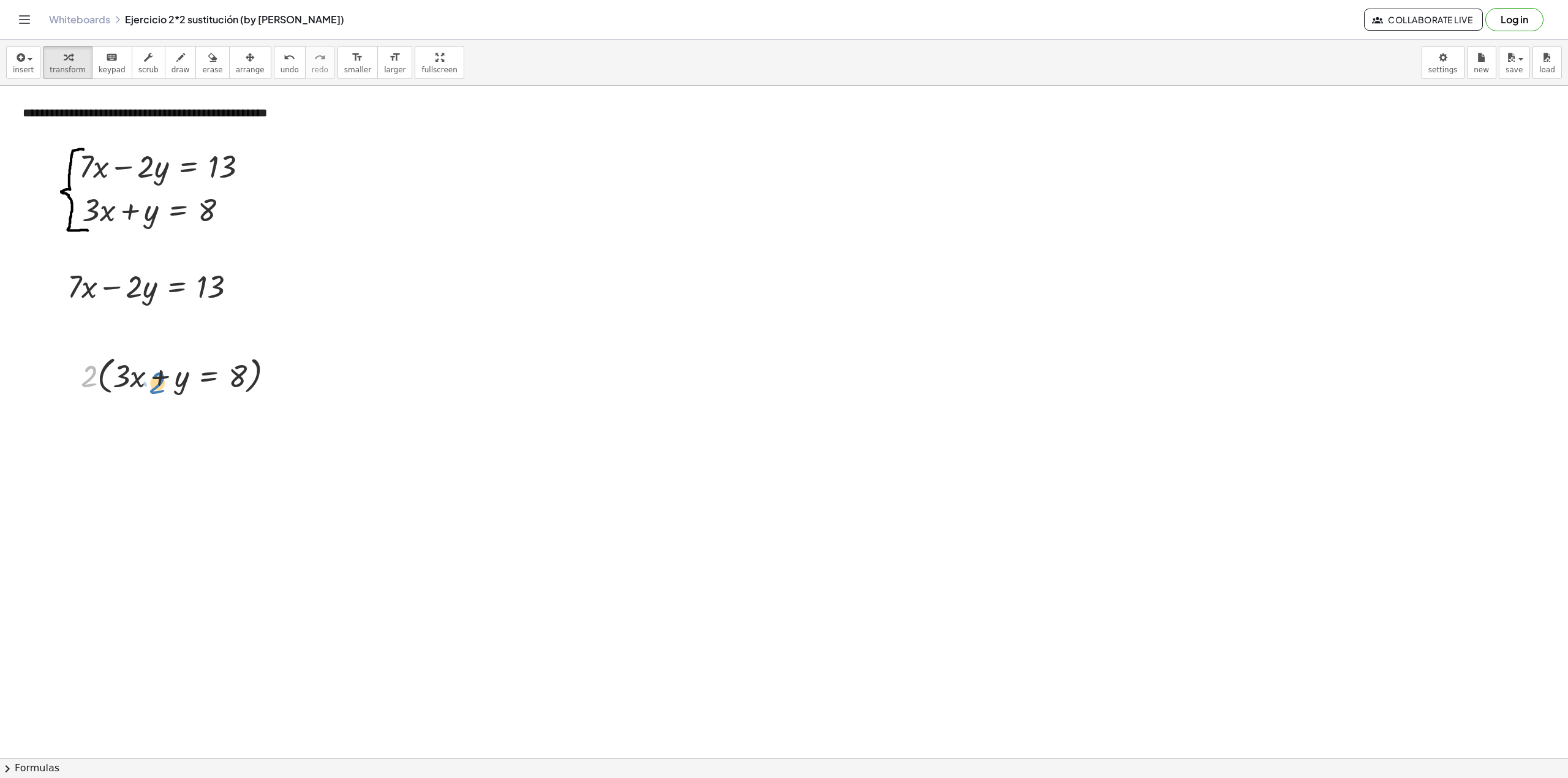
click at [152, 395] on div at bounding box center [182, 375] width 215 height 47
drag, startPoint x: 125, startPoint y: 385, endPoint x: 113, endPoint y: 381, distance: 12.6
click at [113, 381] on div at bounding box center [182, 375] width 215 height 47
drag, startPoint x: 85, startPoint y: 371, endPoint x: 227, endPoint y: 371, distance: 142.0
click at [227, 371] on div at bounding box center [182, 375] width 215 height 47
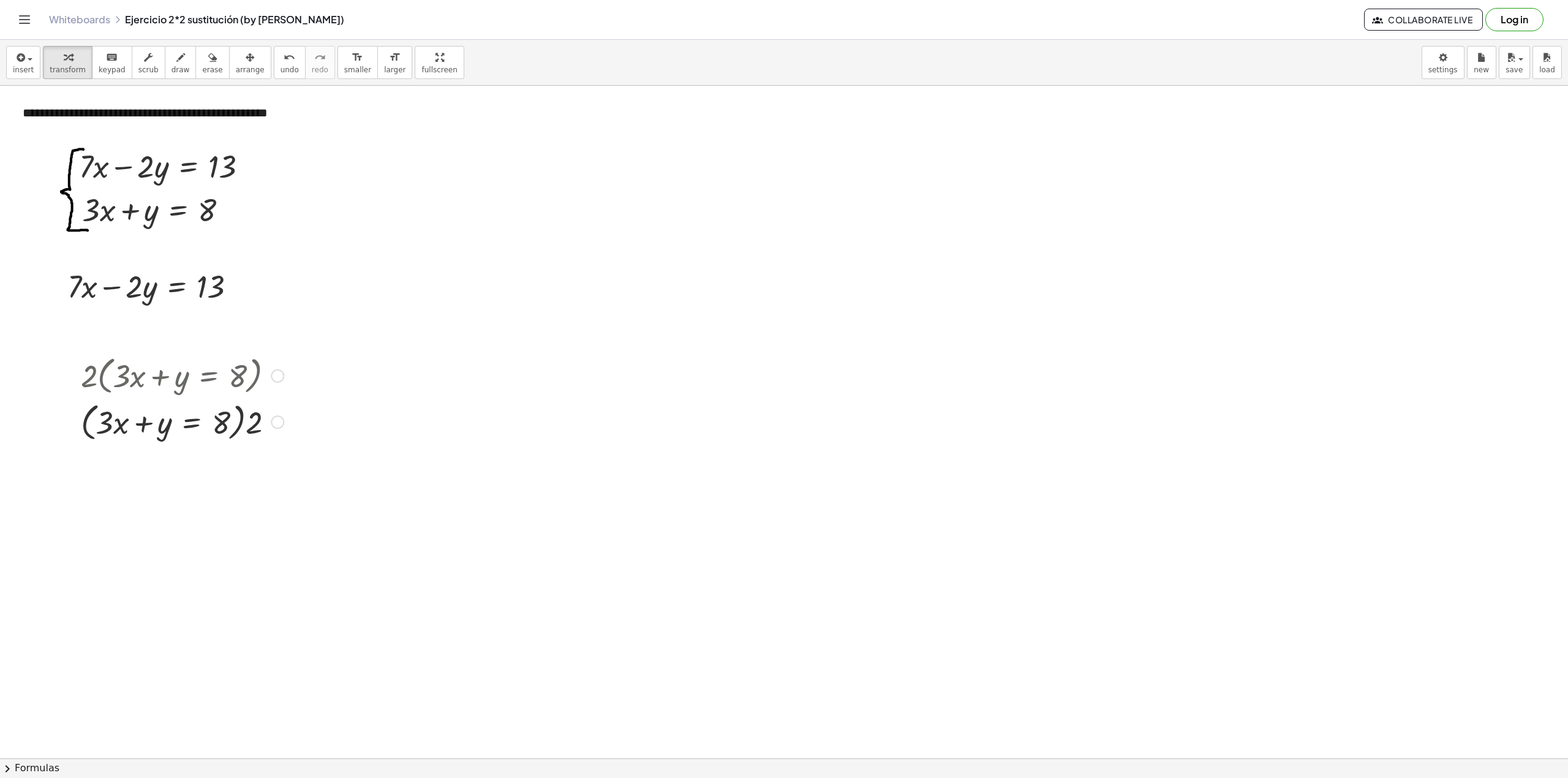
click at [231, 403] on div at bounding box center [182, 421] width 215 height 47
click at [237, 420] on div at bounding box center [182, 421] width 215 height 47
drag, startPoint x: 239, startPoint y: 422, endPoint x: 248, endPoint y: 422, distance: 9.0
click at [248, 422] on div at bounding box center [182, 421] width 215 height 47
click at [238, 422] on div at bounding box center [182, 421] width 215 height 47
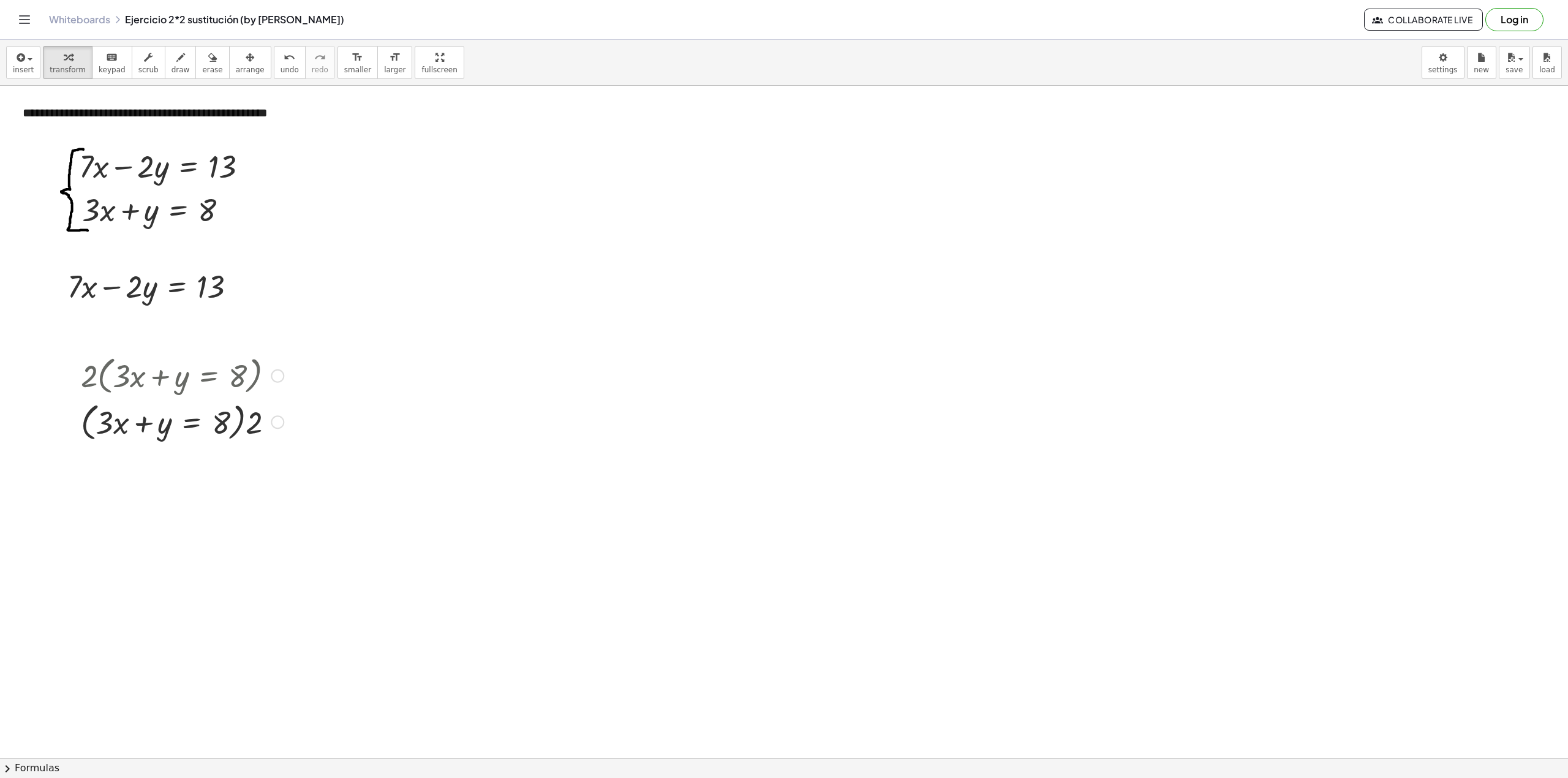
click at [147, 425] on div at bounding box center [182, 421] width 215 height 47
click at [142, 427] on div at bounding box center [182, 421] width 215 height 47
click at [216, 415] on div at bounding box center [182, 421] width 215 height 47
drag, startPoint x: 216, startPoint y: 415, endPoint x: 233, endPoint y: 427, distance: 20.8
click at [222, 424] on div at bounding box center [182, 421] width 215 height 47
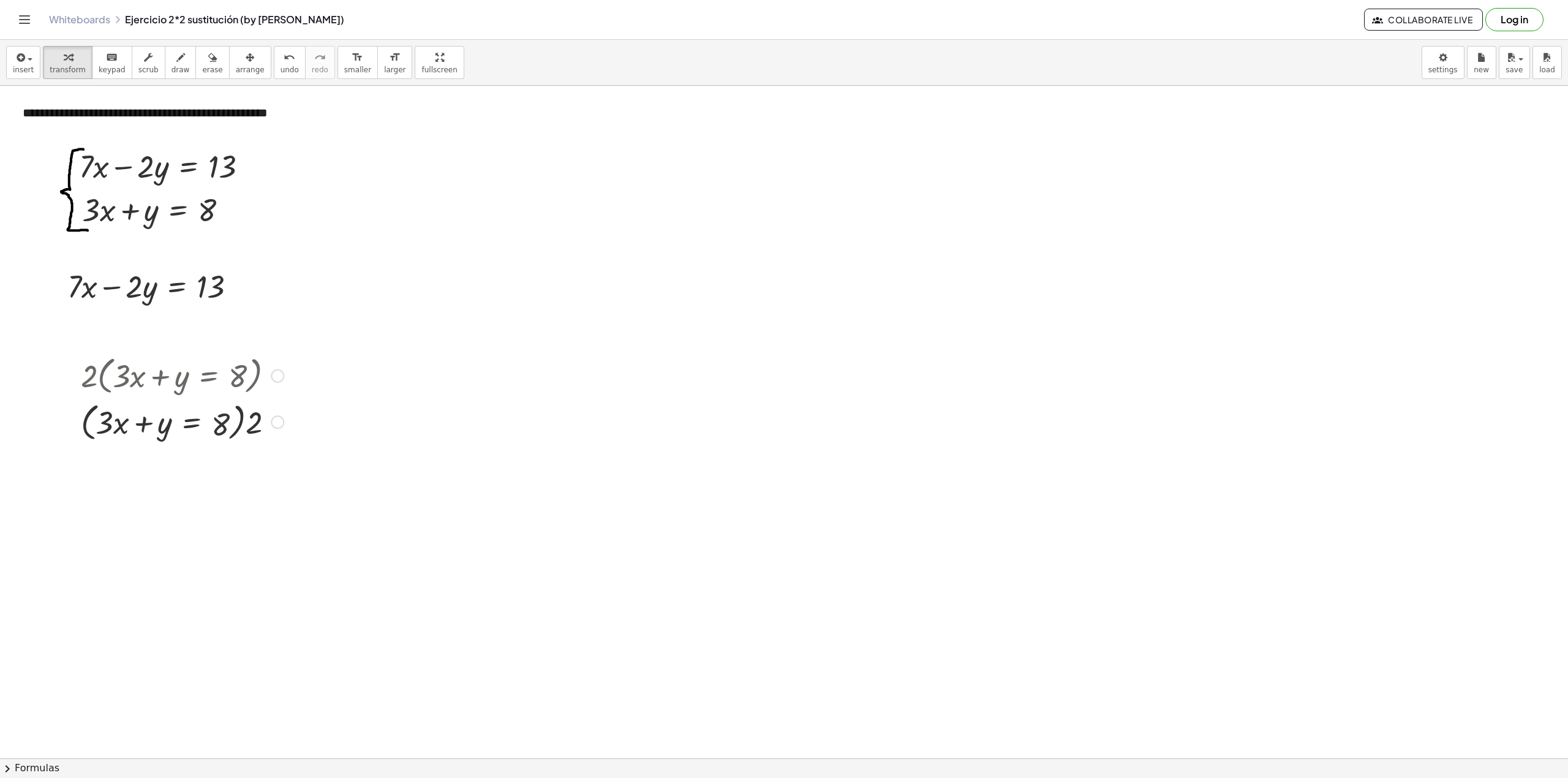
click at [233, 427] on div at bounding box center [182, 421] width 215 height 47
click at [233, 424] on div at bounding box center [182, 421] width 215 height 47
click at [236, 424] on div at bounding box center [182, 421] width 215 height 47
click at [234, 427] on div at bounding box center [182, 421] width 215 height 47
drag, startPoint x: 217, startPoint y: 424, endPoint x: 267, endPoint y: 424, distance: 50.0
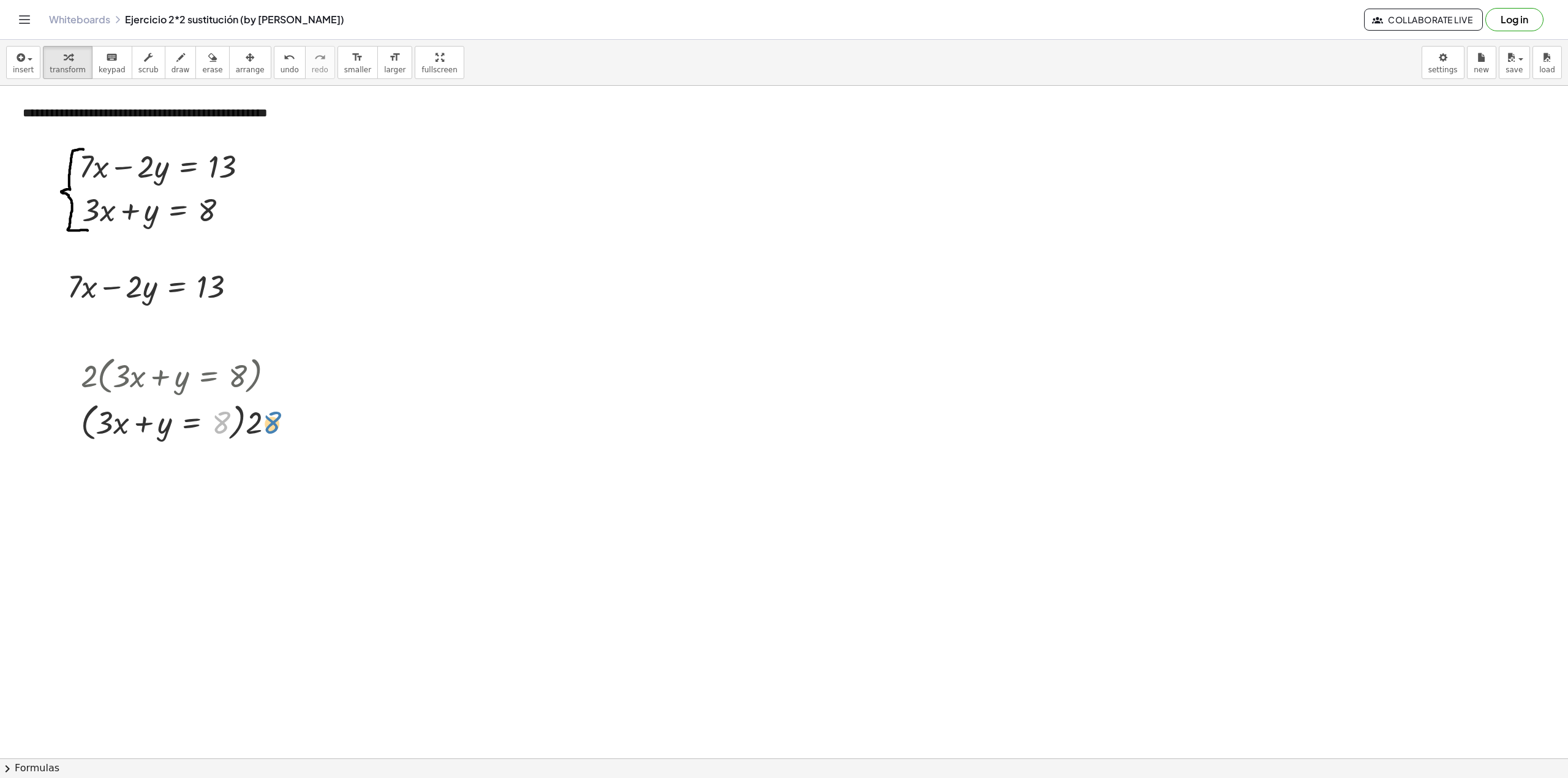
click at [267, 424] on div at bounding box center [182, 421] width 215 height 47
click at [281, 66] on span "undo" at bounding box center [290, 70] width 18 height 9
click at [274, 66] on button "undo undo" at bounding box center [290, 63] width 32 height 33
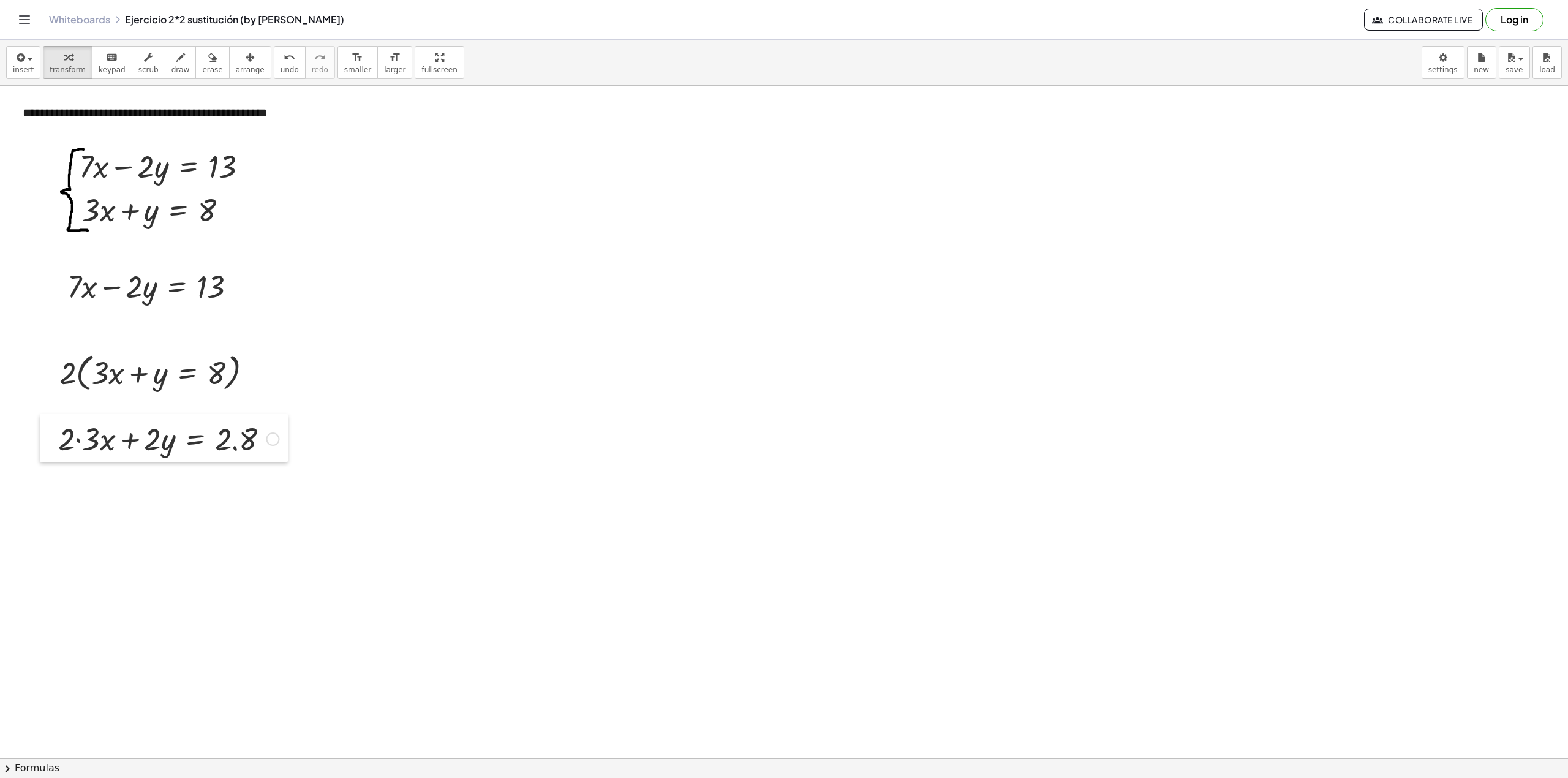
drag, startPoint x: 92, startPoint y: 430, endPoint x: 50, endPoint y: 430, distance: 42.0
click at [50, 430] on div at bounding box center [48, 438] width 18 height 47
click at [274, 66] on button "undo undo" at bounding box center [290, 63] width 32 height 33
click at [281, 66] on span "undo" at bounding box center [290, 70] width 18 height 9
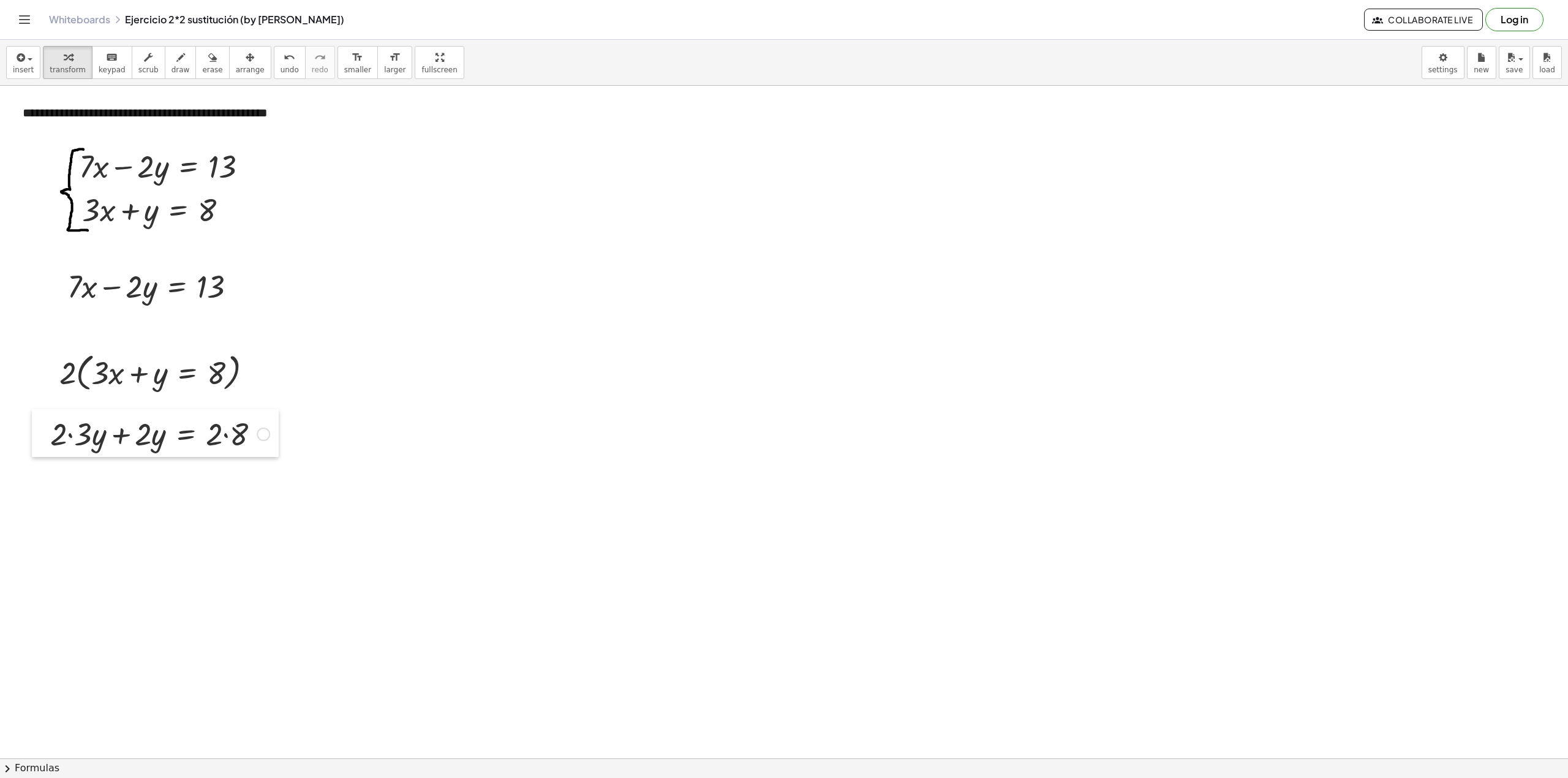
drag, startPoint x: 64, startPoint y: 442, endPoint x: 32, endPoint y: 435, distance: 32.8
click at [32, 435] on div at bounding box center [40, 433] width 18 height 47
click at [64, 440] on div at bounding box center [160, 433] width 232 height 42
click at [274, 66] on button "undo undo" at bounding box center [290, 63] width 32 height 33
click at [306, 430] on div "+ · 2 · 3 · y + · 2 · y = · 2 · 8" at bounding box center [187, 440] width 247 height 47
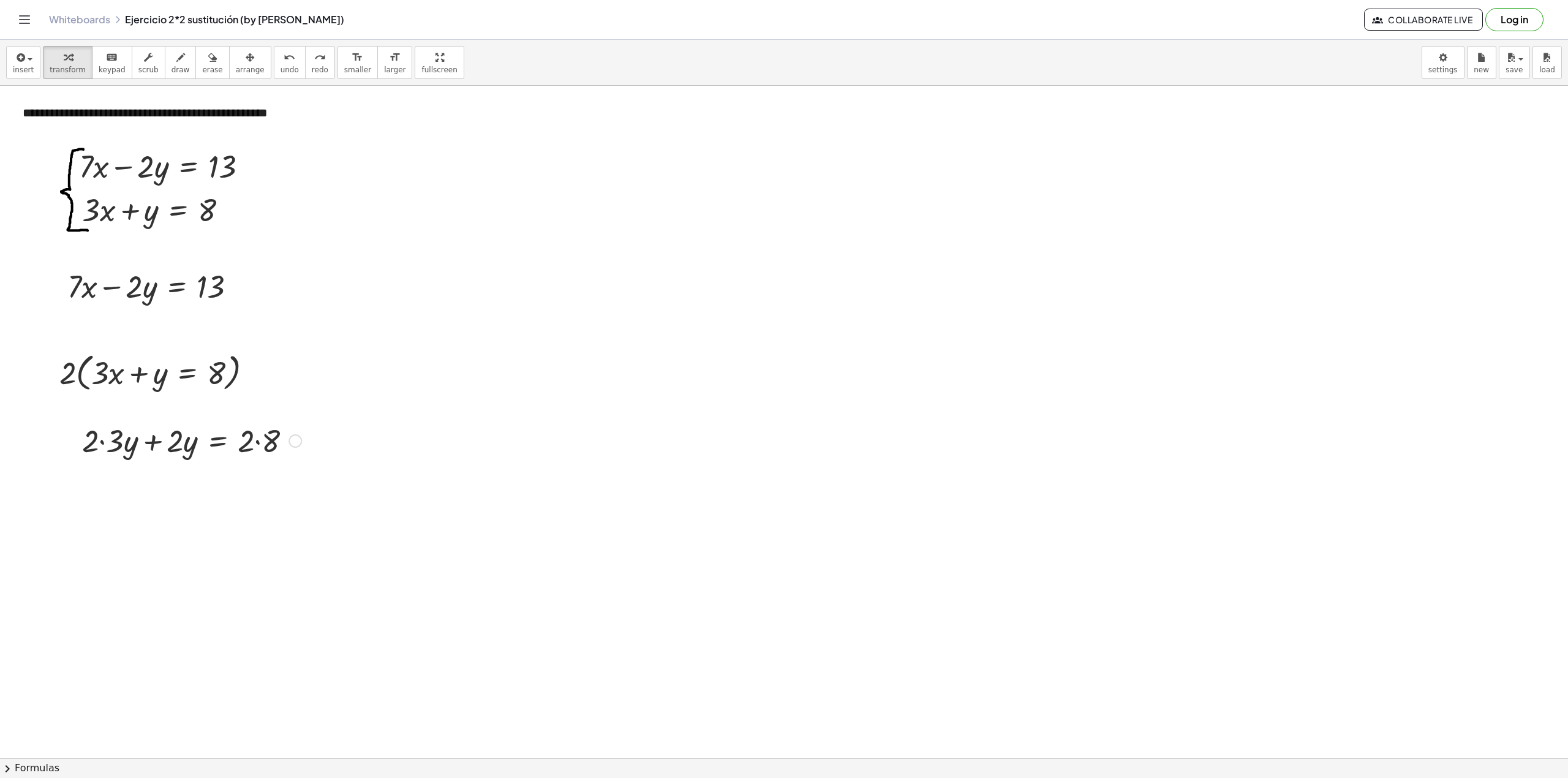
click at [275, 423] on div at bounding box center [191, 440] width 232 height 42
click at [218, 442] on div "+ · 2 · 3 · y + · 2 · y = · 2 · 8 16" at bounding box center [218, 442] width 0 height 0
click at [284, 57] on icon "undo" at bounding box center [290, 58] width 12 height 15
click at [281, 70] on span "undo" at bounding box center [290, 70] width 18 height 9
click at [293, 436] on div at bounding box center [295, 441] width 13 height 13
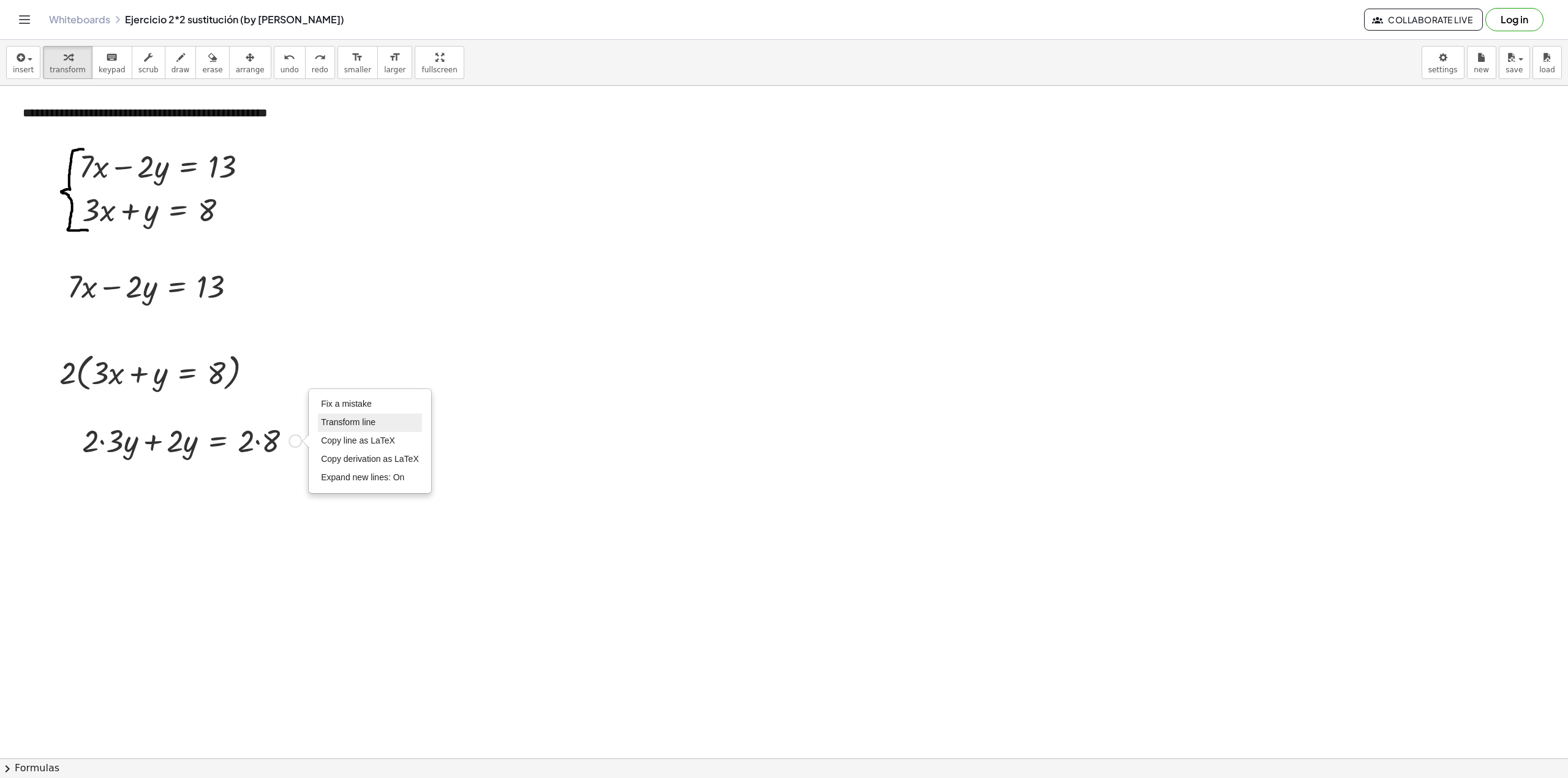
click at [339, 417] on span "Transform line" at bounding box center [348, 422] width 55 height 9
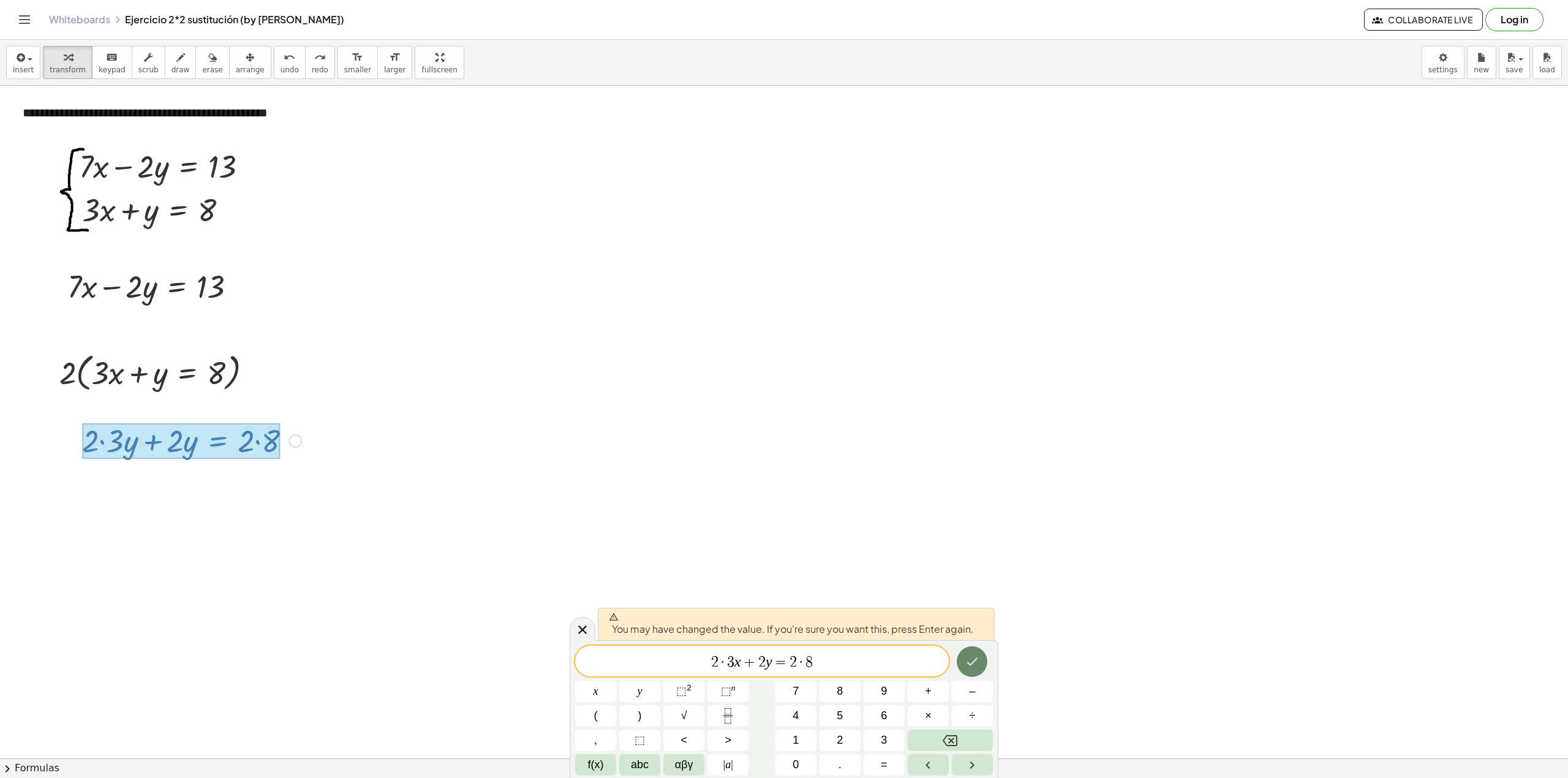
click at [979, 655] on icon "Done" at bounding box center [972, 662] width 15 height 15
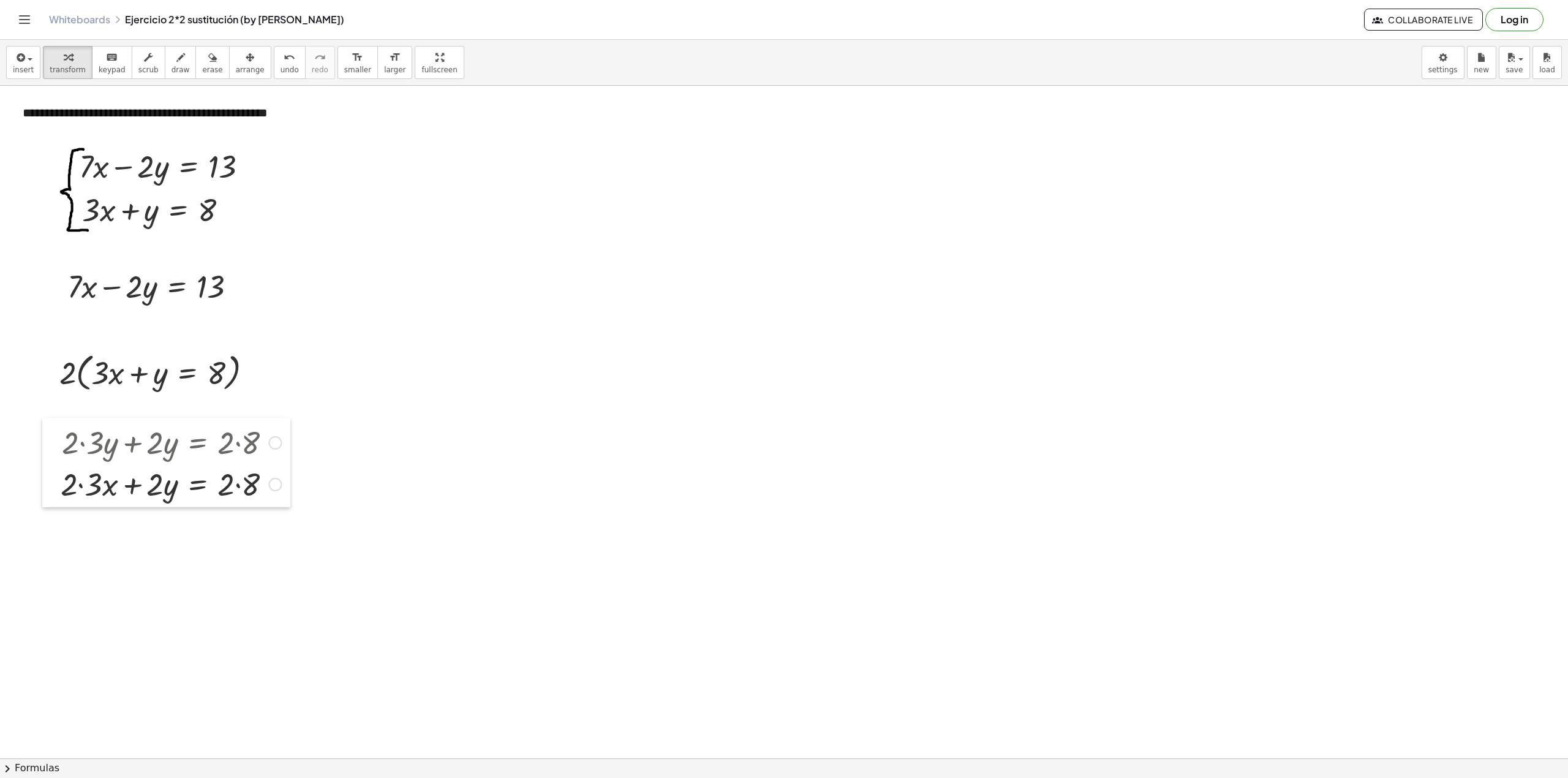
drag, startPoint x: 80, startPoint y: 486, endPoint x: 55, endPoint y: 485, distance: 25.0
click at [55, 485] on div at bounding box center [51, 462] width 18 height 89
drag, startPoint x: 270, startPoint y: 481, endPoint x: 248, endPoint y: 438, distance: 48.3
click at [193, 441] on div "+ · 2 · 3 · y + · 2 · y = · 2 · 8 + · 2 · 3 · x + · 2 · y = · 2 · 8 Fix a mista…" at bounding box center [193, 441] width 0 height 0
click at [281, 70] on span "undo" at bounding box center [290, 70] width 18 height 9
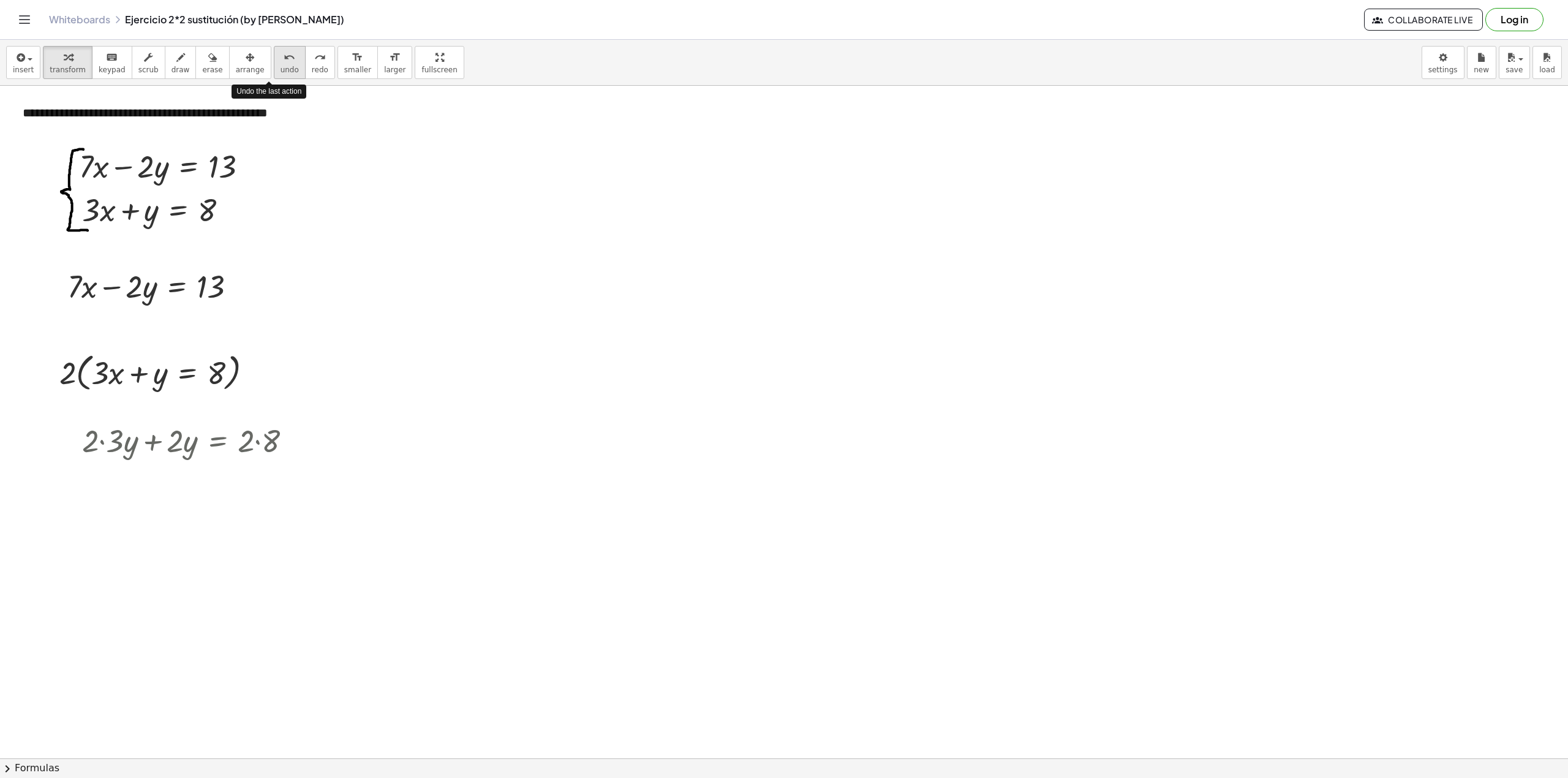
click at [281, 69] on span "undo" at bounding box center [290, 70] width 18 height 9
click at [274, 62] on button "undo undo" at bounding box center [290, 63] width 32 height 33
drag, startPoint x: 81, startPoint y: 447, endPoint x: 51, endPoint y: 440, distance: 30.8
click at [51, 440] on div at bounding box center [48, 443] width 18 height 47
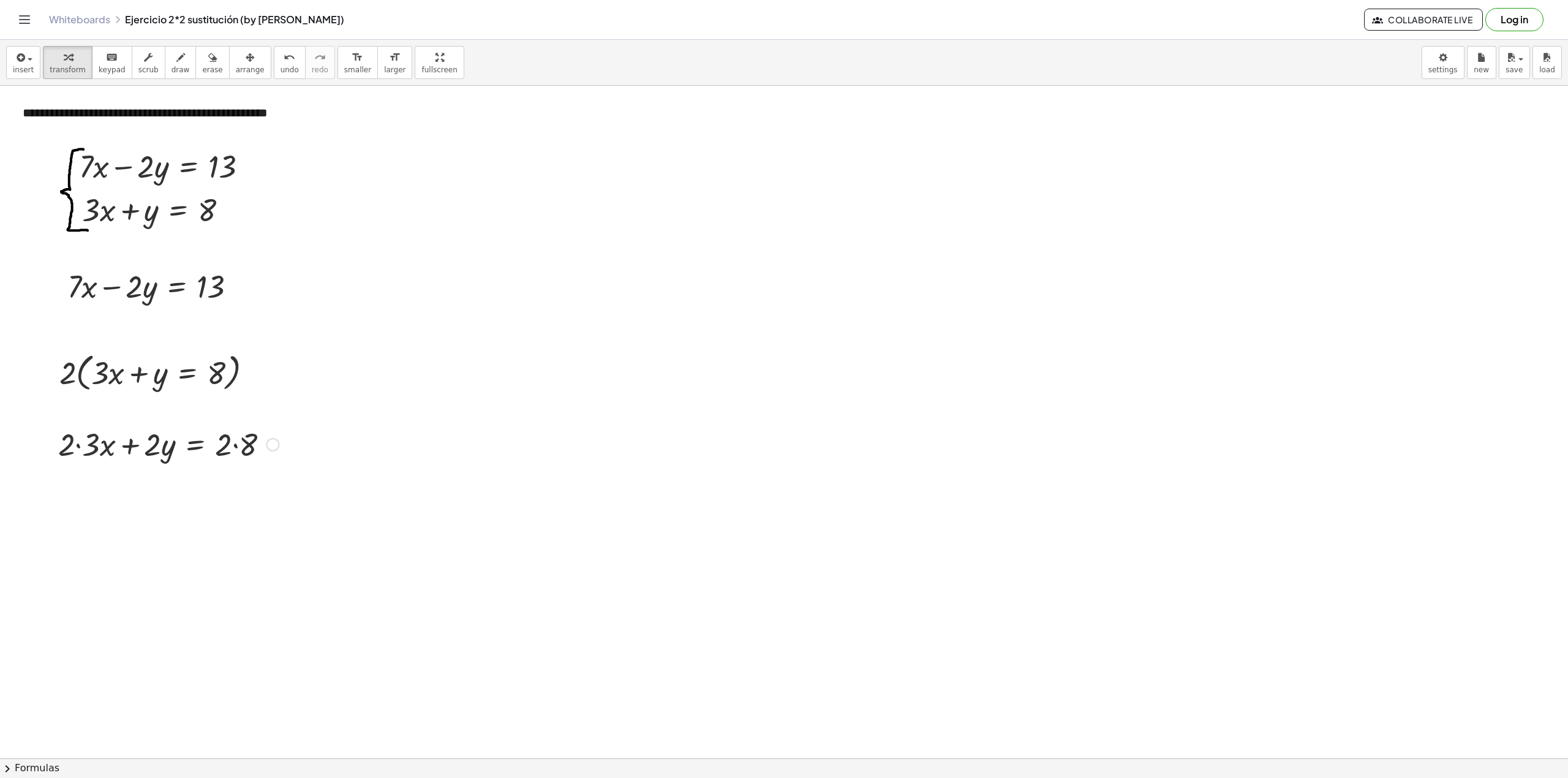
click at [78, 442] on div at bounding box center [169, 443] width 233 height 42
click at [236, 482] on div at bounding box center [169, 485] width 233 height 42
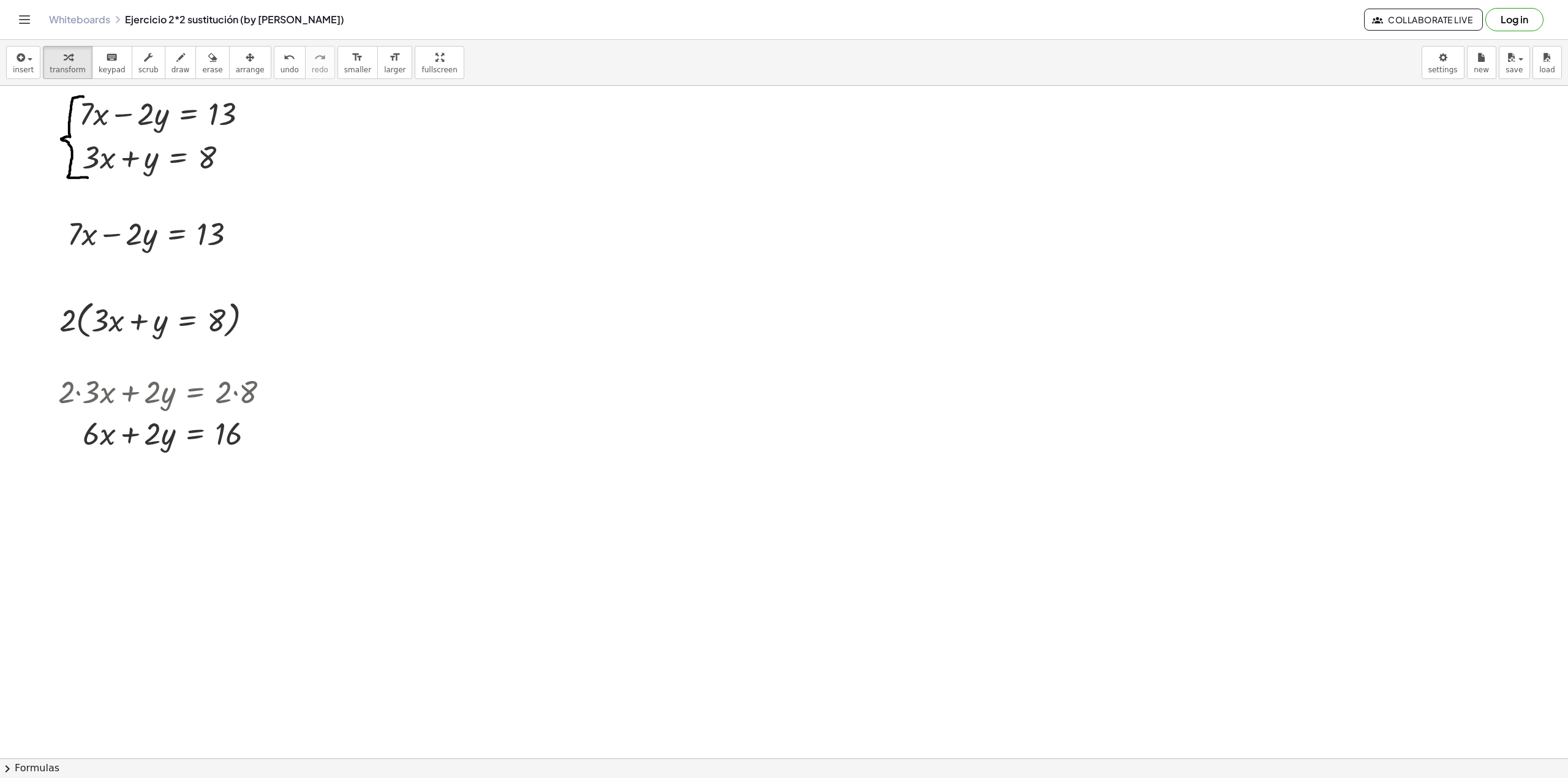
scroll to position [82, 0]
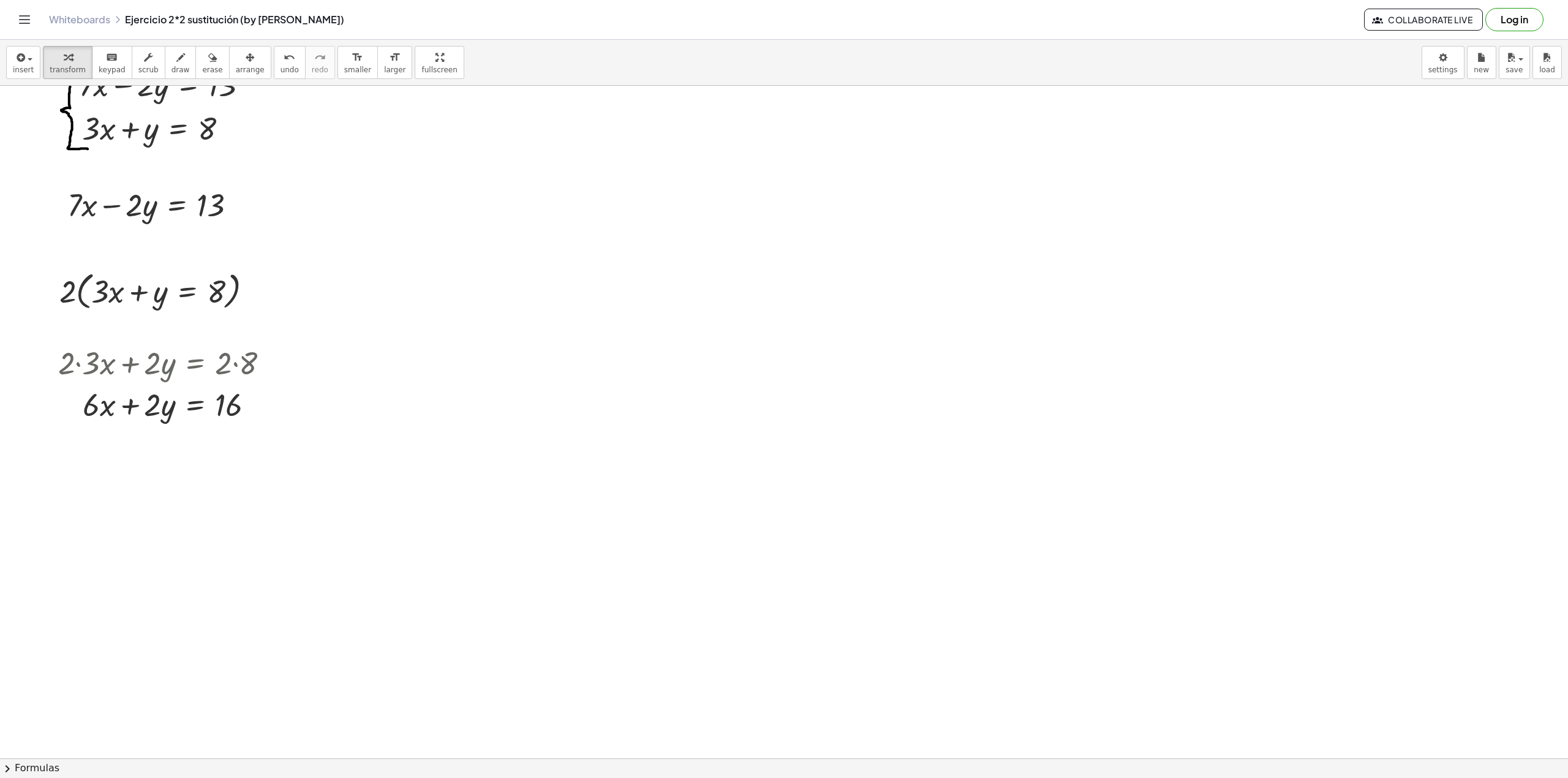
click at [72, 429] on div at bounding box center [784, 716] width 1568 height 1425
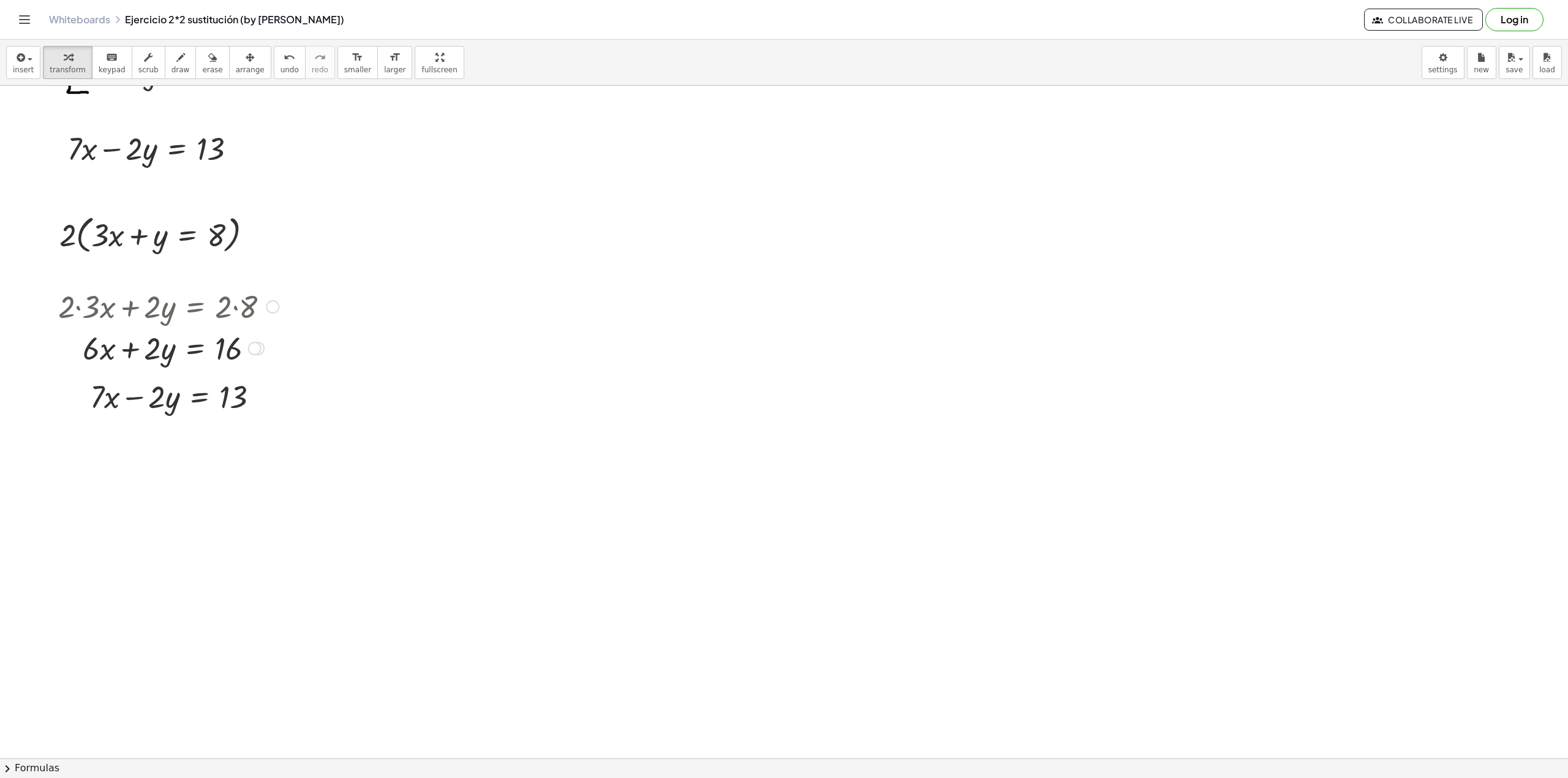
scroll to position [163, 0]
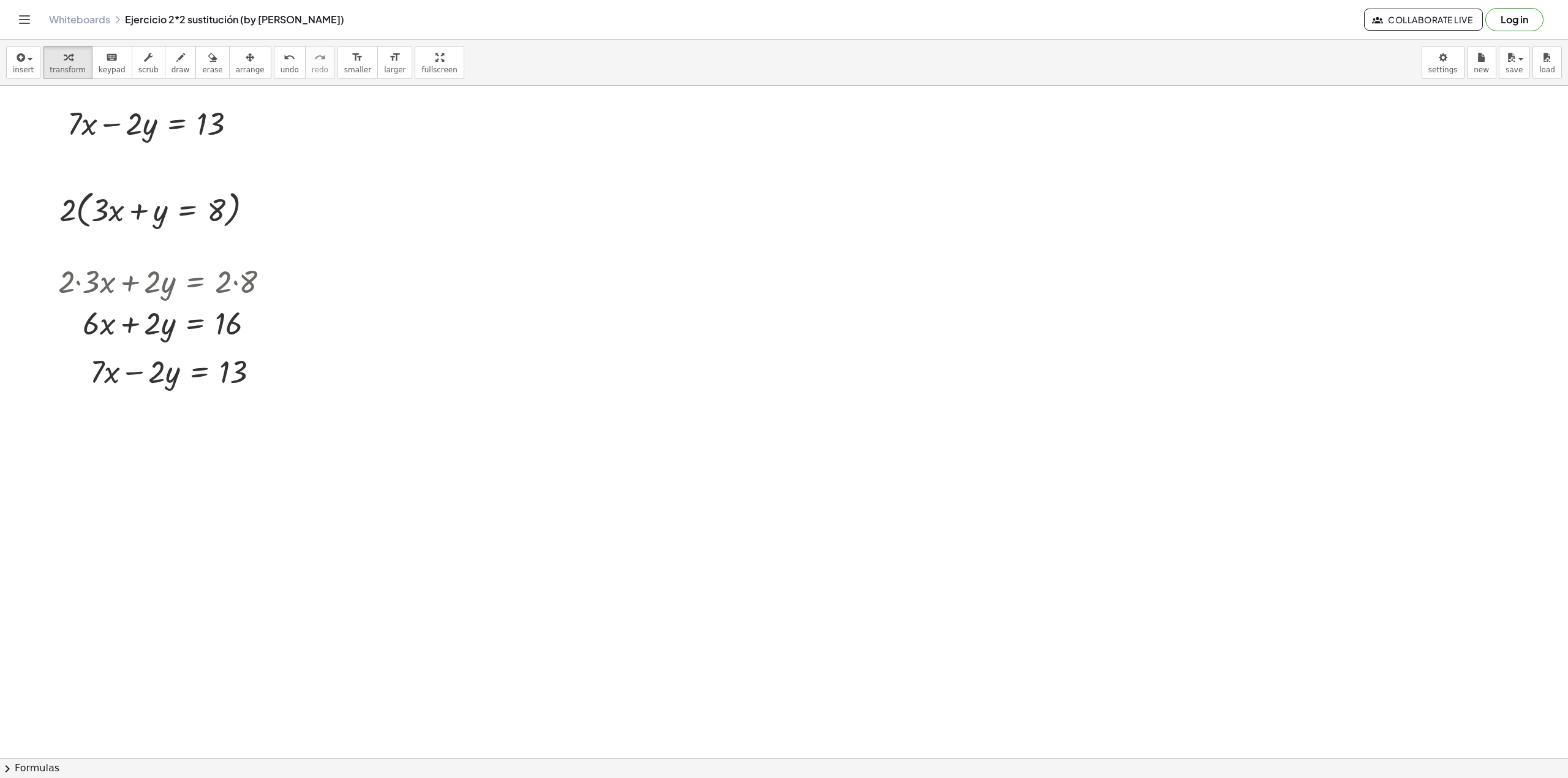
click at [64, 417] on div at bounding box center [784, 635] width 1568 height 1425
drag, startPoint x: 157, startPoint y: 375, endPoint x: 278, endPoint y: 371, distance: 121.1
click at [134, 413] on div at bounding box center [179, 412] width 311 height 42
click at [282, 57] on button "undo undo" at bounding box center [290, 63] width 32 height 33
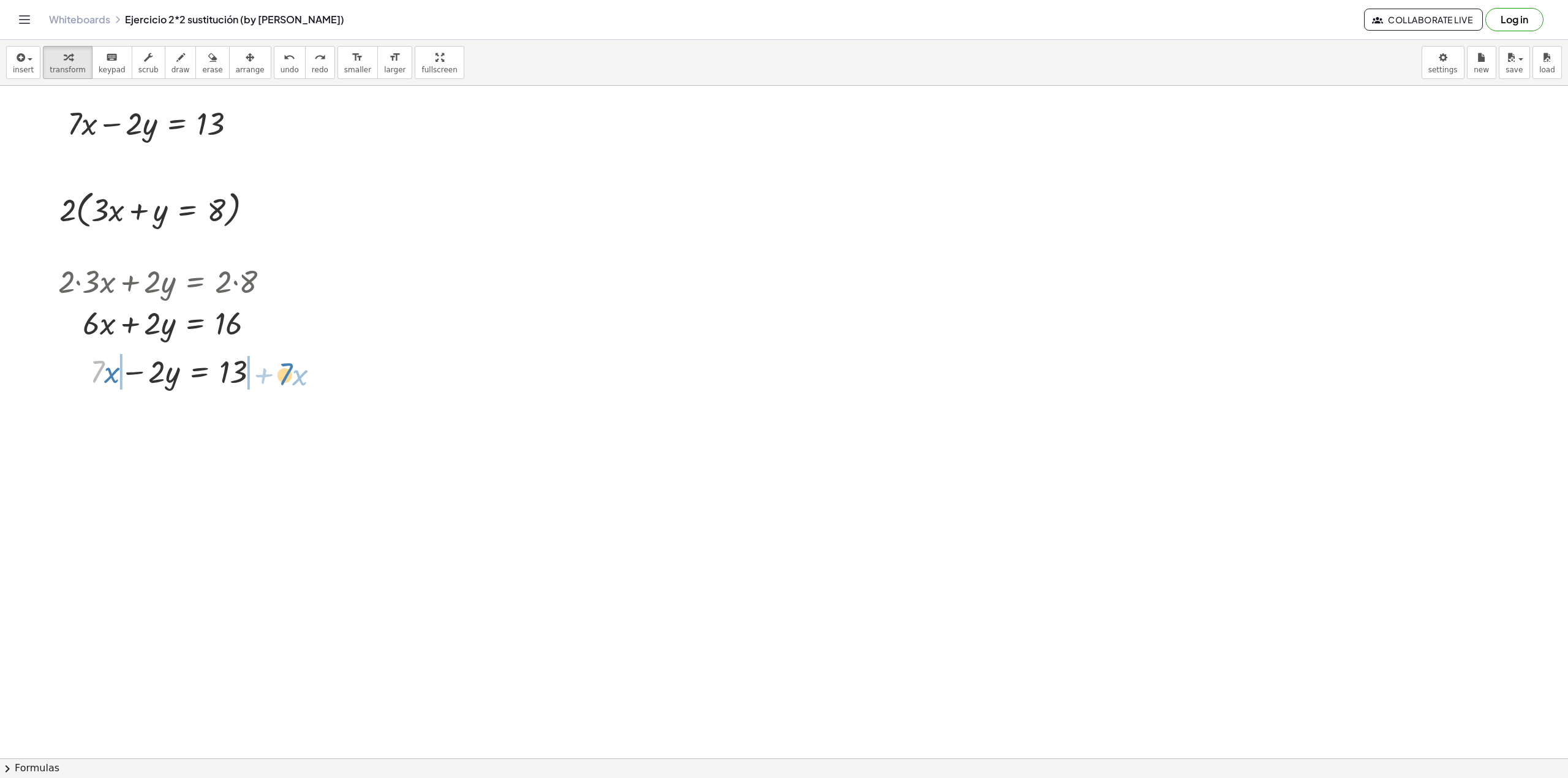
drag, startPoint x: 98, startPoint y: 379, endPoint x: 285, endPoint y: 381, distance: 187.0
click at [199, 372] on div "+ · 7 · x − · 2 · y = 13 − · 2 · y = 13 + · 7 · x − · 7 · x + − · 7 · x" at bounding box center [199, 372] width 0 height 0
click at [82, 408] on div at bounding box center [180, 412] width 309 height 42
click at [256, 458] on div at bounding box center [180, 454] width 309 height 42
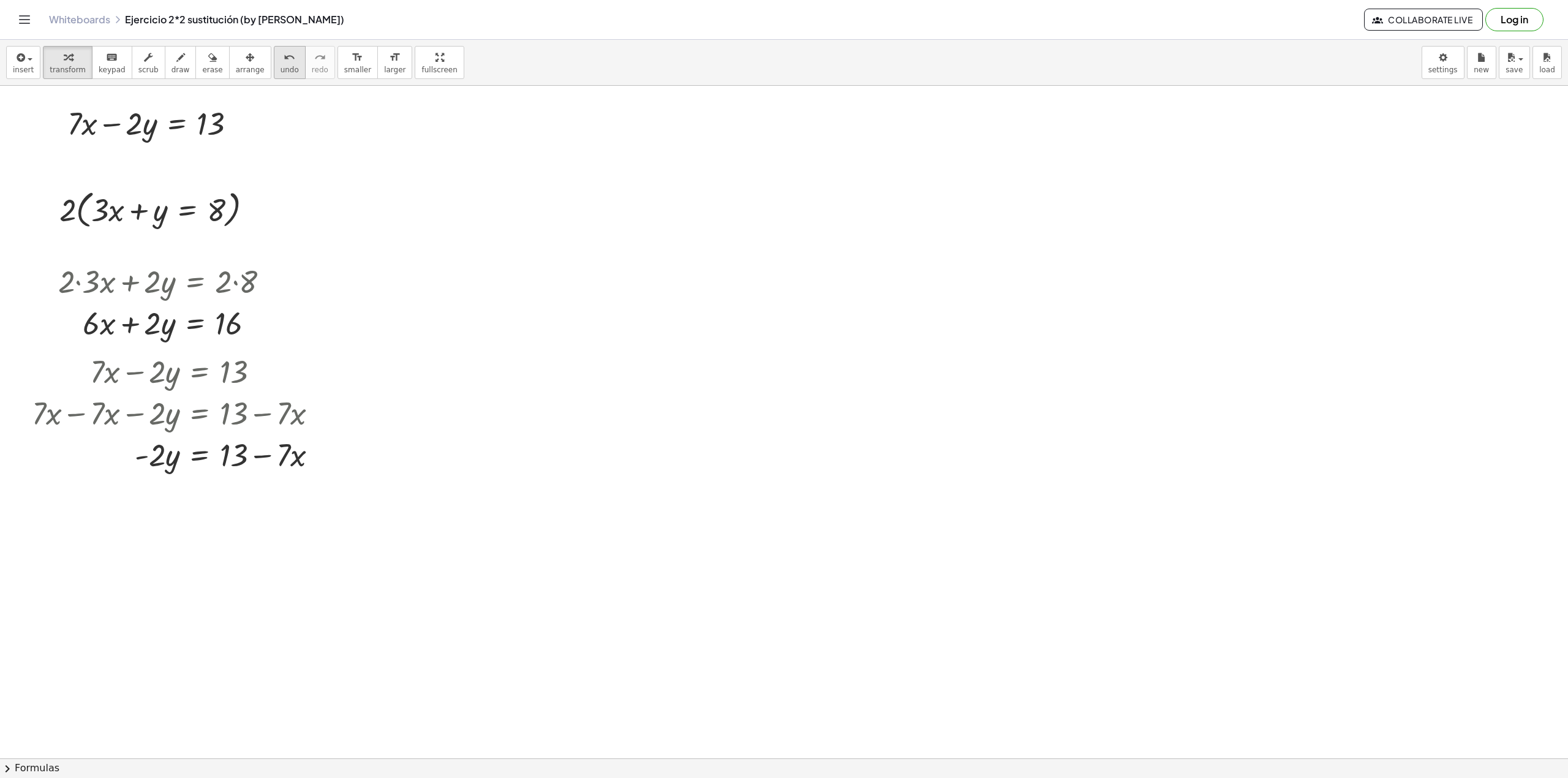
click at [281, 67] on span "undo" at bounding box center [290, 70] width 18 height 9
click at [281, 66] on span "undo" at bounding box center [290, 70] width 18 height 9
click at [86, 415] on div at bounding box center [784, 635] width 1568 height 1425
drag, startPoint x: 93, startPoint y: 442, endPoint x: 79, endPoint y: 425, distance: 22.0
click at [79, 425] on div at bounding box center [81, 422] width 18 height 47
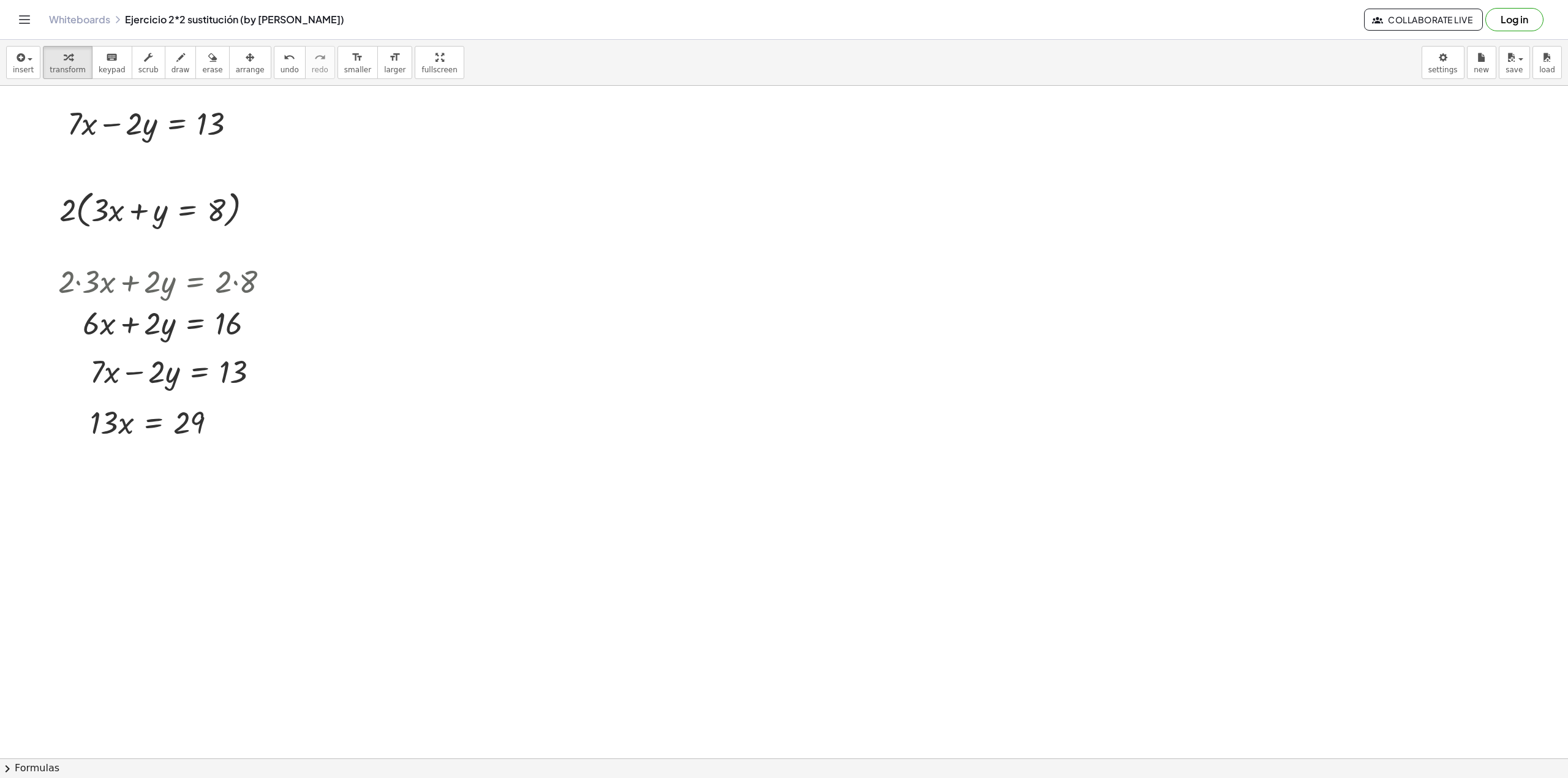
click at [91, 469] on div at bounding box center [784, 635] width 1568 height 1425
drag, startPoint x: 91, startPoint y: 505, endPoint x: 70, endPoint y: 480, distance: 32.6
click at [70, 480] on div at bounding box center [78, 476] width 18 height 67
click at [316, 204] on div at bounding box center [784, 635] width 1568 height 1425
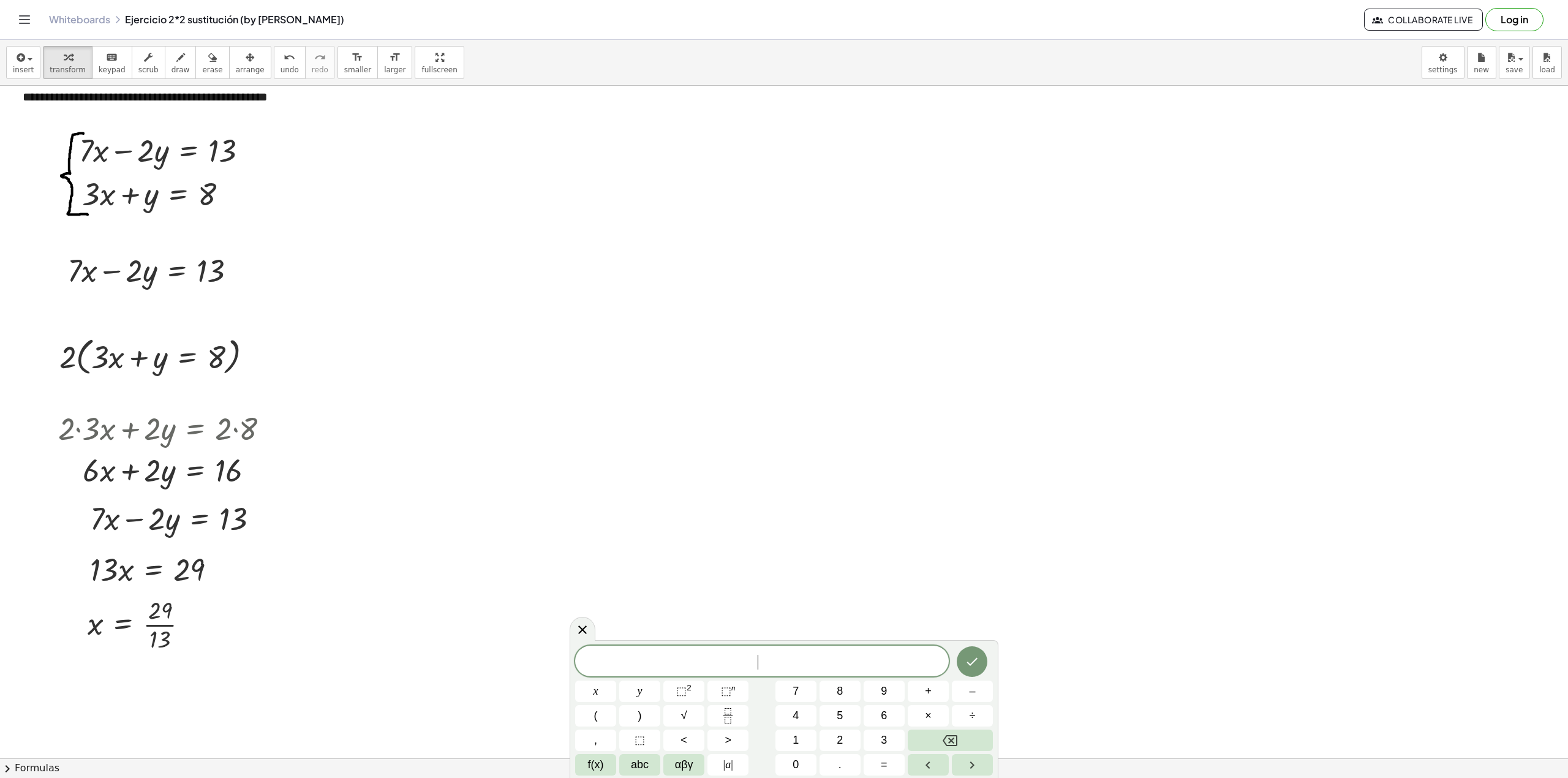
scroll to position [0, 0]
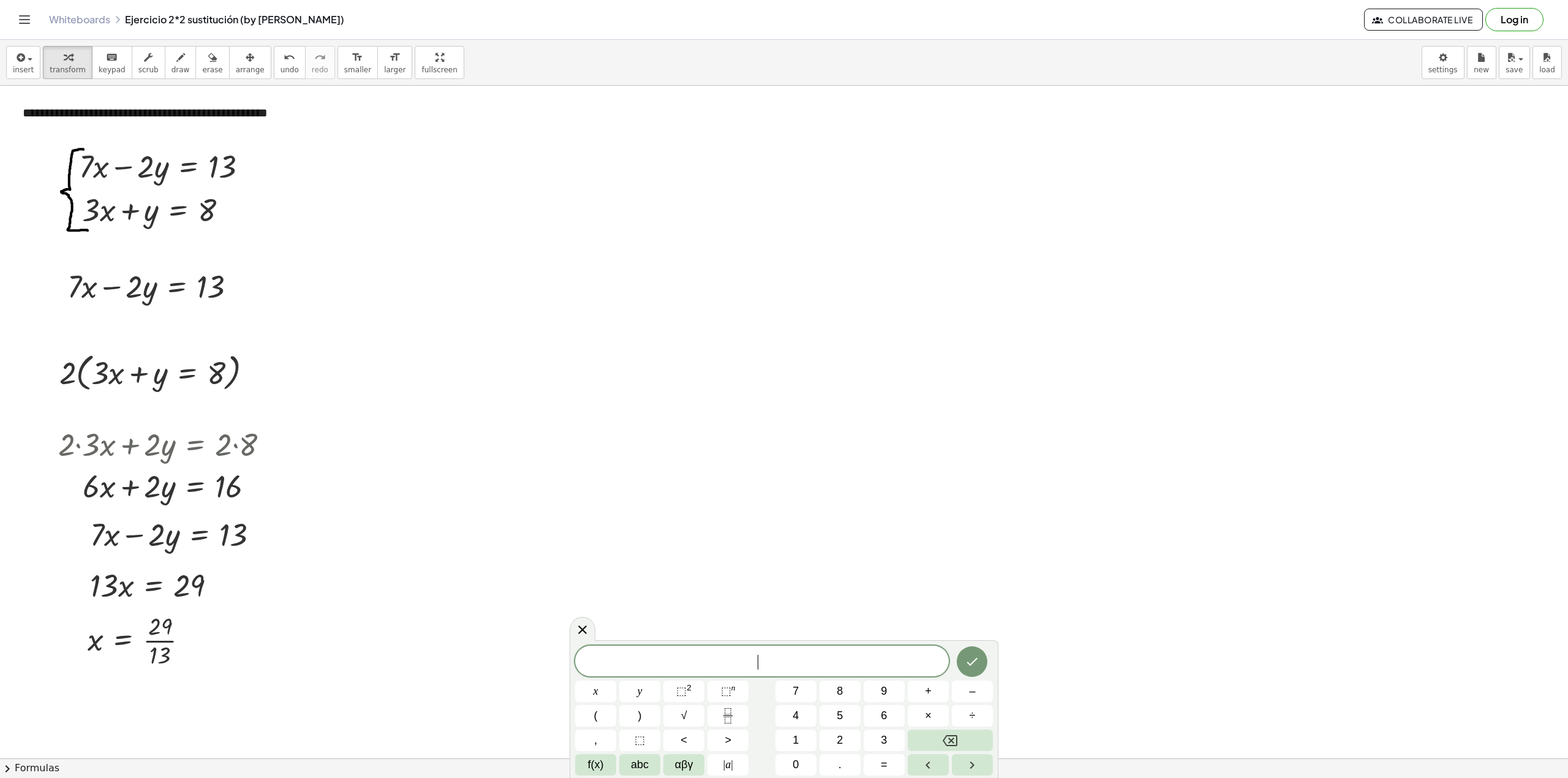
drag, startPoint x: 316, startPoint y: 283, endPoint x: 309, endPoint y: 283, distance: 7.0
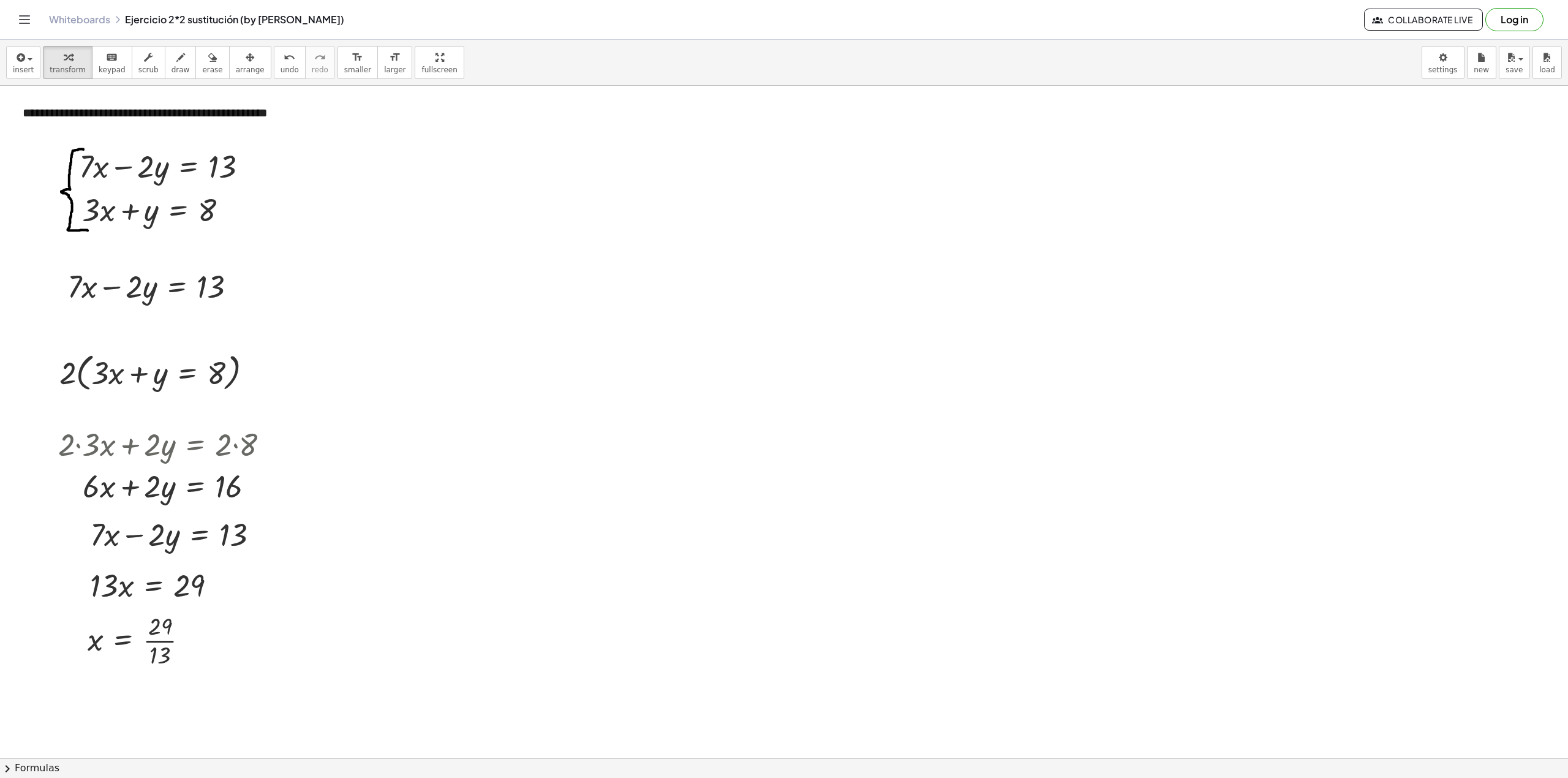
drag, startPoint x: 337, startPoint y: 319, endPoint x: 365, endPoint y: 286, distance: 43.3
click at [365, 286] on div at bounding box center [369, 282] width 18 height 47
drag, startPoint x: 376, startPoint y: 387, endPoint x: 371, endPoint y: 359, distance: 28.4
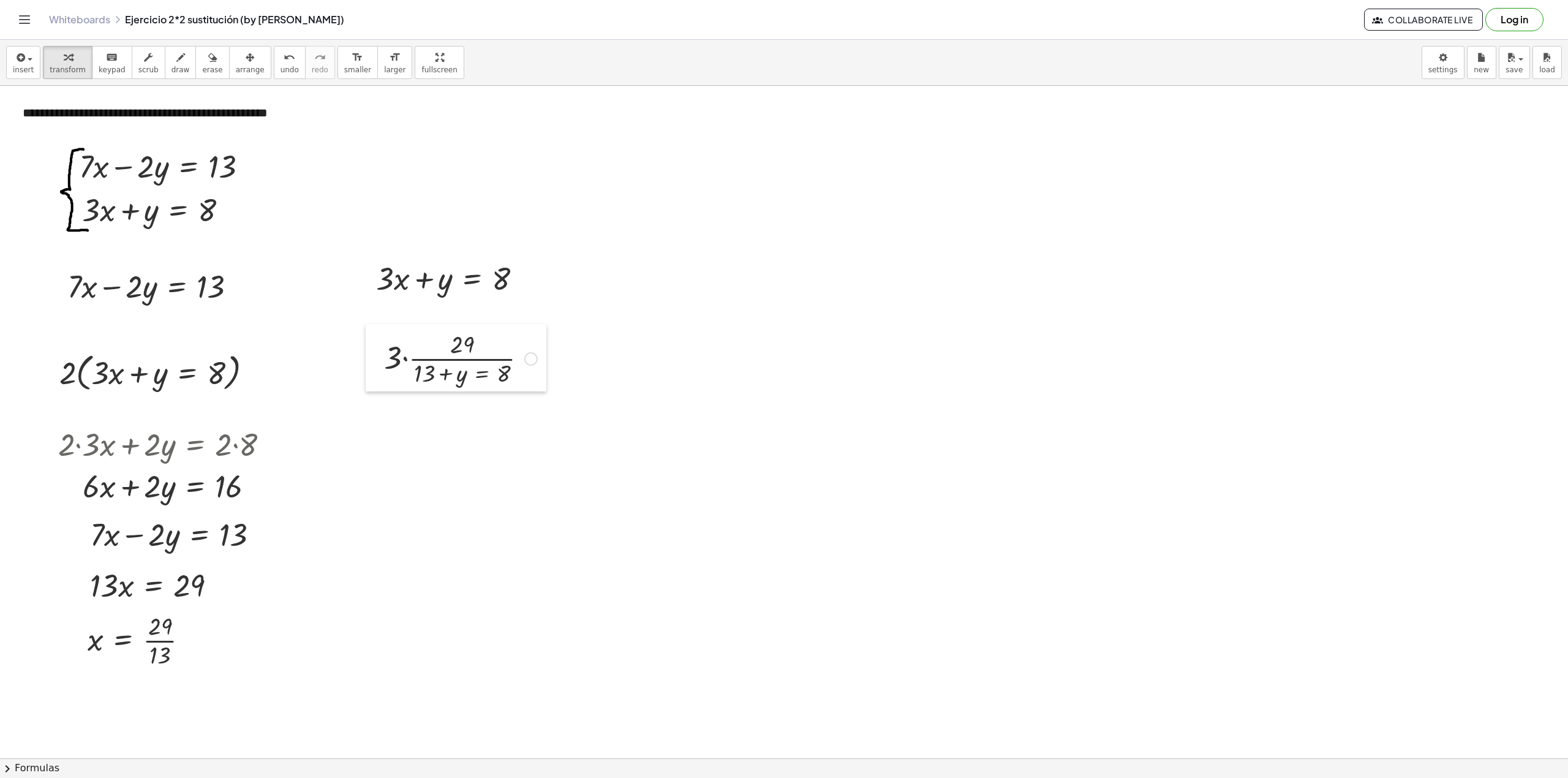
click at [371, 359] on div at bounding box center [374, 358] width 18 height 67
click at [439, 374] on div at bounding box center [460, 358] width 165 height 61
click at [274, 76] on button "undo undo" at bounding box center [290, 63] width 32 height 33
click at [282, 65] on button "undo undo" at bounding box center [290, 63] width 32 height 33
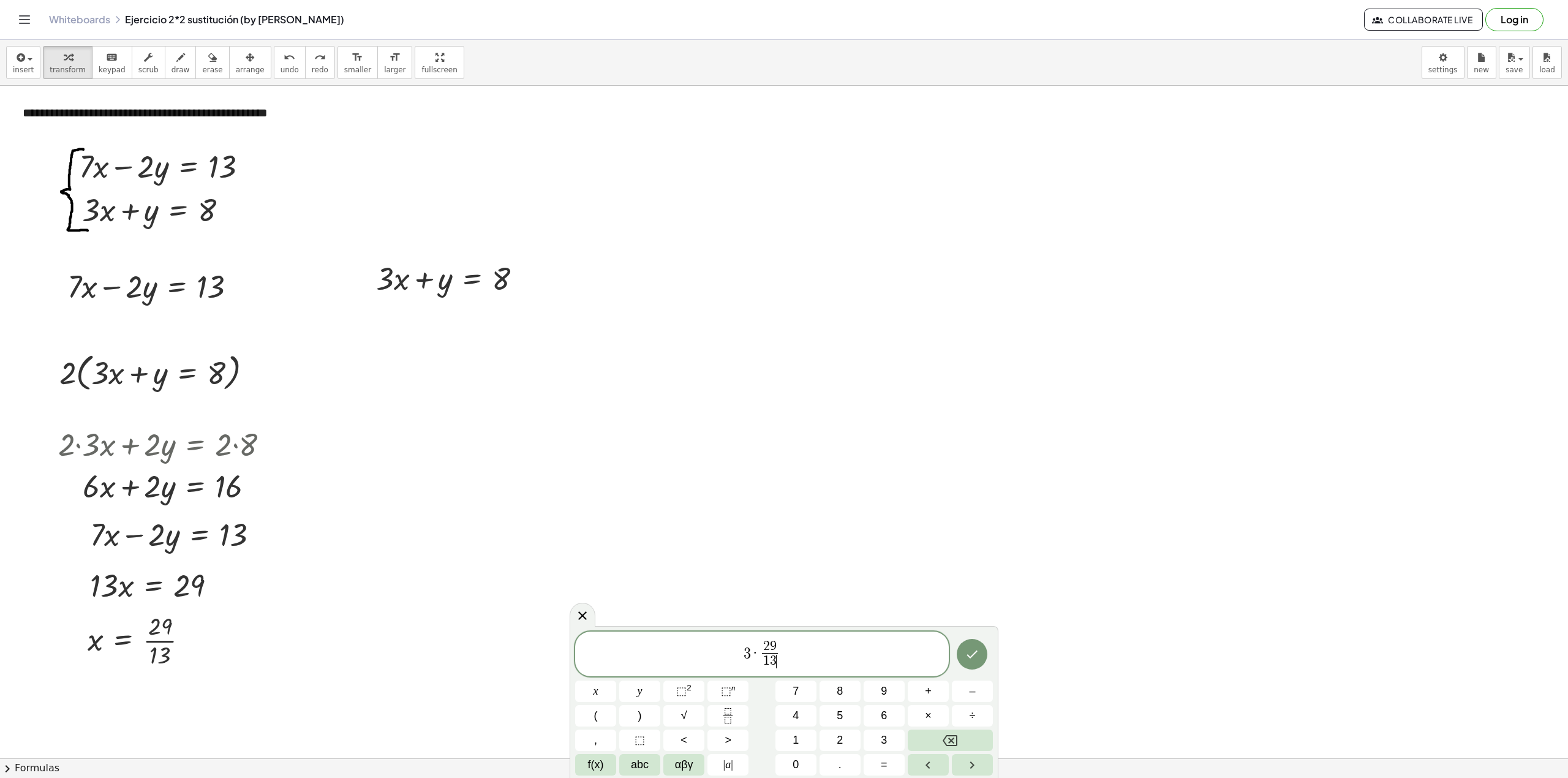
click at [786, 658] on span "3 · 2 9 1 3 ​ ​" at bounding box center [762, 655] width 373 height 32
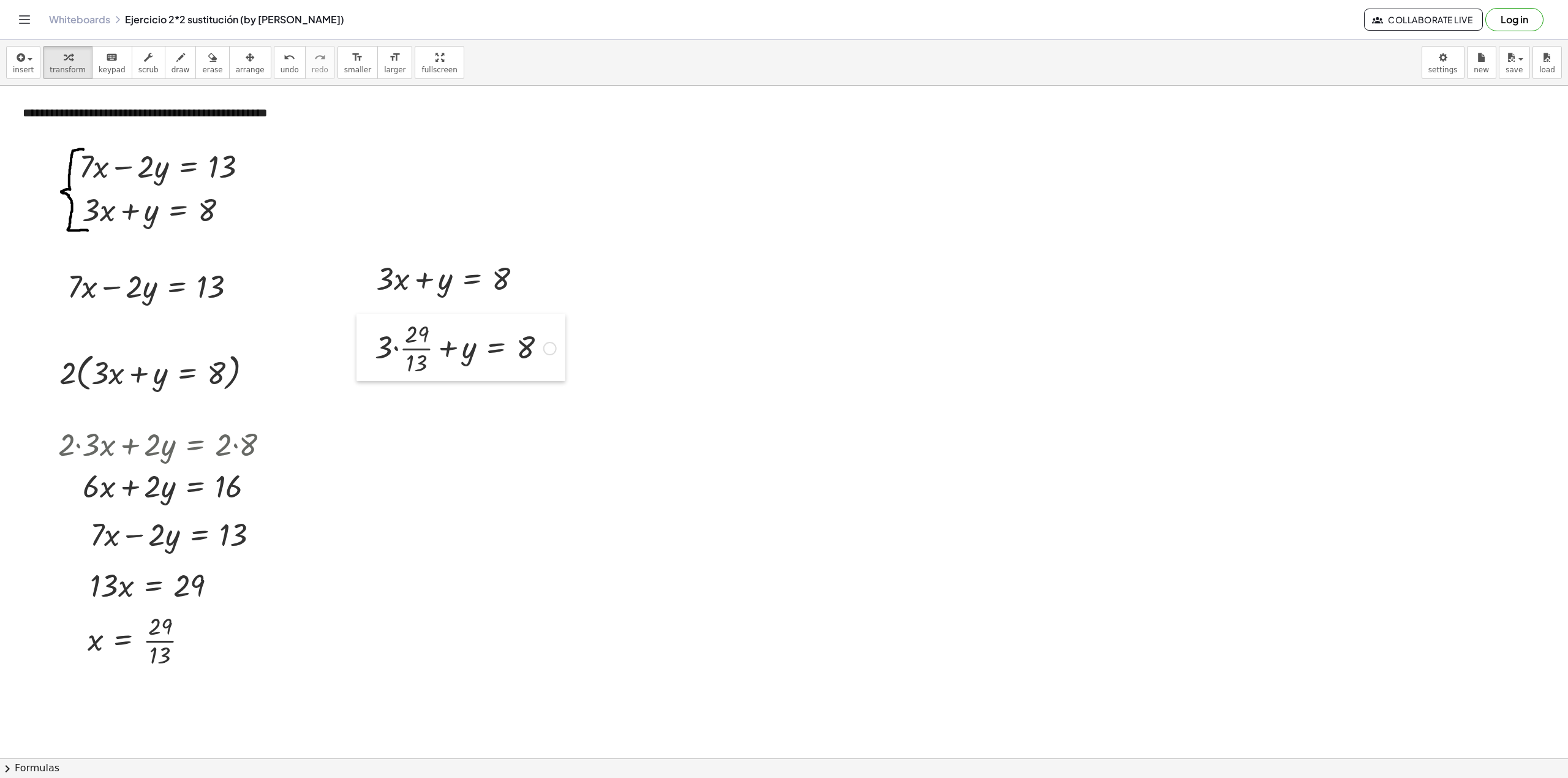
drag, startPoint x: 387, startPoint y: 376, endPoint x: 362, endPoint y: 347, distance: 38.3
click at [362, 347] on div at bounding box center [365, 347] width 18 height 67
click at [392, 349] on div at bounding box center [465, 347] width 194 height 61
click at [400, 398] on div at bounding box center [465, 408] width 194 height 61
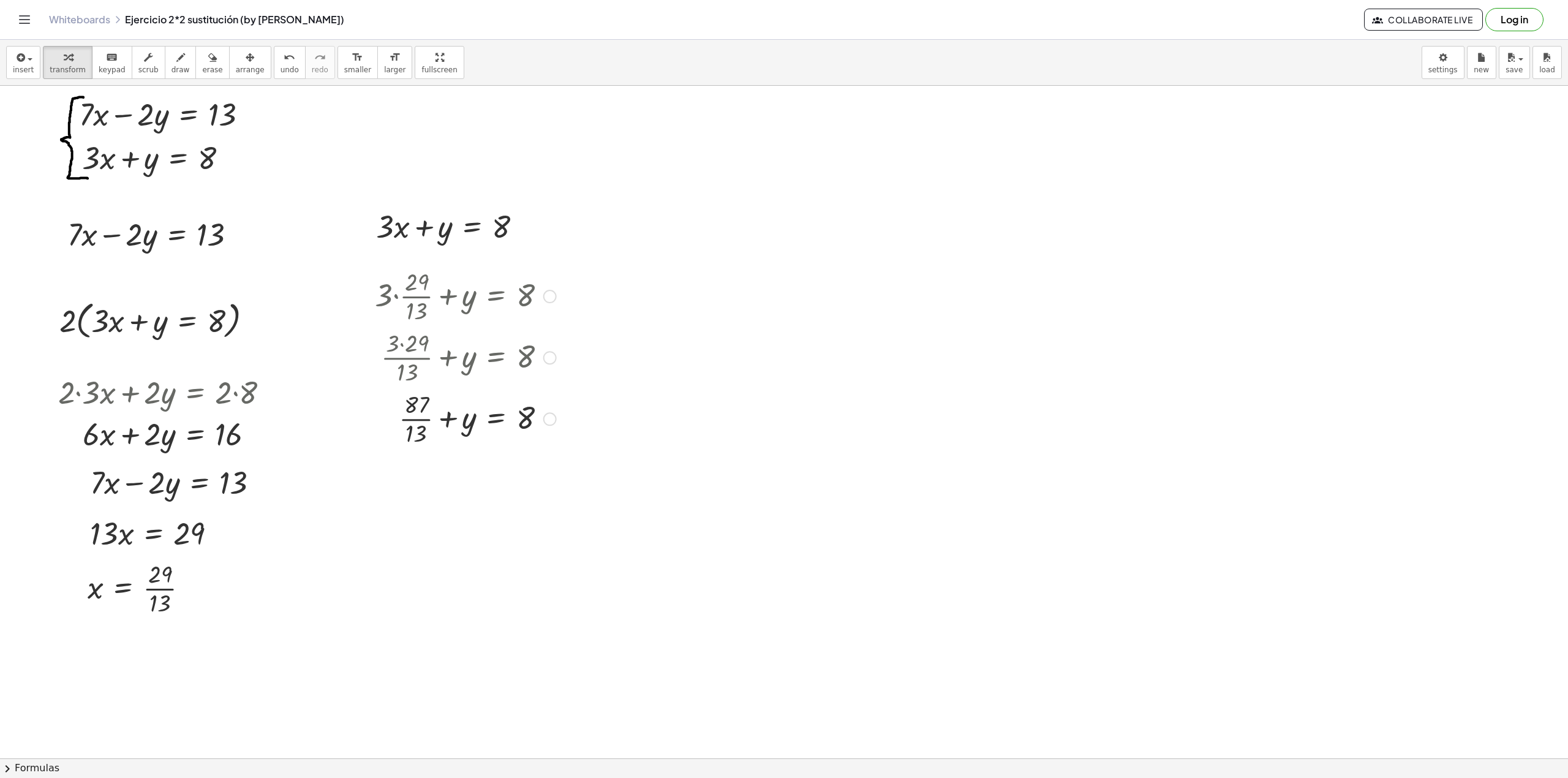
scroll to position [82, 0]
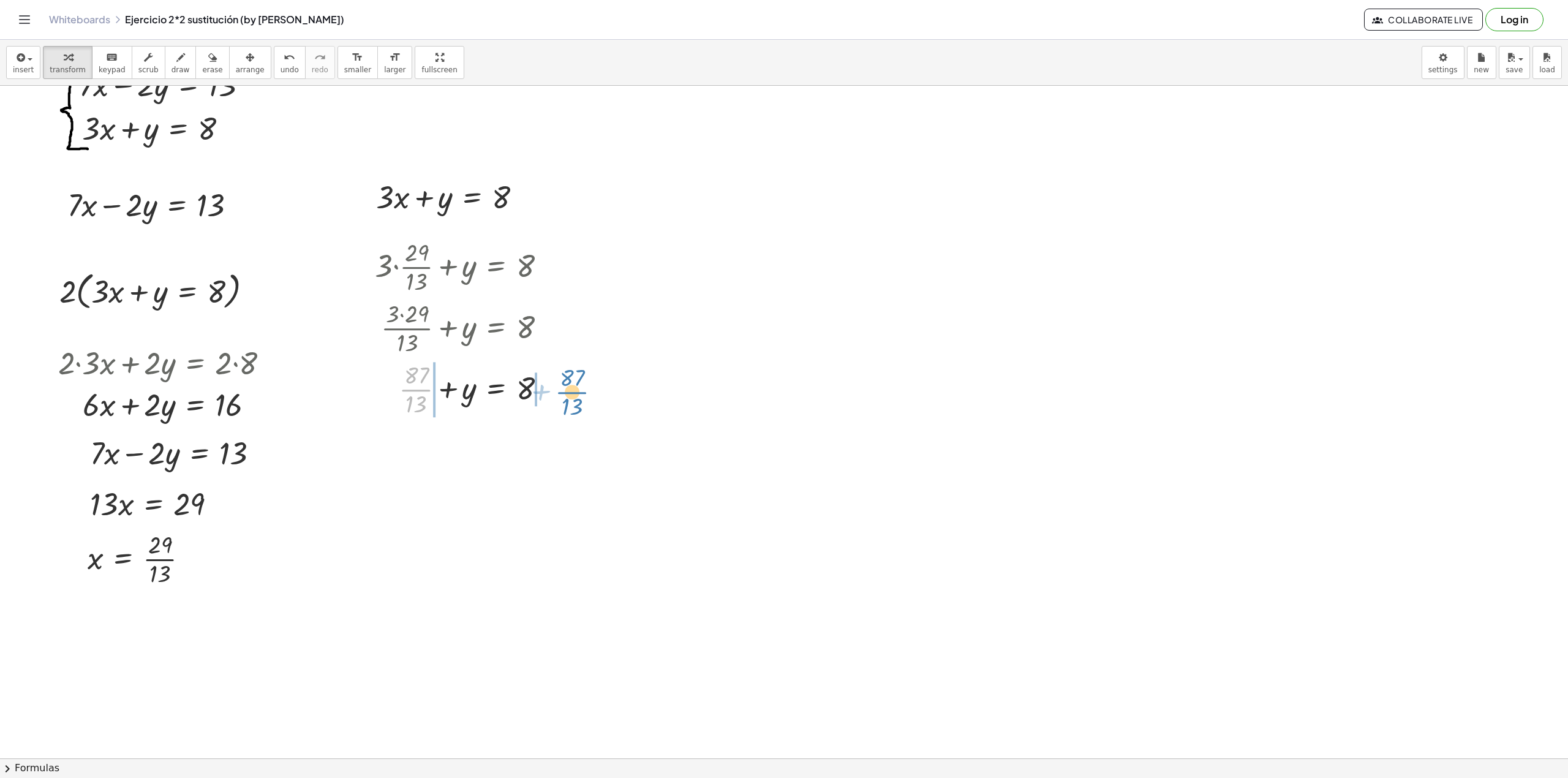
drag, startPoint x: 400, startPoint y: 390, endPoint x: 555, endPoint y: 390, distance: 155.0
click at [555, 390] on div at bounding box center [465, 389] width 194 height 61
click at [388, 451] on div at bounding box center [477, 450] width 295 height 61
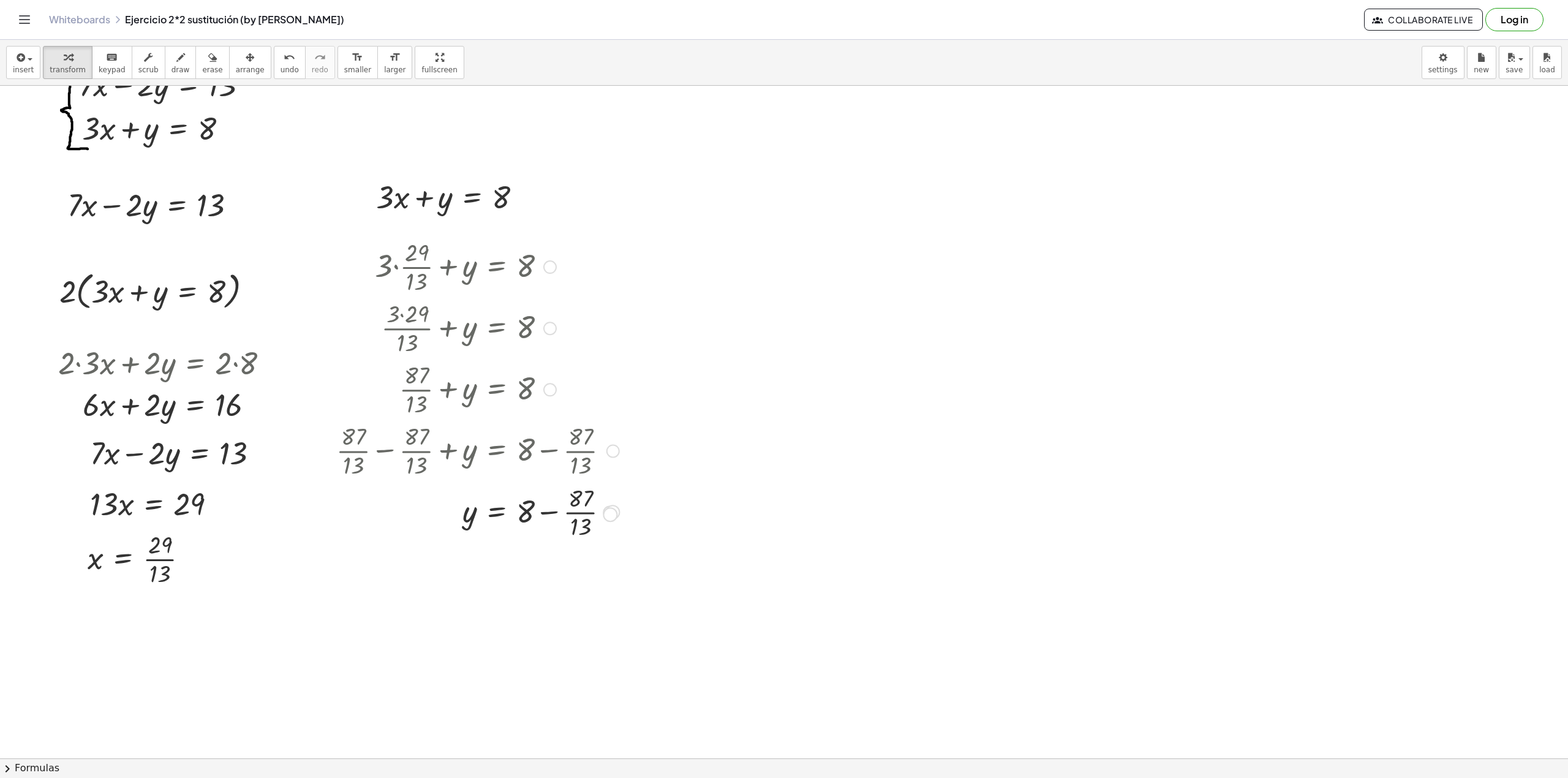
drag, startPoint x: 618, startPoint y: 510, endPoint x: 608, endPoint y: 507, distance: 10.4
click at [496, 513] on div "y = 8 + − · 87 · 13" at bounding box center [496, 513] width 0 height 0
drag, startPoint x: 607, startPoint y: 507, endPoint x: 593, endPoint y: 447, distance: 61.6
click at [496, 457] on div "y = 8 + − · 87 · 13" at bounding box center [496, 457] width 0 height 0
click at [610, 454] on div at bounding box center [609, 451] width 13 height 13
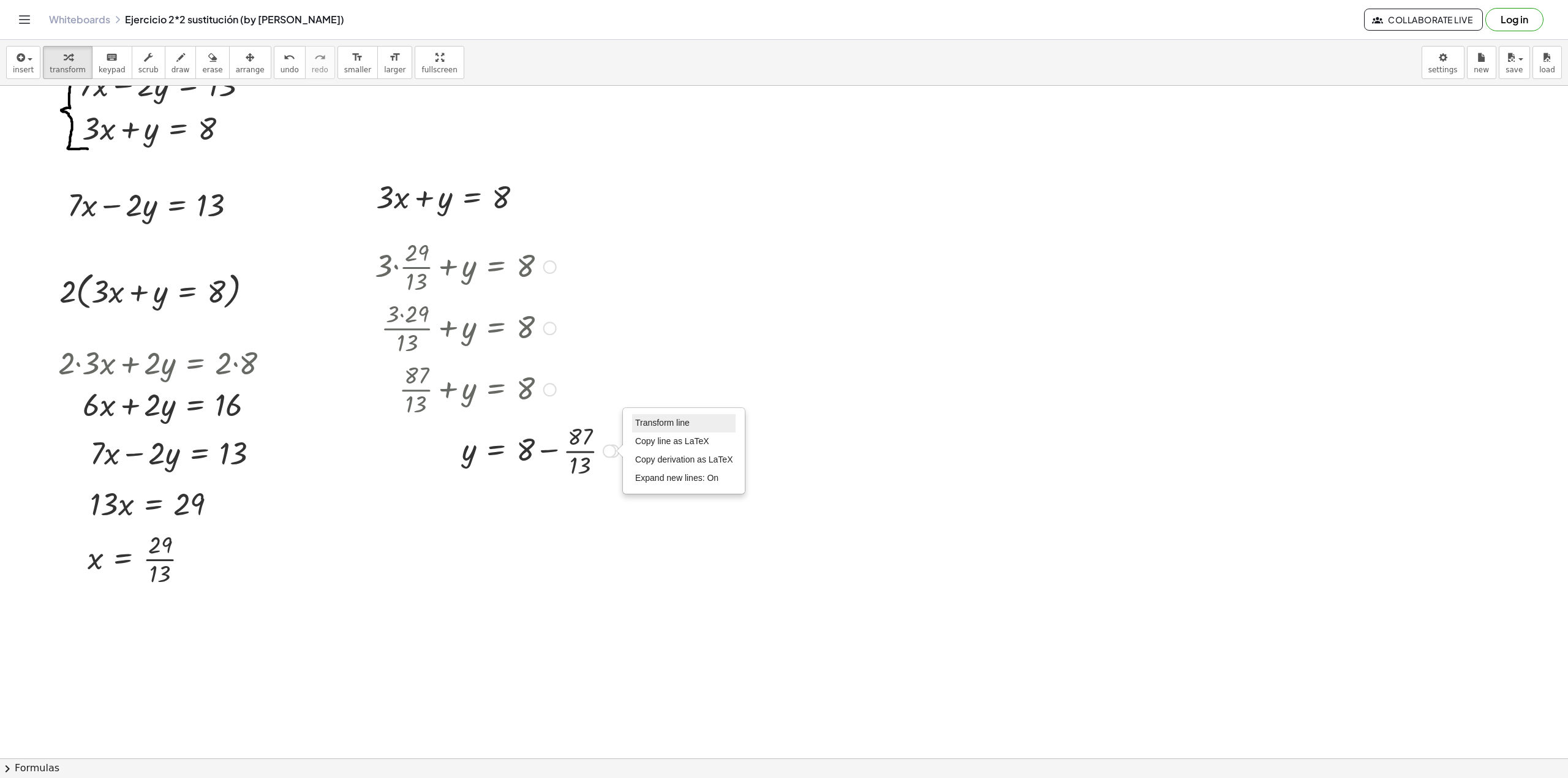
click at [668, 427] on span "Transform line" at bounding box center [662, 423] width 55 height 9
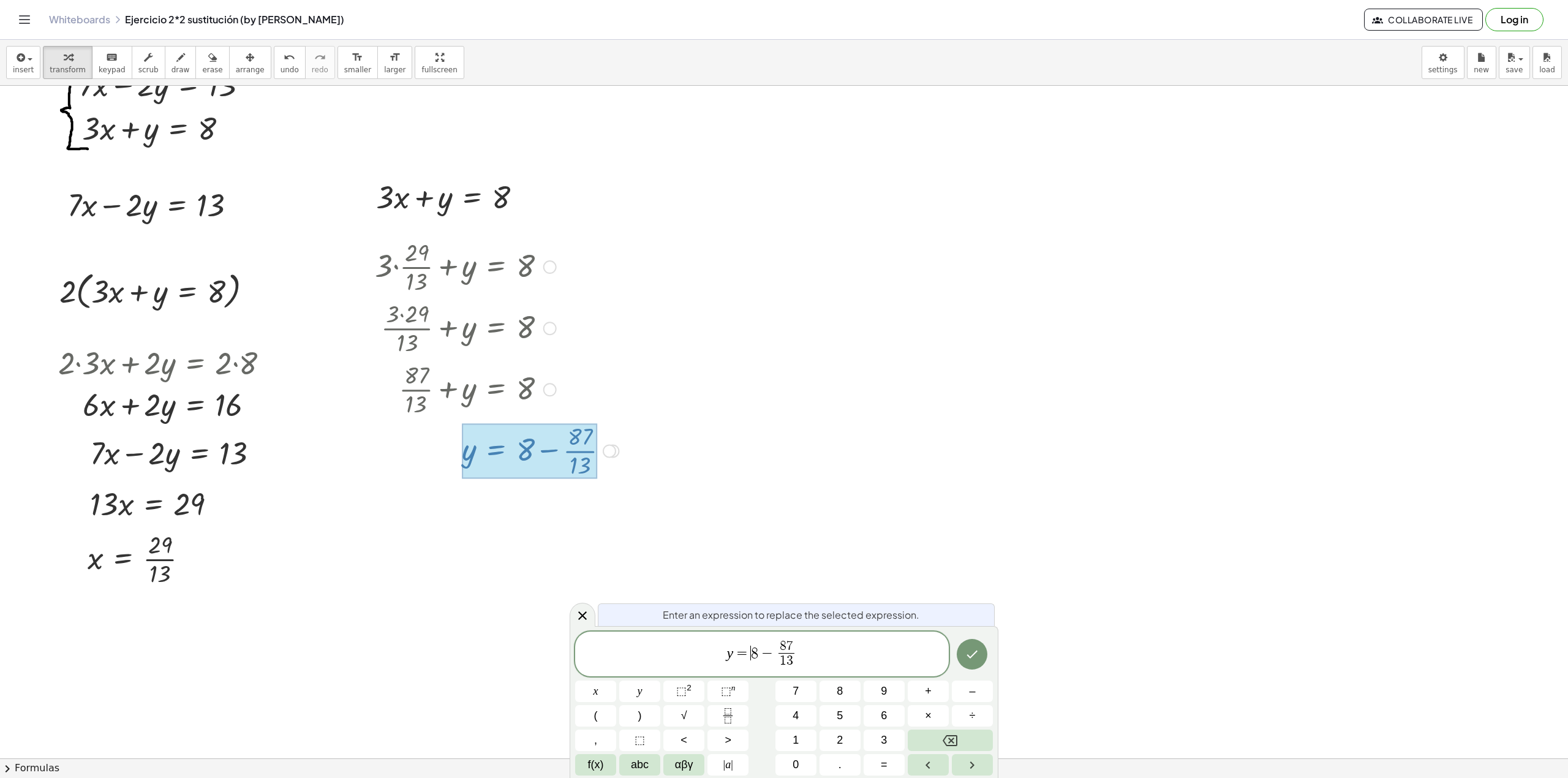
click at [758, 670] on span "y = ​ 8 − 8 7 1 3 ​" at bounding box center [762, 655] width 373 height 32
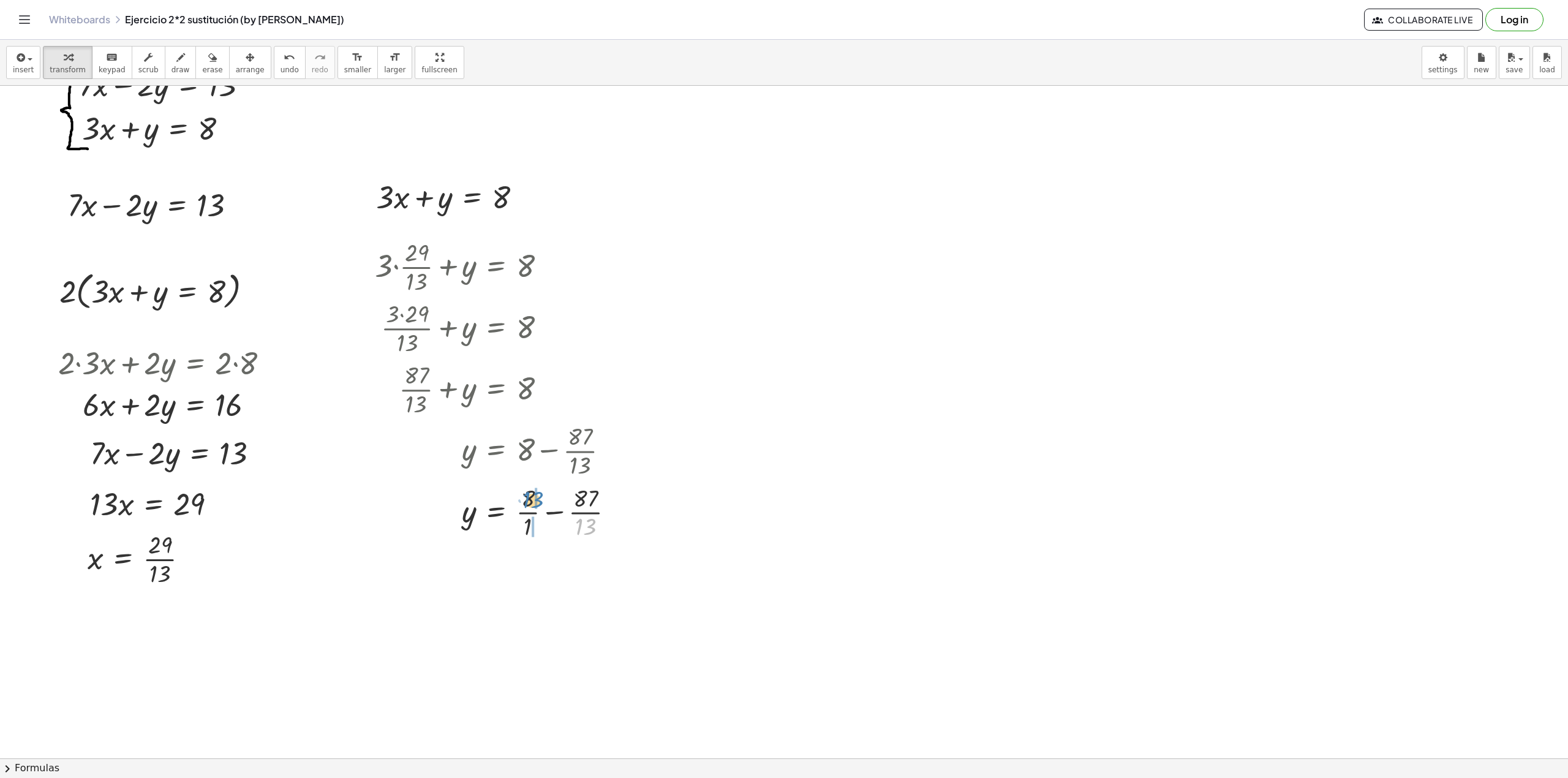
drag, startPoint x: 581, startPoint y: 523, endPoint x: 539, endPoint y: 494, distance: 51.0
click at [533, 494] on div at bounding box center [499, 511] width 262 height 61
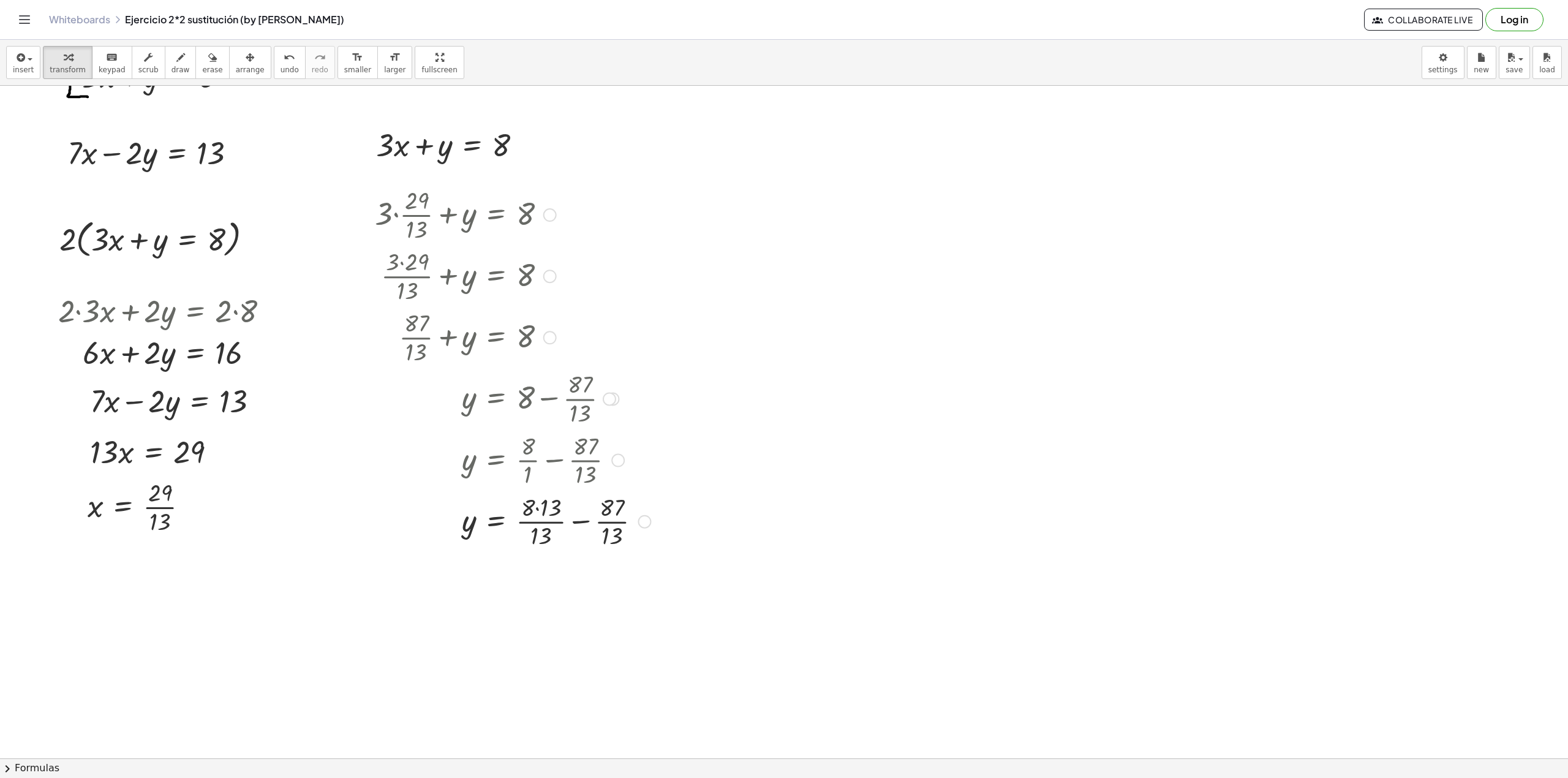
scroll to position [163, 0]
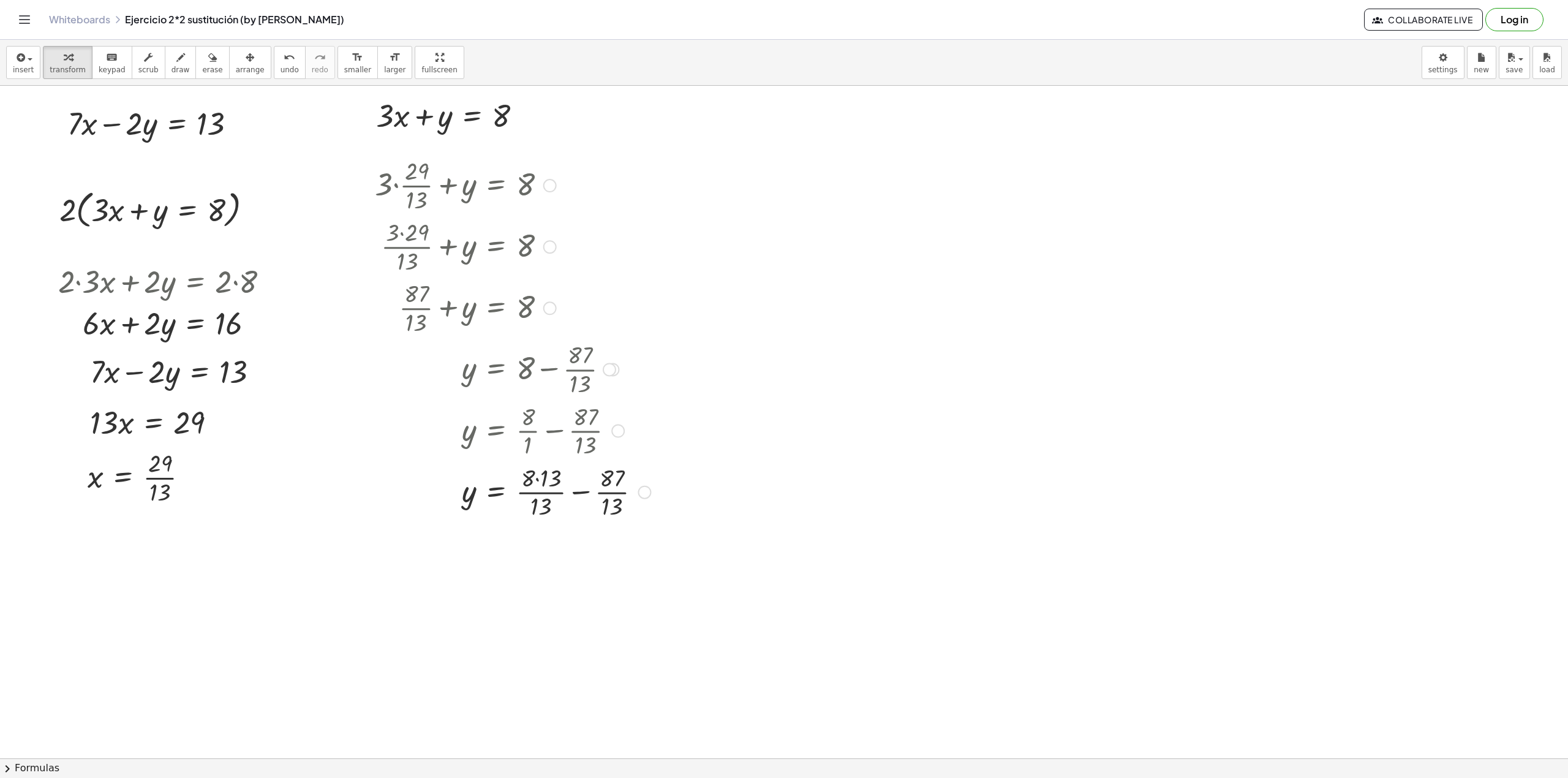
click at [535, 476] on div at bounding box center [513, 491] width 288 height 61
click at [537, 480] on div at bounding box center [513, 491] width 288 height 61
click at [574, 552] on div at bounding box center [513, 552] width 288 height 61
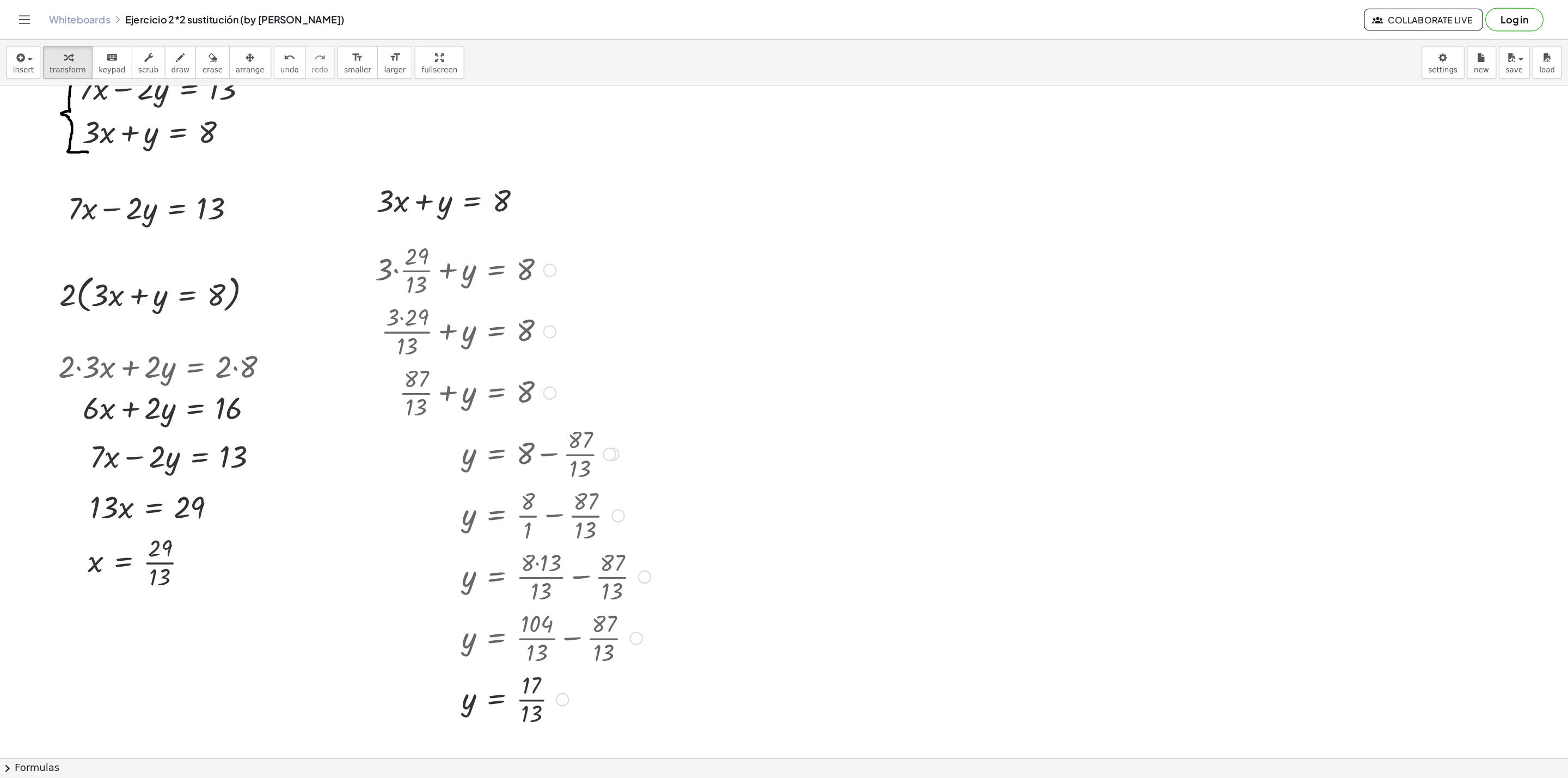
scroll to position [0, 0]
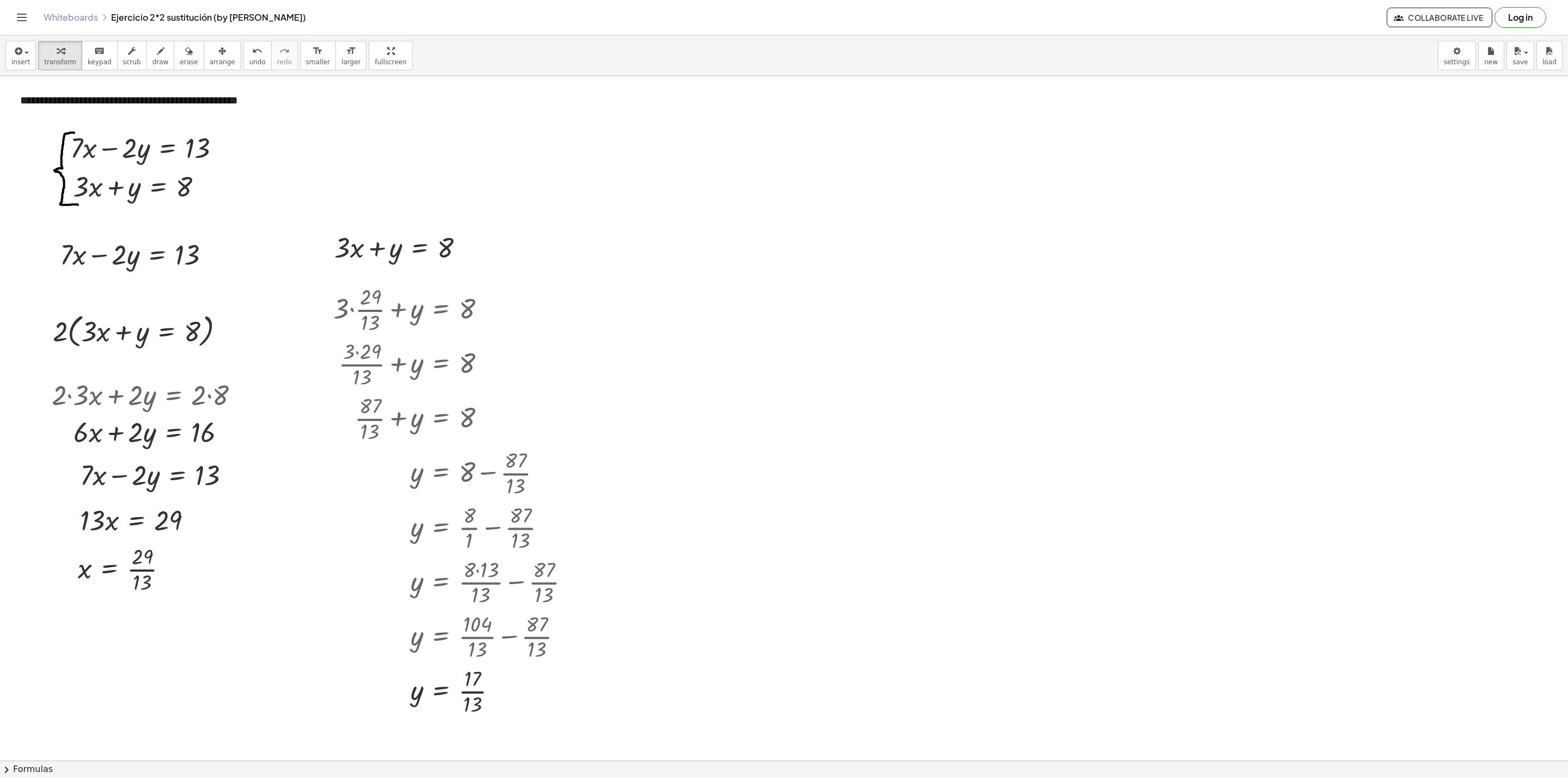
drag, startPoint x: 1370, startPoint y: 0, endPoint x: 868, endPoint y: 508, distance: 714.2
click at [868, 508] on div at bounding box center [784, 760] width 1568 height 1368
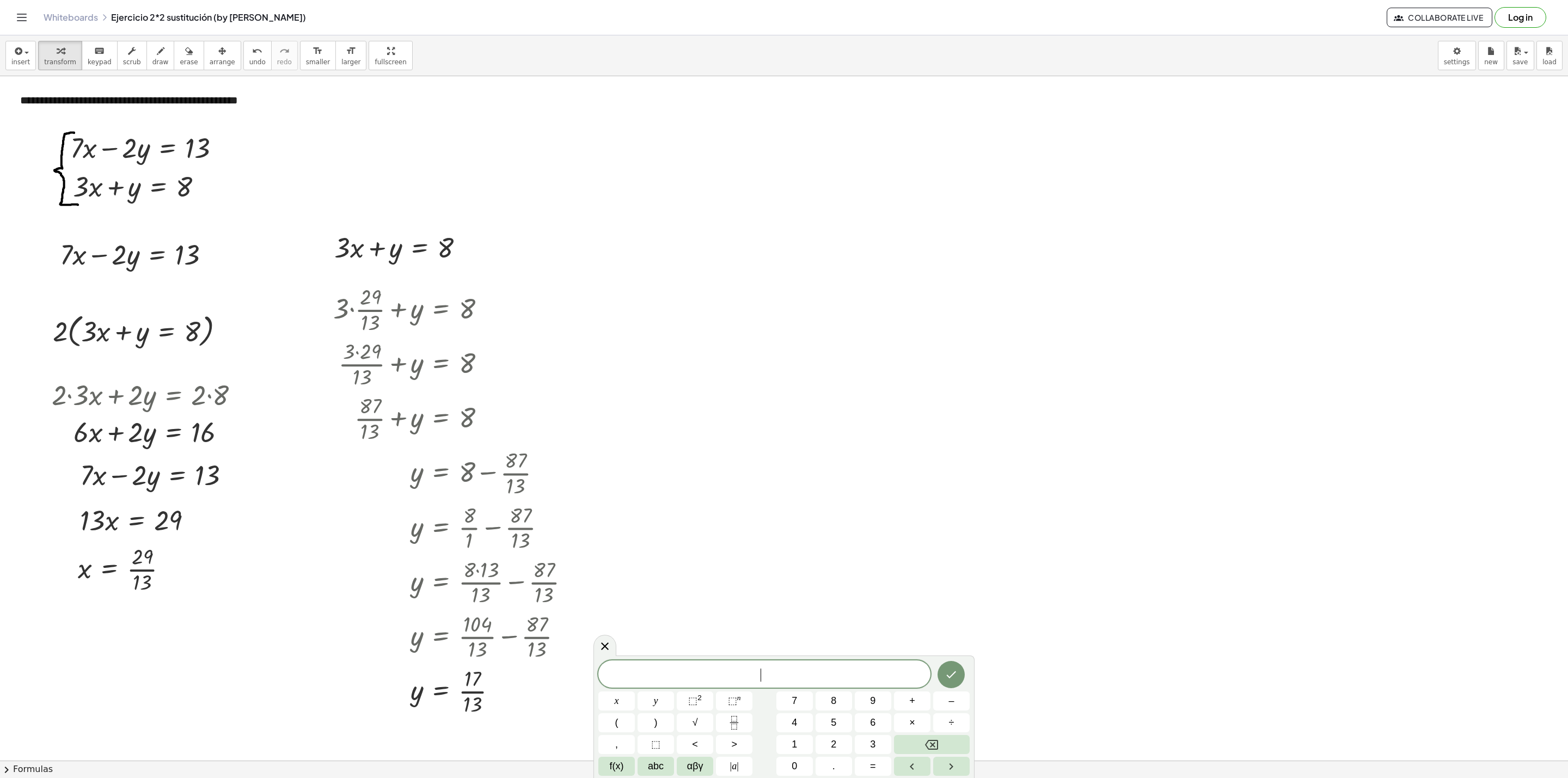
click at [861, 508] on div at bounding box center [784, 760] width 1568 height 1368
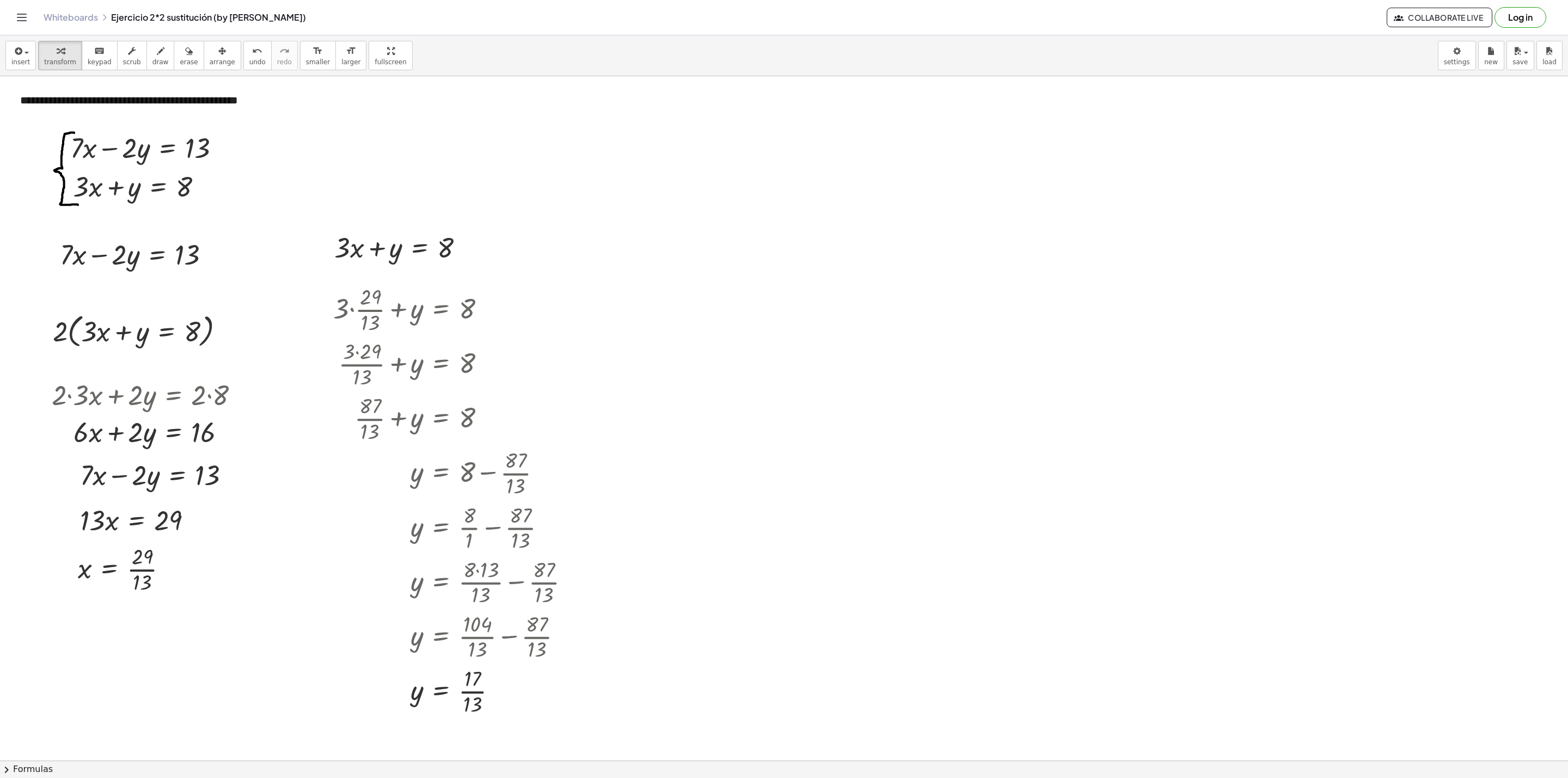
click at [719, 250] on div at bounding box center [784, 760] width 1568 height 1368
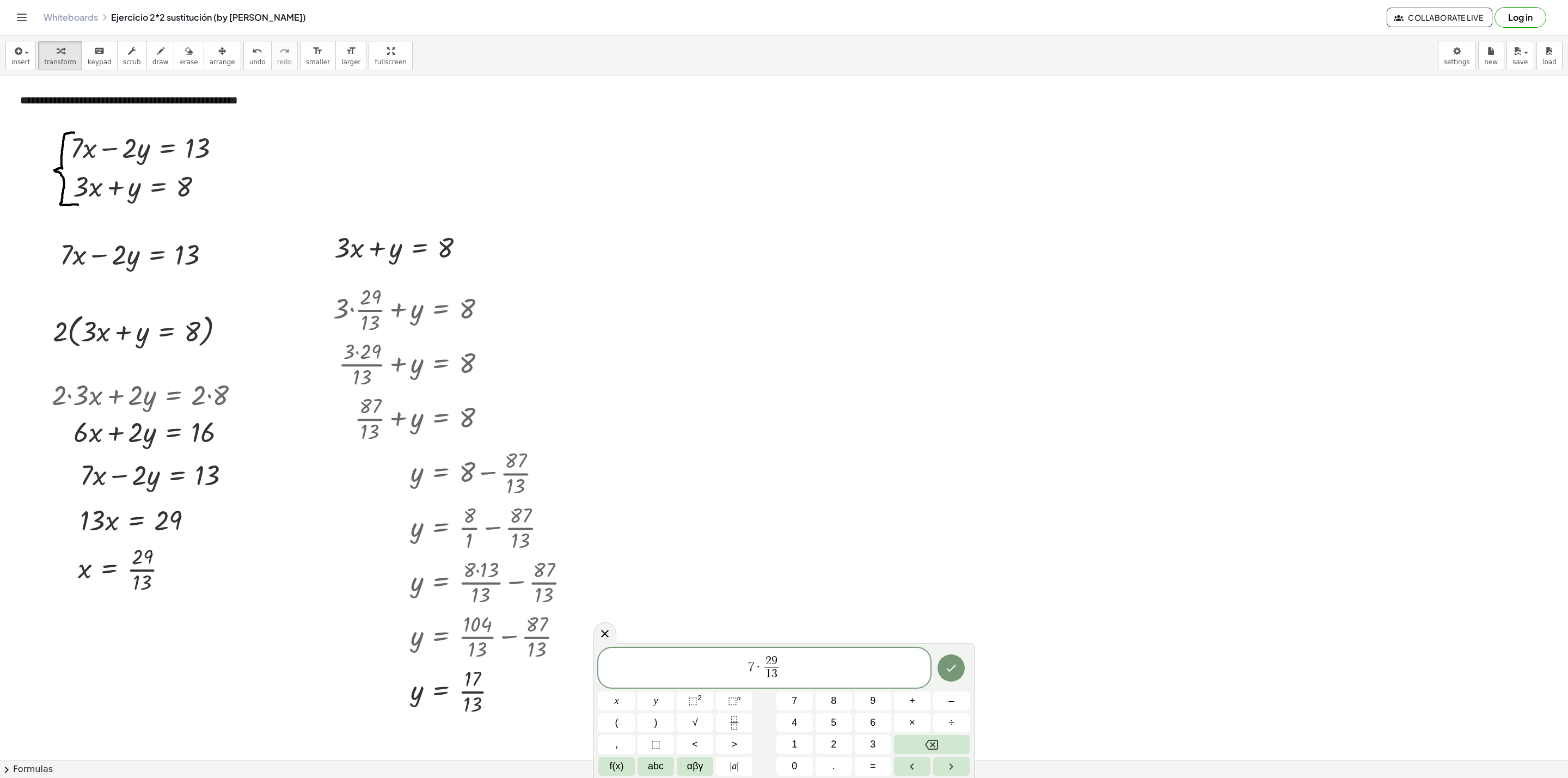
click at [791, 667] on span "7 · 2 9 1 3 ​ ​" at bounding box center [764, 668] width 332 height 29
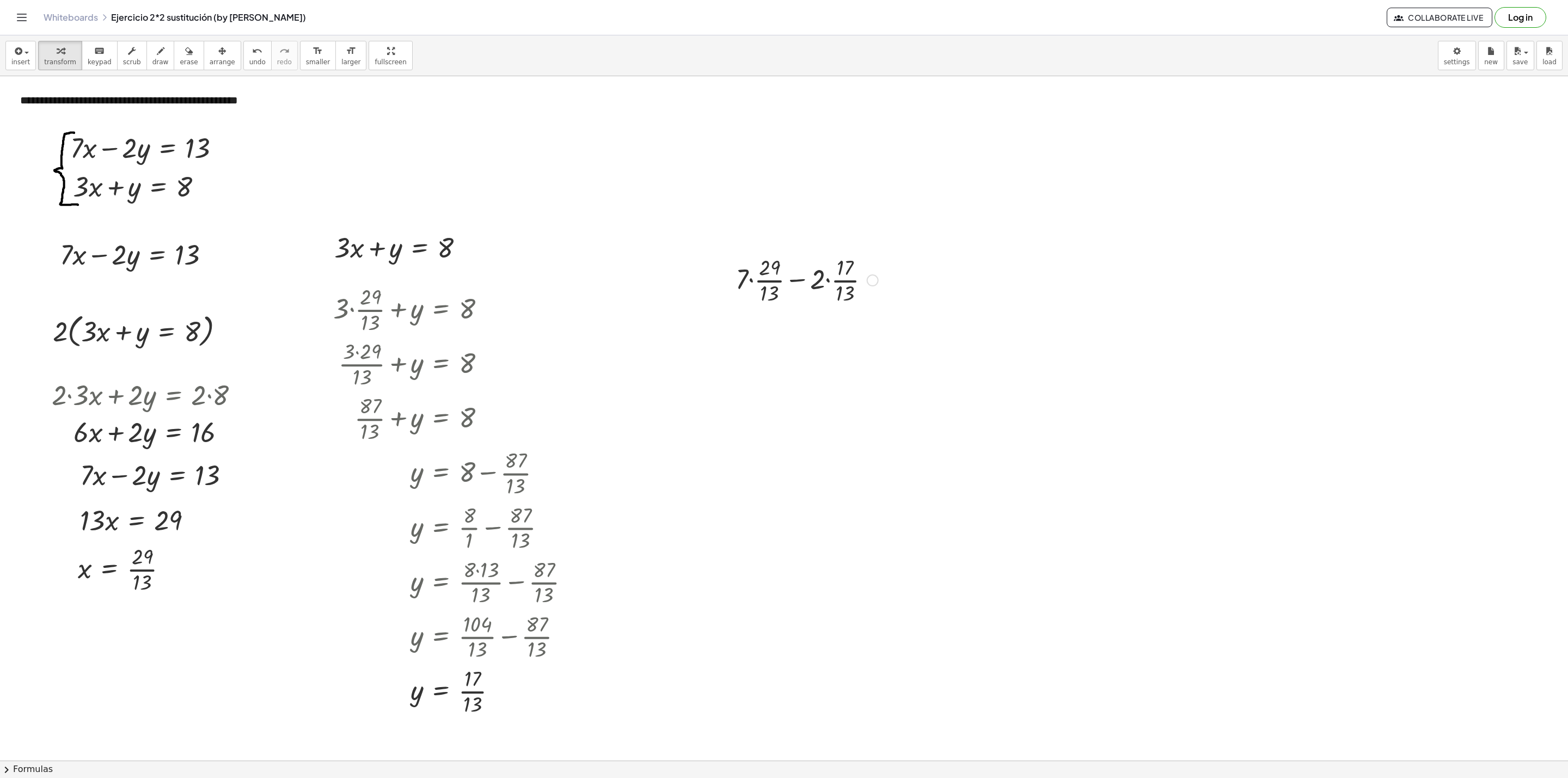
click at [750, 280] on div at bounding box center [807, 279] width 153 height 54
click at [827, 337] on div at bounding box center [807, 334] width 153 height 54
click at [757, 325] on div at bounding box center [807, 334] width 153 height 54
click at [827, 381] on div at bounding box center [807, 388] width 153 height 54
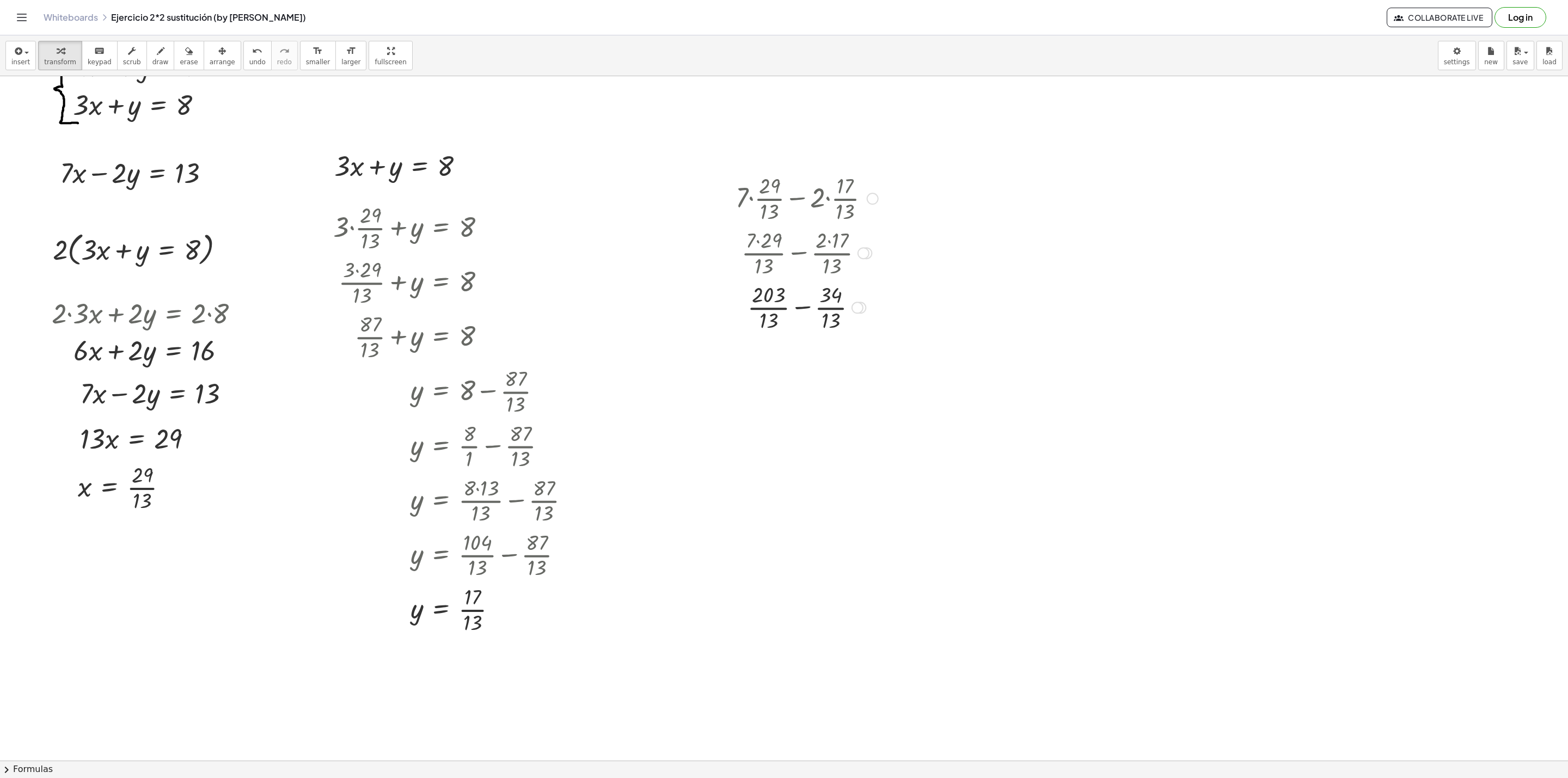
click at [807, 309] on div at bounding box center [807, 306] width 153 height 54
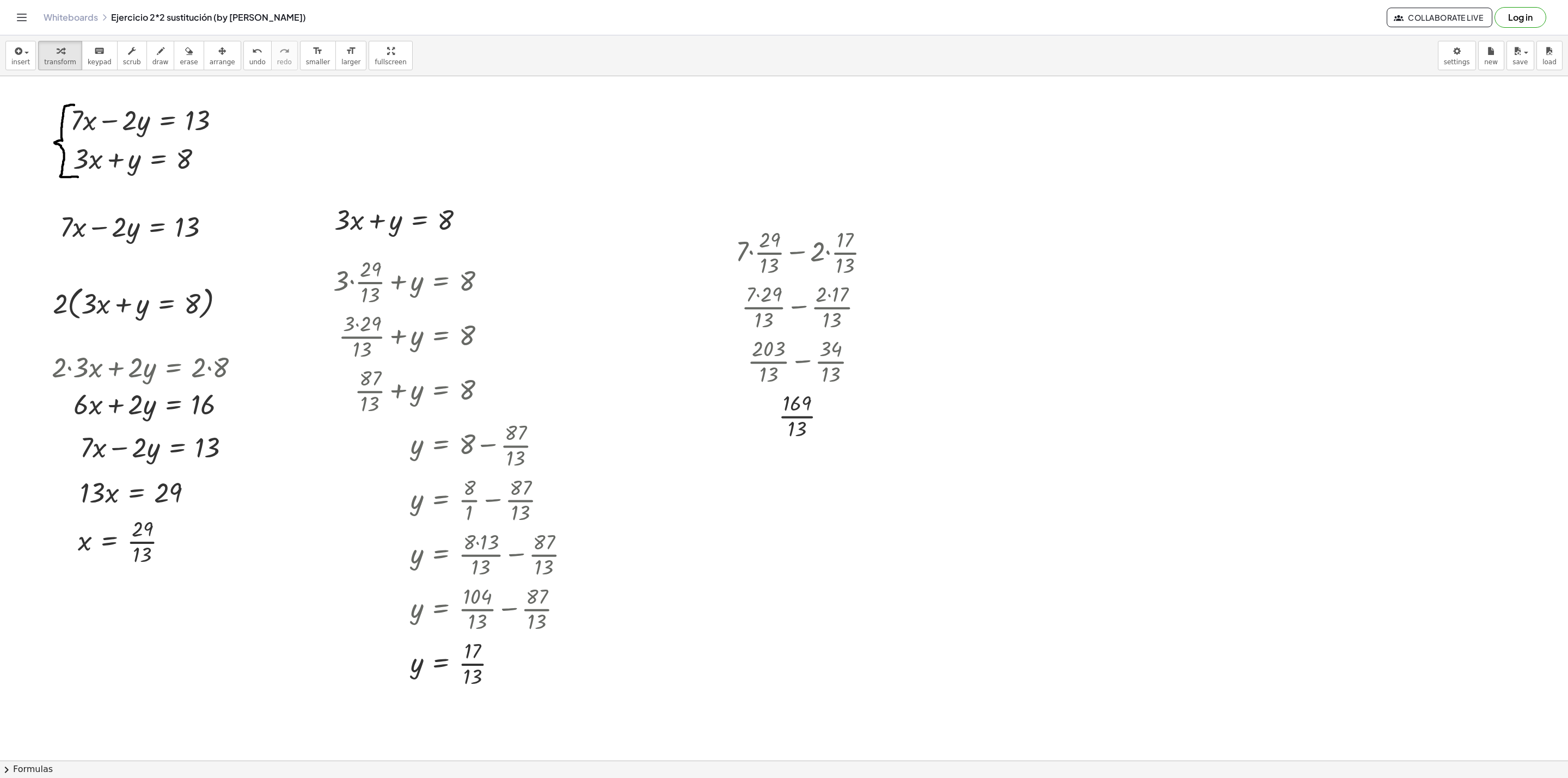
scroll to position [0, 0]
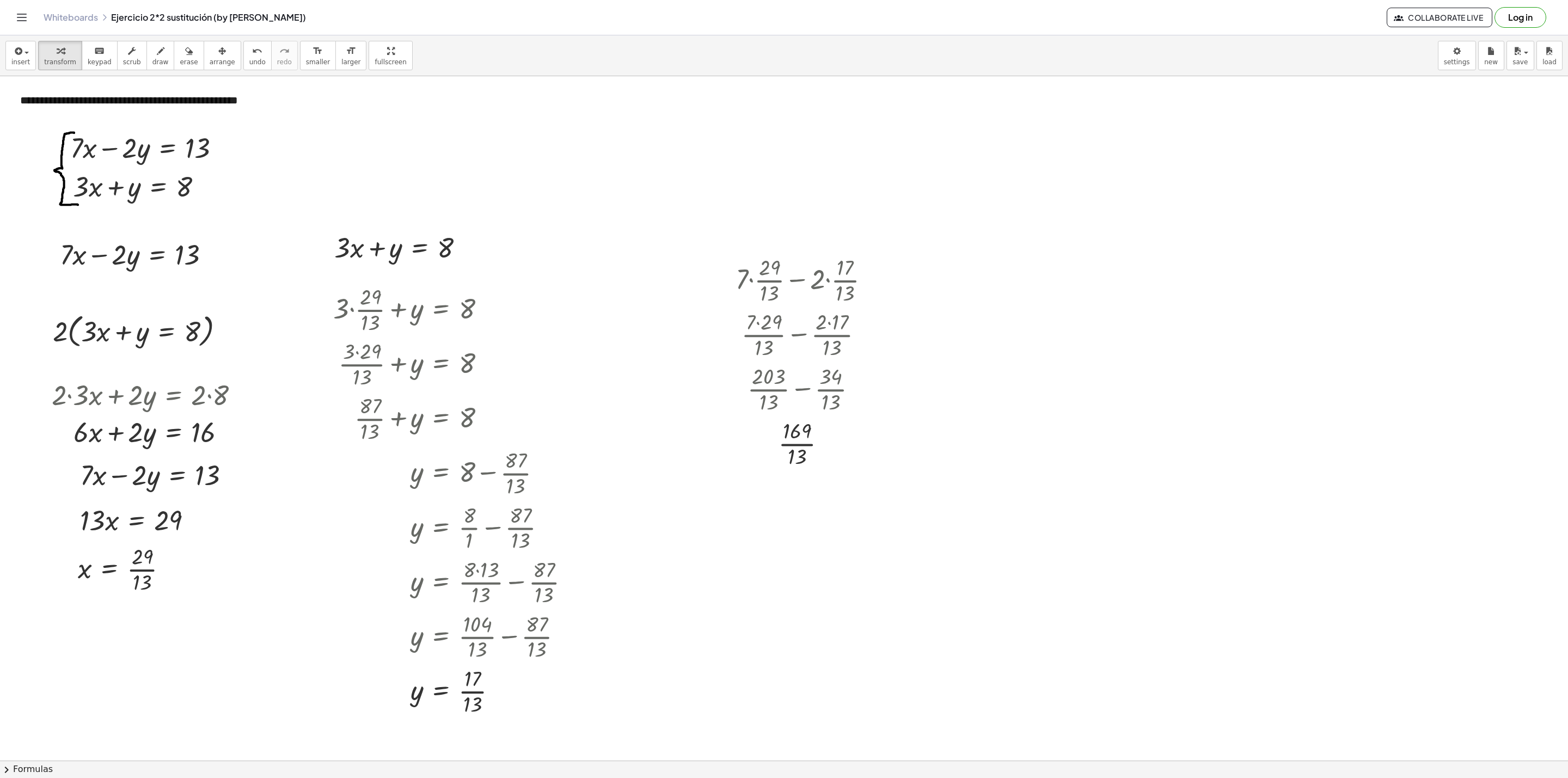
click at [907, 274] on div at bounding box center [784, 760] width 1568 height 1368
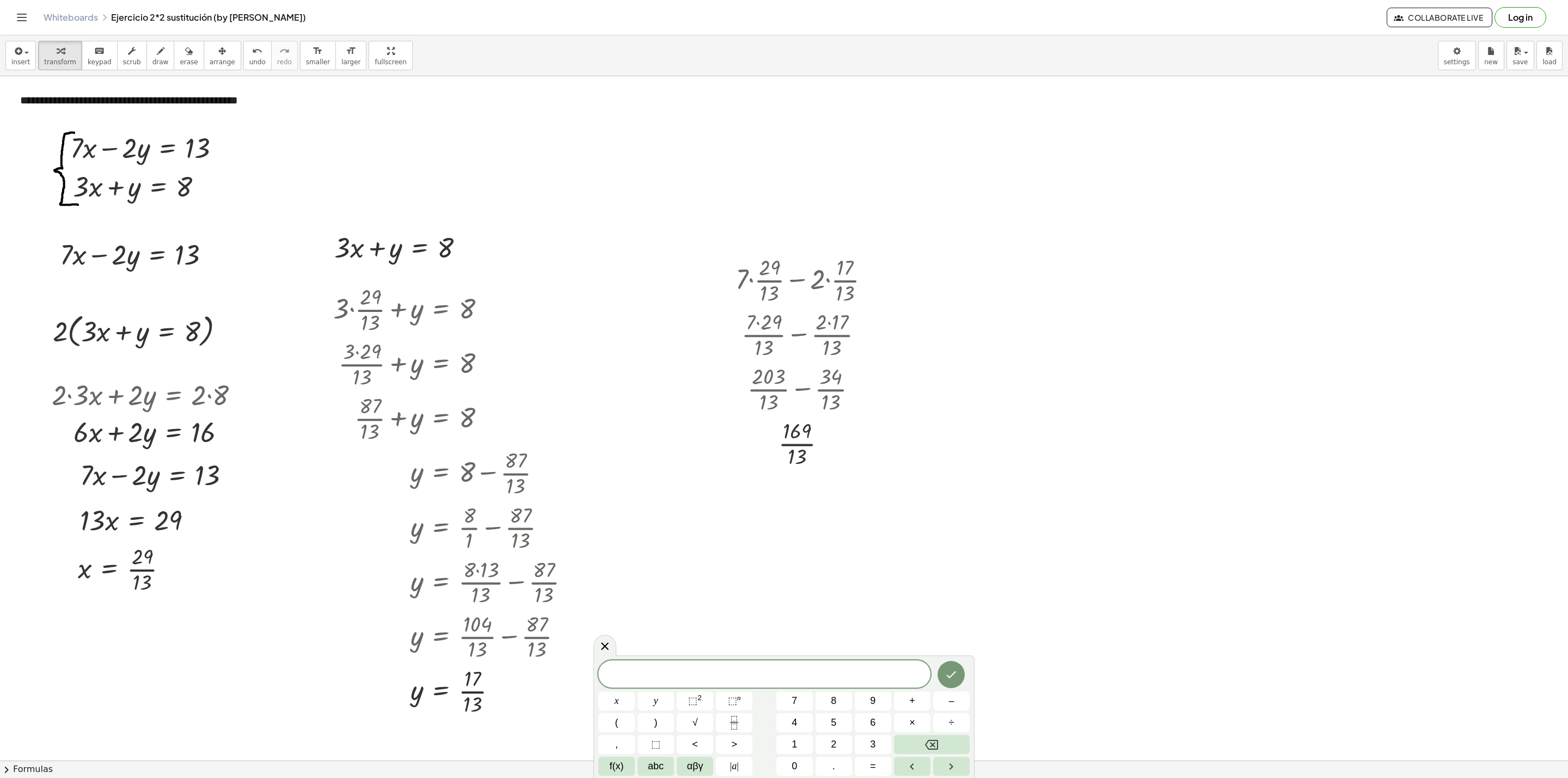
click at [930, 276] on div at bounding box center [784, 760] width 1568 height 1368
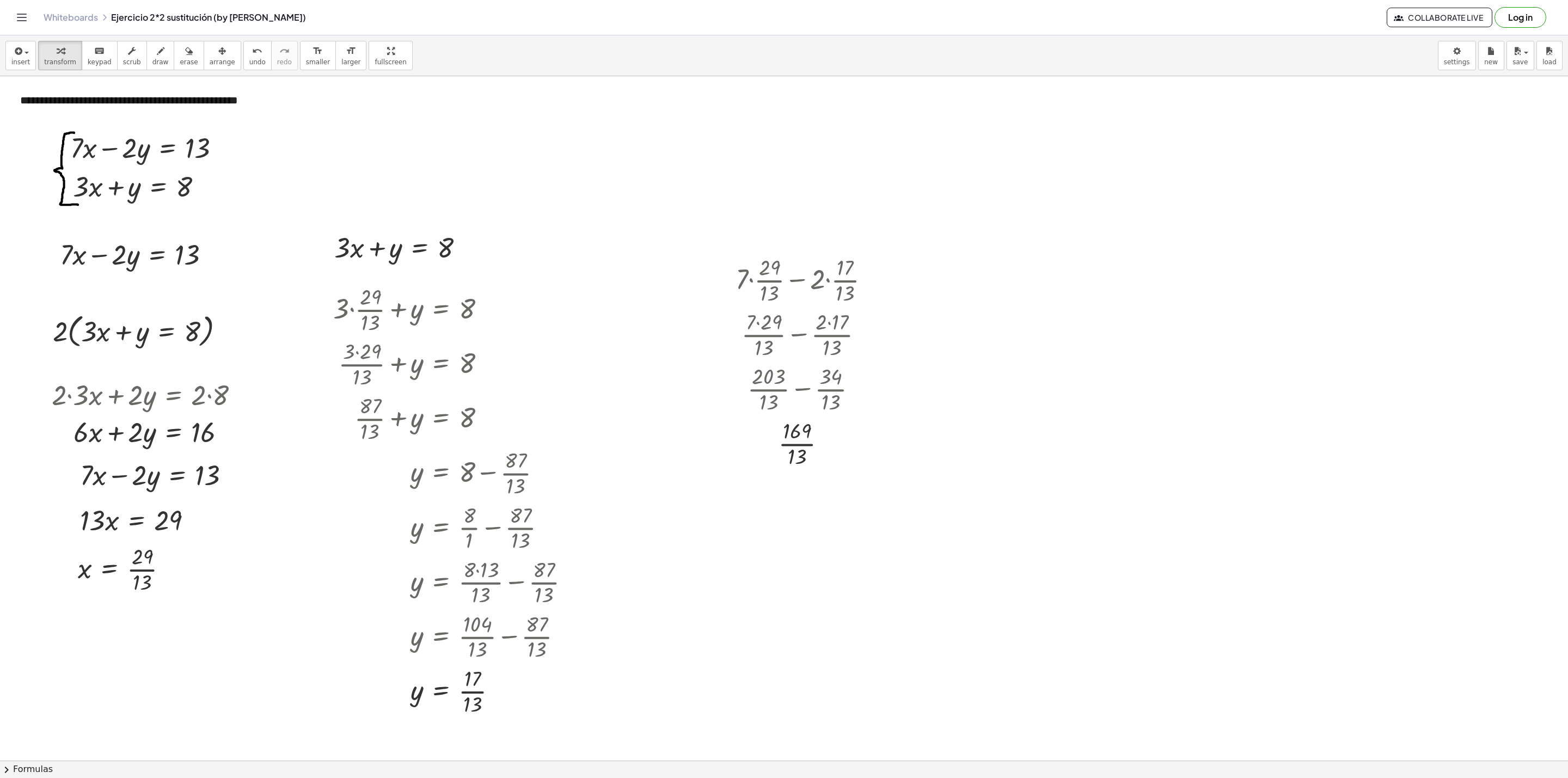
click at [938, 276] on div at bounding box center [784, 760] width 1568 height 1368
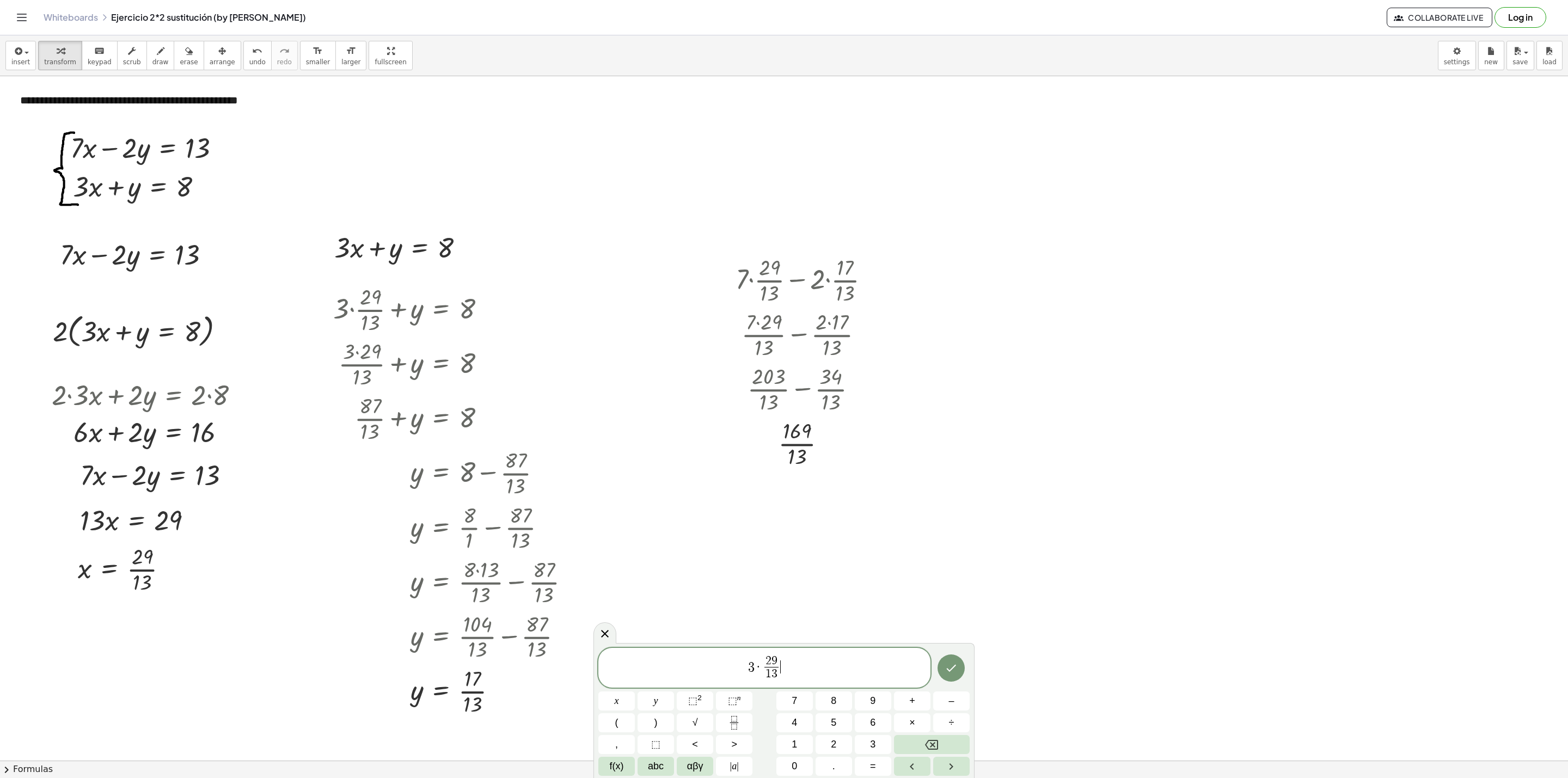
click at [791, 670] on span "3 · 2 9 1 3 ​ ​" at bounding box center [764, 668] width 332 height 29
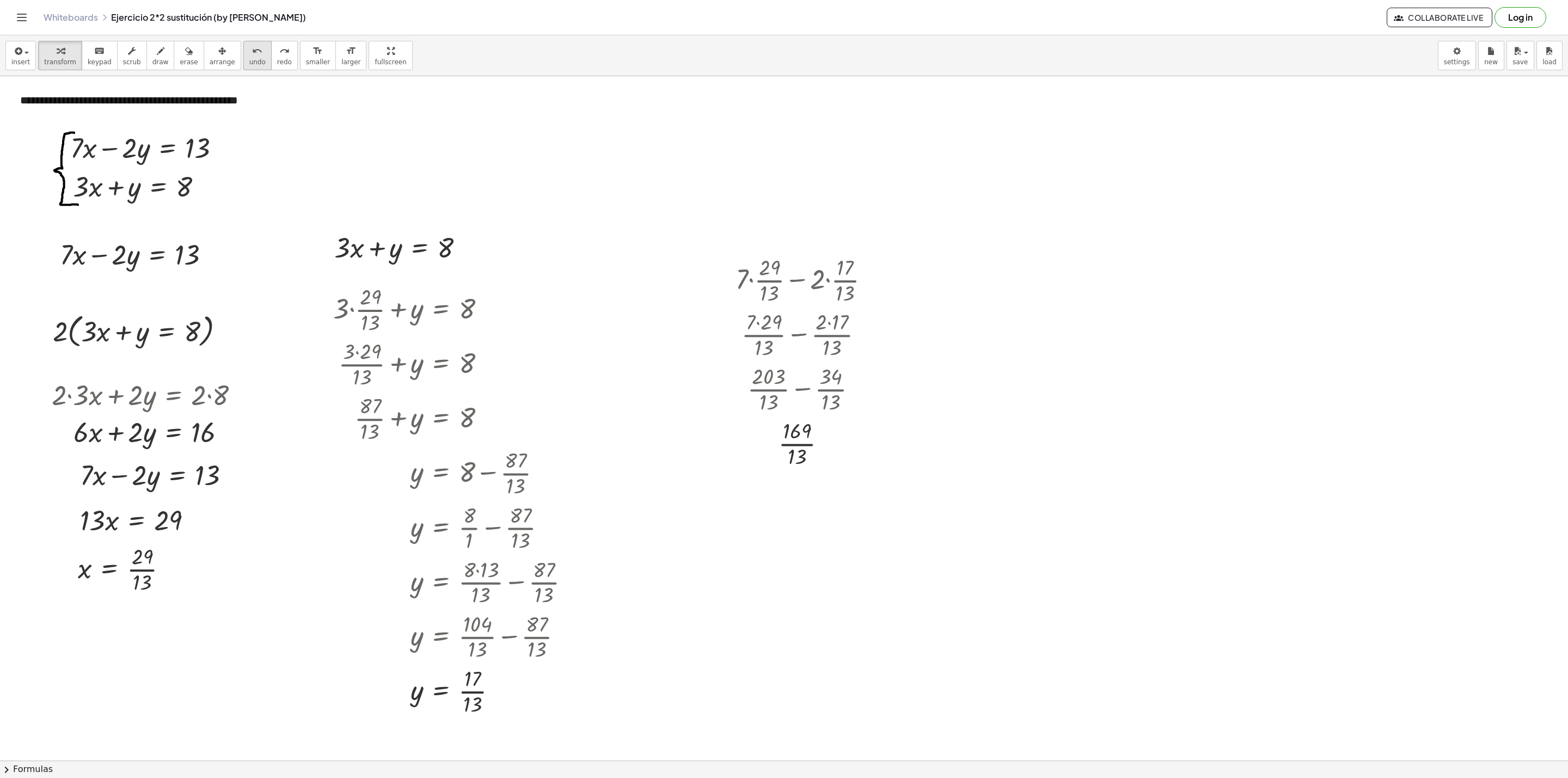
click at [250, 66] on span "undo" at bounding box center [257, 62] width 16 height 8
click at [972, 276] on div at bounding box center [784, 760] width 1568 height 1368
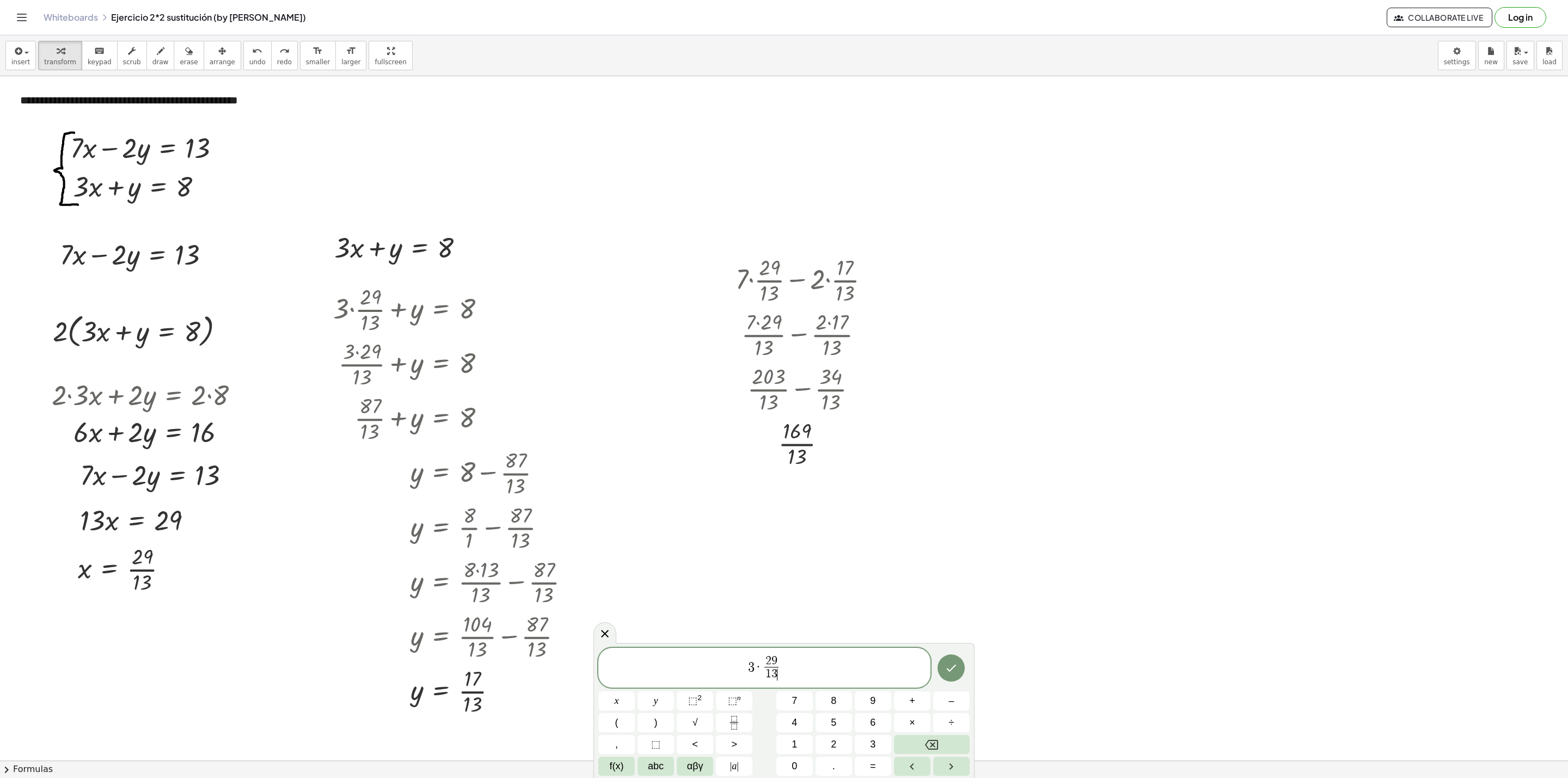
click at [797, 671] on span "3 · 2 9 1 3 ​ ​" at bounding box center [764, 668] width 332 height 29
click at [817, 660] on span "3 · 2 9 1 3 ​ + ( 1 7 1 3 ​ ) ​" at bounding box center [764, 667] width 332 height 31
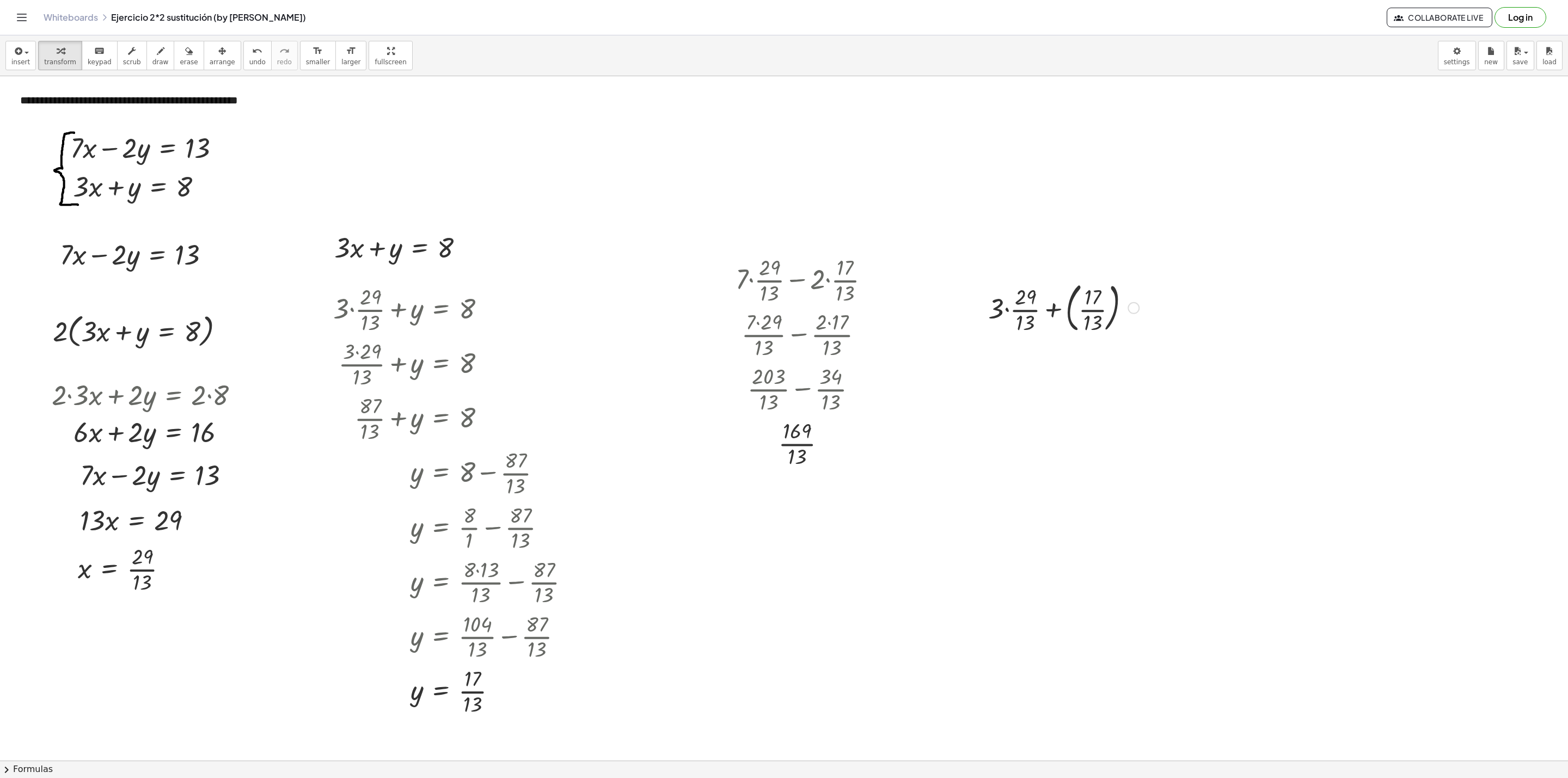
click at [1075, 296] on div at bounding box center [1064, 307] width 162 height 59
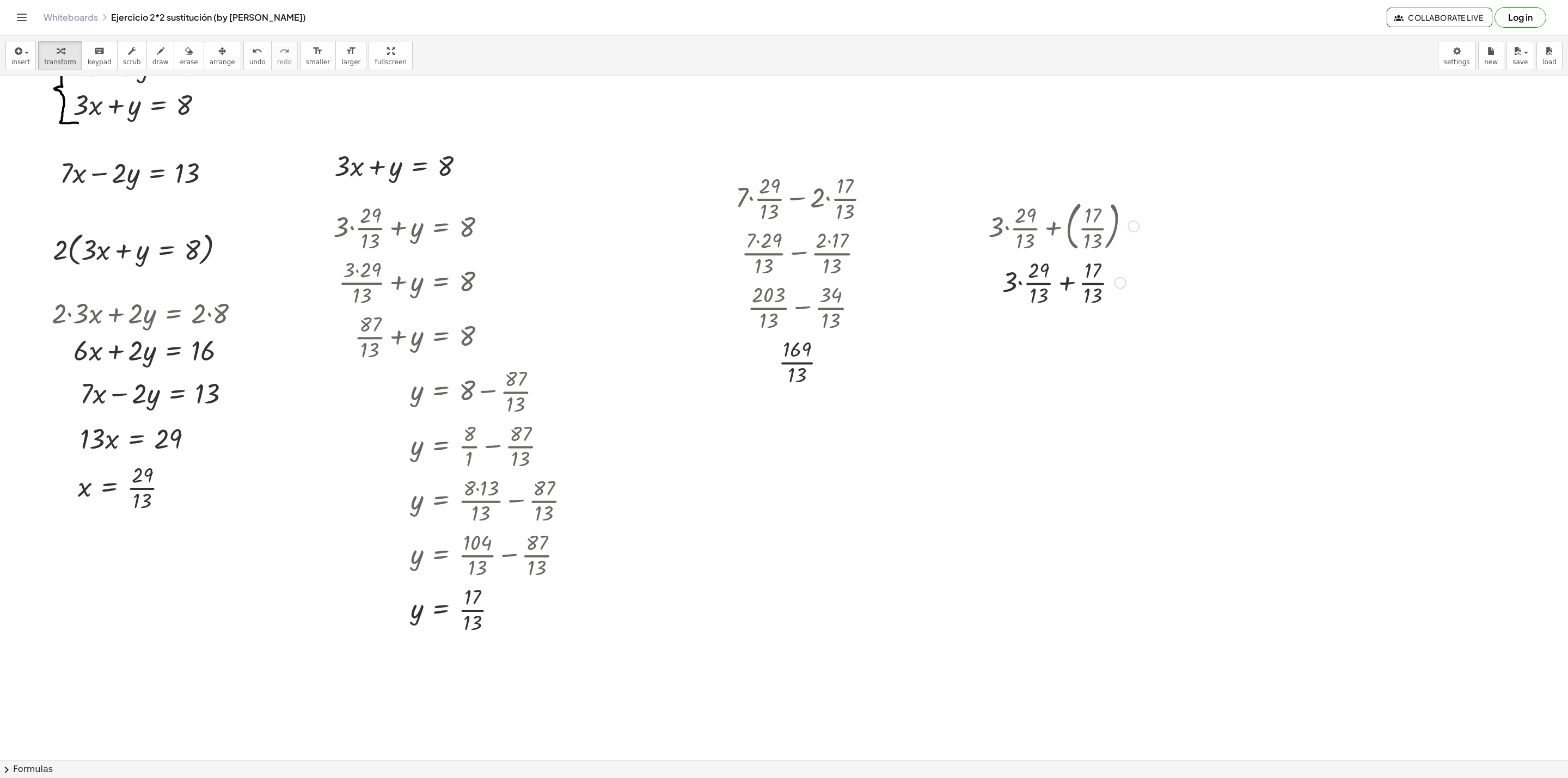
click at [1032, 269] on div at bounding box center [1064, 281] width 162 height 54
click at [1017, 281] on div at bounding box center [1064, 281] width 162 height 54
click at [1020, 322] on div at bounding box center [1064, 336] width 162 height 54
click at [1021, 328] on div at bounding box center [1064, 336] width 162 height 54
click at [1053, 387] on div at bounding box center [1064, 390] width 162 height 54
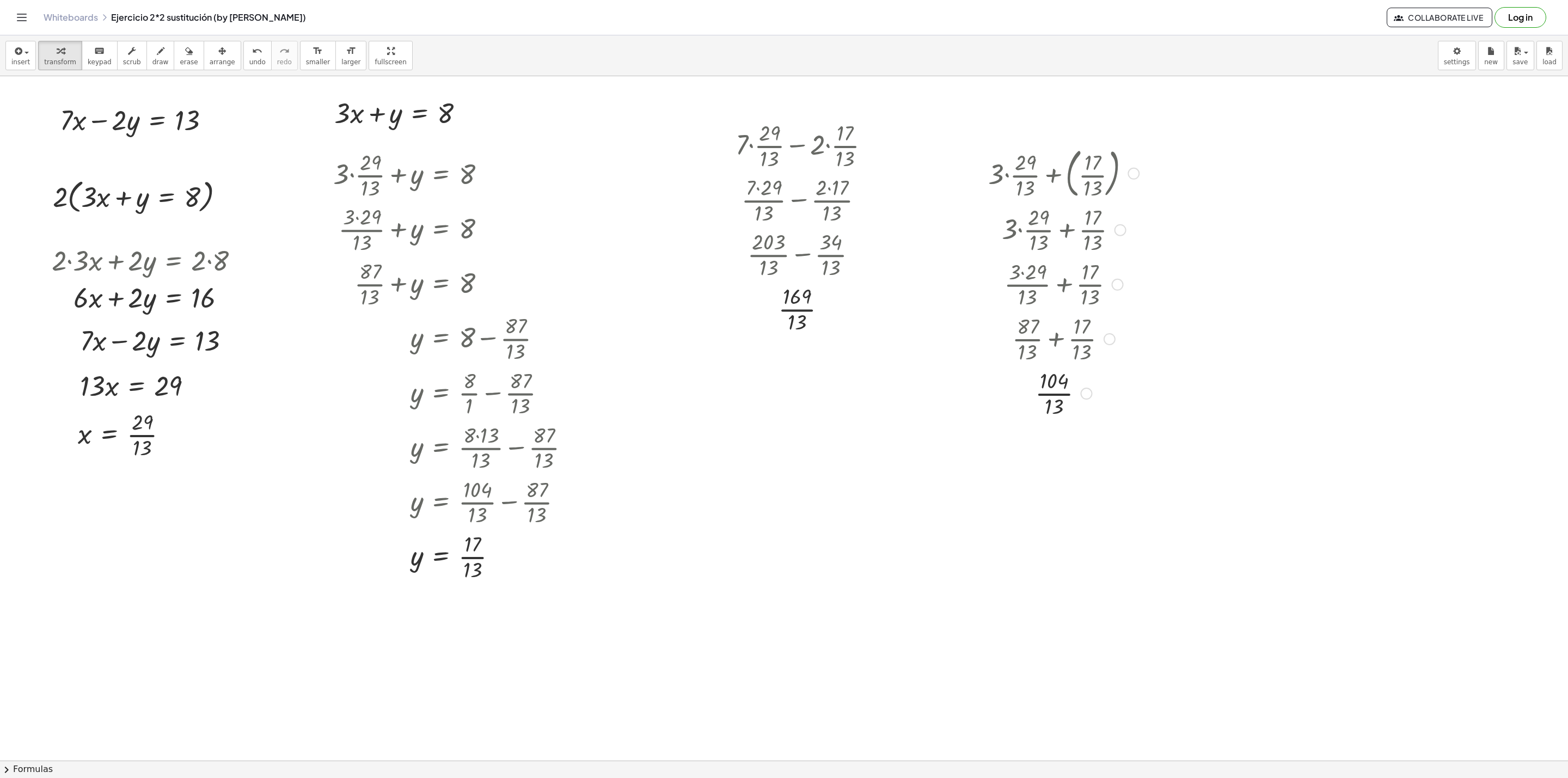
scroll to position [163, 0]
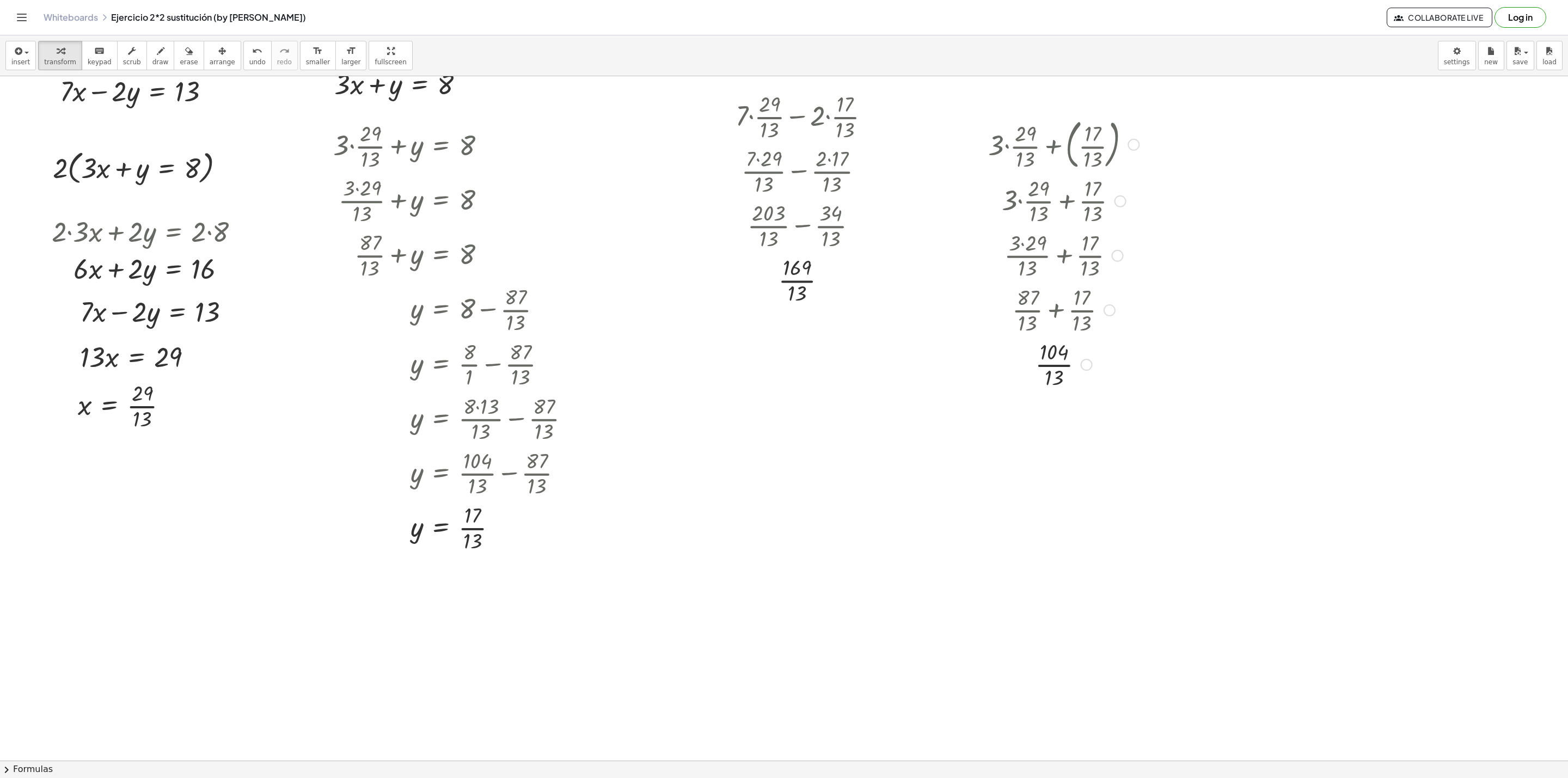
click at [1052, 371] on div at bounding box center [1064, 363] width 162 height 54
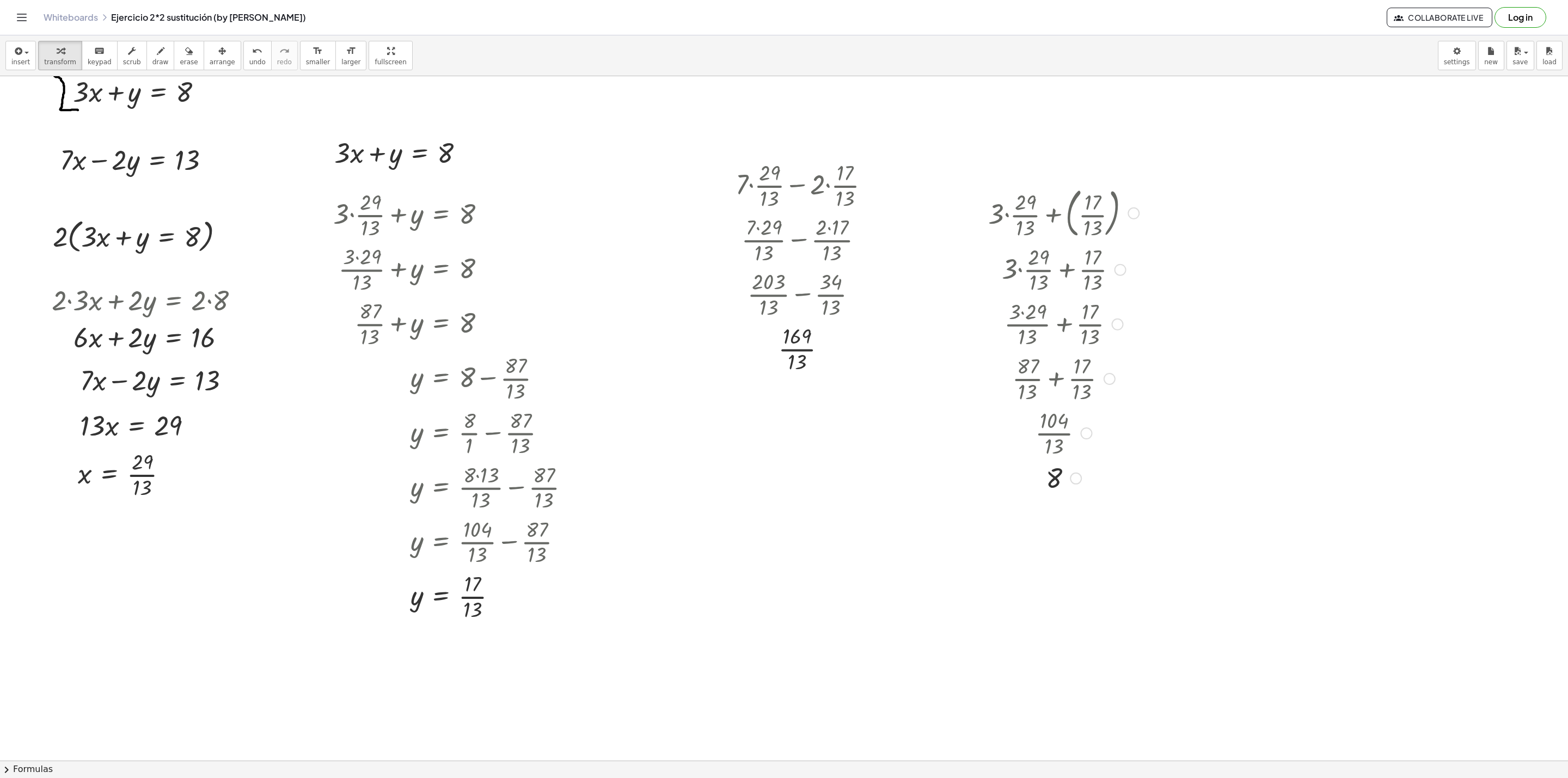
scroll to position [0, 0]
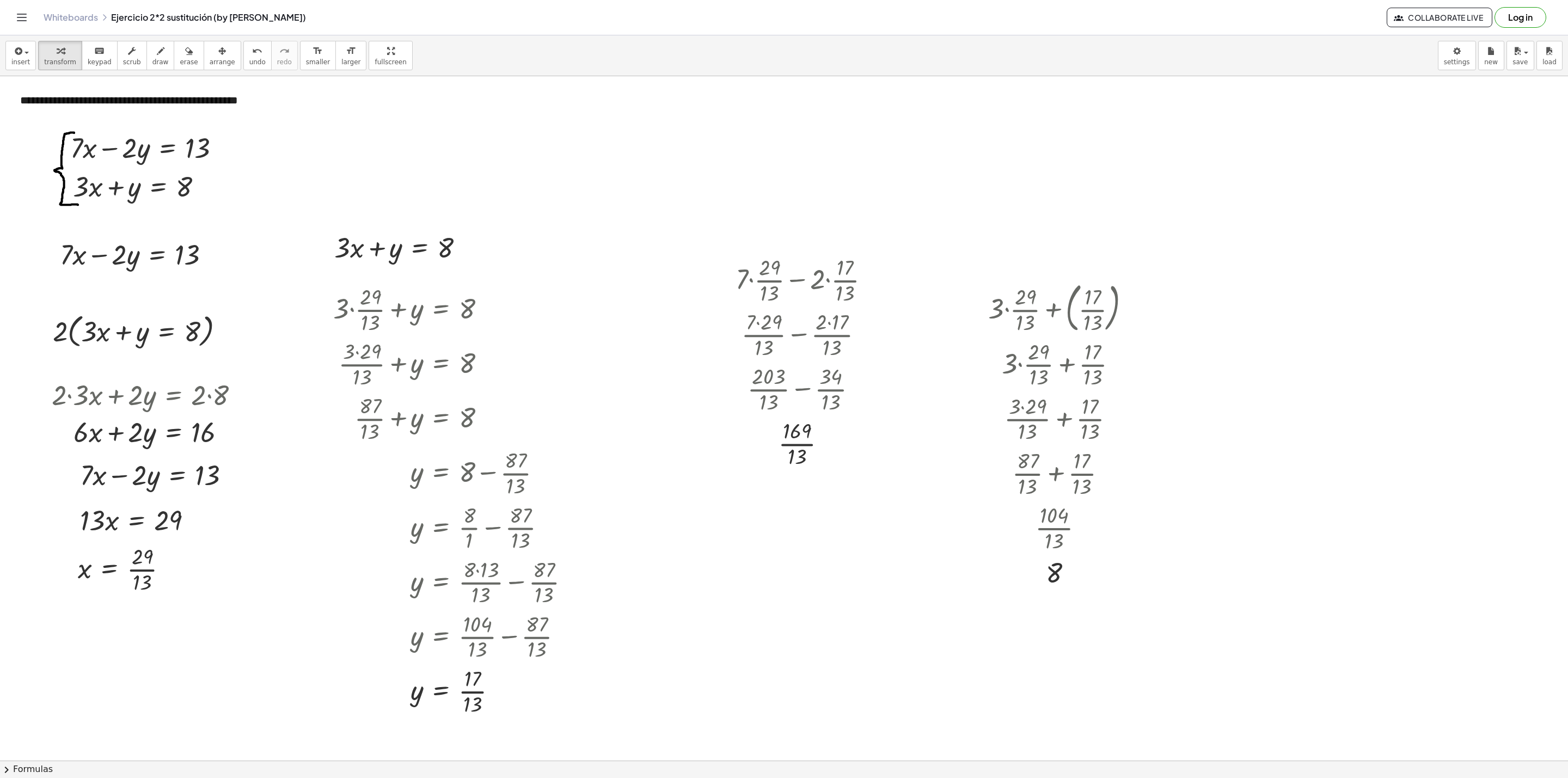
click at [1394, 25] on button "Log in" at bounding box center [1521, 17] width 52 height 20
click at [1394, 57] on icon "button" at bounding box center [1517, 51] width 10 height 13
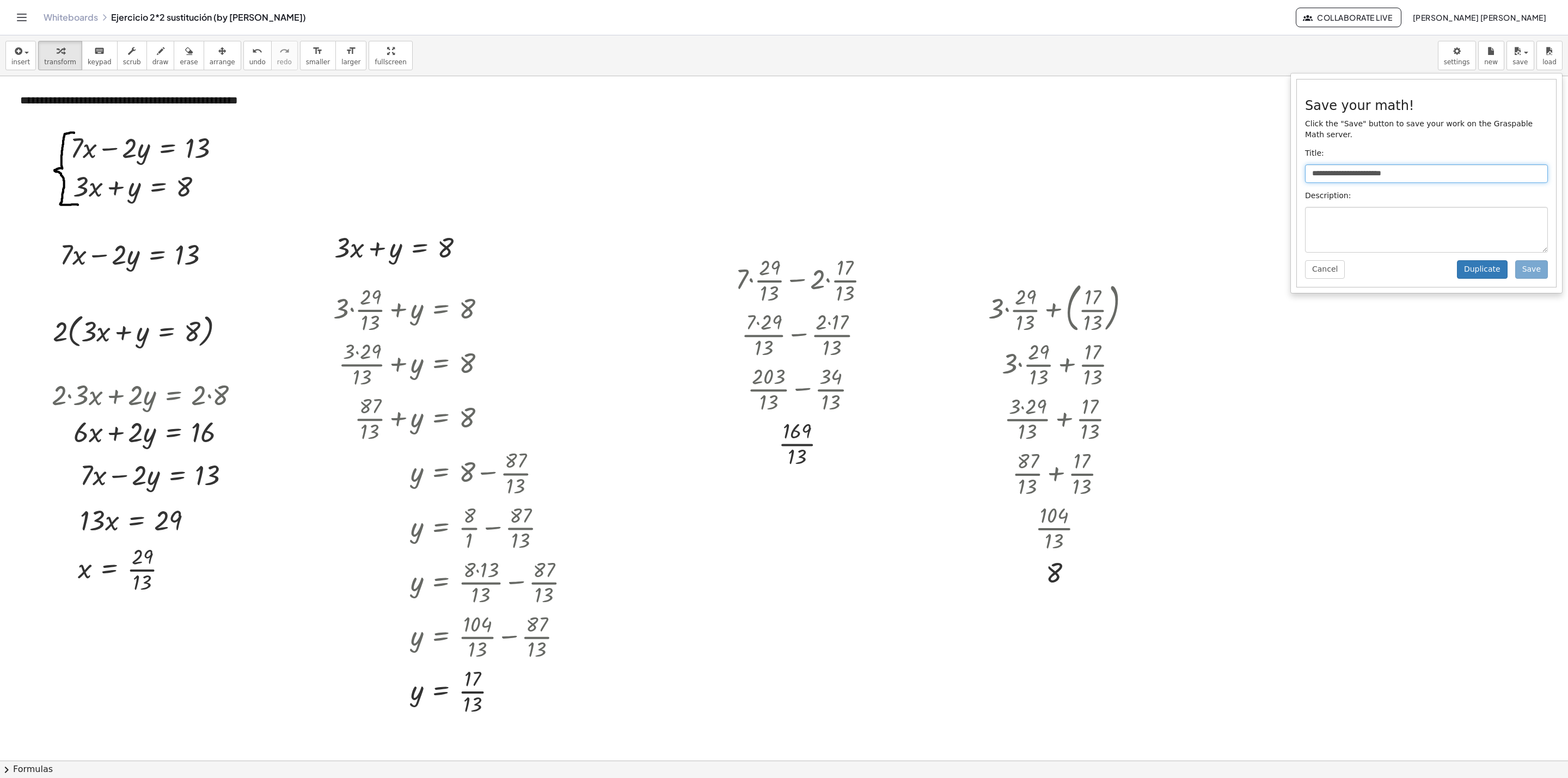
click at [1394, 170] on input "**********" at bounding box center [1426, 174] width 243 height 18
type input "**********"
click at [1394, 259] on div "**********" at bounding box center [1427, 183] width 259 height 207
click at [1394, 271] on button "Duplicate" at bounding box center [1482, 269] width 51 height 18
